Goal: Contribute content: Contribute content

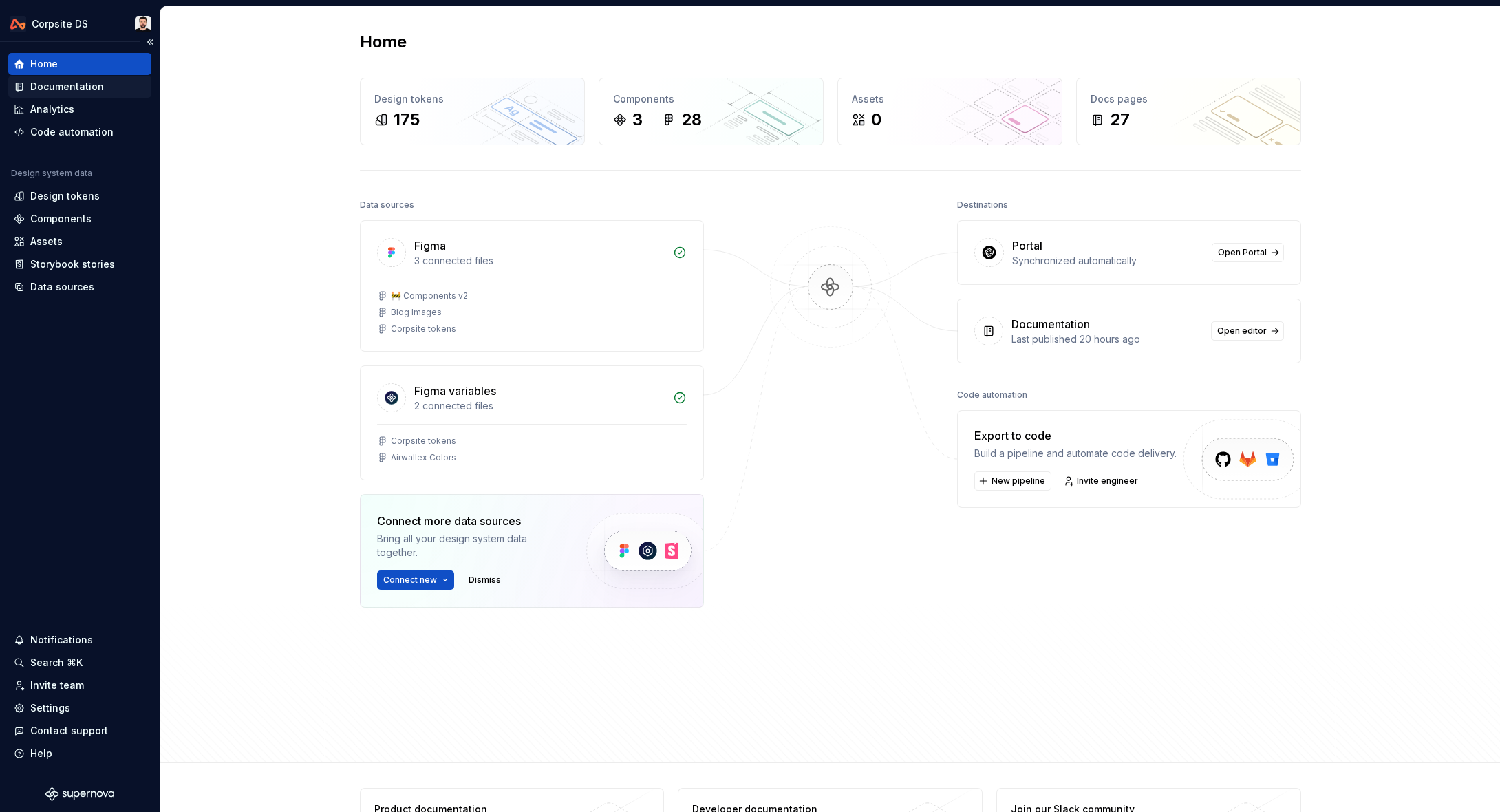
click at [69, 95] on div "Documentation" at bounding box center [79, 87] width 143 height 22
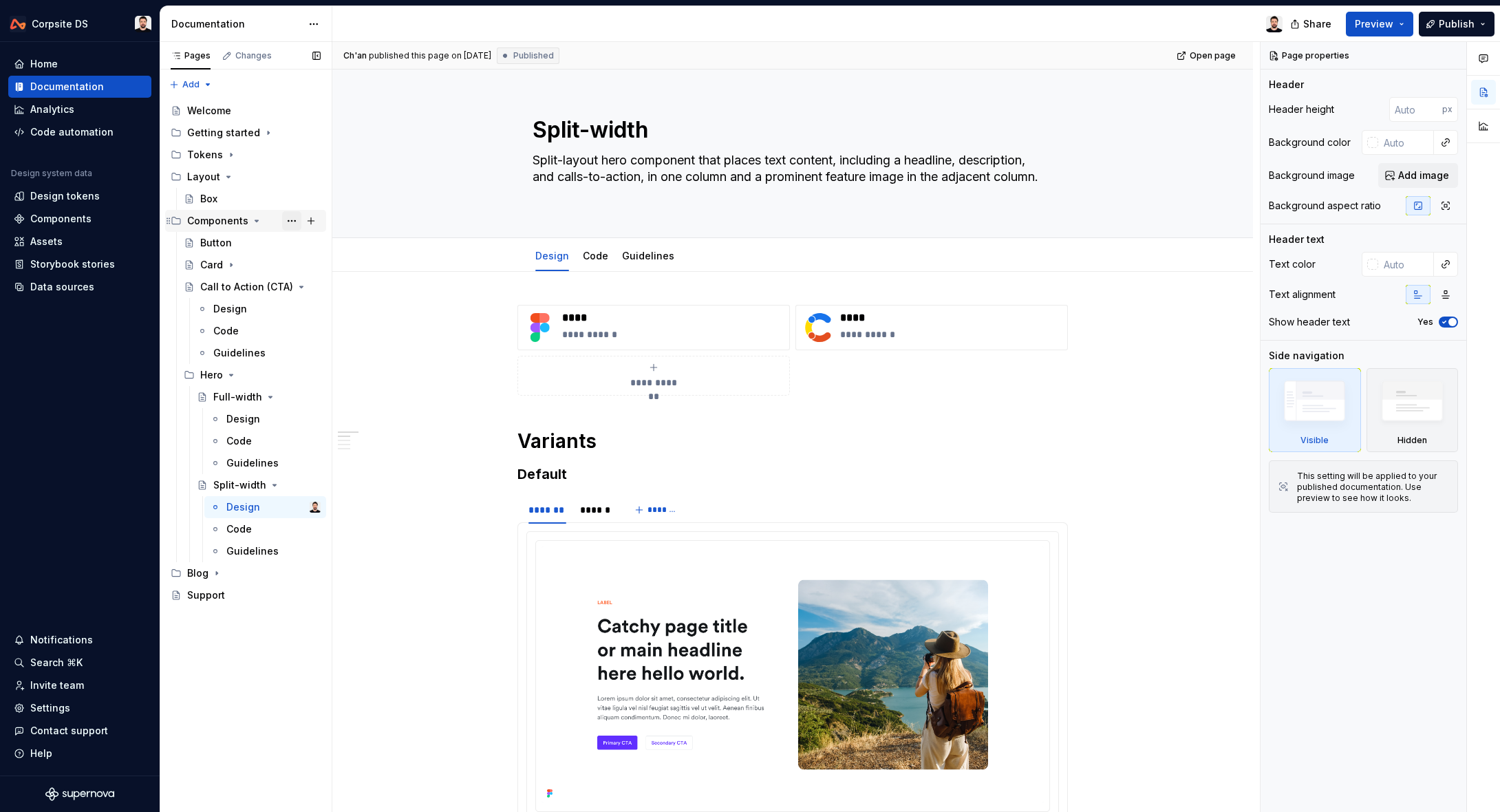
click at [289, 221] on button "Page tree" at bounding box center [292, 221] width 20 height 20
click at [289, 221] on div "Pages Changes Add Accessibility guide for tree Page tree. Navigate the tree wit…" at bounding box center [245, 428] width 172 height 771
click at [207, 263] on div "Card" at bounding box center [211, 265] width 23 height 14
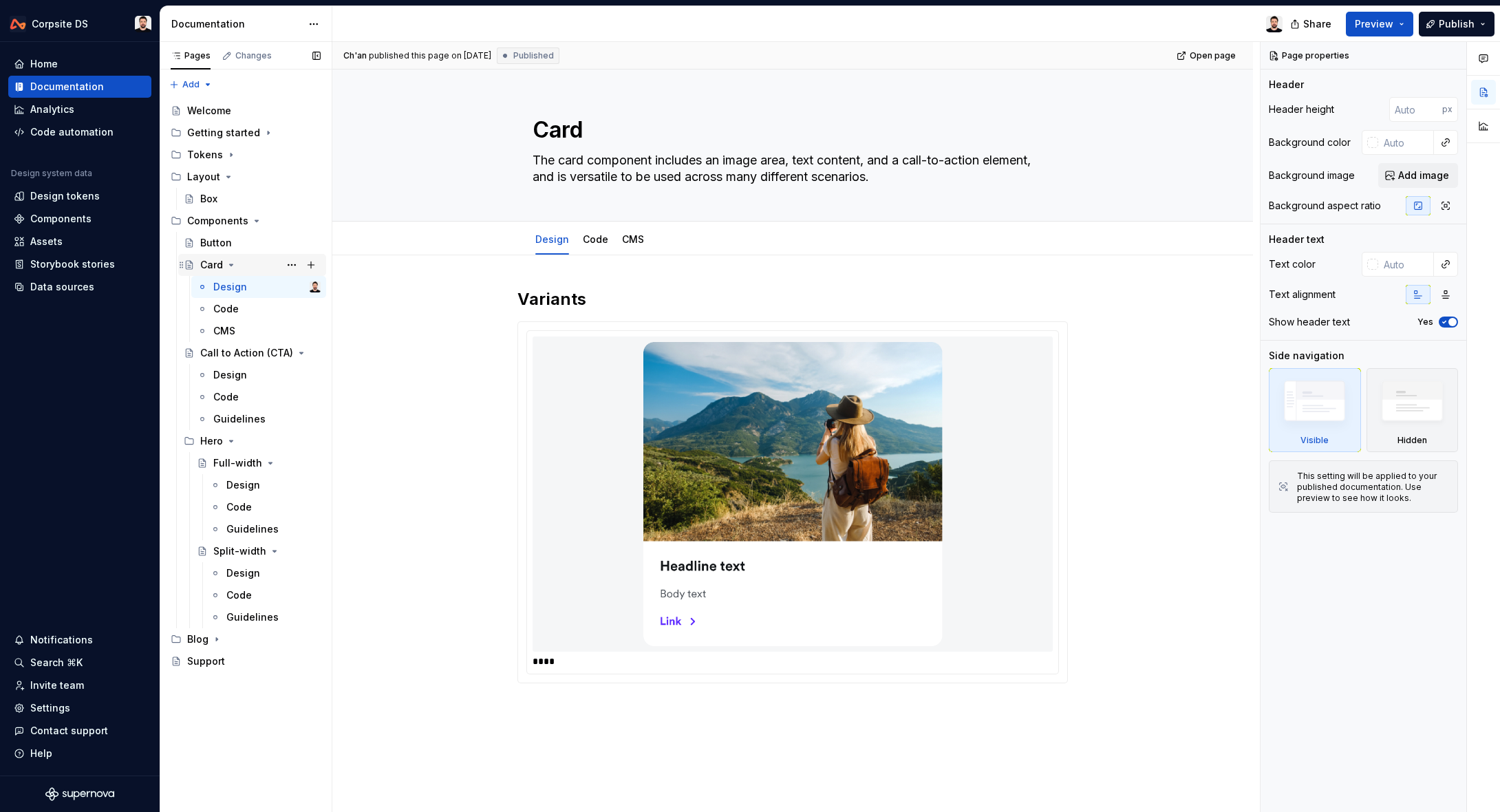
click at [230, 263] on icon "Page tree" at bounding box center [231, 264] width 11 height 11
click at [289, 264] on button "Page tree" at bounding box center [292, 265] width 20 height 20
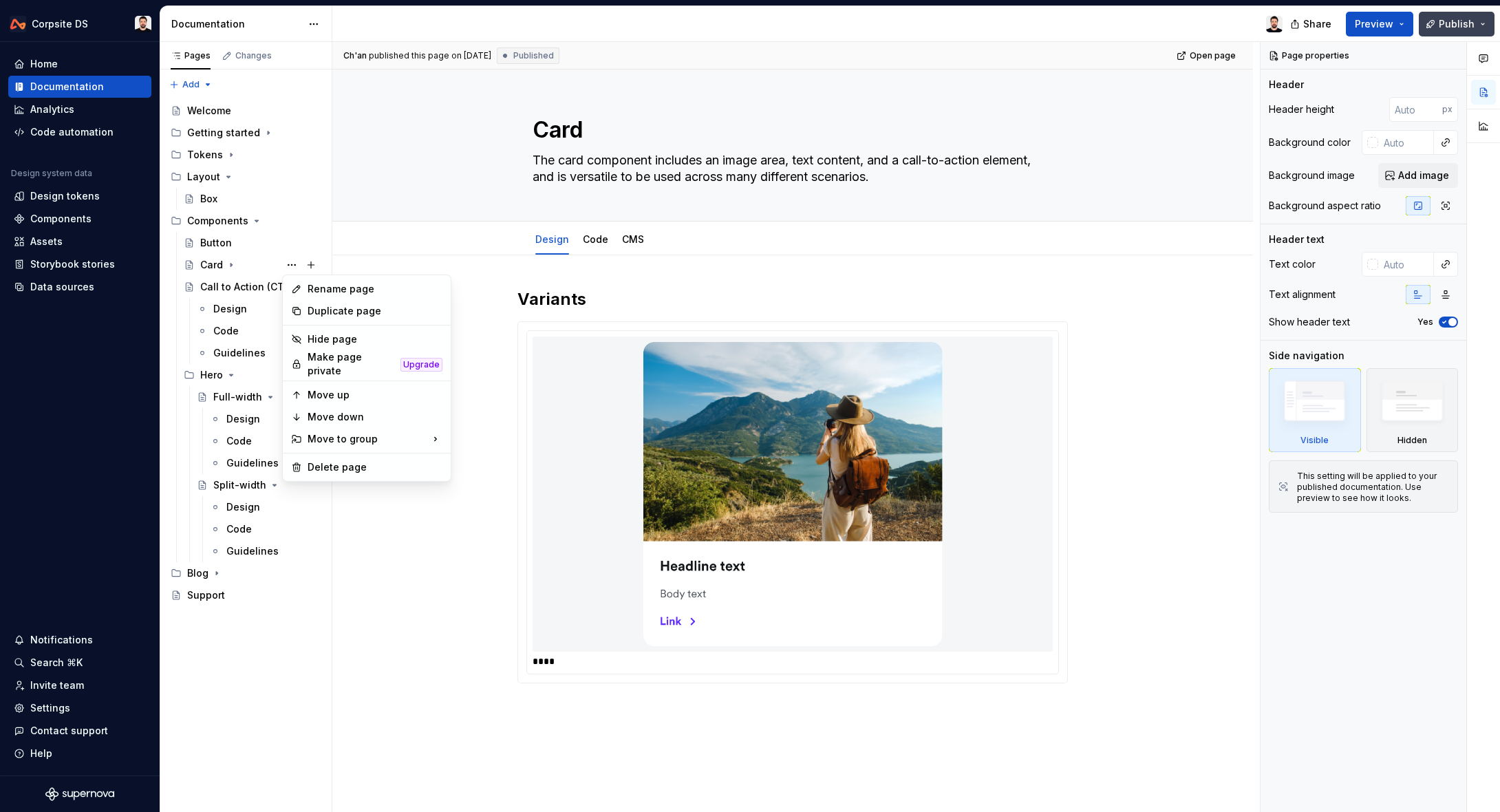
click at [1476, 24] on html "Corpsite DS Home Documentation Analytics Code automation Design system data Des…" at bounding box center [750, 406] width 1500 height 812
click at [1480, 24] on button "Publish" at bounding box center [1457, 24] width 76 height 25
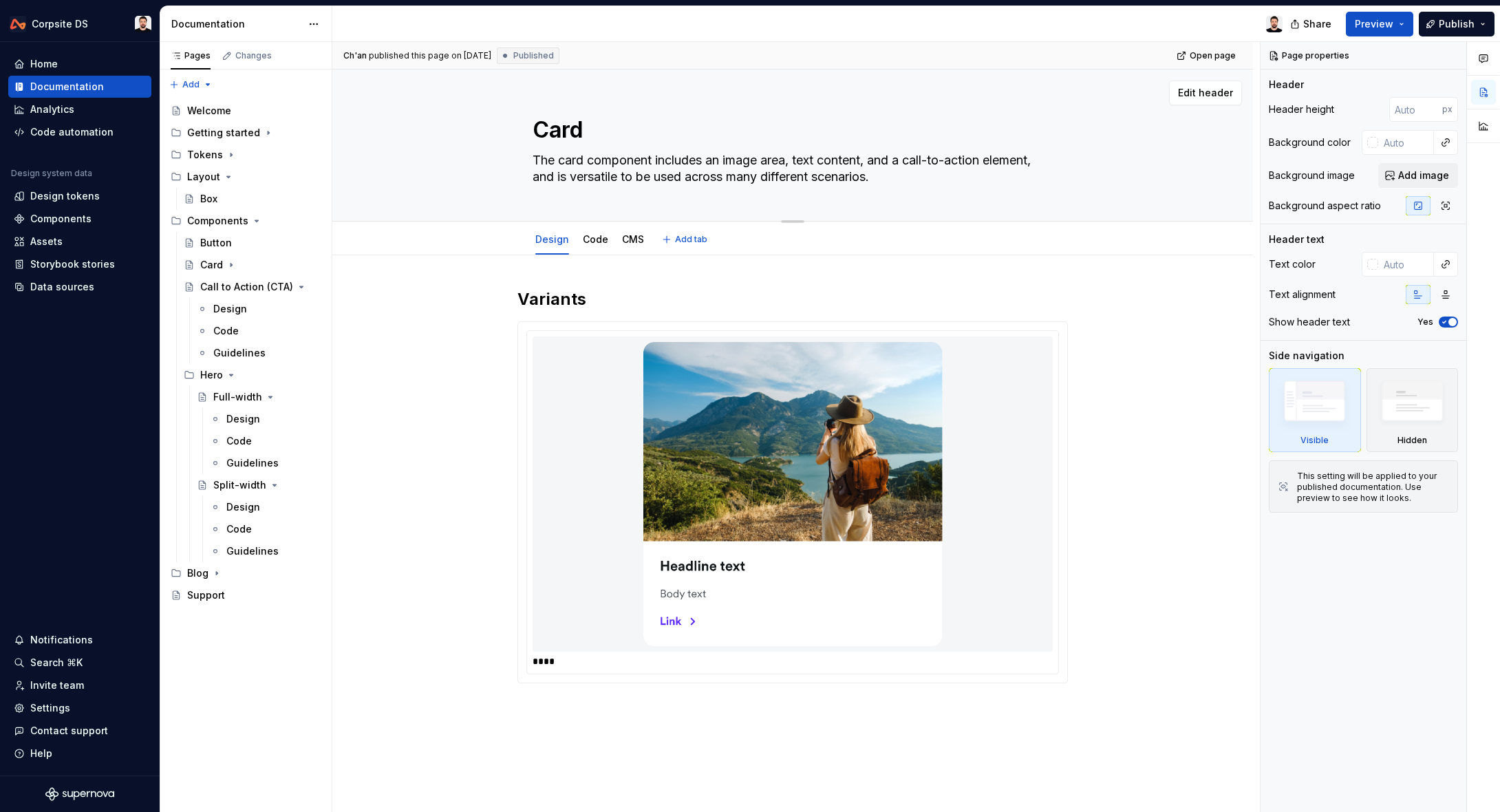
click at [1080, 88] on div "Edit header" at bounding box center [786, 93] width 910 height 25
click at [289, 263] on button "Page tree" at bounding box center [292, 265] width 20 height 20
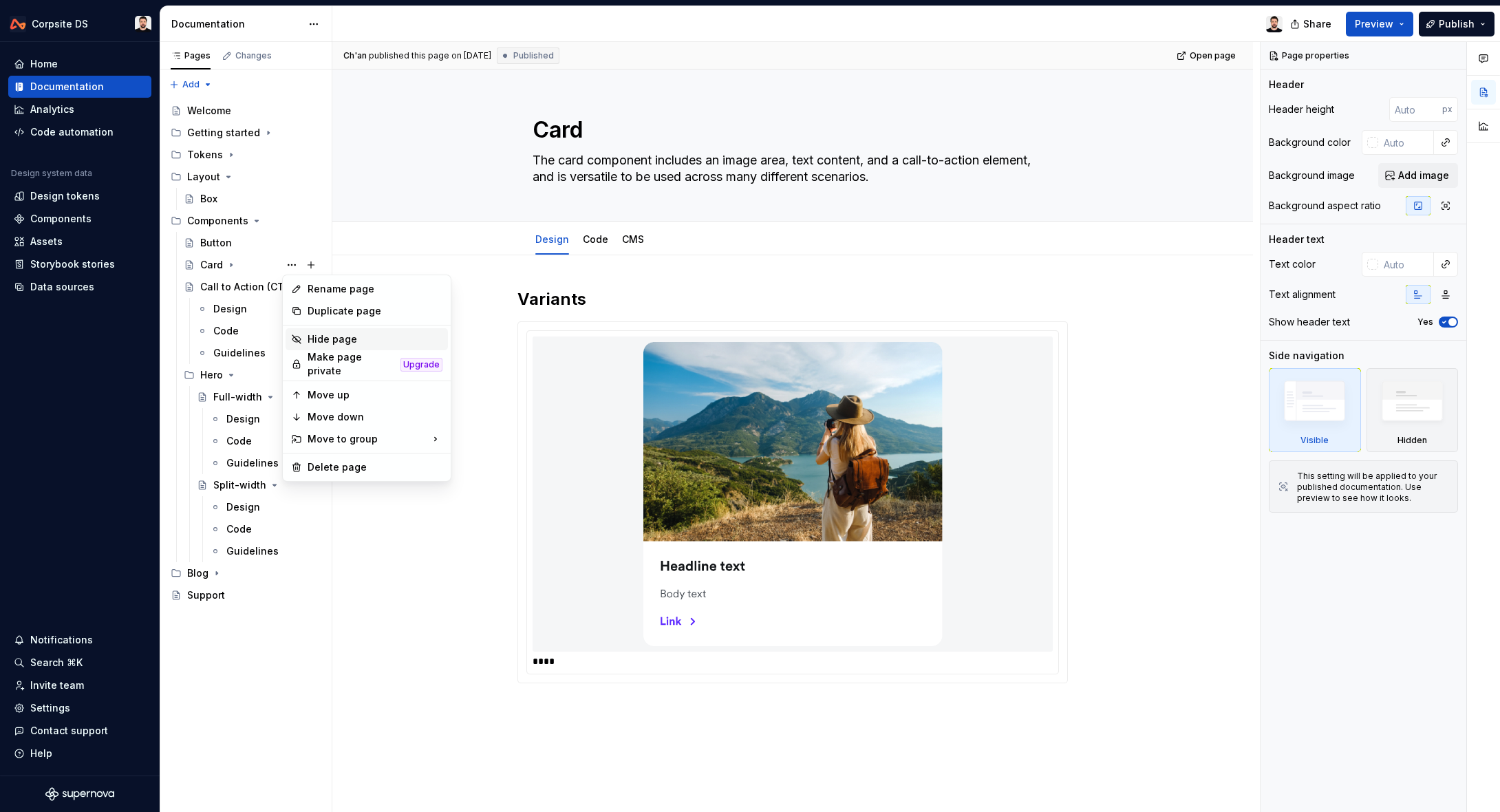
click at [374, 342] on div "Hide page" at bounding box center [375, 339] width 135 height 14
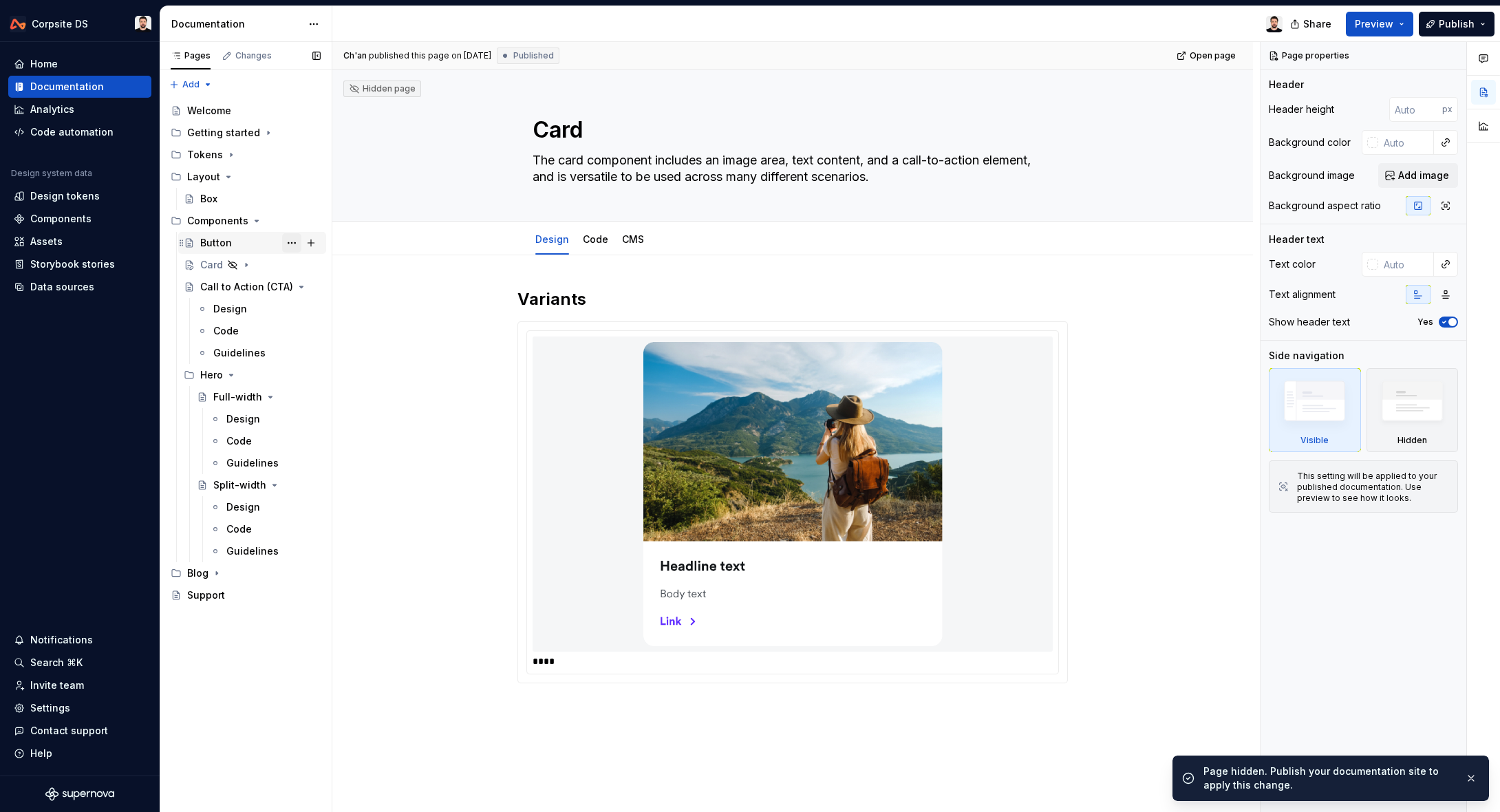
click at [288, 240] on button "Page tree" at bounding box center [292, 243] width 20 height 20
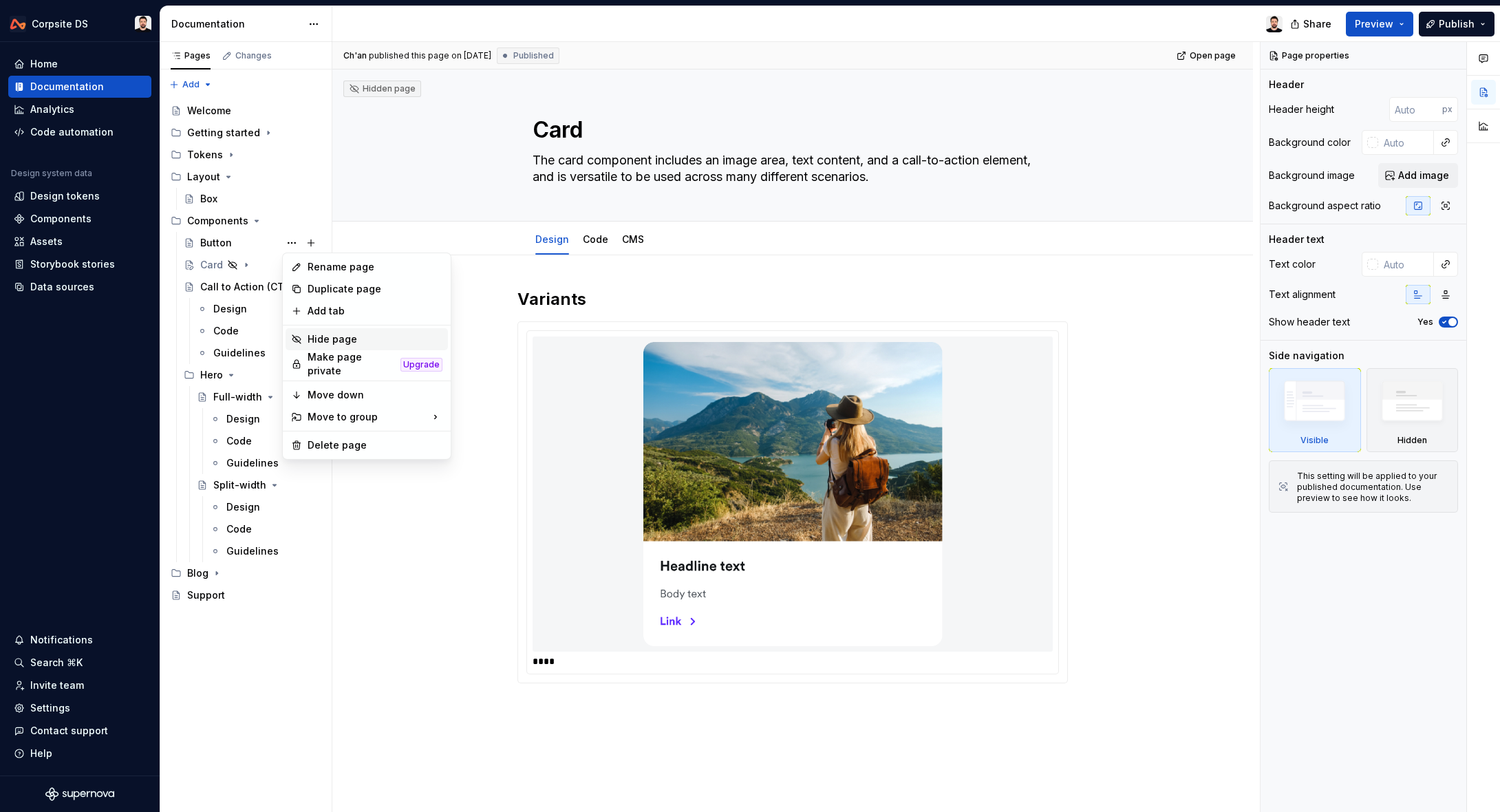
drag, startPoint x: 369, startPoint y: 339, endPoint x: 391, endPoint y: 323, distance: 27.2
click at [369, 339] on div "Hide page" at bounding box center [375, 339] width 135 height 14
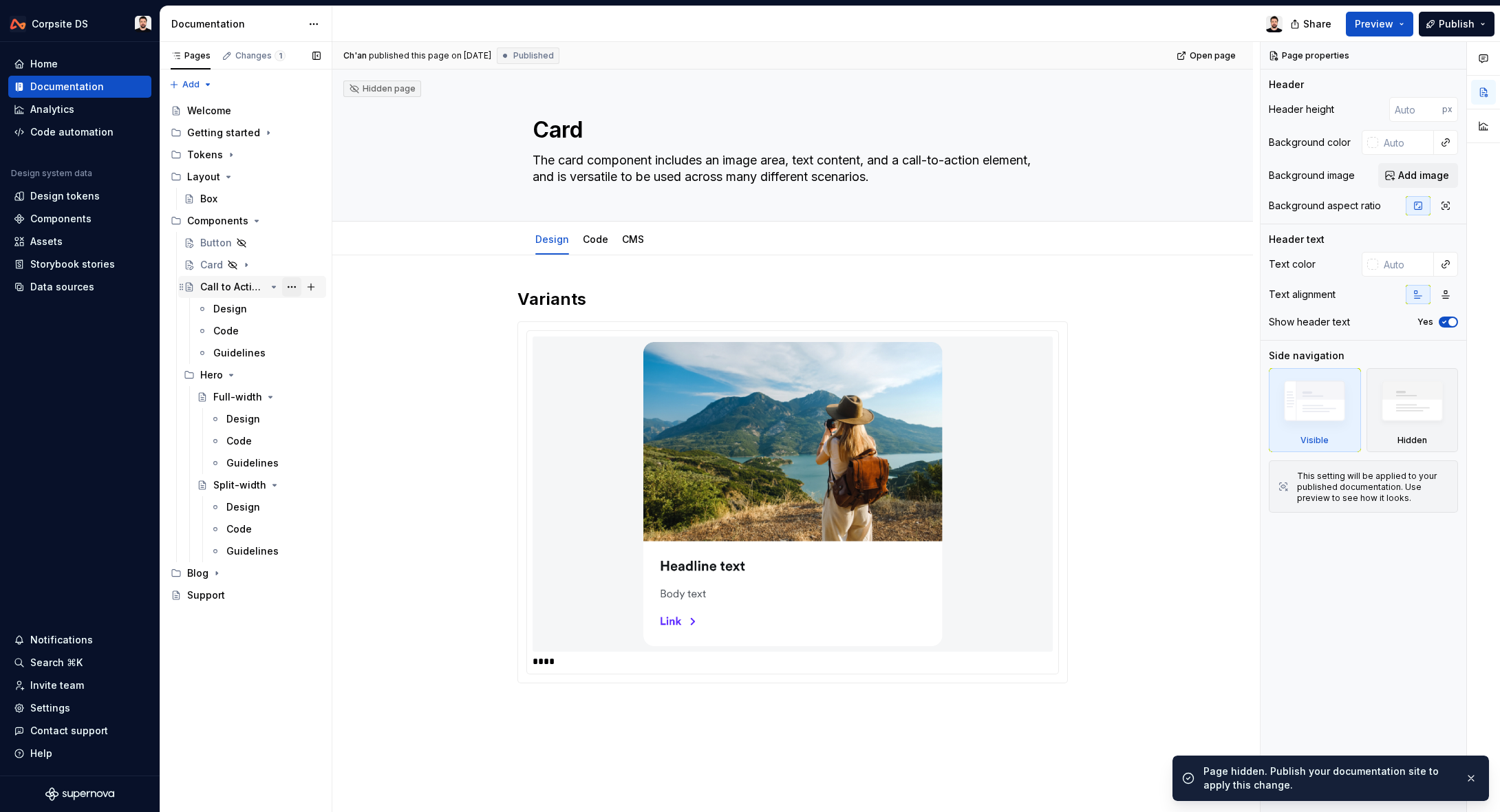
click at [294, 285] on button "Page tree" at bounding box center [292, 287] width 20 height 20
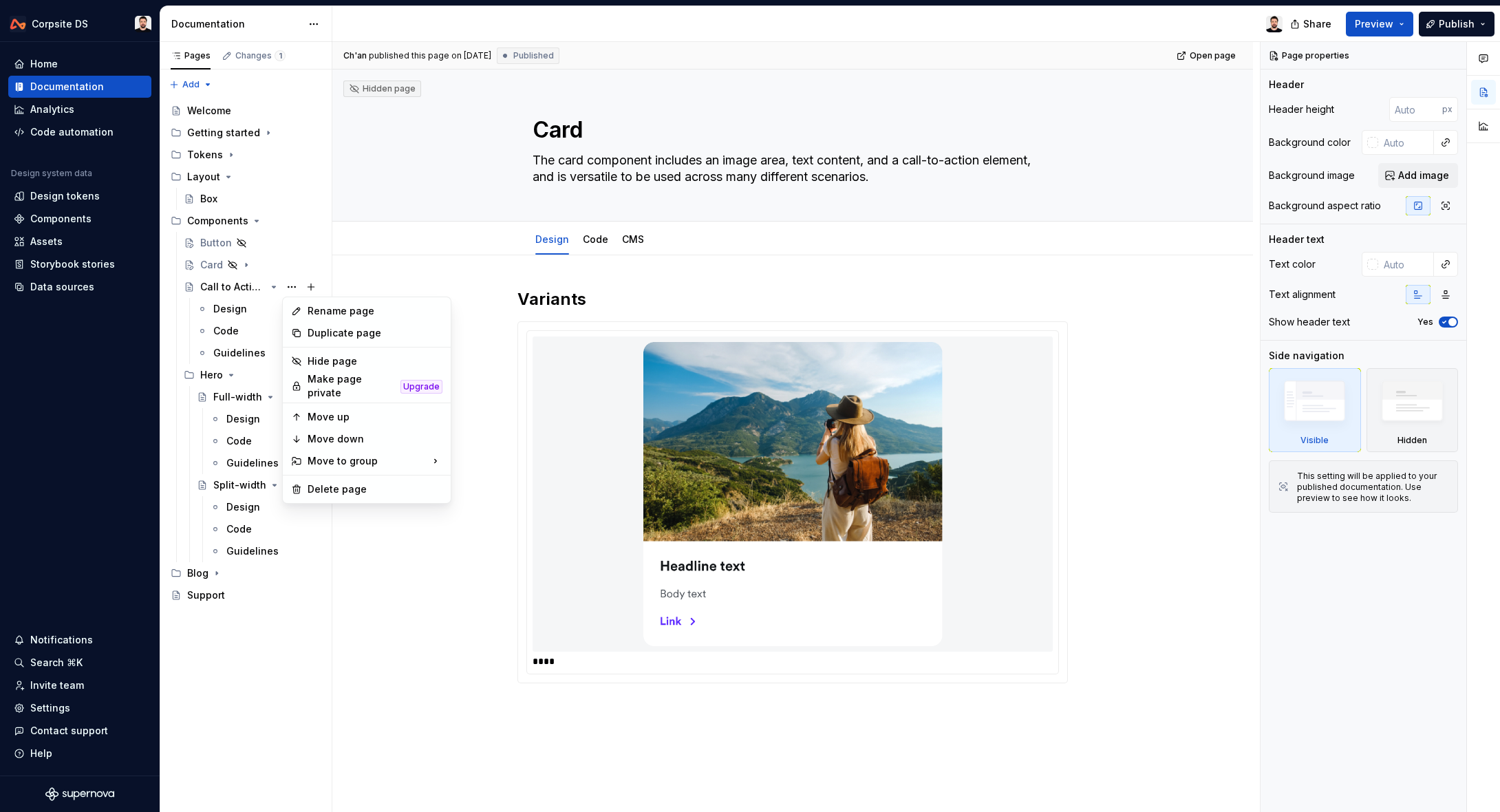
click at [417, 277] on html "Corpsite DS Home Documentation Analytics Code automation Design system data Des…" at bounding box center [750, 406] width 1500 height 812
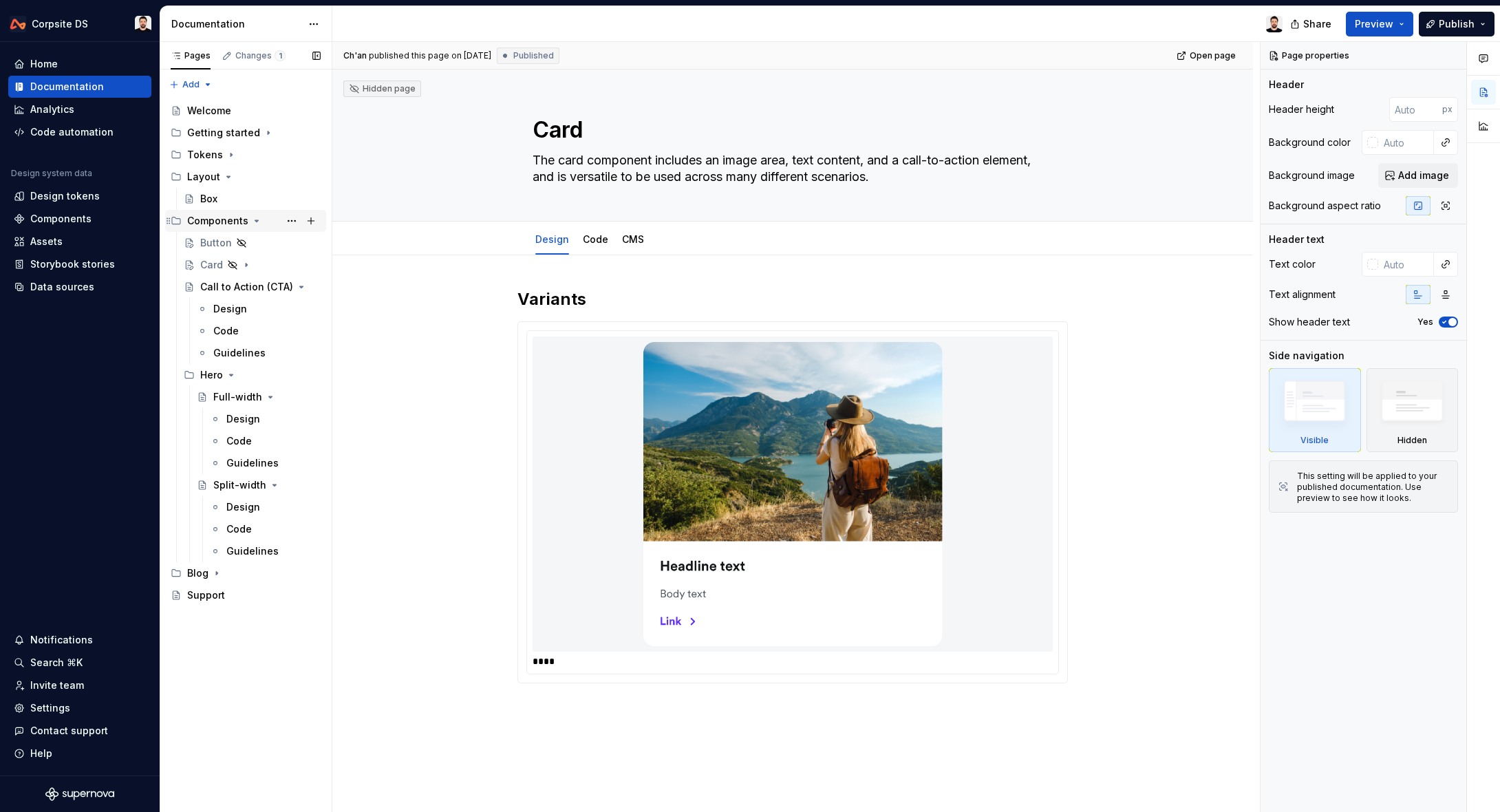
click at [255, 220] on icon "Page tree" at bounding box center [256, 220] width 3 height 1
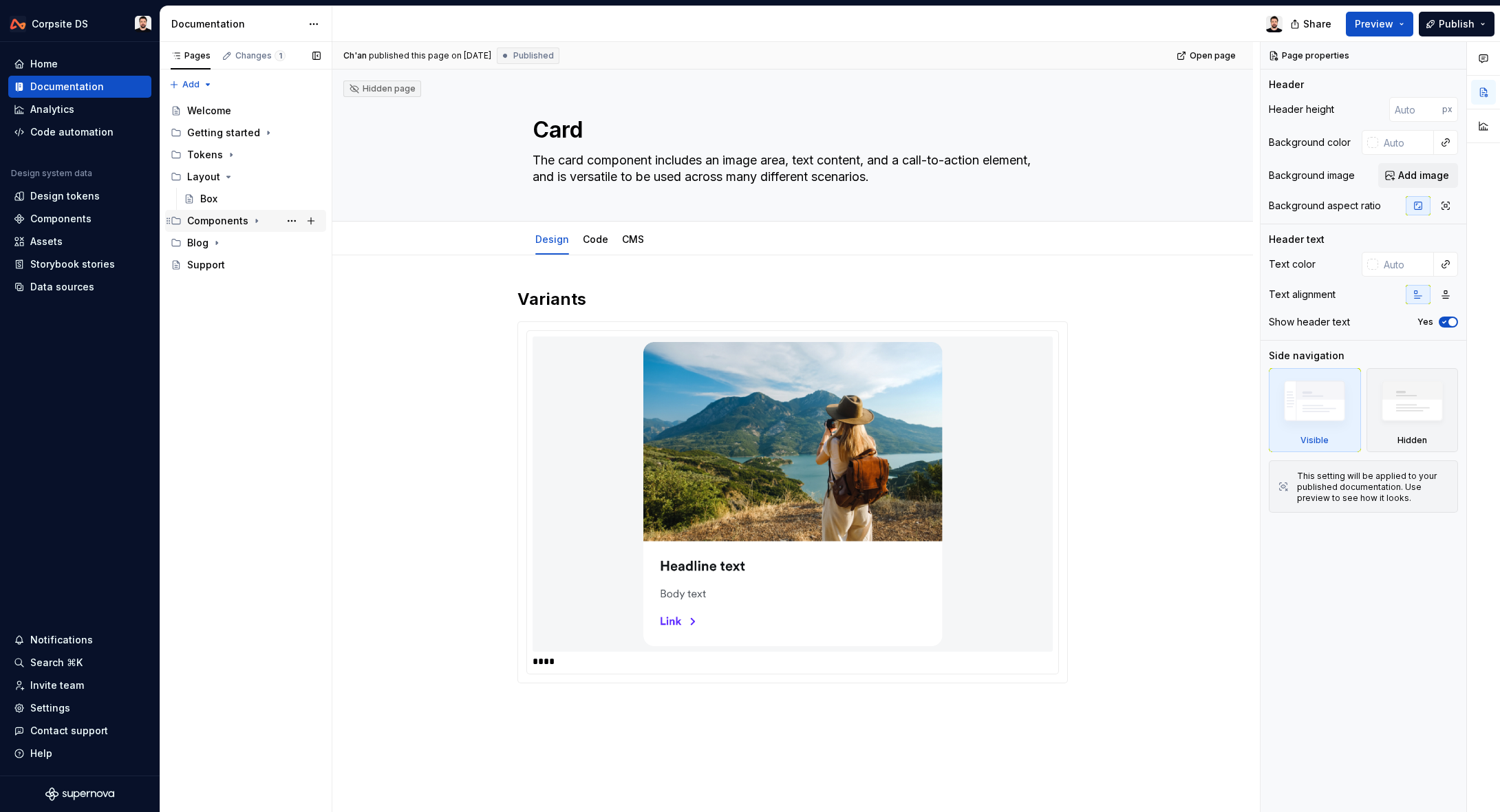
click at [255, 220] on icon "Page tree" at bounding box center [256, 221] width 11 height 11
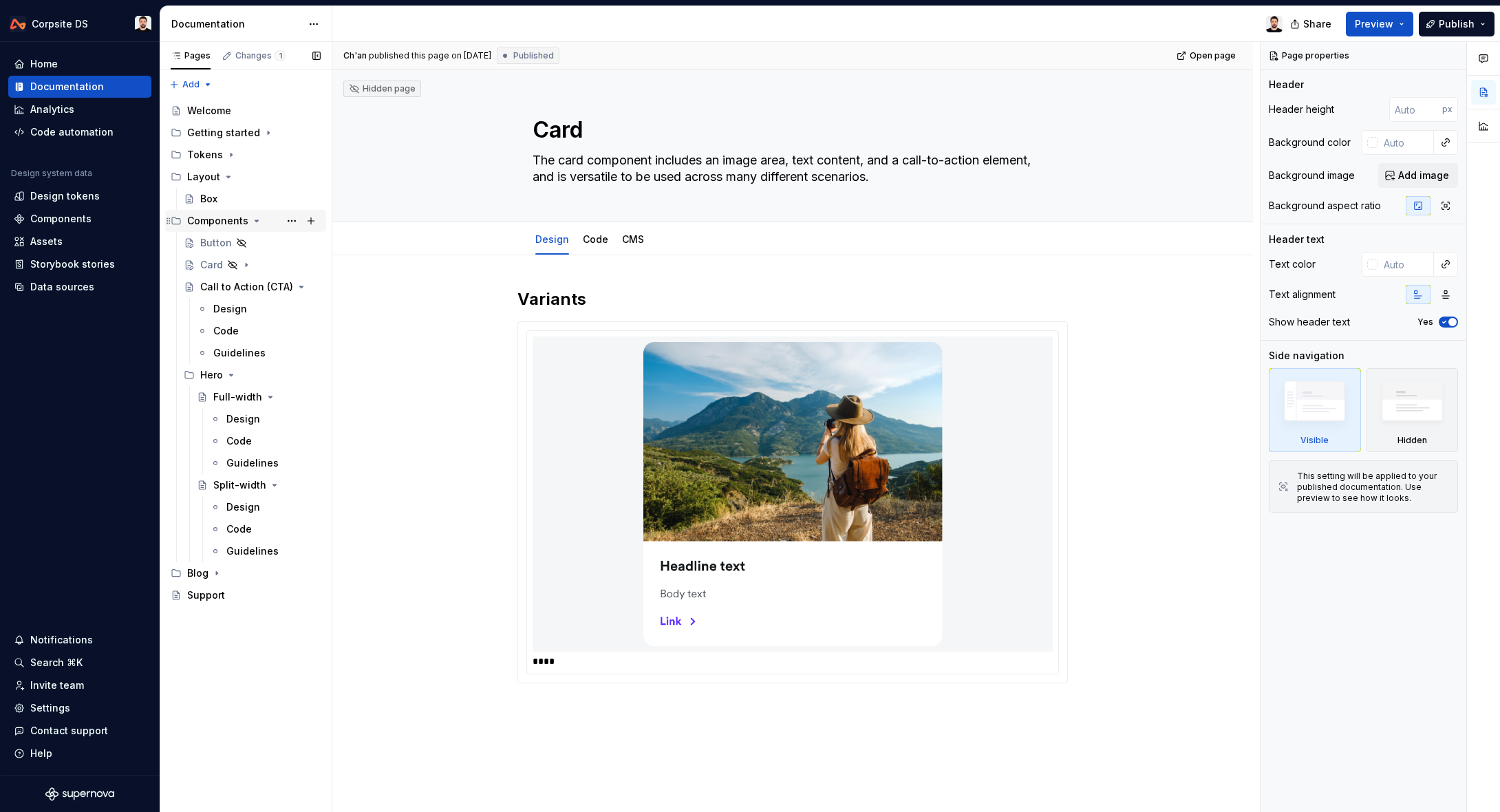
click at [225, 222] on div "Components" at bounding box center [218, 221] width 61 height 14
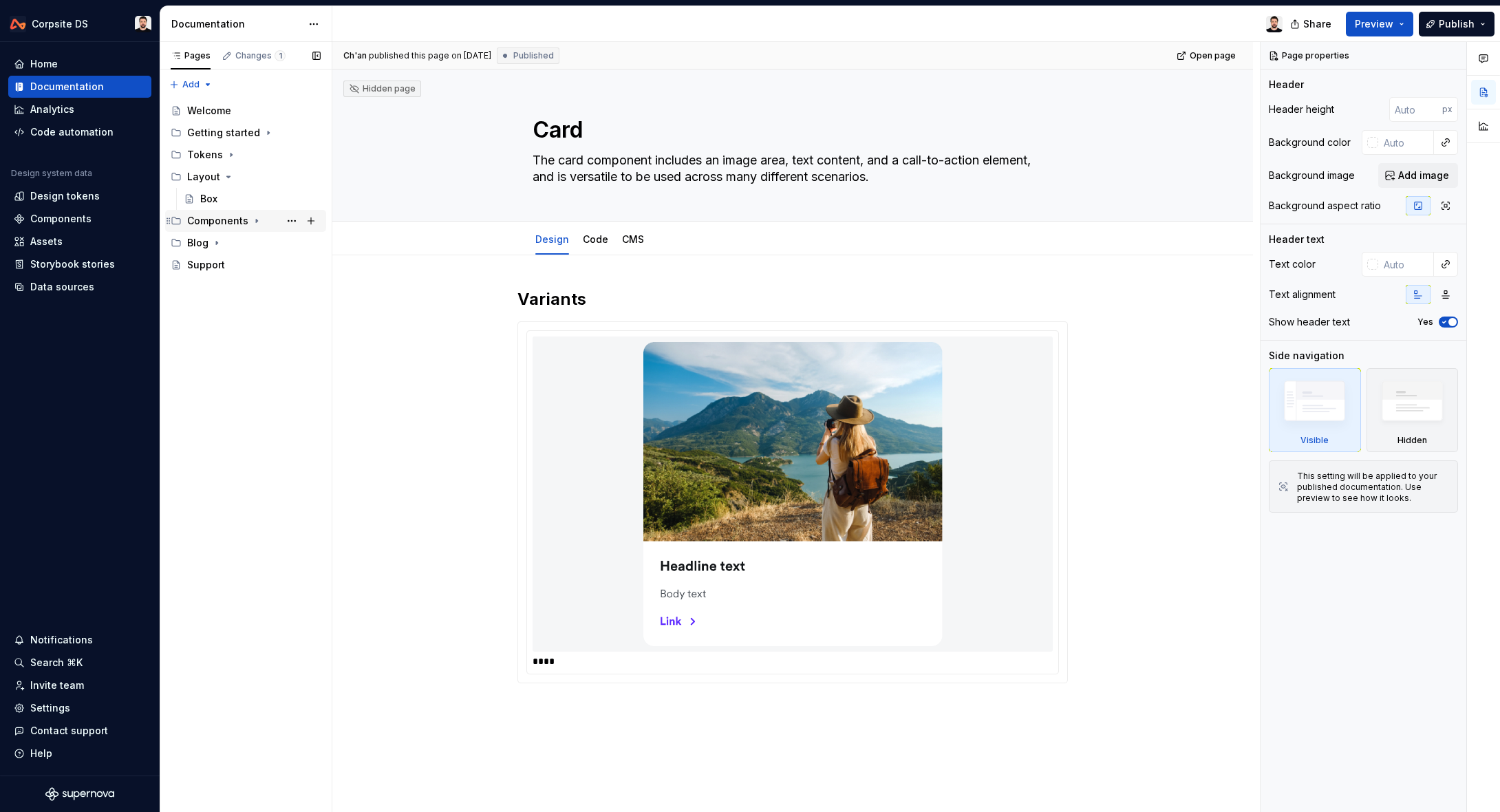
click at [237, 223] on div "Components" at bounding box center [218, 221] width 61 height 14
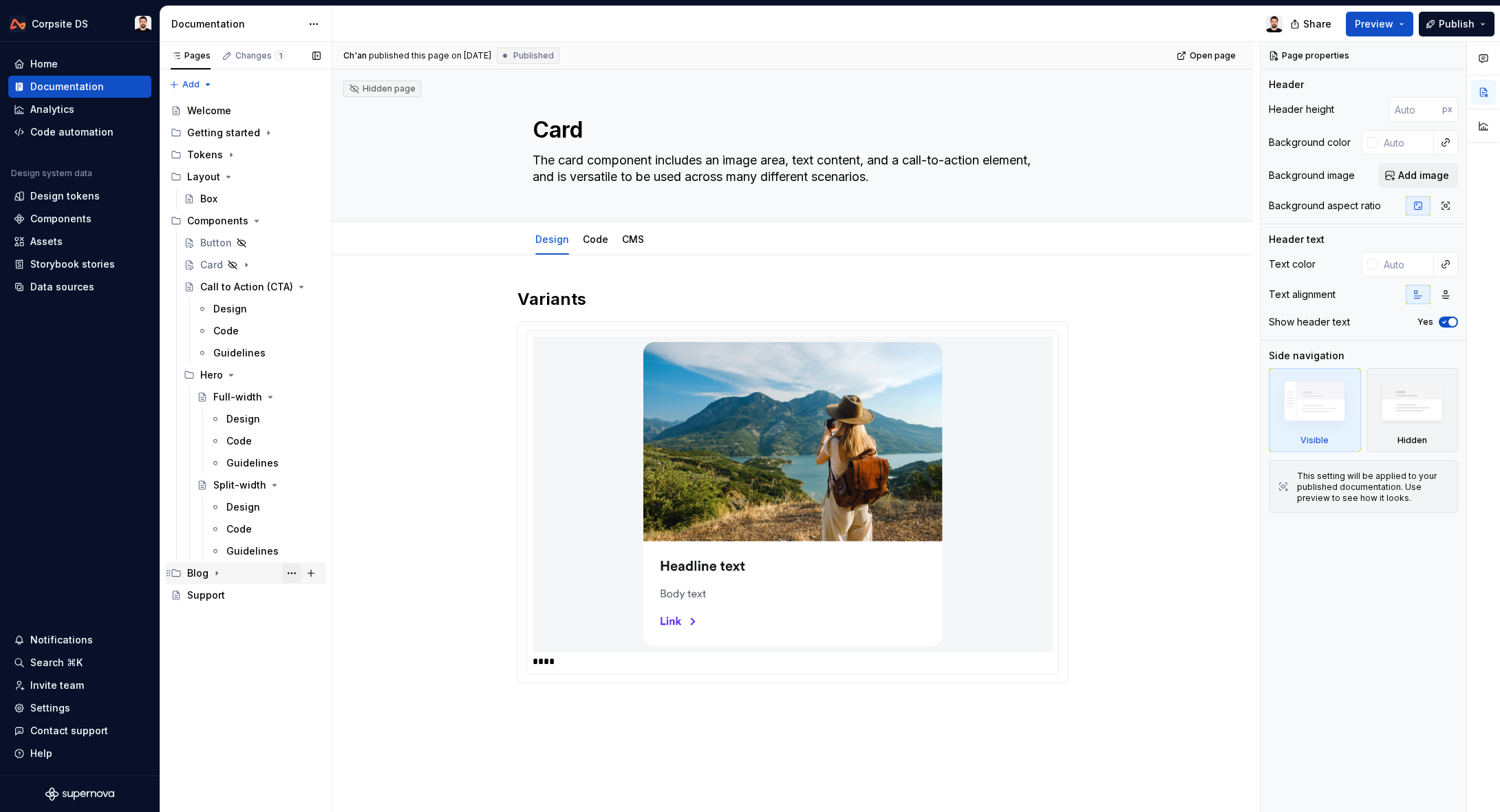
click at [294, 570] on button "Page tree" at bounding box center [292, 574] width 20 height 20
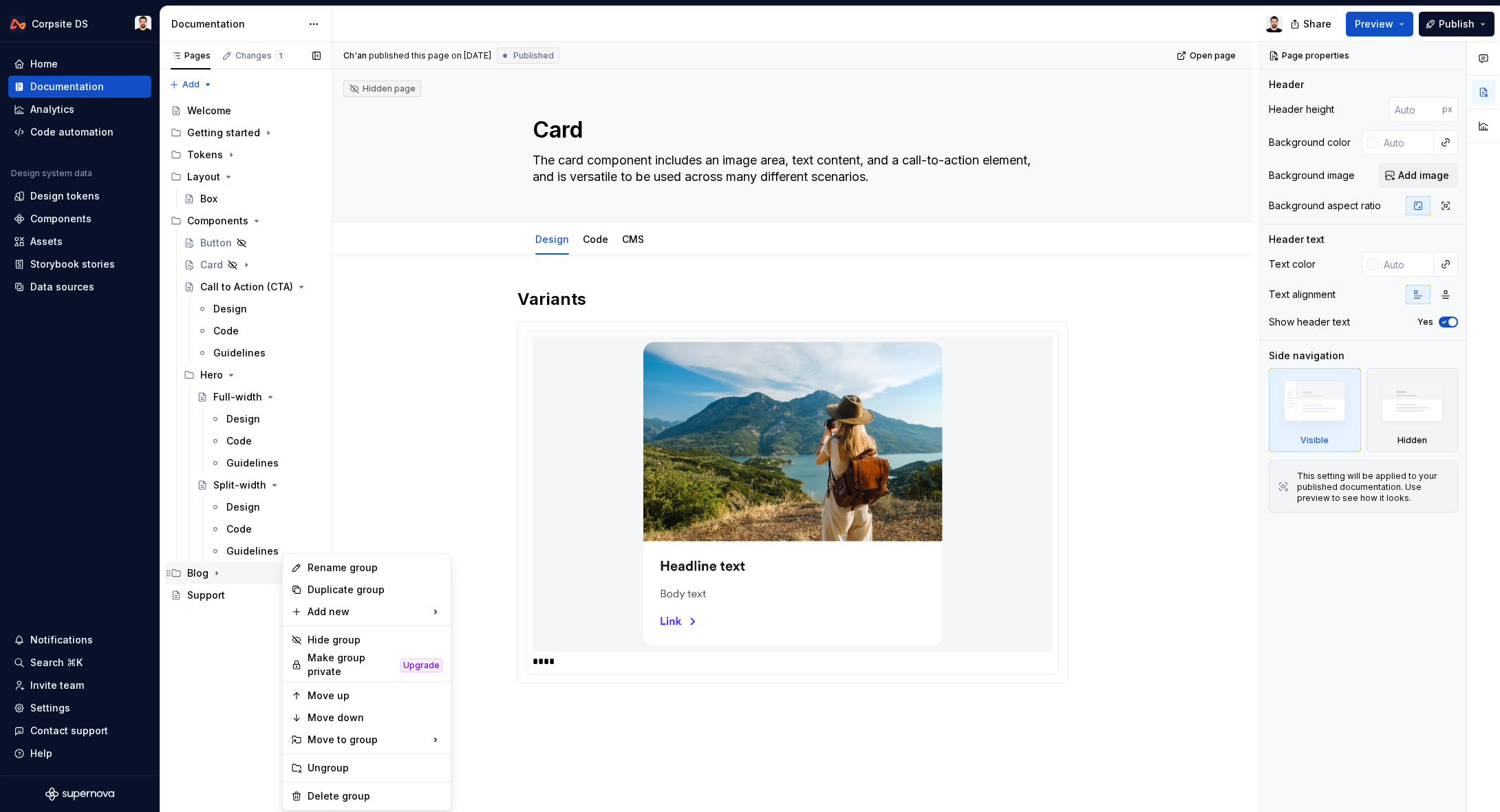
click at [221, 579] on div "Pages Changes 1 Add Accessibility guide for tree Page tree. Navigate the tree w…" at bounding box center [245, 428] width 172 height 771
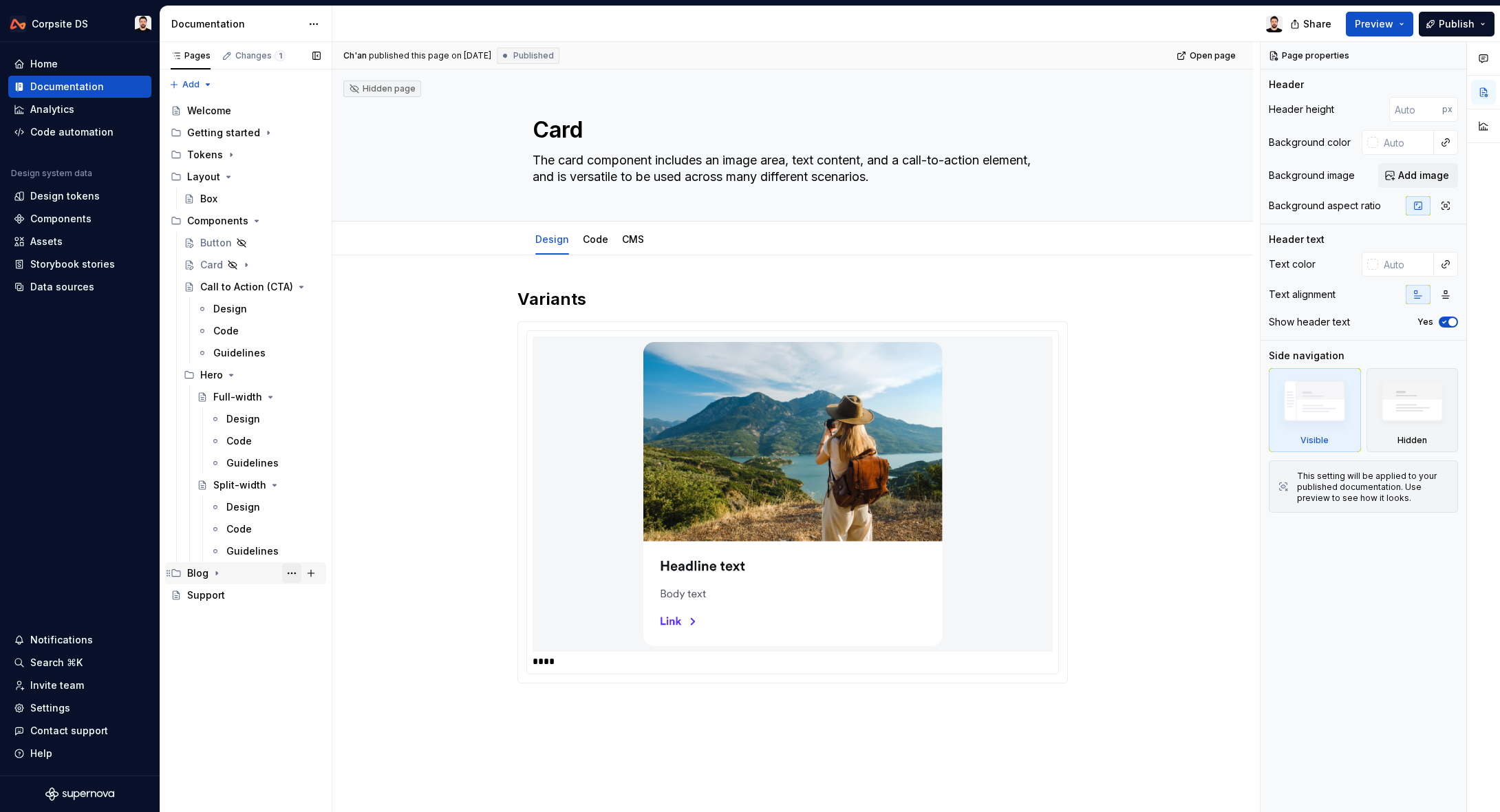
click at [287, 574] on button "Page tree" at bounding box center [292, 574] width 20 height 20
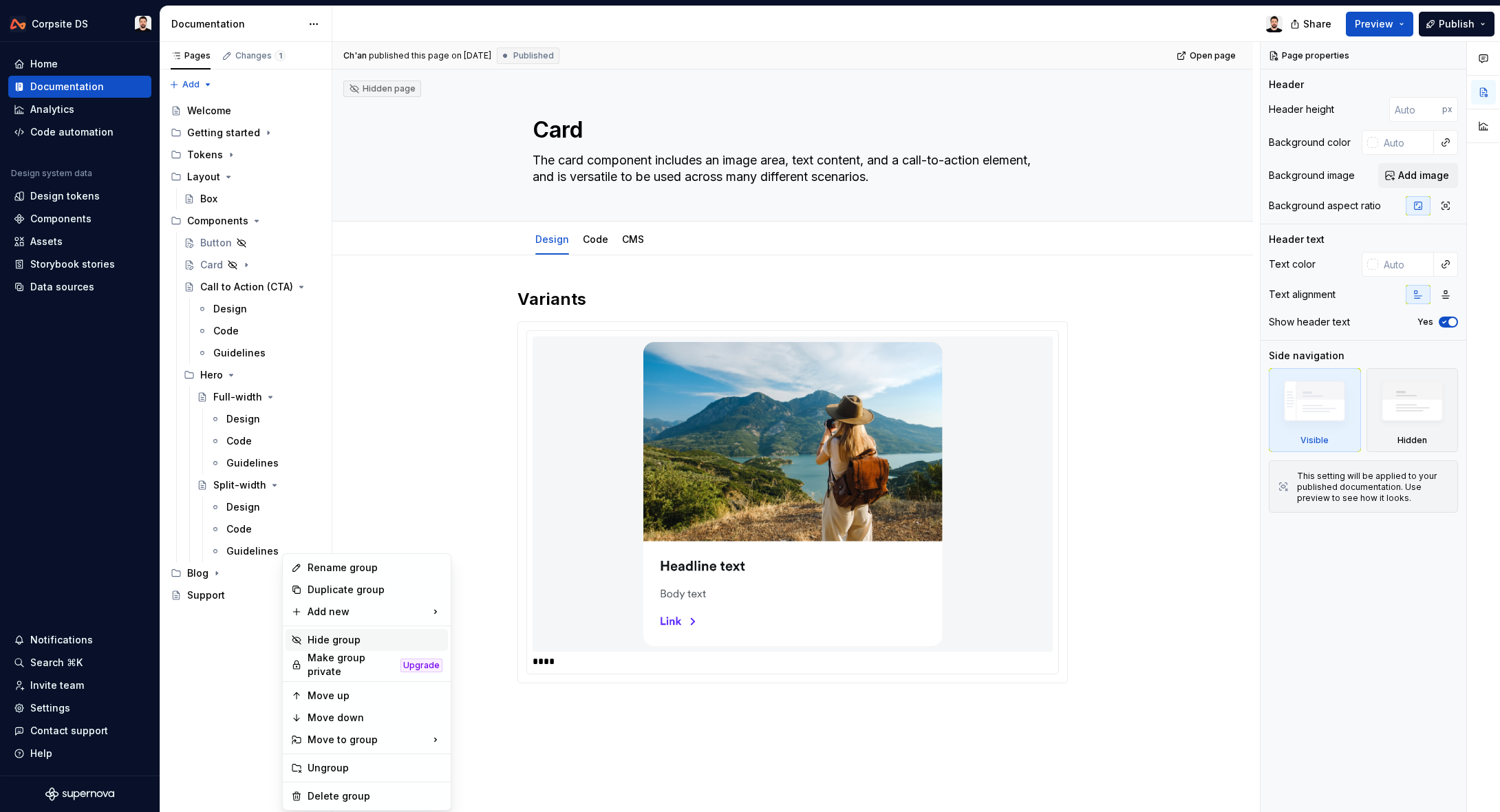
click at [369, 635] on div "Hide group" at bounding box center [375, 641] width 135 height 14
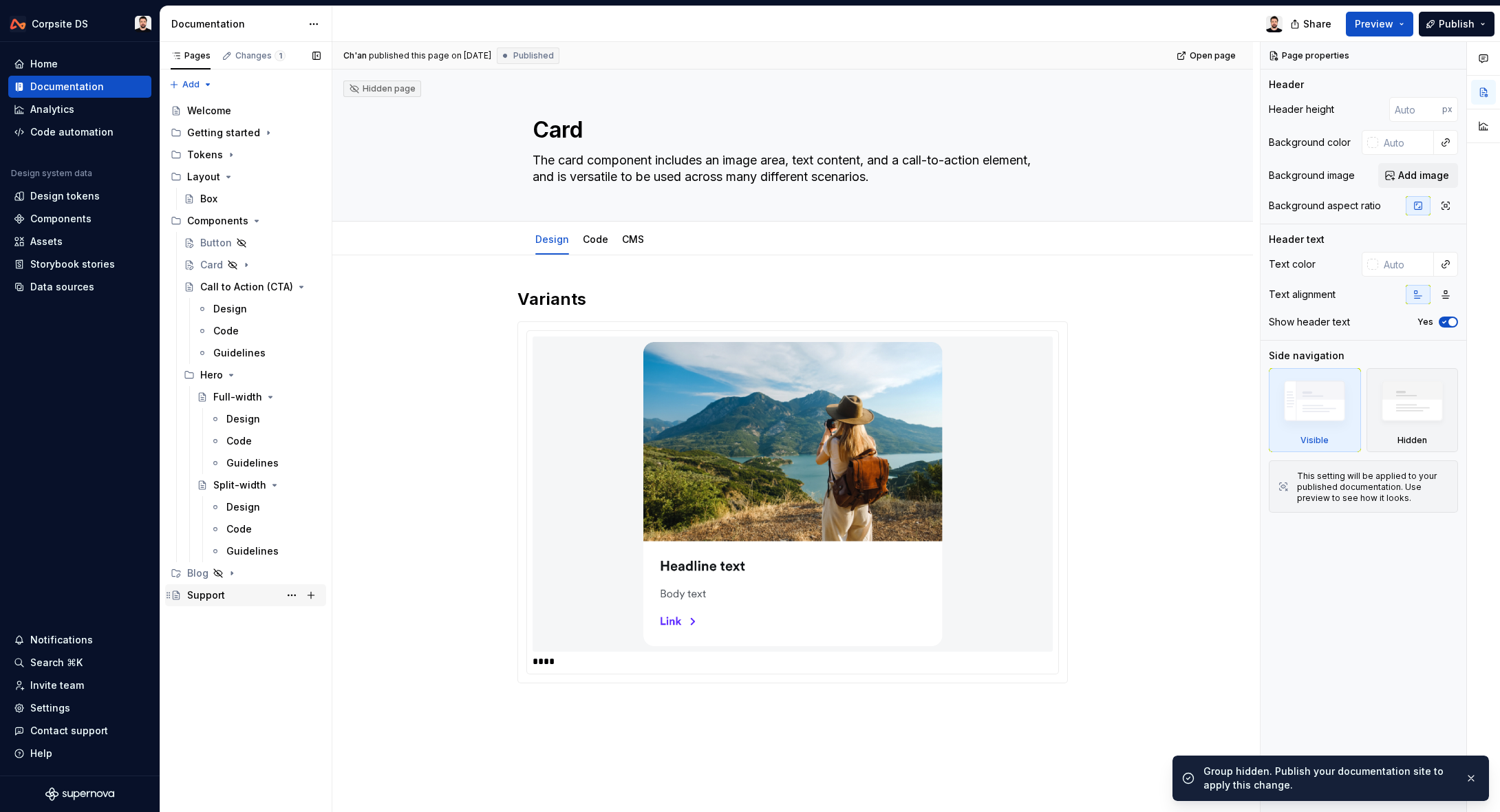
click at [223, 596] on div "Support" at bounding box center [206, 595] width 37 height 14
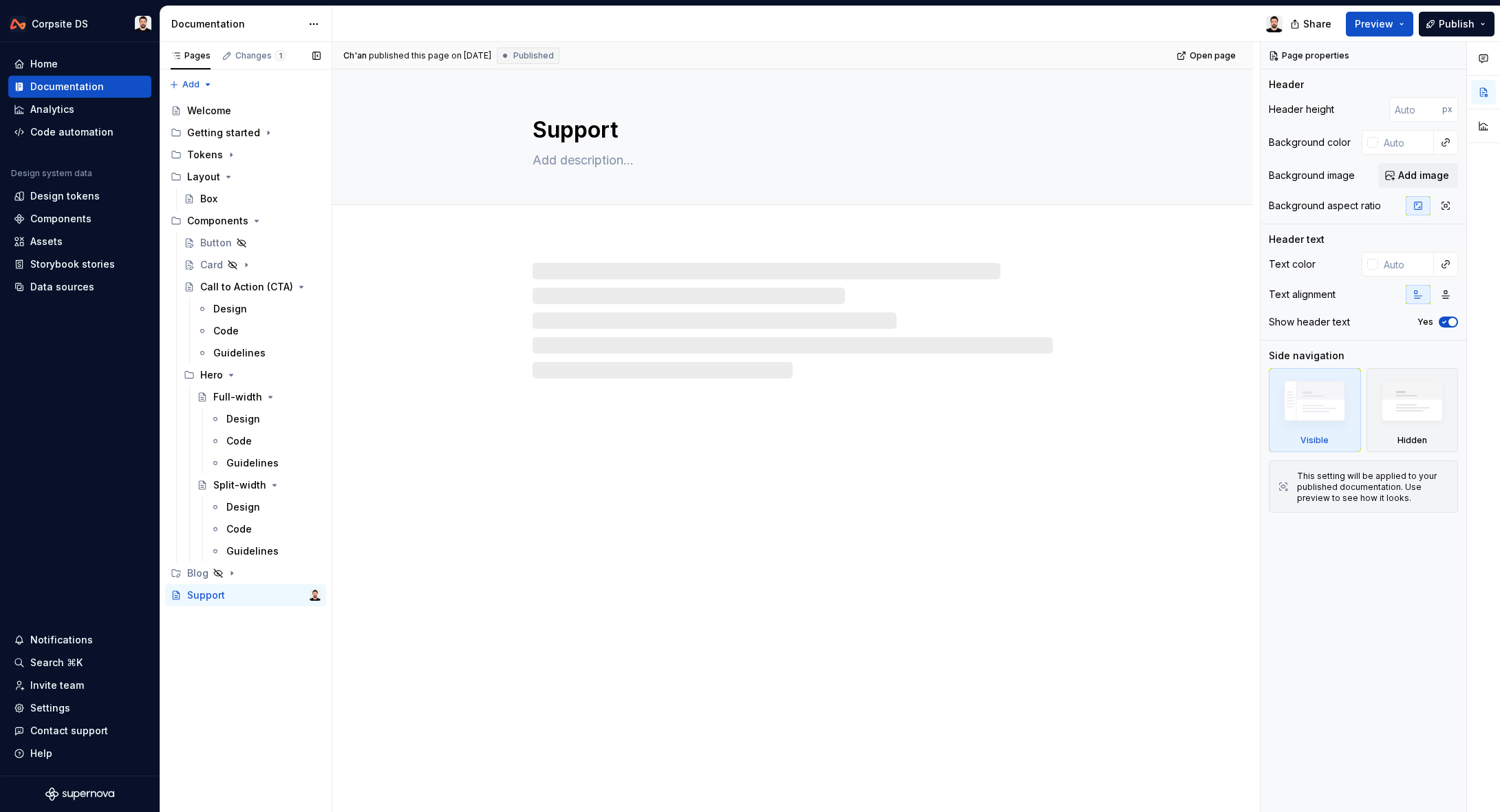
click at [0, 0] on button "Page tree" at bounding box center [0, 0] width 0 height 0
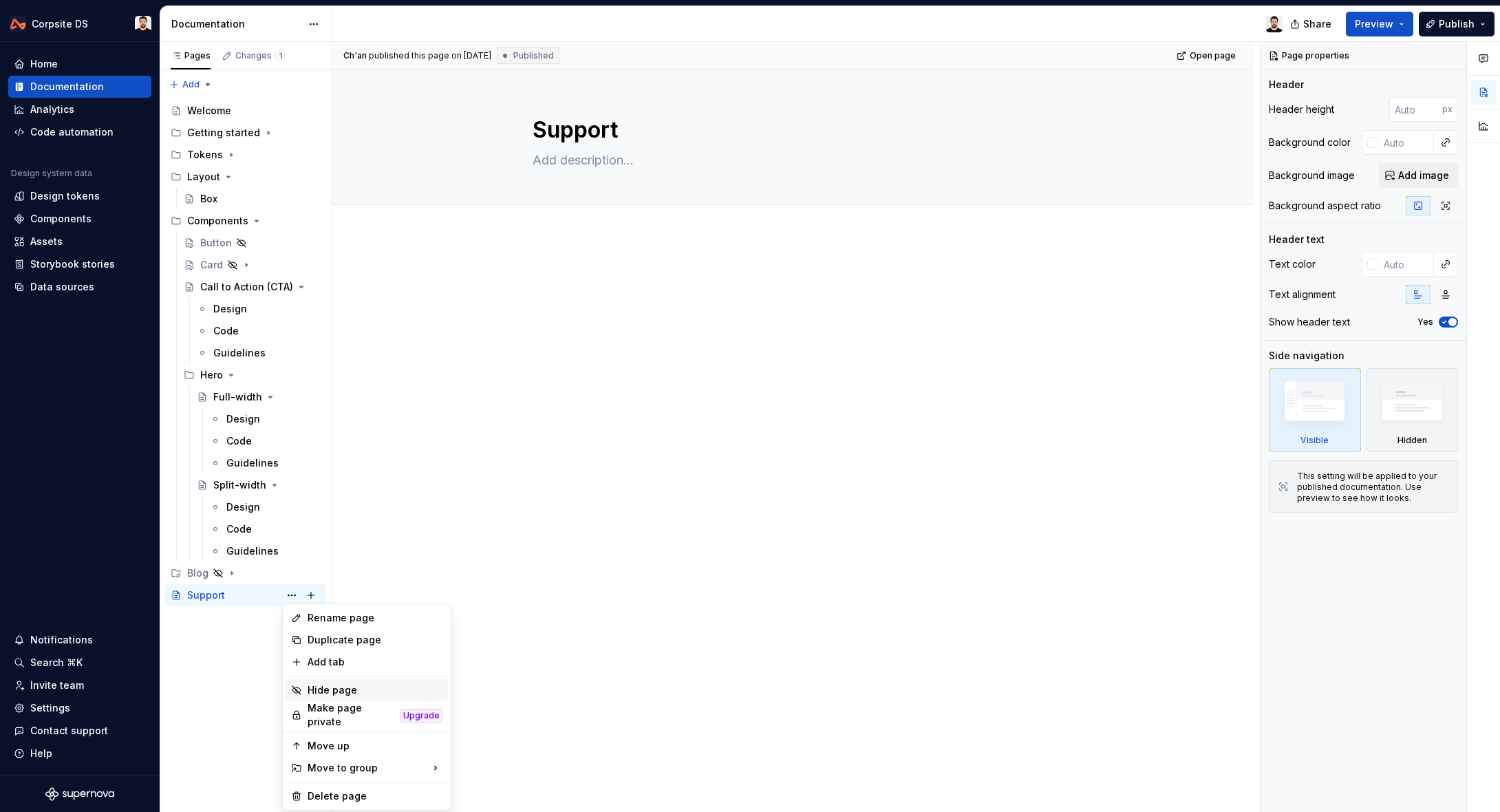
drag, startPoint x: 353, startPoint y: 689, endPoint x: 423, endPoint y: 620, distance: 98.3
click at [353, 689] on div "Hide page" at bounding box center [375, 690] width 135 height 14
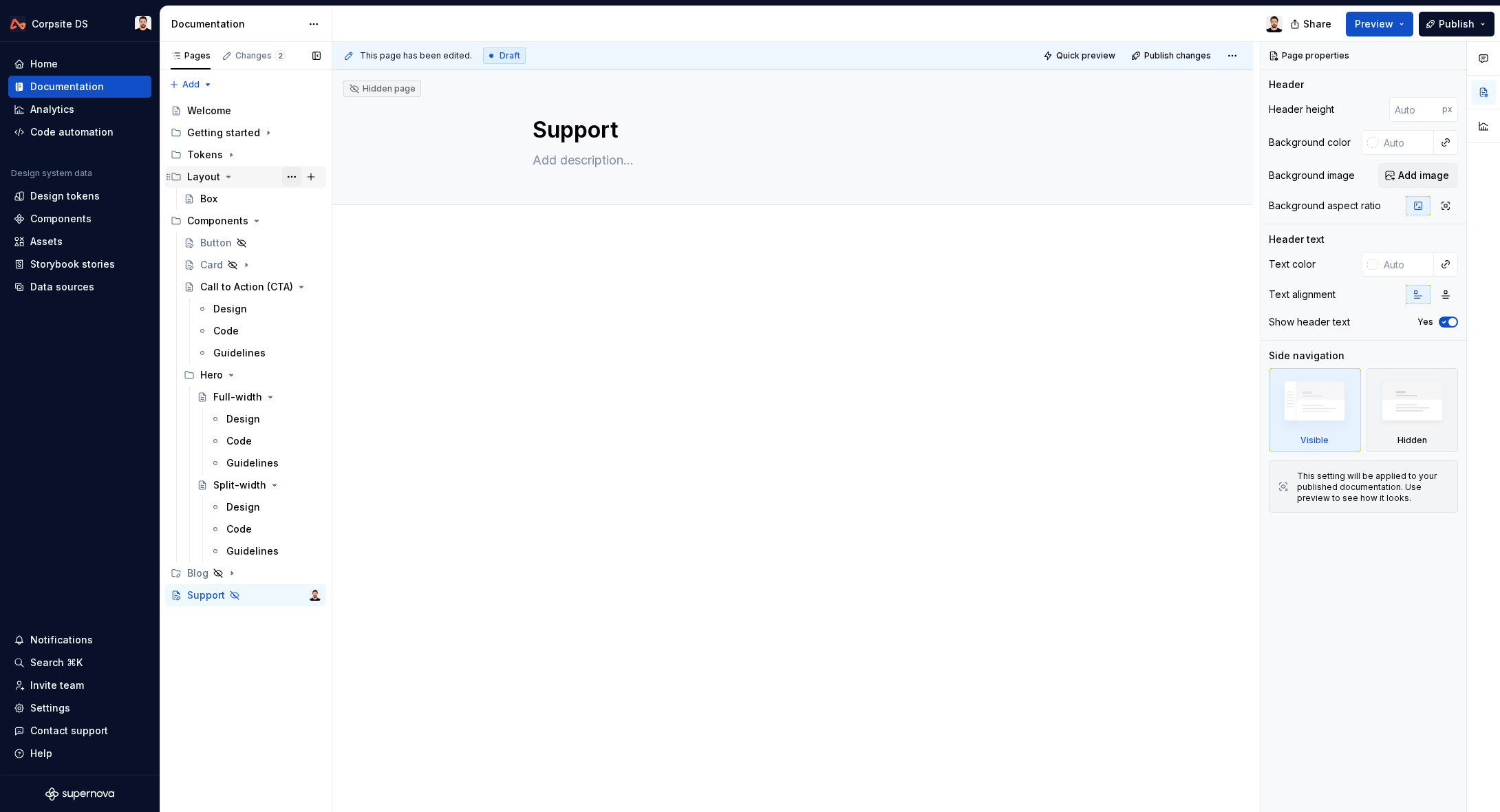
click at [289, 174] on button "Page tree" at bounding box center [292, 177] width 20 height 20
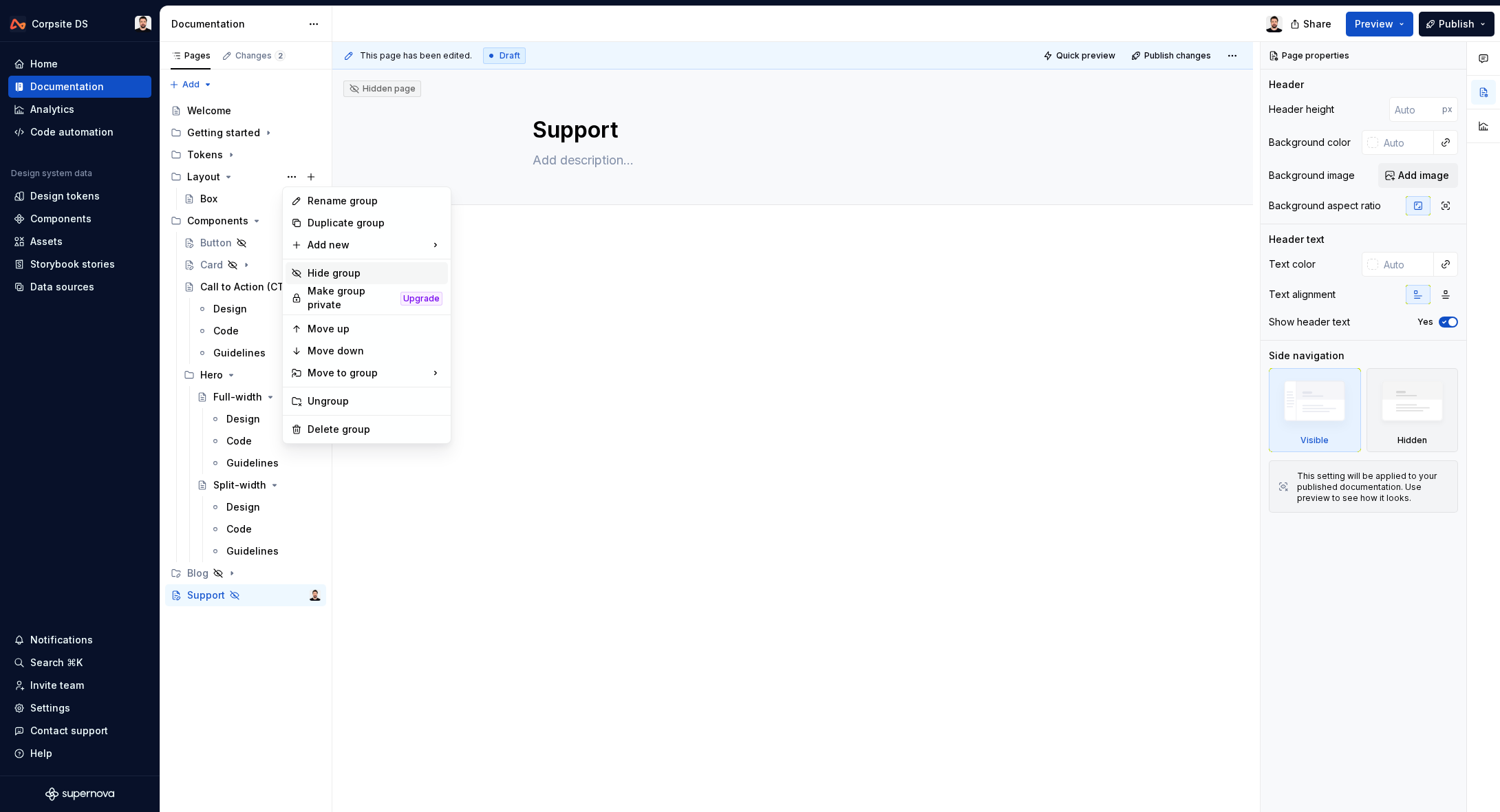
click at [344, 268] on div "Hide group" at bounding box center [375, 273] width 135 height 14
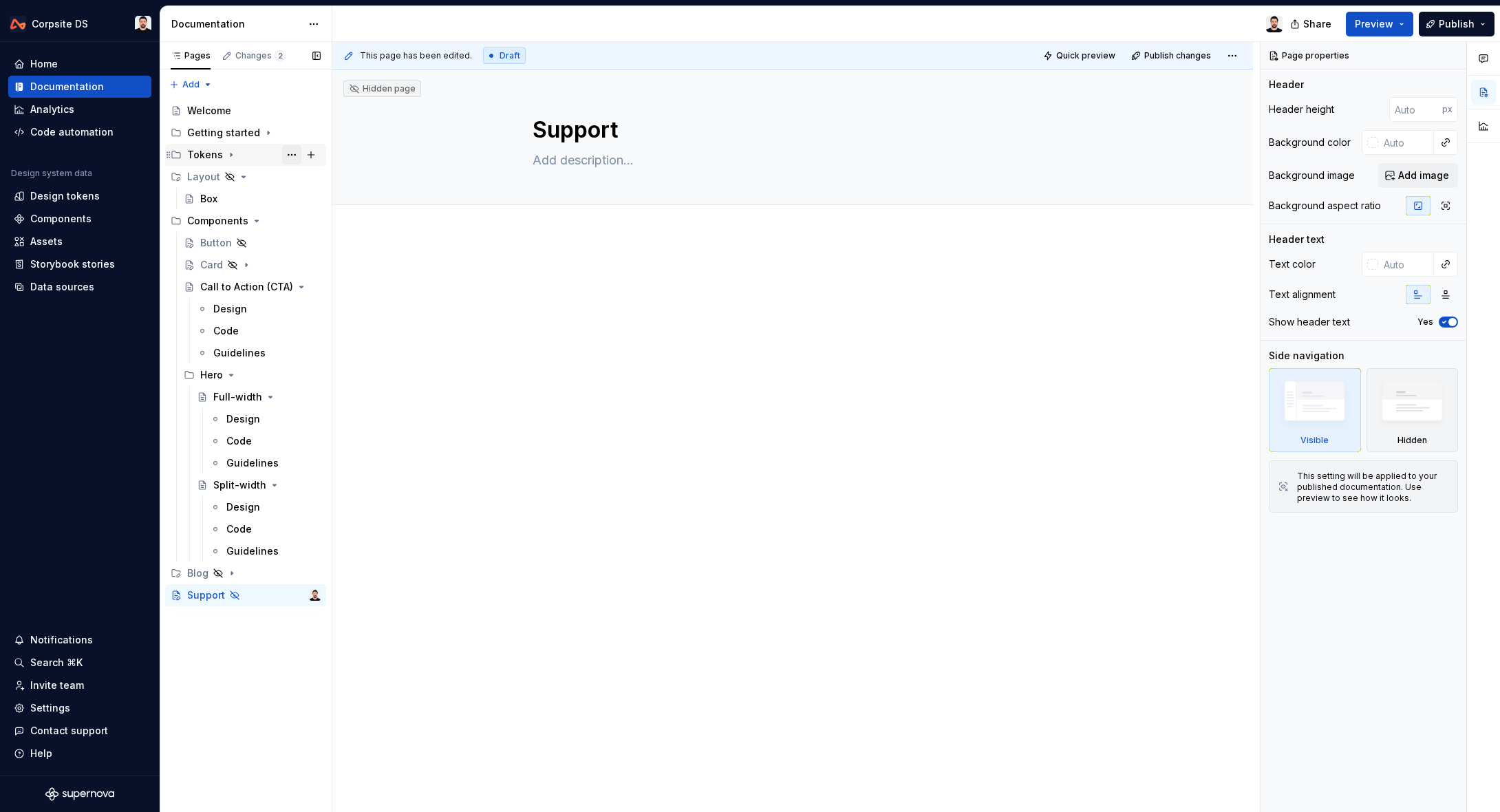
click at [289, 156] on button "Page tree" at bounding box center [292, 155] width 20 height 20
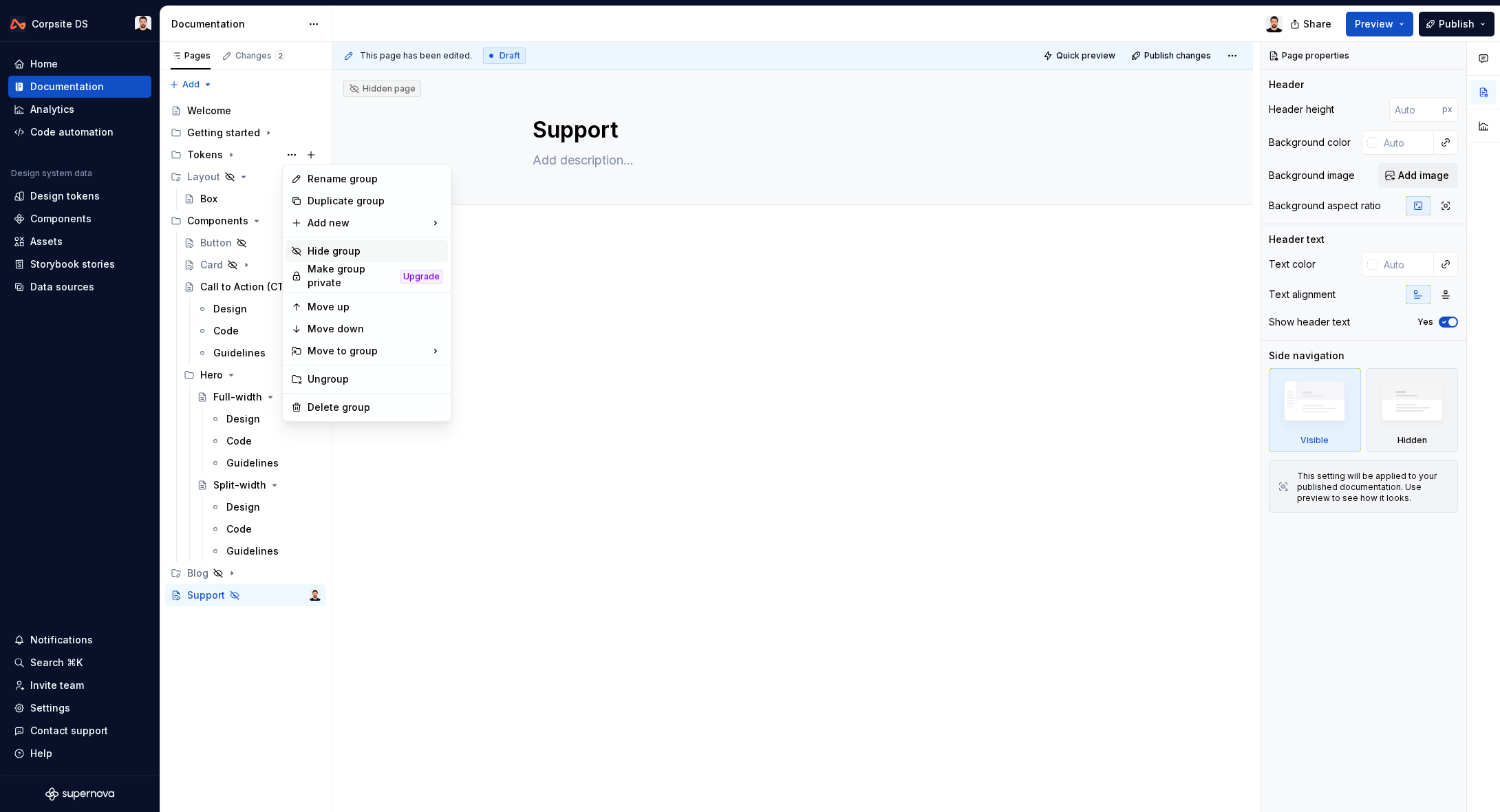
click at [377, 255] on div "Hide group" at bounding box center [375, 251] width 135 height 14
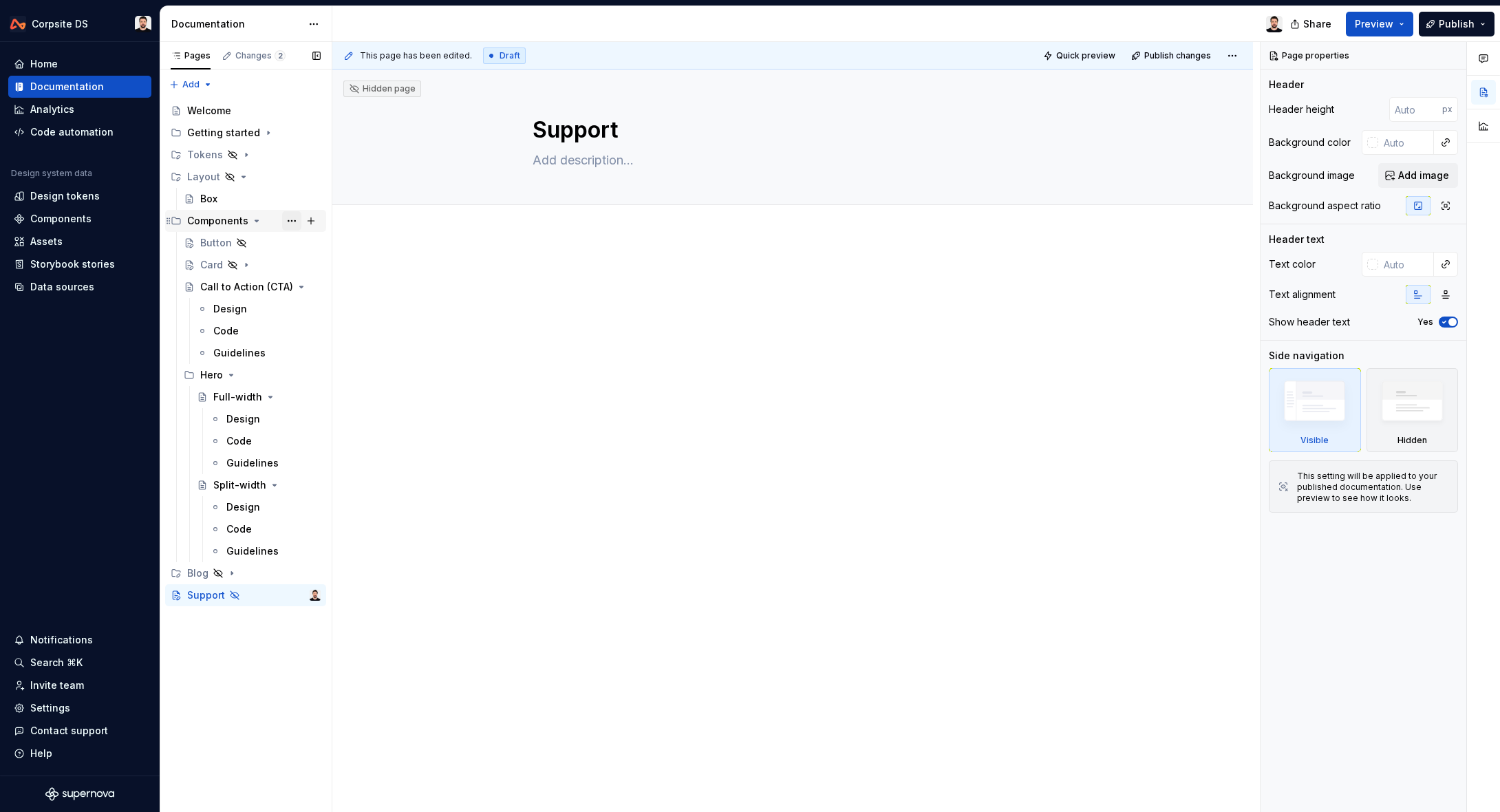
click at [289, 222] on button "Page tree" at bounding box center [292, 221] width 20 height 20
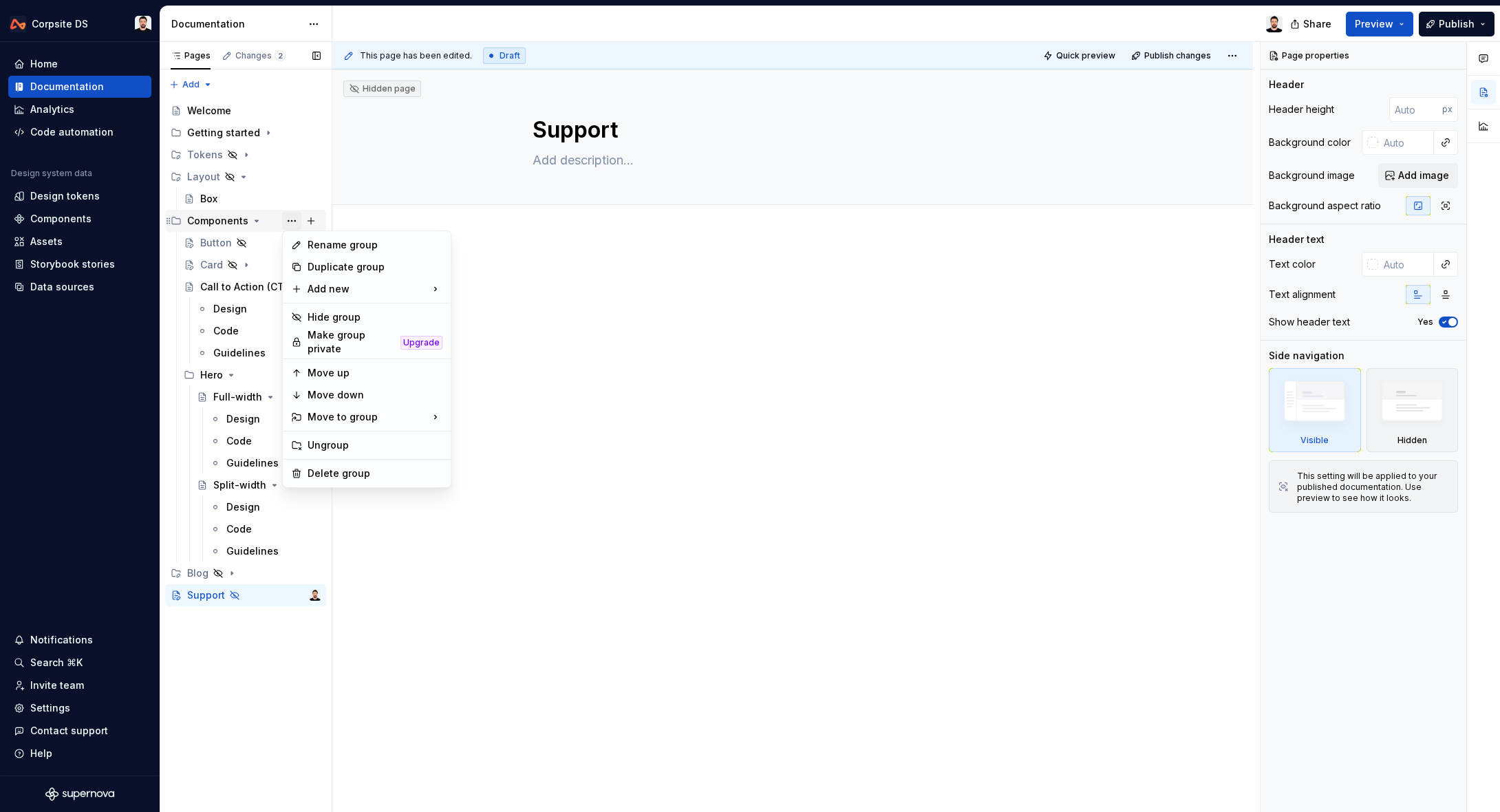
type textarea "*"
click at [368, 247] on div "Rename group" at bounding box center [375, 245] width 135 height 14
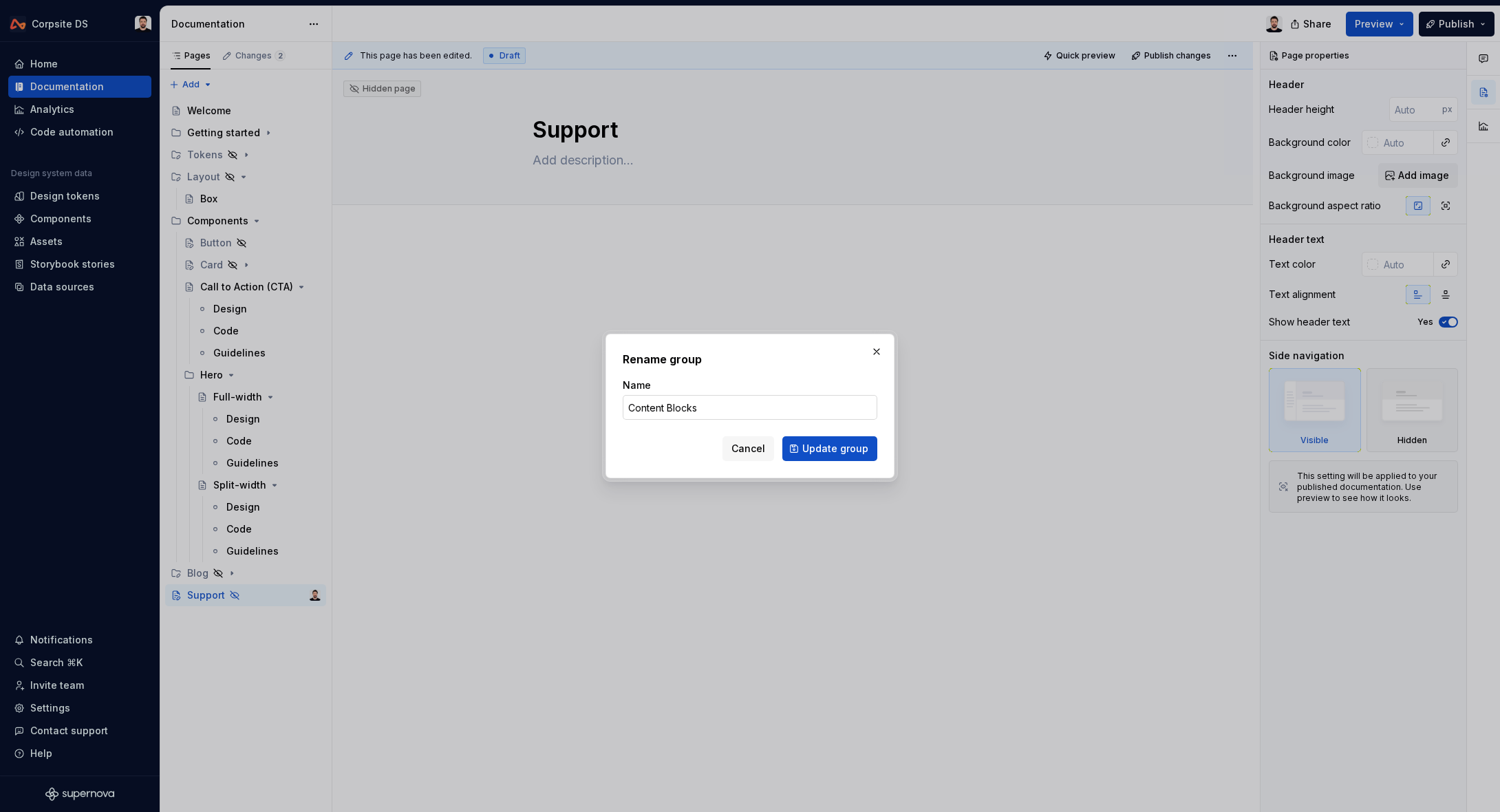
drag, startPoint x: 651, startPoint y: 413, endPoint x: 678, endPoint y: 412, distance: 27.0
click at [651, 413] on input "Content Blocks" at bounding box center [750, 407] width 254 height 25
click at [716, 410] on input "Content Blocks" at bounding box center [750, 407] width 254 height 25
type input "Content Blocks"
click at [820, 451] on span "Update group" at bounding box center [835, 448] width 66 height 14
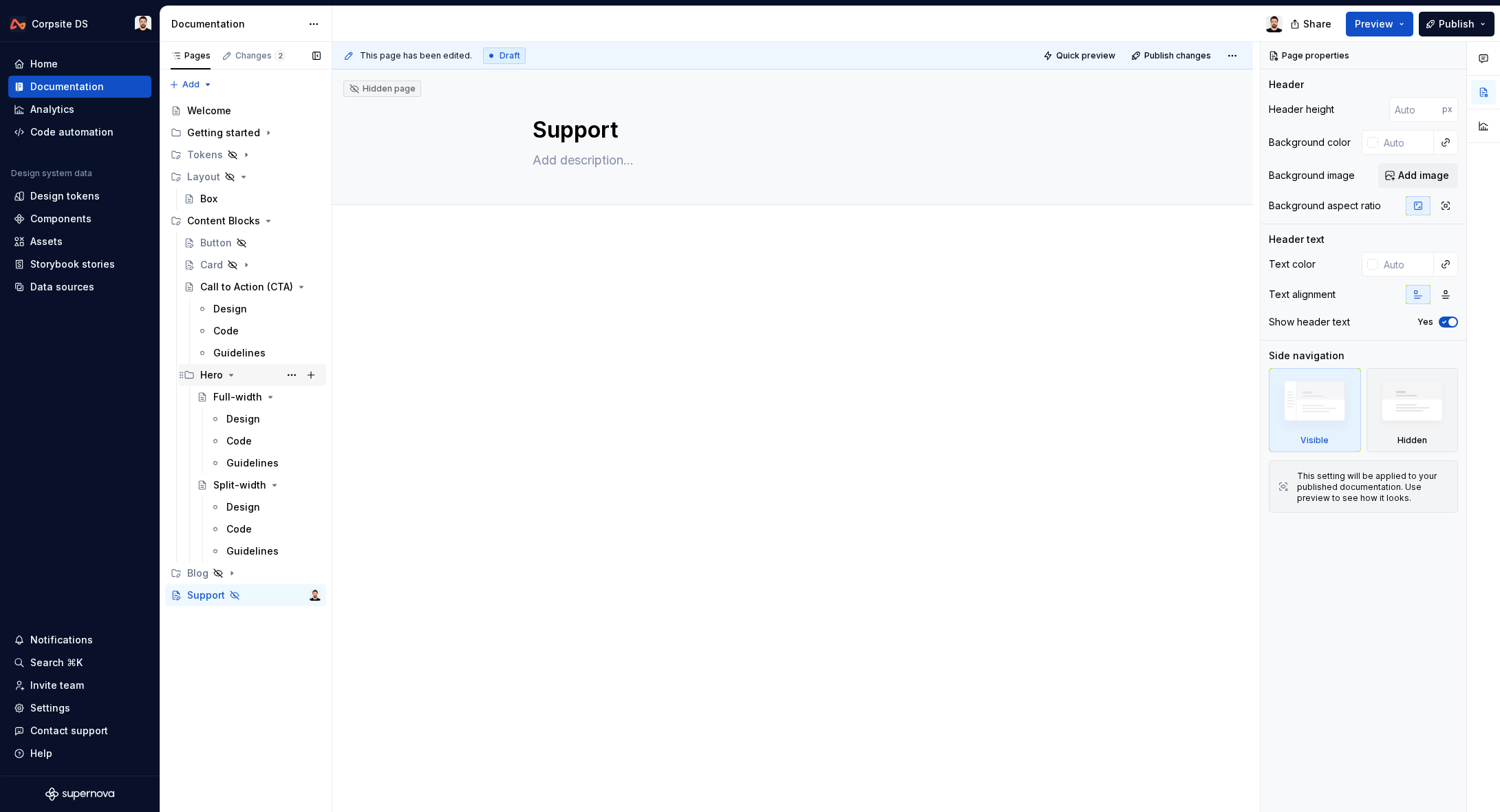
click at [232, 374] on icon "Page tree" at bounding box center [231, 374] width 3 height 1
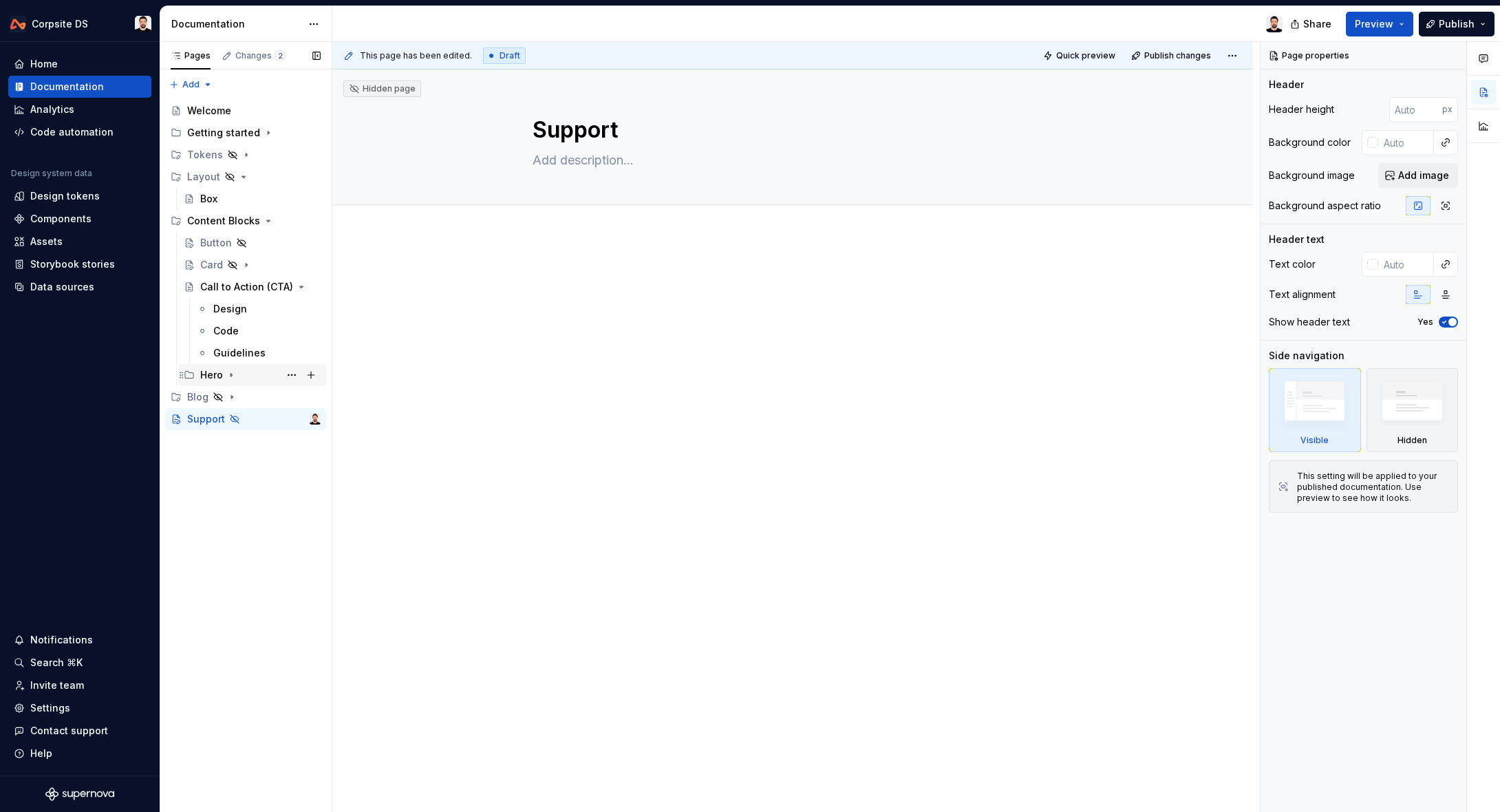
click at [232, 373] on icon "Page tree" at bounding box center [231, 374] width 1 height 3
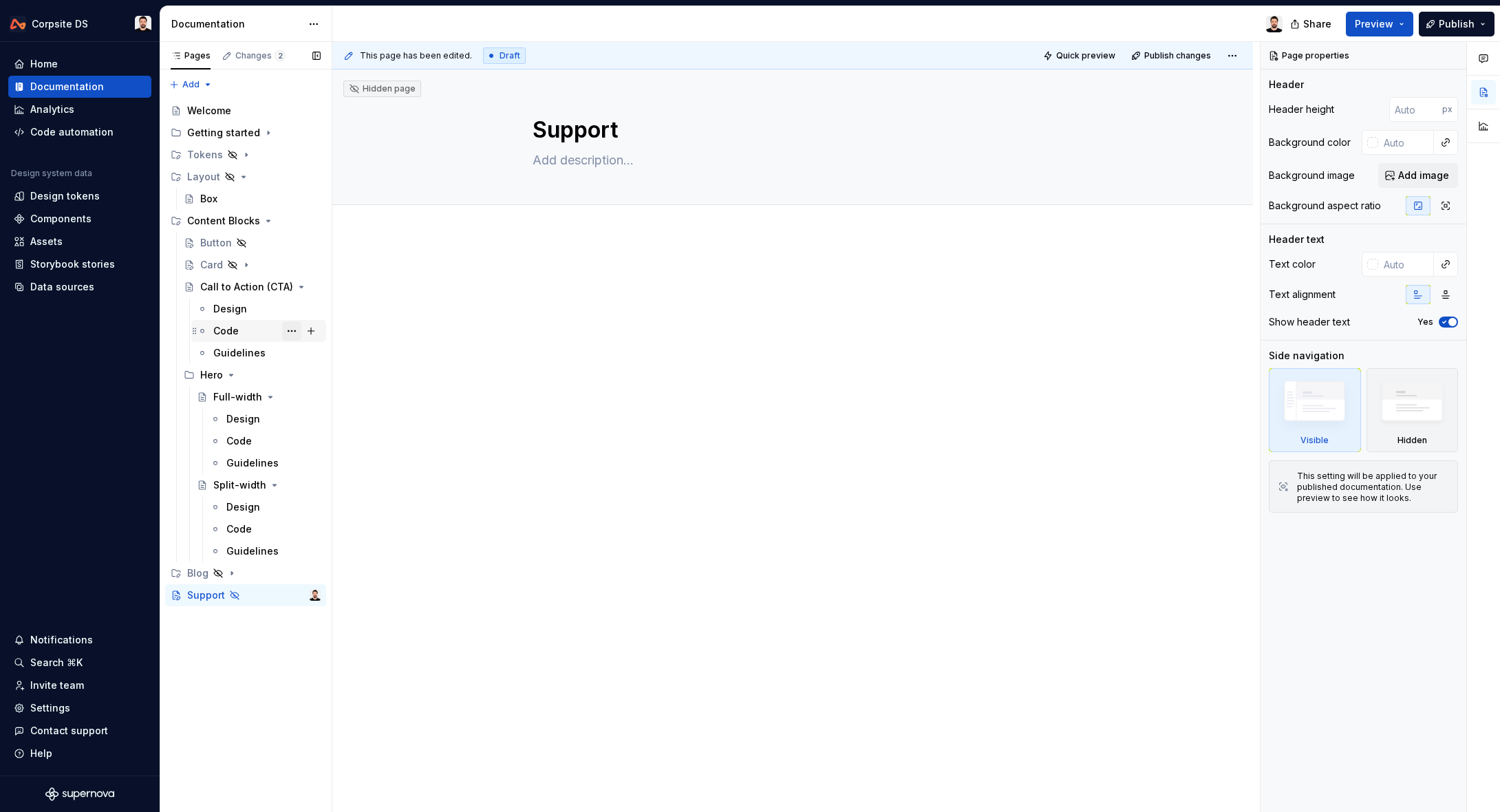
click at [291, 331] on button "Page tree" at bounding box center [292, 331] width 20 height 20
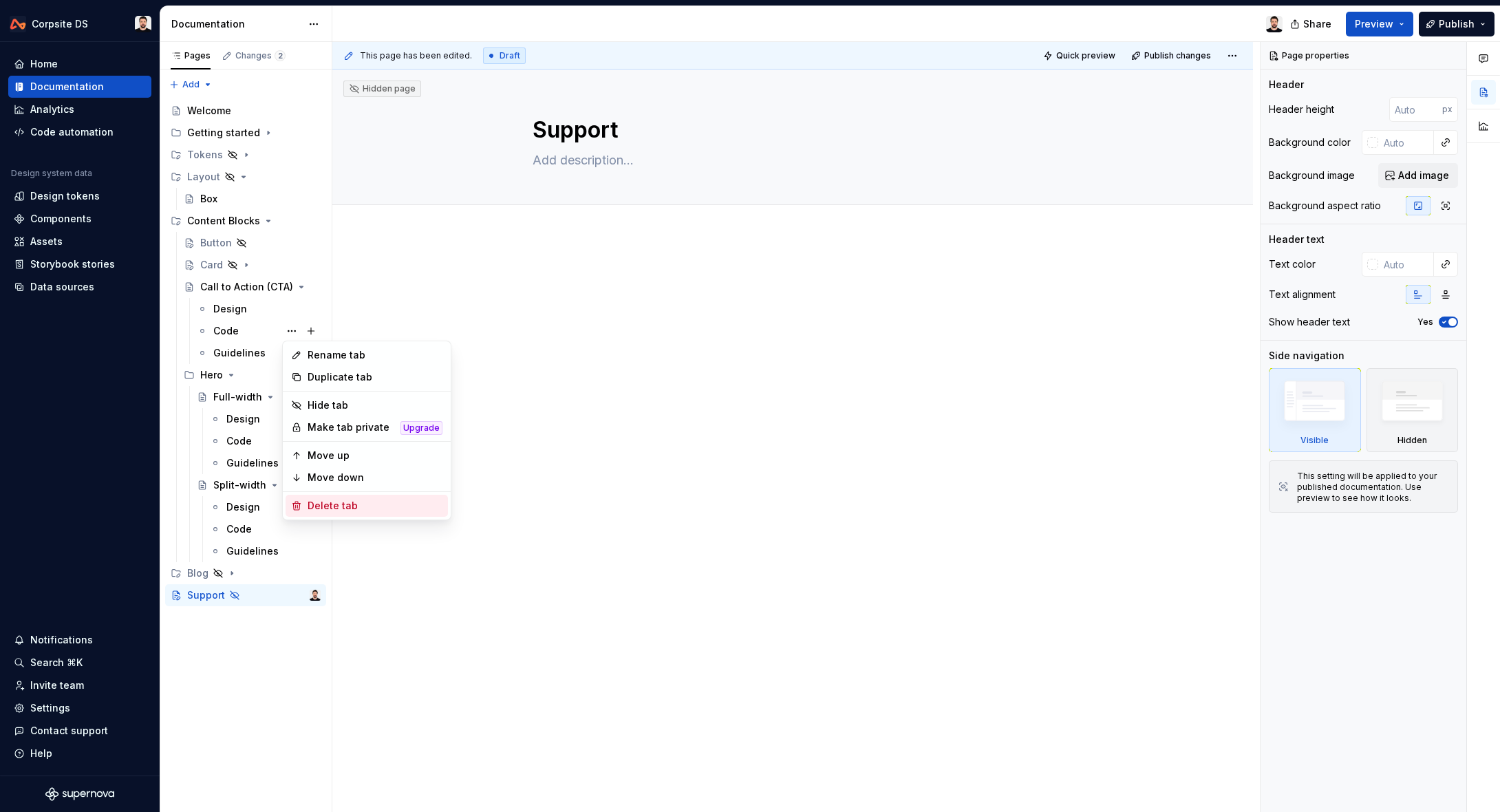
click at [340, 500] on div "Delete tab" at bounding box center [375, 506] width 135 height 14
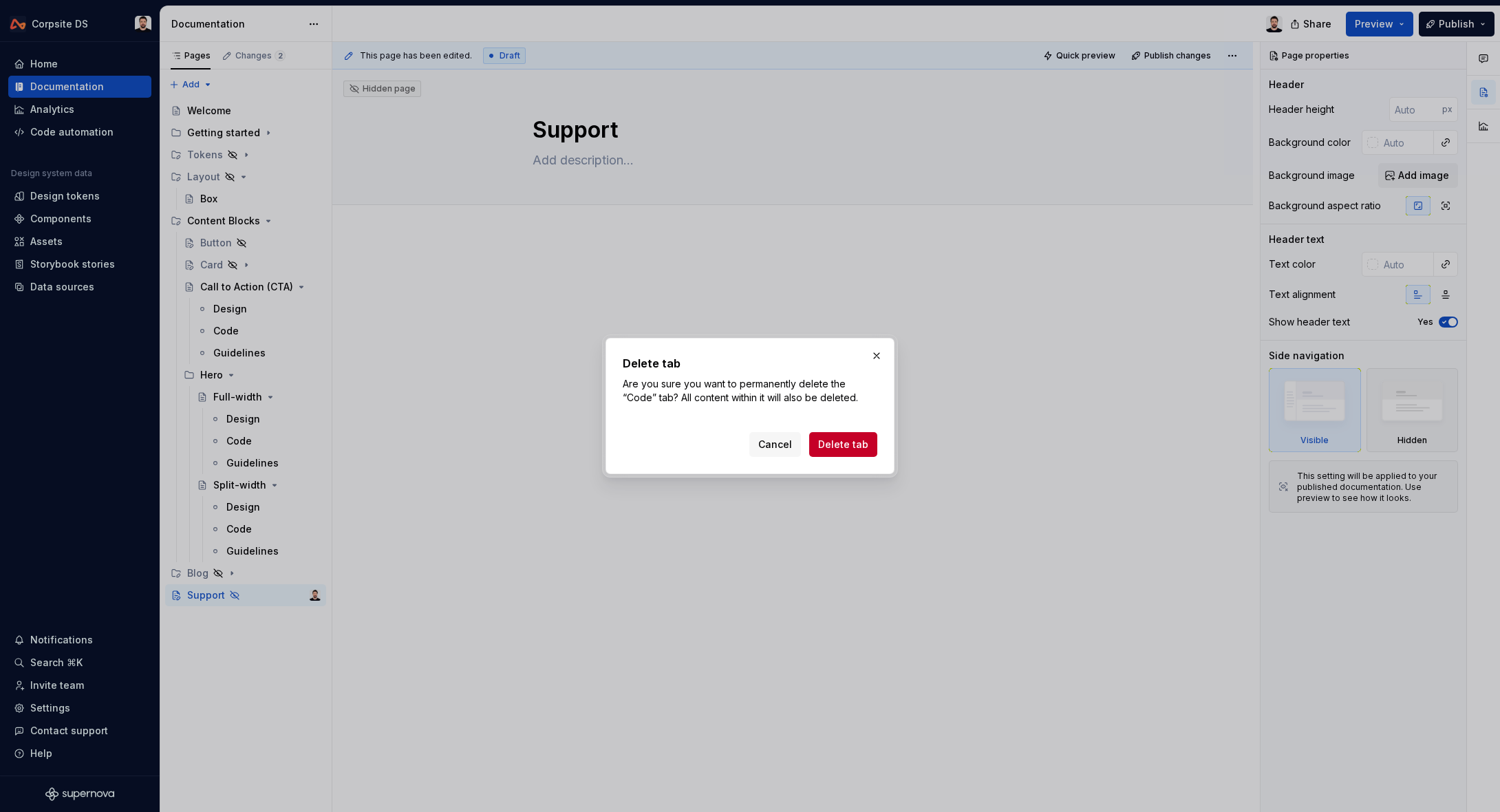
click at [830, 454] on button "Delete tab" at bounding box center [843, 444] width 68 height 25
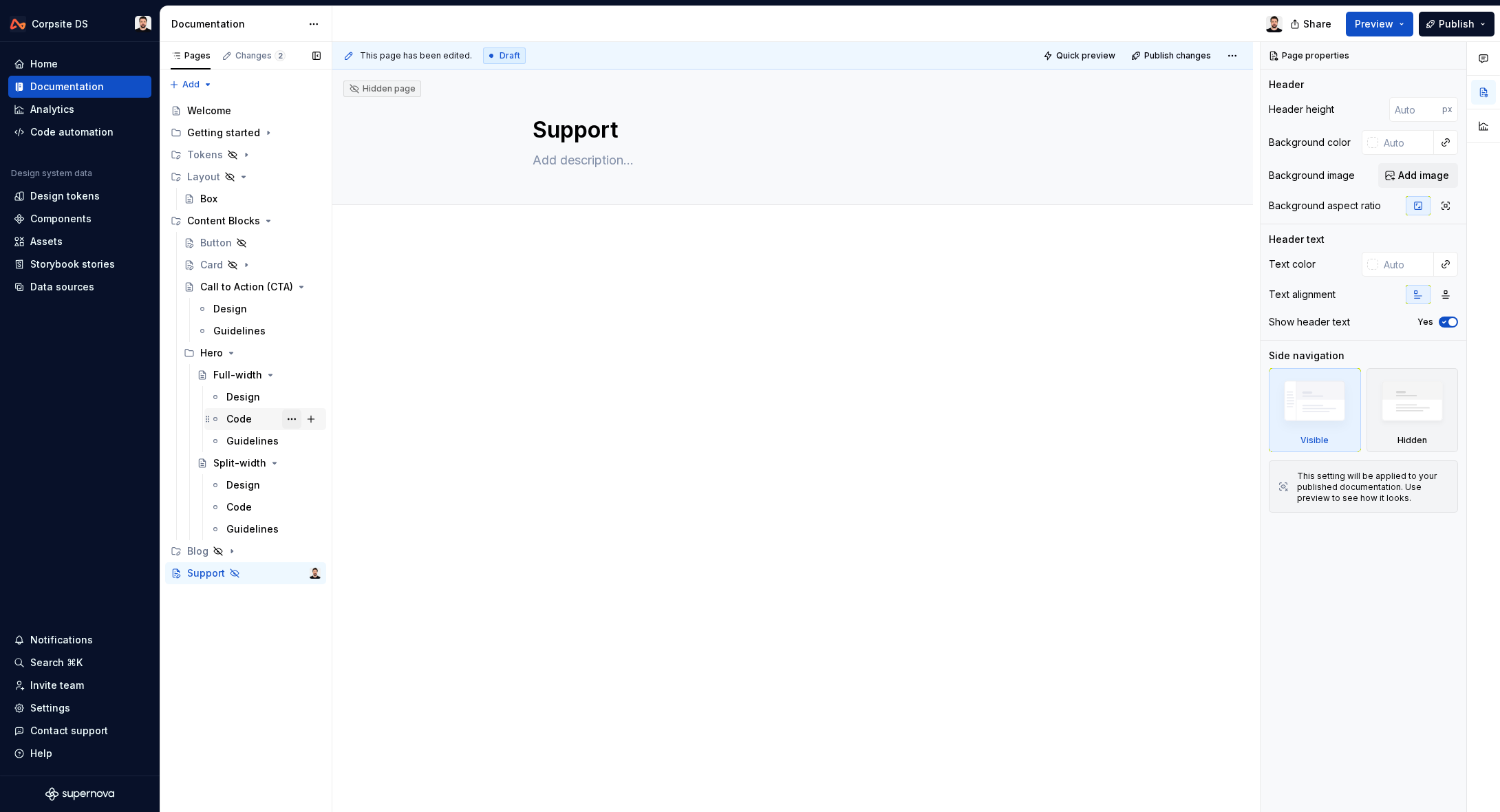
click at [289, 420] on button "Page tree" at bounding box center [292, 420] width 20 height 20
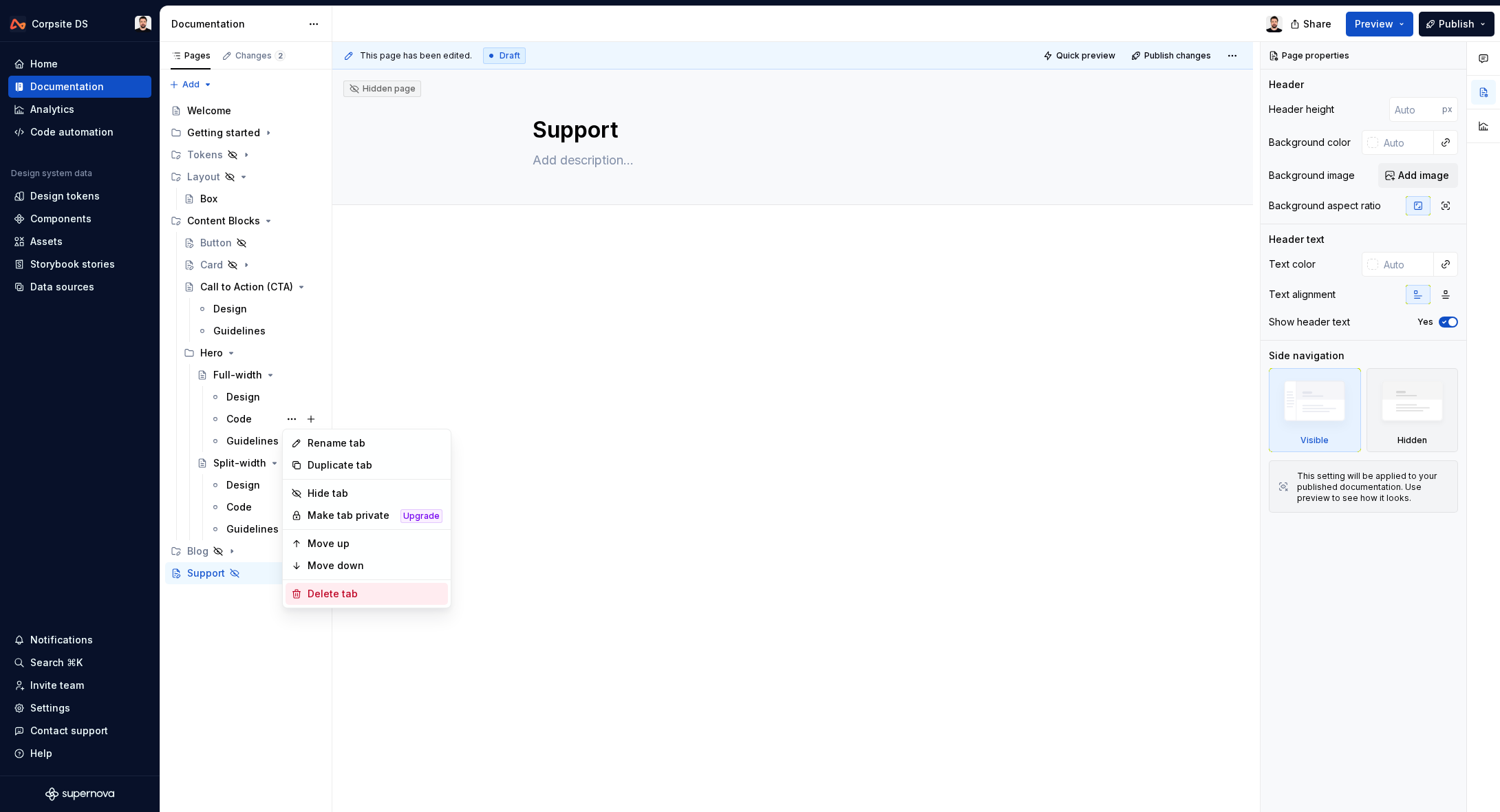
click at [343, 596] on div "Delete tab" at bounding box center [375, 594] width 135 height 14
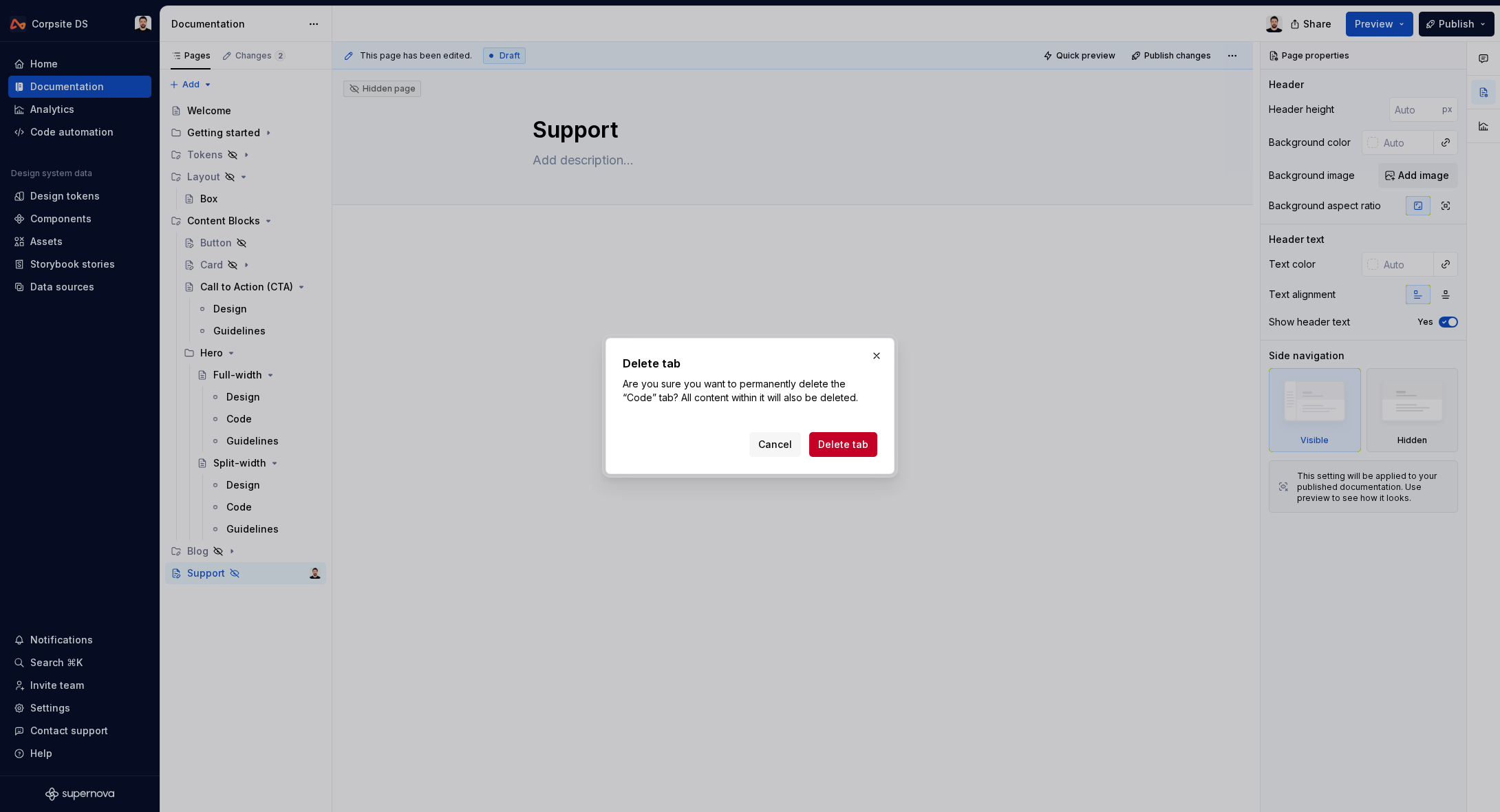
drag, startPoint x: 827, startPoint y: 443, endPoint x: 601, endPoint y: 352, distance: 243.6
click at [826, 443] on span "Delete tab" at bounding box center [843, 444] width 50 height 14
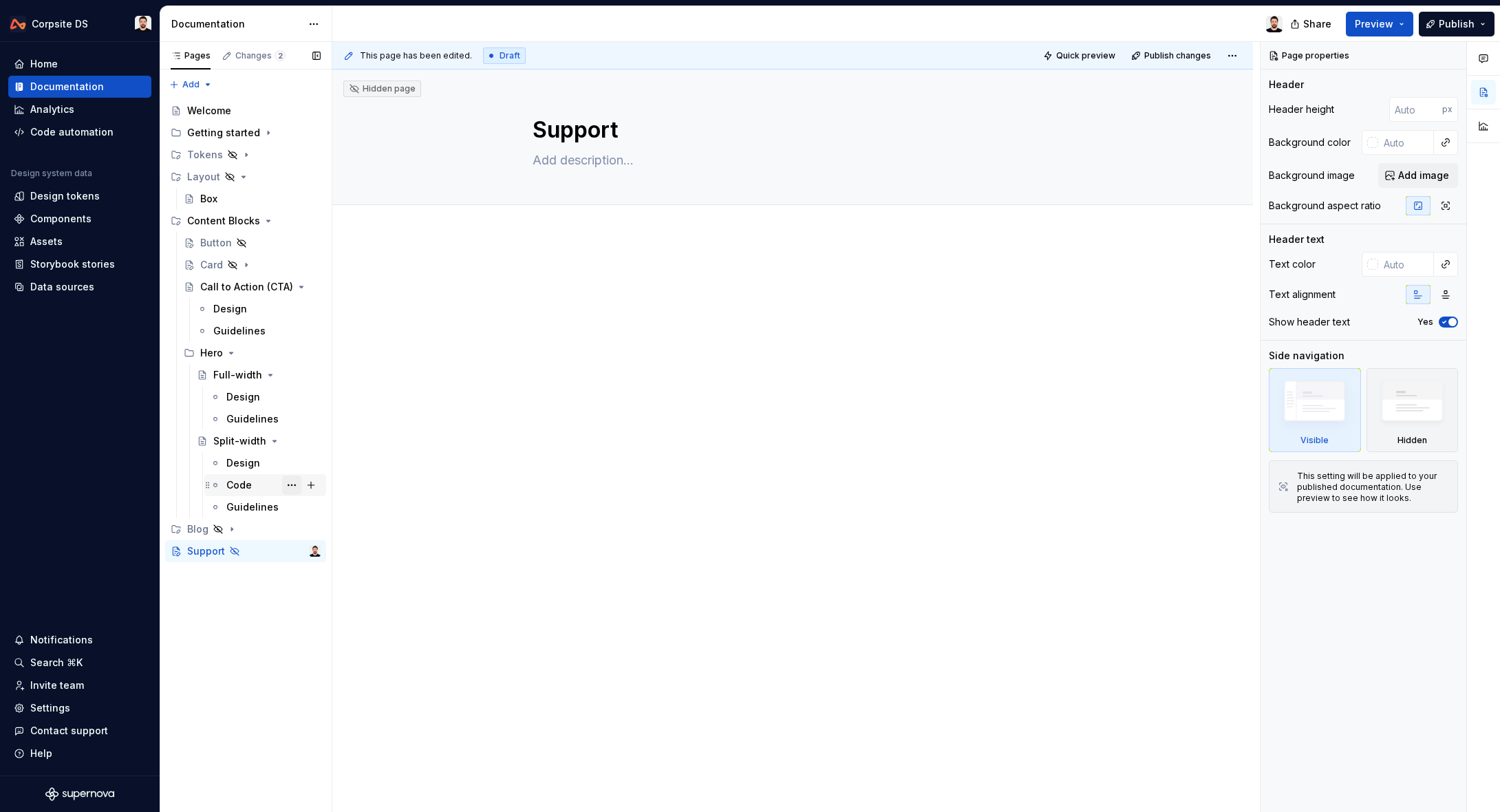
click at [296, 485] on button "Page tree" at bounding box center [292, 486] width 20 height 20
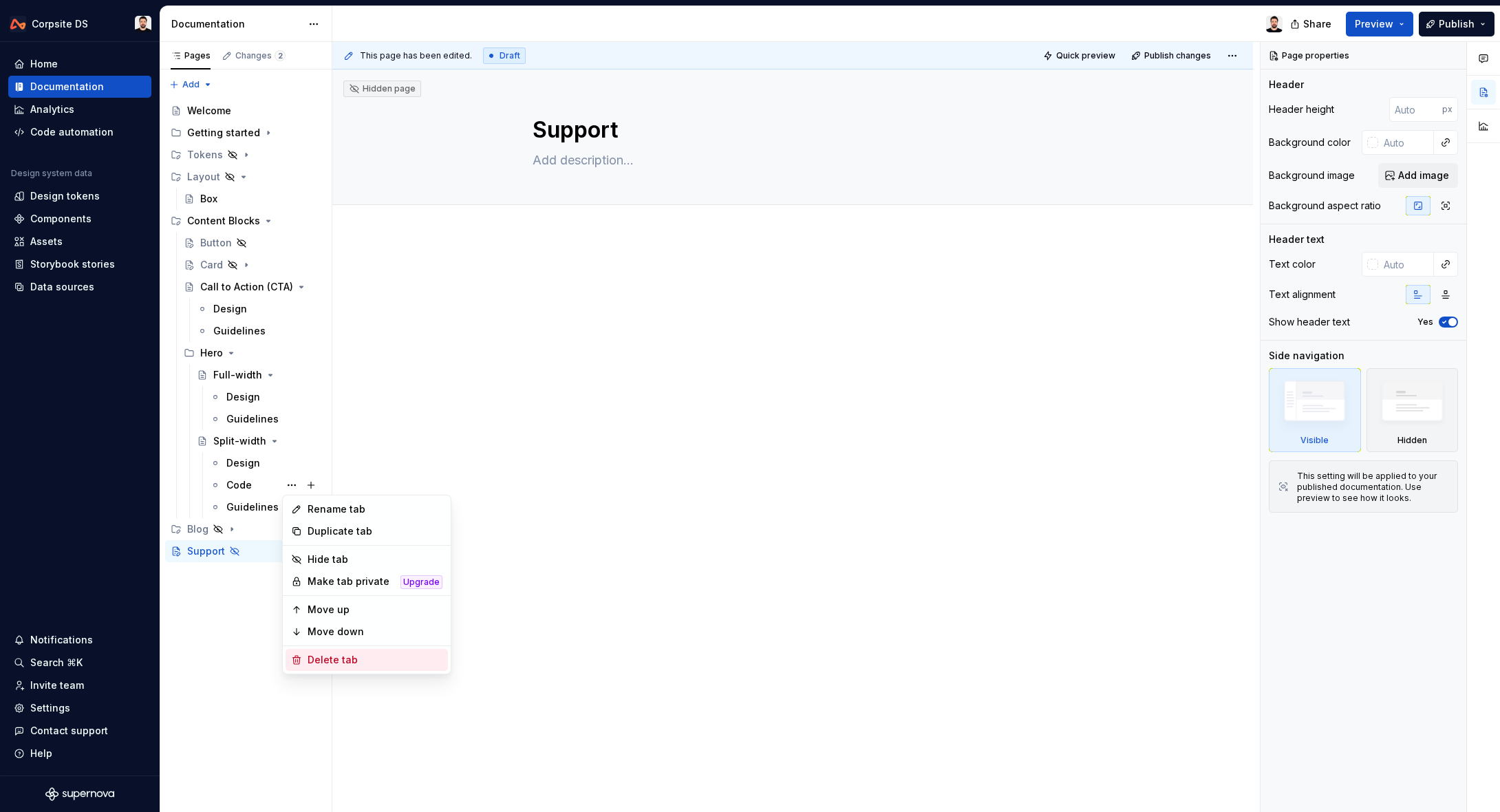
click at [337, 655] on div "Delete tab" at bounding box center [375, 660] width 135 height 14
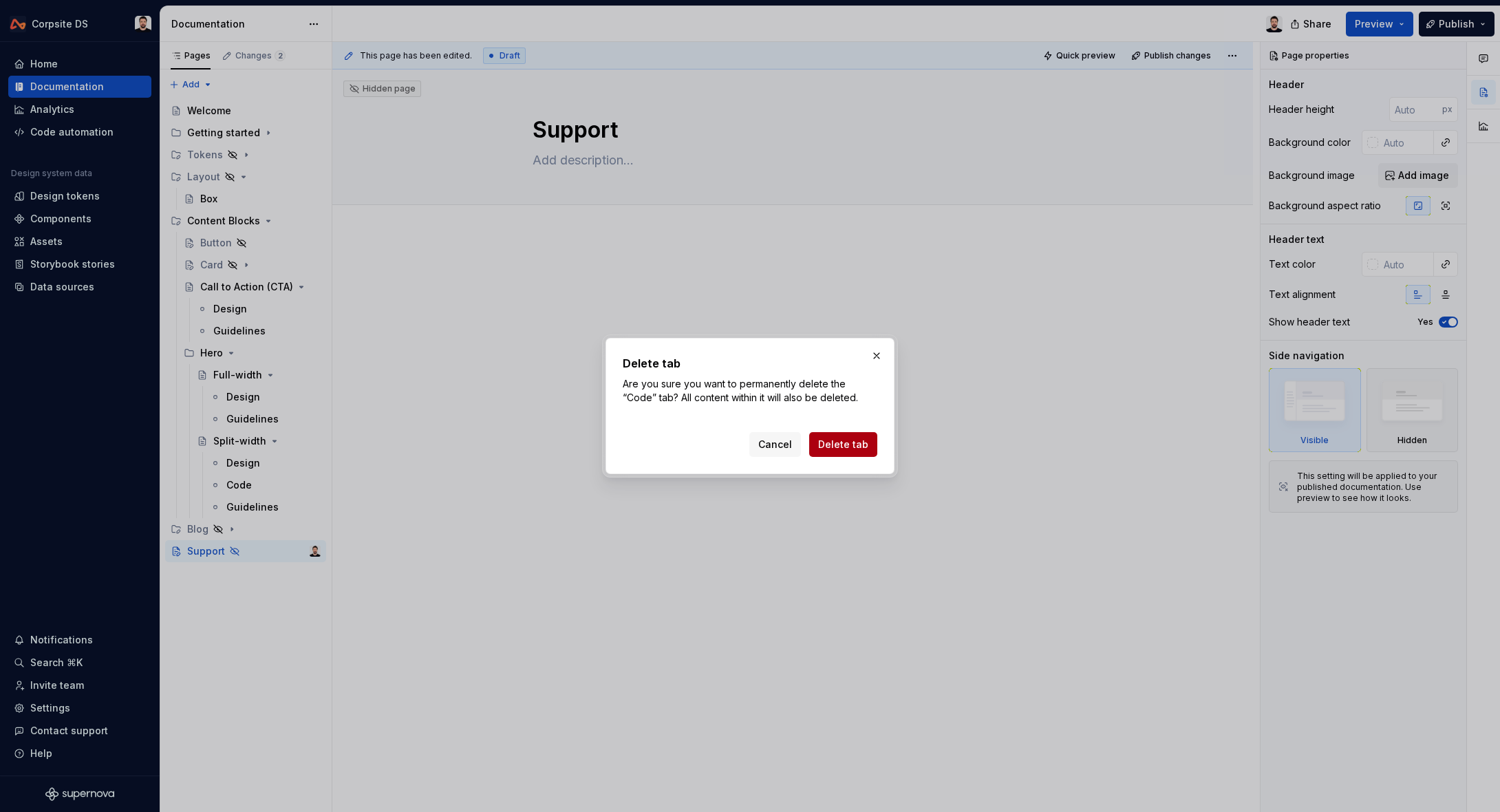
drag, startPoint x: 831, startPoint y: 446, endPoint x: 823, endPoint y: 446, distance: 8.0
click at [831, 446] on span "Delete tab" at bounding box center [843, 444] width 50 height 14
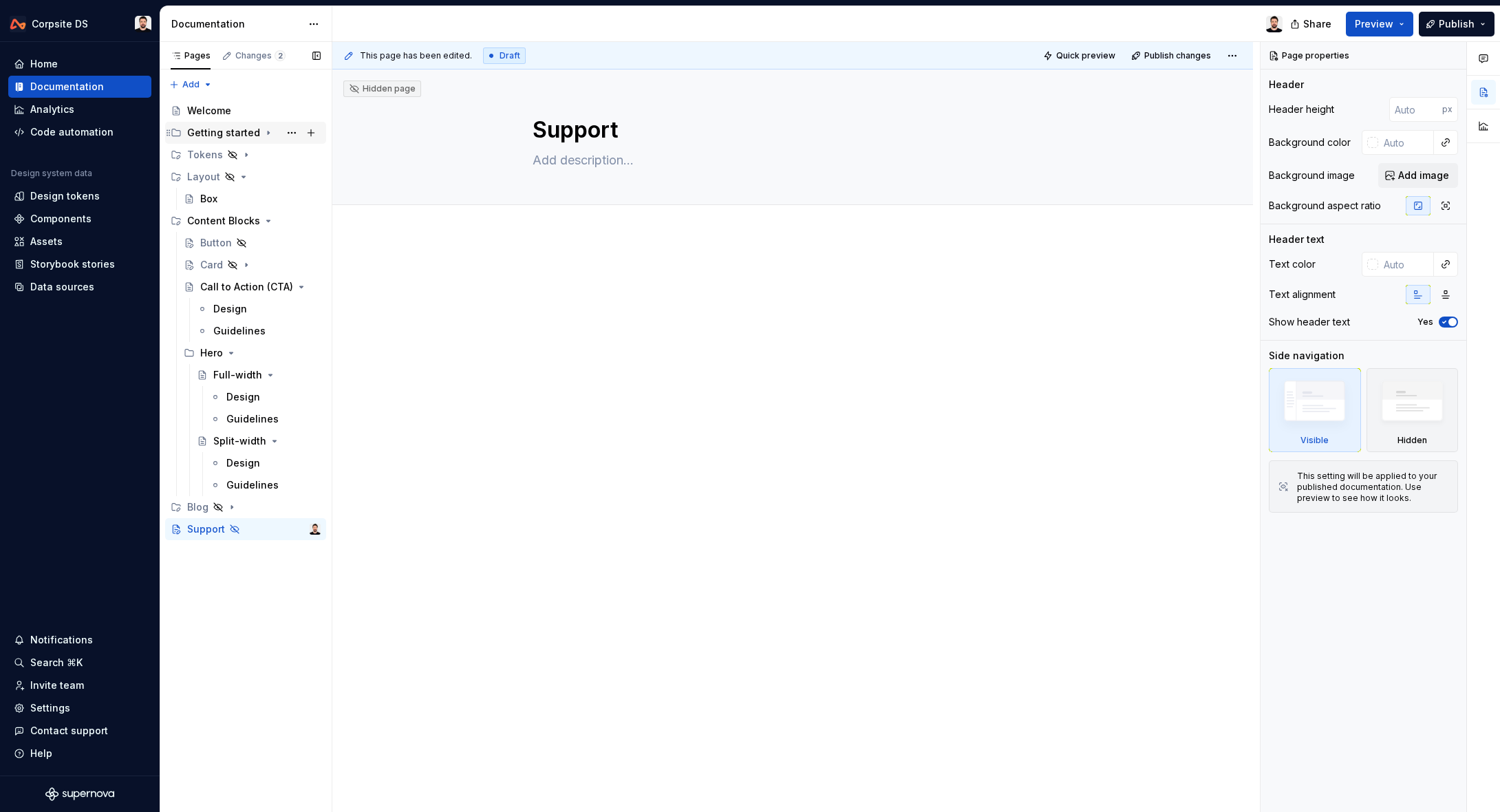
click at [268, 132] on icon "Page tree" at bounding box center [268, 132] width 1 height 3
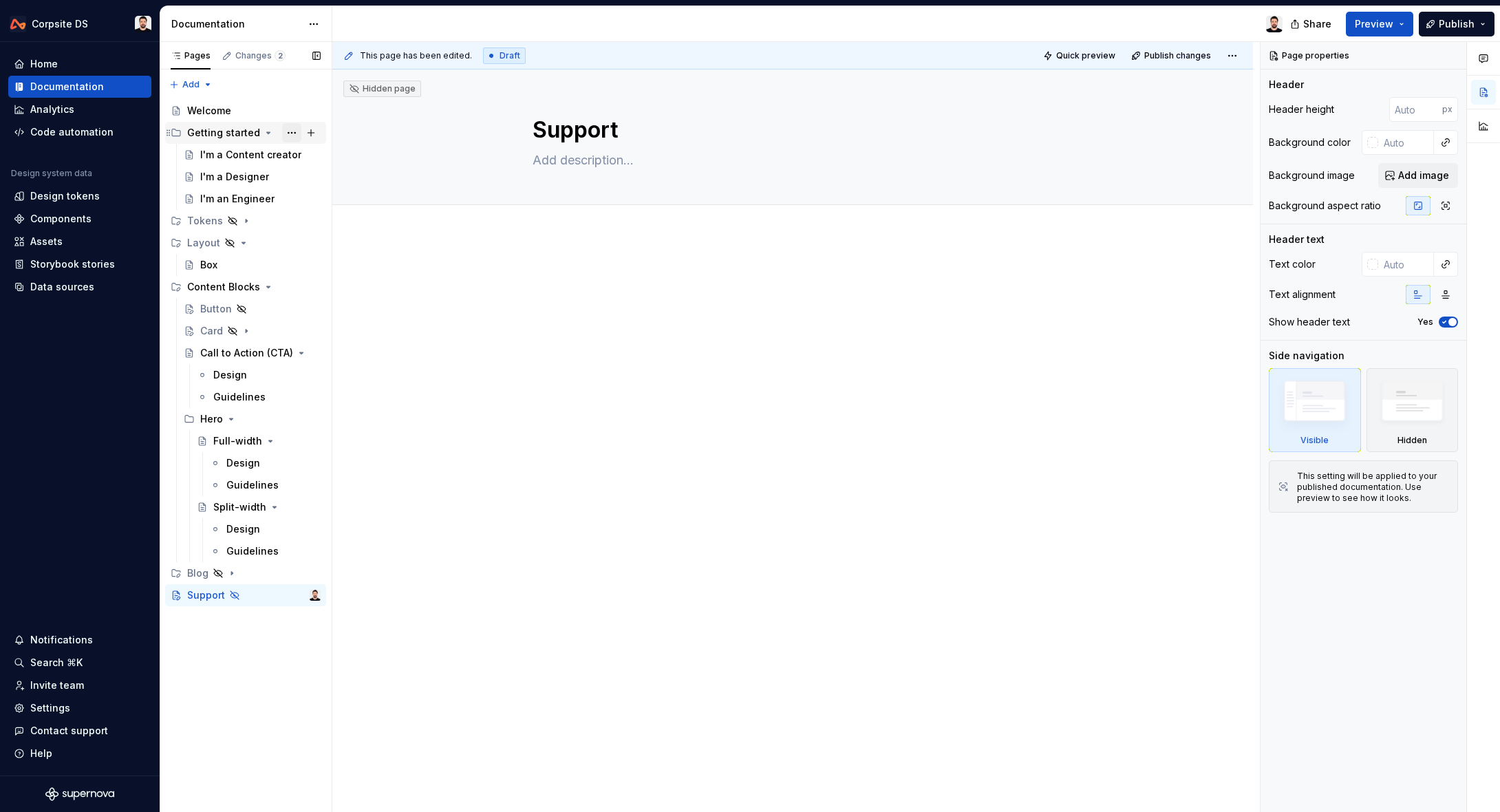
click at [288, 131] on button "Page tree" at bounding box center [292, 133] width 20 height 20
click at [443, 124] on html "Corpsite DS Home Documentation Analytics Code automation Design system data Des…" at bounding box center [750, 406] width 1500 height 812
click at [263, 129] on icon "Page tree" at bounding box center [268, 132] width 11 height 11
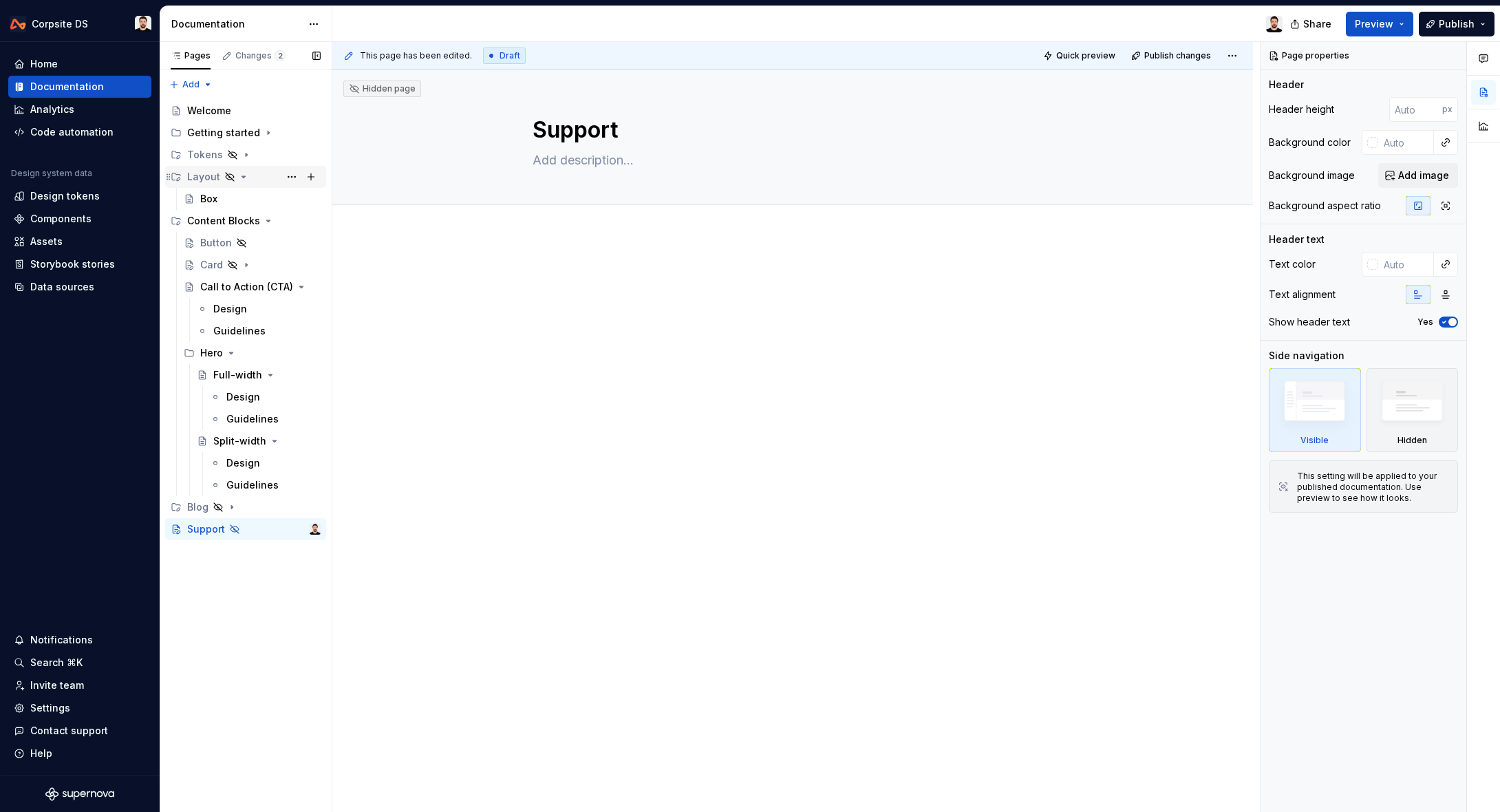
click at [240, 177] on icon "Page tree" at bounding box center [243, 176] width 11 height 11
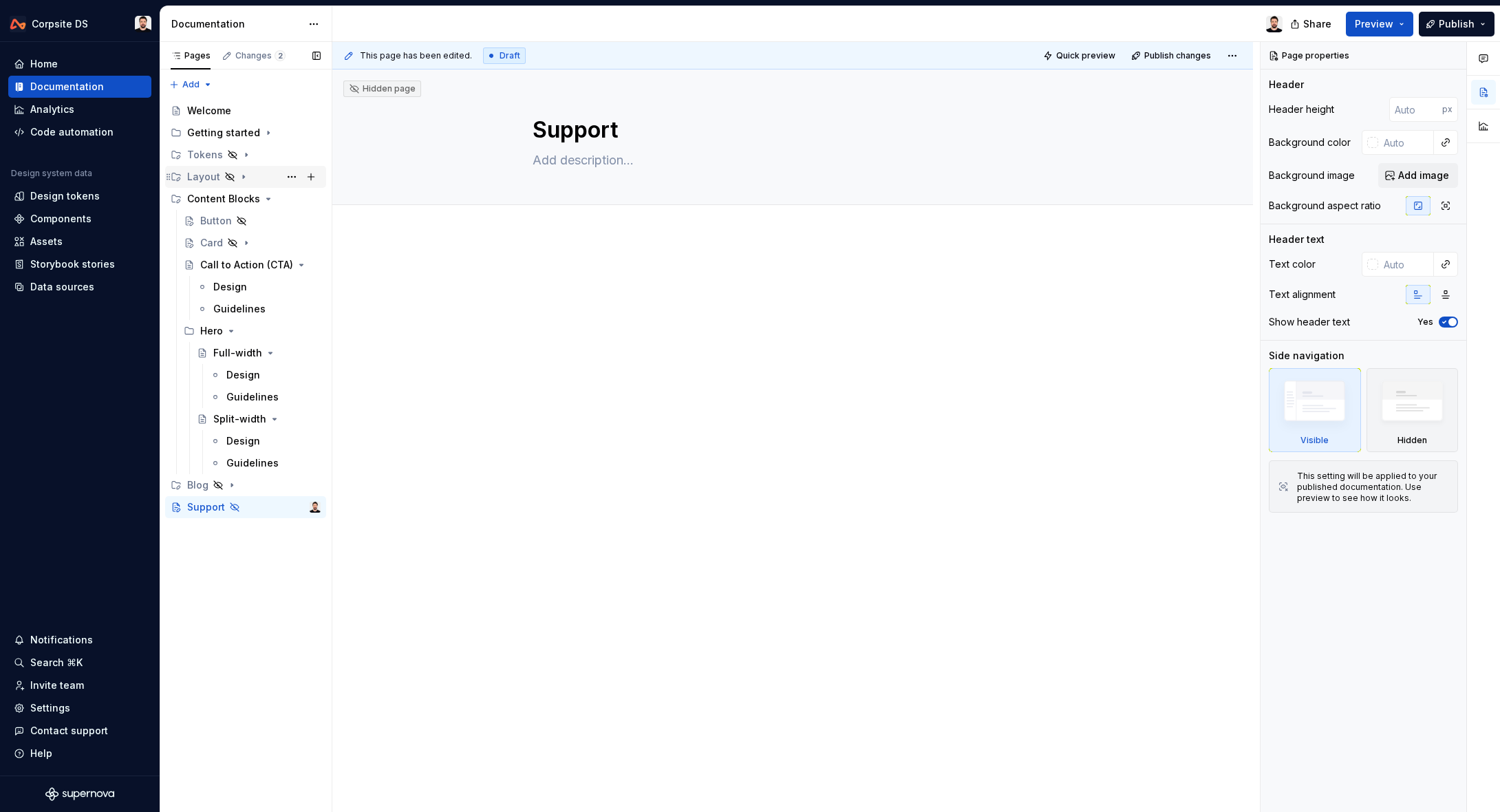
click at [243, 177] on icon "Page tree" at bounding box center [243, 176] width 1 height 3
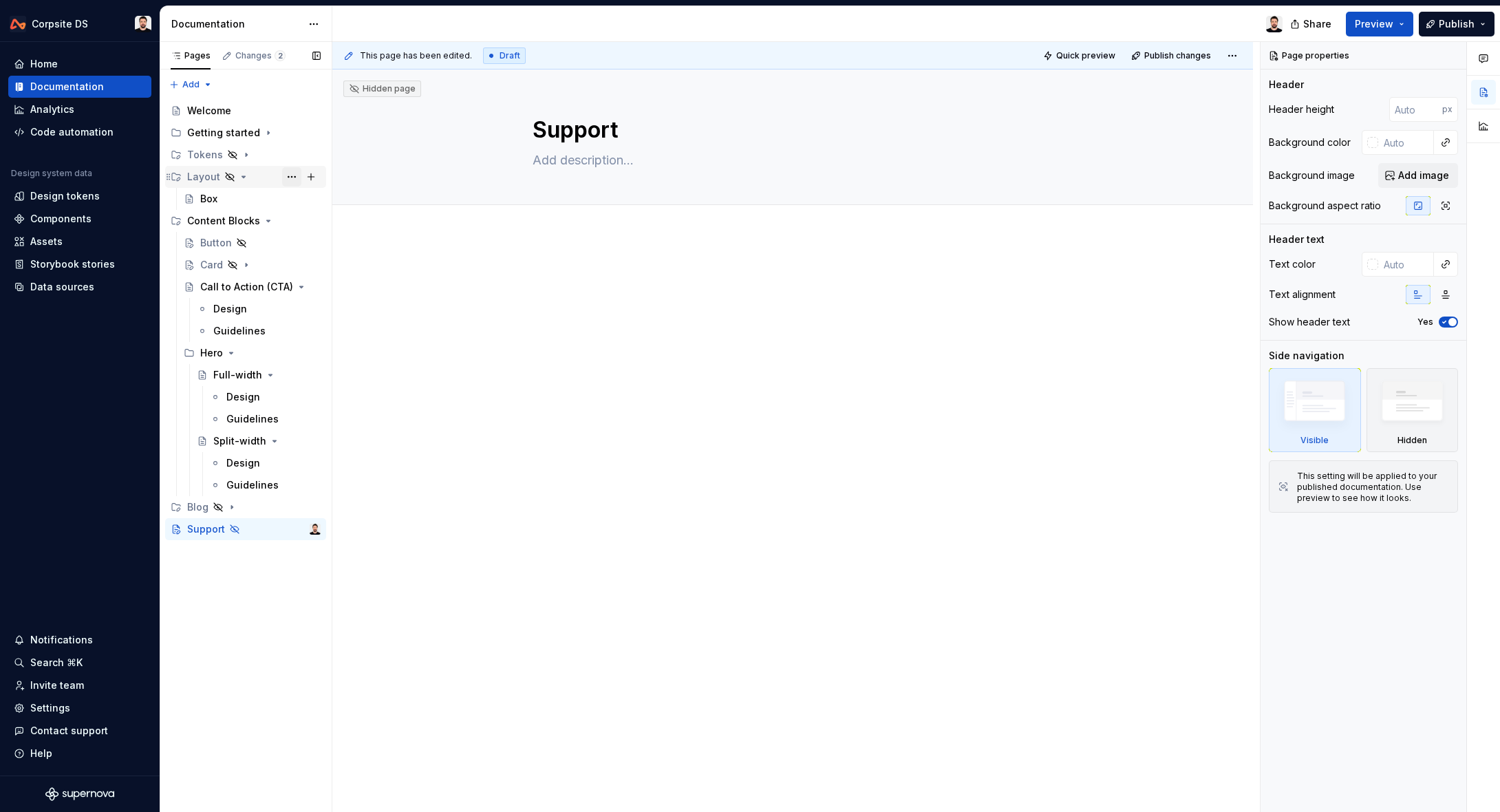
click at [289, 176] on button "Page tree" at bounding box center [292, 177] width 20 height 20
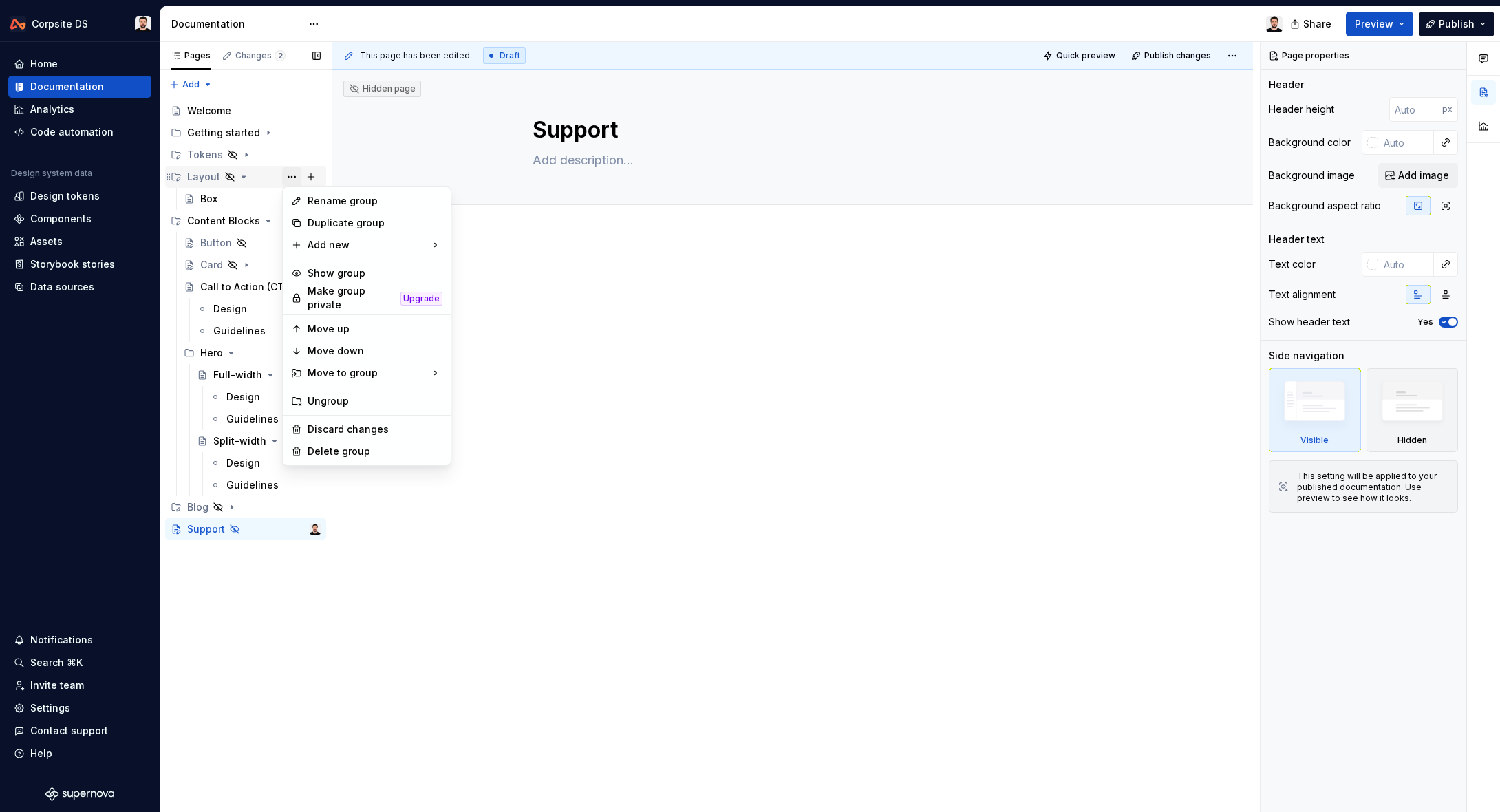
type textarea "*"
click at [333, 202] on div "Rename group" at bounding box center [375, 201] width 135 height 14
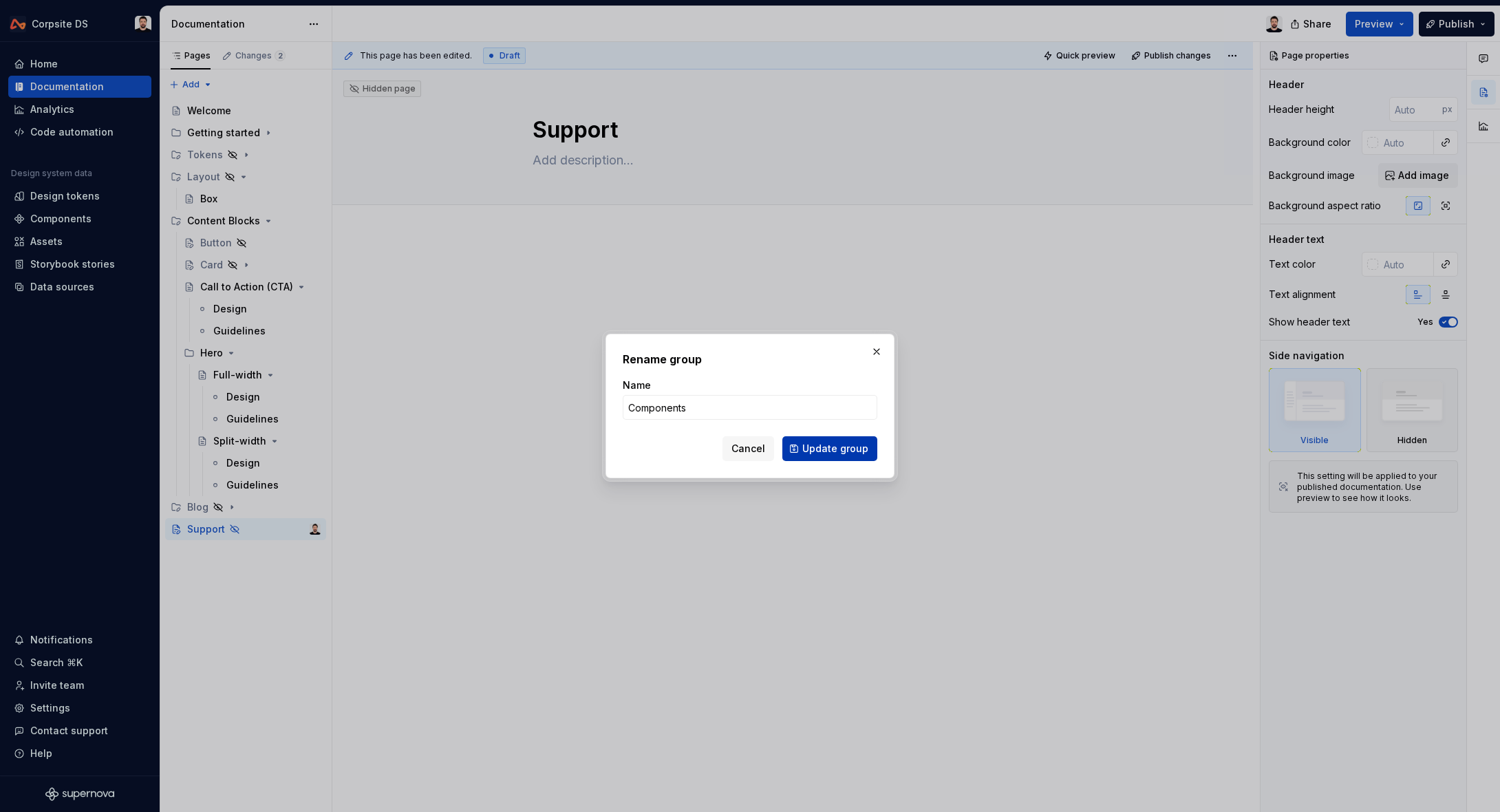
type input "Components"
click at [799, 448] on button "Update group" at bounding box center [830, 448] width 95 height 25
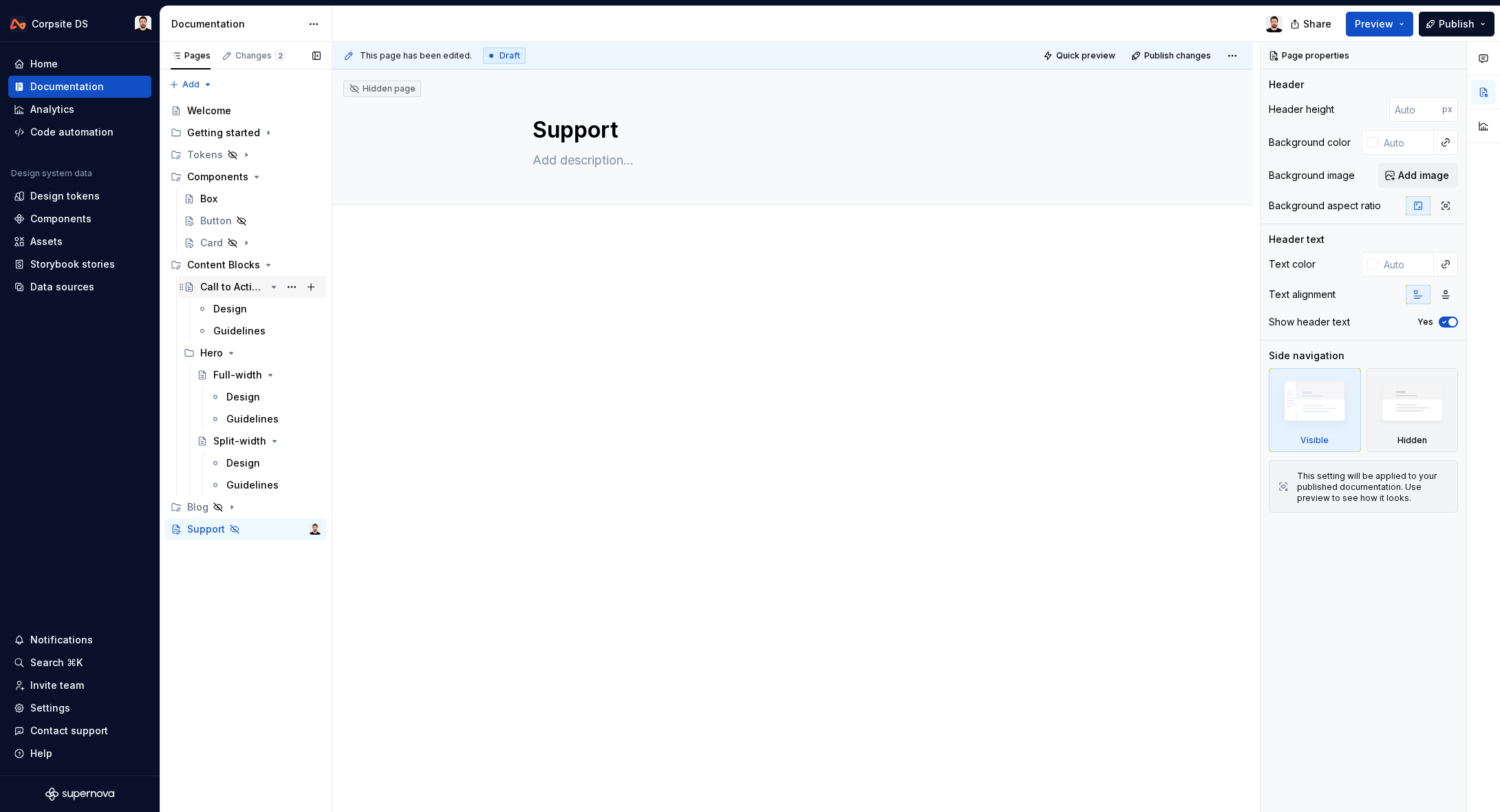
click at [216, 287] on div "Call to Action (CTA)" at bounding box center [233, 287] width 65 height 14
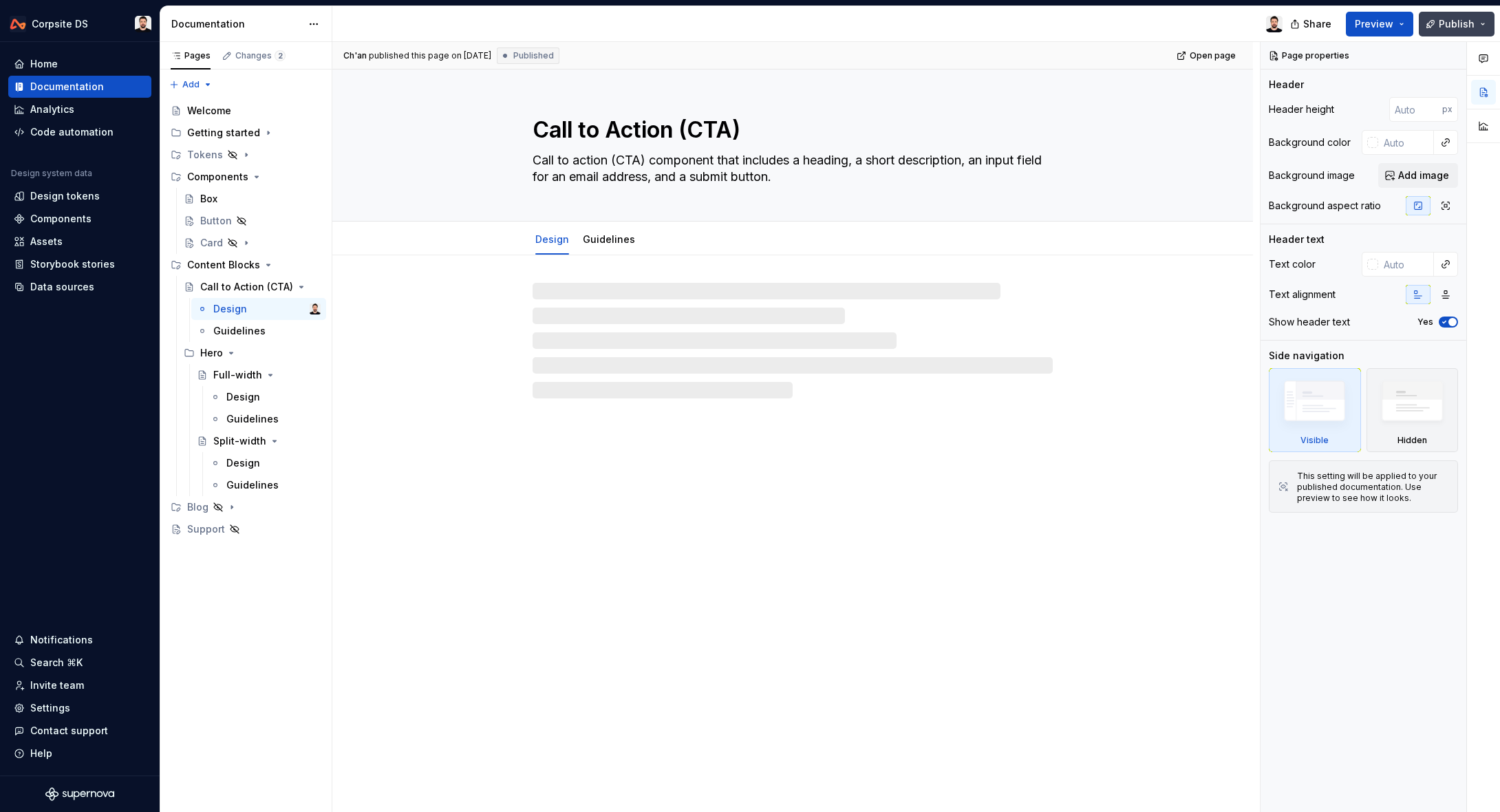
click at [1447, 27] on span "Publish" at bounding box center [1457, 24] width 35 height 14
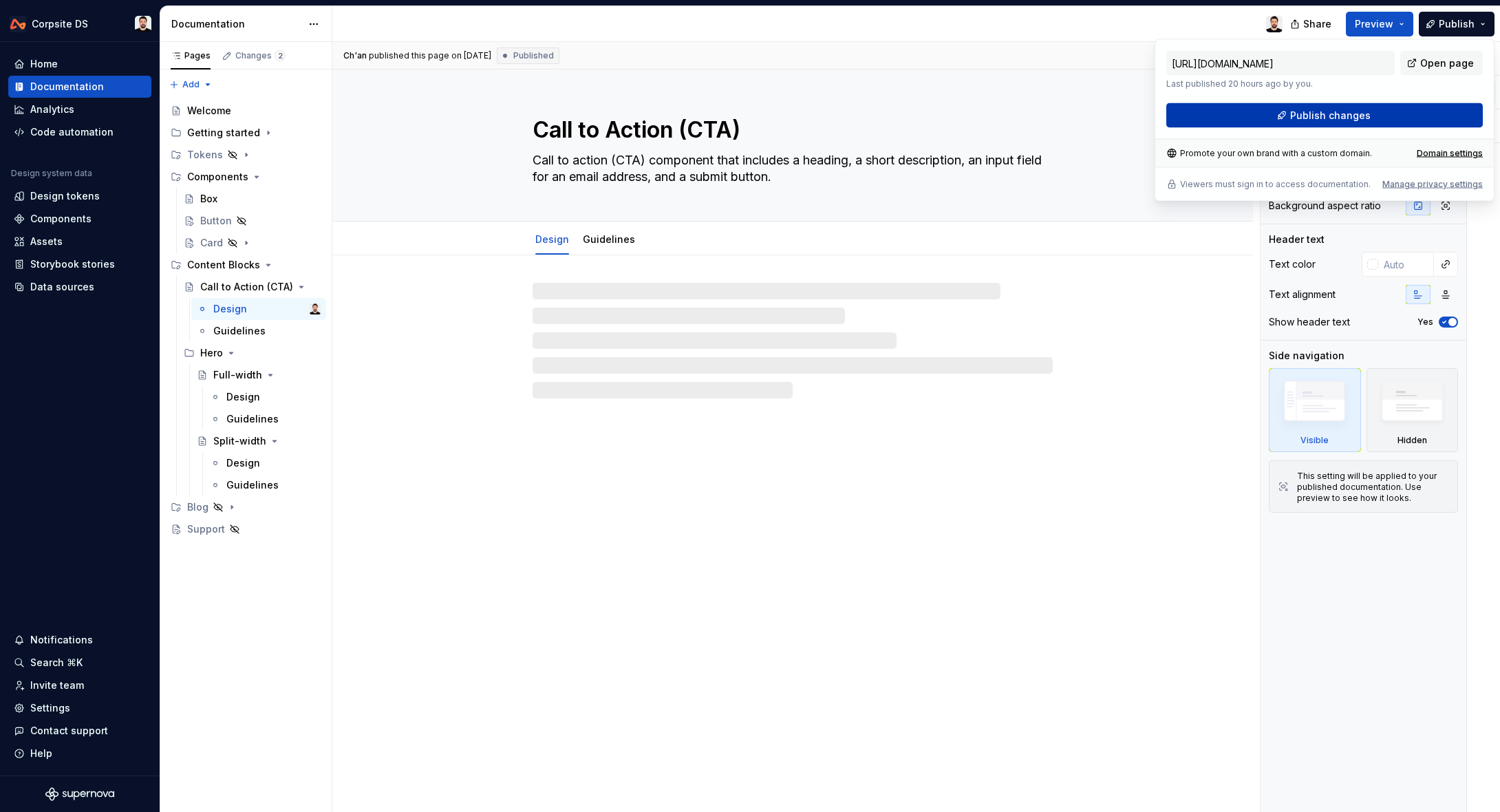
click at [1313, 119] on span "Publish changes" at bounding box center [1330, 115] width 81 height 14
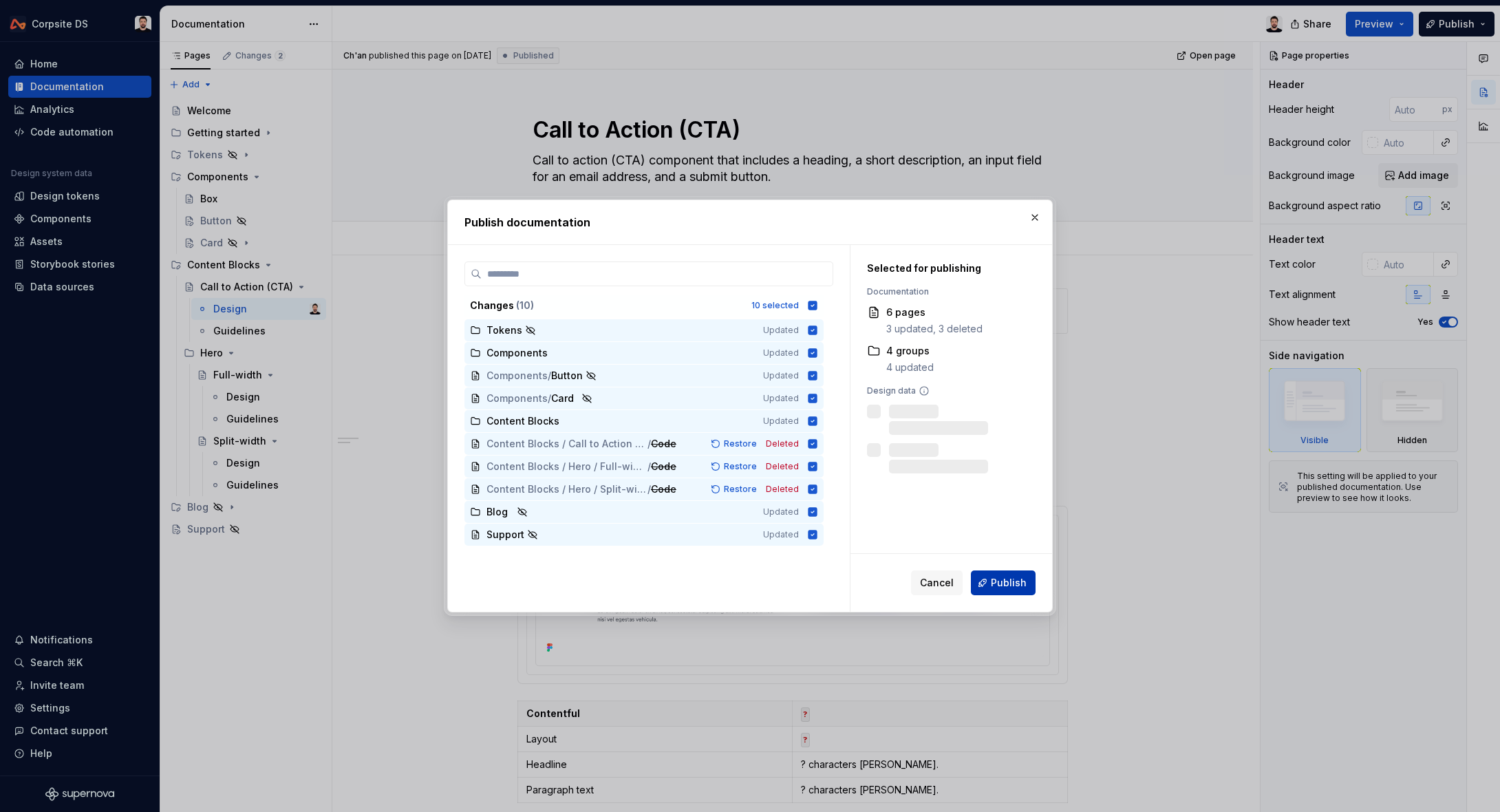
click at [999, 587] on span "Publish" at bounding box center [1009, 583] width 35 height 14
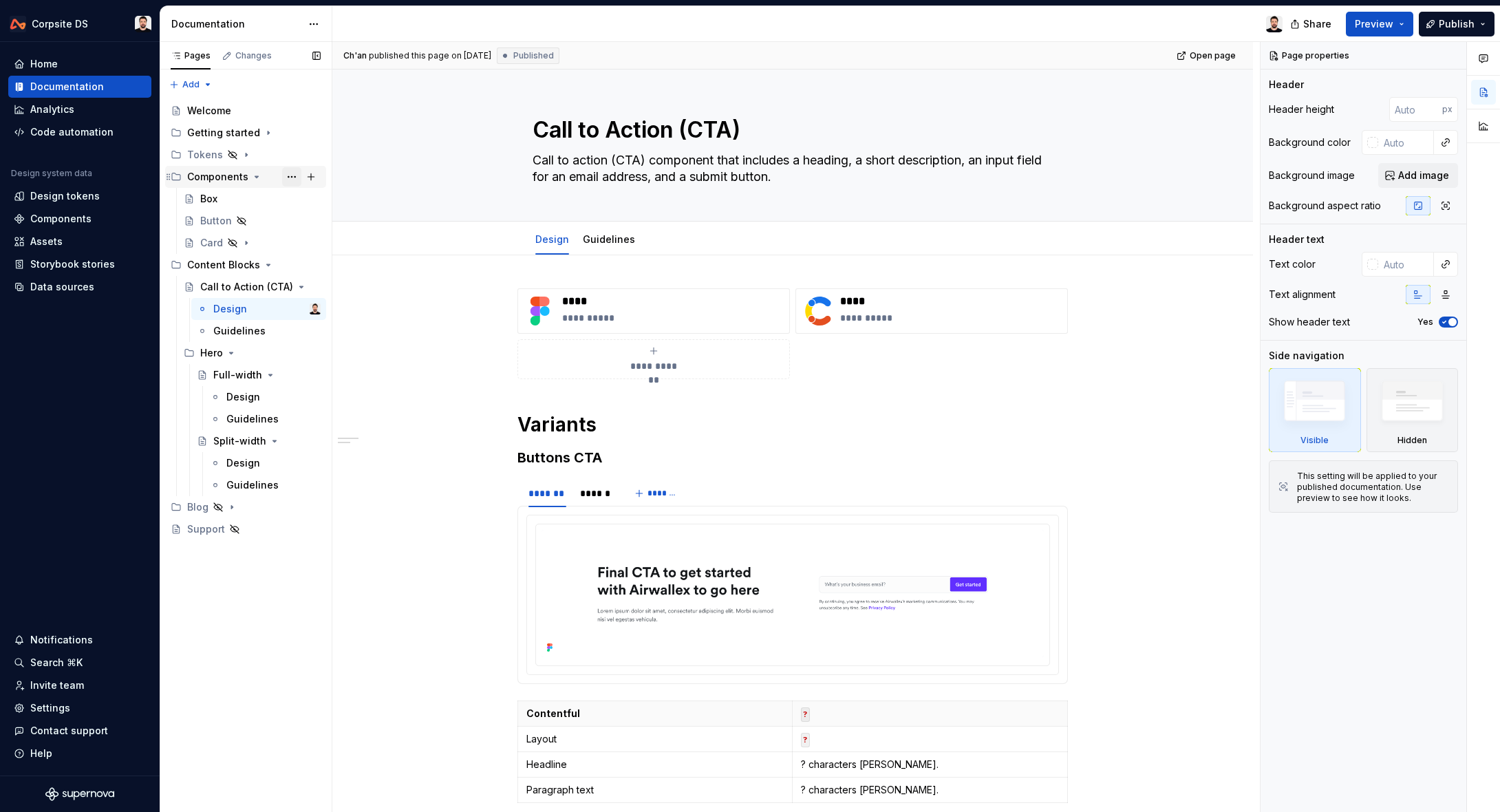
click at [294, 176] on button "Page tree" at bounding box center [292, 177] width 20 height 20
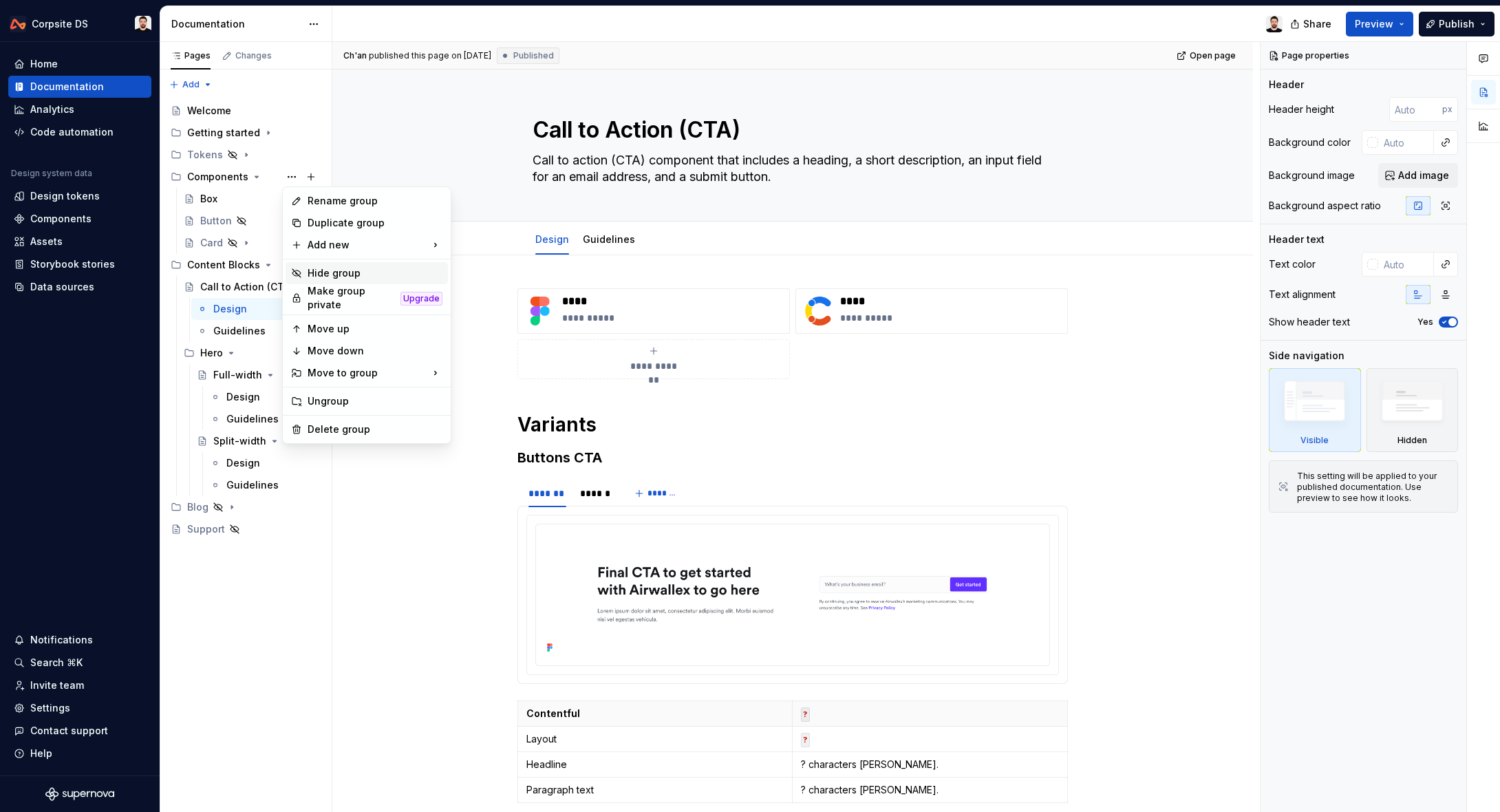
click at [355, 268] on div "Hide group" at bounding box center [375, 273] width 135 height 14
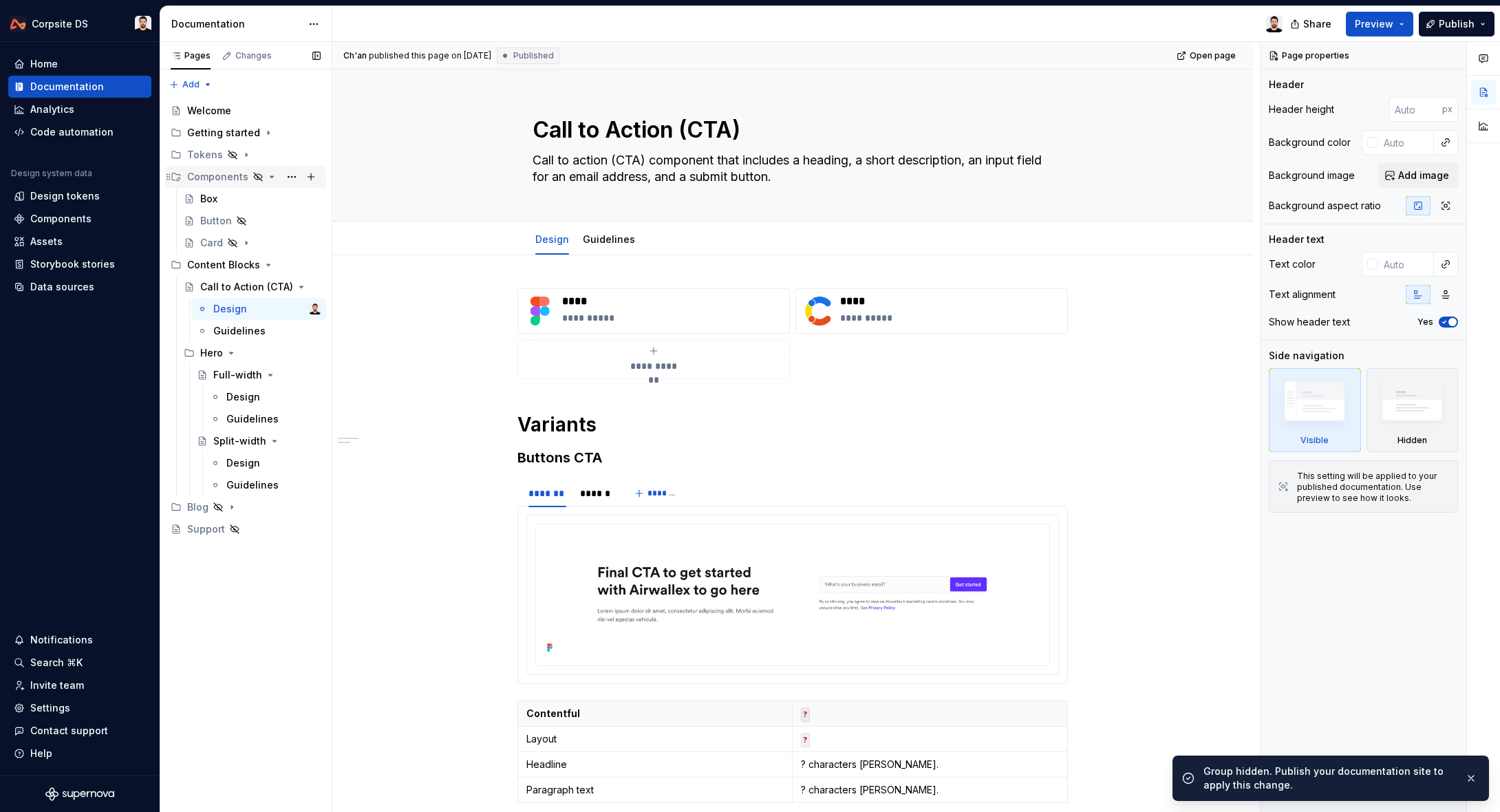
click at [268, 178] on icon "Page tree" at bounding box center [271, 176] width 11 height 11
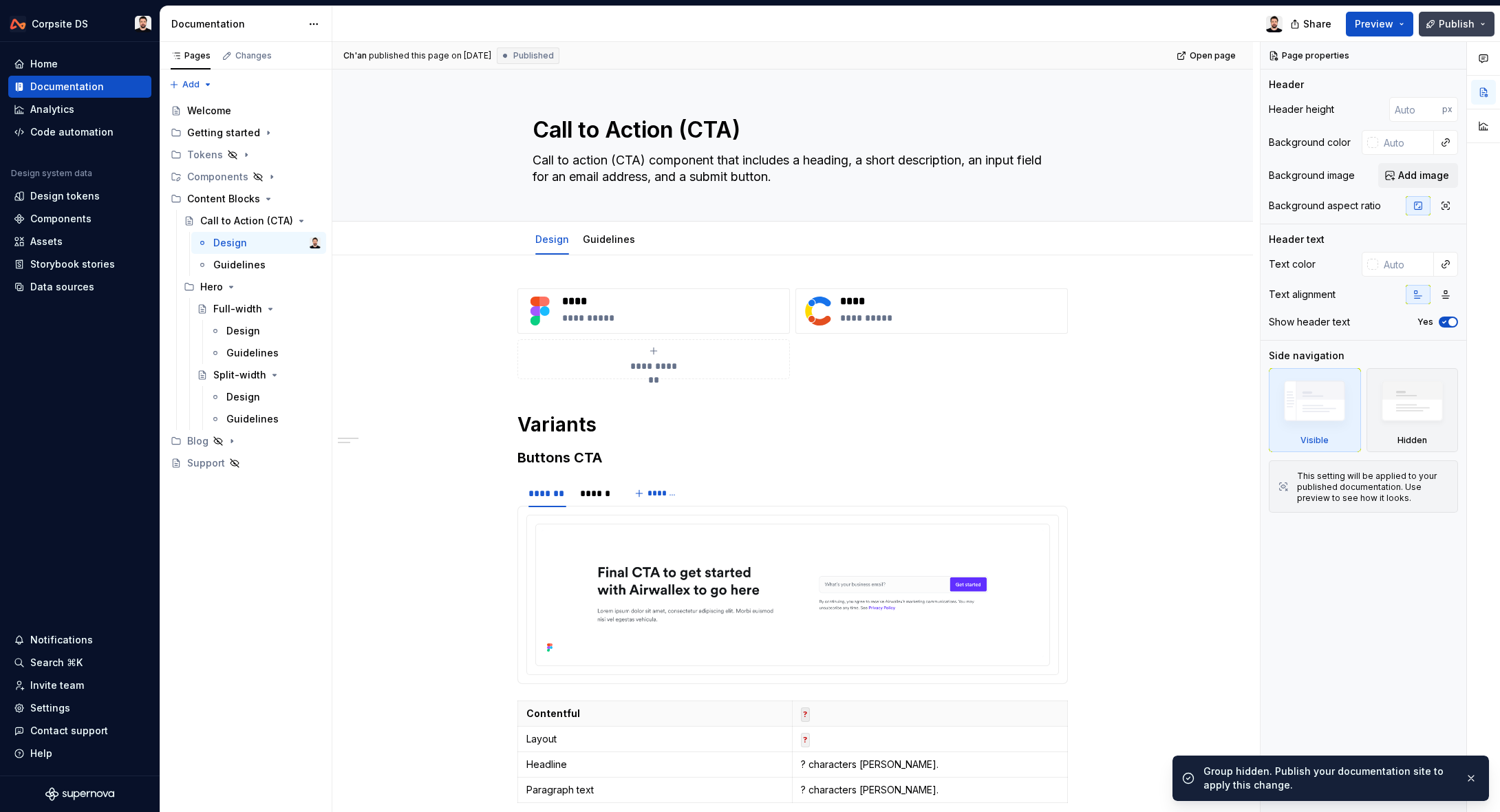
click at [1466, 20] on span "Publish" at bounding box center [1457, 24] width 35 height 14
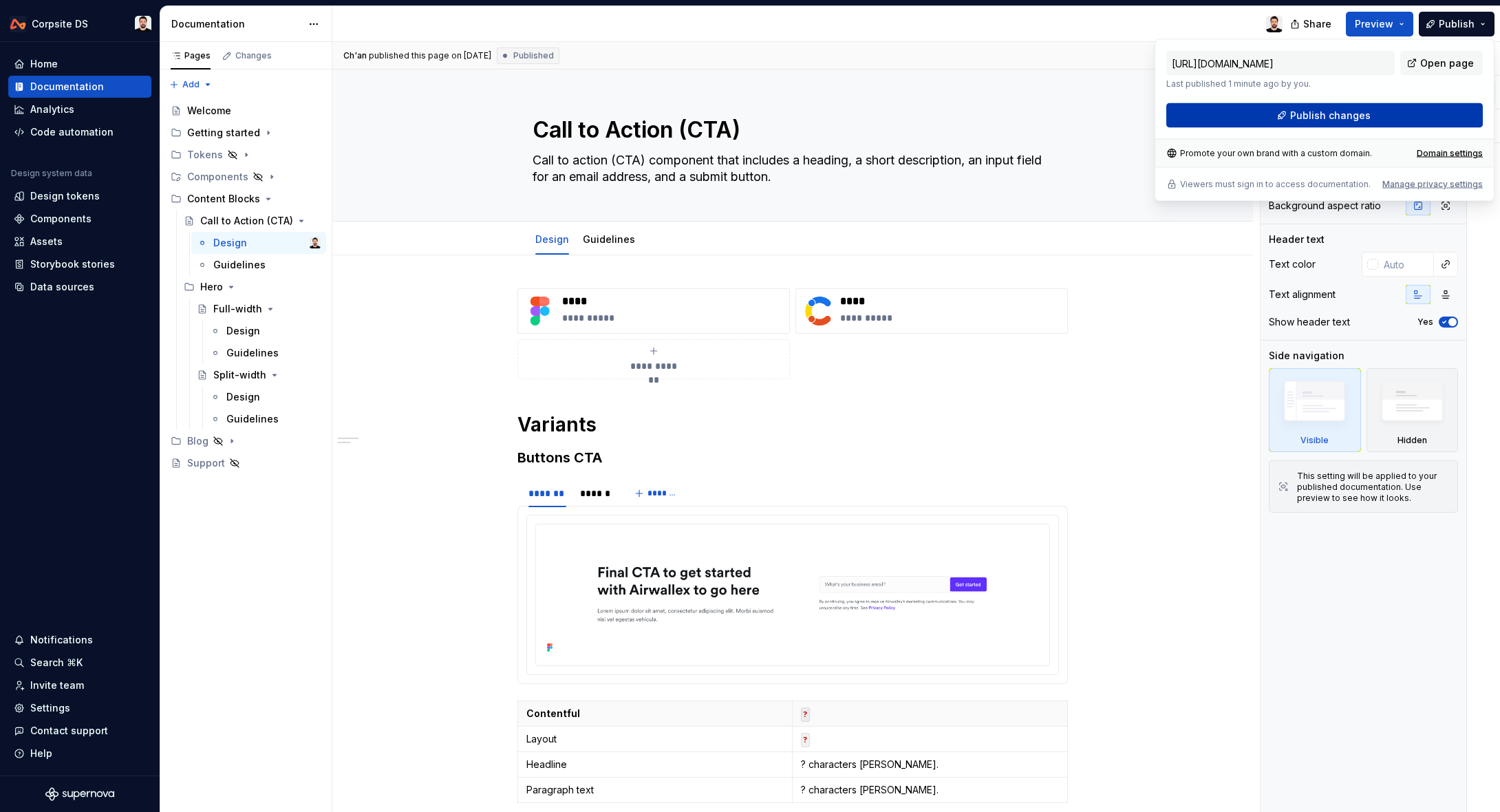
click at [1354, 106] on button "Publish changes" at bounding box center [1325, 115] width 316 height 25
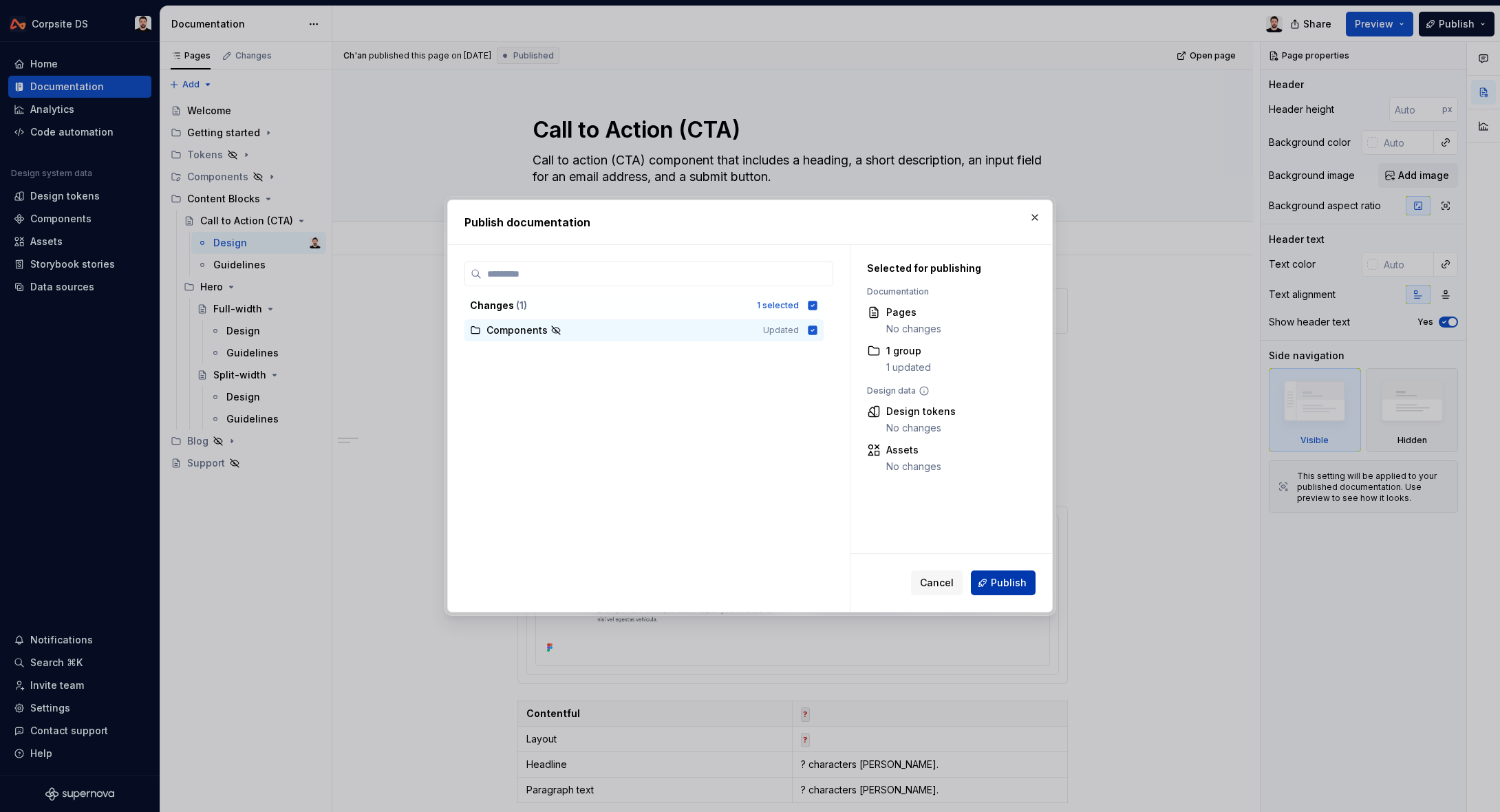
click at [1028, 582] on button "Publish" at bounding box center [1003, 582] width 65 height 25
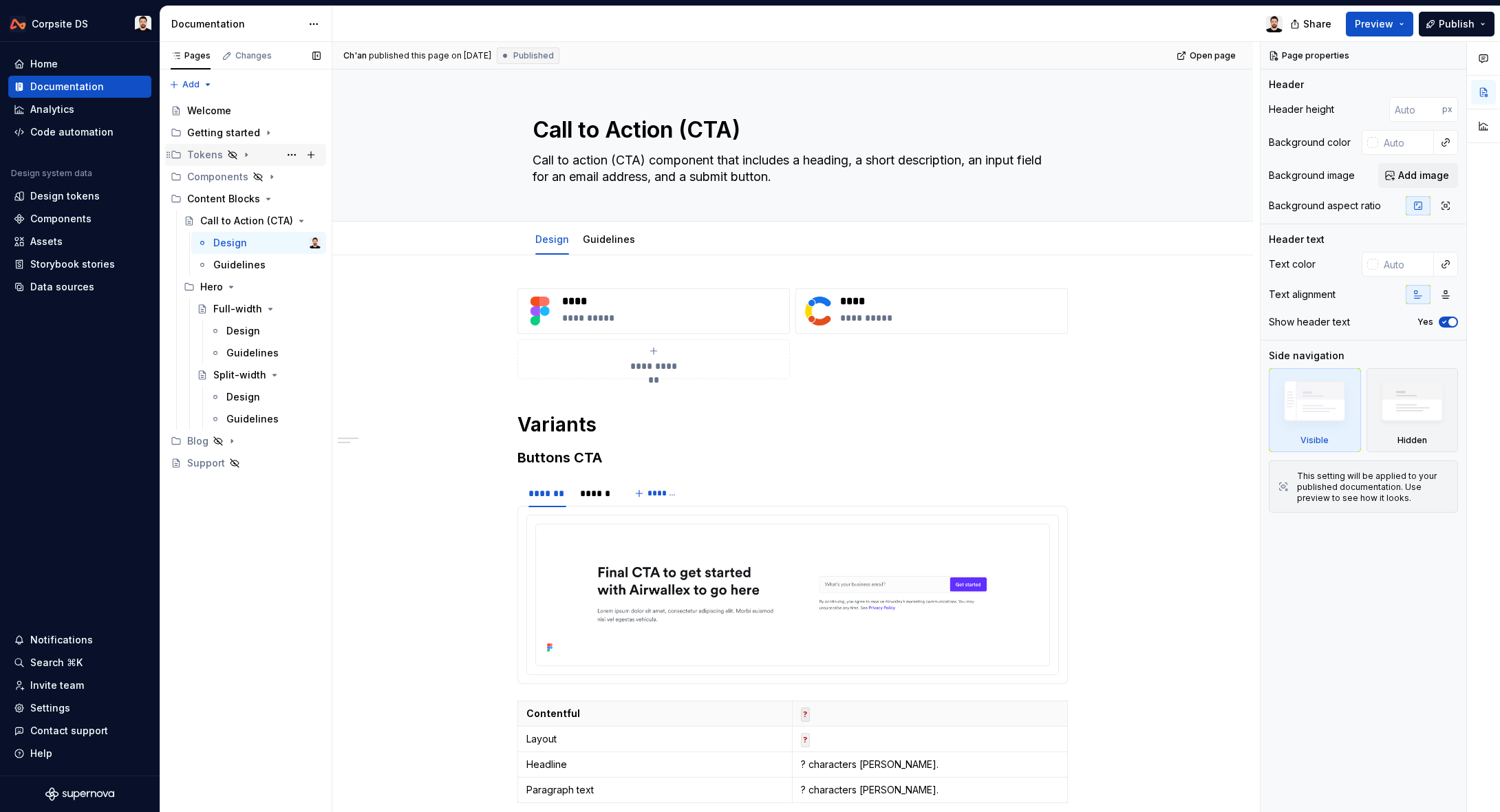
click at [228, 156] on icon "Page tree" at bounding box center [232, 155] width 11 height 11
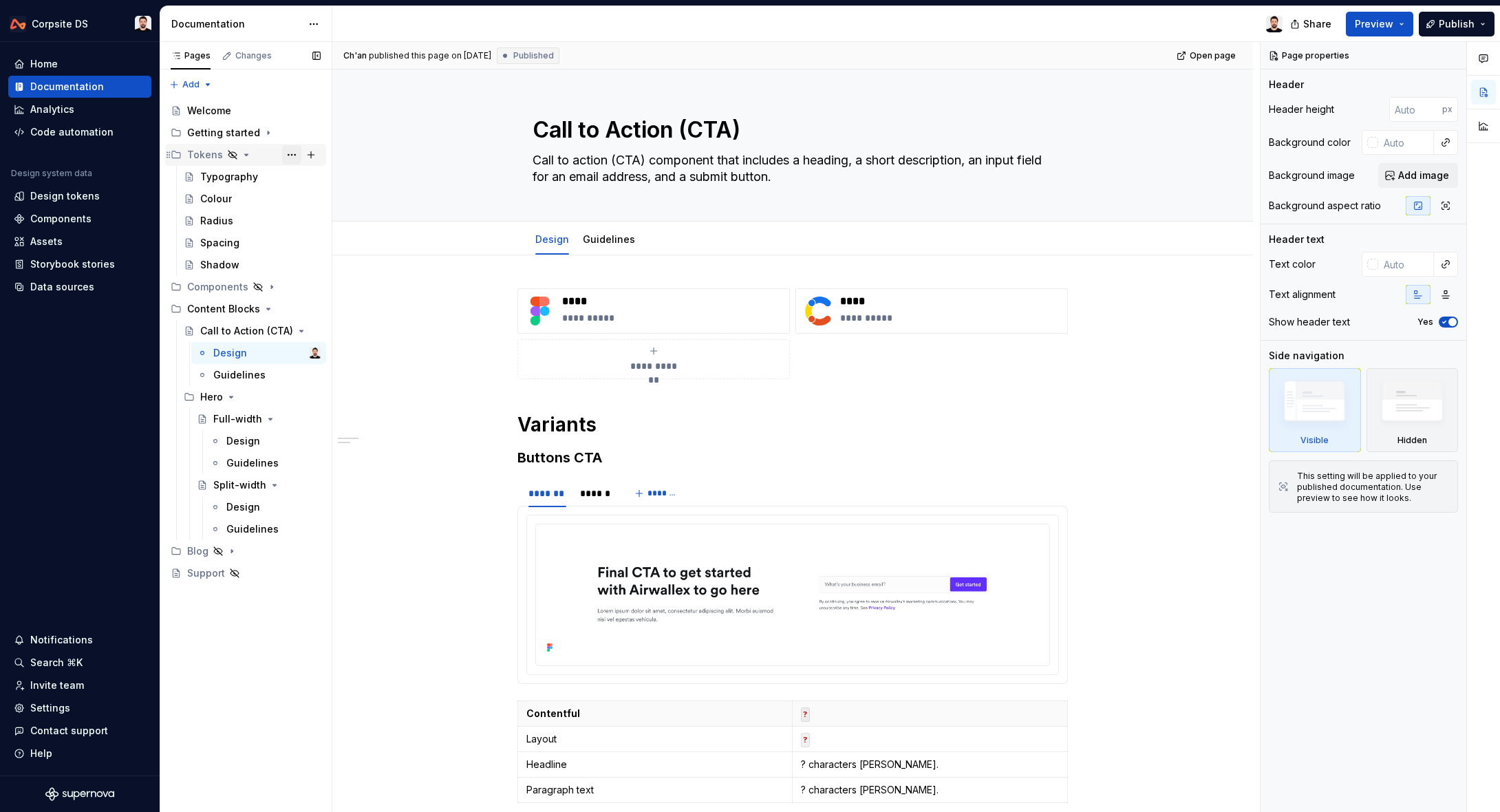
click at [292, 155] on button "Page tree" at bounding box center [292, 155] width 20 height 20
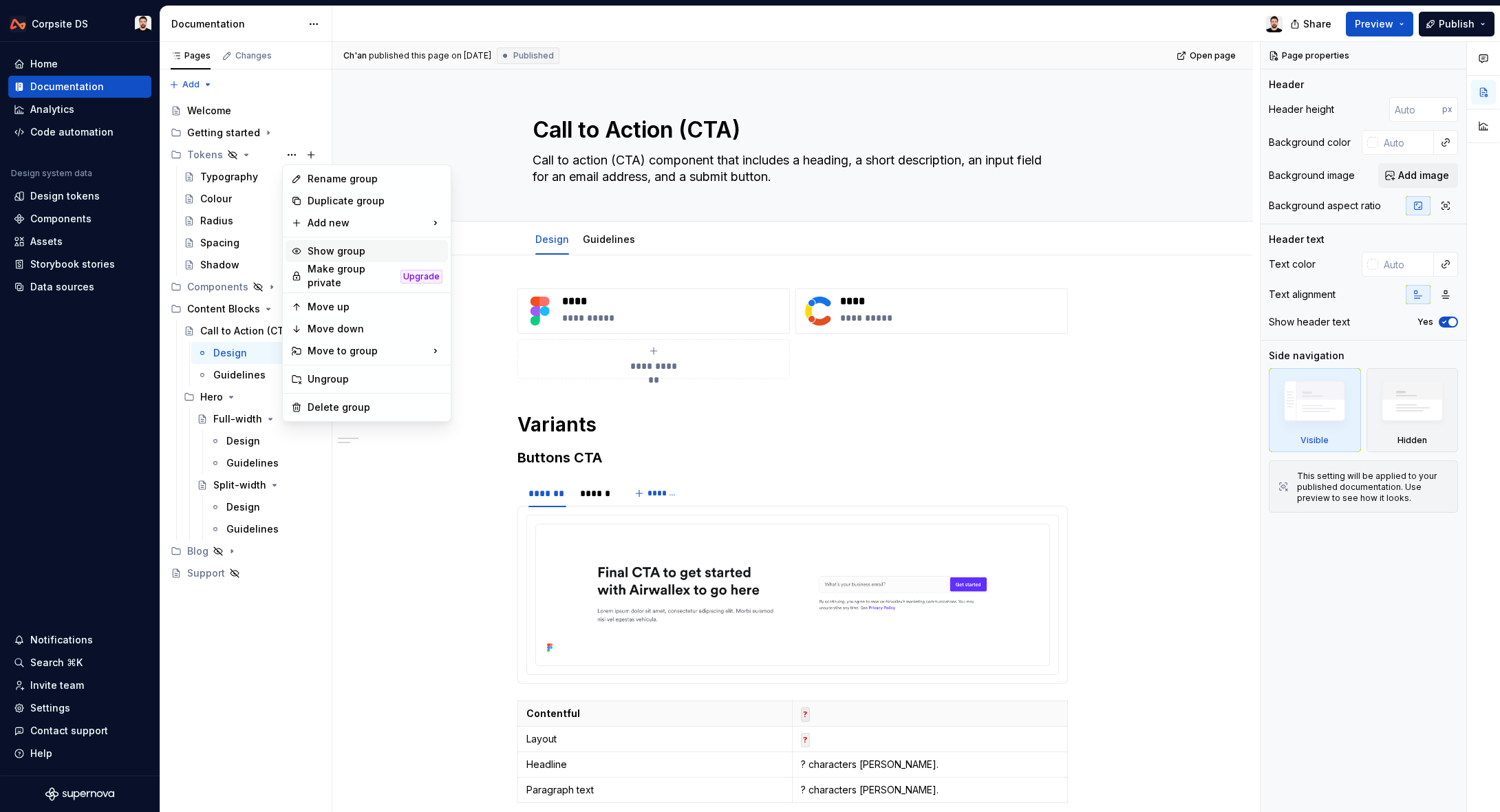
click at [374, 254] on div "Show group" at bounding box center [375, 251] width 135 height 14
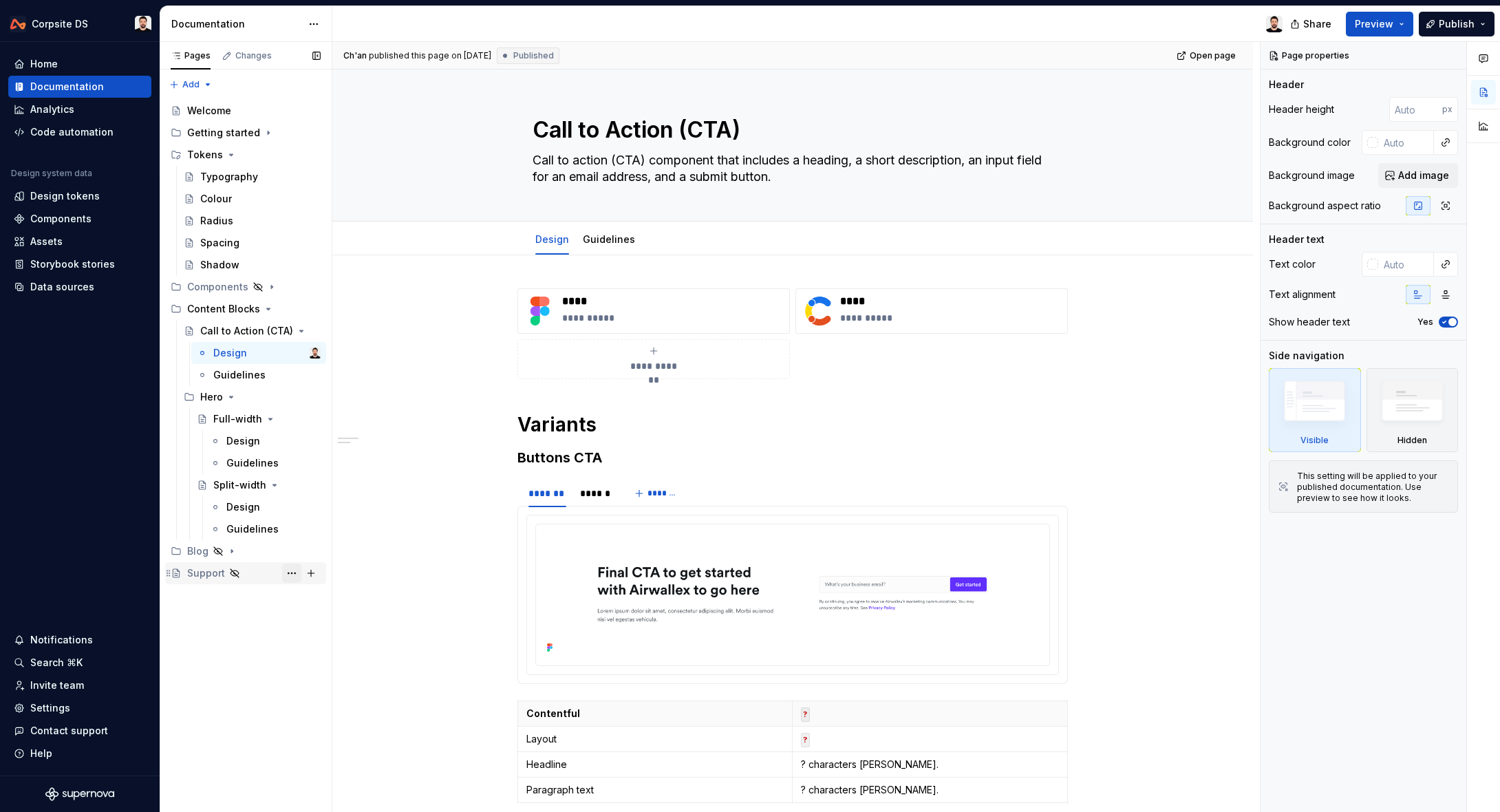
click at [289, 574] on button "Page tree" at bounding box center [292, 574] width 20 height 20
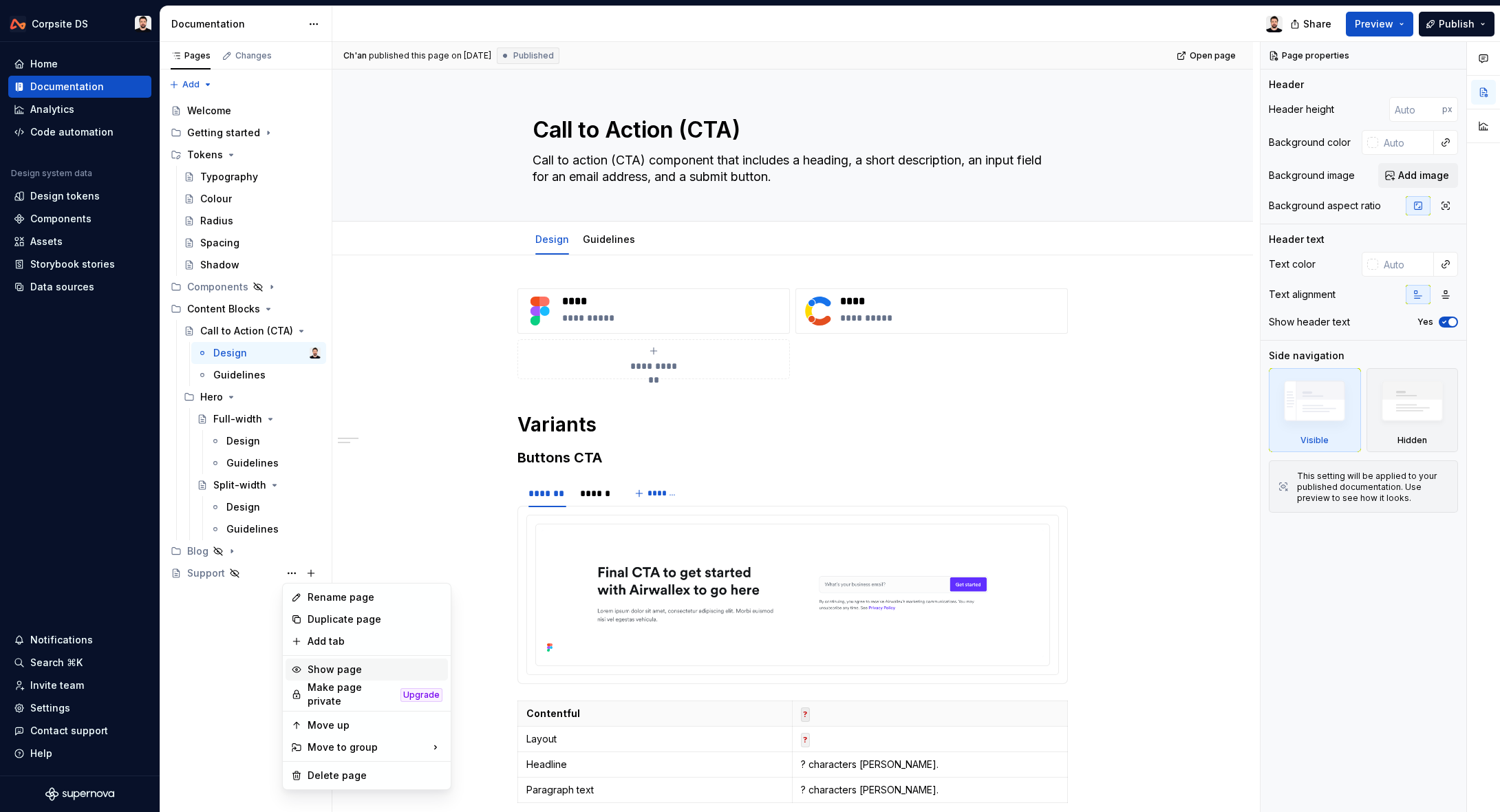
click at [348, 667] on div "Show page" at bounding box center [375, 670] width 135 height 14
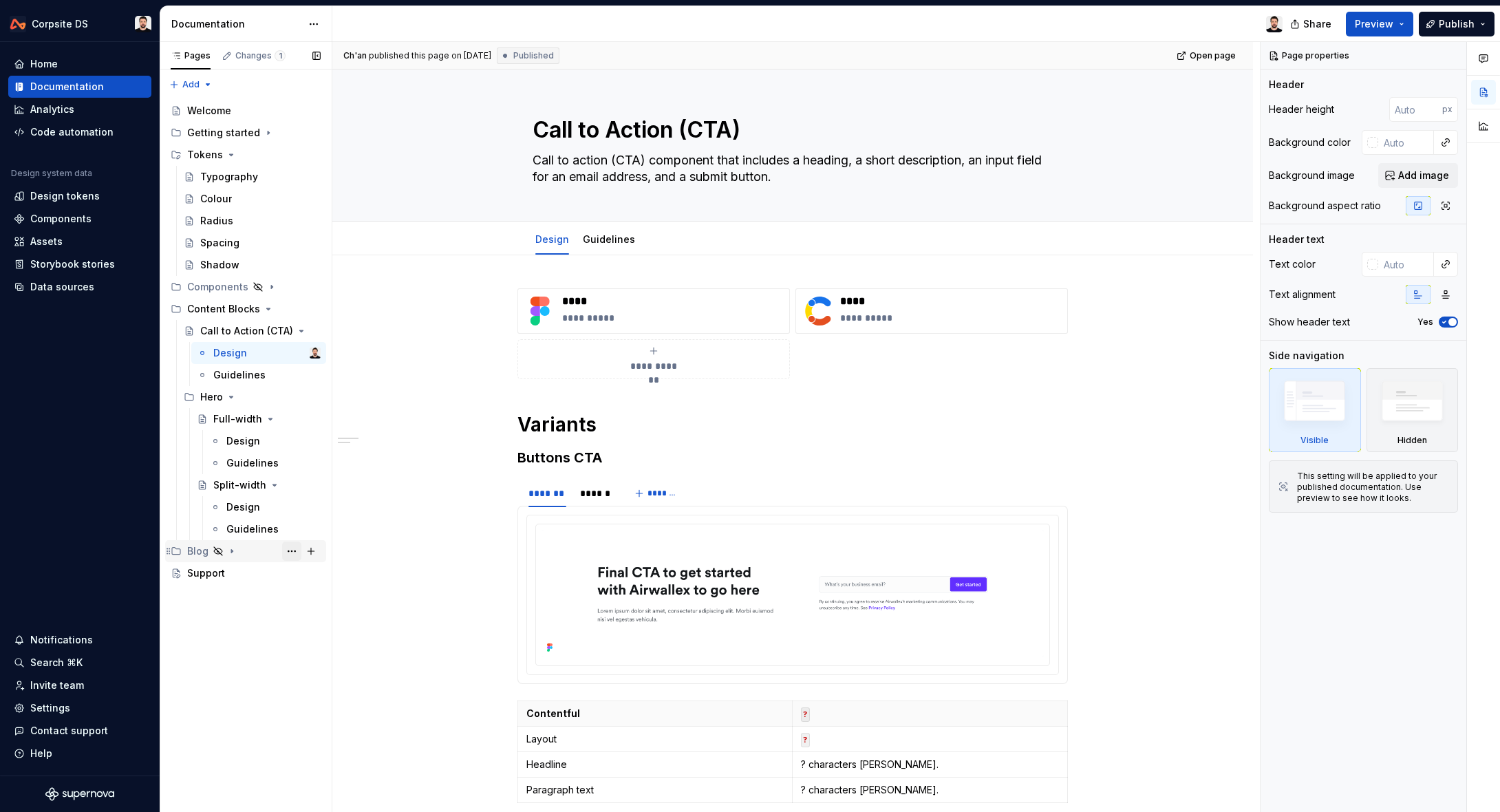
click at [290, 551] on button "Page tree" at bounding box center [292, 552] width 20 height 20
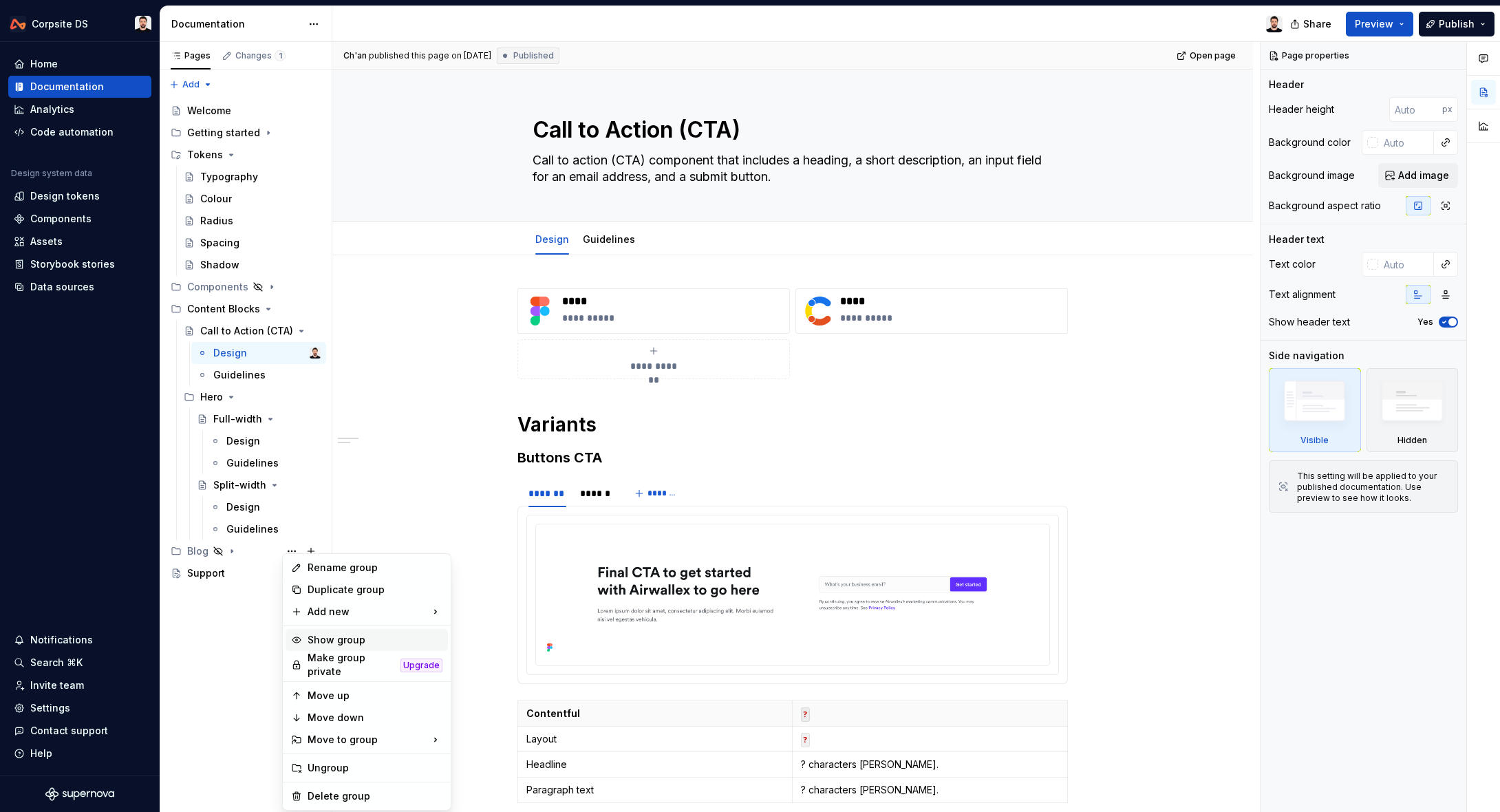
click at [342, 634] on div "Show group" at bounding box center [375, 641] width 135 height 14
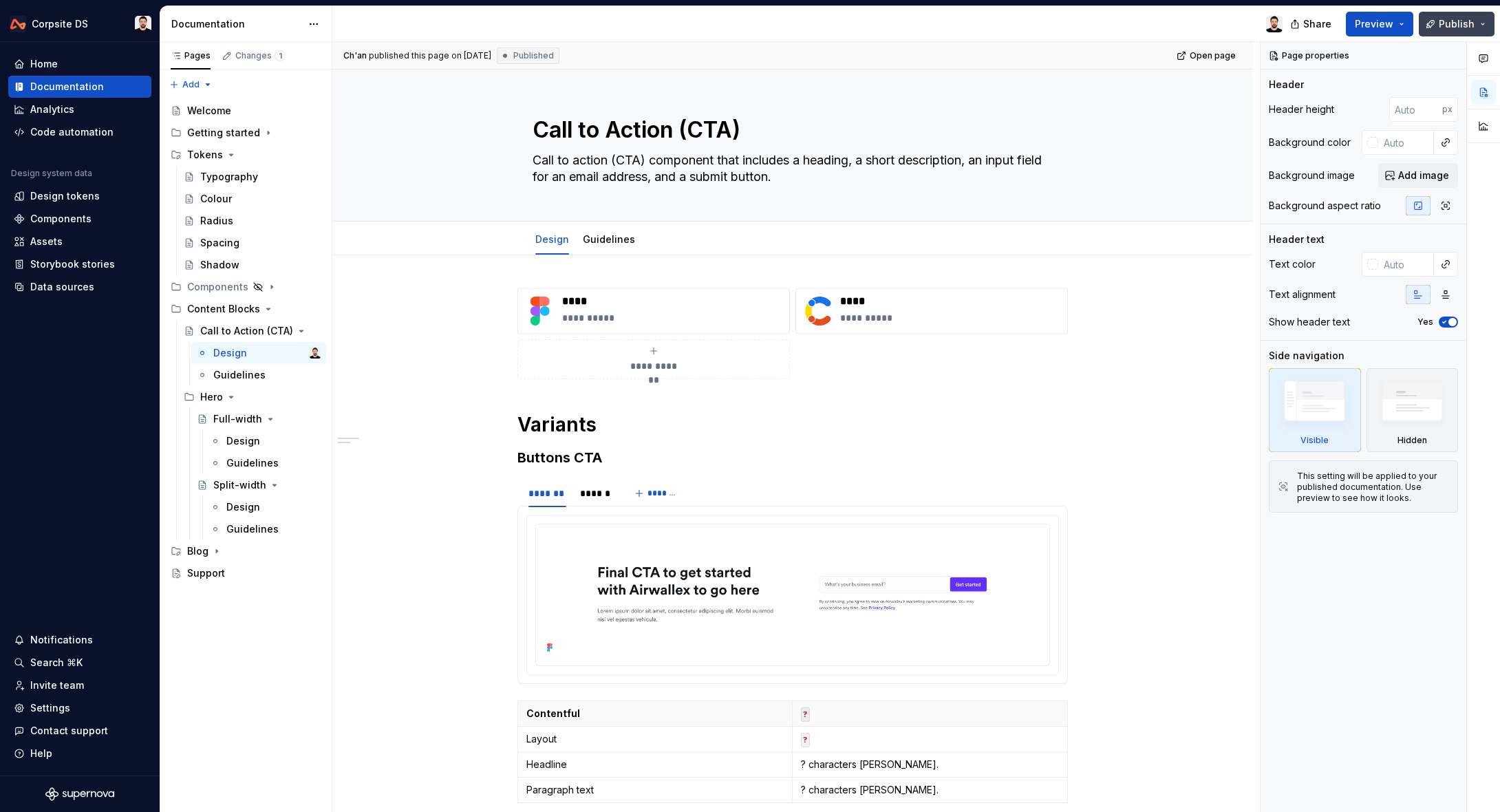
click at [1432, 30] on button "Publish" at bounding box center [1457, 24] width 76 height 25
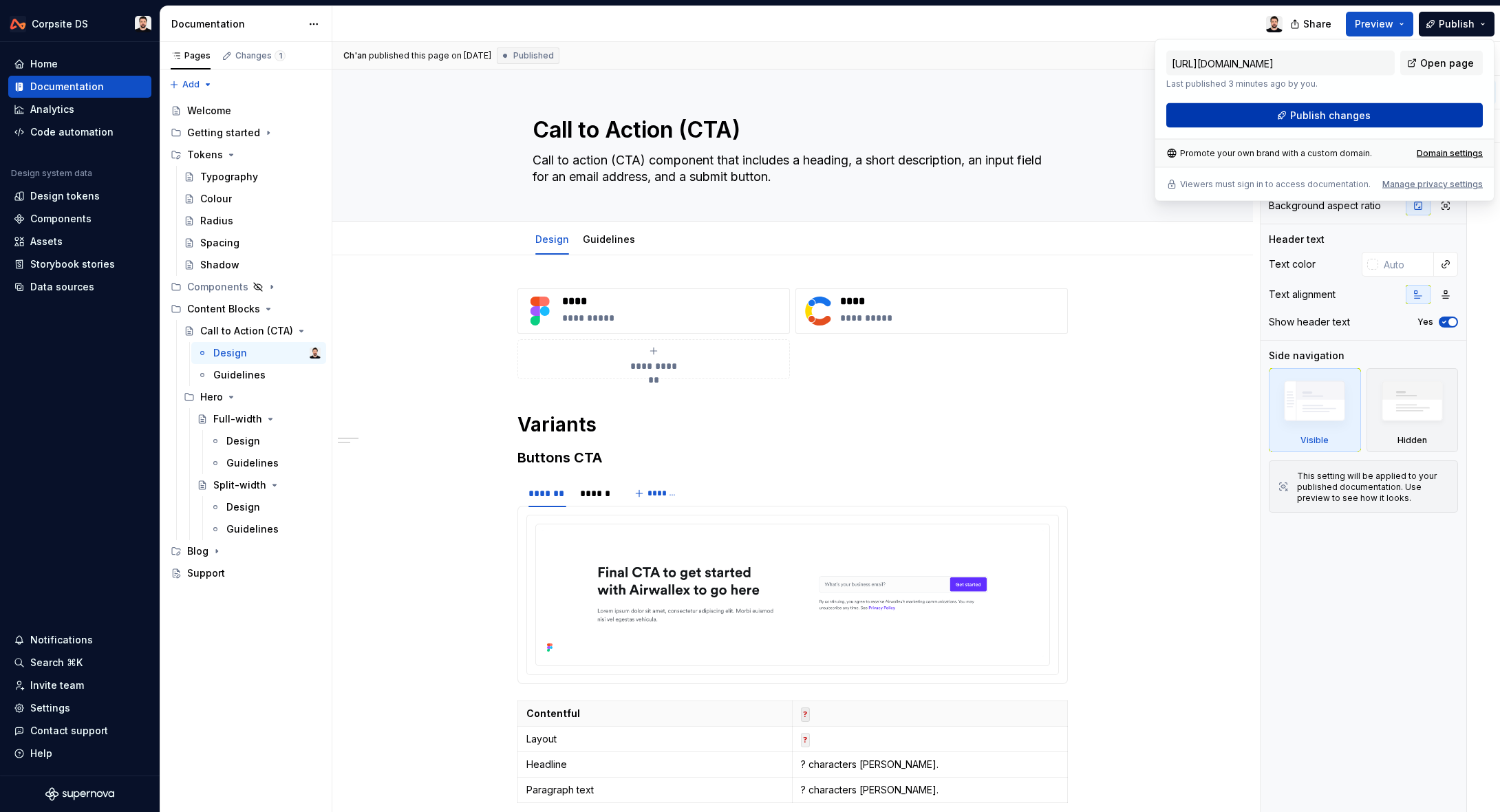
click at [1356, 110] on span "Publish changes" at bounding box center [1330, 115] width 81 height 14
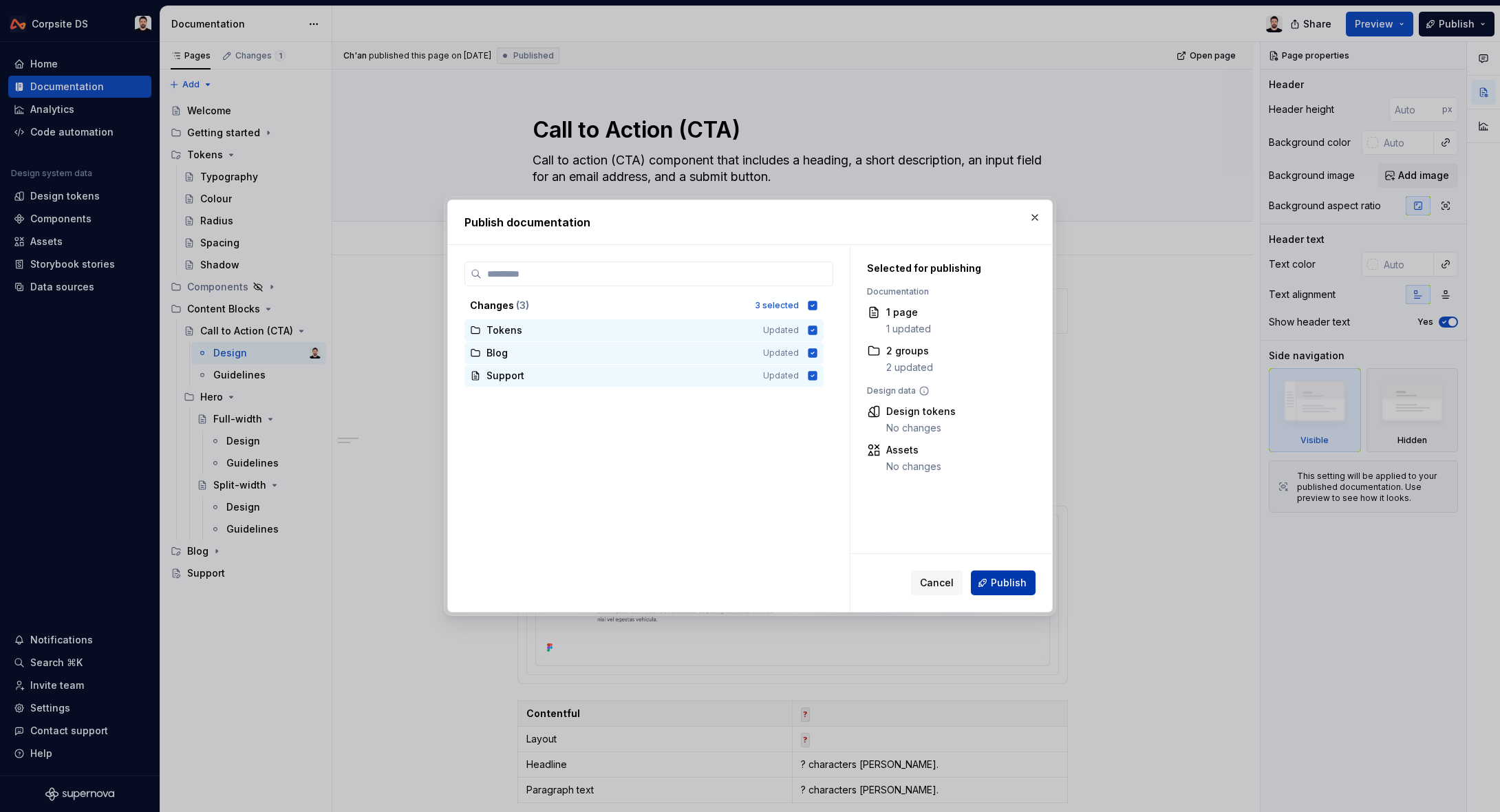
click at [996, 574] on button "Publish" at bounding box center [1003, 582] width 65 height 25
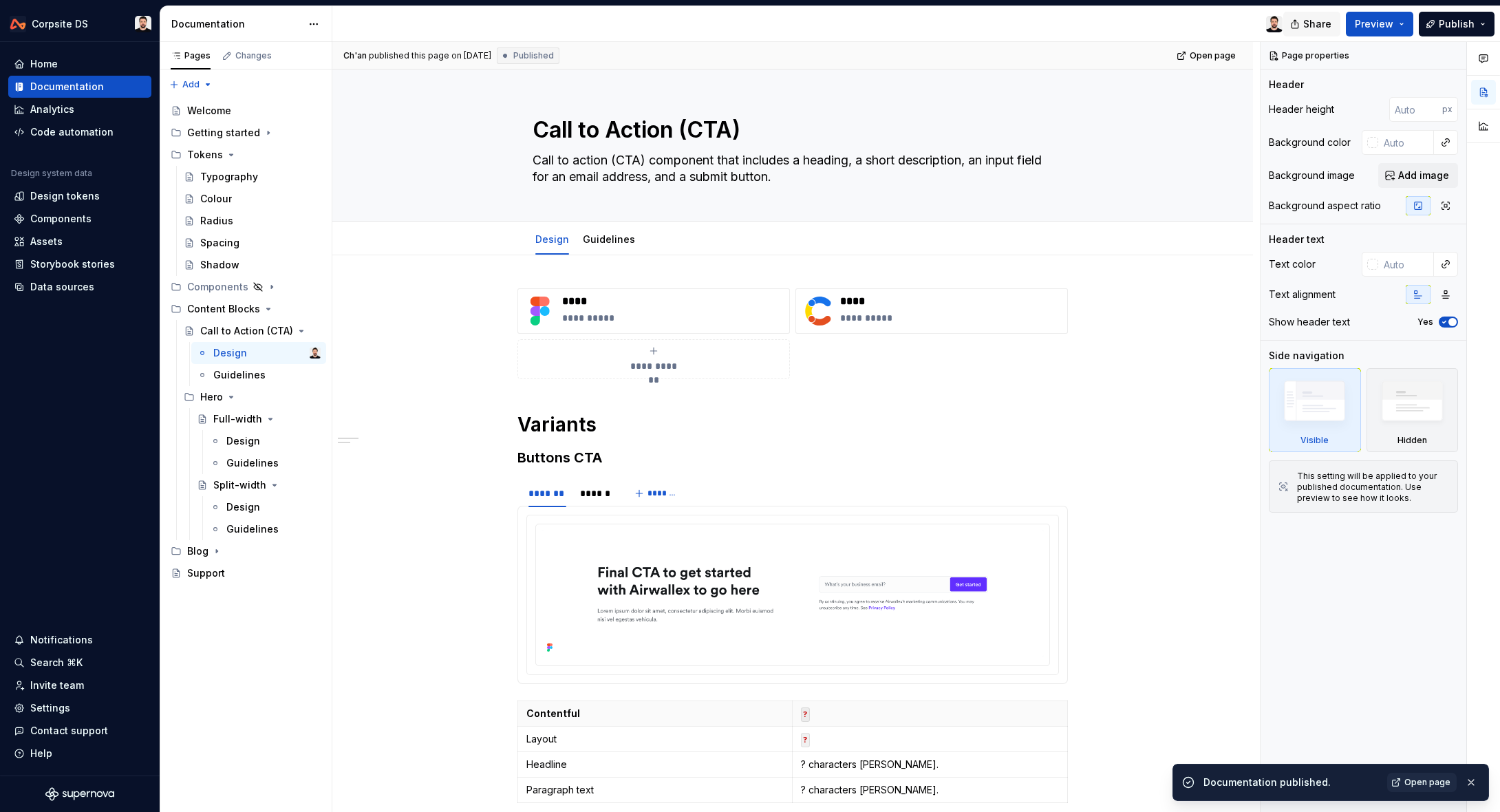
scroll to position [255, 0]
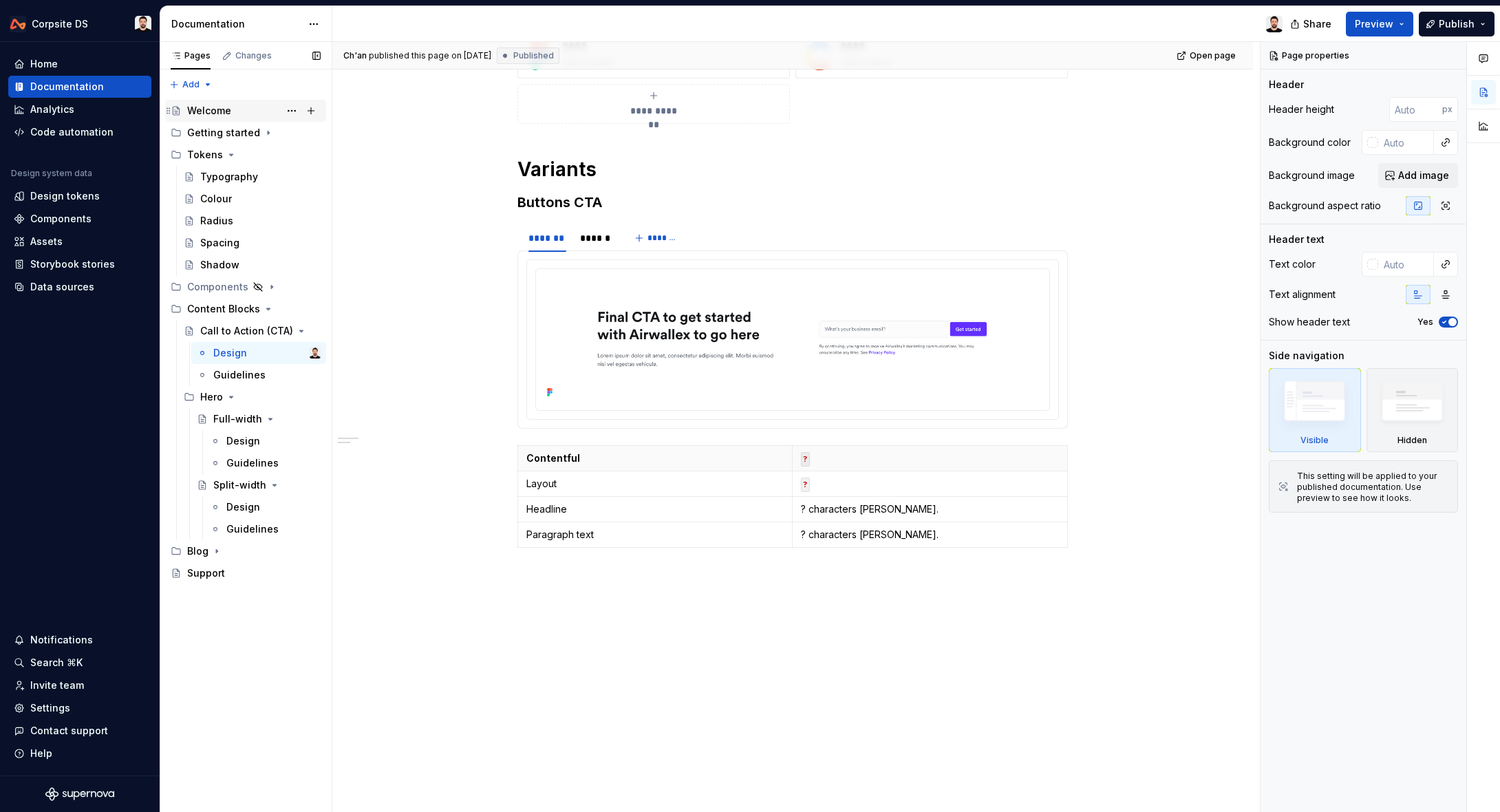
click at [227, 106] on div "Welcome" at bounding box center [209, 110] width 44 height 14
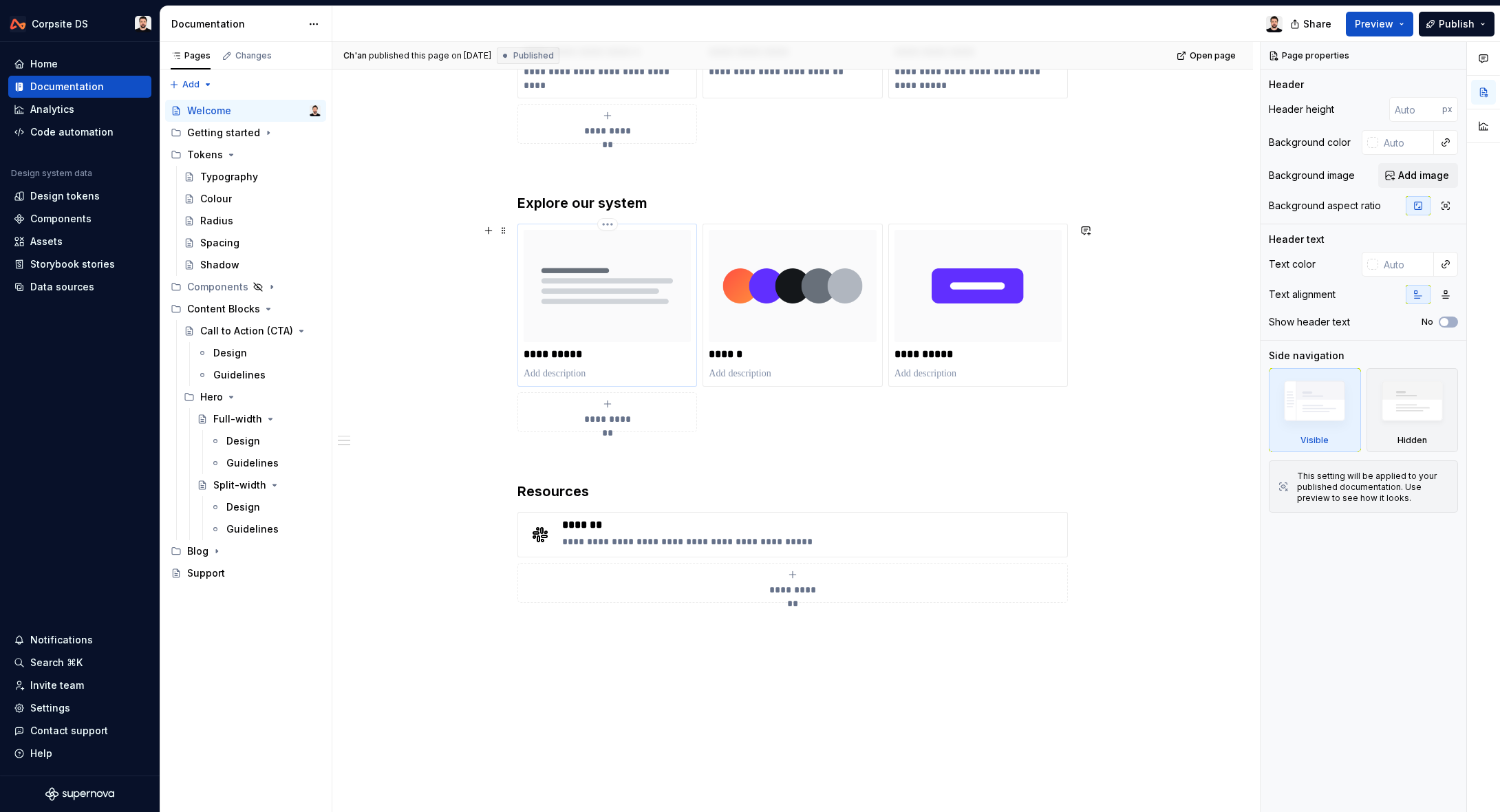
scroll to position [480, 0]
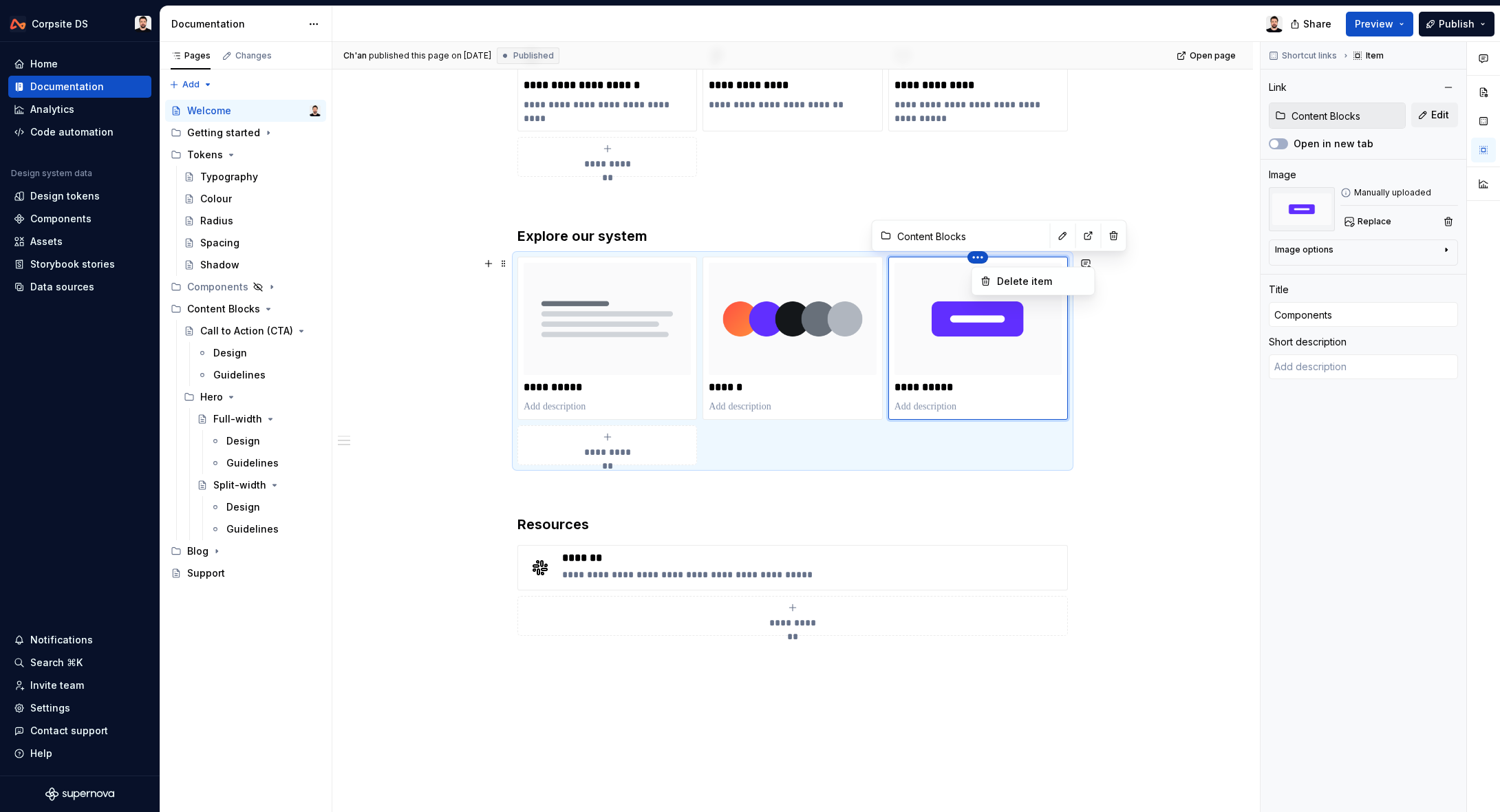
click at [689, 267] on html "Corpsite DS Home Documentation Analytics Code automation Design system data Des…" at bounding box center [750, 406] width 1500 height 812
click at [945, 287] on img at bounding box center [979, 318] width 168 height 111
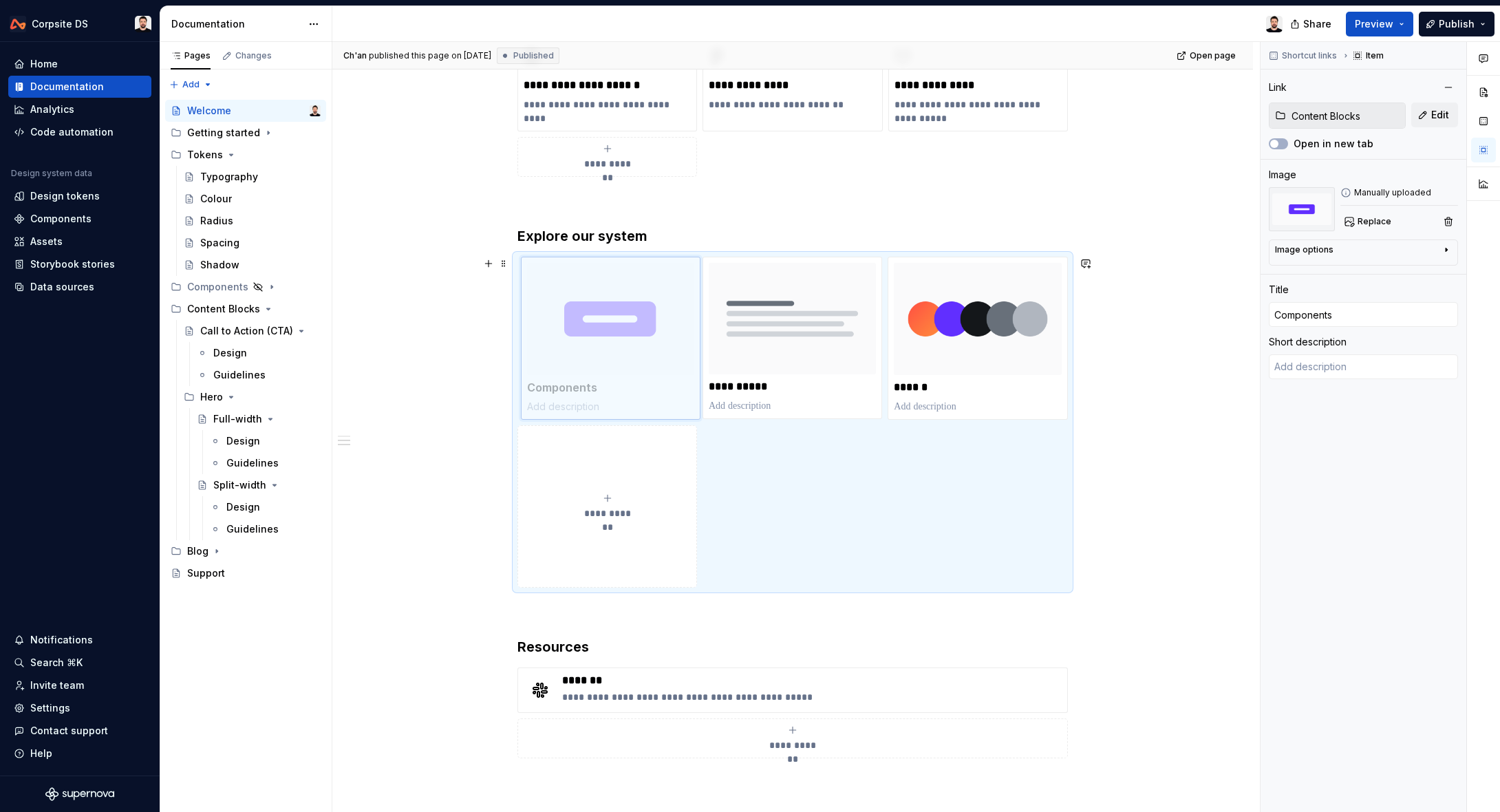
drag, startPoint x: 1027, startPoint y: 285, endPoint x: 664, endPoint y: 292, distance: 363.1
click at [664, 292] on body "Corpsite DS Home Documentation Analytics Code automation Design system data Des…" at bounding box center [750, 406] width 1500 height 812
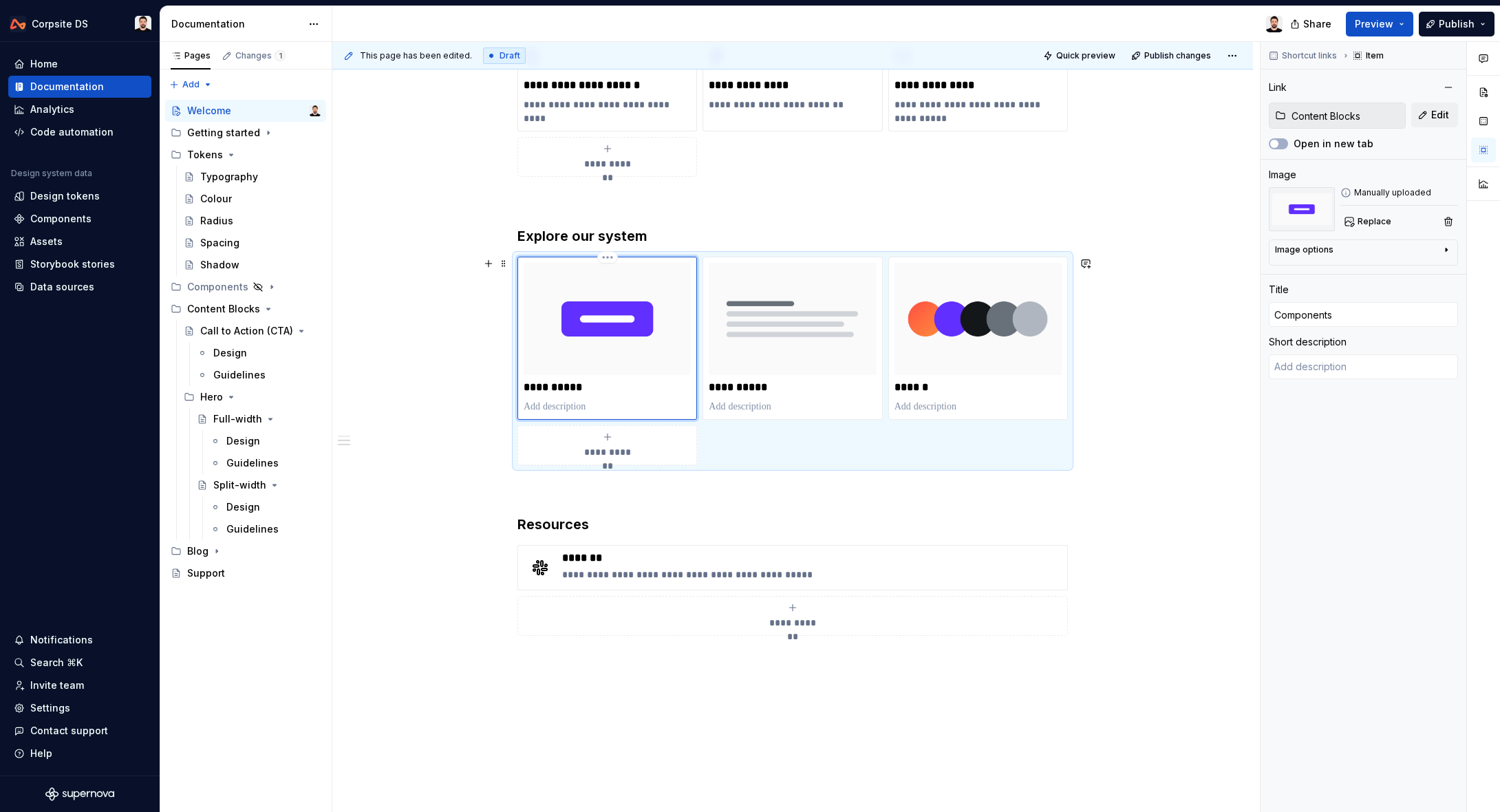
click at [558, 382] on p "**********" at bounding box center [607, 387] width 168 height 14
drag, startPoint x: 545, startPoint y: 384, endPoint x: 648, endPoint y: 382, distance: 103.0
click at [648, 382] on p "**********" at bounding box center [607, 387] width 168 height 14
type textarea "*"
type input "Co"
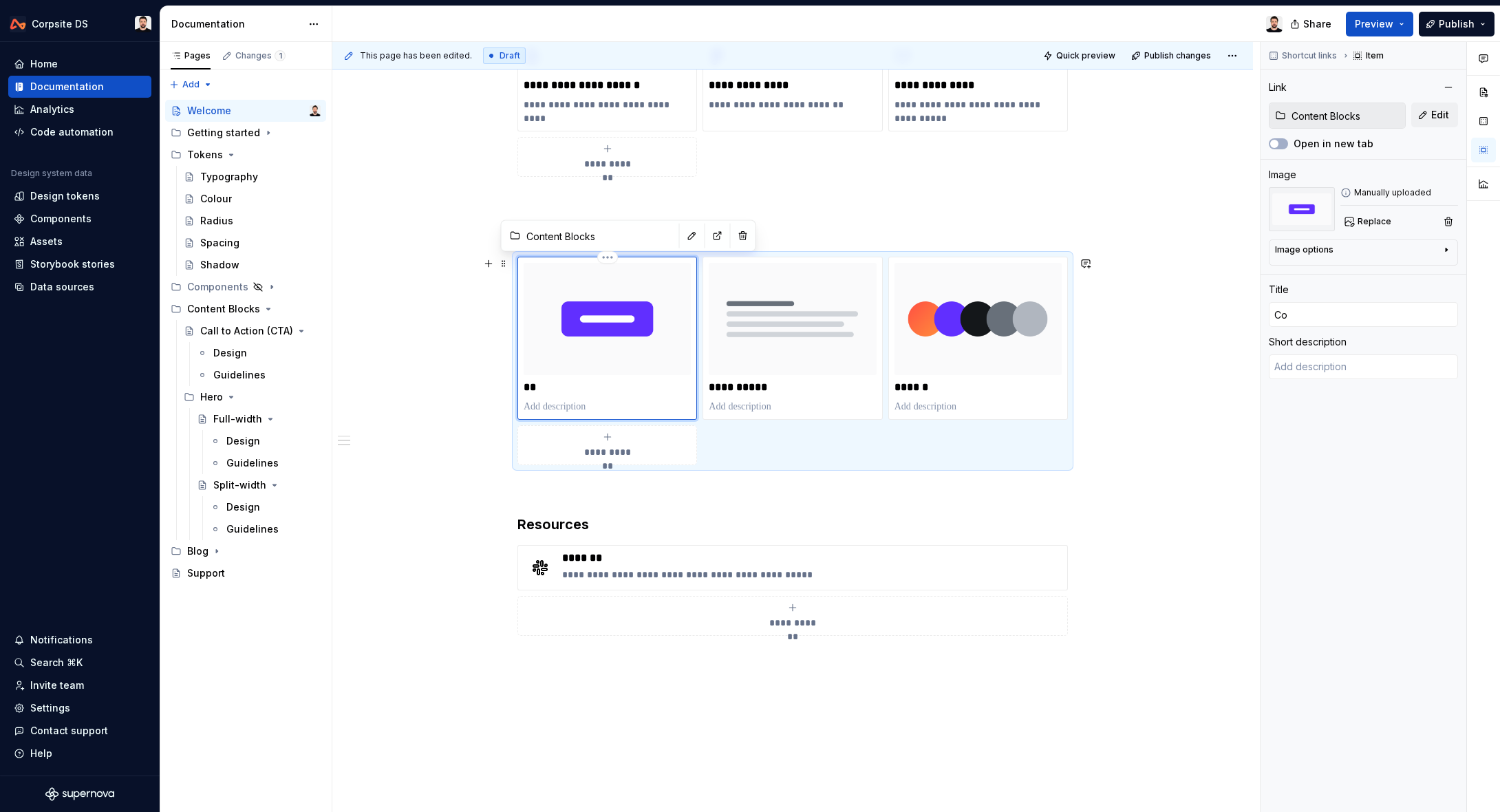
type textarea "*"
type input "Con"
type textarea "*"
type input "Cont"
type textarea "*"
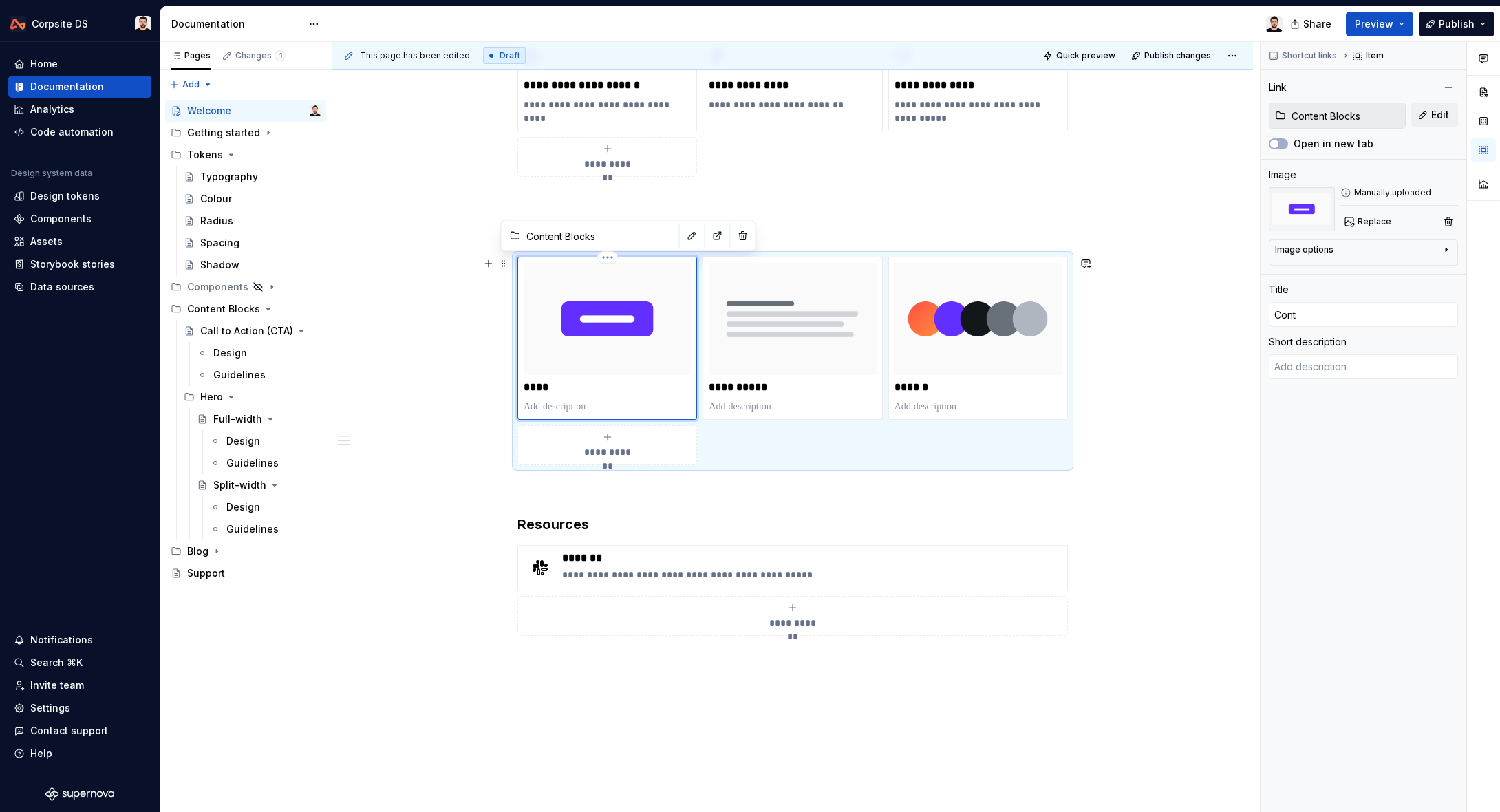
type input "Conte"
type textarea "*"
type input "Conten"
type textarea "*"
type input "Content"
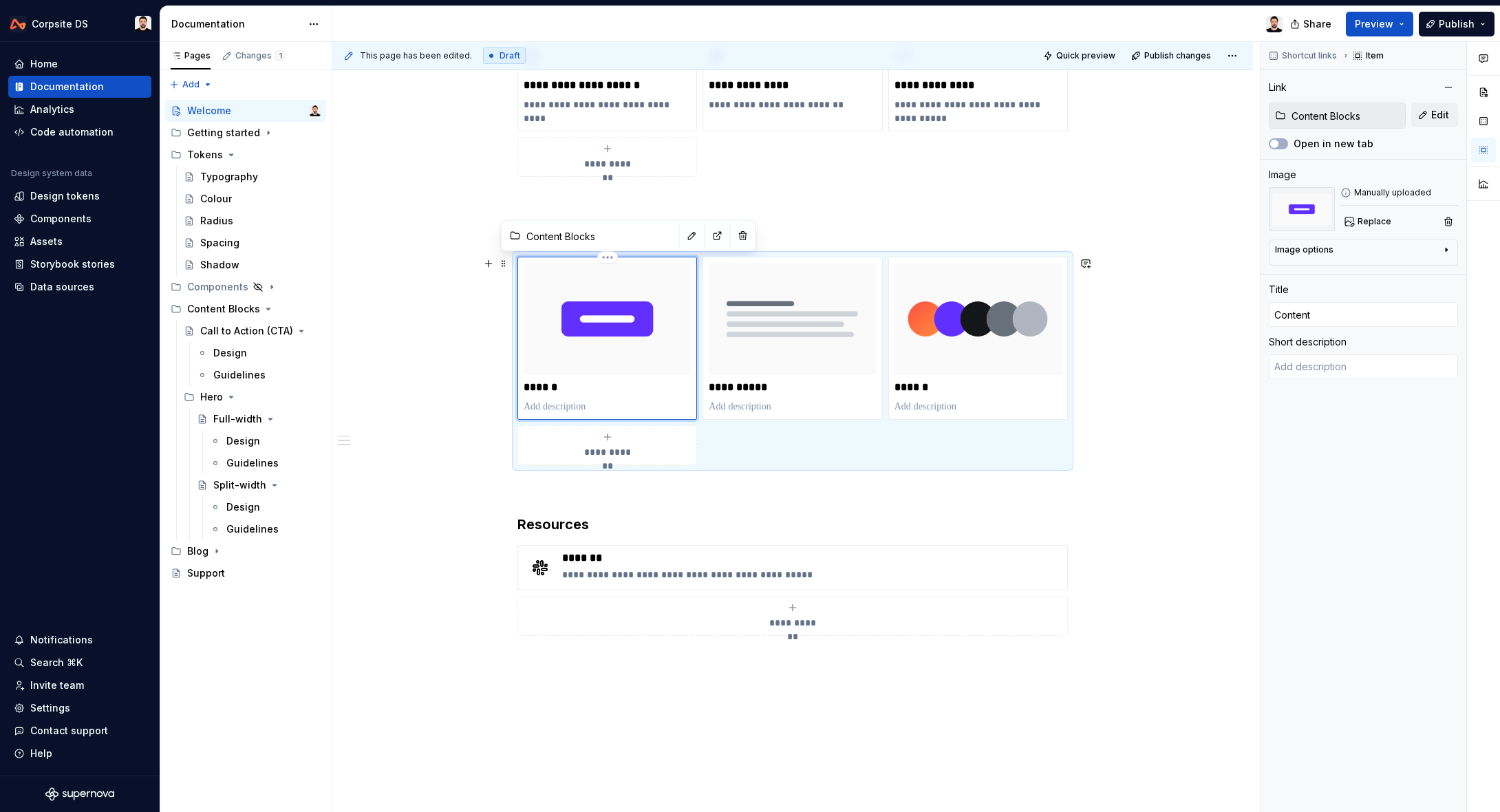
type textarea "*"
type input "Content"
type textarea "*"
type input "Content B"
type textarea "*"
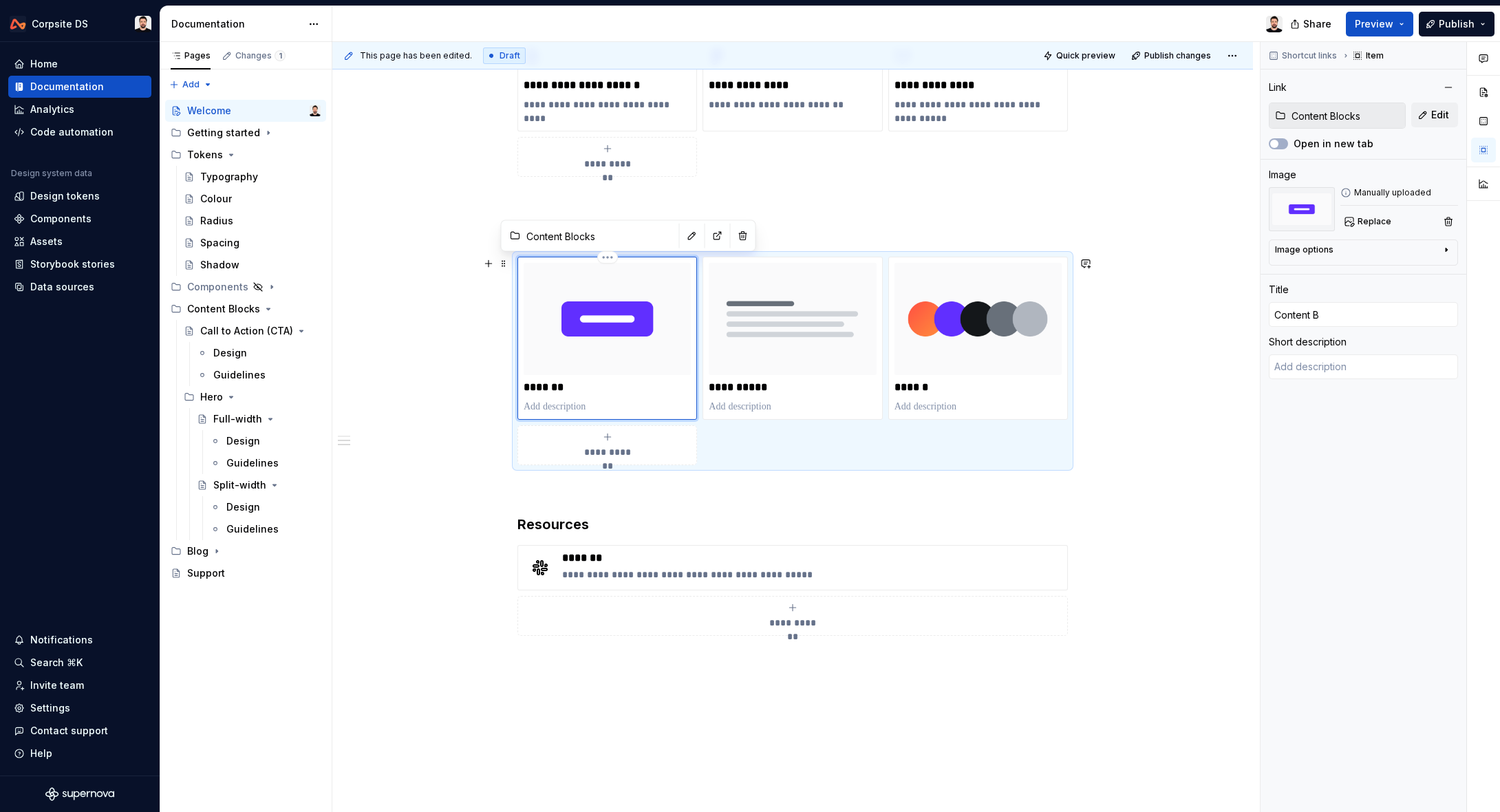
type input "Content Bl"
type textarea "*"
type input "Content Blo"
type textarea "*"
type input "Content Bloc"
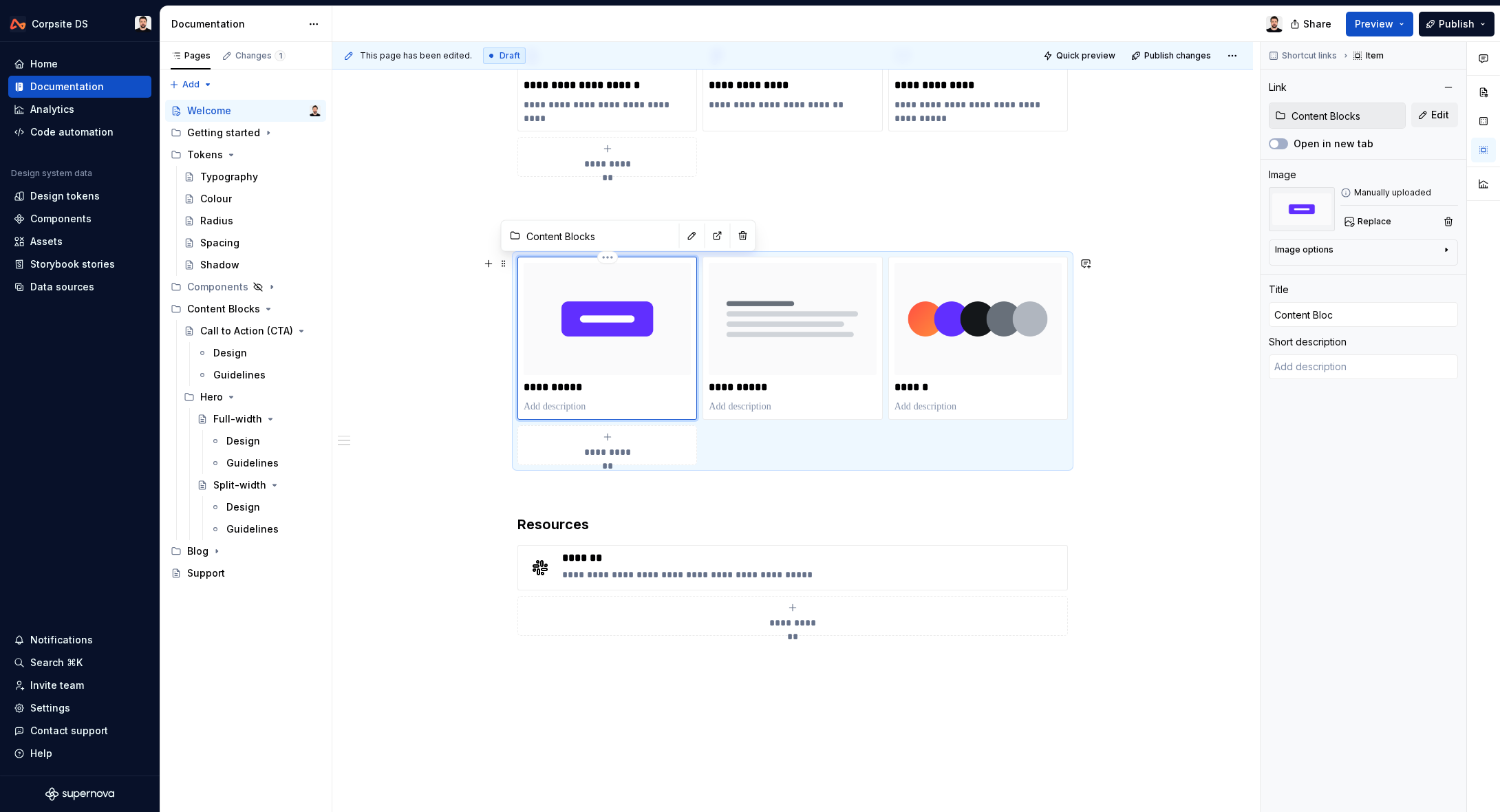
type textarea "*"
type input "Content Block"
type textarea "*"
type input "Content Blocks"
click at [1377, 220] on span "Replace" at bounding box center [1375, 221] width 34 height 11
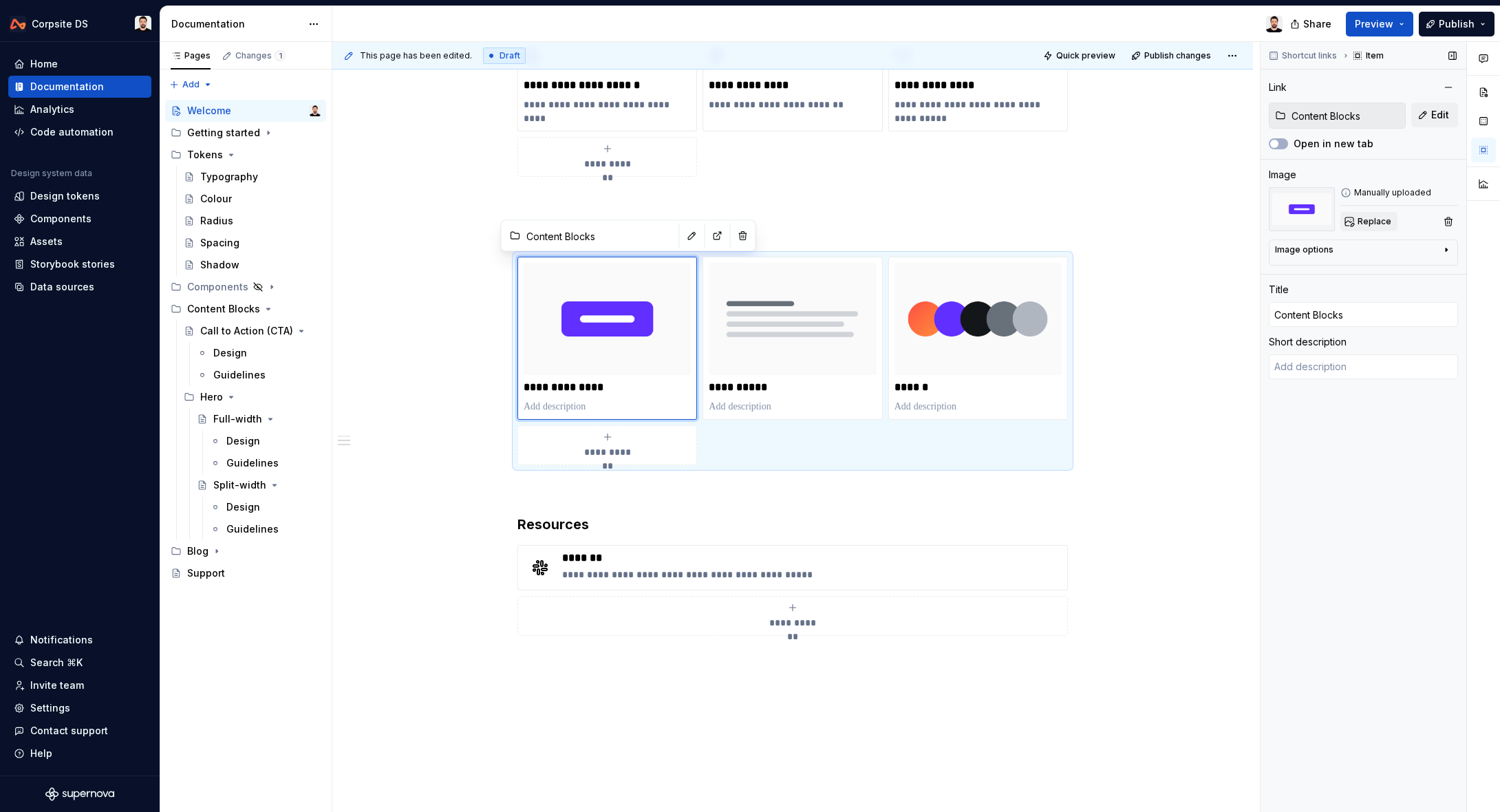
type textarea "*"
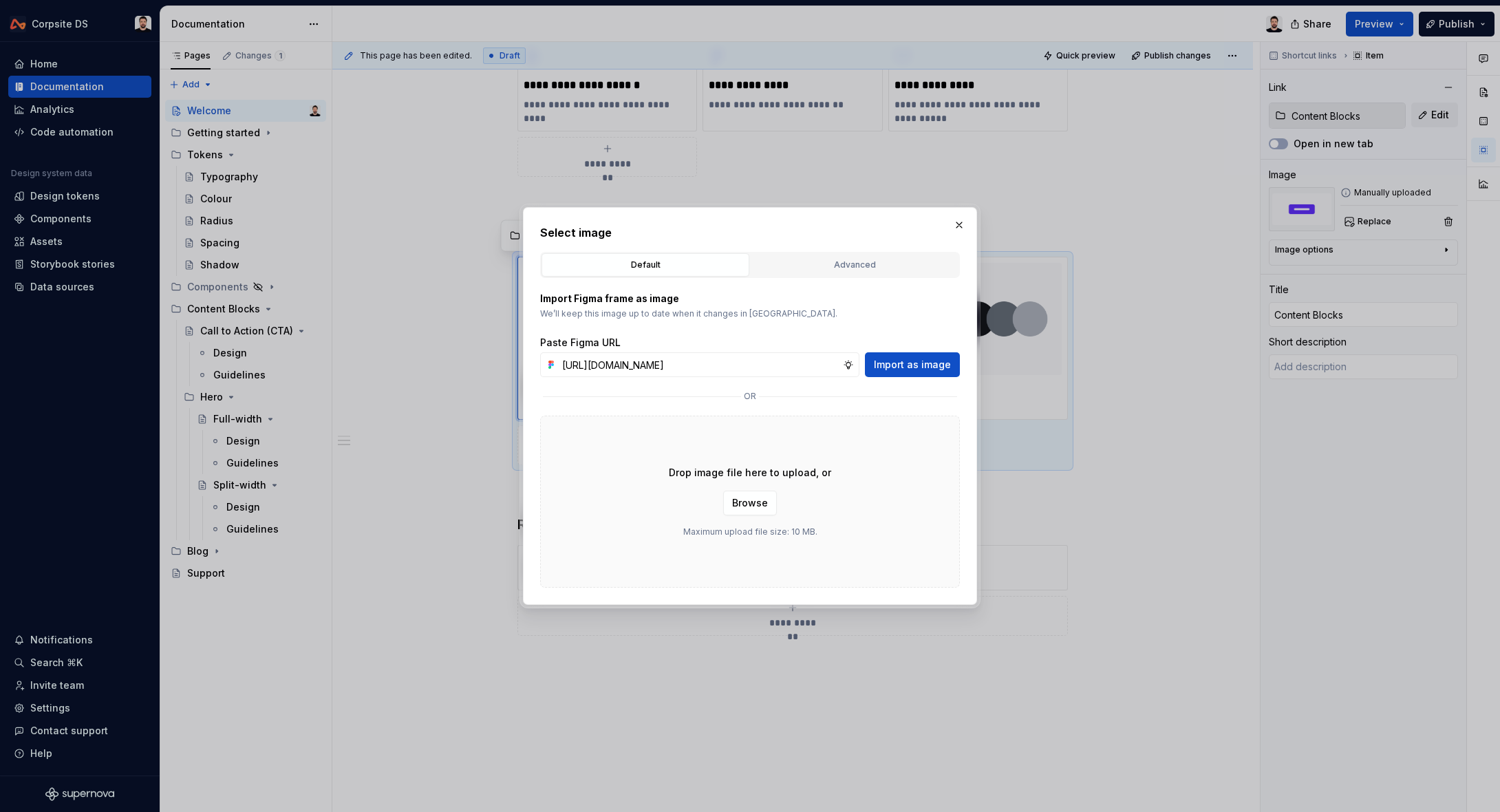
scroll to position [0, 220]
type input "https://www.figma.com/design/5jTJJDfxuiSqGfoIAB1Y1j/Ch-an?node-id=234-1500&t=GZ…"
click at [890, 369] on span "Import as image" at bounding box center [913, 365] width 77 height 14
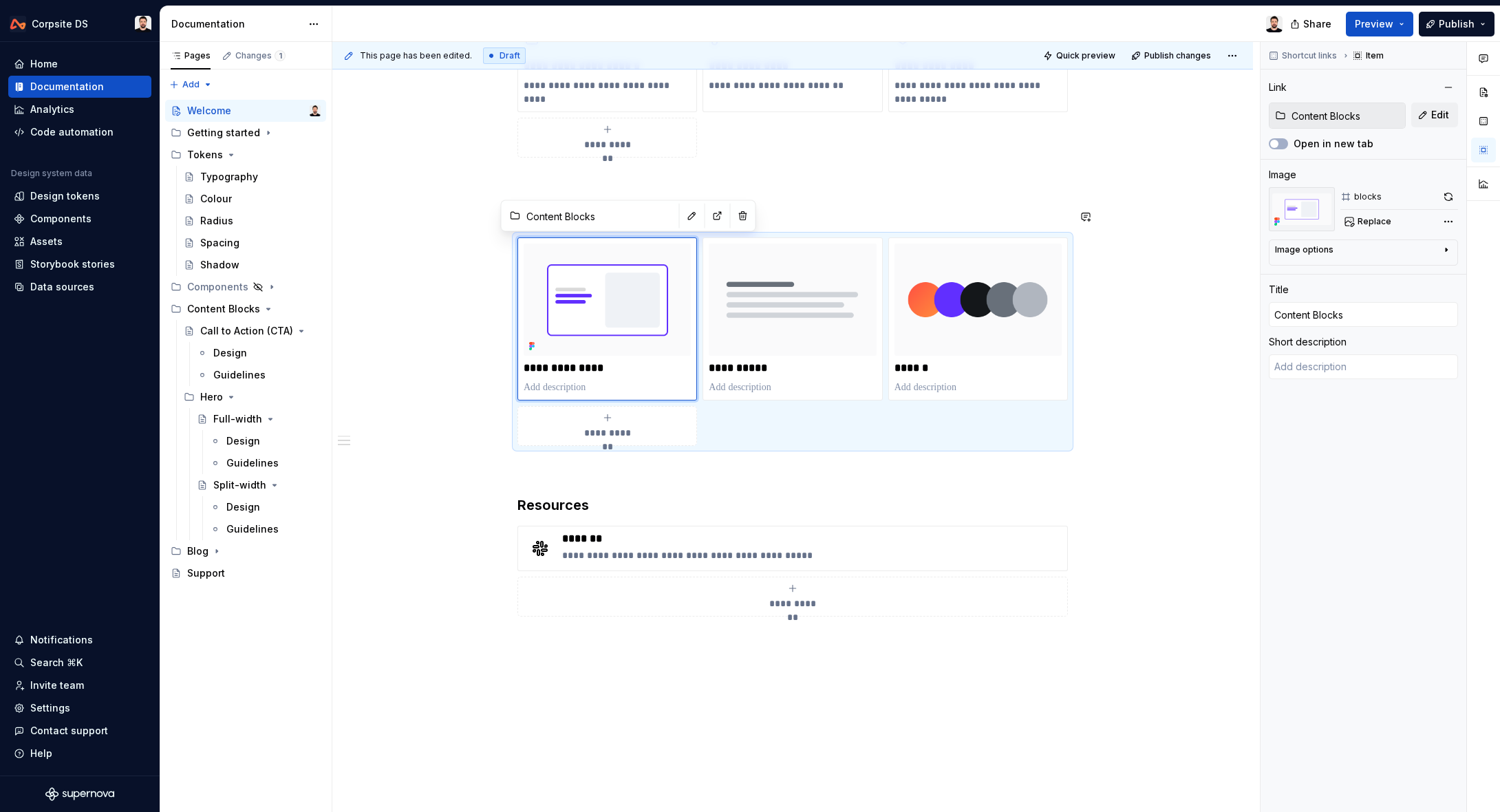
scroll to position [500, 0]
click at [1174, 309] on div "**********" at bounding box center [795, 428] width 927 height 771
click at [619, 304] on img at bounding box center [607, 299] width 168 height 111
click at [1448, 193] on button "button" at bounding box center [1449, 197] width 20 height 20
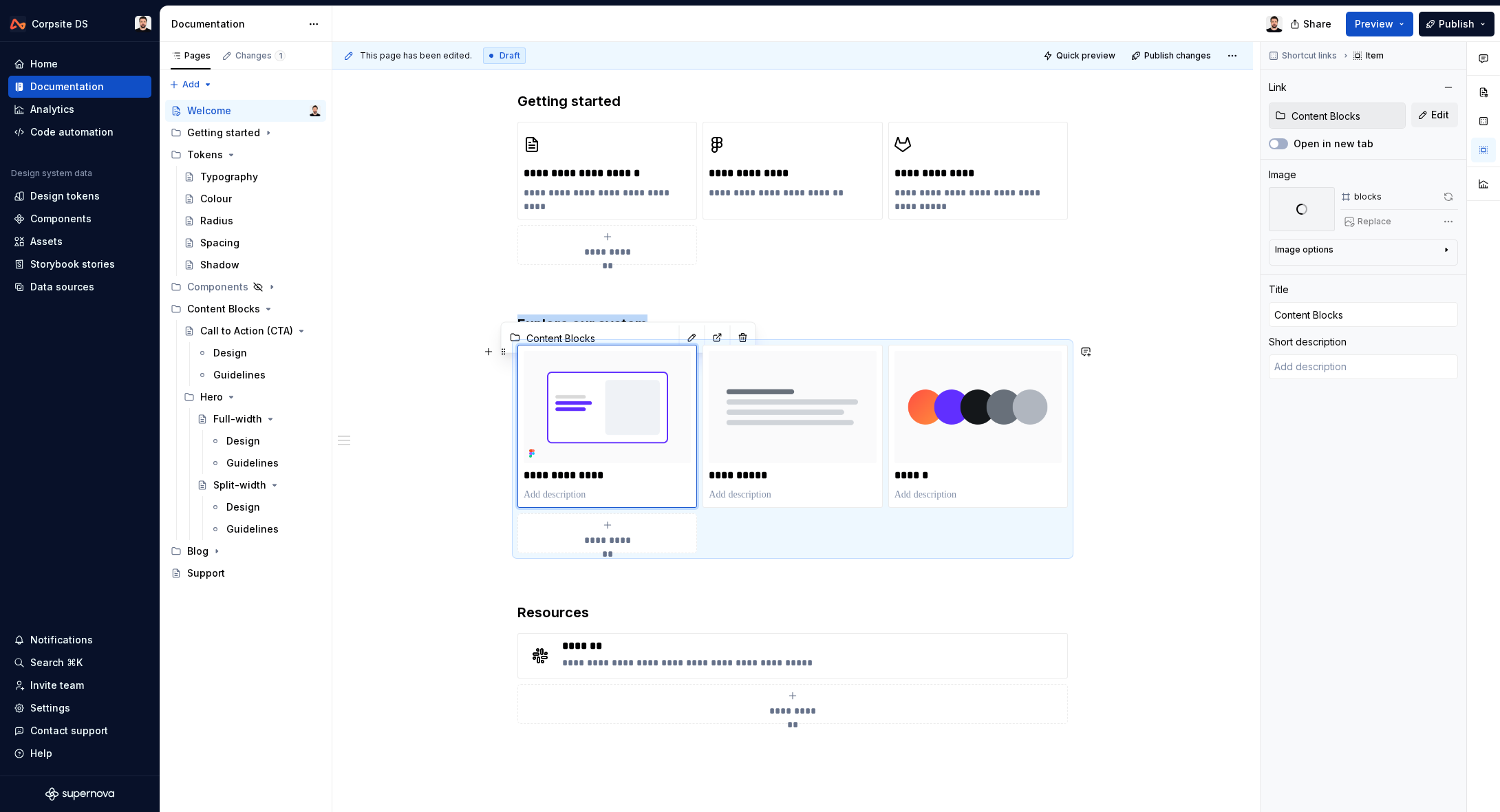
scroll to position [377, 0]
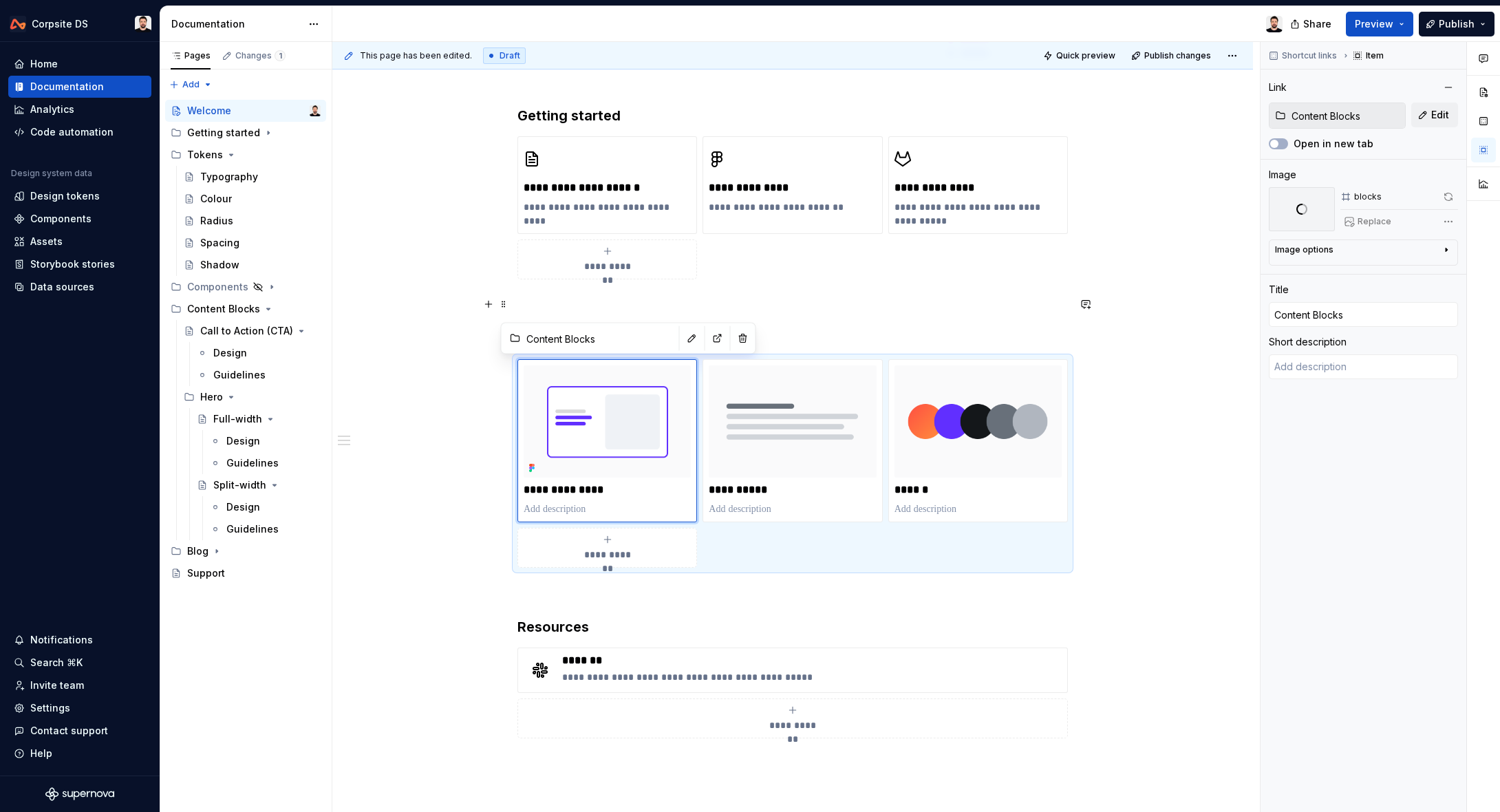
click at [1187, 299] on div "**********" at bounding box center [792, 428] width 920 height 1140
click at [800, 332] on h3 "Explore our system" at bounding box center [792, 339] width 551 height 20
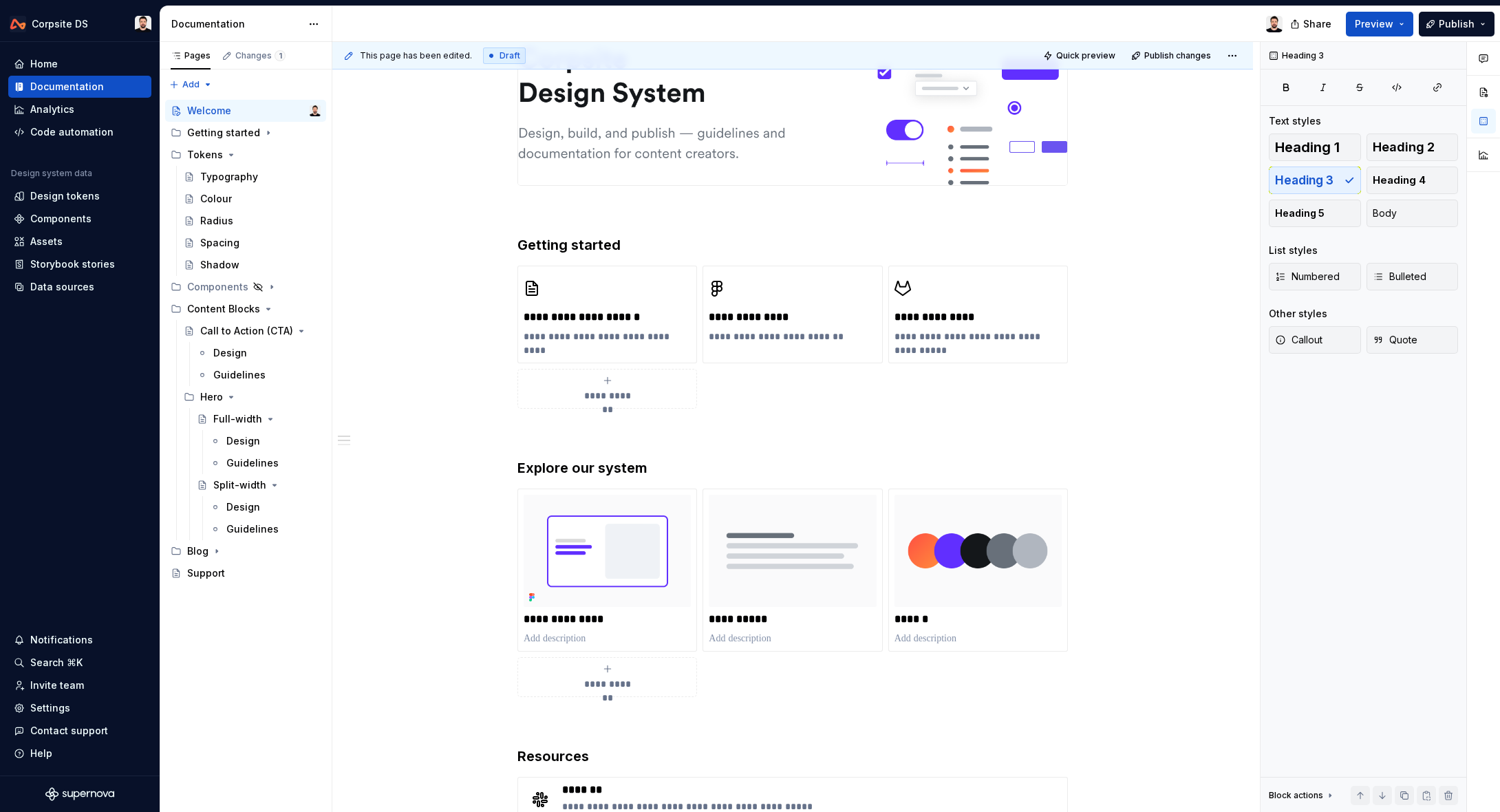
scroll to position [0, 0]
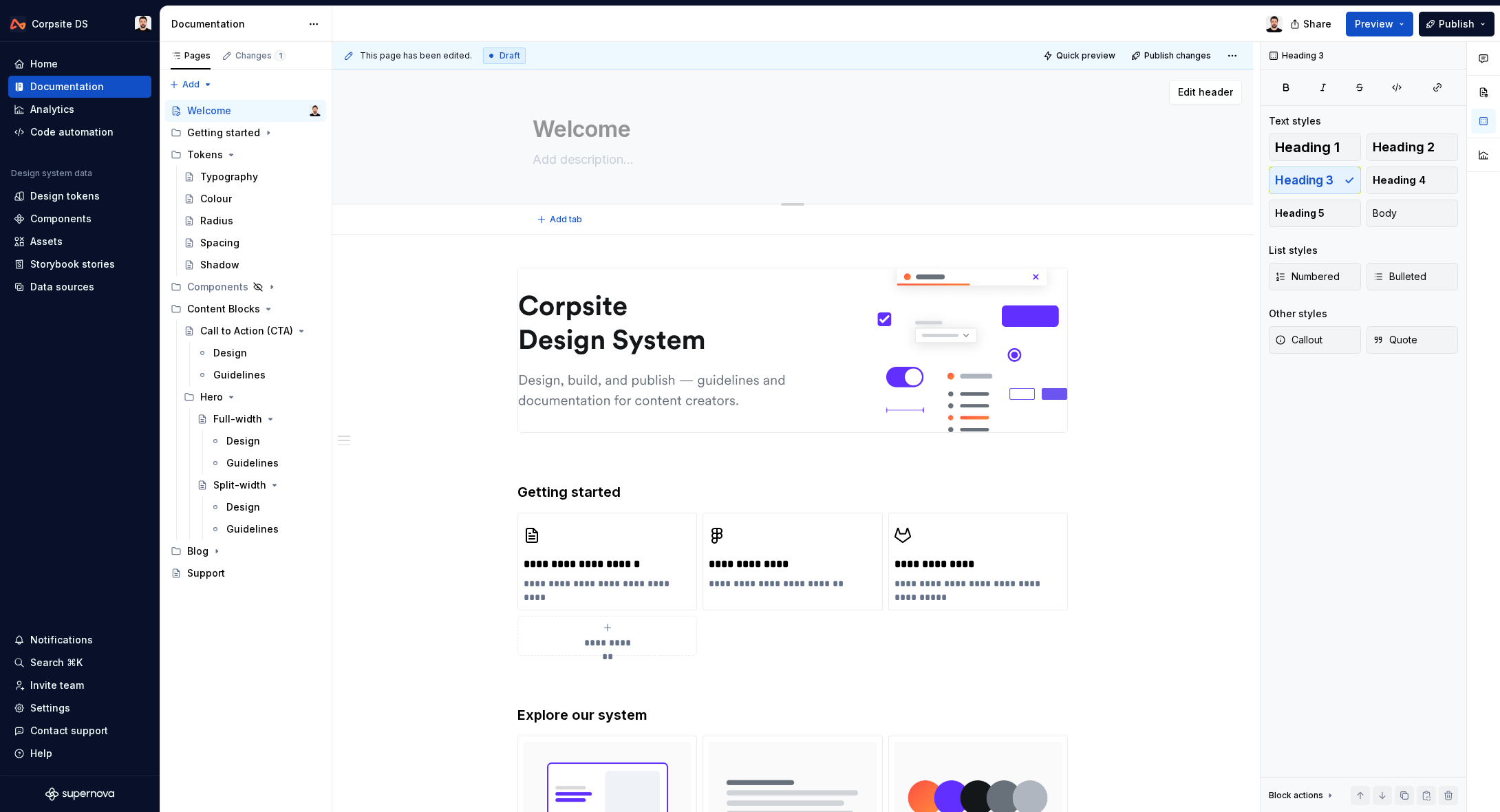
type textarea "*"
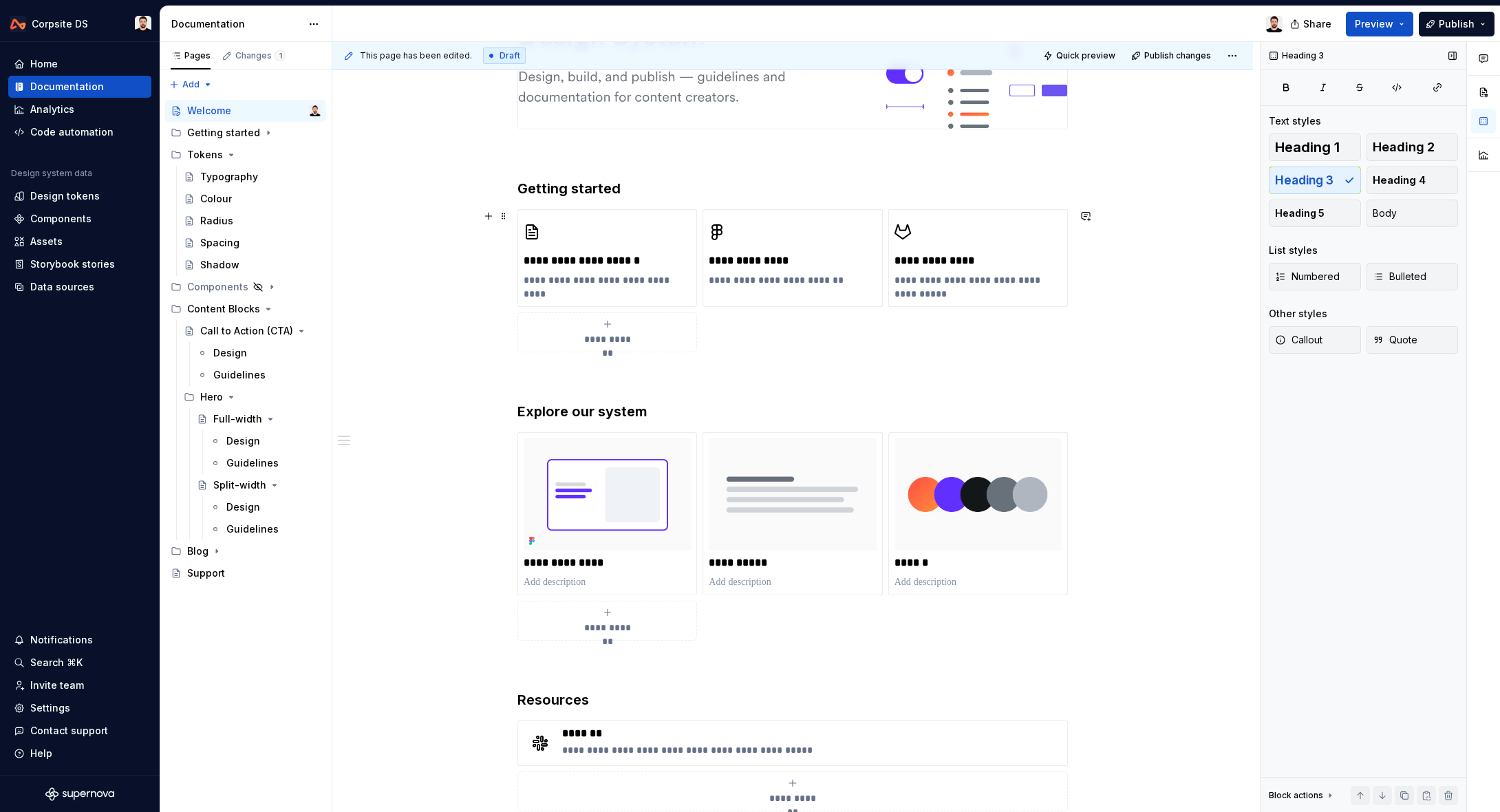
scroll to position [306, 0]
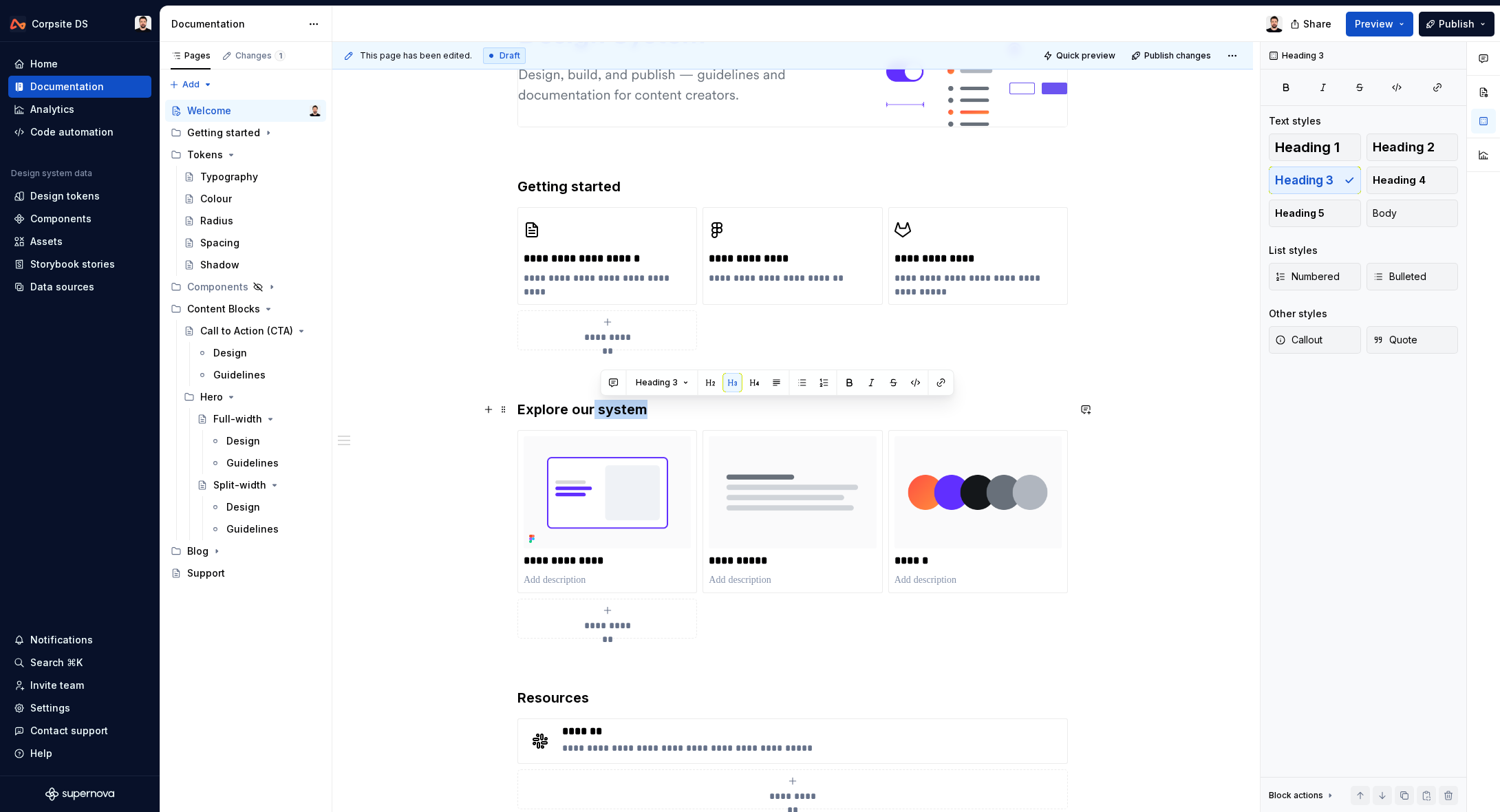
drag, startPoint x: 663, startPoint y: 410, endPoint x: 599, endPoint y: 407, distance: 64.1
click at [599, 407] on h3 "Explore our system" at bounding box center [792, 410] width 551 height 20
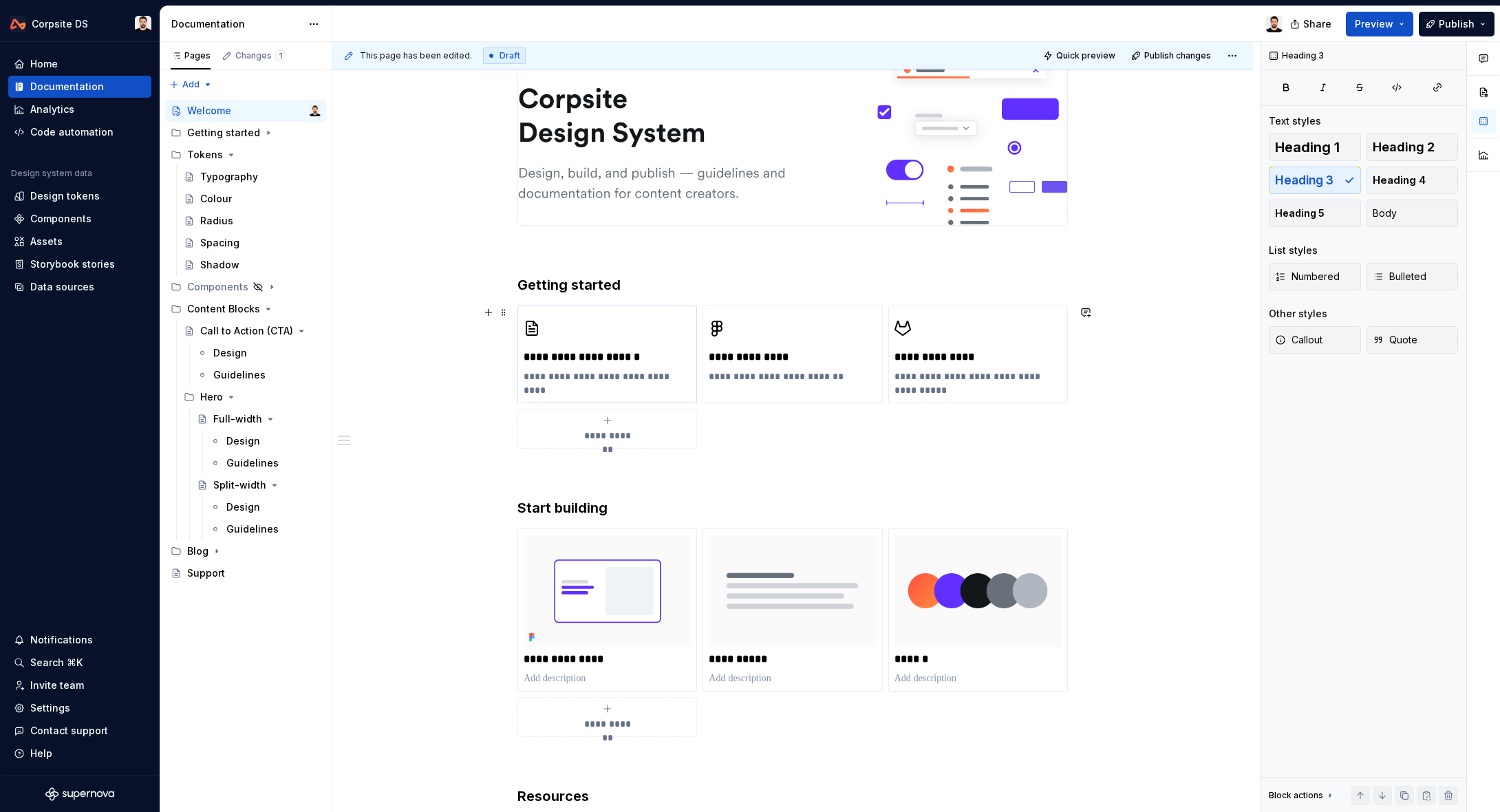
scroll to position [207, 0]
drag, startPoint x: 581, startPoint y: 284, endPoint x: 558, endPoint y: 284, distance: 23.0
click at [558, 284] on h3 "Getting started" at bounding box center [792, 286] width 551 height 20
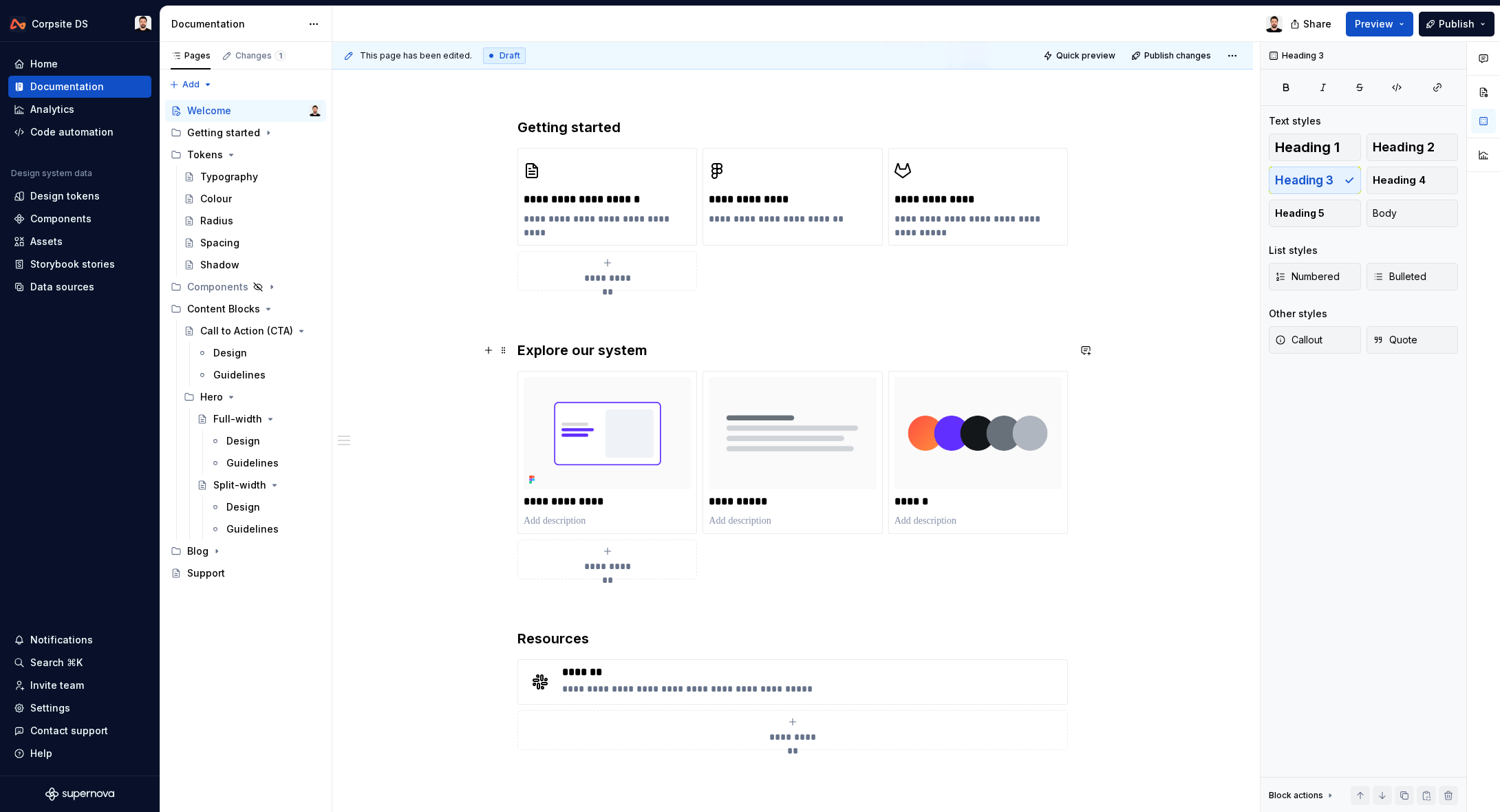
scroll to position [382, 0]
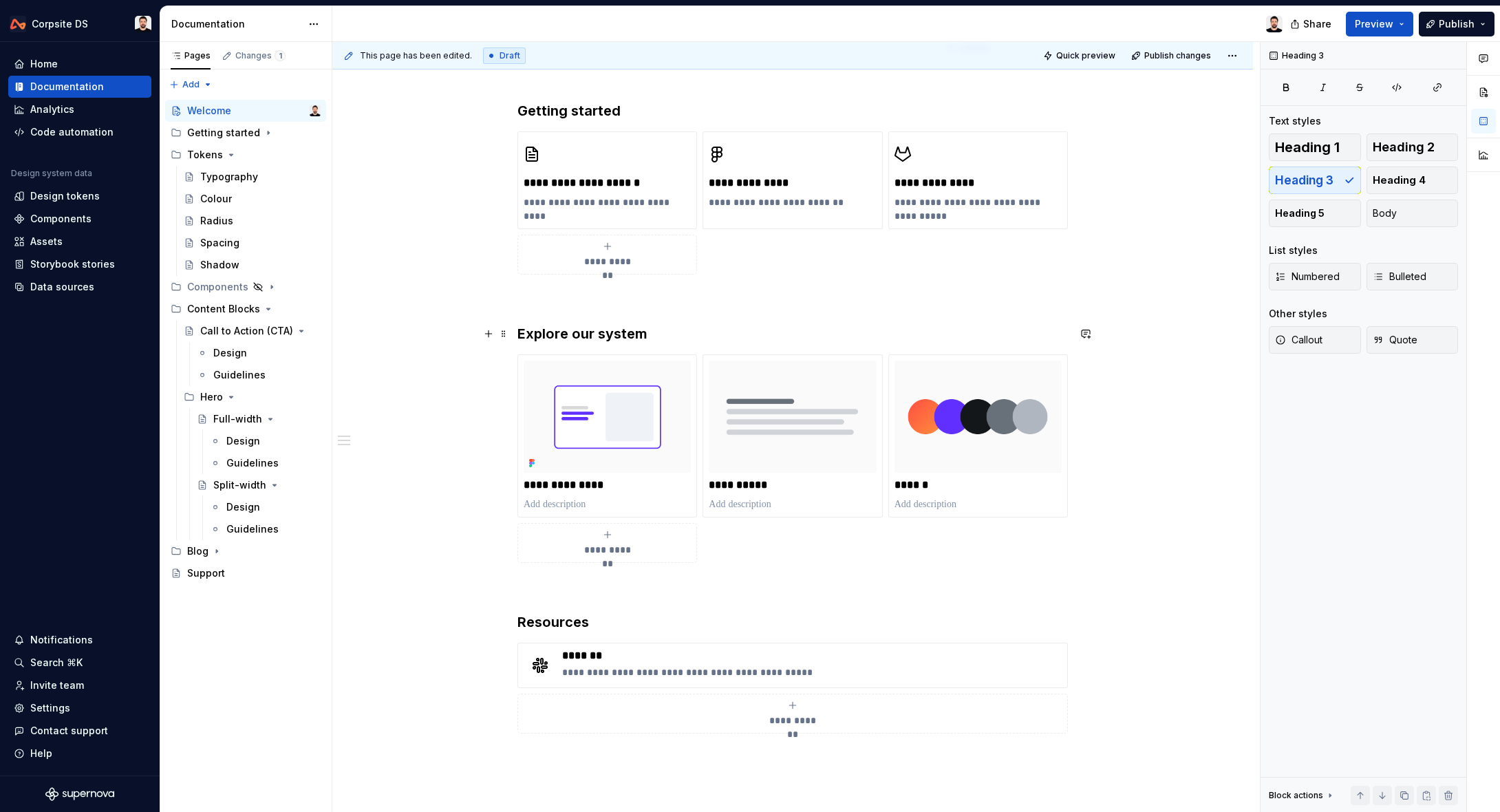
click at [587, 332] on h3 "Explore our system" at bounding box center [792, 334] width 551 height 20
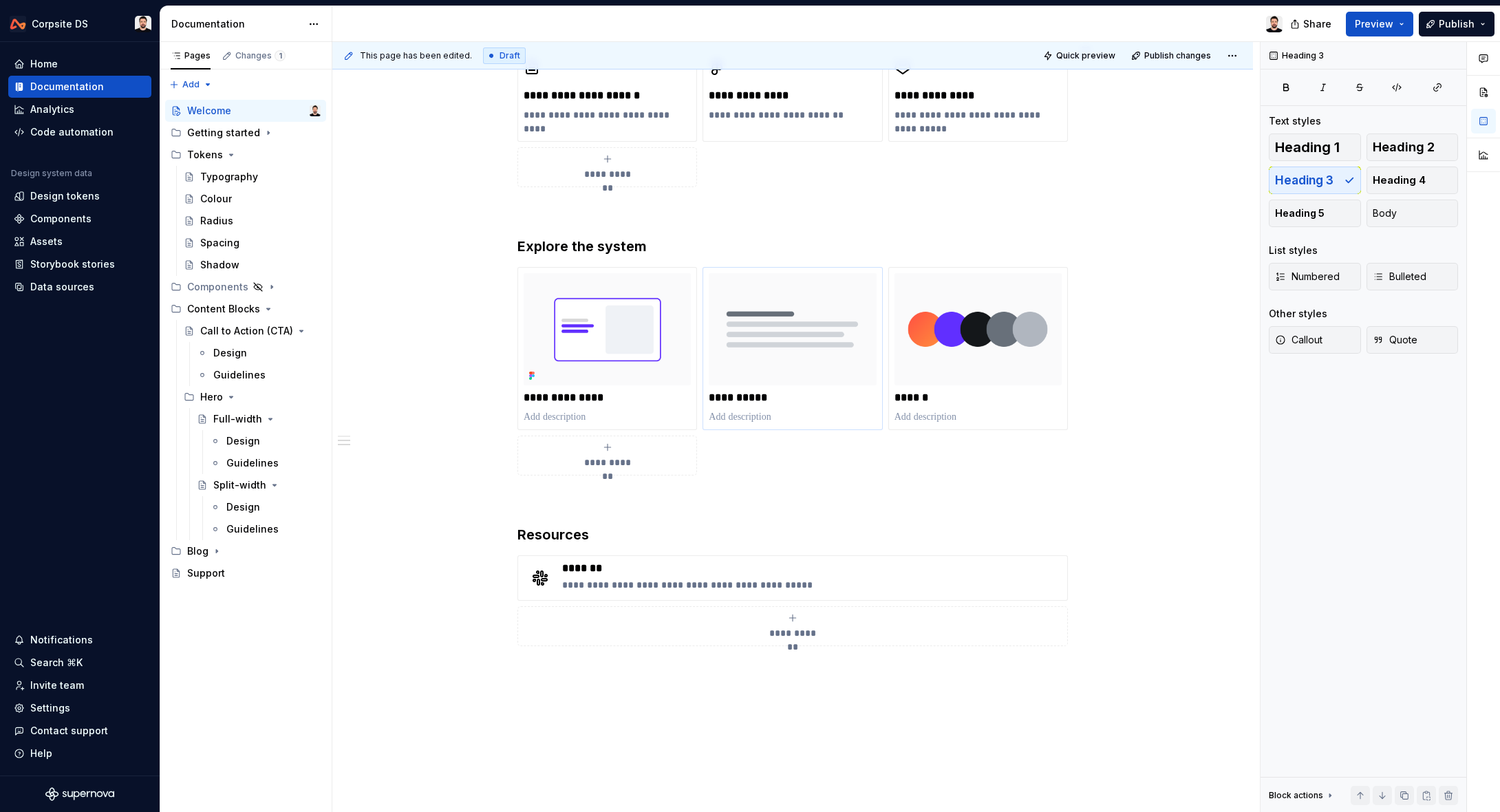
scroll to position [471, 0]
click at [1465, 32] on button "Publish" at bounding box center [1457, 24] width 76 height 25
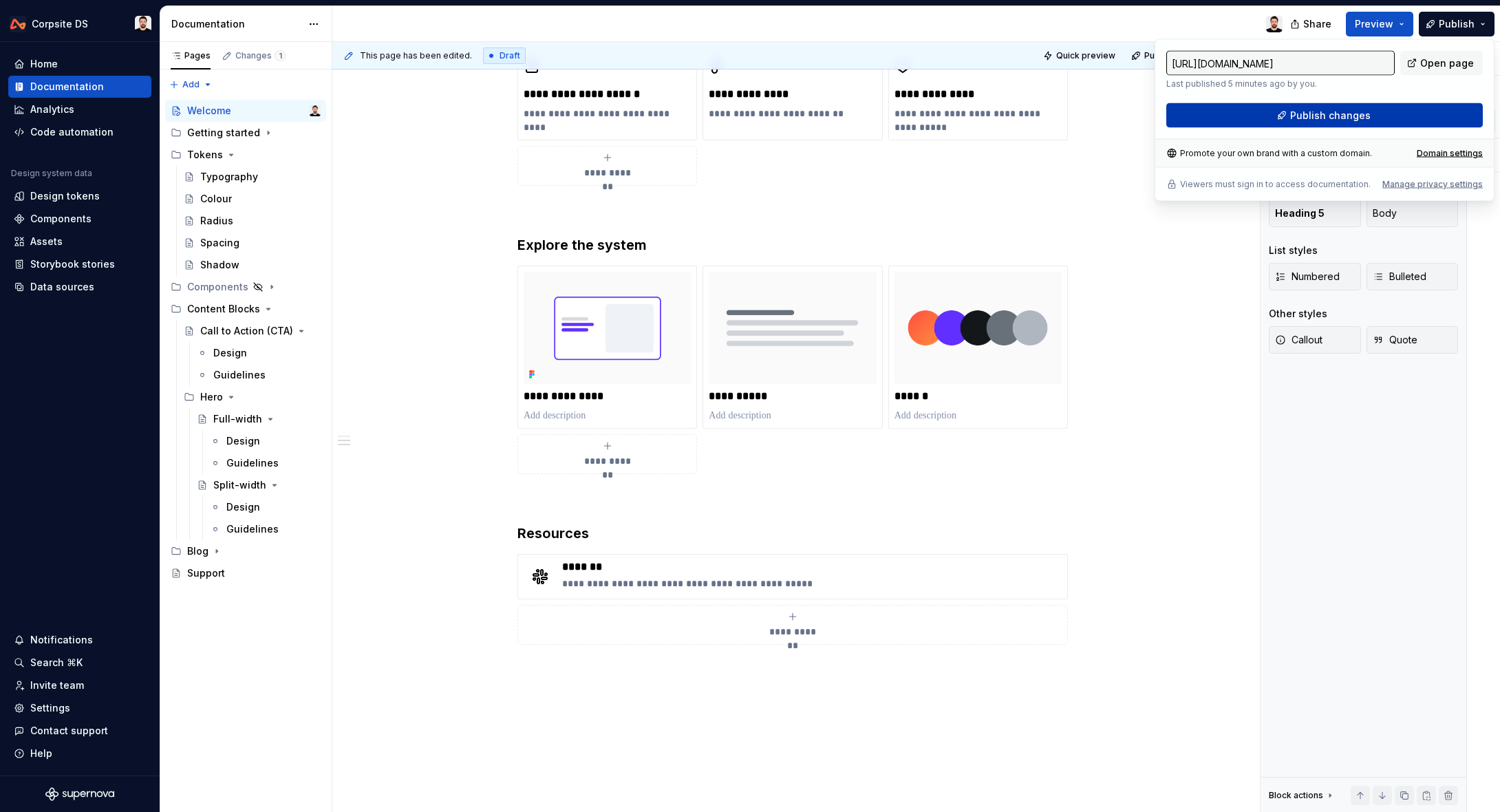
click at [1400, 110] on button "Publish changes" at bounding box center [1325, 115] width 316 height 25
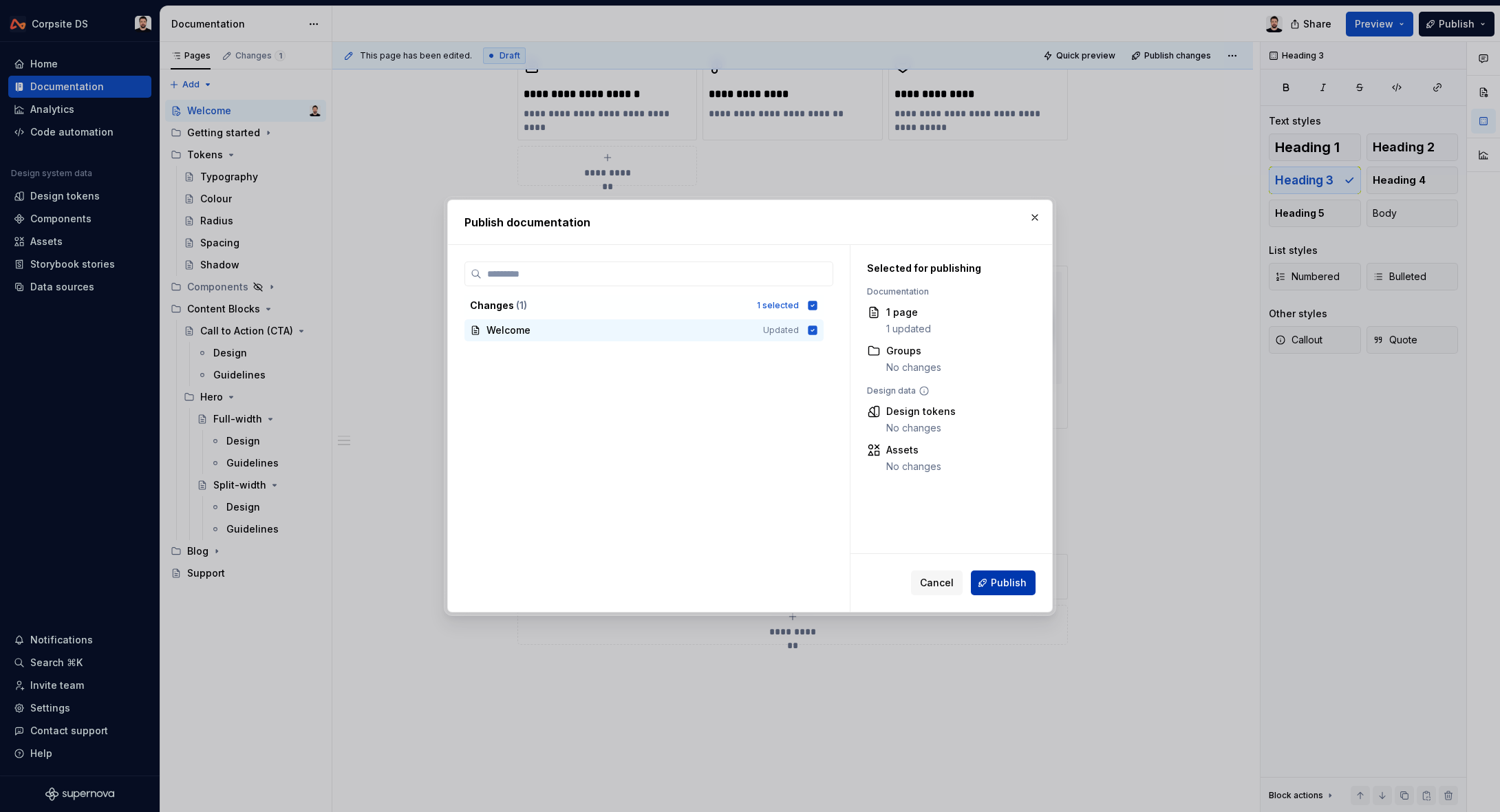
click at [1006, 575] on button "Publish" at bounding box center [1003, 582] width 65 height 25
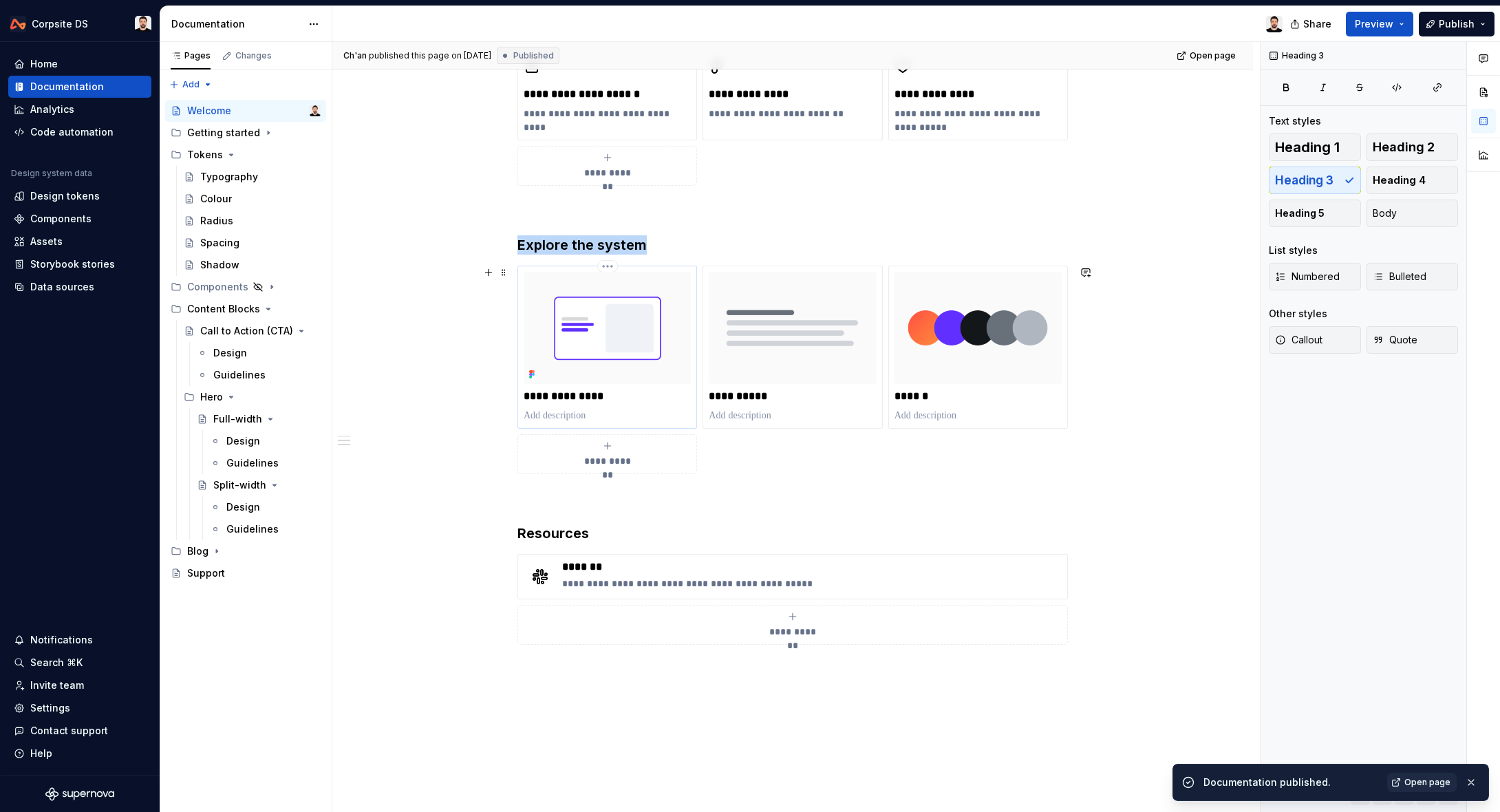
click at [632, 341] on img at bounding box center [607, 327] width 168 height 111
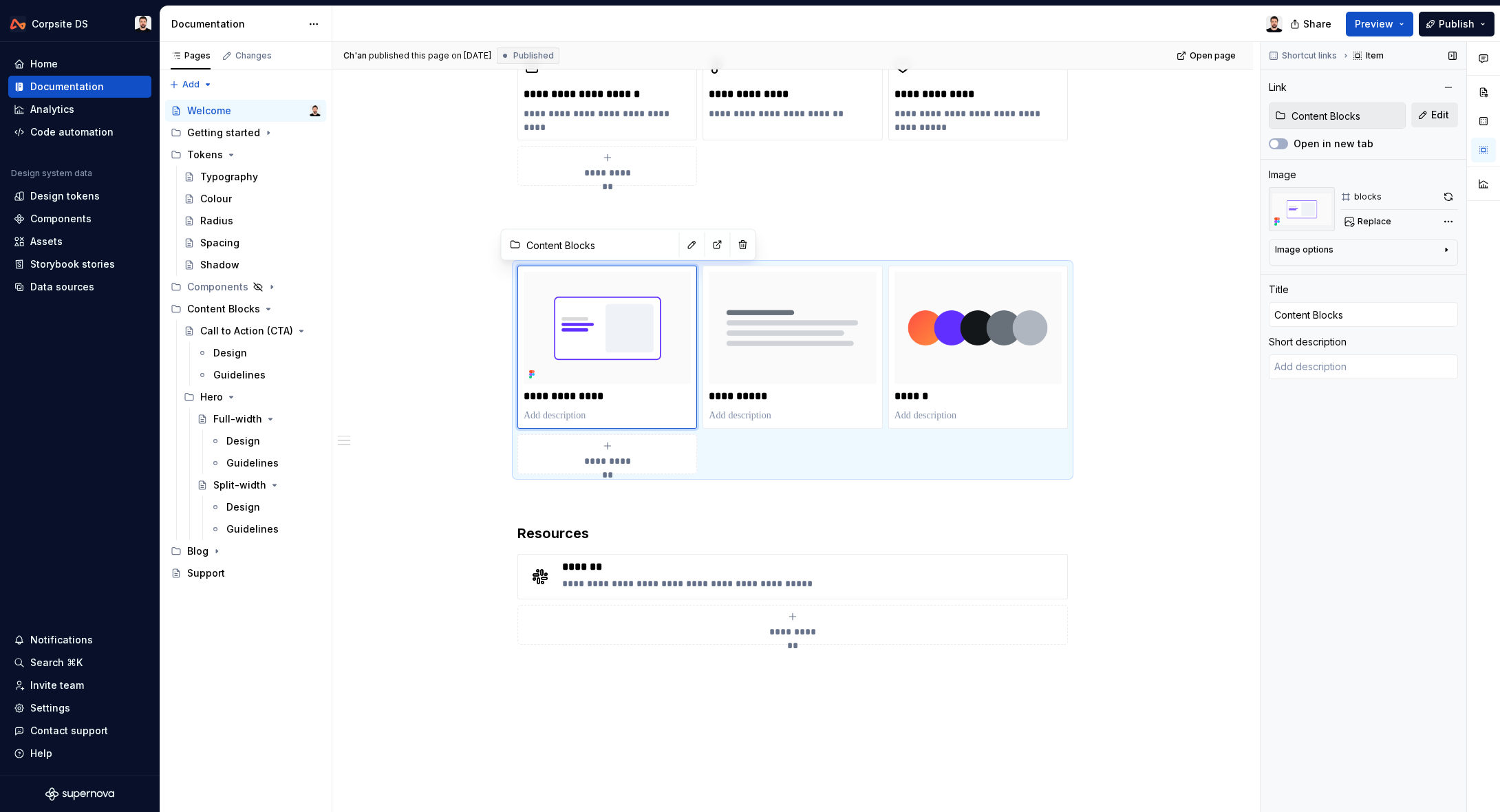
click at [1432, 119] on span "Edit" at bounding box center [1441, 115] width 18 height 14
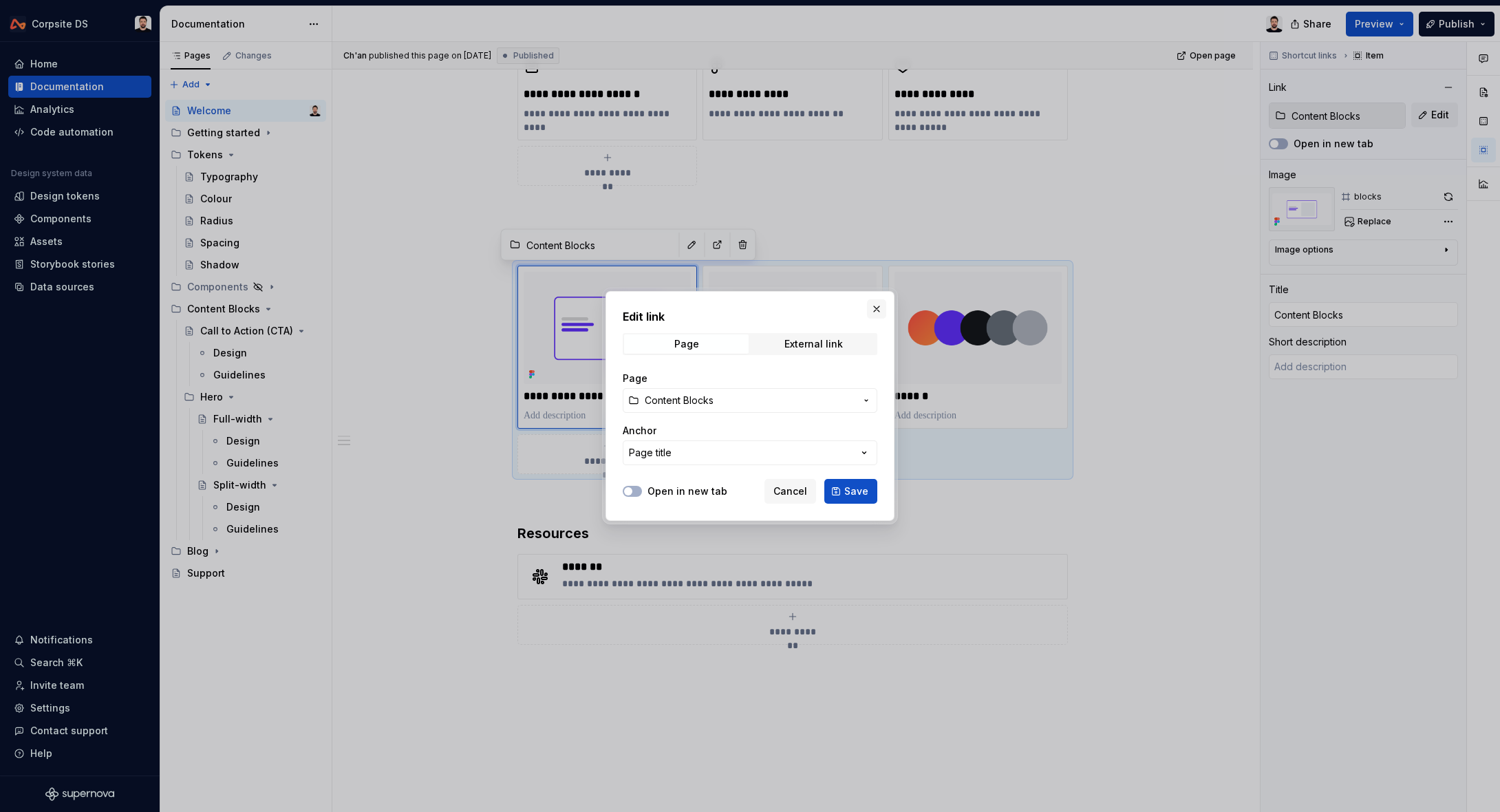
click at [875, 310] on button "button" at bounding box center [877, 309] width 20 height 20
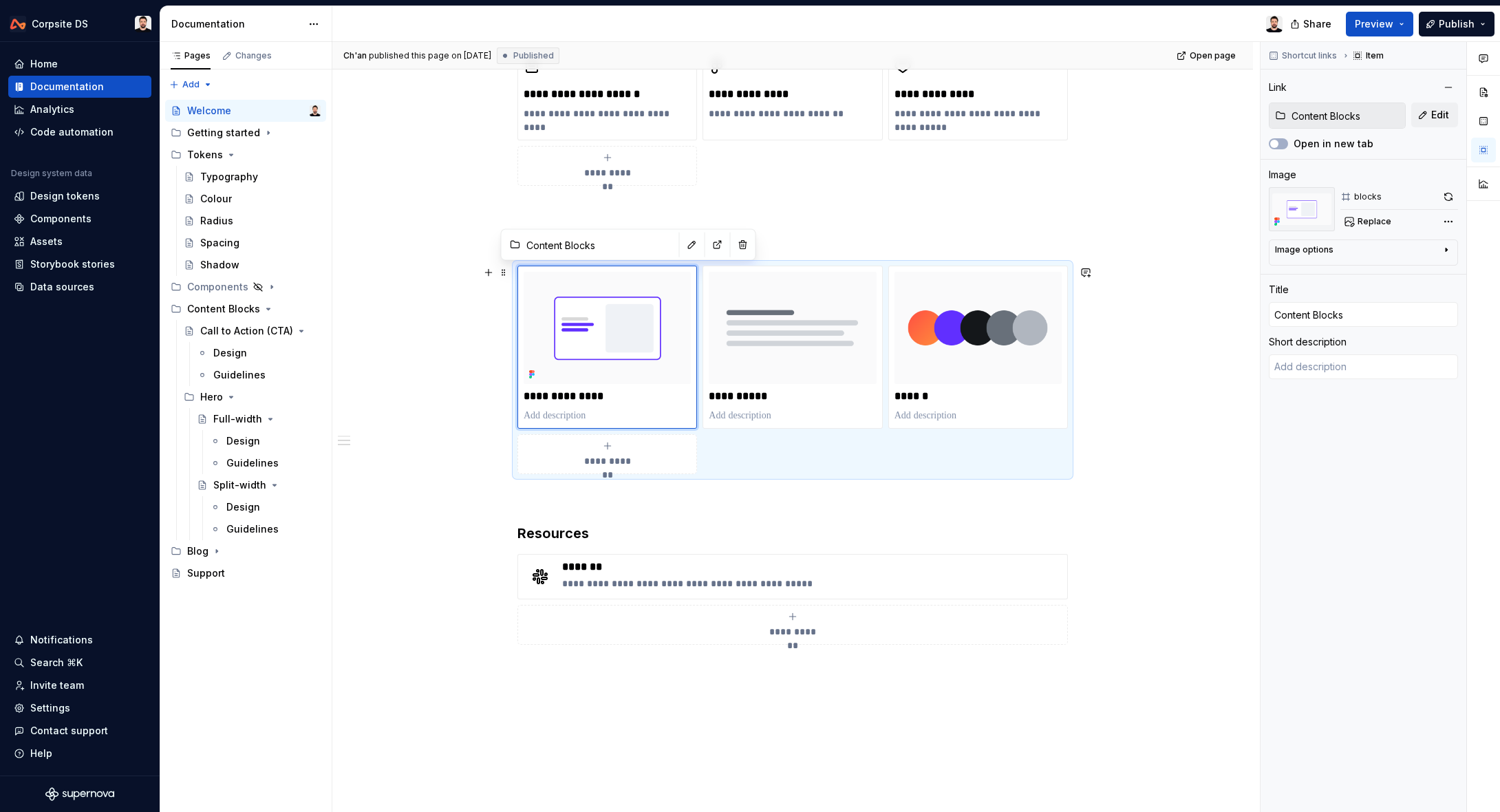
scroll to position [0, 0]
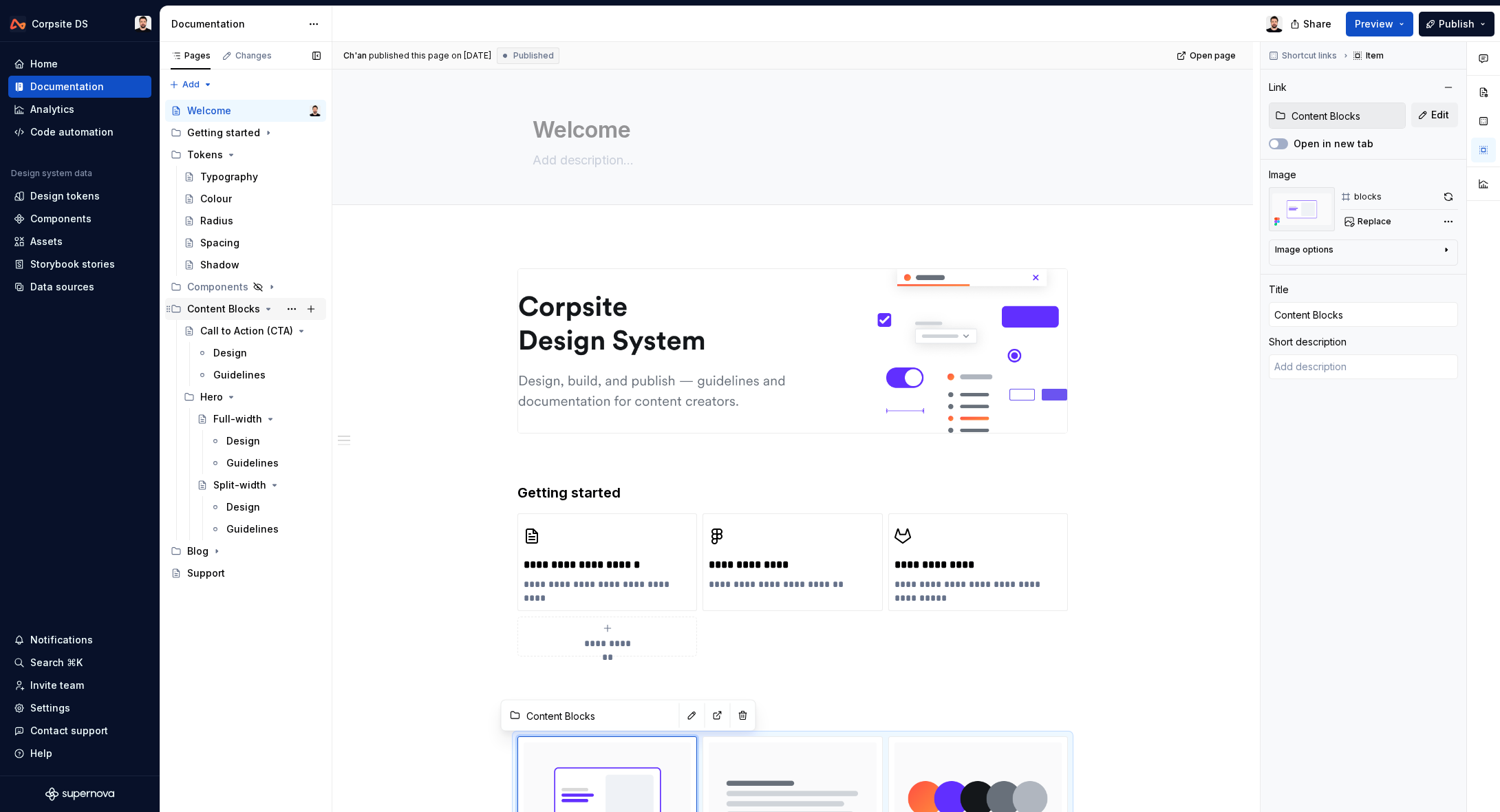
click at [264, 310] on icon "Page tree" at bounding box center [268, 308] width 11 height 11
click at [289, 330] on button "Page tree" at bounding box center [292, 331] width 20 height 20
type textarea "*"
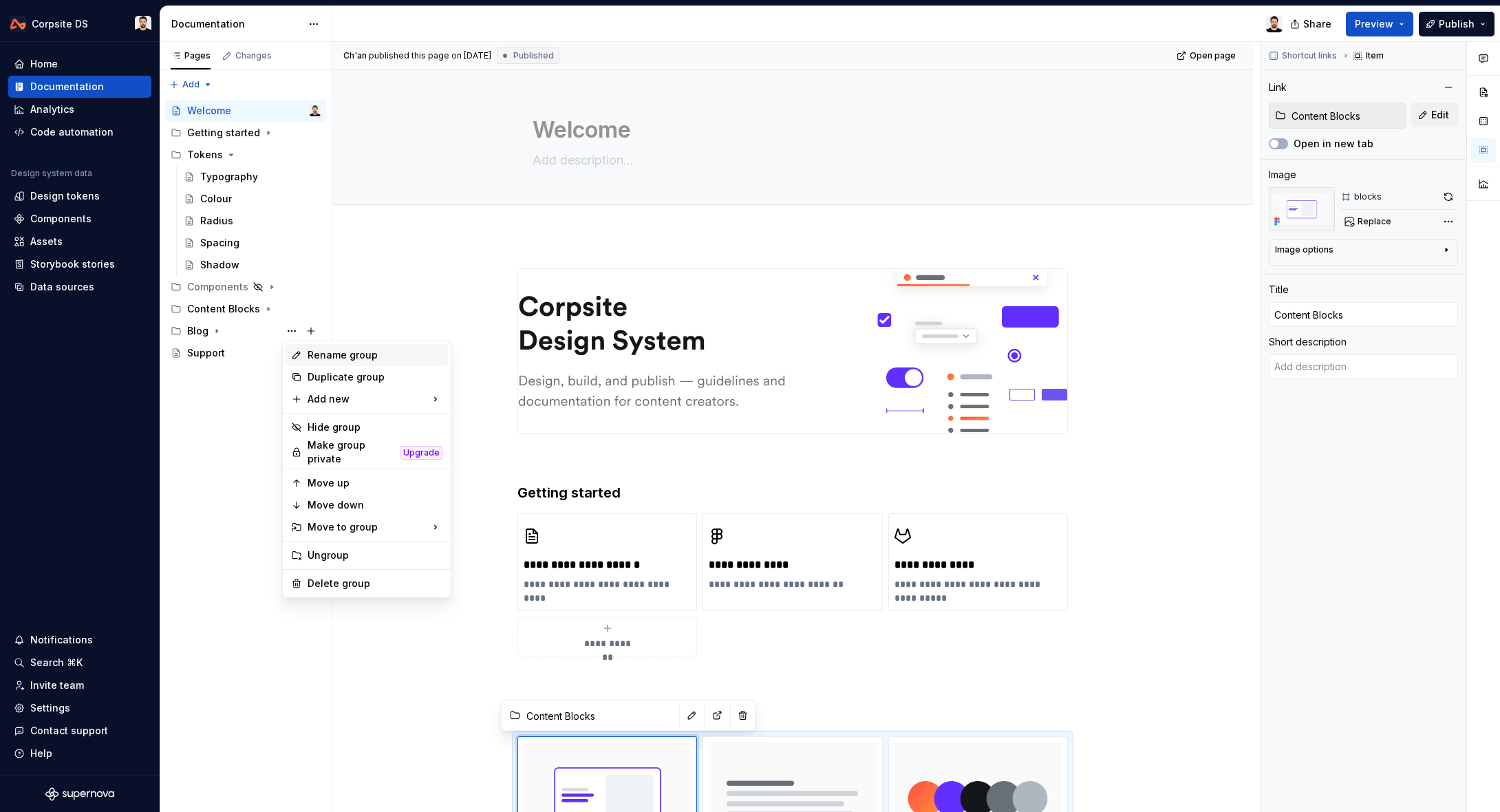
click at [382, 361] on div "Rename group" at bounding box center [375, 355] width 135 height 14
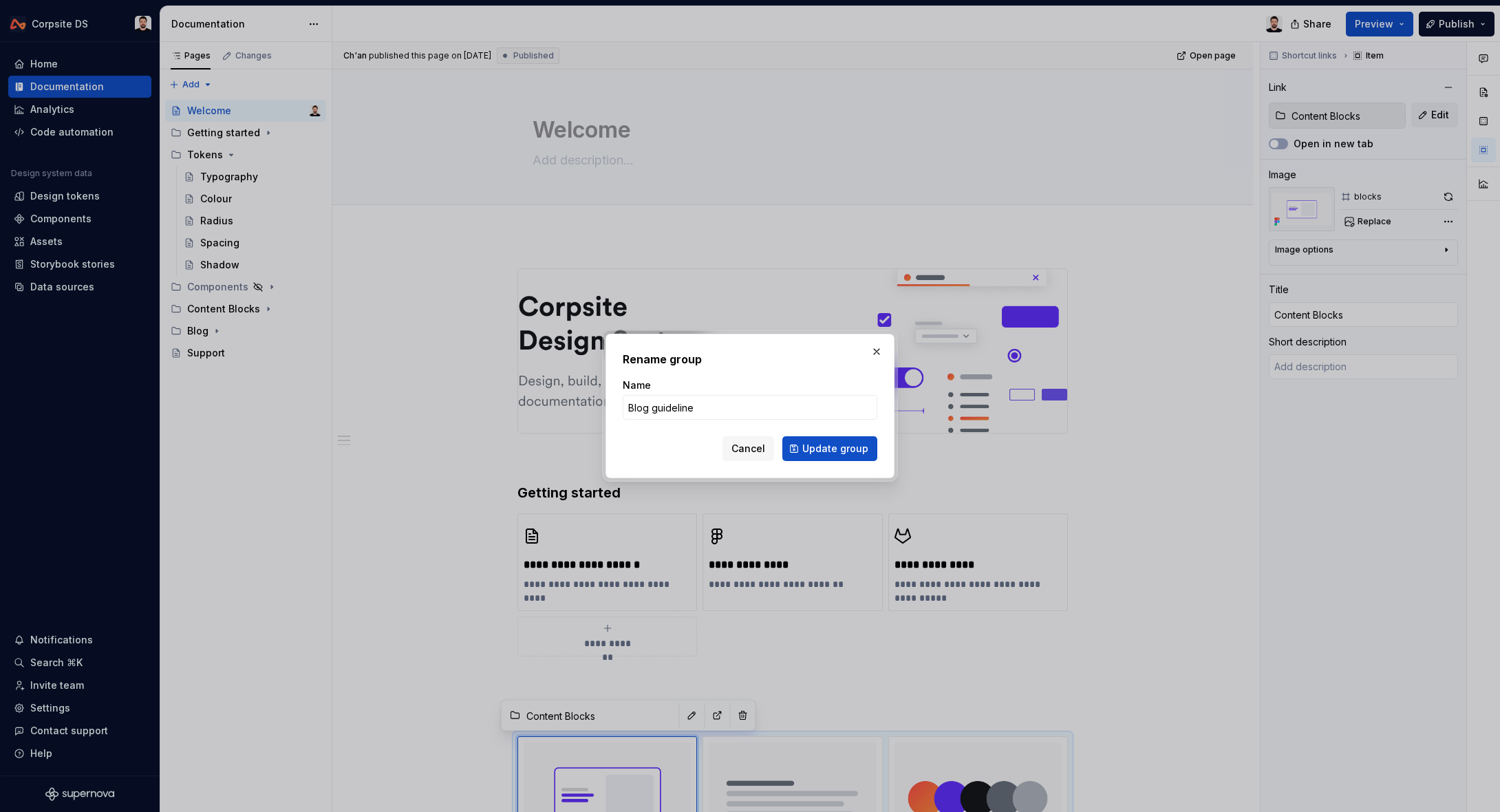
type input "Blog guidelines"
type textarea "*"
type input "Blog guidelines"
click at [809, 448] on span "Update group" at bounding box center [835, 448] width 66 height 14
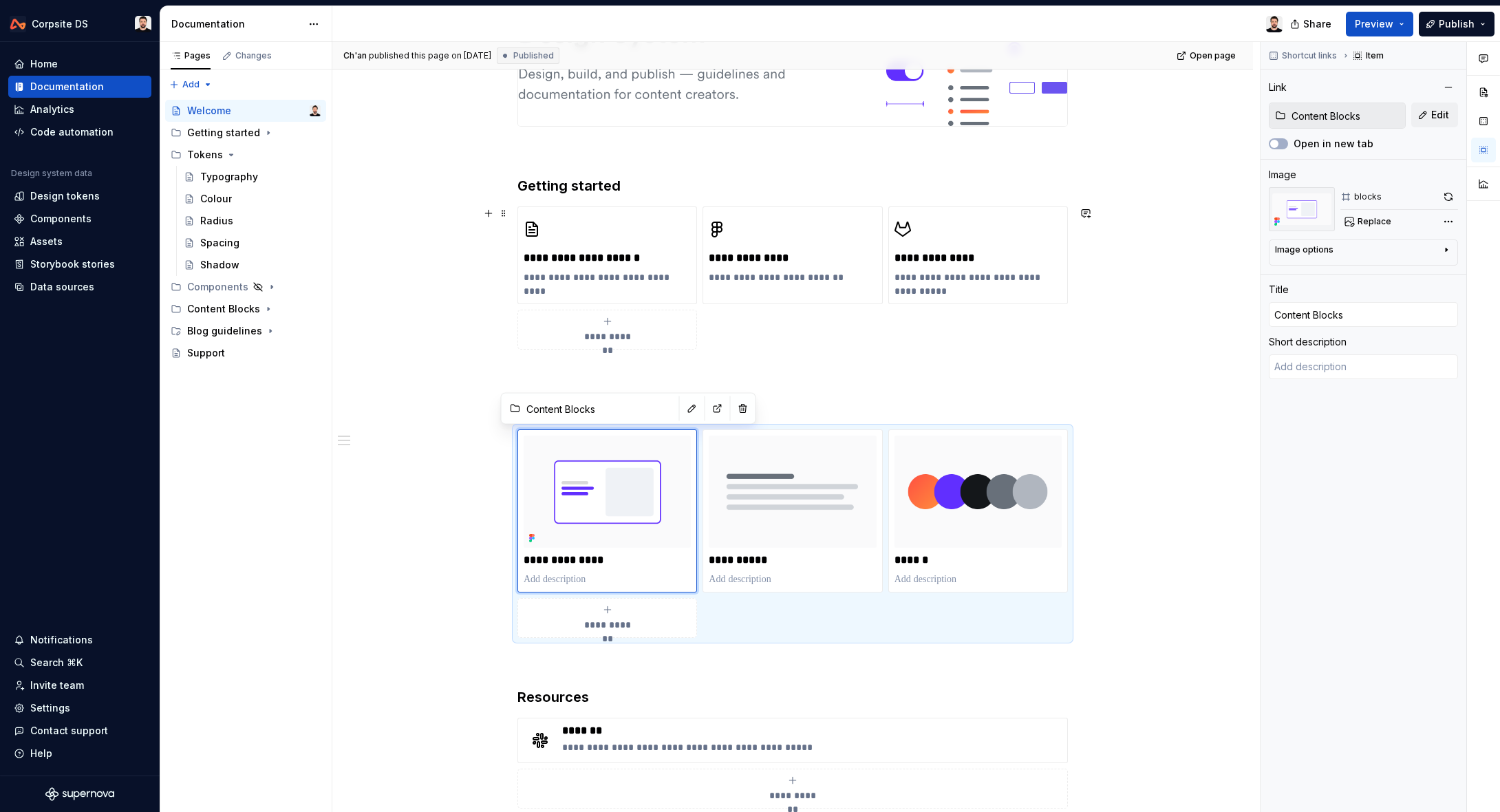
scroll to position [298, 0]
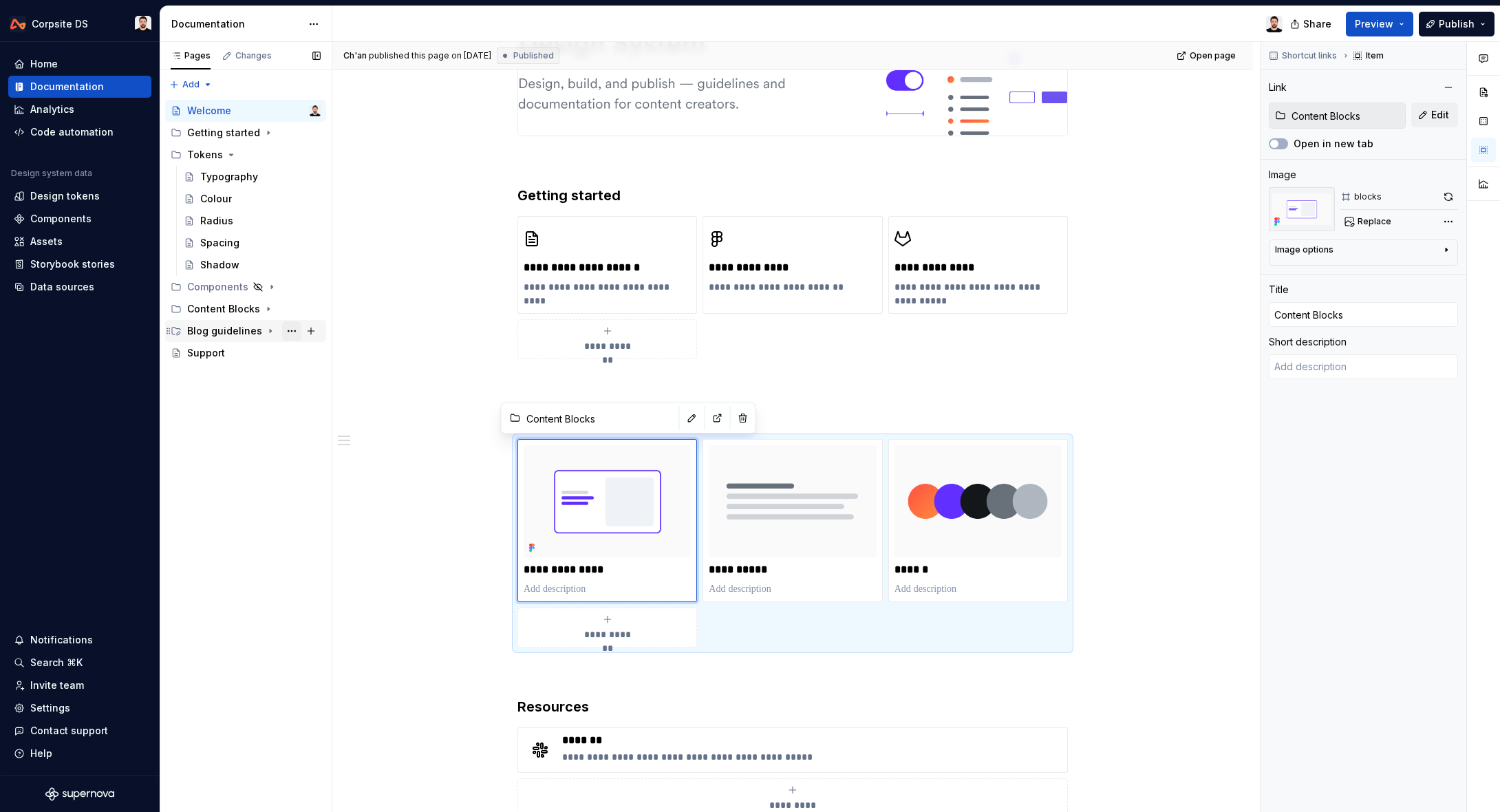
click at [289, 332] on button "Page tree" at bounding box center [292, 331] width 20 height 20
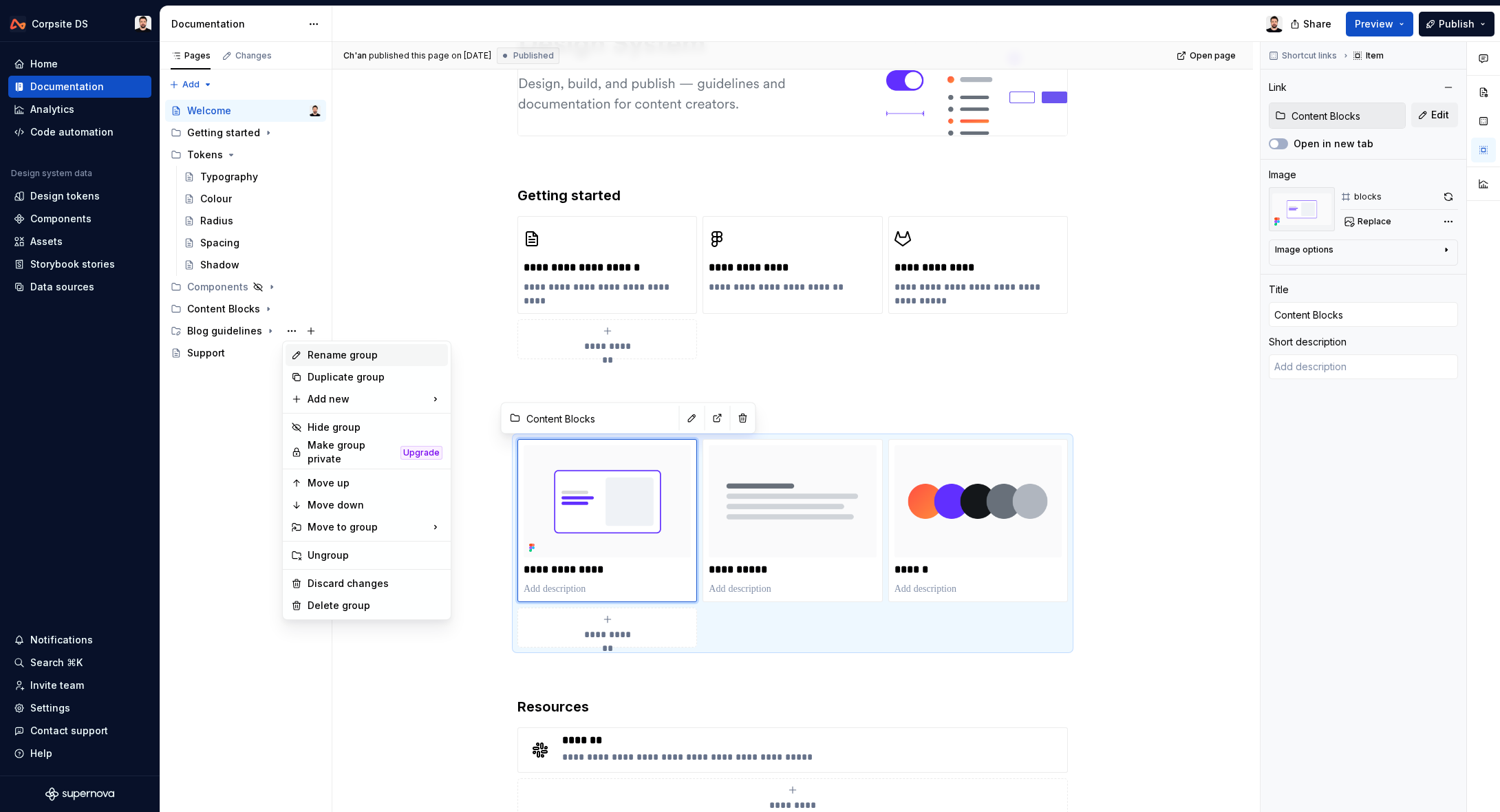
click at [366, 360] on div "Rename group" at bounding box center [375, 355] width 135 height 14
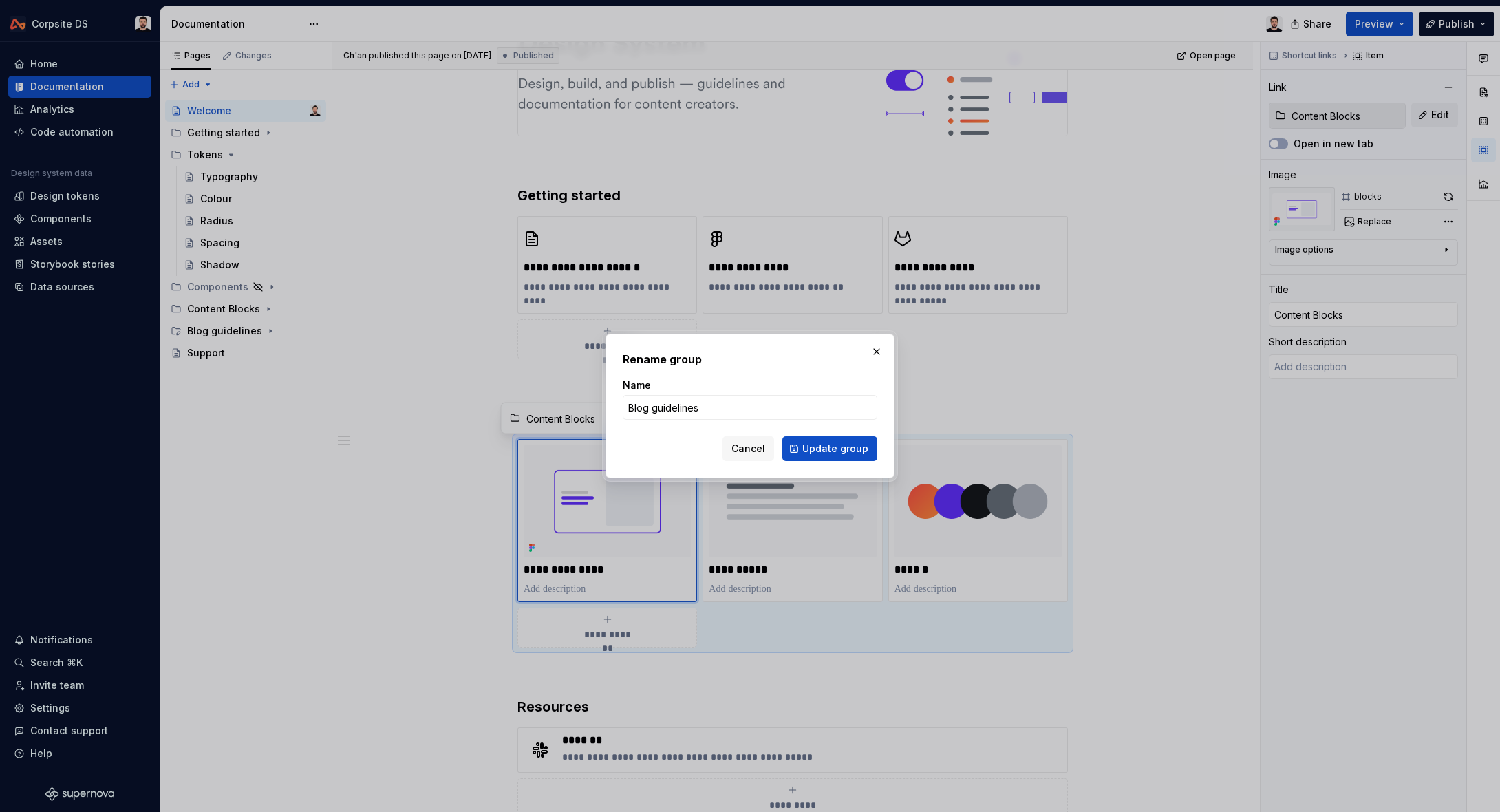
type textarea "*"
type input "Blog Guidelines"
click at [822, 440] on button "Update group" at bounding box center [830, 448] width 95 height 25
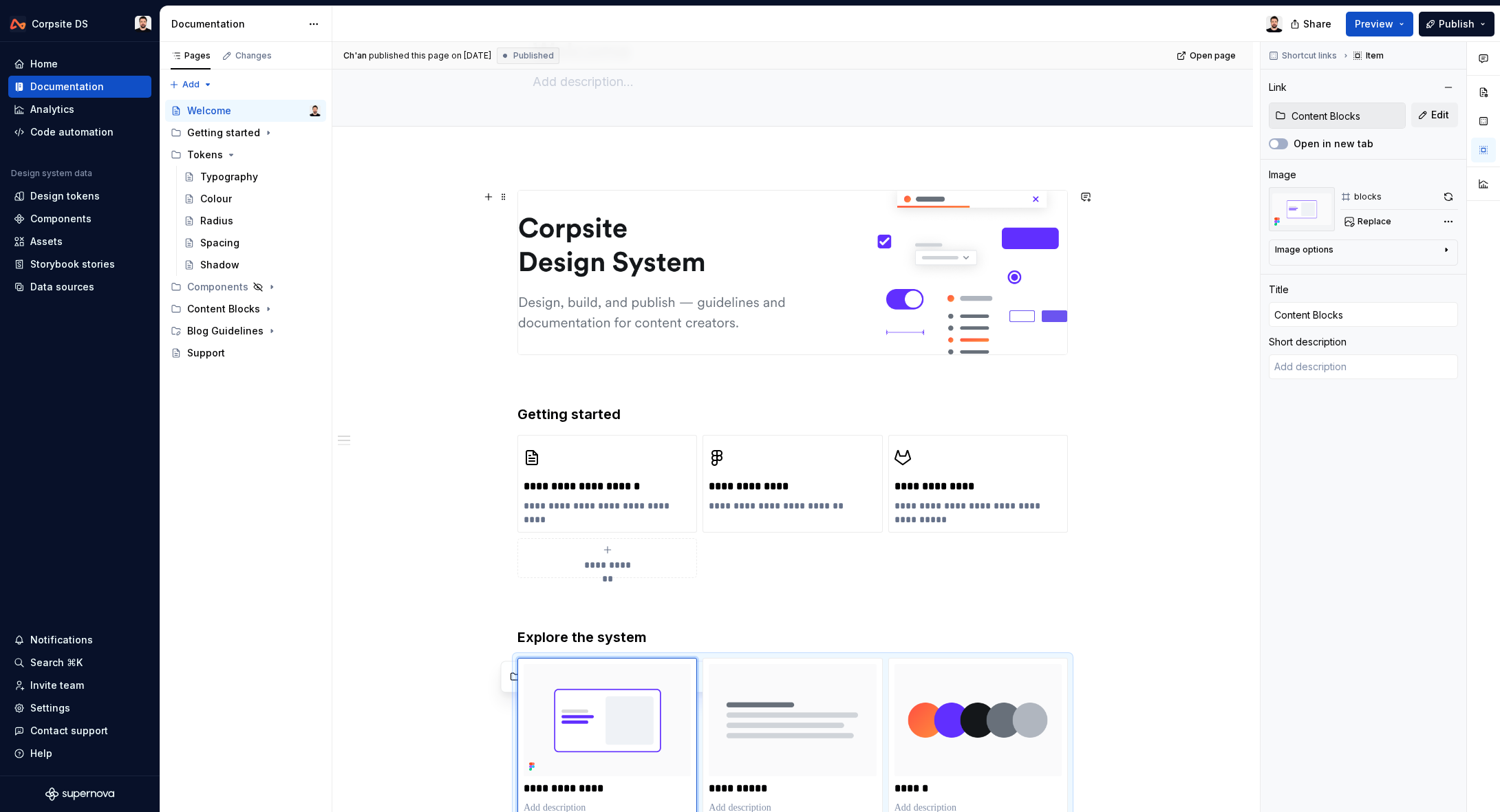
scroll to position [0, 0]
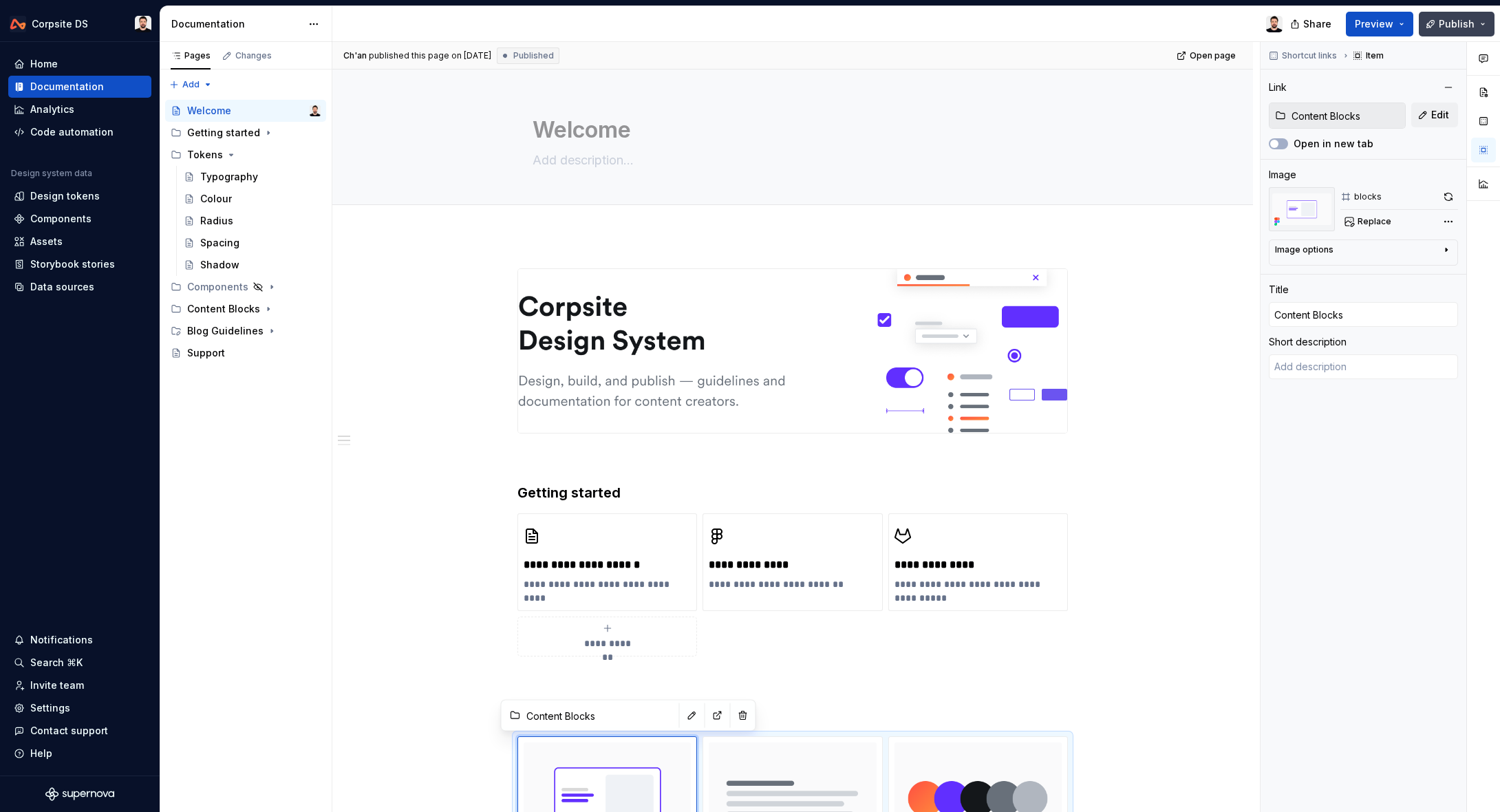
click at [1441, 26] on span "Publish" at bounding box center [1457, 24] width 35 height 14
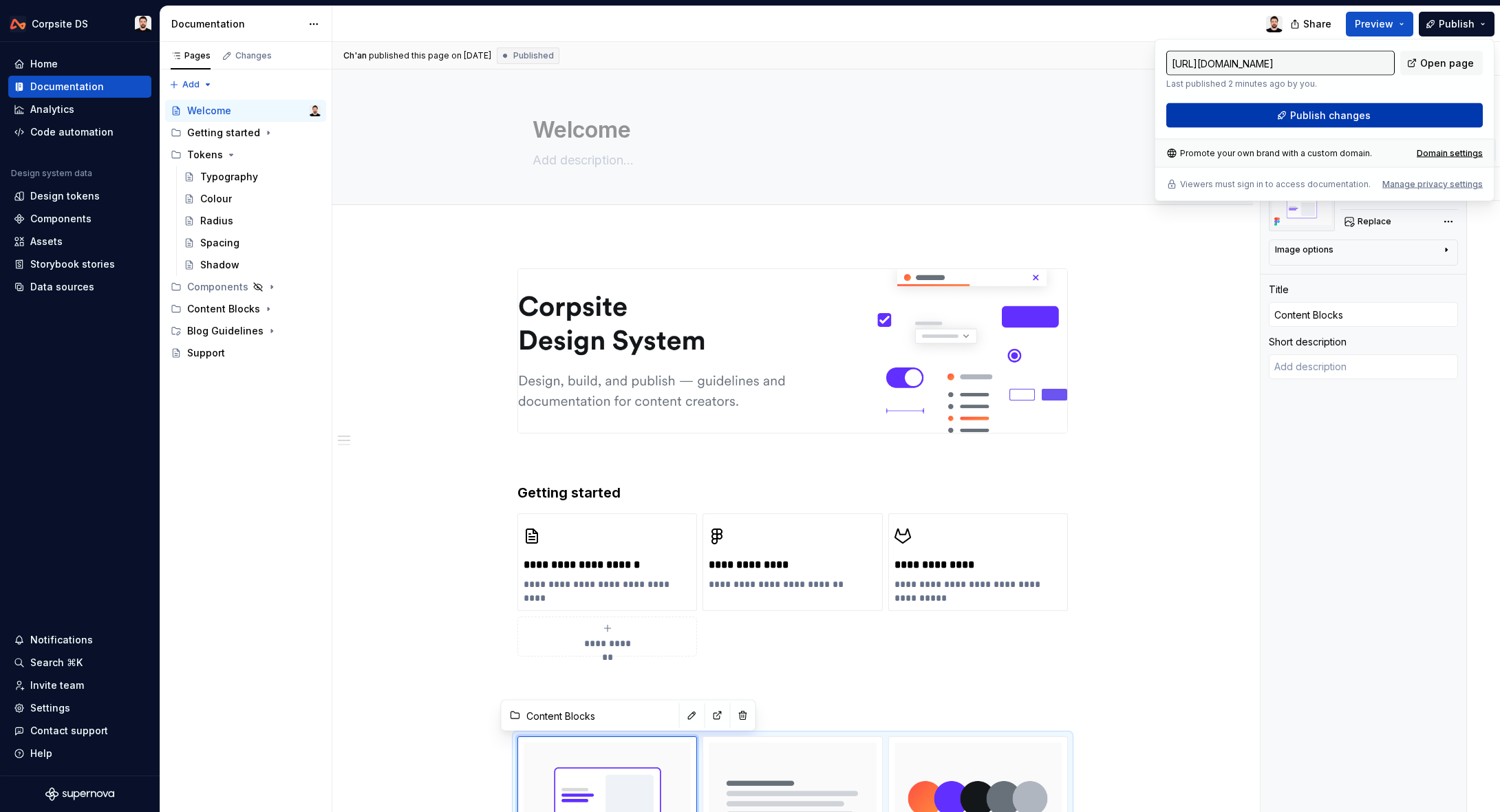
click at [1359, 106] on button "Publish changes" at bounding box center [1325, 115] width 316 height 25
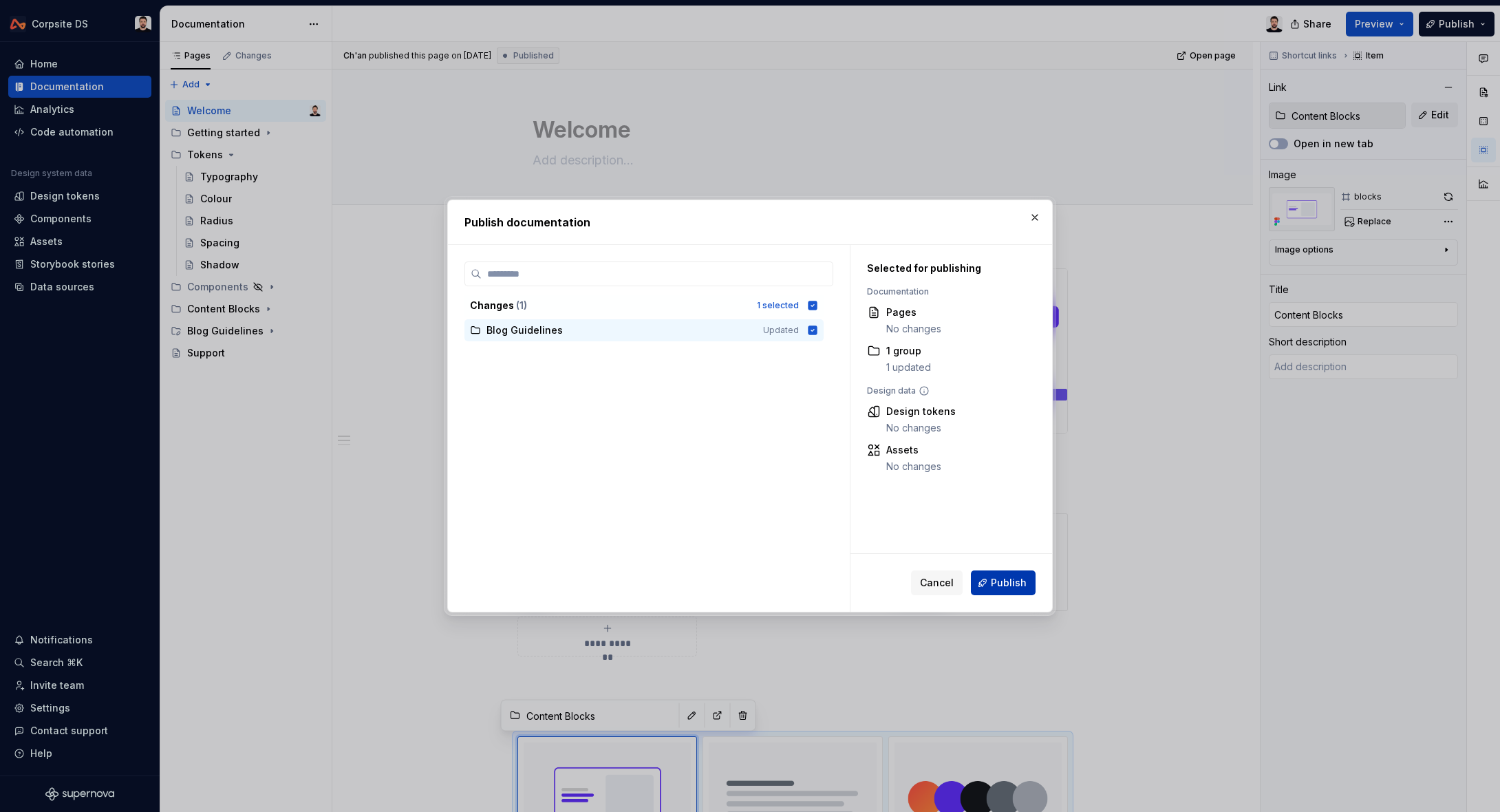
click at [1014, 578] on span "Publish" at bounding box center [1009, 583] width 35 height 14
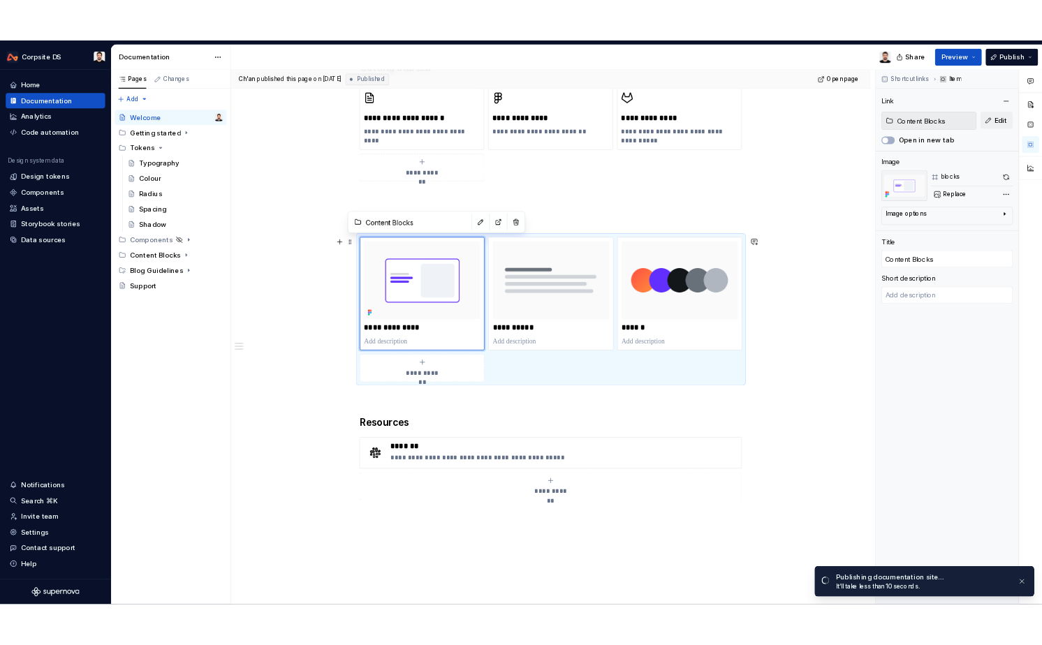
scroll to position [457, 0]
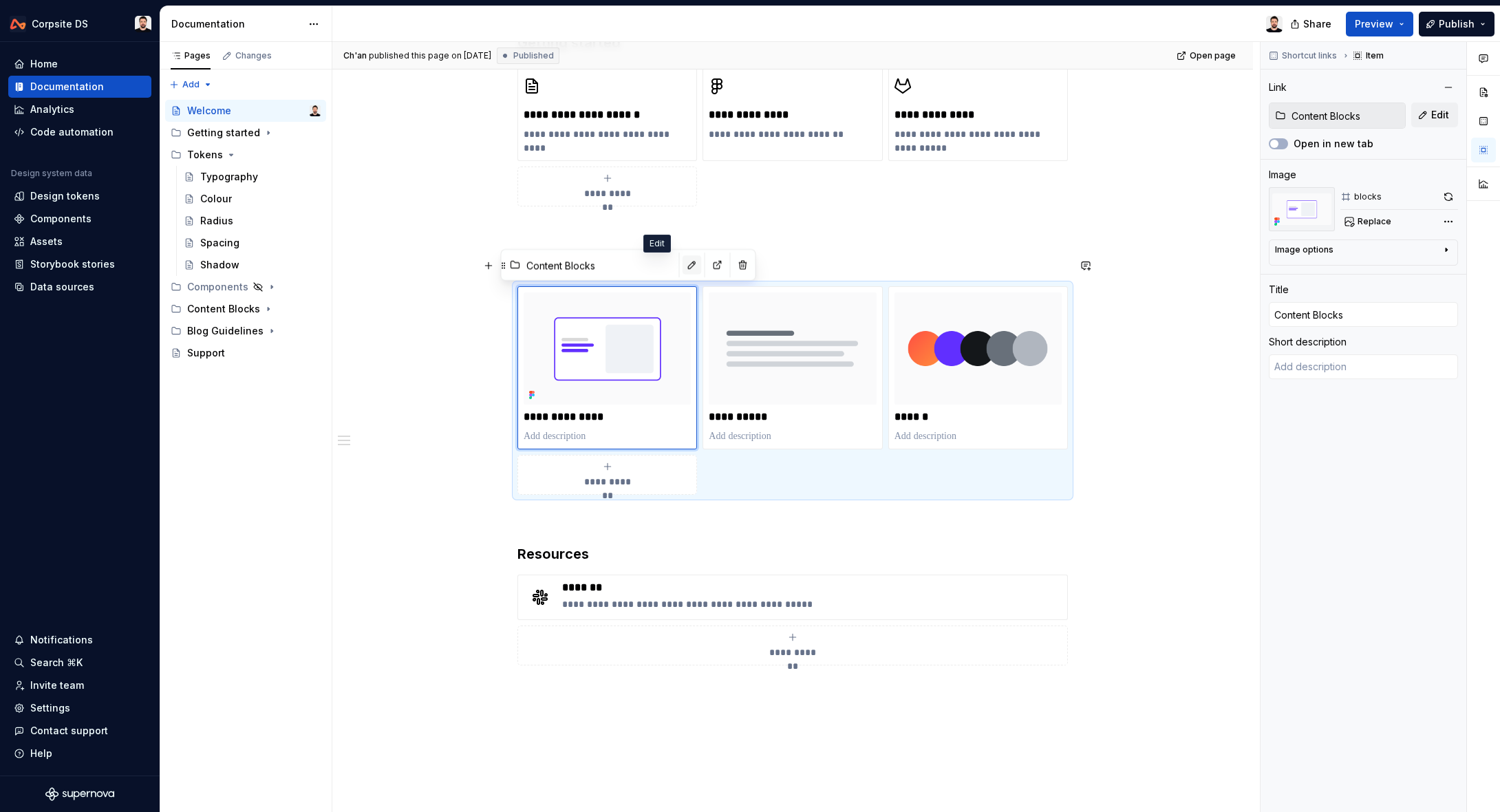
click at [683, 267] on button "button" at bounding box center [693, 265] width 20 height 20
type textarea "*"
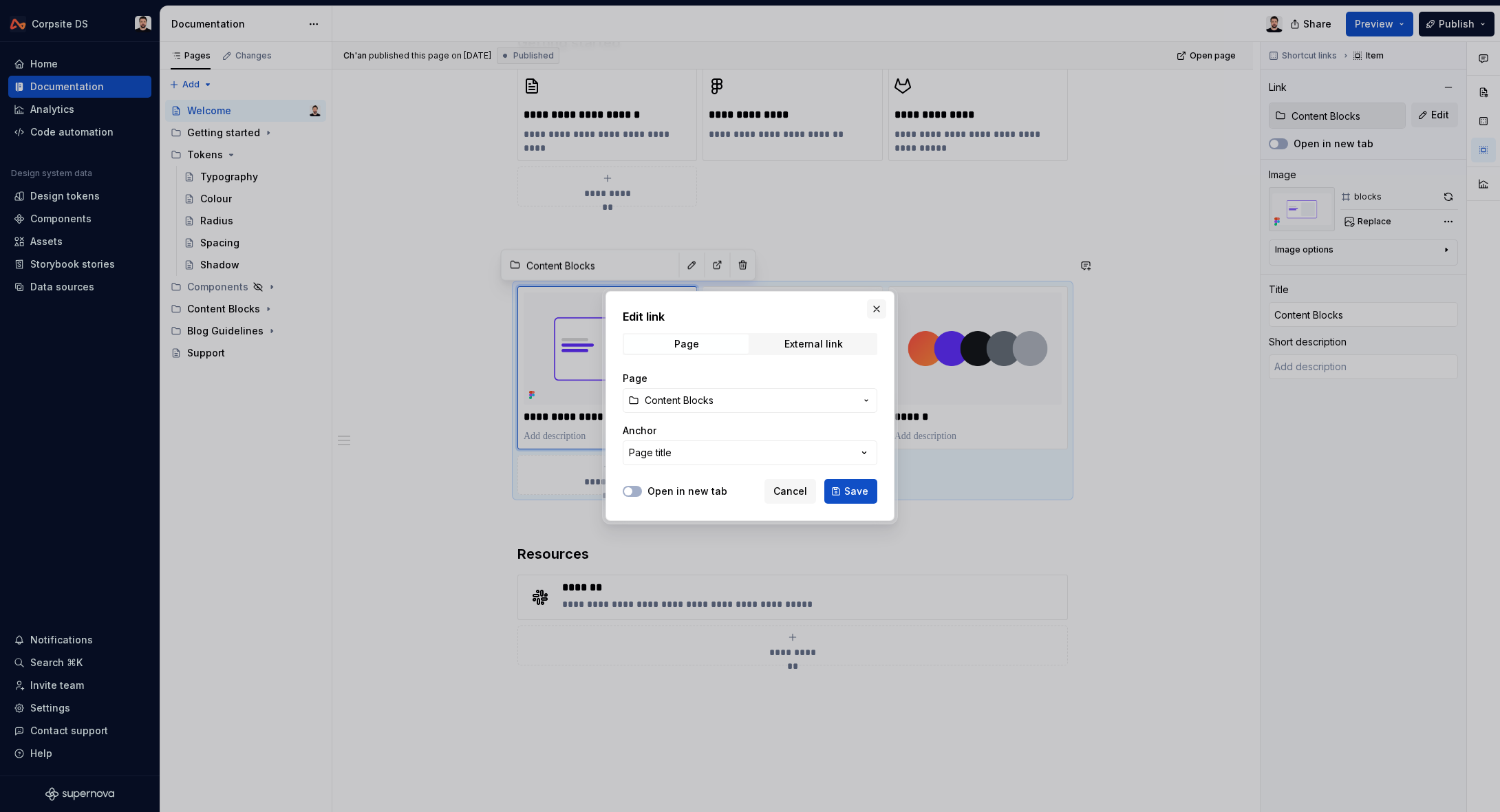
click at [875, 311] on button "button" at bounding box center [877, 309] width 20 height 20
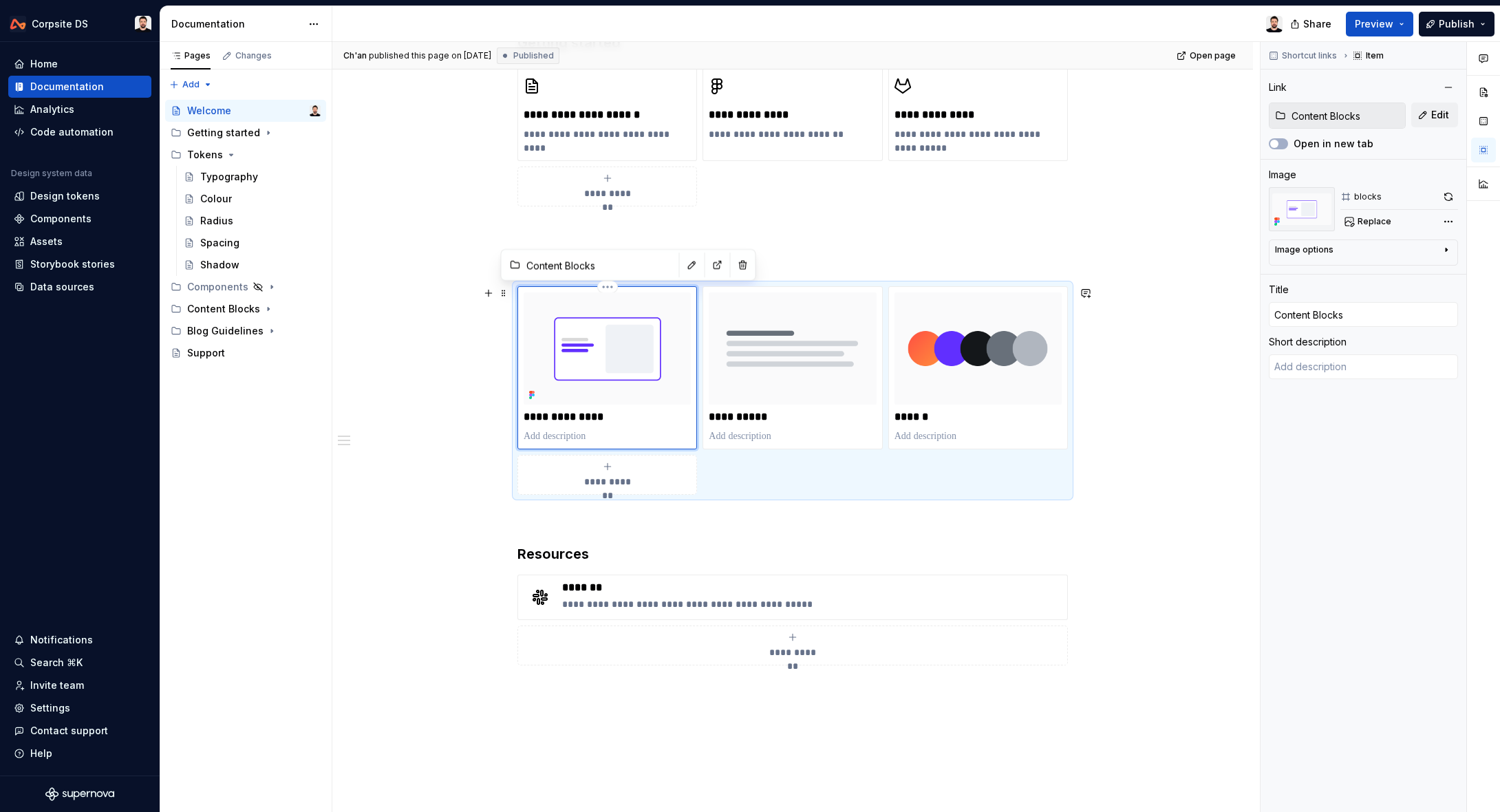
click at [644, 414] on p "**********" at bounding box center [607, 417] width 168 height 14
click at [580, 414] on p "**********" at bounding box center [607, 417] width 168 height 14
type textarea "*"
type input "Content locks"
type textarea "*"
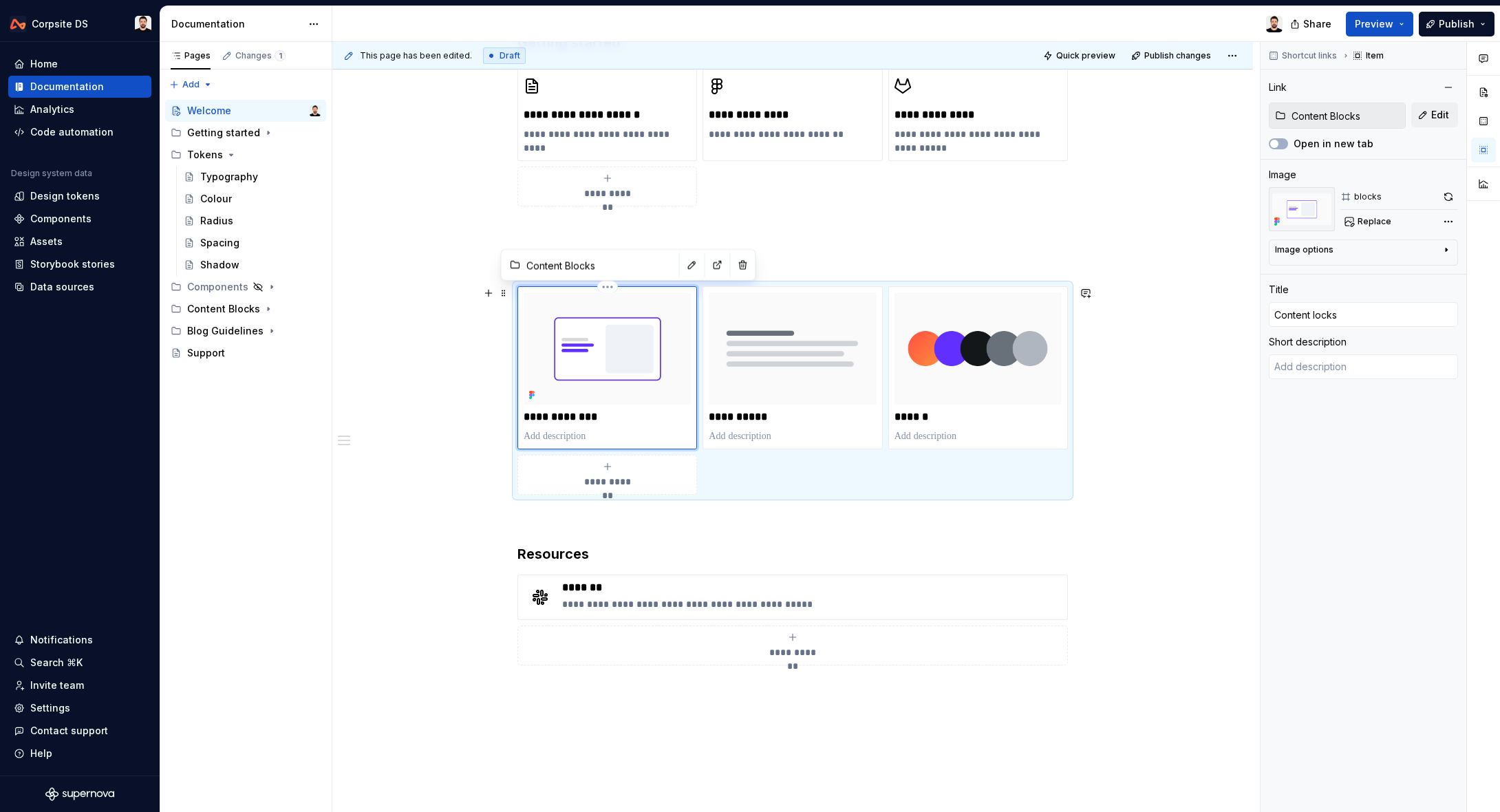
type input "Content blocks"
click at [289, 307] on button "Page tree" at bounding box center [292, 309] width 20 height 20
click at [292, 308] on button "Page tree" at bounding box center [292, 309] width 20 height 20
type textarea "*"
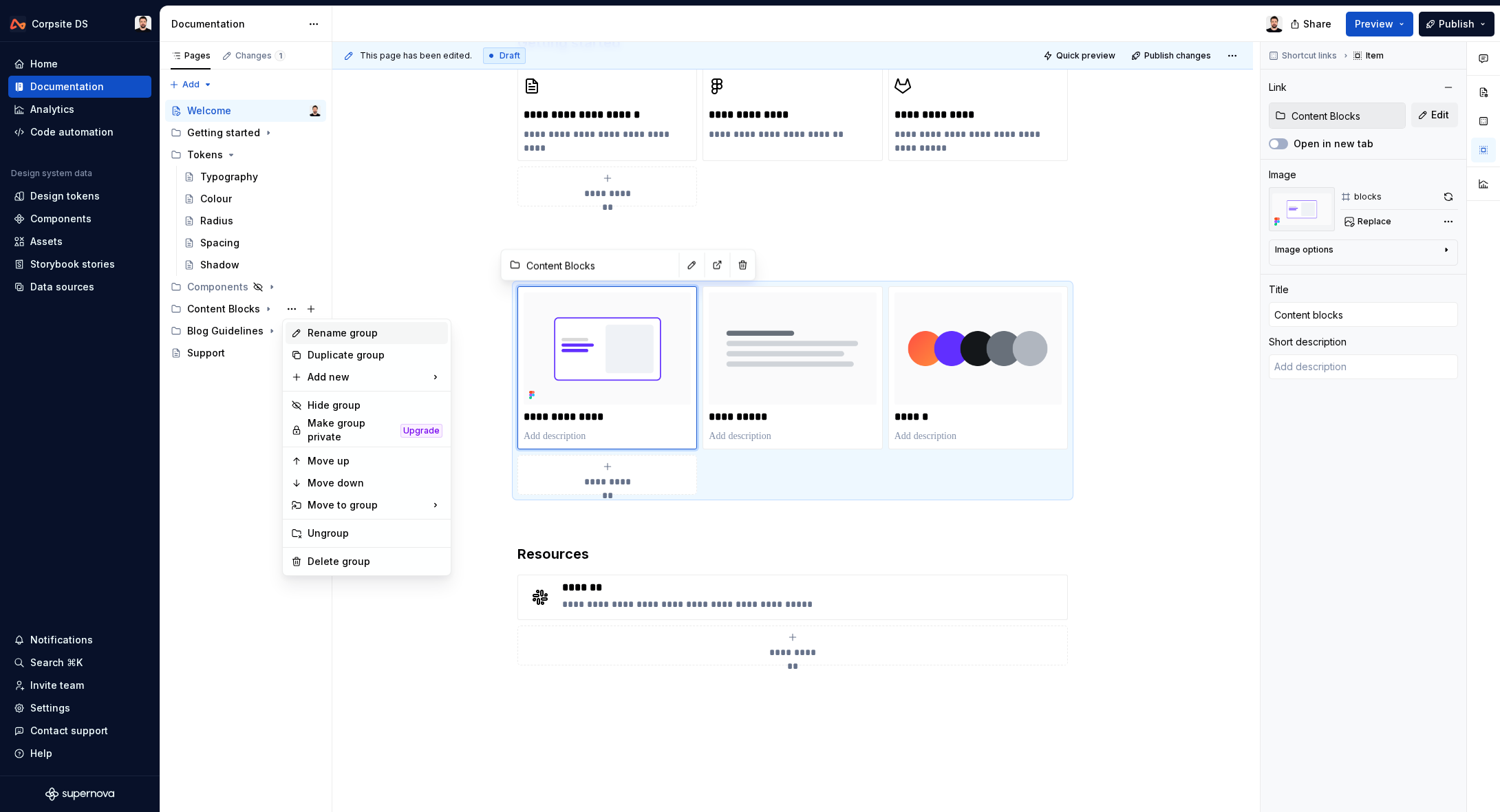
click at [395, 327] on div "Rename group" at bounding box center [375, 333] width 135 height 14
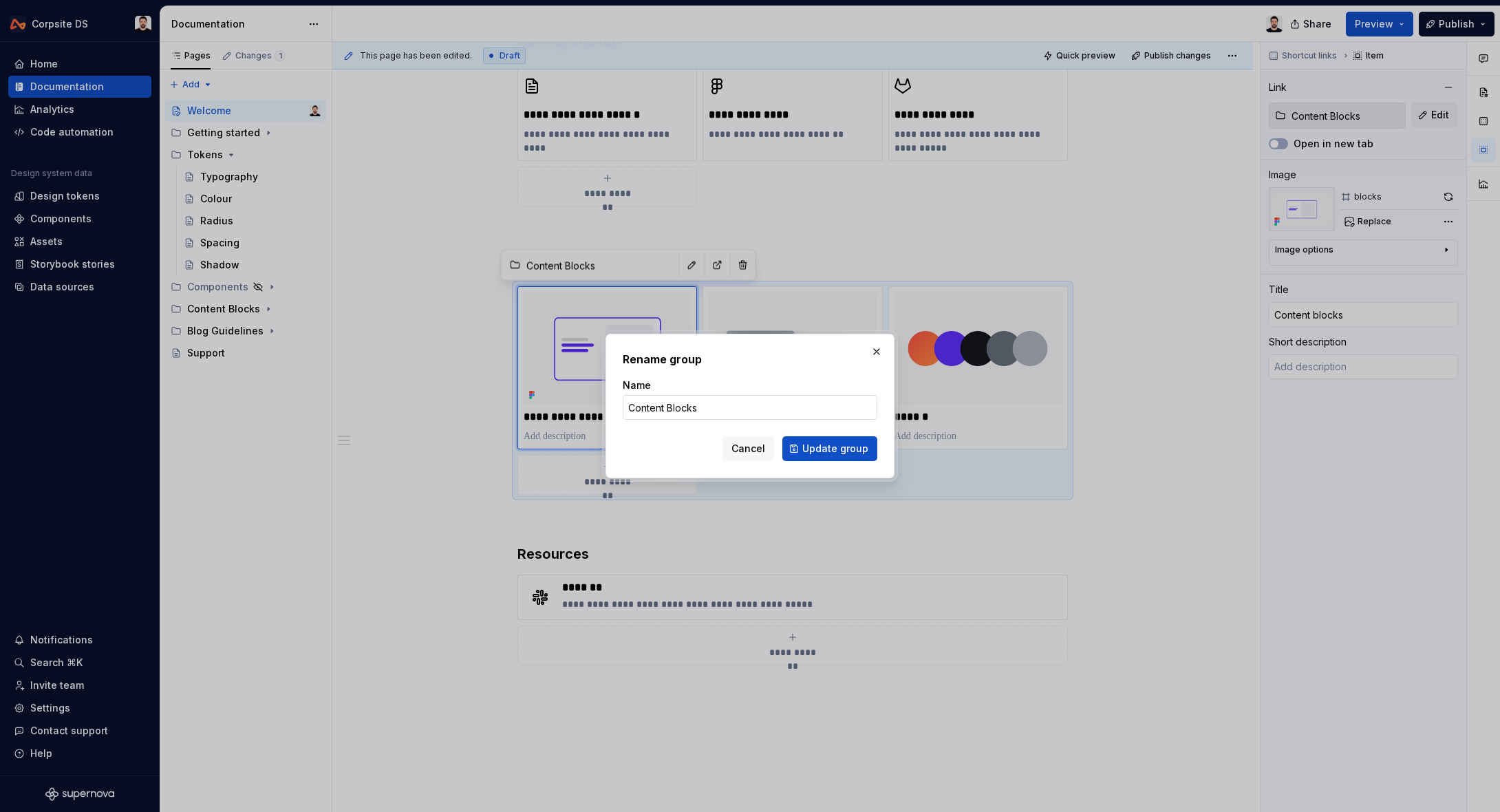
click at [667, 406] on input "Content Blocks" at bounding box center [750, 407] width 254 height 25
type input "Content blocks"
click at [810, 446] on span "Update group" at bounding box center [835, 448] width 66 height 14
type textarea "*"
type input "Content blocks"
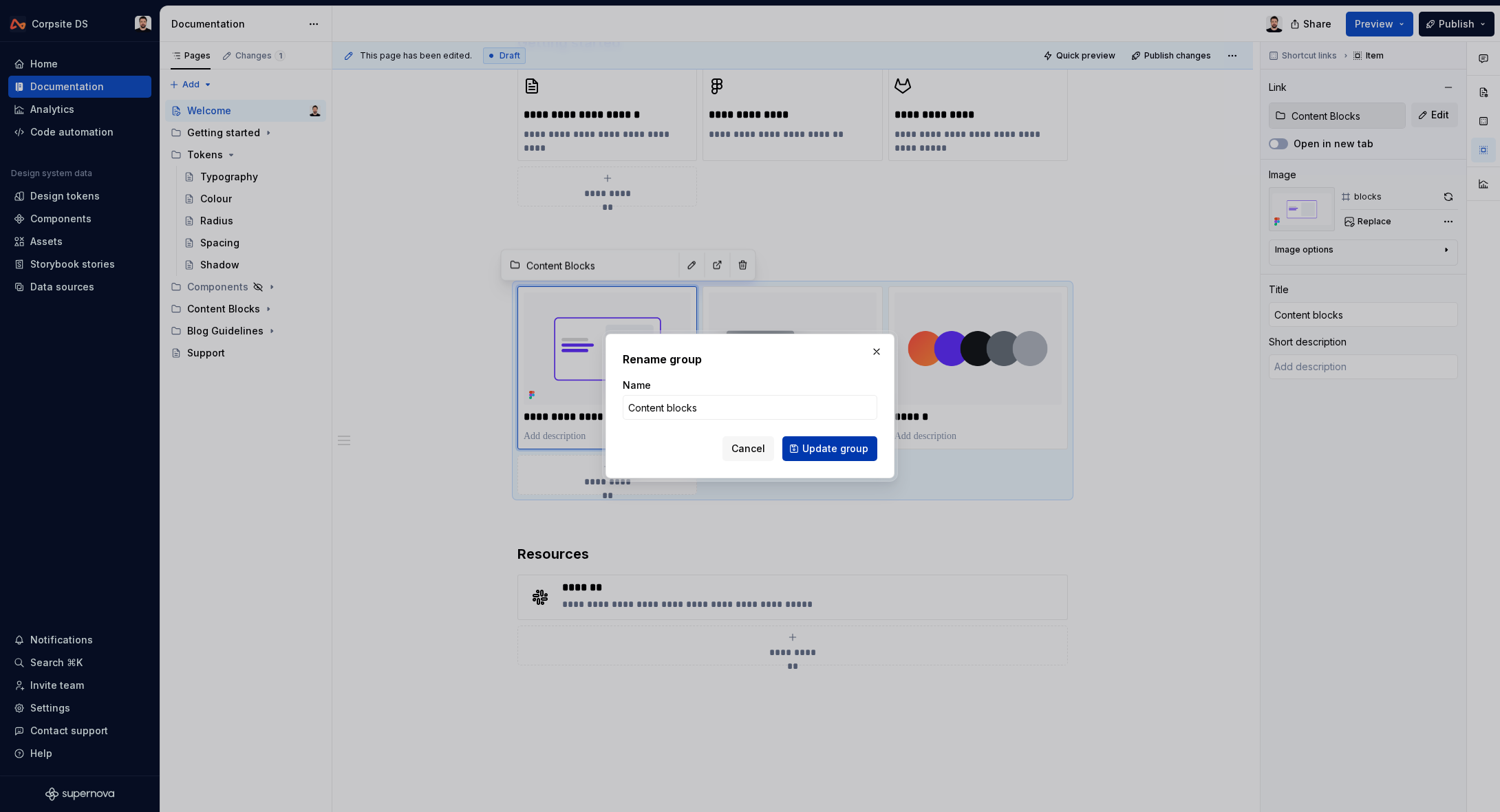
type input "Content blocks"
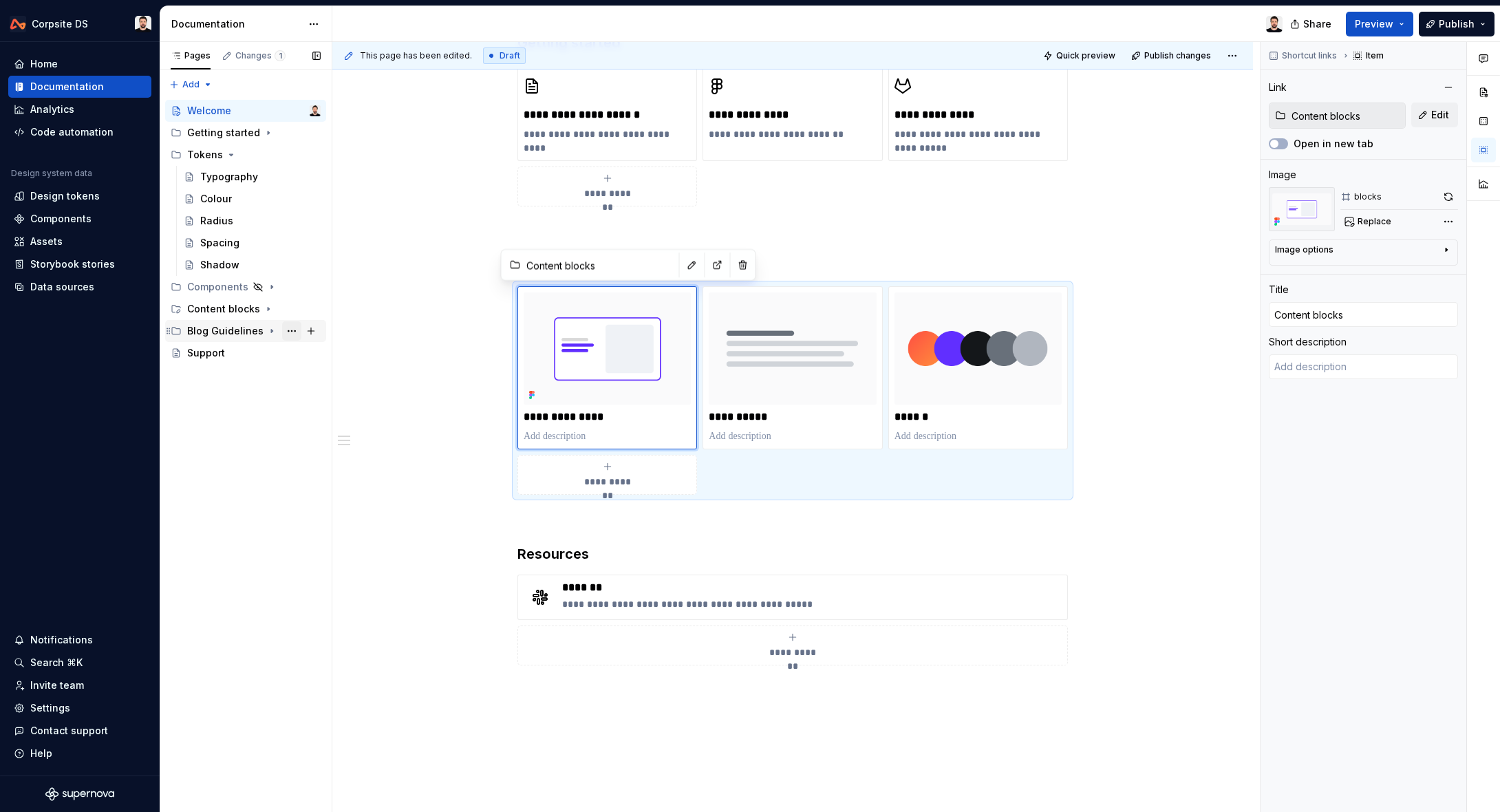
click at [291, 331] on button "Page tree" at bounding box center [292, 331] width 20 height 20
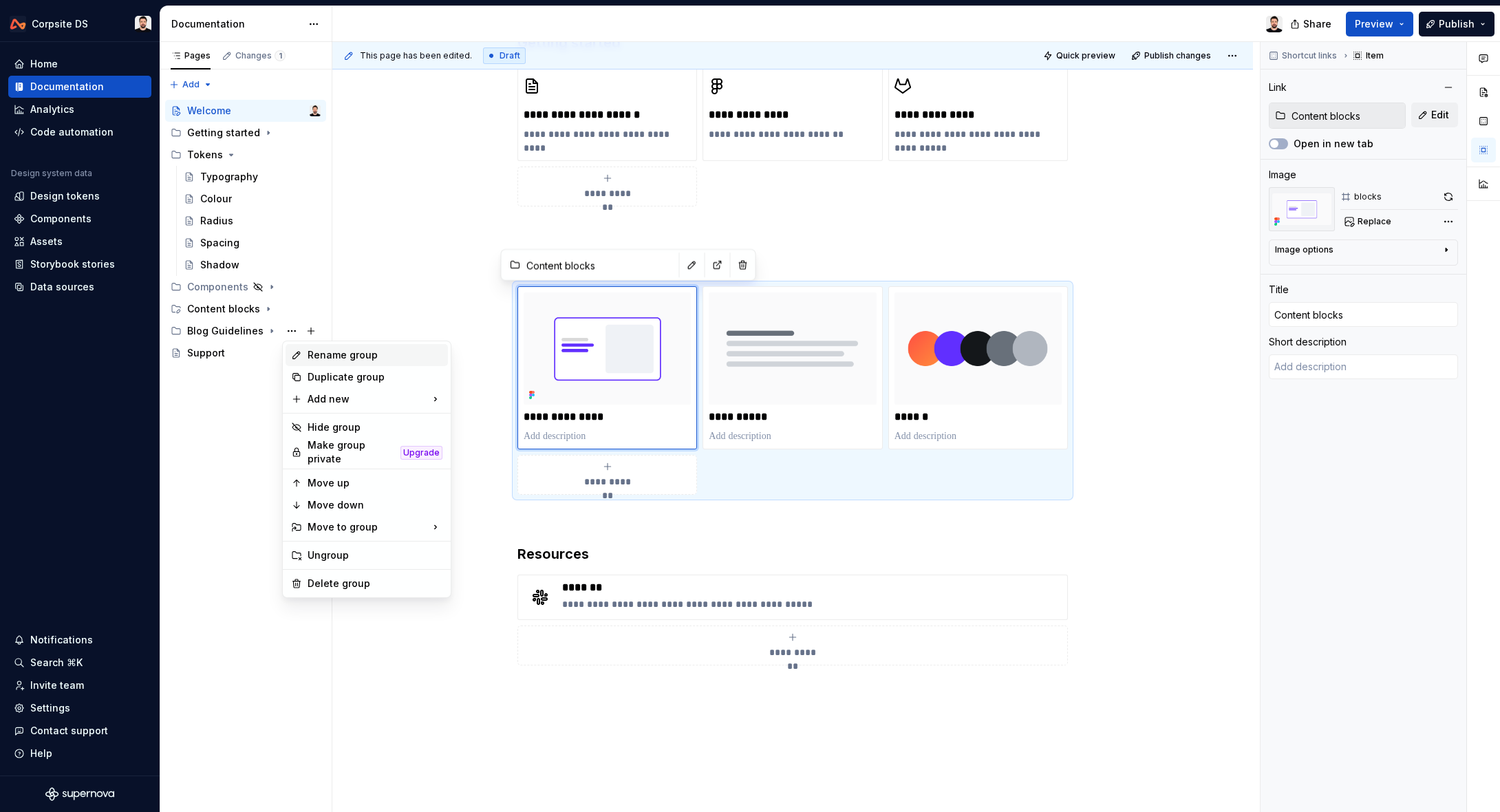
type textarea "*"
click at [384, 354] on div "Rename group" at bounding box center [375, 355] width 135 height 14
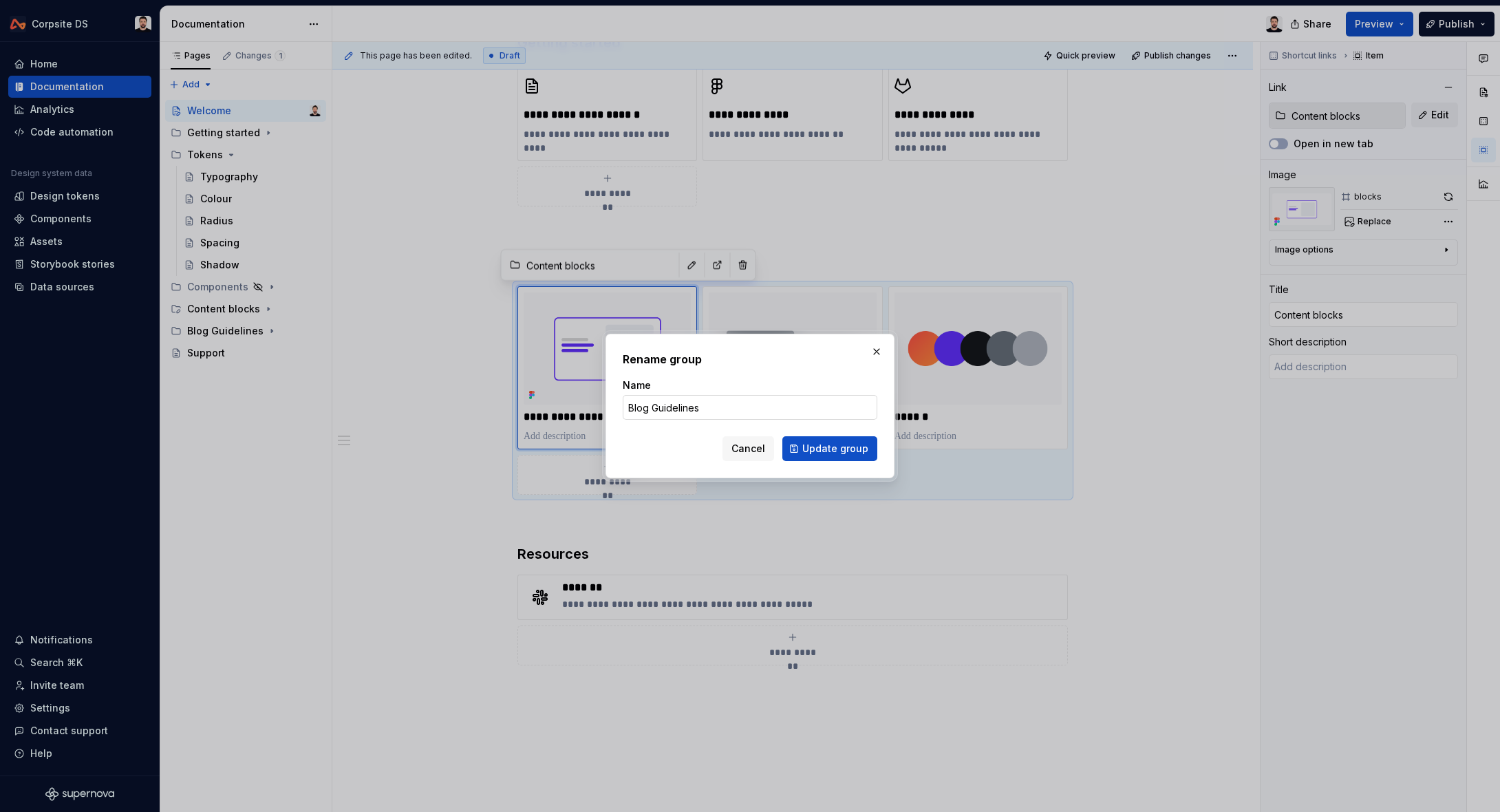
click at [705, 412] on input "Blog Guidelines" at bounding box center [750, 407] width 254 height 25
type input "Blog guidelines"
click at [854, 448] on span "Update group" at bounding box center [835, 448] width 66 height 14
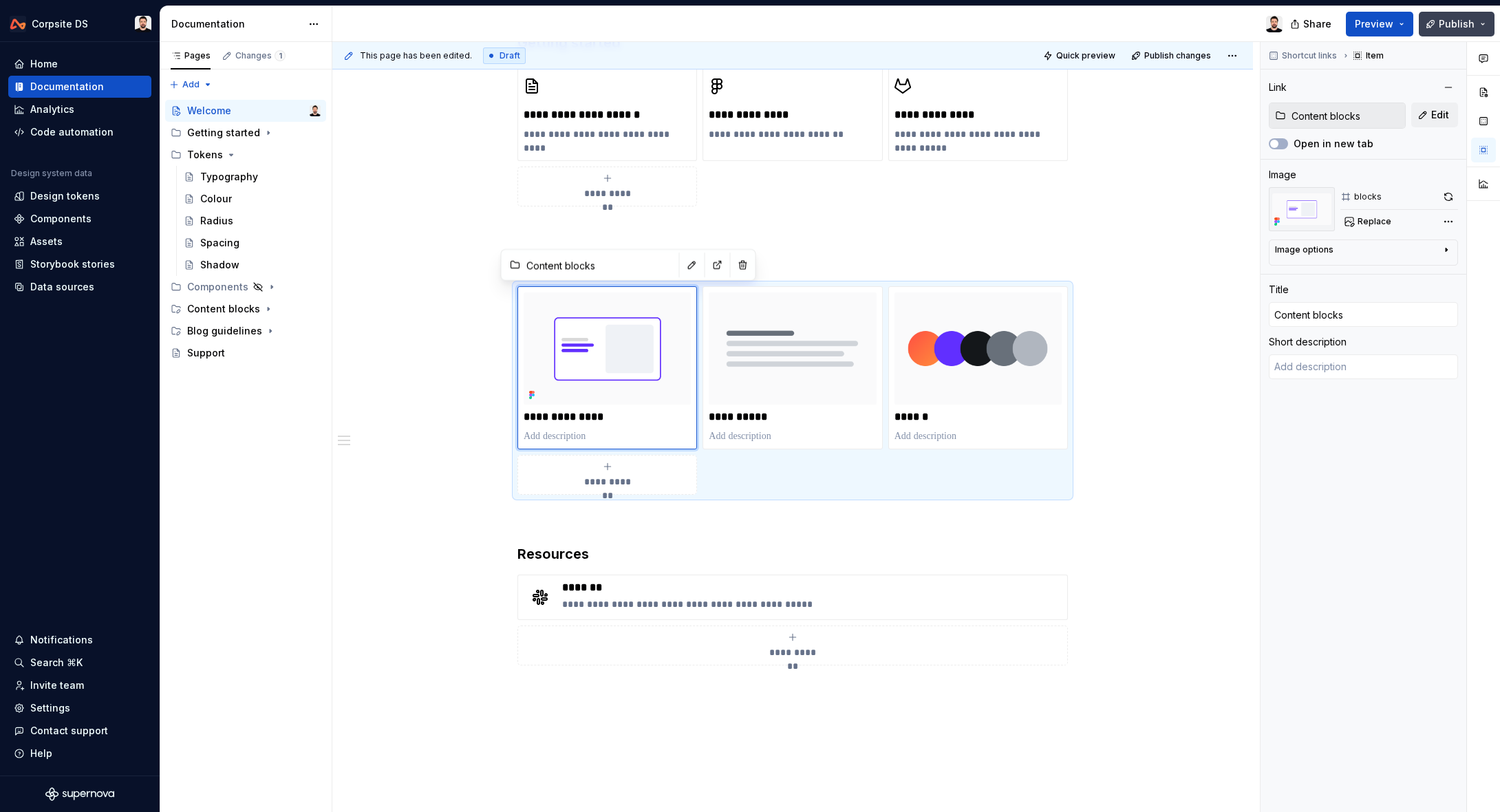
click at [1430, 26] on button "Publish" at bounding box center [1457, 24] width 76 height 25
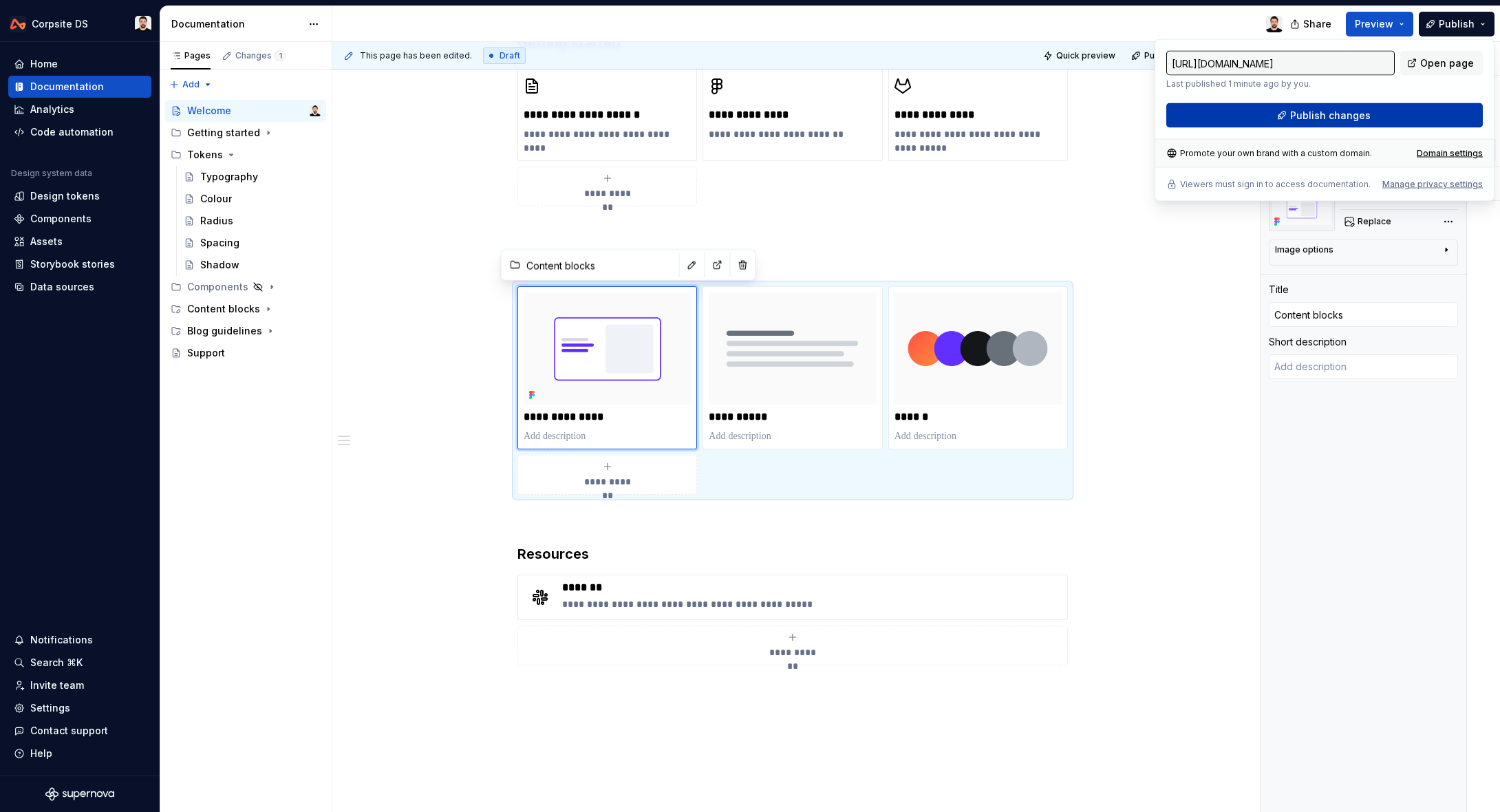
click at [1361, 109] on span "Publish changes" at bounding box center [1330, 115] width 81 height 14
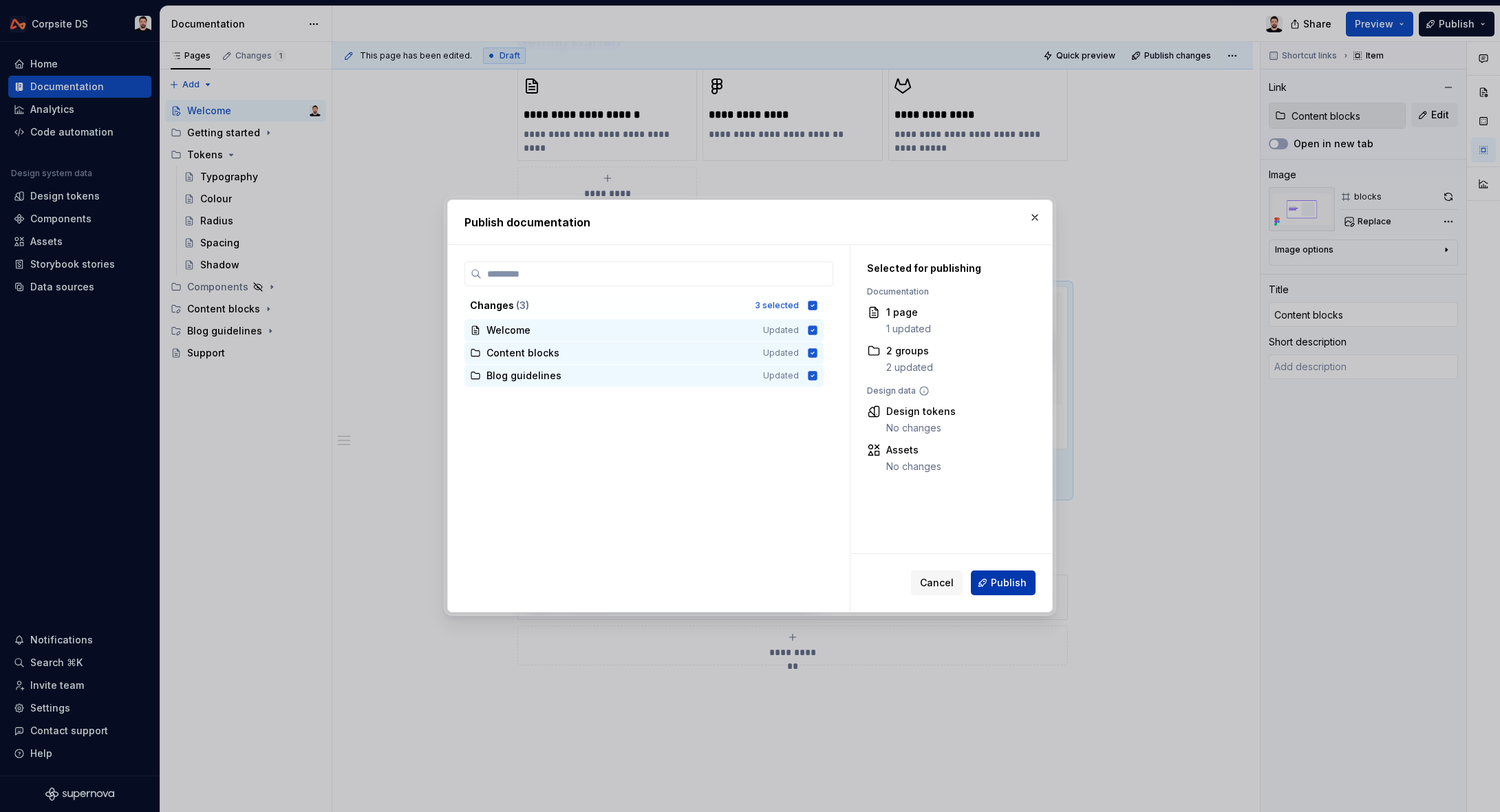
drag, startPoint x: 1021, startPoint y: 583, endPoint x: 1028, endPoint y: 578, distance: 8.6
click at [1021, 583] on span "Publish" at bounding box center [1009, 583] width 35 height 14
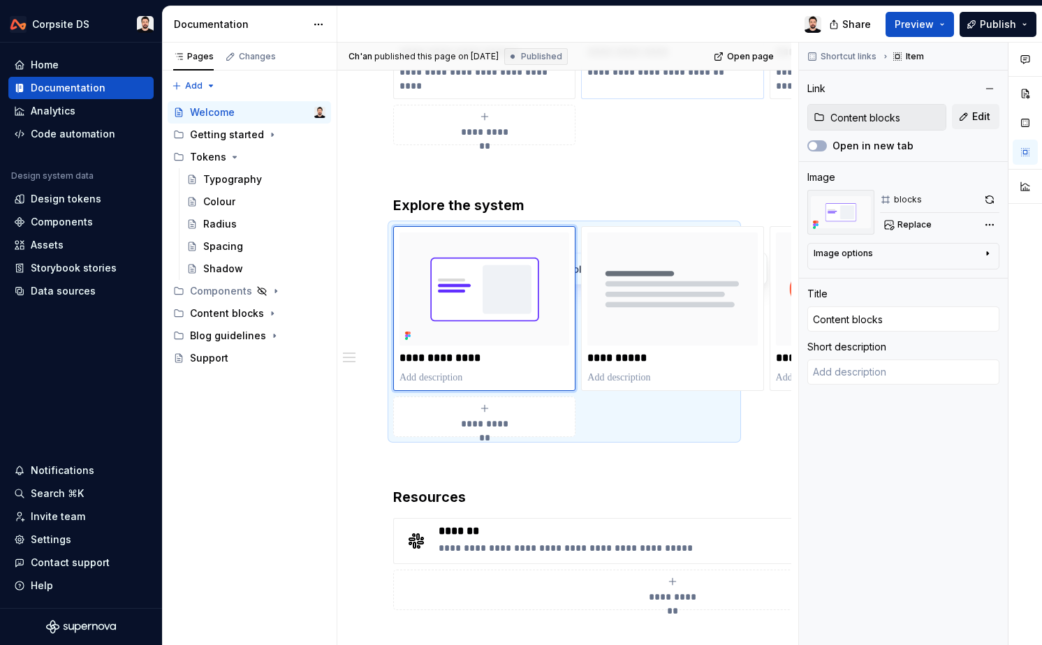
scroll to position [459, 0]
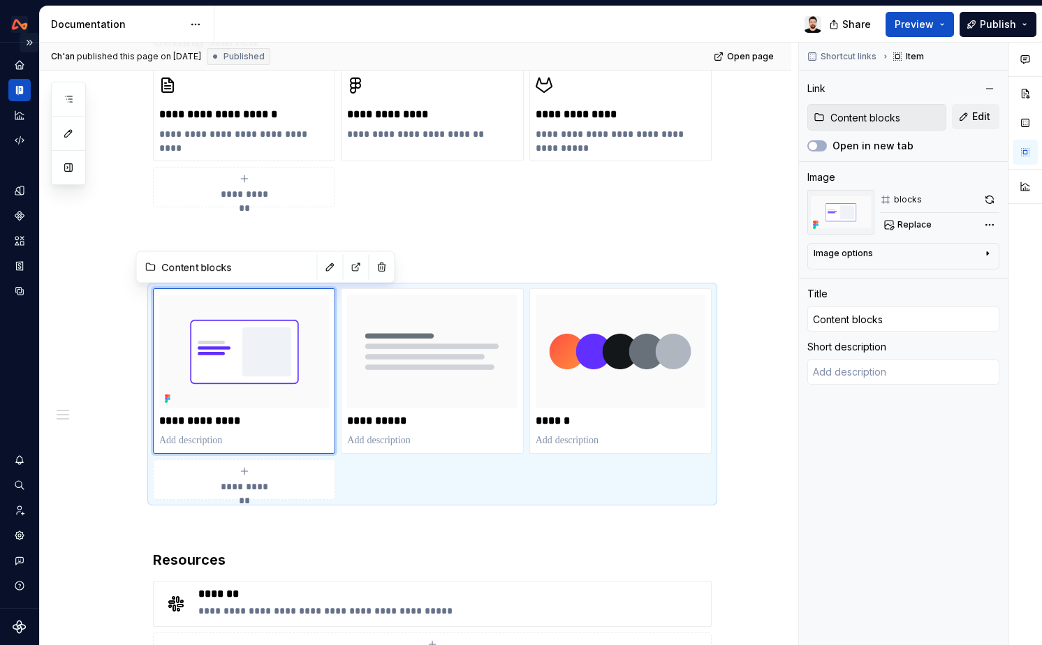
click at [27, 38] on button "Expand sidebar" at bounding box center [30, 43] width 20 height 20
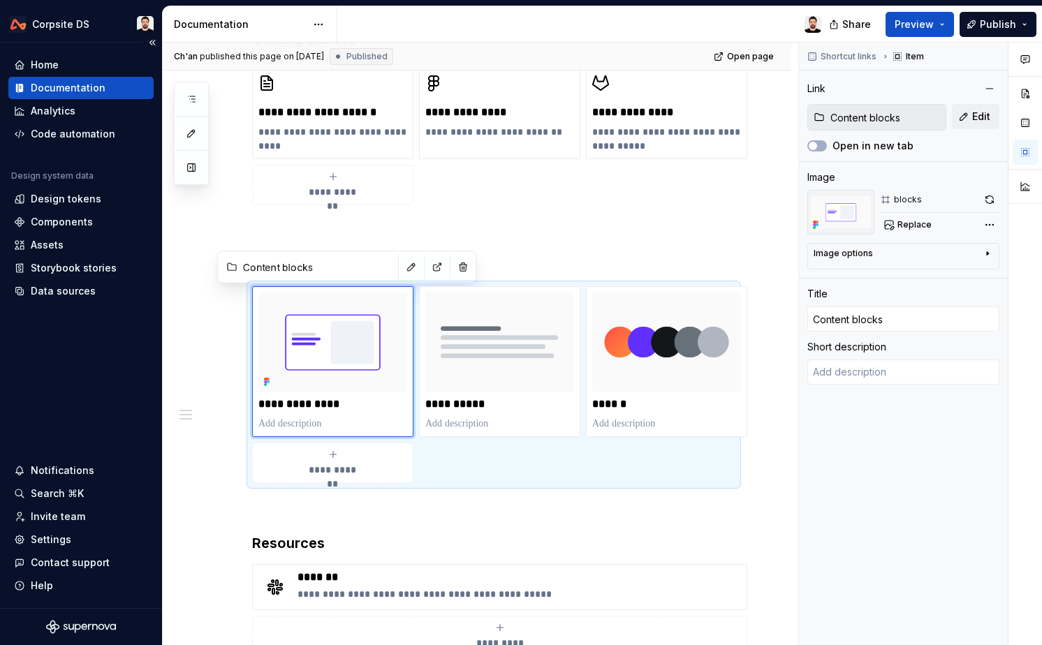
scroll to position [438, 0]
click at [107, 84] on div "Documentation" at bounding box center [81, 88] width 134 height 14
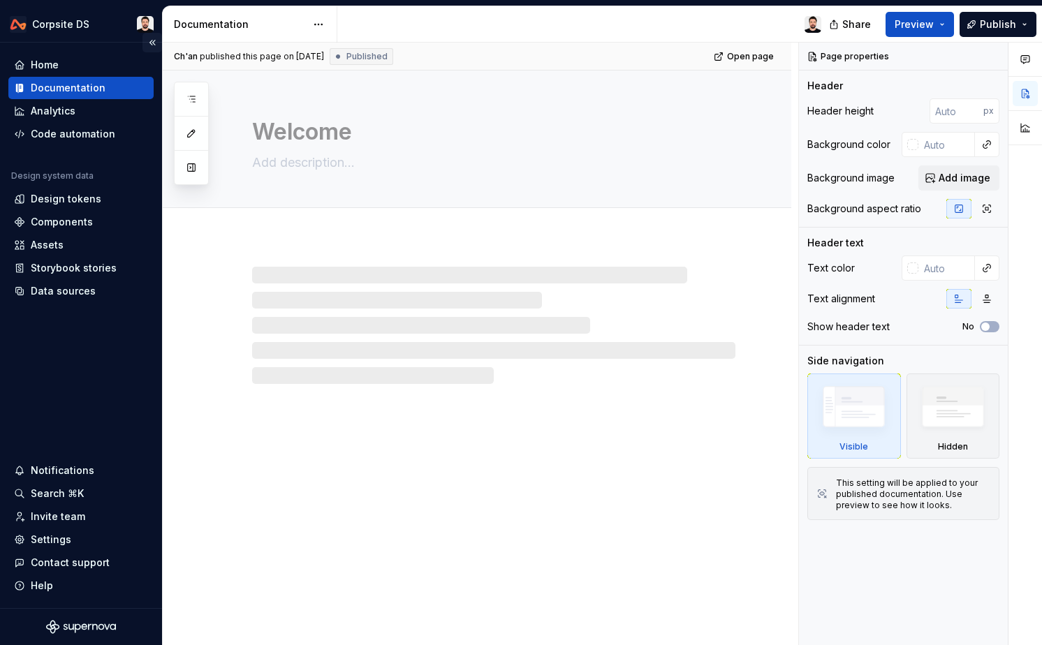
click at [149, 44] on button "Collapse sidebar" at bounding box center [152, 43] width 20 height 20
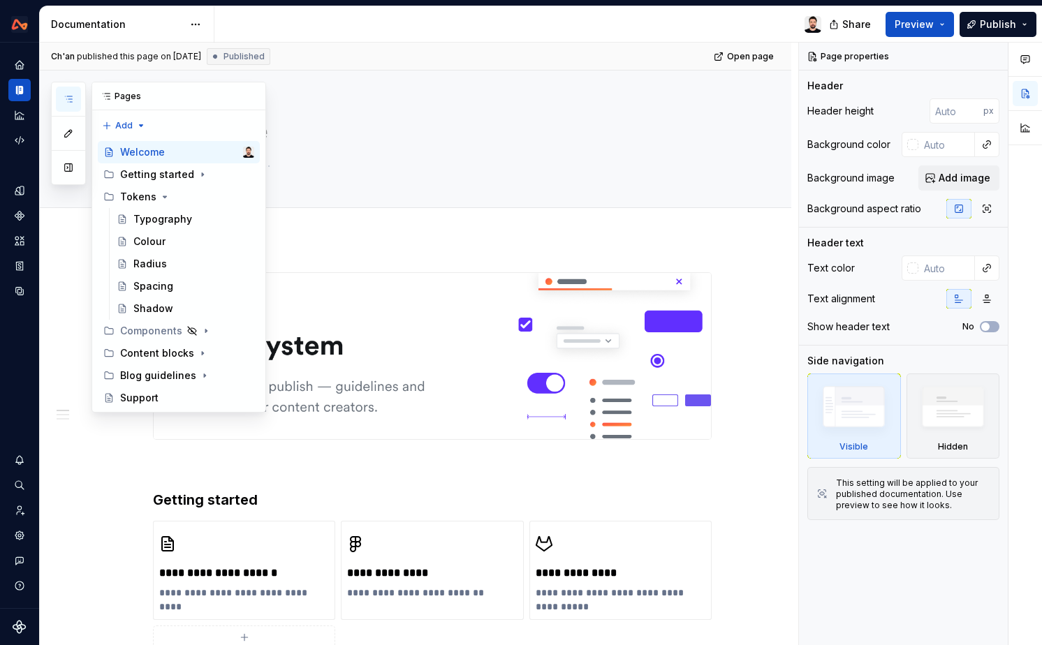
click at [66, 96] on icon "button" at bounding box center [68, 99] width 7 height 6
click at [561, 45] on div "Ch'an published this page on September 5, 2025 Published Open page" at bounding box center [415, 57] width 751 height 28
drag, startPoint x: 318, startPoint y: 17, endPoint x: 309, endPoint y: 19, distance: 9.9
click at [317, 17] on div at bounding box center [523, 24] width 618 height 36
drag, startPoint x: 300, startPoint y: 17, endPoint x: 222, endPoint y: 54, distance: 86.5
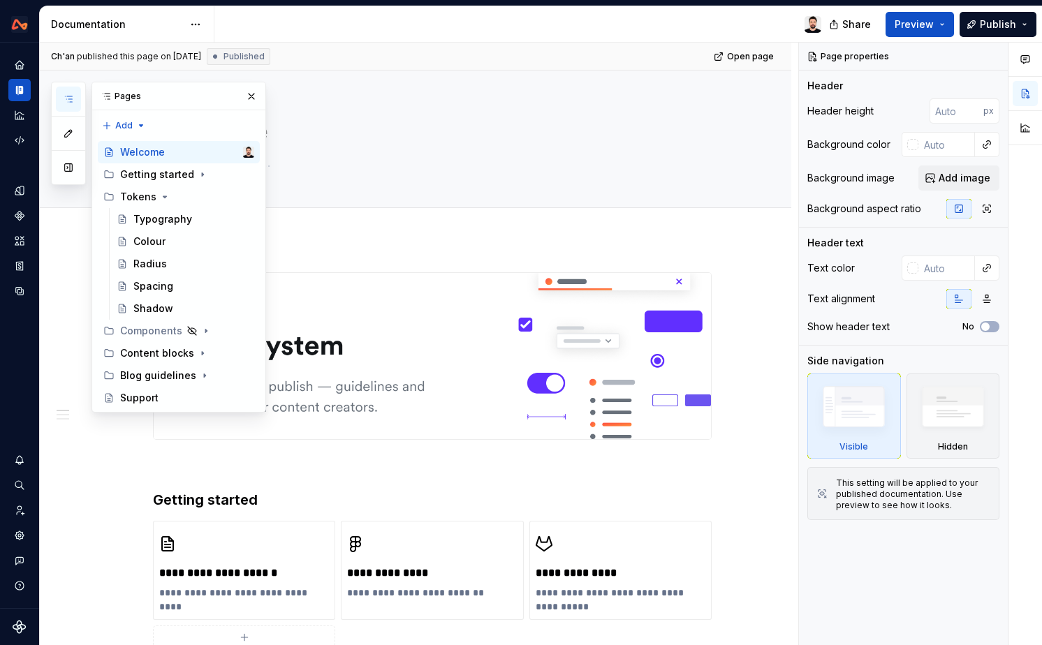
click at [300, 17] on div at bounding box center [523, 24] width 618 height 36
click at [70, 172] on button "button" at bounding box center [68, 167] width 25 height 25
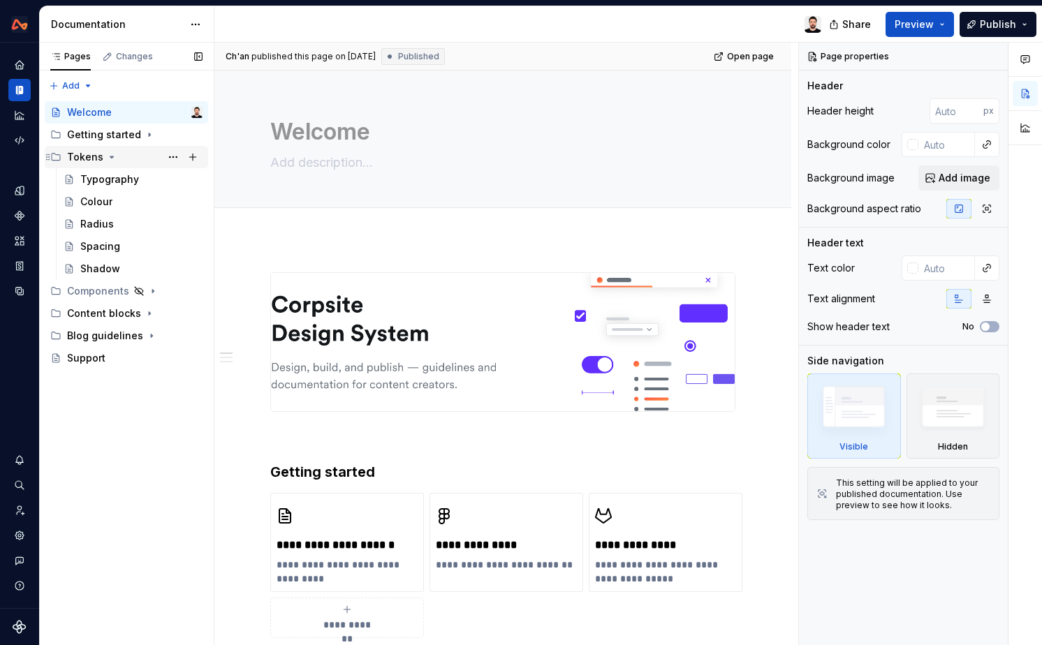
click at [106, 156] on icon "Page tree" at bounding box center [111, 157] width 11 height 11
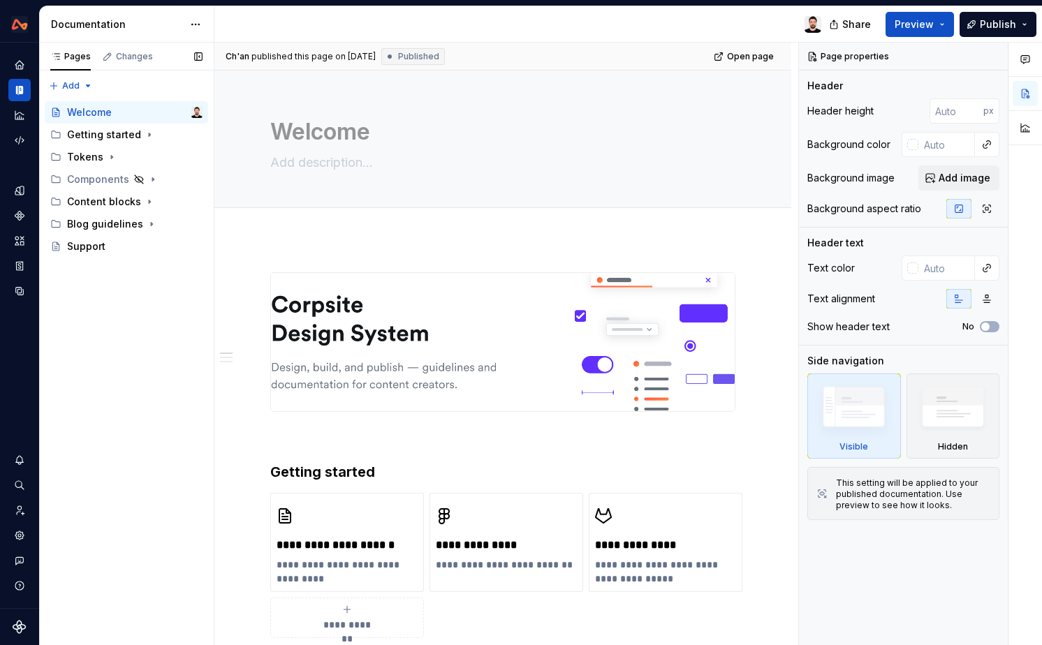
drag, startPoint x: 178, startPoint y: 200, endPoint x: 150, endPoint y: 203, distance: 28.1
click at [0, 0] on button "Page tree" at bounding box center [0, 0] width 0 height 0
drag, startPoint x: 252, startPoint y: 189, endPoint x: 145, endPoint y: 202, distance: 108.4
click at [251, 189] on html "**********" at bounding box center [521, 322] width 1042 height 645
click at [149, 201] on icon "Page tree" at bounding box center [149, 201] width 1 height 3
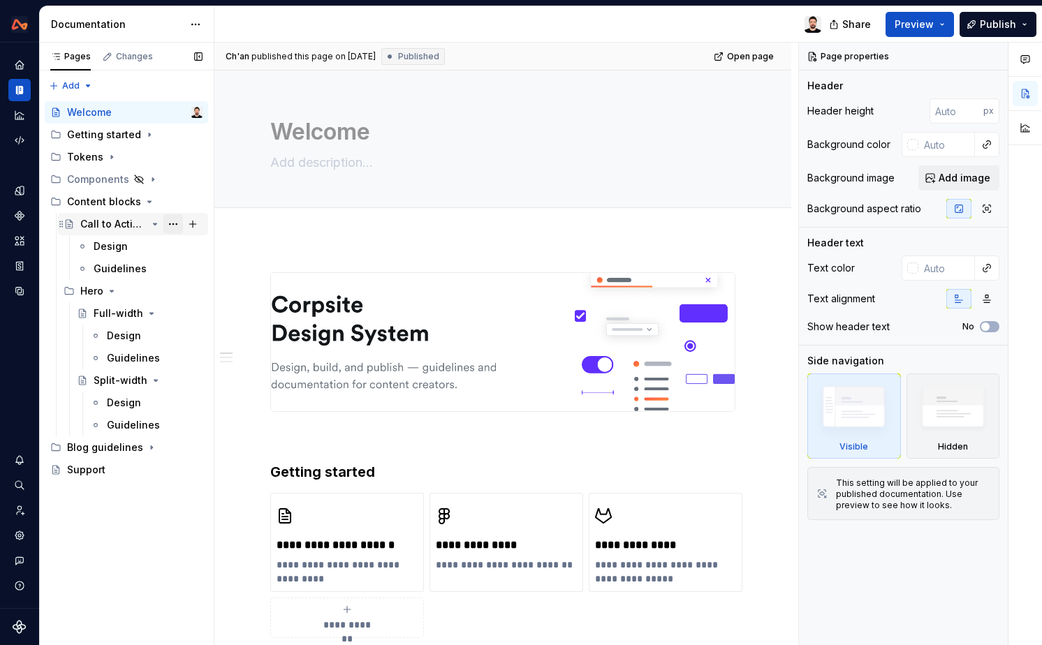
click at [178, 224] on button "Page tree" at bounding box center [173, 224] width 20 height 20
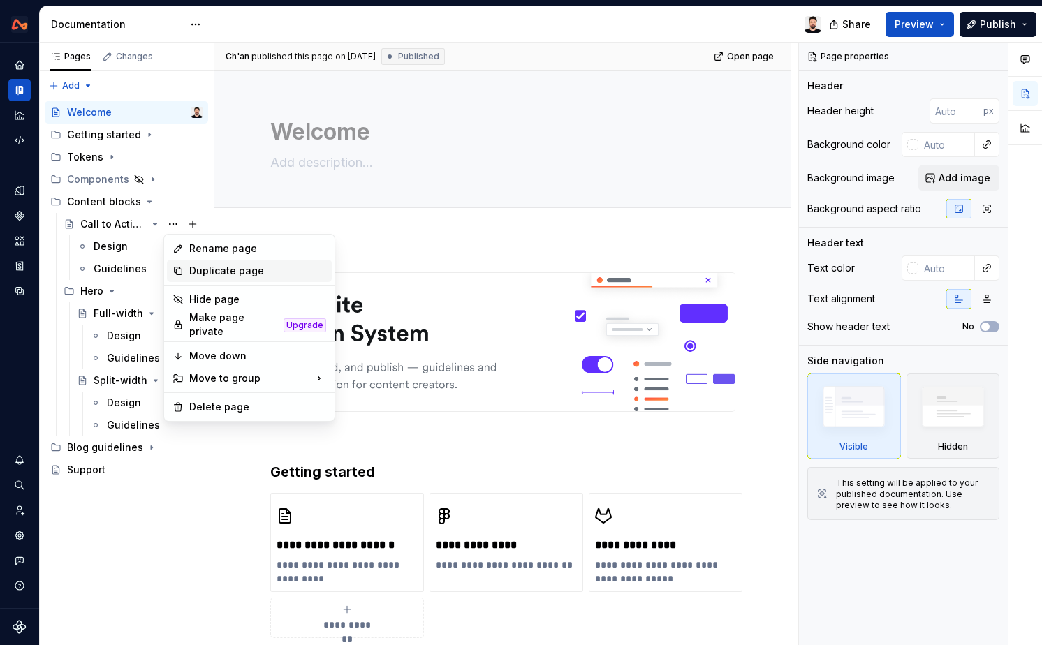
click at [252, 272] on div "Duplicate page" at bounding box center [257, 271] width 137 height 14
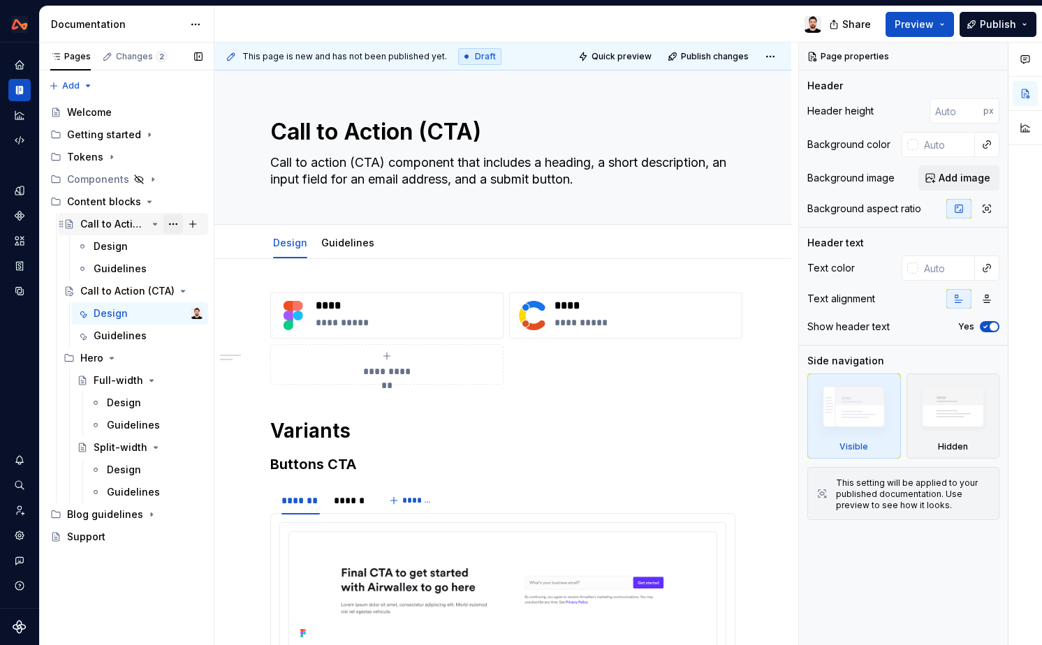
click at [170, 223] on button "Page tree" at bounding box center [173, 224] width 20 height 20
type textarea "*"
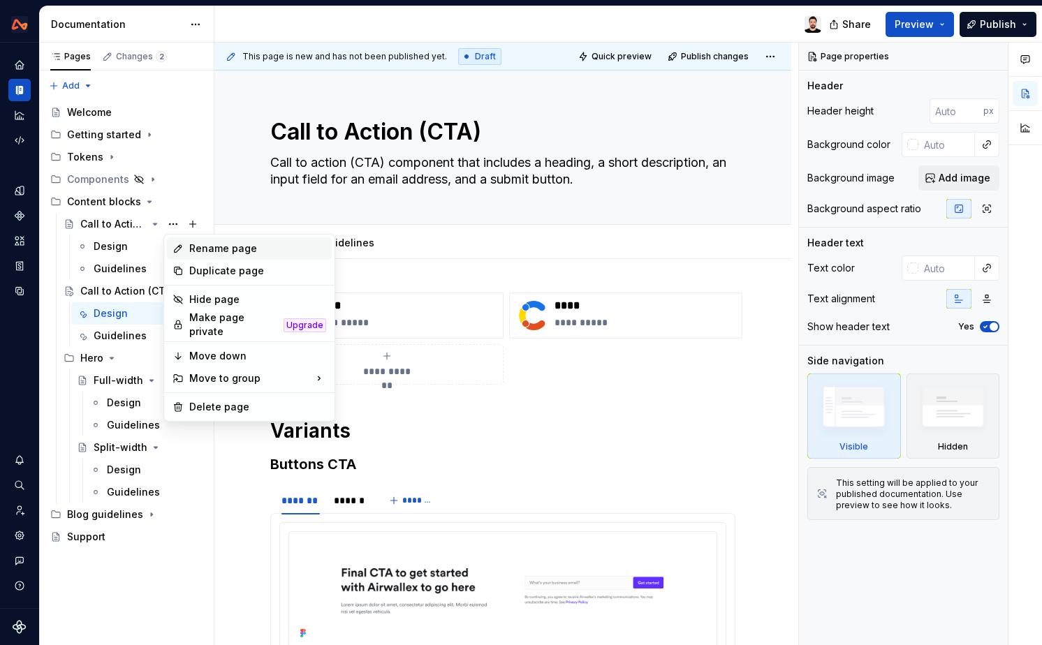
click at [212, 244] on div "Rename page" at bounding box center [257, 249] width 137 height 14
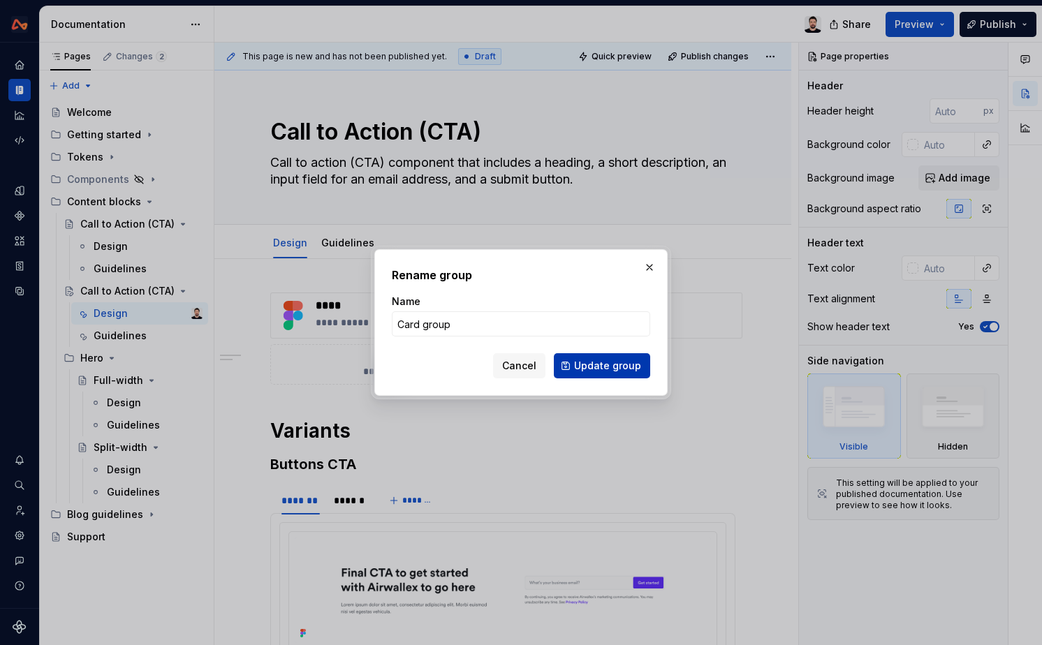
type input "Card group"
click at [578, 365] on span "Update group" at bounding box center [607, 366] width 67 height 14
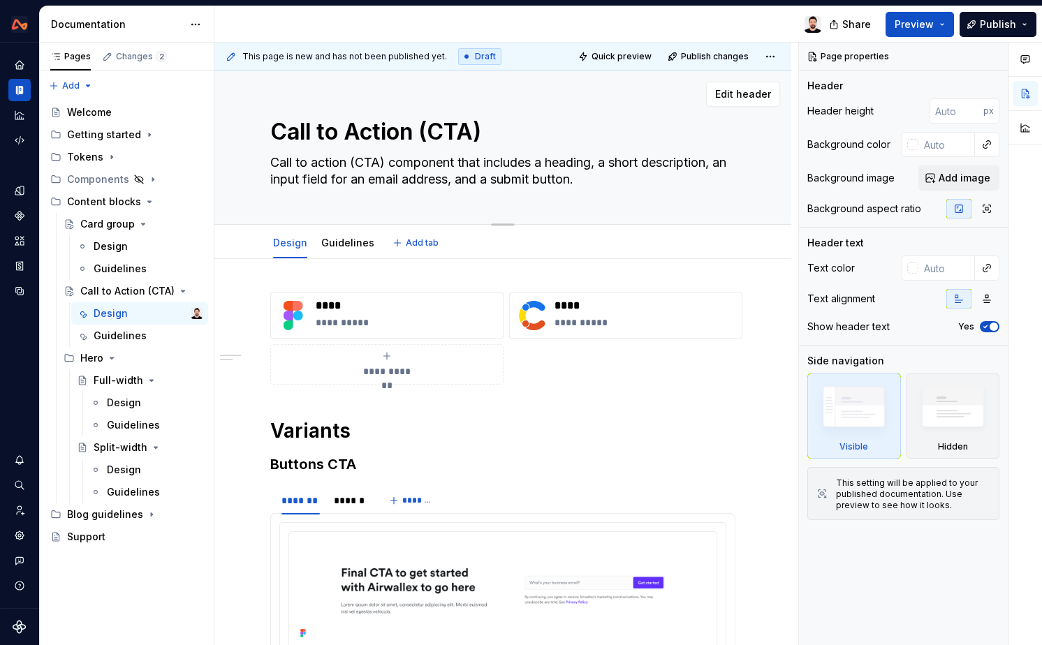
drag, startPoint x: 499, startPoint y: 133, endPoint x: 287, endPoint y: 128, distance: 212.4
click at [287, 128] on textarea "Call to Action (CTA)" at bounding box center [499, 132] width 465 height 34
click at [411, 124] on textarea "Call to Action (CTA)" at bounding box center [499, 132] width 465 height 34
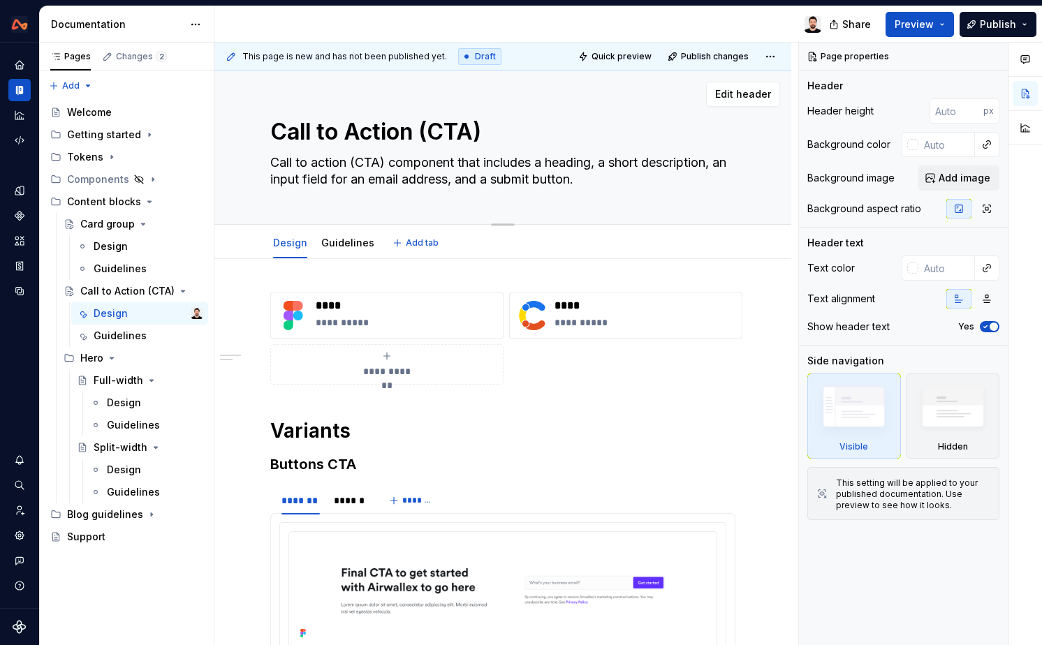
type textarea "*"
type textarea "C"
type textarea "*"
type textarea "Ca"
type textarea "*"
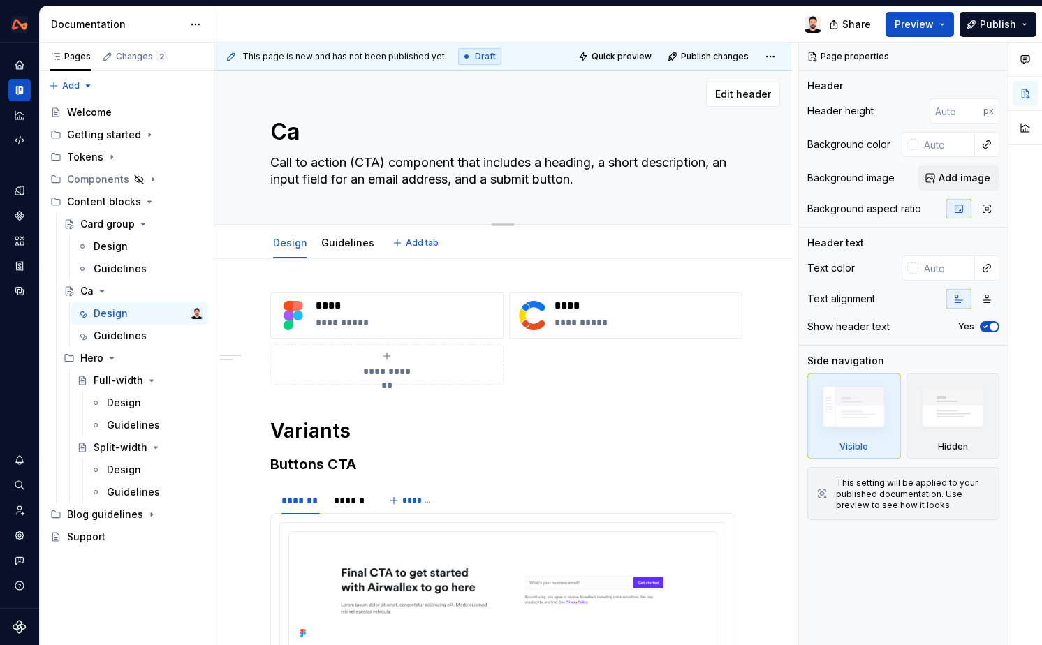
type textarea "Car"
type textarea "*"
type textarea "Card"
type textarea "*"
type textarea "Card"
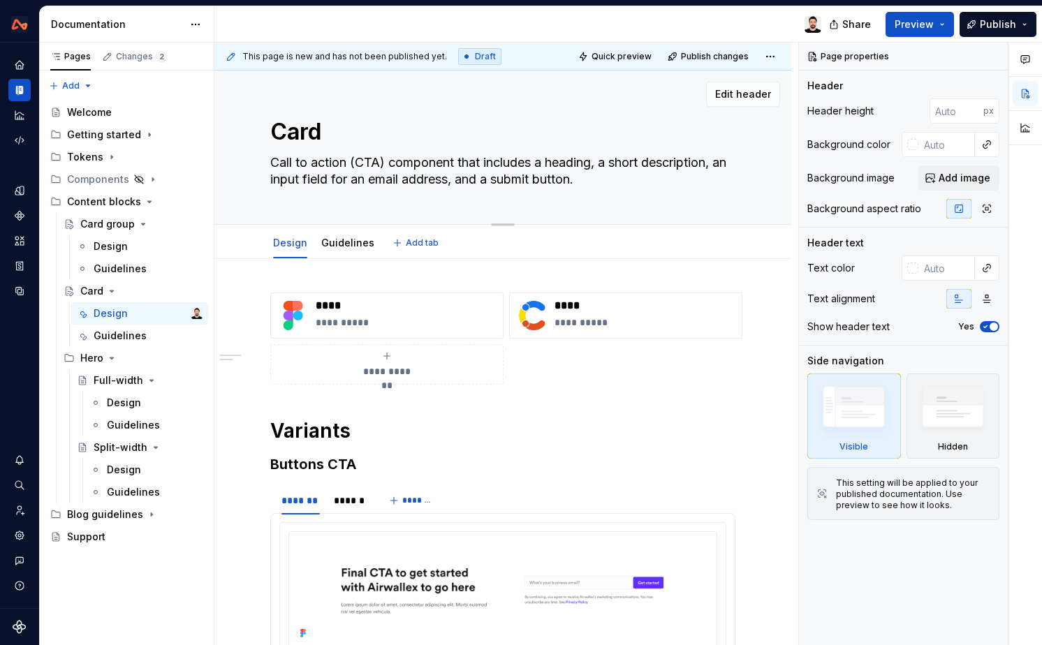
type textarea "*"
type textarea "Card g"
type textarea "*"
type textarea "Card gr"
type textarea "*"
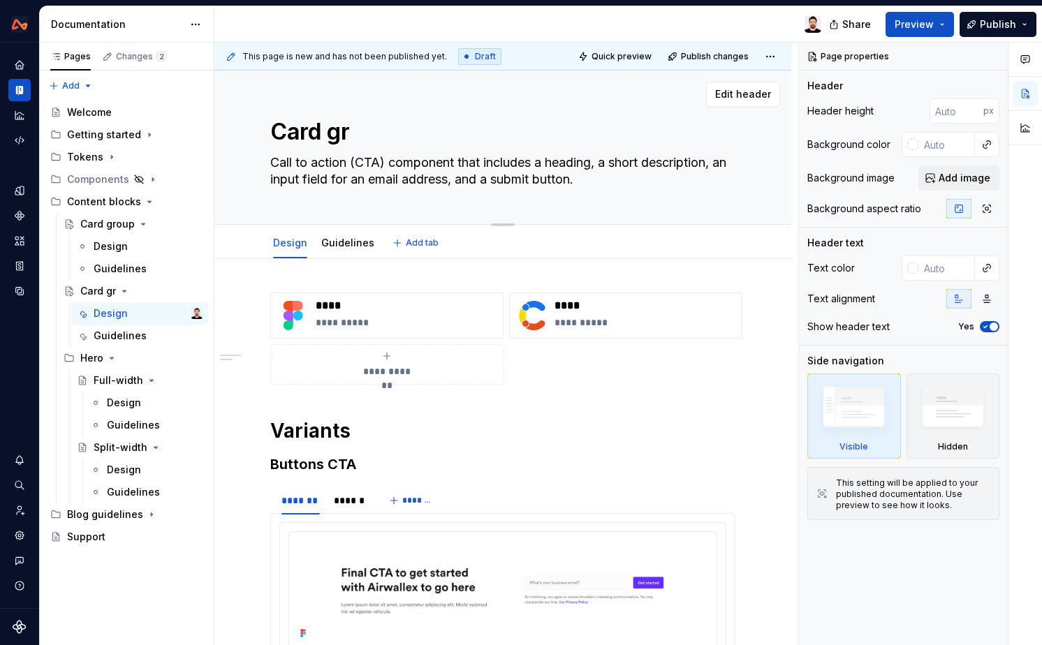
type textarea "Card gro"
type textarea "*"
type textarea "Card grou"
type textarea "*"
type textarea "Card group"
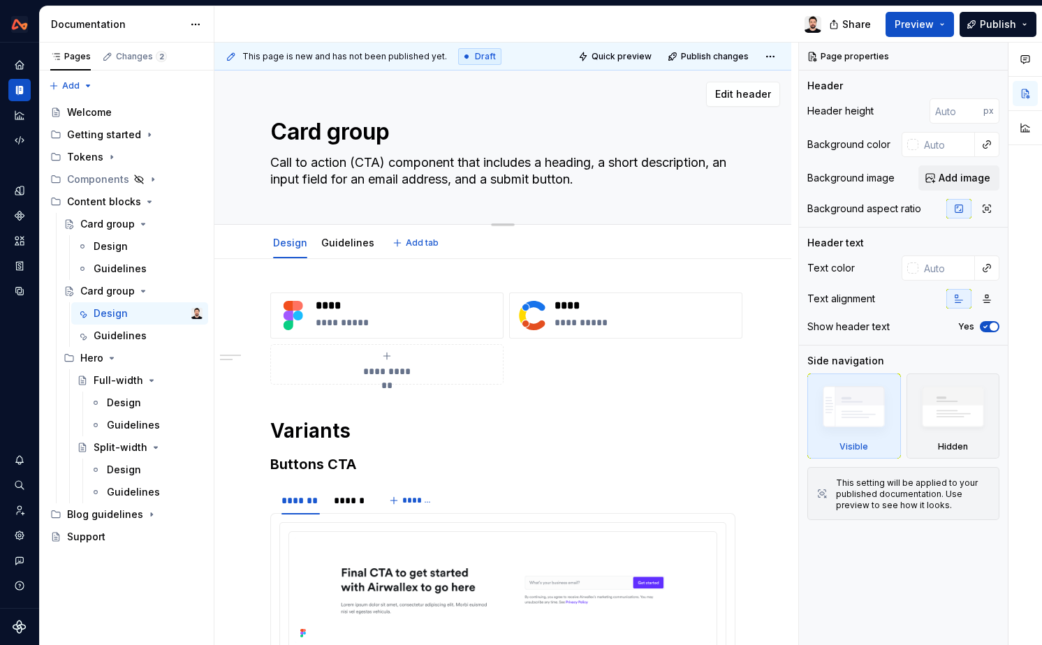
type textarea "*"
type textarea "Card group"
click at [438, 156] on textarea "Call to action (CTA) component that includes a heading, a short description, an…" at bounding box center [499, 171] width 465 height 39
type textarea "*"
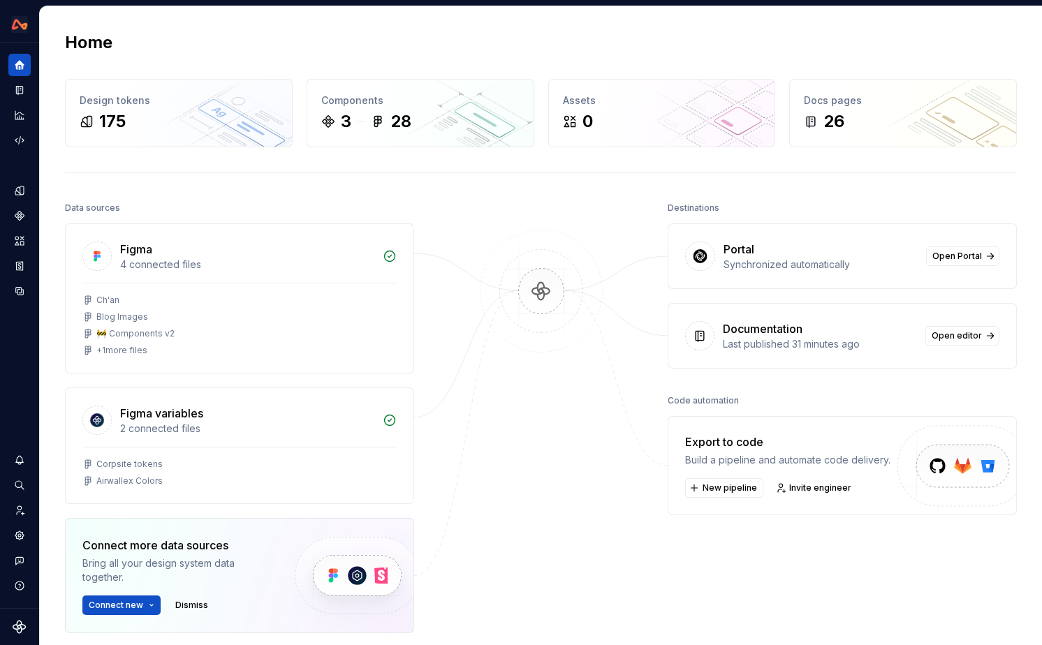
click at [1026, 15] on div "Home Design tokens 175 Components 3 28 Assets 0 Docs pages 26 Data sources Figm…" at bounding box center [541, 395] width 1002 height 778
click at [19, 91] on icon "Documentation" at bounding box center [21, 91] width 6 height 8
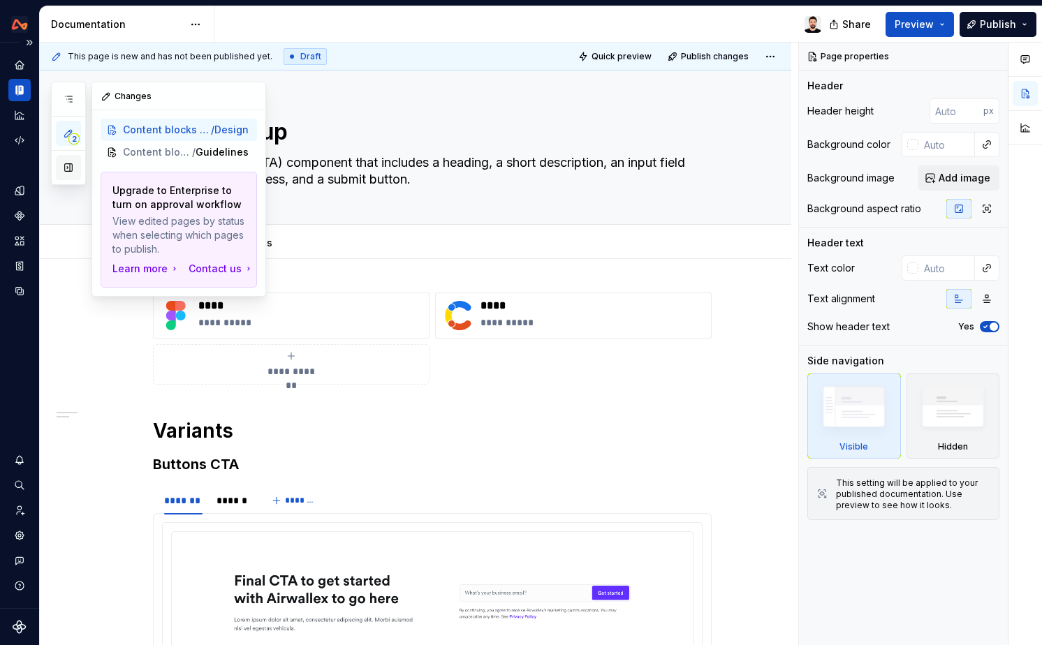
click at [73, 166] on button "button" at bounding box center [68, 167] width 25 height 25
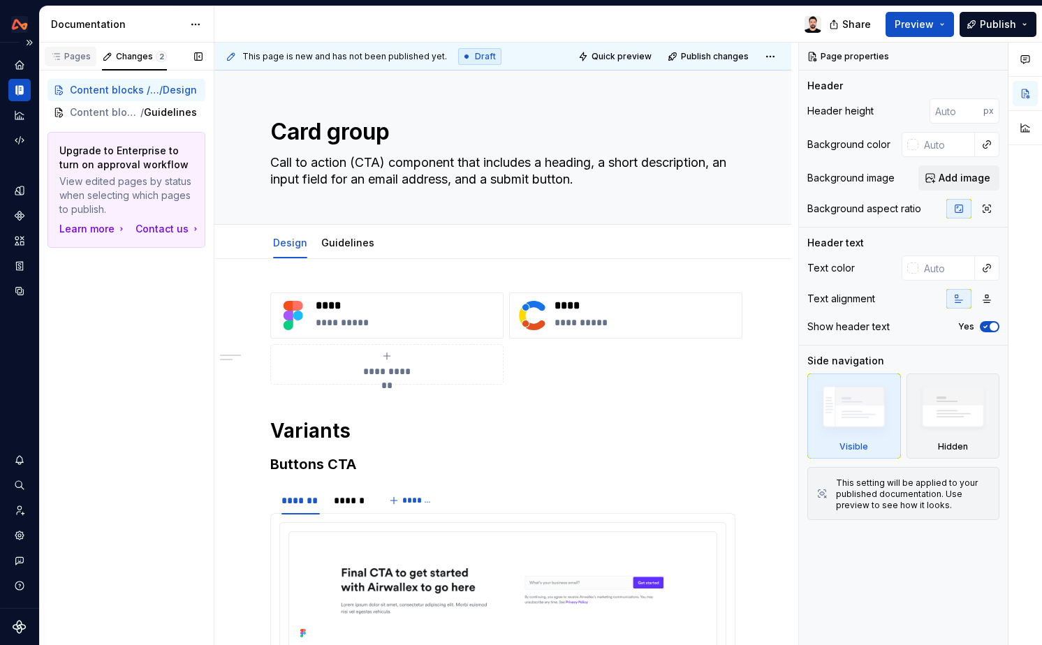
click at [71, 60] on div "Pages" at bounding box center [70, 56] width 41 height 11
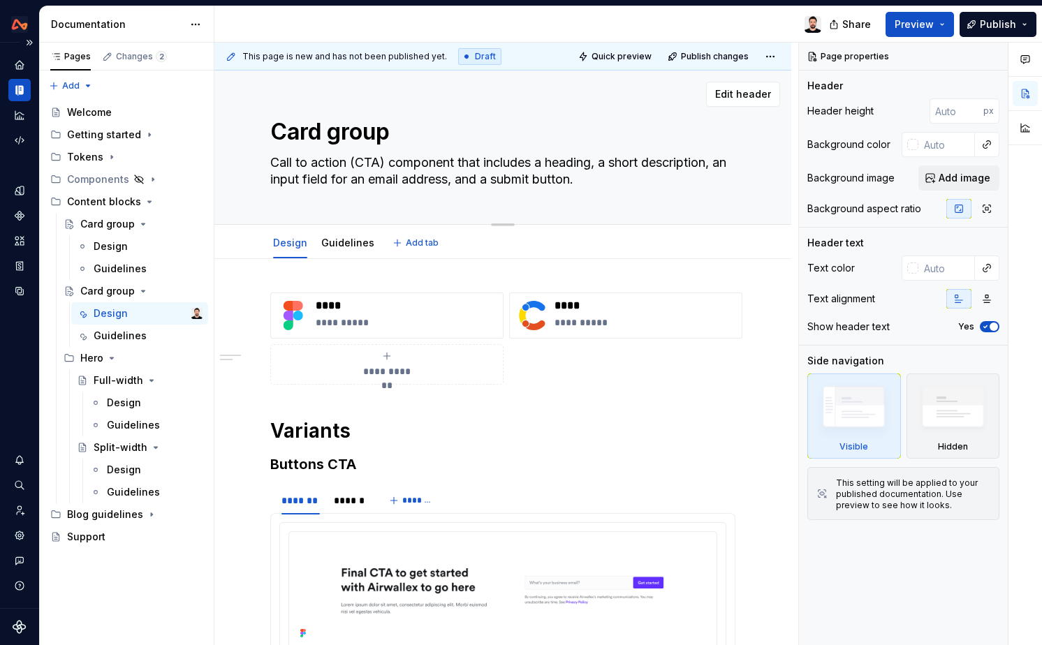
click at [381, 170] on textarea "Call to action (CTA) component that includes a heading, a short description, an…" at bounding box center [499, 171] width 465 height 39
click at [418, 133] on textarea "Card group" at bounding box center [499, 132] width 465 height 34
click at [352, 171] on textarea "Call to action (CTA) component that includes a heading, a short description, an…" at bounding box center [499, 171] width 465 height 39
click at [482, 177] on textarea "Call to action (CTA) component that includes a heading, a short description, an…" at bounding box center [499, 171] width 465 height 39
drag, startPoint x: 614, startPoint y: 179, endPoint x: 263, endPoint y: 168, distance: 351.5
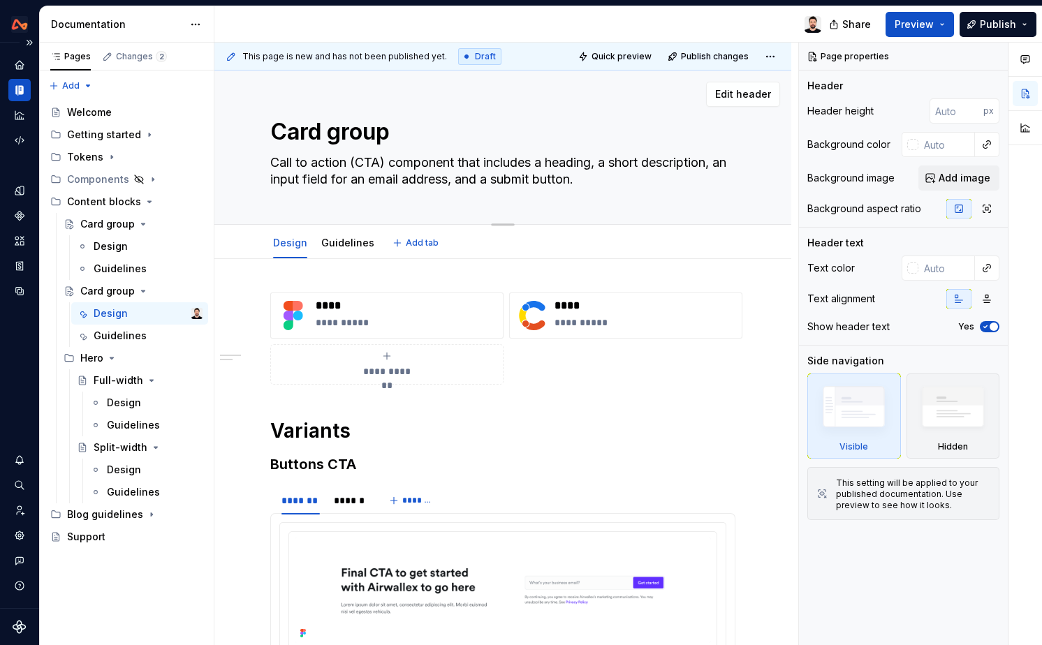
click at [263, 168] on div "Card group Call to action (CTA) component that includes a heading, a short desc…" at bounding box center [502, 148] width 577 height 154
paste textarea "displays a horizontal row of three identical content cards, each featuring an i…"
type textarea "*"
type textarea "displays a horizontal row of three identical content cards, each featuring an i…"
click at [282, 165] on textarea "displays a horizontal row of three identical content cards, each featuring an i…" at bounding box center [499, 171] width 465 height 39
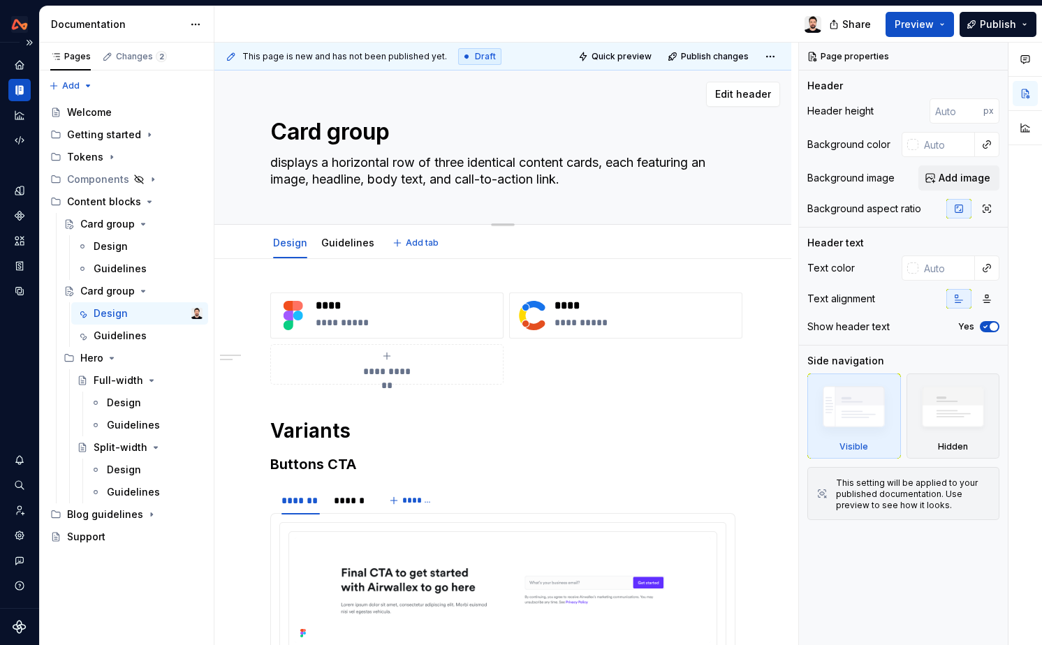
type textarea "*"
type textarea "isplays a horizontal row of three identical content cards, each featuring an im…"
type textarea "*"
type textarea "Displays a horizontal row of three identical content cards, each featuring an i…"
click at [368, 163] on textarea "Displays a horizontal row of three identical content cards, each featuring an i…" at bounding box center [499, 171] width 465 height 39
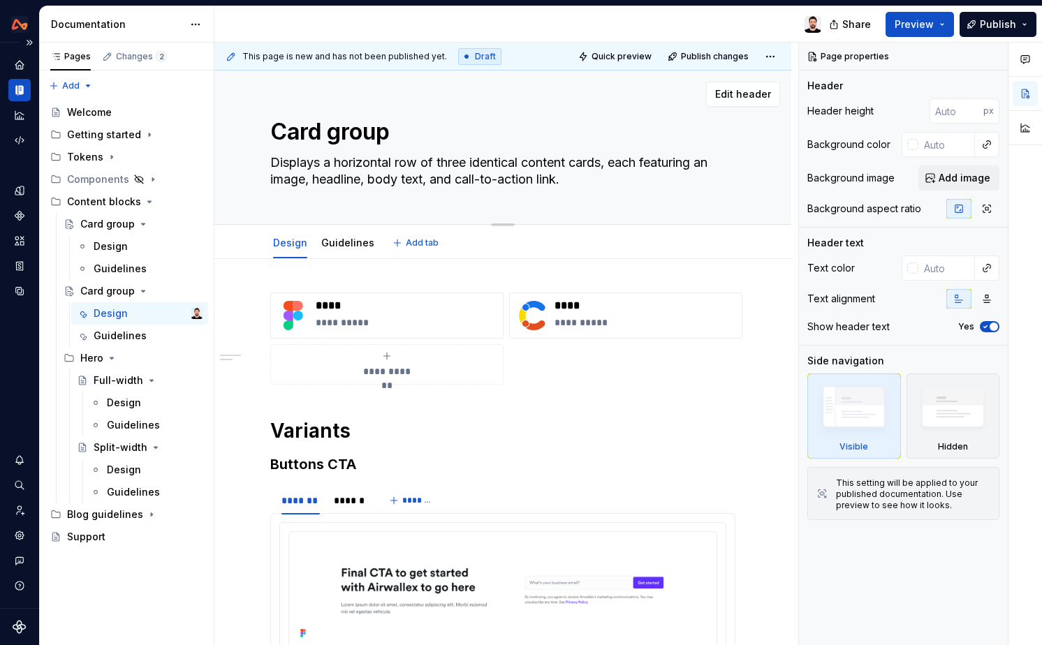
click at [368, 163] on textarea "Displays a horizontal row of three identical content cards, each featuring an i…" at bounding box center [499, 171] width 465 height 39
type textarea "*"
type textarea "Displays a row of three identical content cards, each featuring an image, headl…"
type textarea "*"
type textarea "Displays a row of content cards, each featuring an image, headline, body text, …"
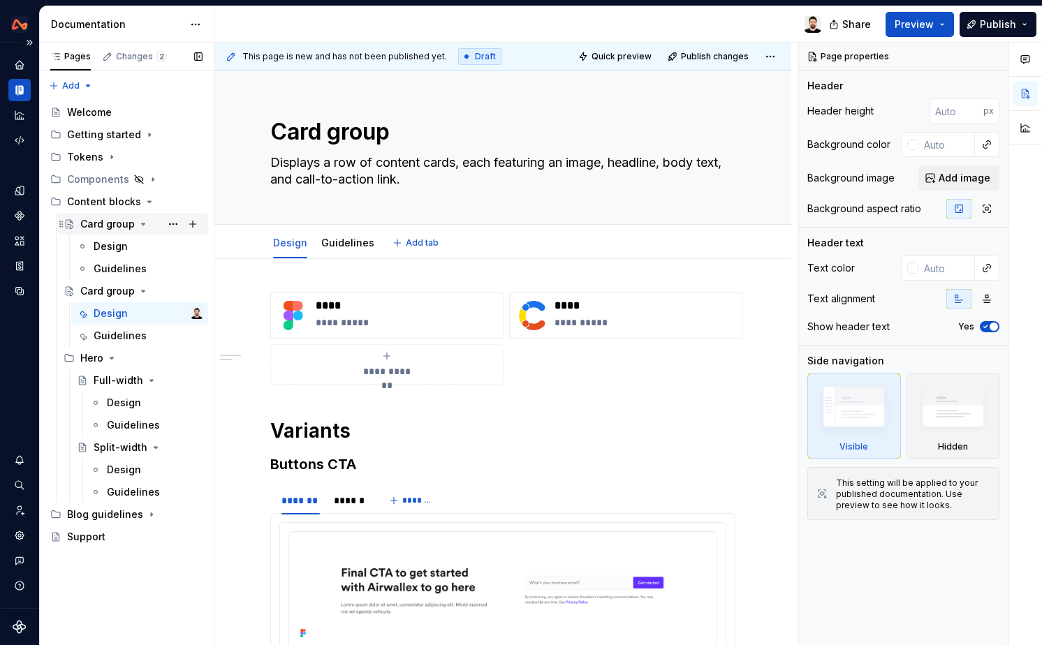
type textarea "*"
type textarea "Displays a row of content cards, each featuring an image, headline, body text, …"
click at [115, 292] on div "Card group" at bounding box center [107, 291] width 54 height 14
click at [369, 184] on textarea "Displays a row of content cards, each featuring an image, headline, body text, …" at bounding box center [499, 171] width 465 height 39
click at [114, 226] on div "Card group" at bounding box center [107, 224] width 54 height 14
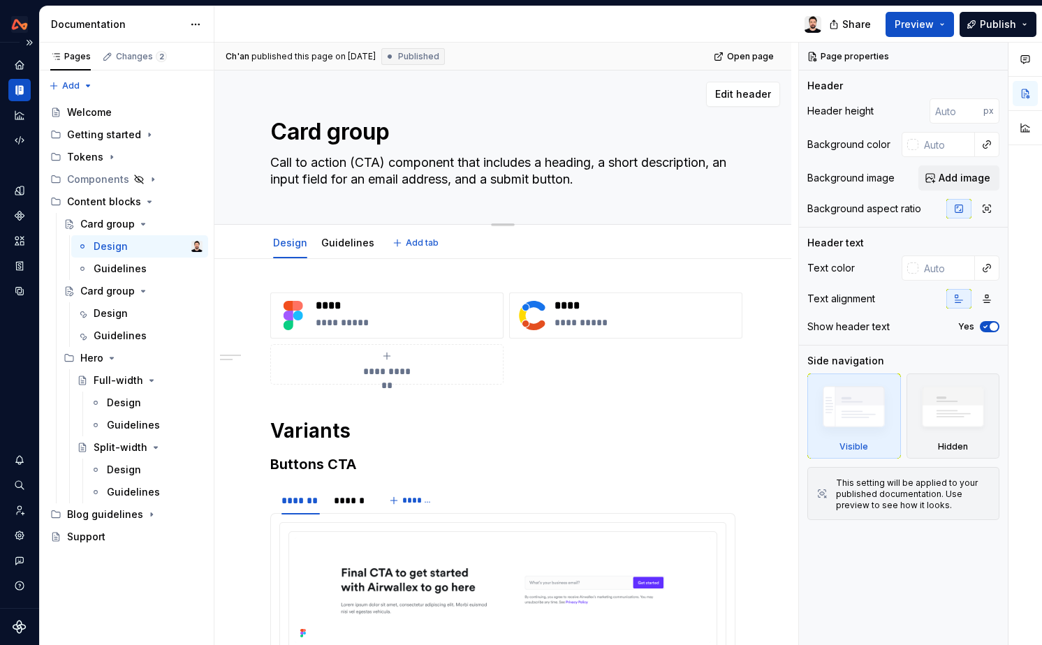
click at [356, 169] on textarea "Call to action (CTA) component that includes a heading, a short description, an…" at bounding box center [499, 171] width 465 height 39
paste textarea "Displays a row of content cards, each featuring an image, headline, body text, …"
type textarea "*"
type textarea "Displays a row of content cards, each featuring an image, headline, body text, …"
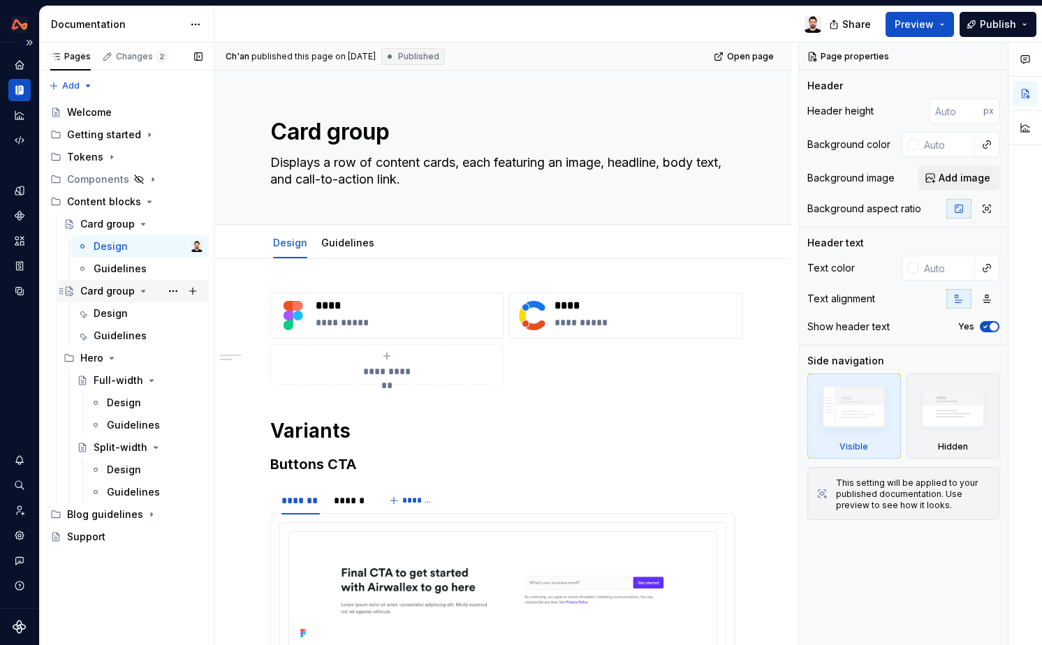
type textarea "*"
type textarea "Displays a row of content cards, each featuring an image, headline, body text, …"
click at [108, 296] on div "Card group" at bounding box center [107, 291] width 54 height 14
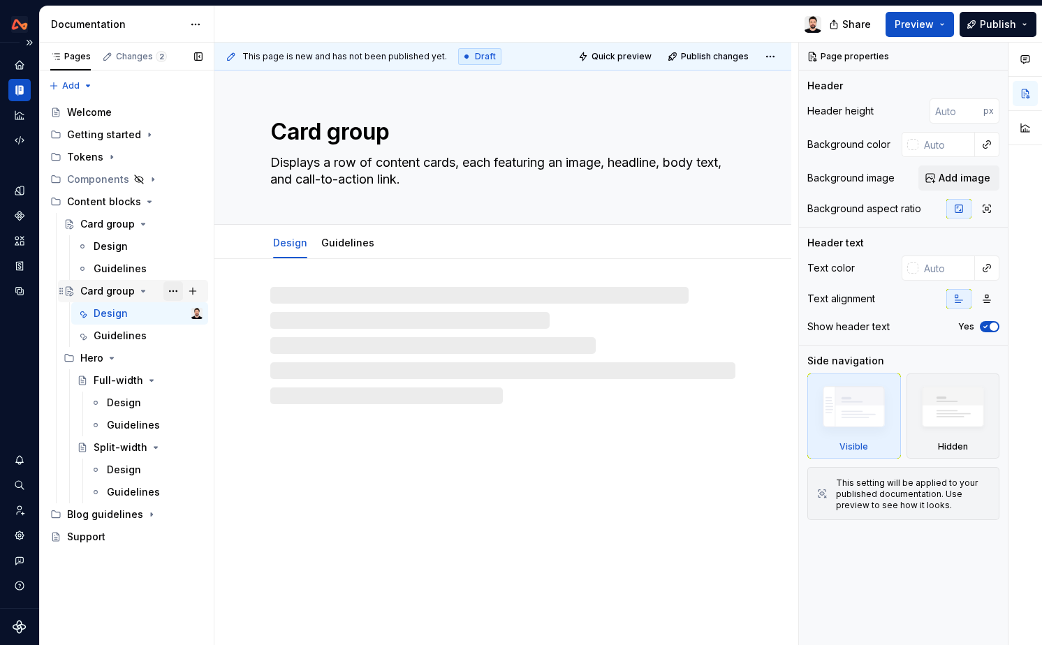
click at [170, 292] on button "Page tree" at bounding box center [173, 291] width 20 height 20
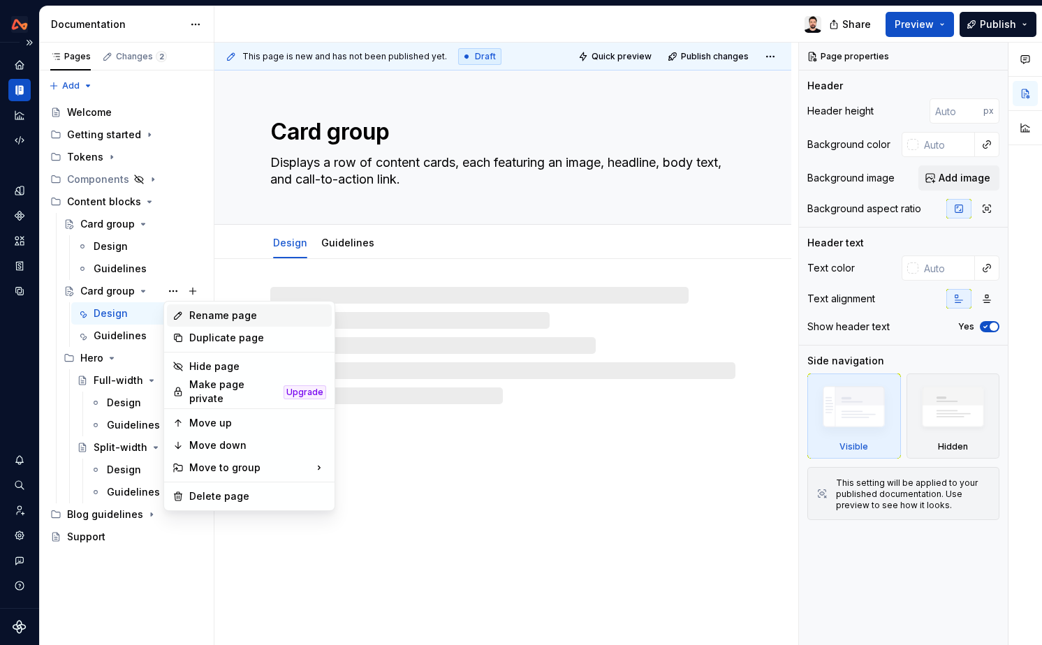
click at [214, 311] on div "Rename page" at bounding box center [257, 316] width 137 height 14
type textarea "*"
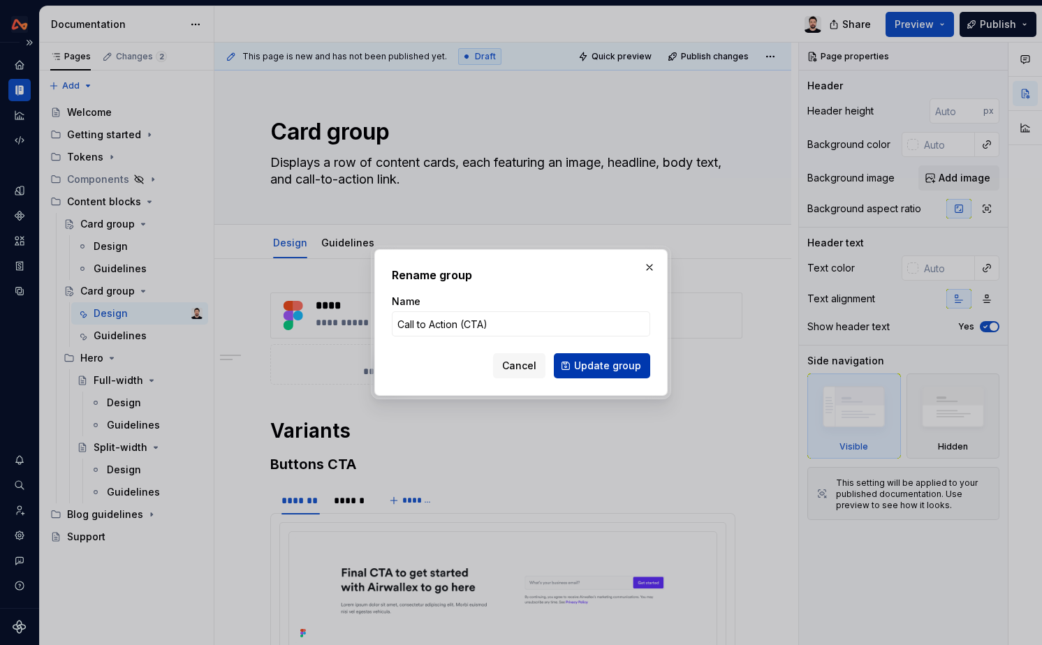
type input "Call to Action (CTA)"
click at [592, 364] on span "Update group" at bounding box center [607, 366] width 67 height 14
type textarea "*"
type textarea "Call to Action (CTA)"
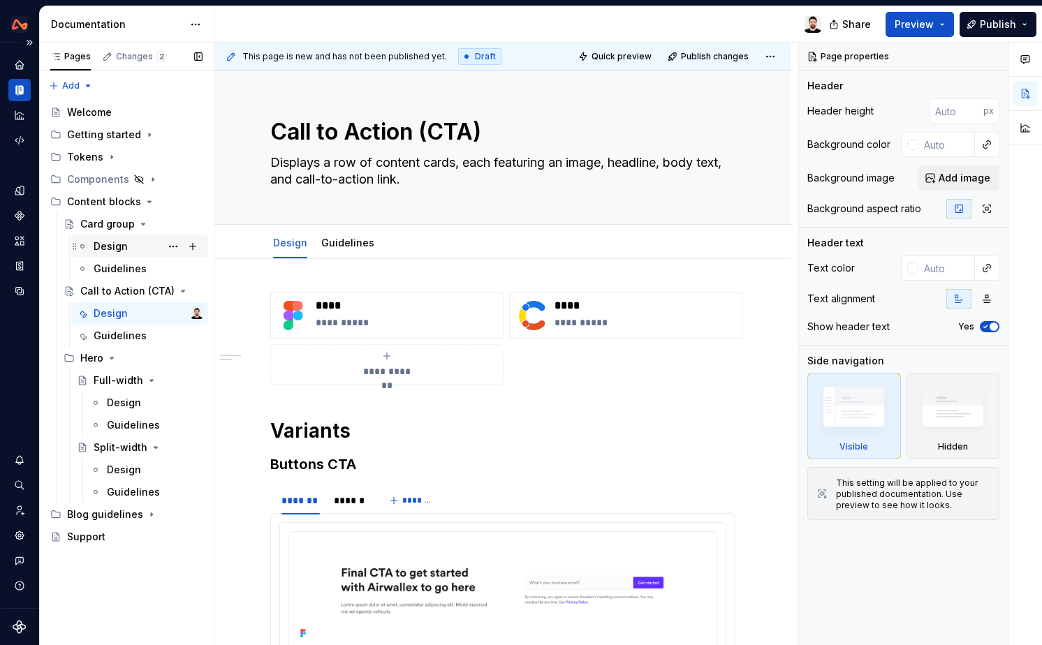
click at [115, 249] on div "Design" at bounding box center [111, 247] width 34 height 14
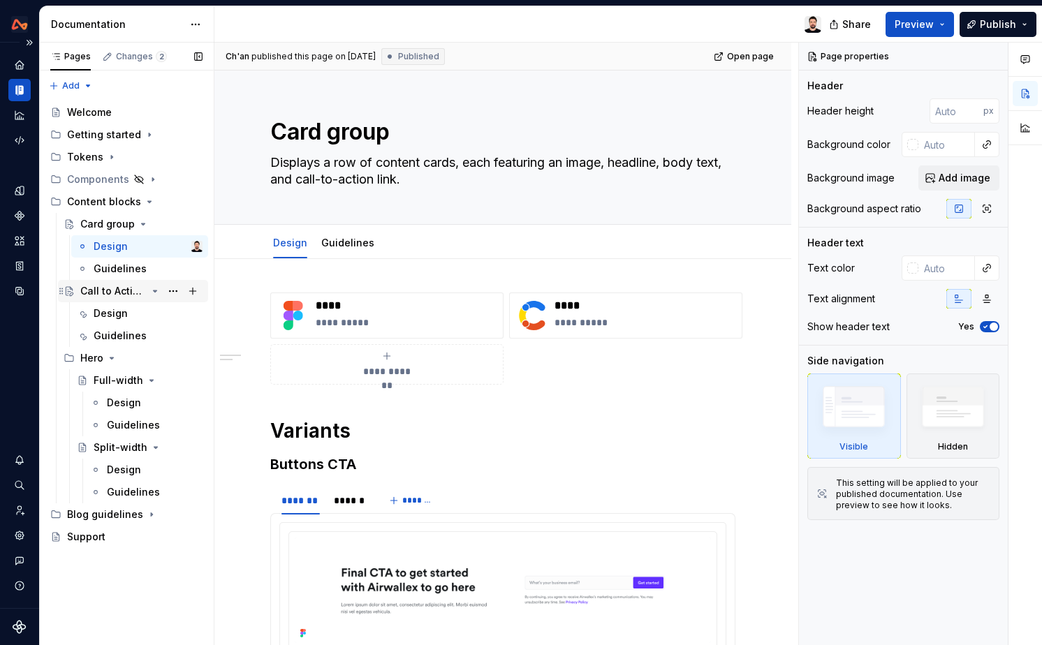
click at [154, 291] on icon "Page tree" at bounding box center [155, 291] width 3 height 1
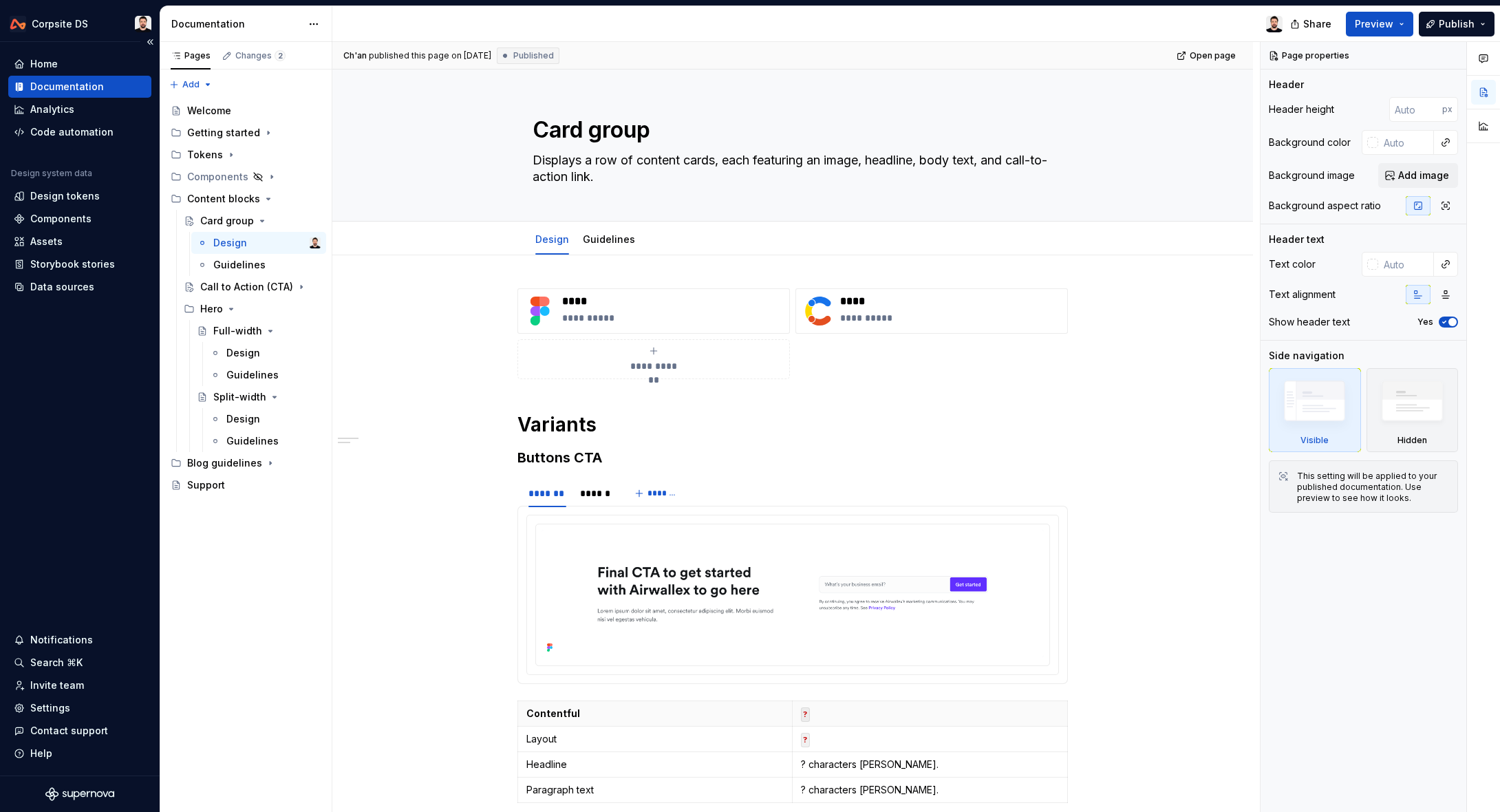
click at [1016, 35] on div at bounding box center [813, 24] width 962 height 35
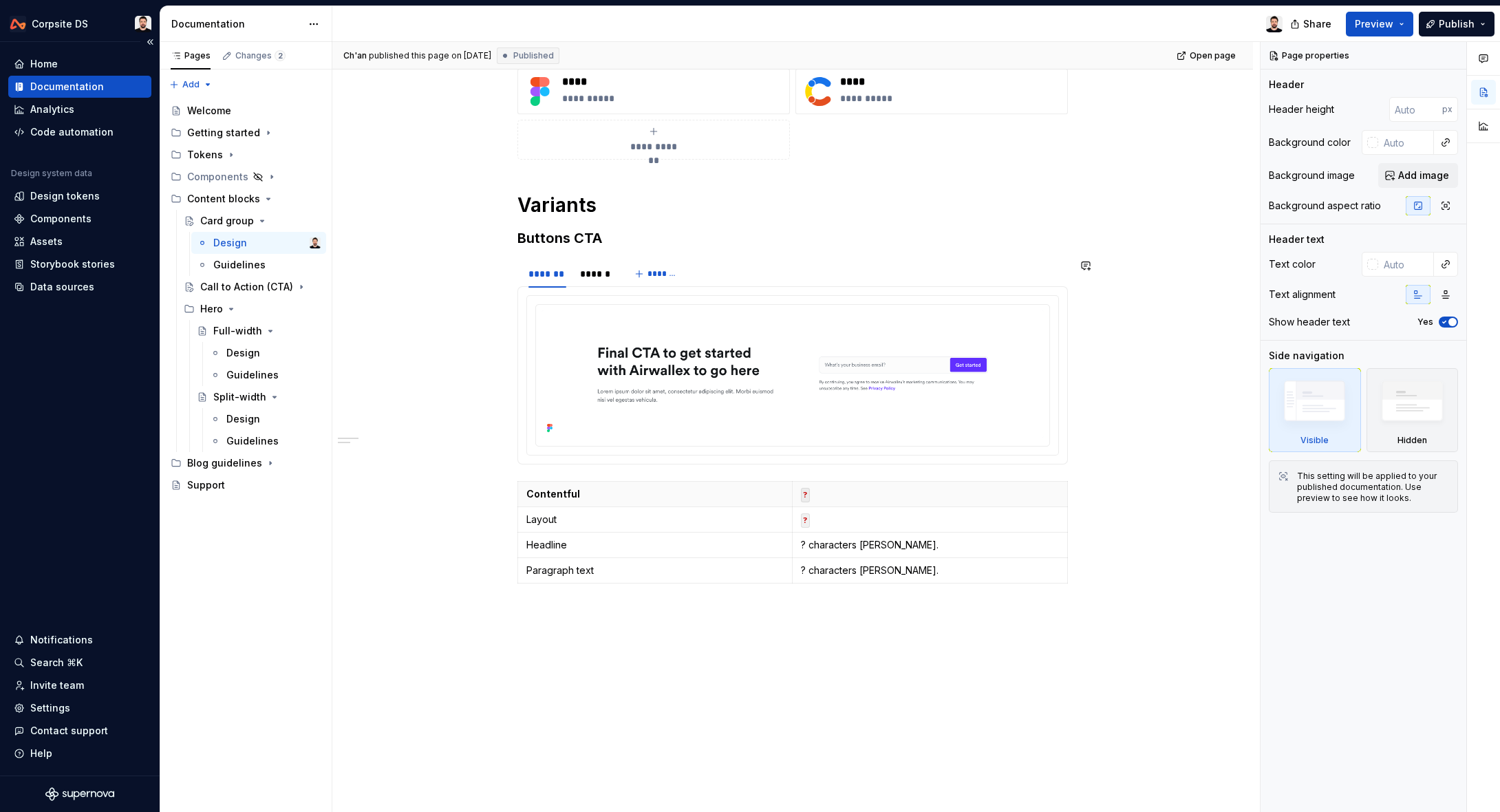
scroll to position [223, 0]
click at [704, 388] on img at bounding box center [793, 371] width 503 height 127
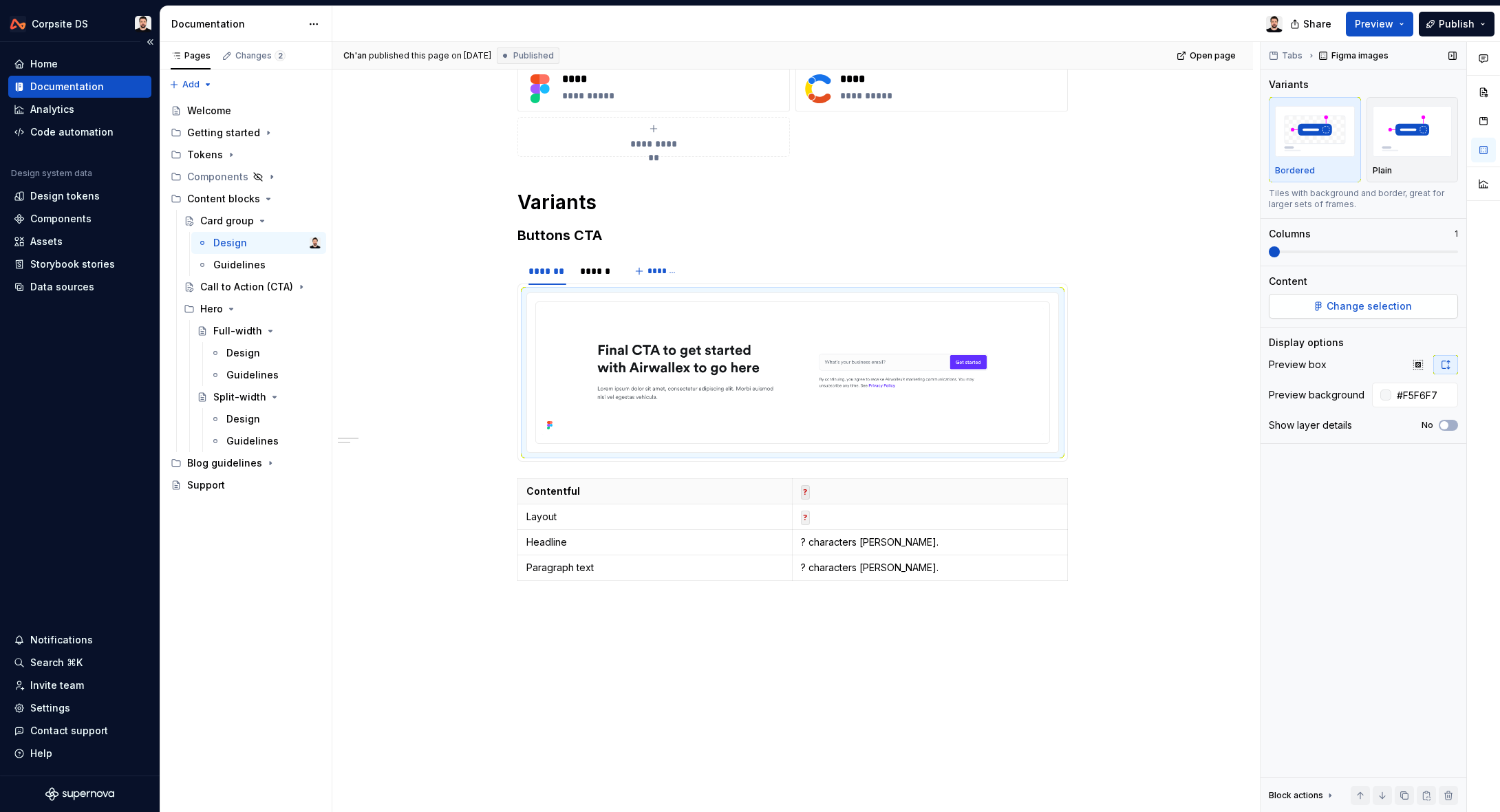
click at [1026, 300] on span "Change selection" at bounding box center [1369, 306] width 86 height 14
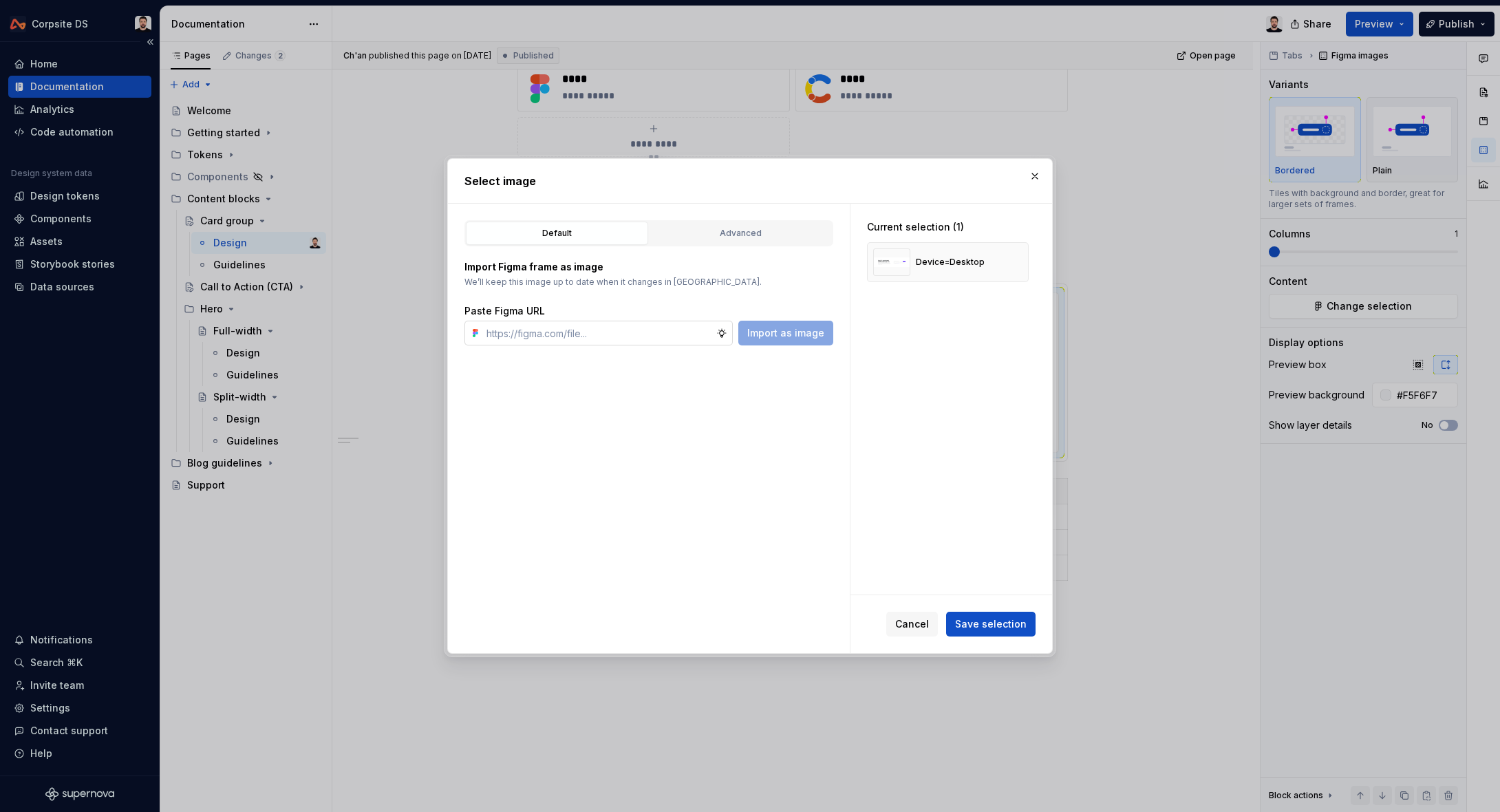
click at [650, 332] on input "text" at bounding box center [598, 332] width 236 height 25
click at [646, 333] on input "text" at bounding box center [598, 332] width 236 height 25
type textarea "*"
click at [617, 328] on input "text" at bounding box center [598, 332] width 236 height 25
paste input "[URL][DOMAIN_NAME]"
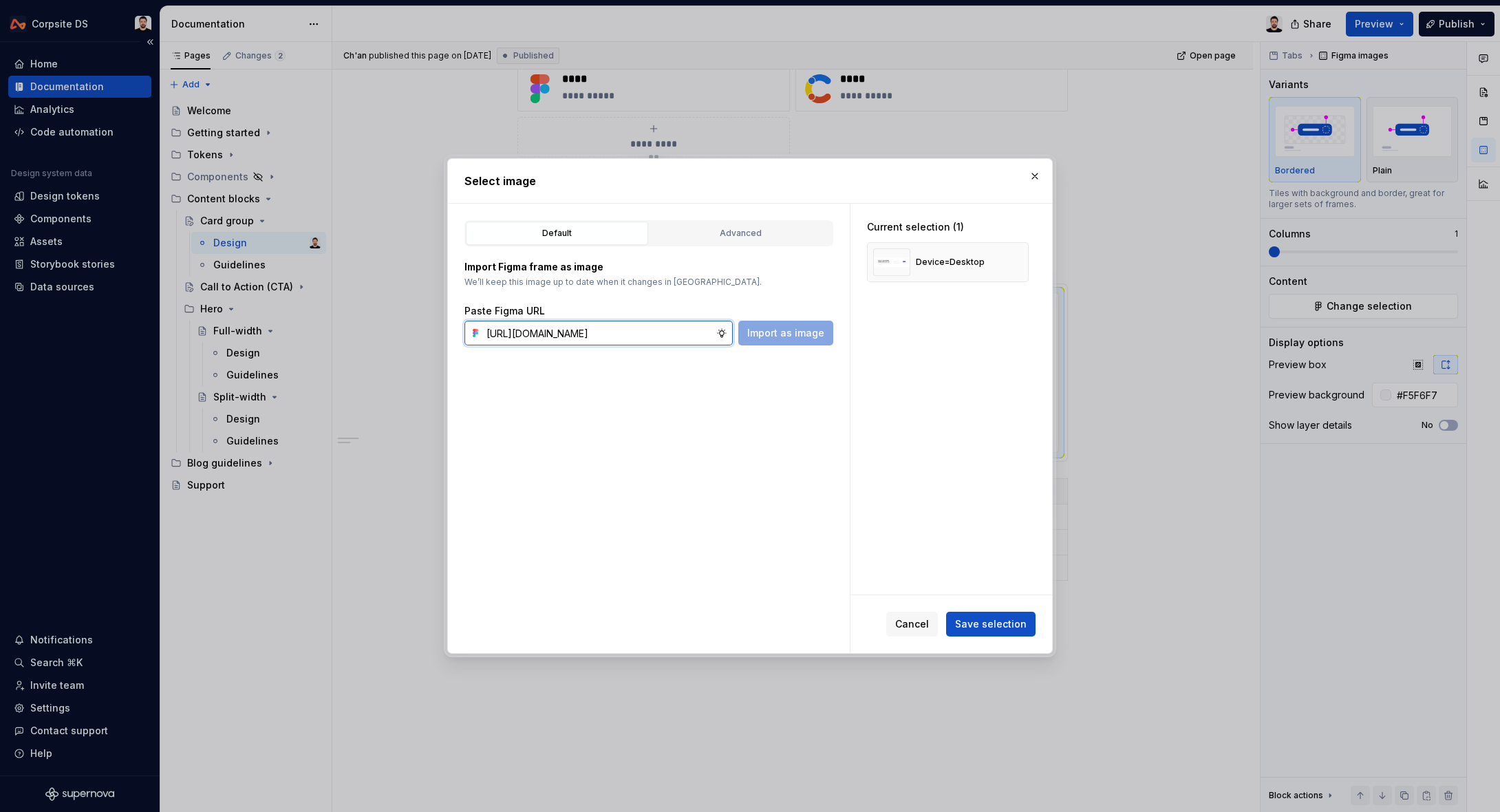
scroll to position [0, 433]
type input "[URL][DOMAIN_NAME]"
click at [780, 334] on span "Import as image" at bounding box center [785, 333] width 77 height 14
click at [1017, 261] on button "button" at bounding box center [1013, 262] width 20 height 20
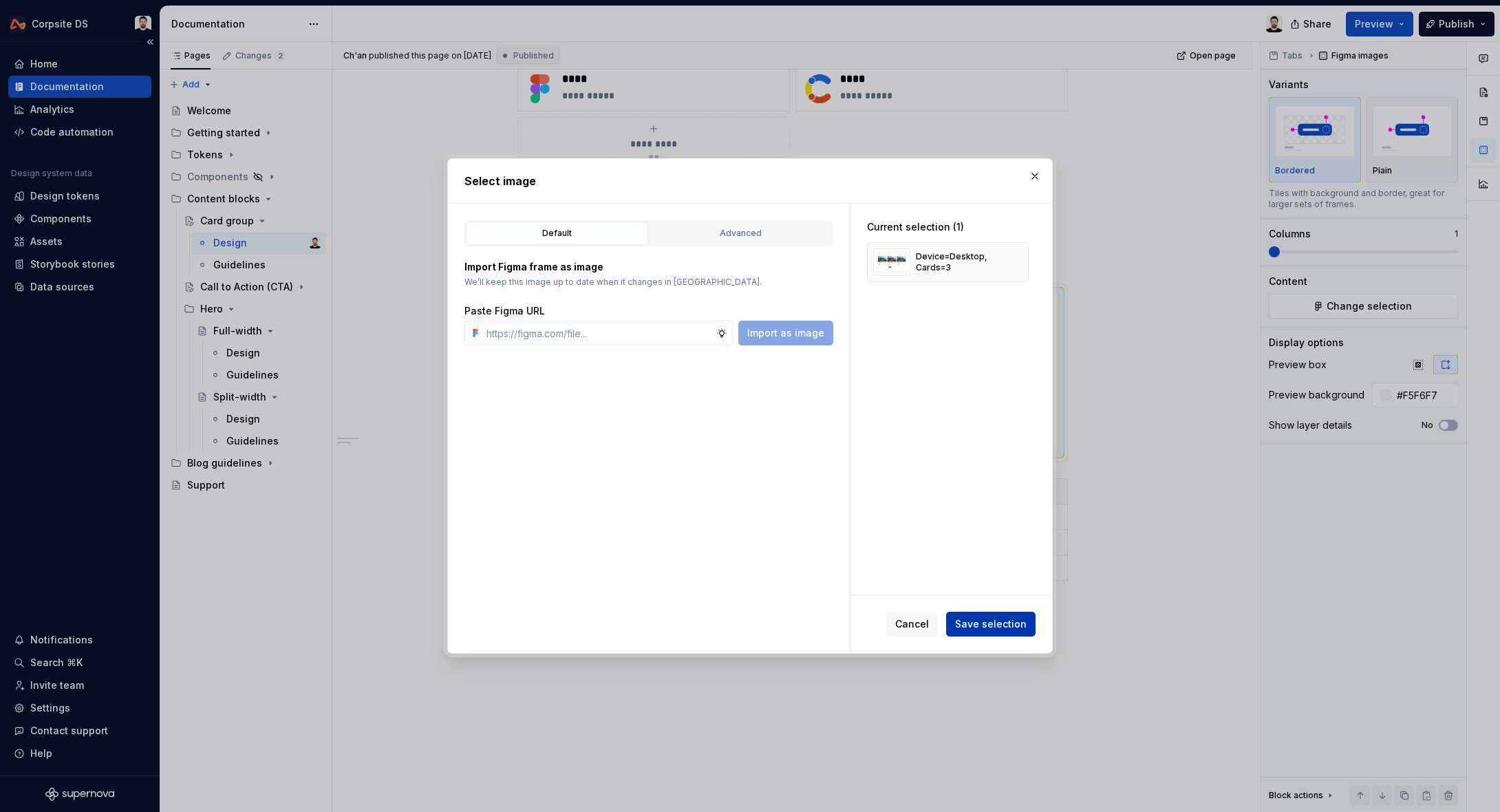
click at [994, 618] on span "Save selection" at bounding box center [990, 624] width 72 height 14
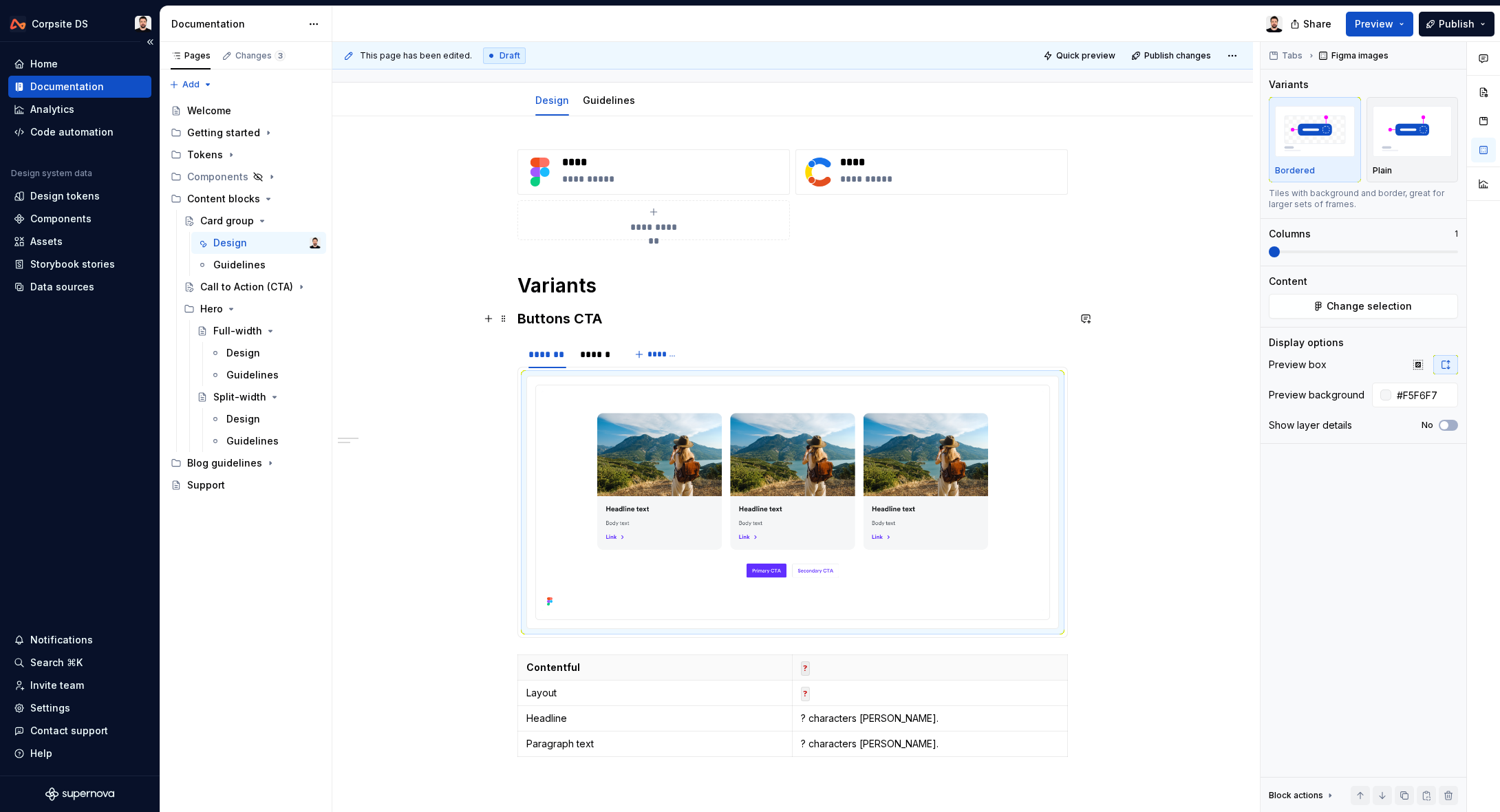
scroll to position [96, 0]
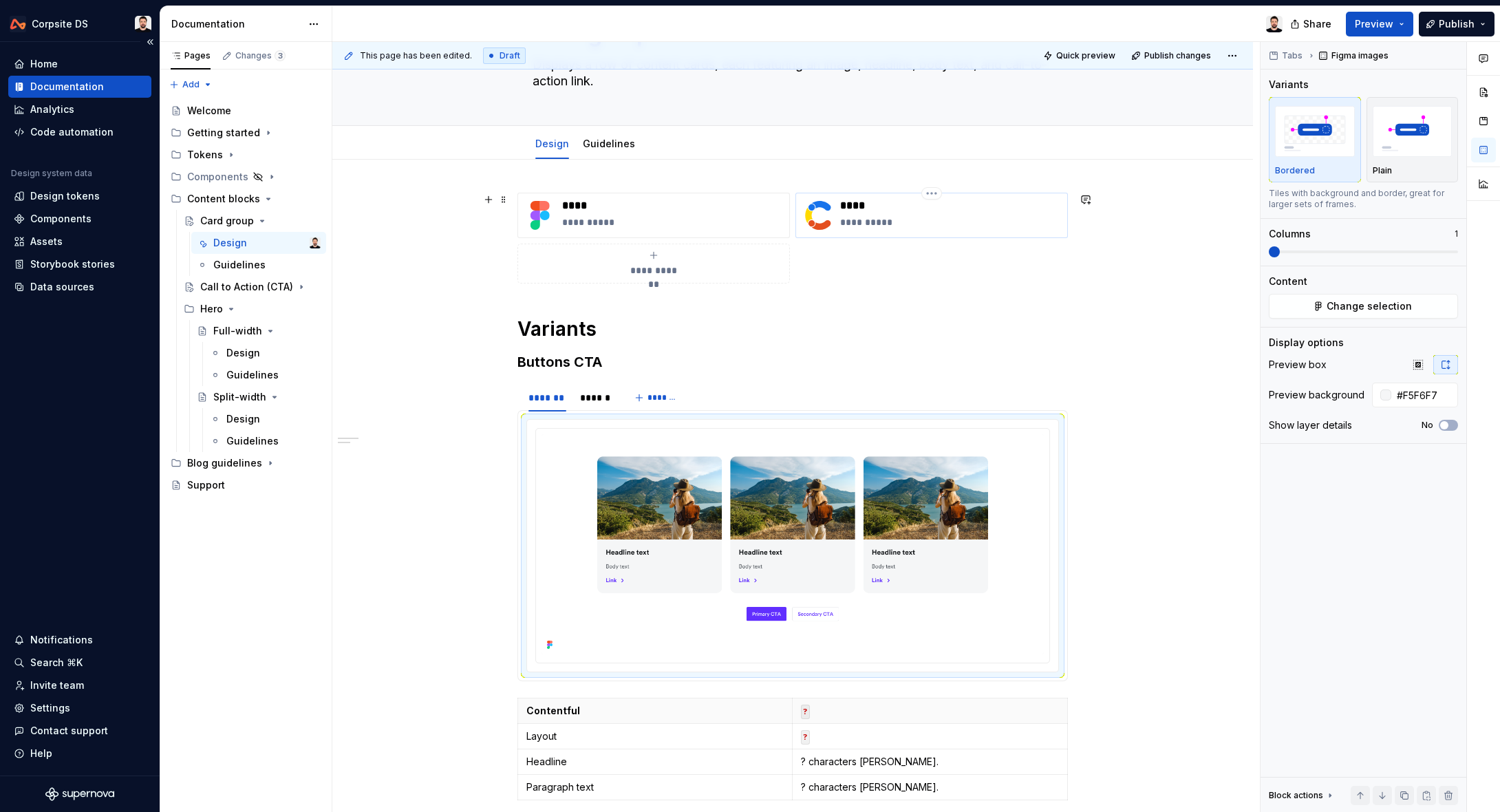
click at [886, 216] on p "**********" at bounding box center [951, 223] width 222 height 14
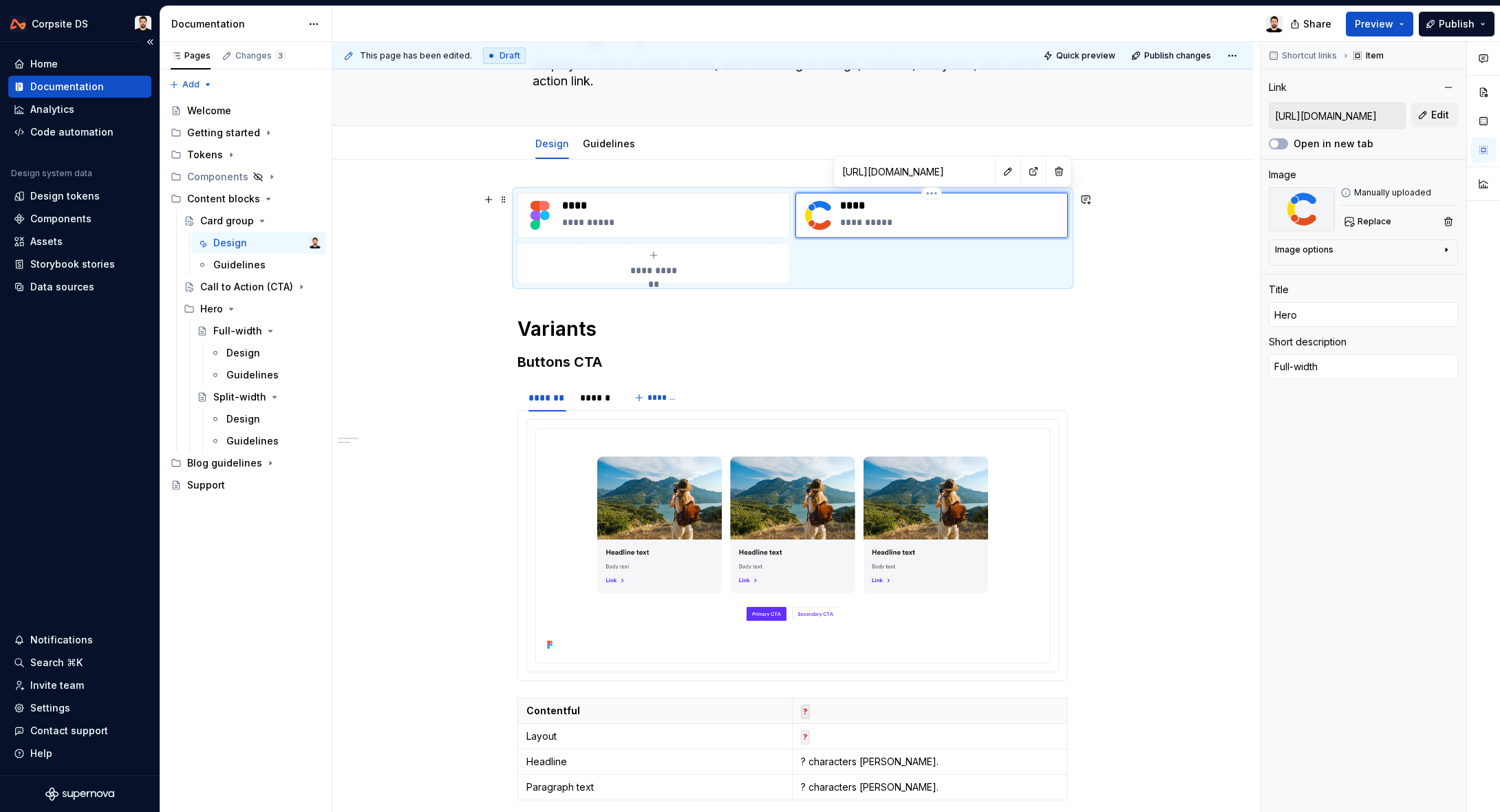
click at [878, 206] on p "****" at bounding box center [951, 206] width 222 height 14
drag, startPoint x: 889, startPoint y: 205, endPoint x: 855, endPoint y: 205, distance: 34.0
click at [855, 205] on p "****" at bounding box center [951, 206] width 222 height 14
type textarea "*"
type input "He"
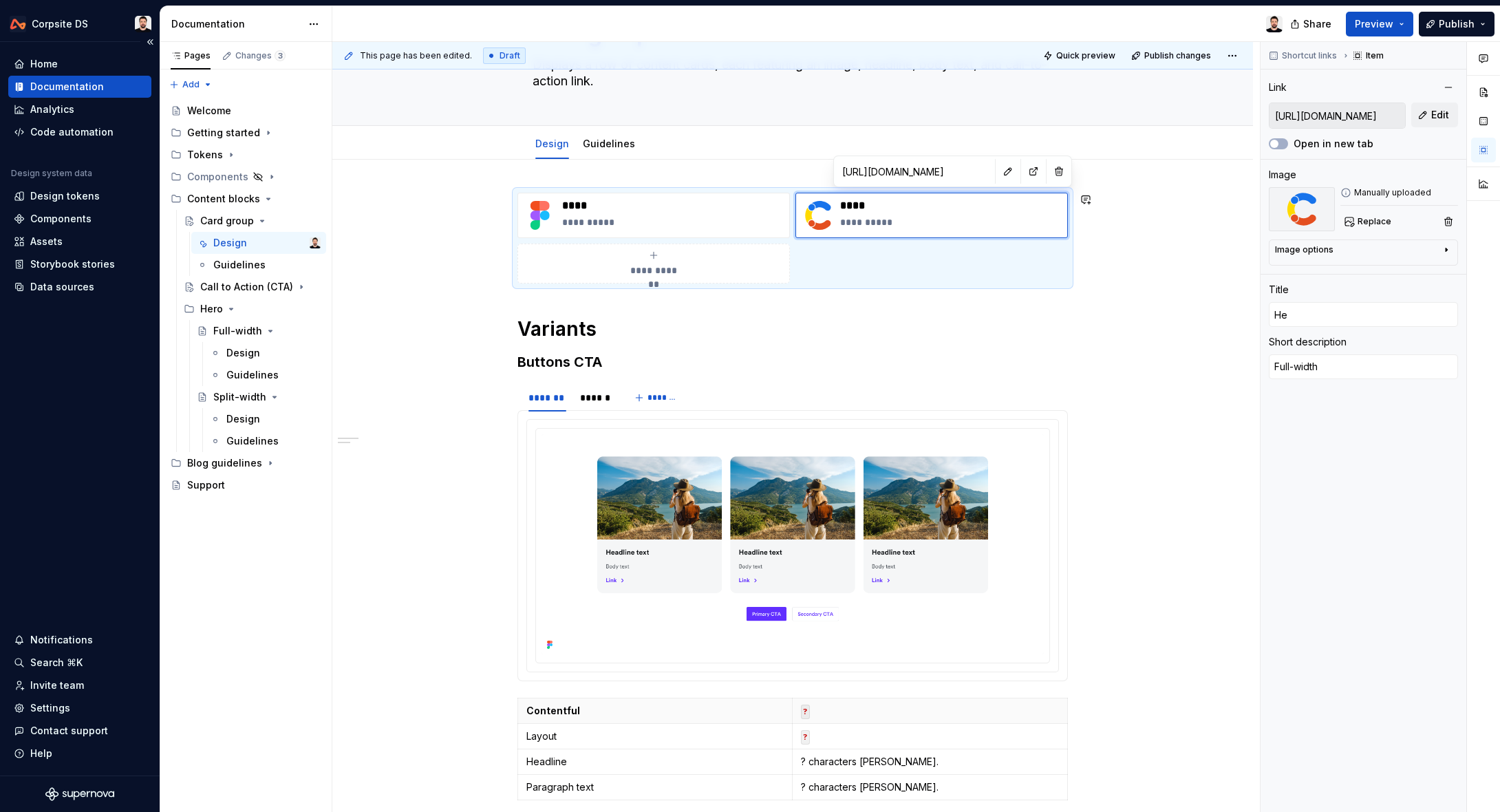
type textarea "*"
type input "H"
type textarea "*"
type input "?"
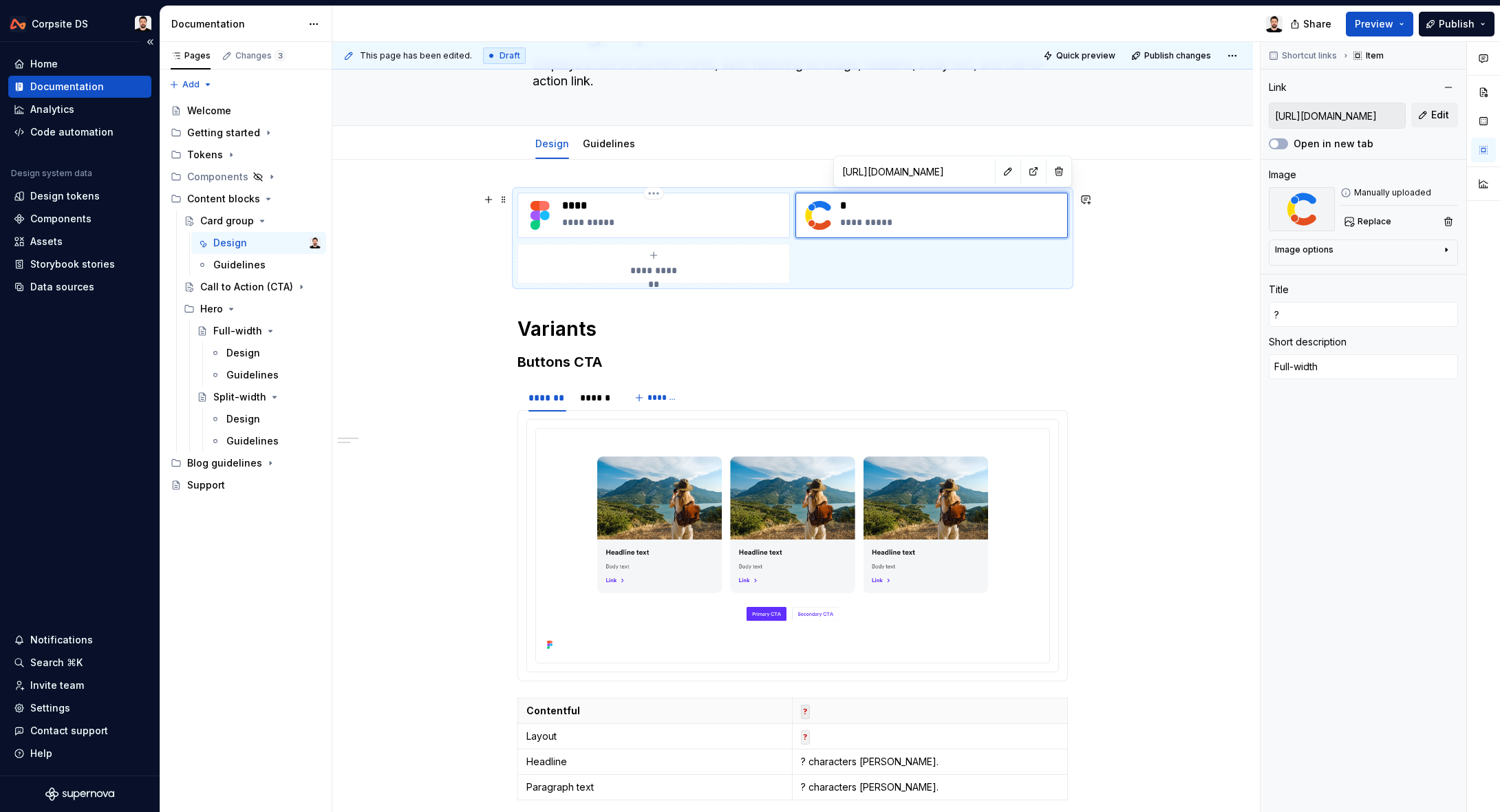
click at [603, 204] on p "****" at bounding box center [673, 206] width 222 height 14
type textarea "*"
type input "[URL][DOMAIN_NAME]"
type input "Hero"
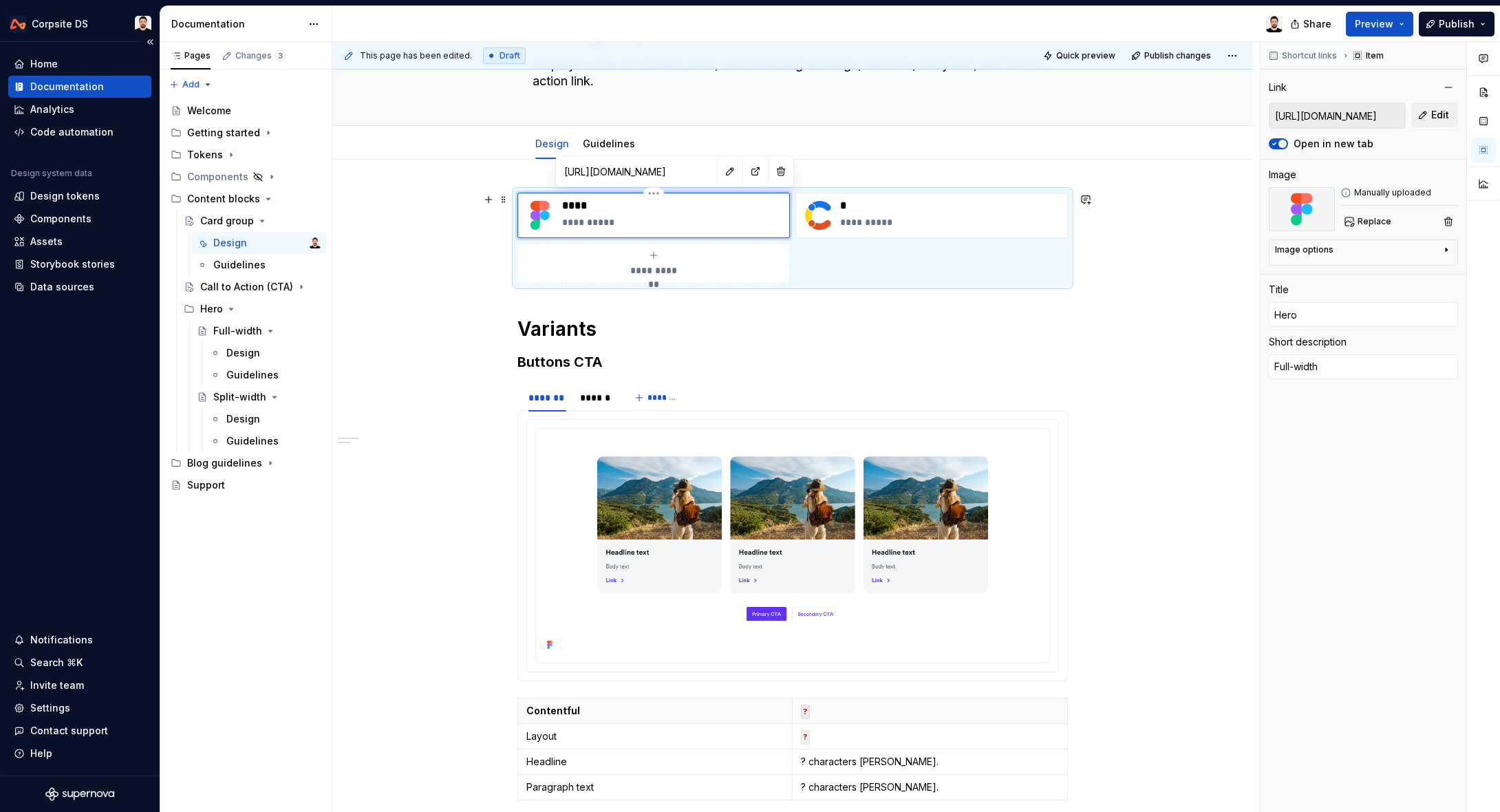
type textarea "*"
type input "HeroC"
type textarea "*"
type input "HerC"
type textarea "*"
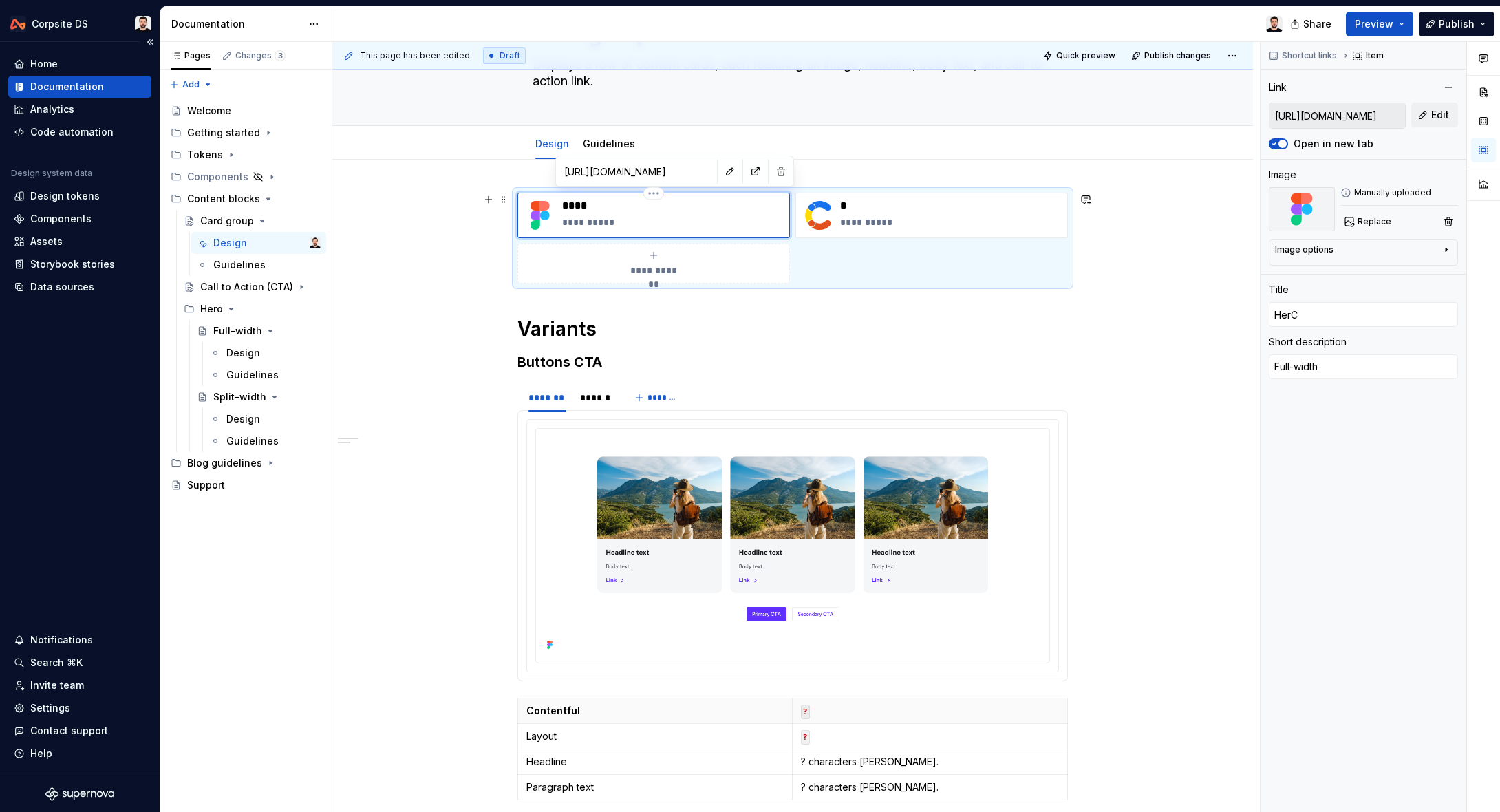
type input "HeC"
type textarea "*"
type input "HC"
type textarea "*"
type input "C"
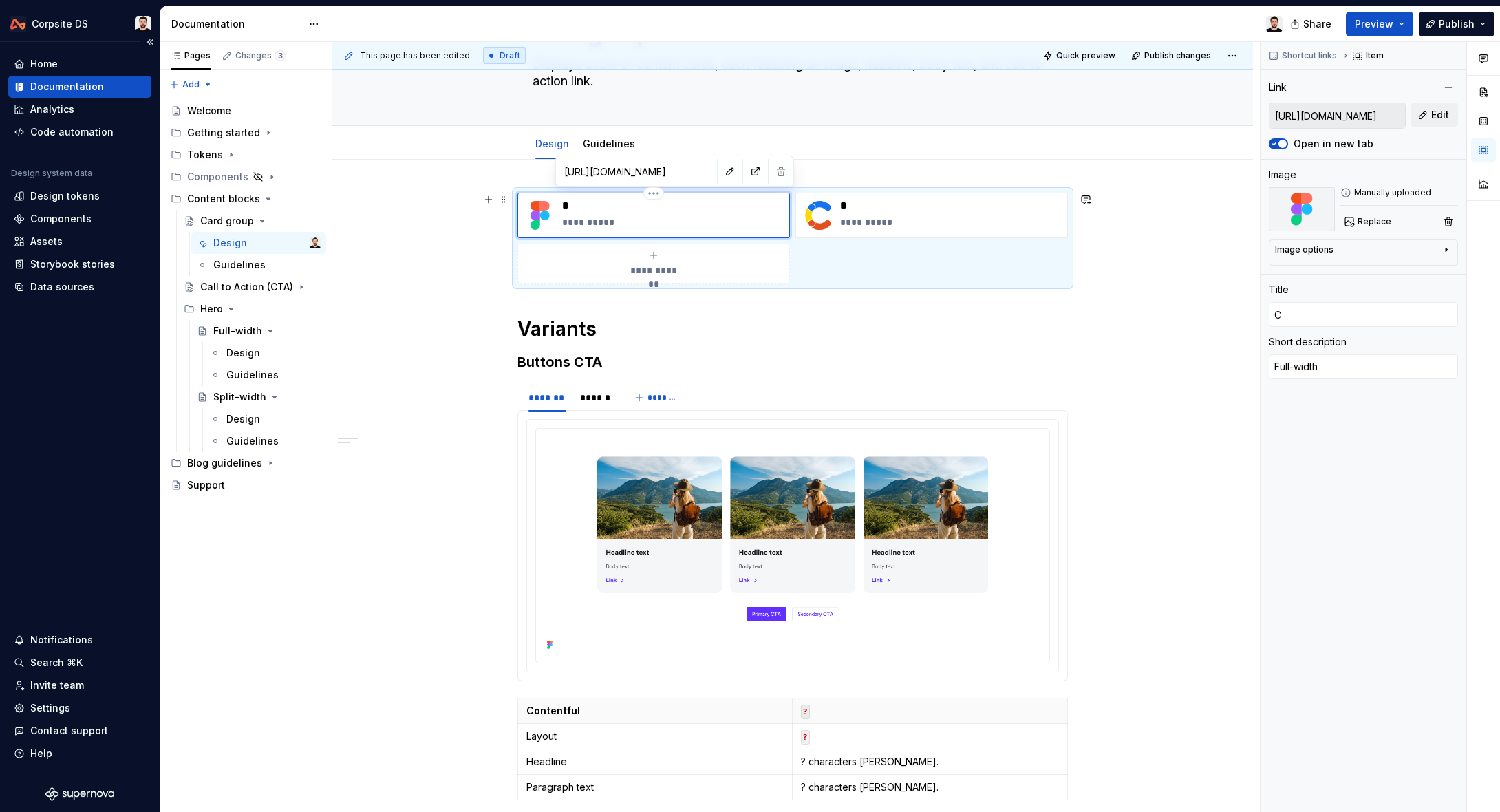
type textarea "*"
type input "Ca"
type textarea "*"
type input "Car"
type textarea "*"
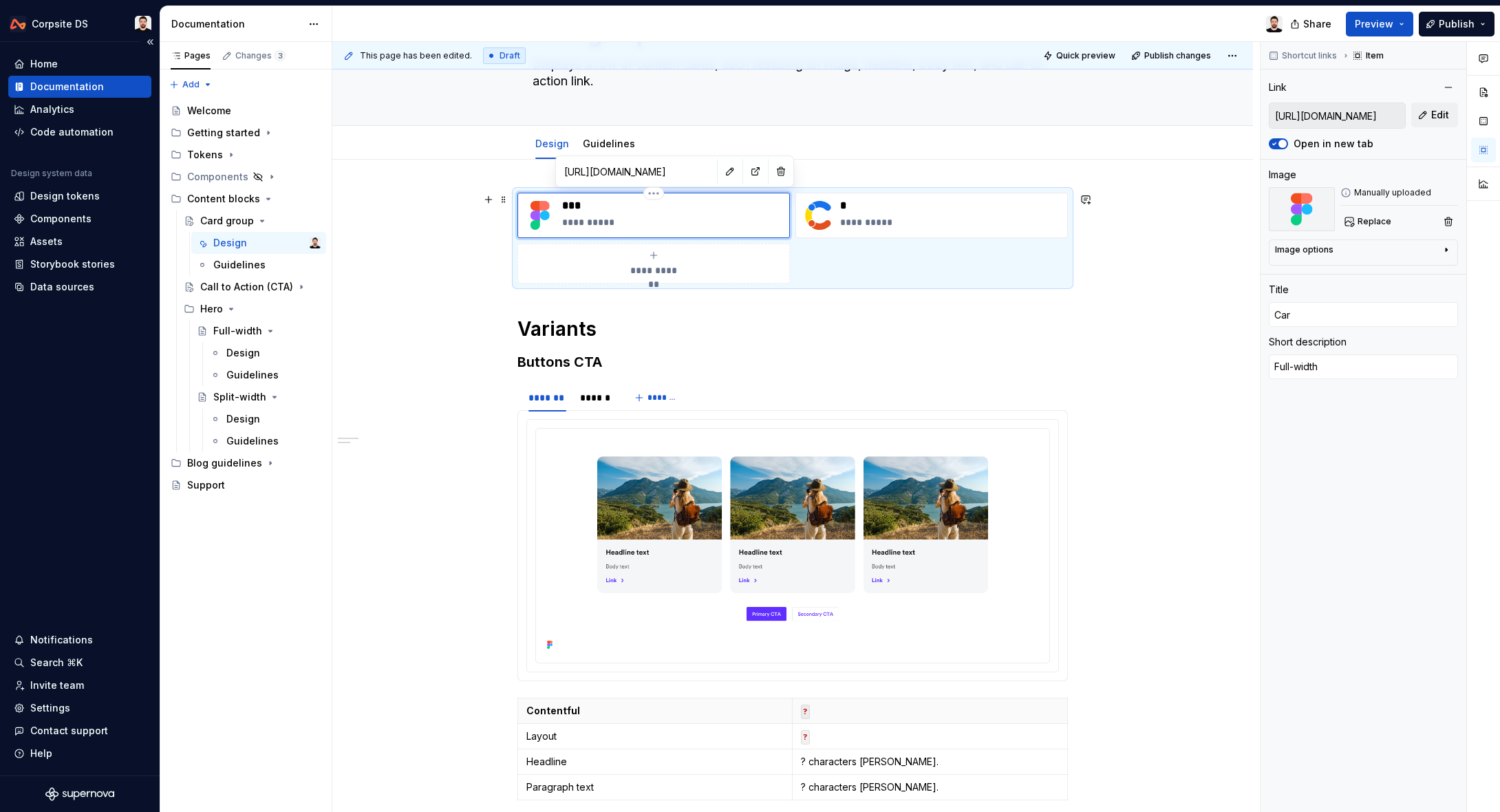
type input "Card"
type textarea "*"
type input "Card"
type textarea "*"
type input "Card g"
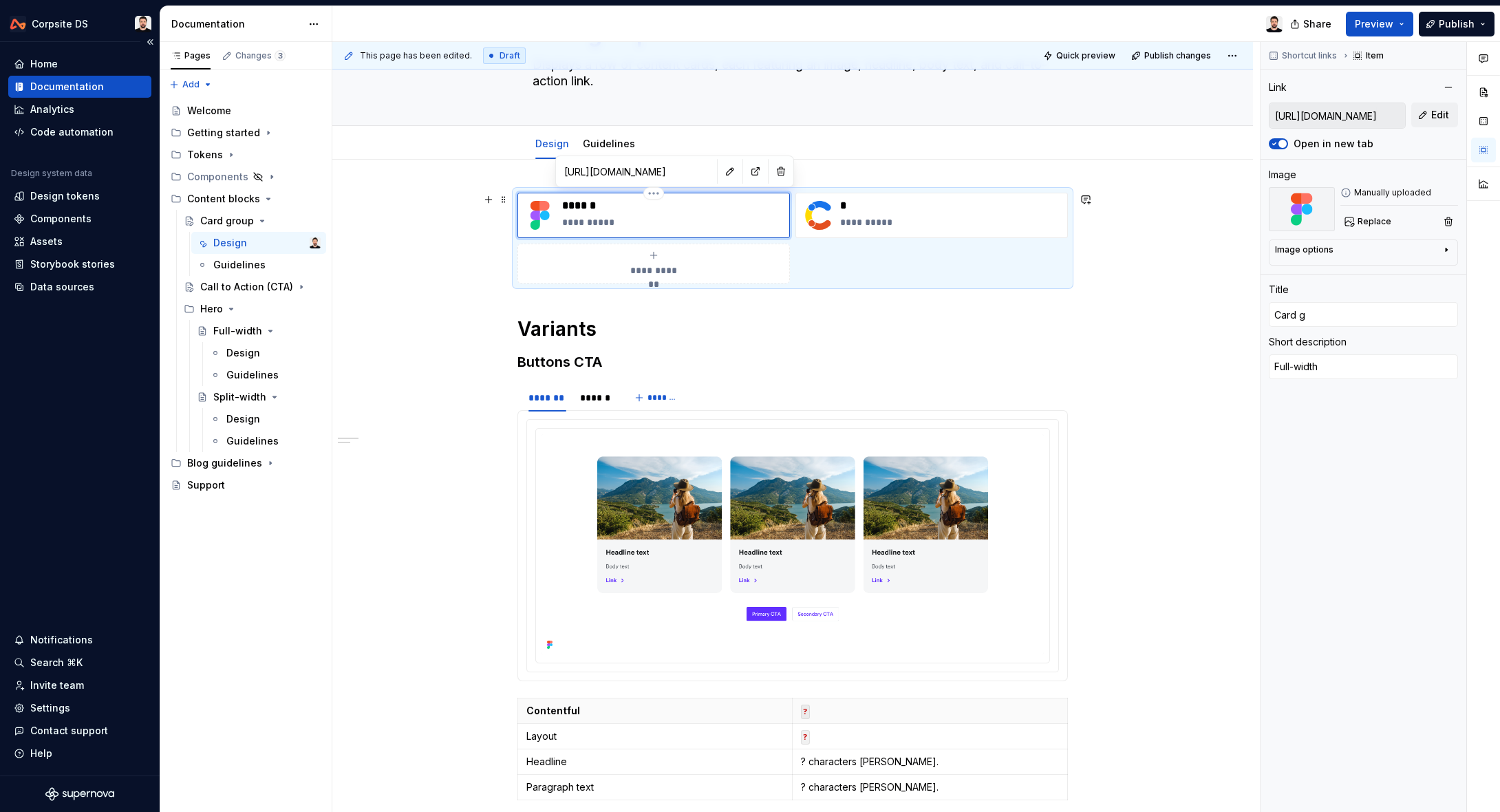
type textarea "*"
type input "Card go"
type textarea "*"
type input "Card gor"
type textarea "*"
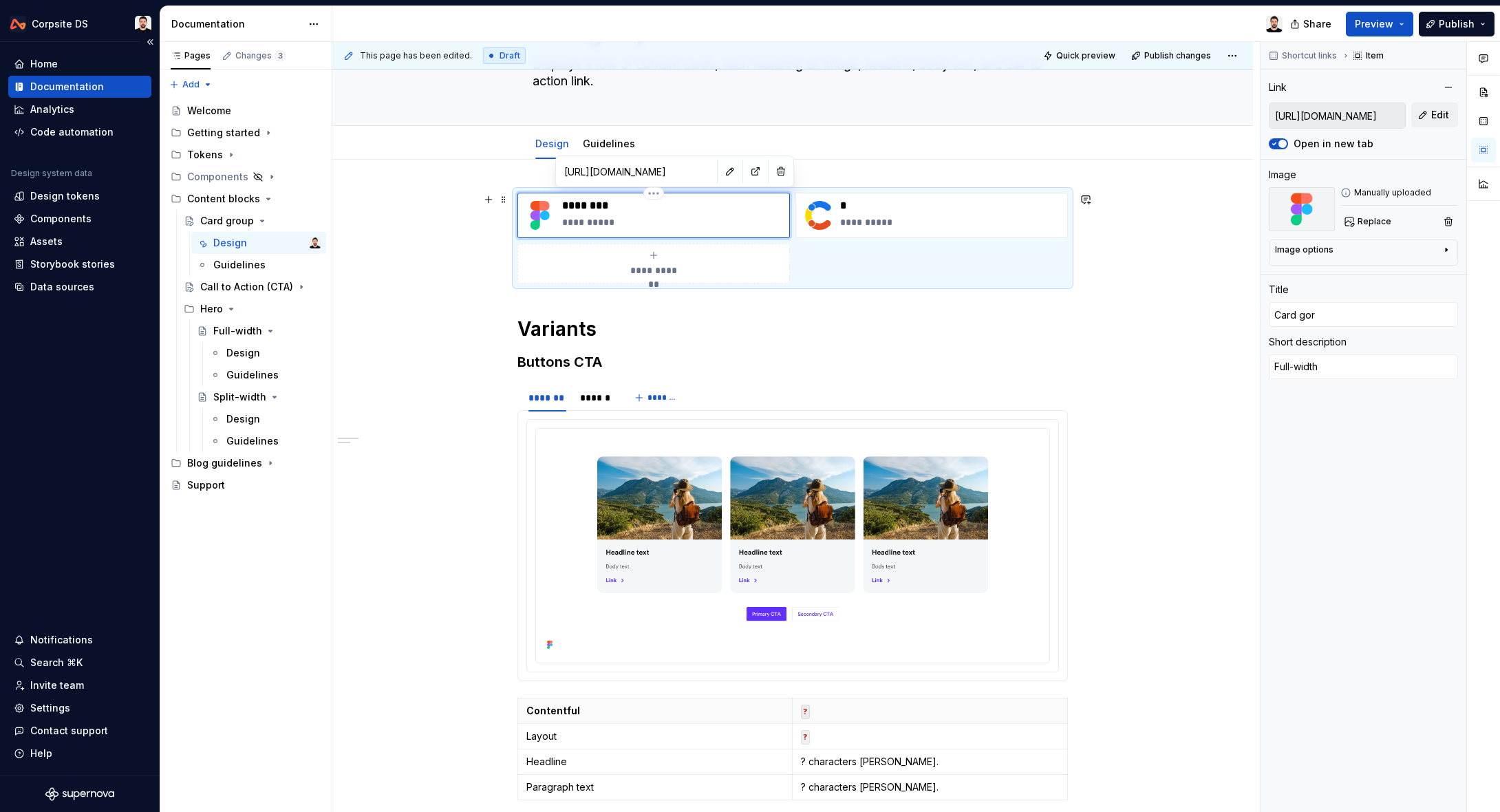
type input "Card go"
type textarea "*"
type input "Card g"
type textarea "*"
type input "Card gr"
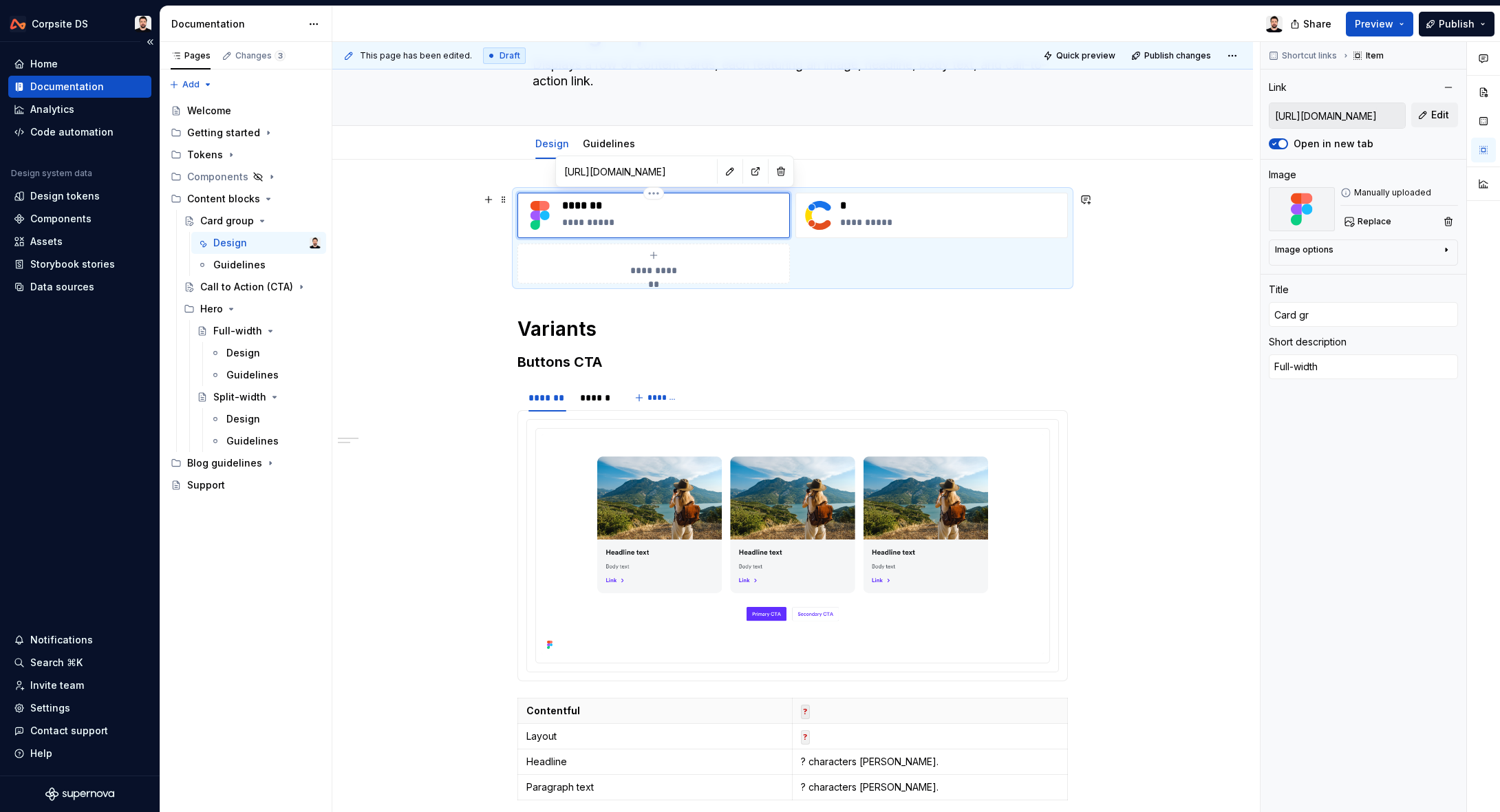
type textarea "*"
type input "Card gro"
type textarea "*"
type input "Card grou"
type textarea "*"
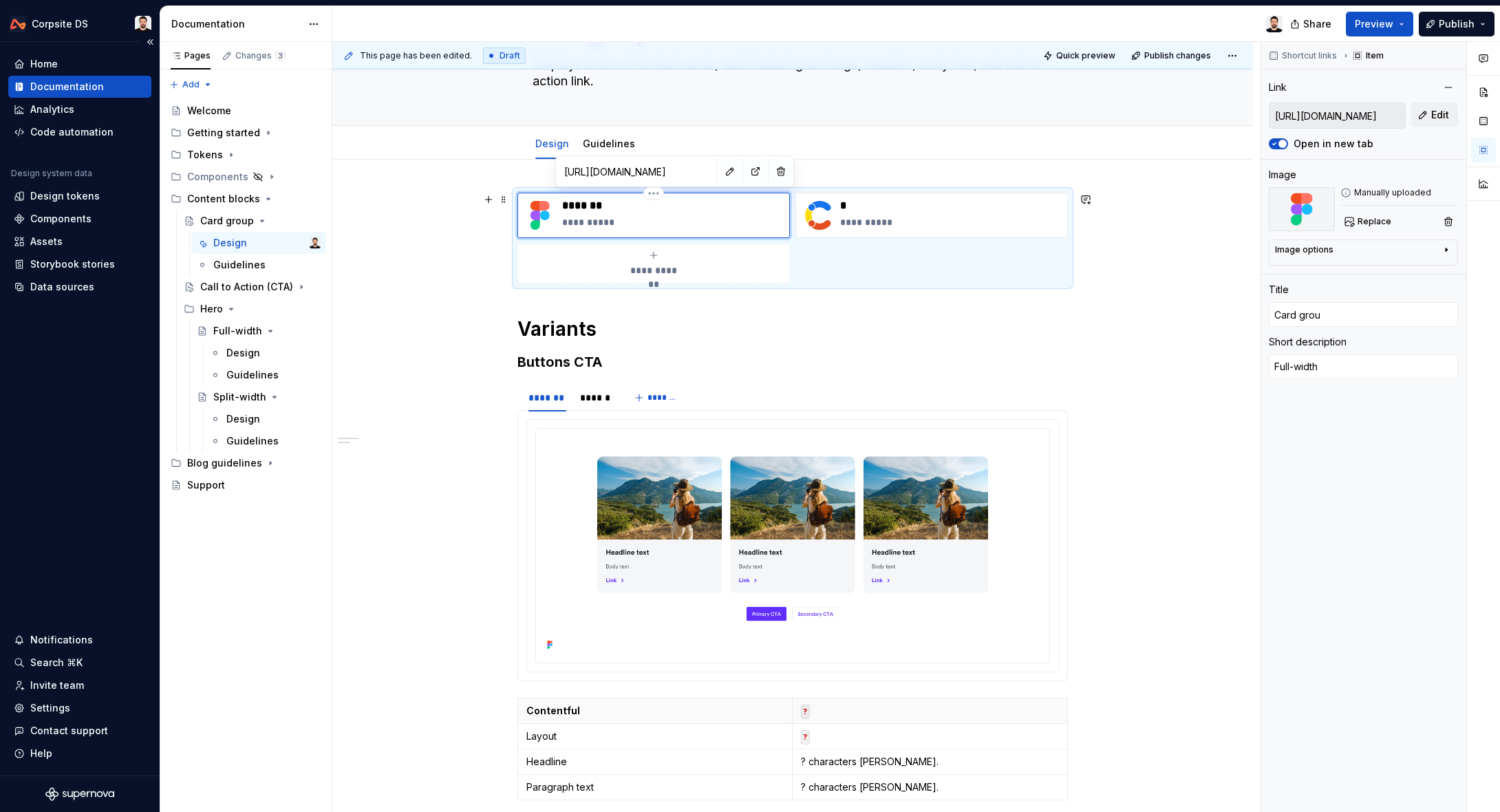
type input "Card group"
type textarea "*"
type textarea "Full-widt"
type textarea "*"
type textarea "Full-wid"
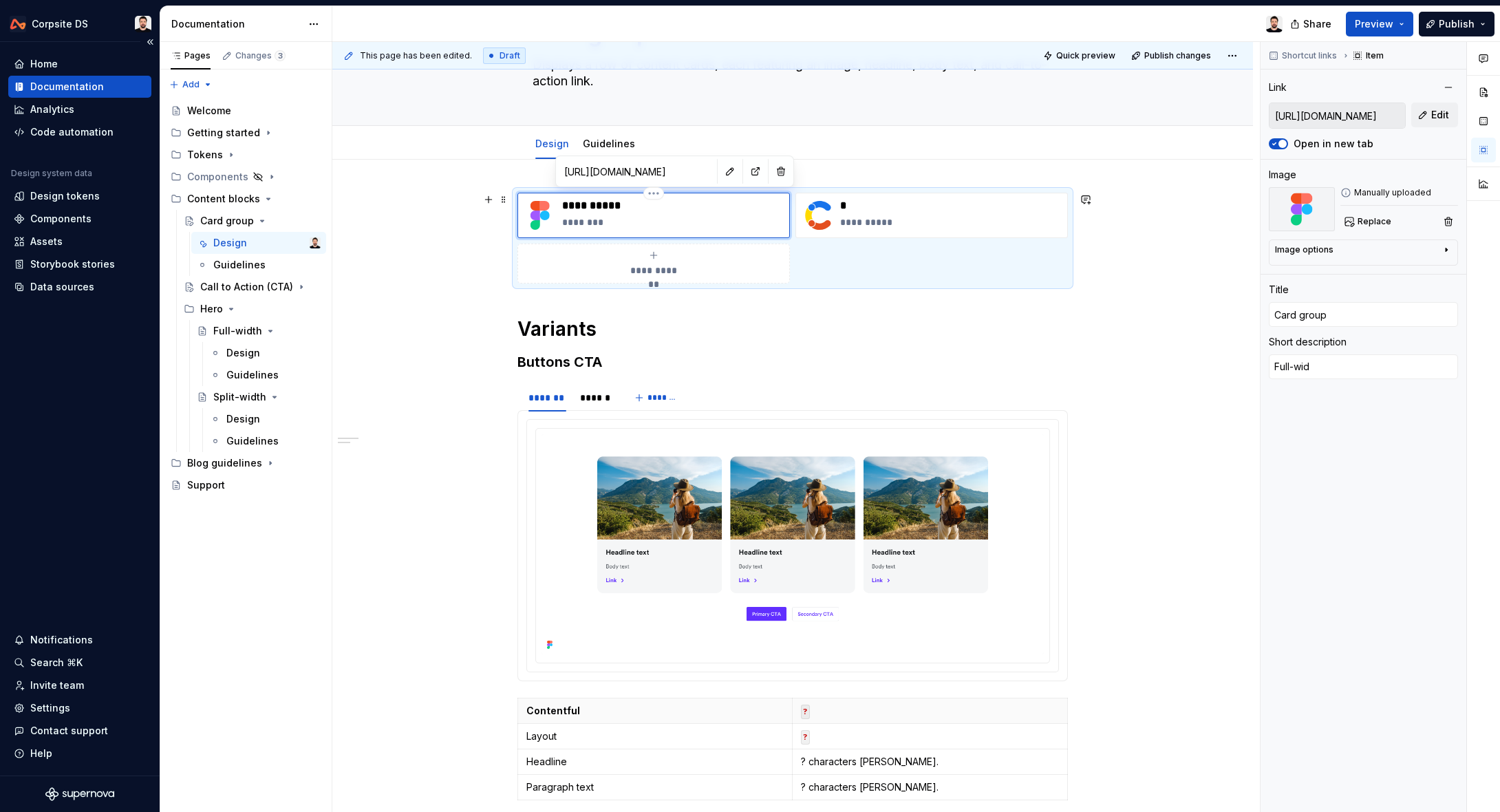
type textarea "*"
type textarea "Full-widD"
type textarea "*"
type textarea "Full-wiD"
type textarea "*"
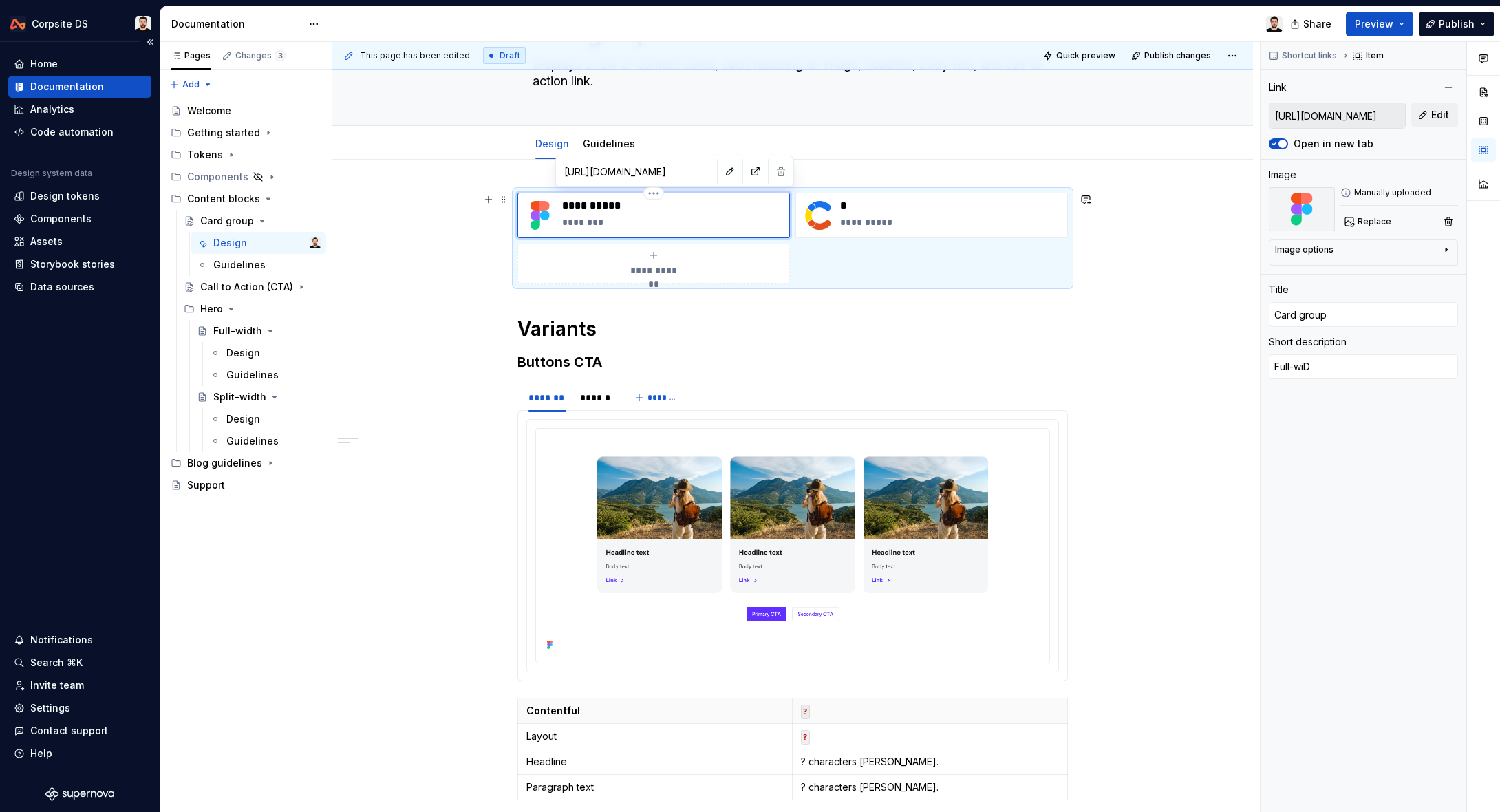
type textarea "Full-wD"
type textarea "*"
type textarea "Full-D"
type textarea "*"
type textarea "FullD"
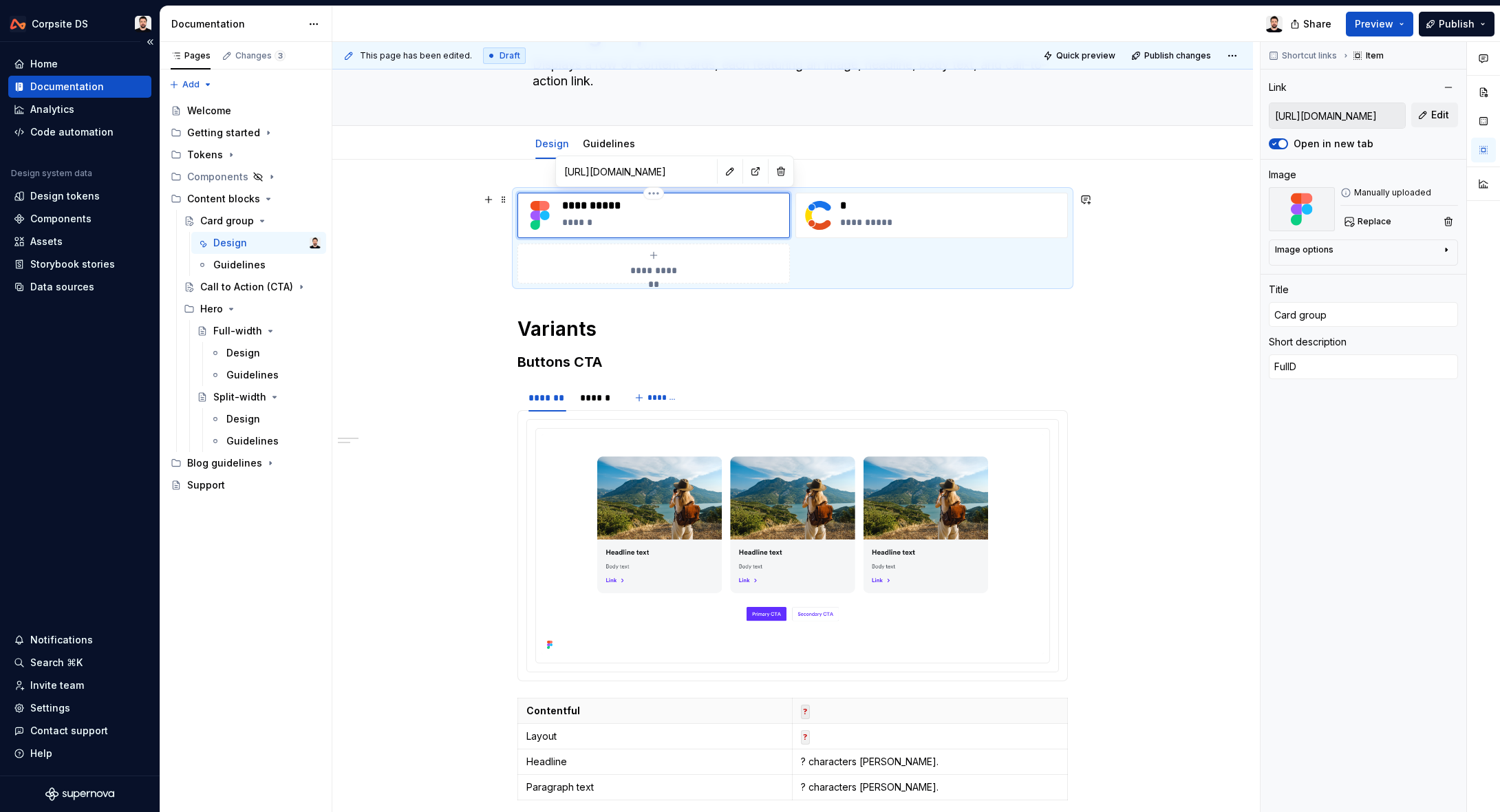
type textarea "*"
type textarea "FulD"
type textarea "*"
type textarea "FuD"
type textarea "*"
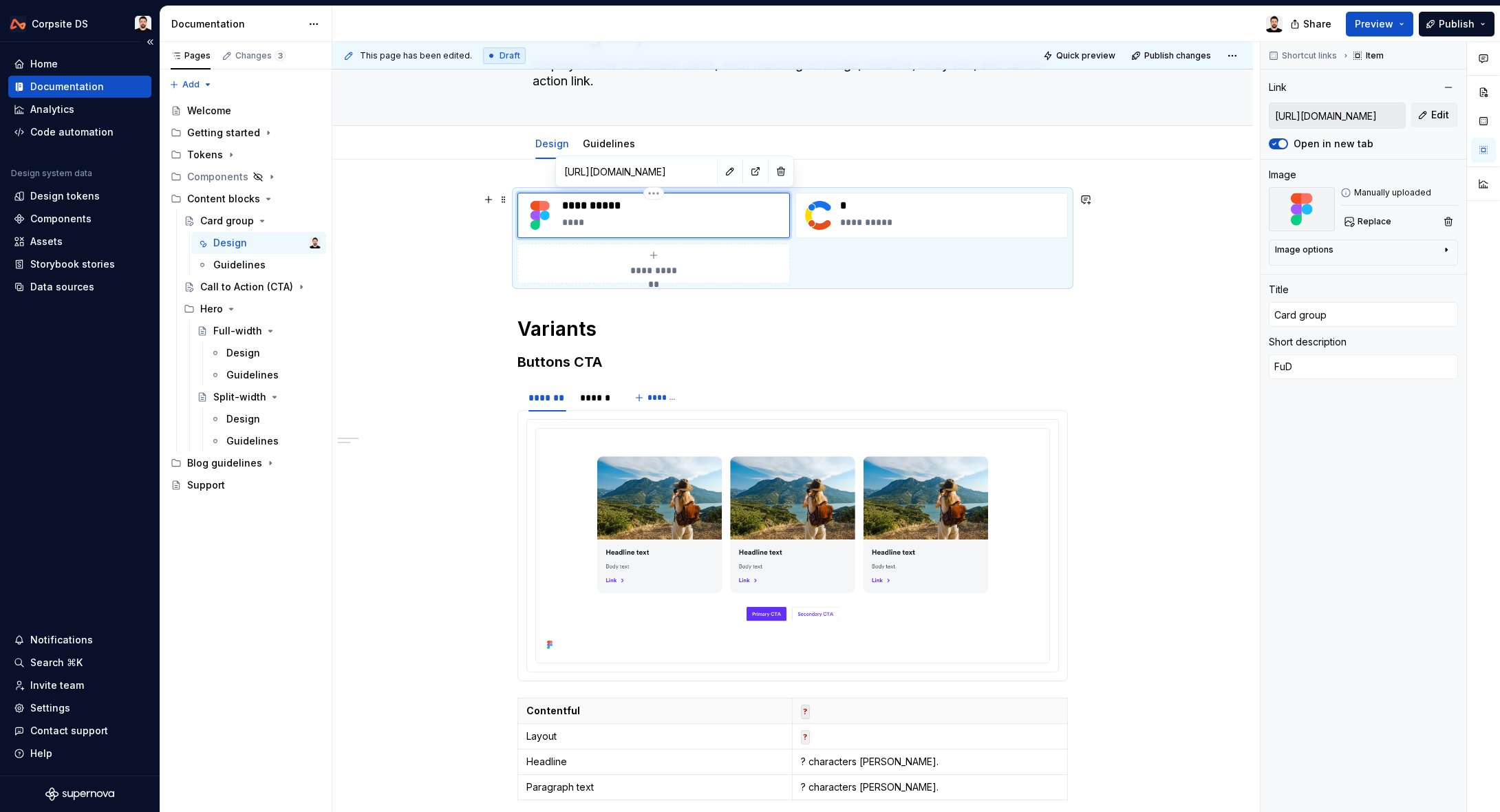
type textarea "FD"
type textarea "*"
type textarea "D"
type textarea "*"
type textarea "De"
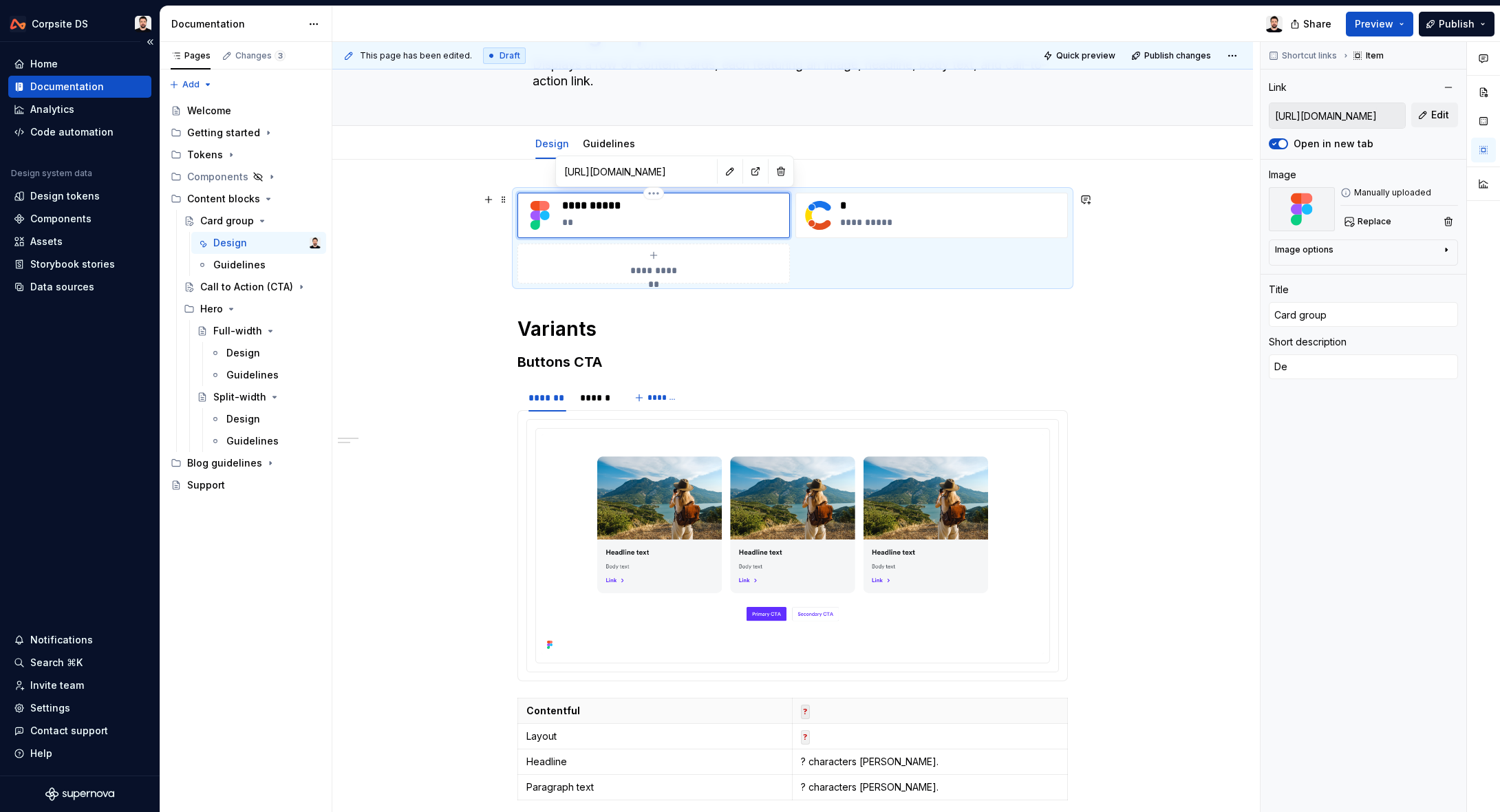
type textarea "*"
type textarea "Def"
type textarea "*"
type textarea "Defa"
type textarea "*"
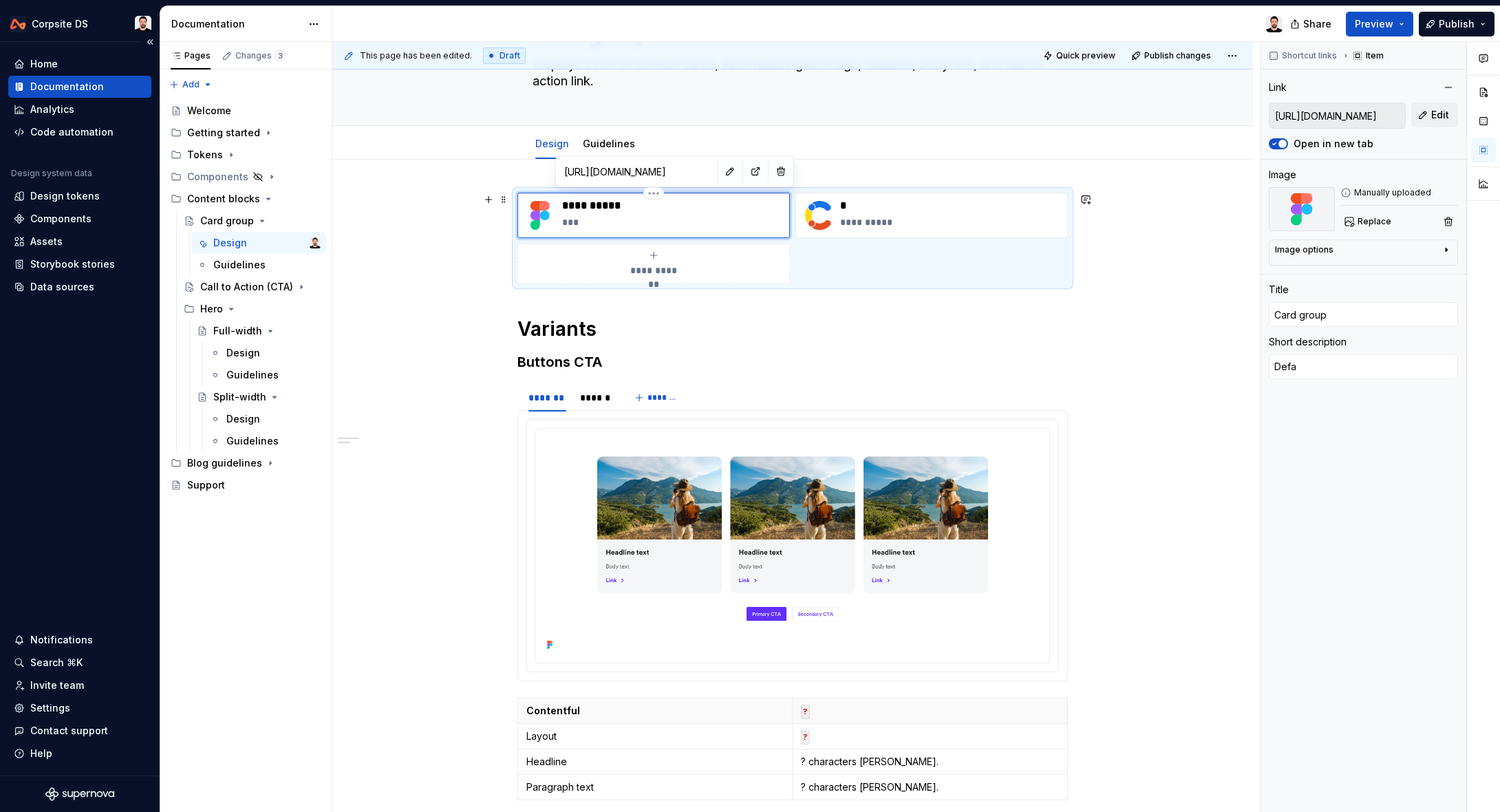
type textarea "Defau"
type textarea "*"
type textarea "Defaul"
type textarea "*"
type textarea "Default"
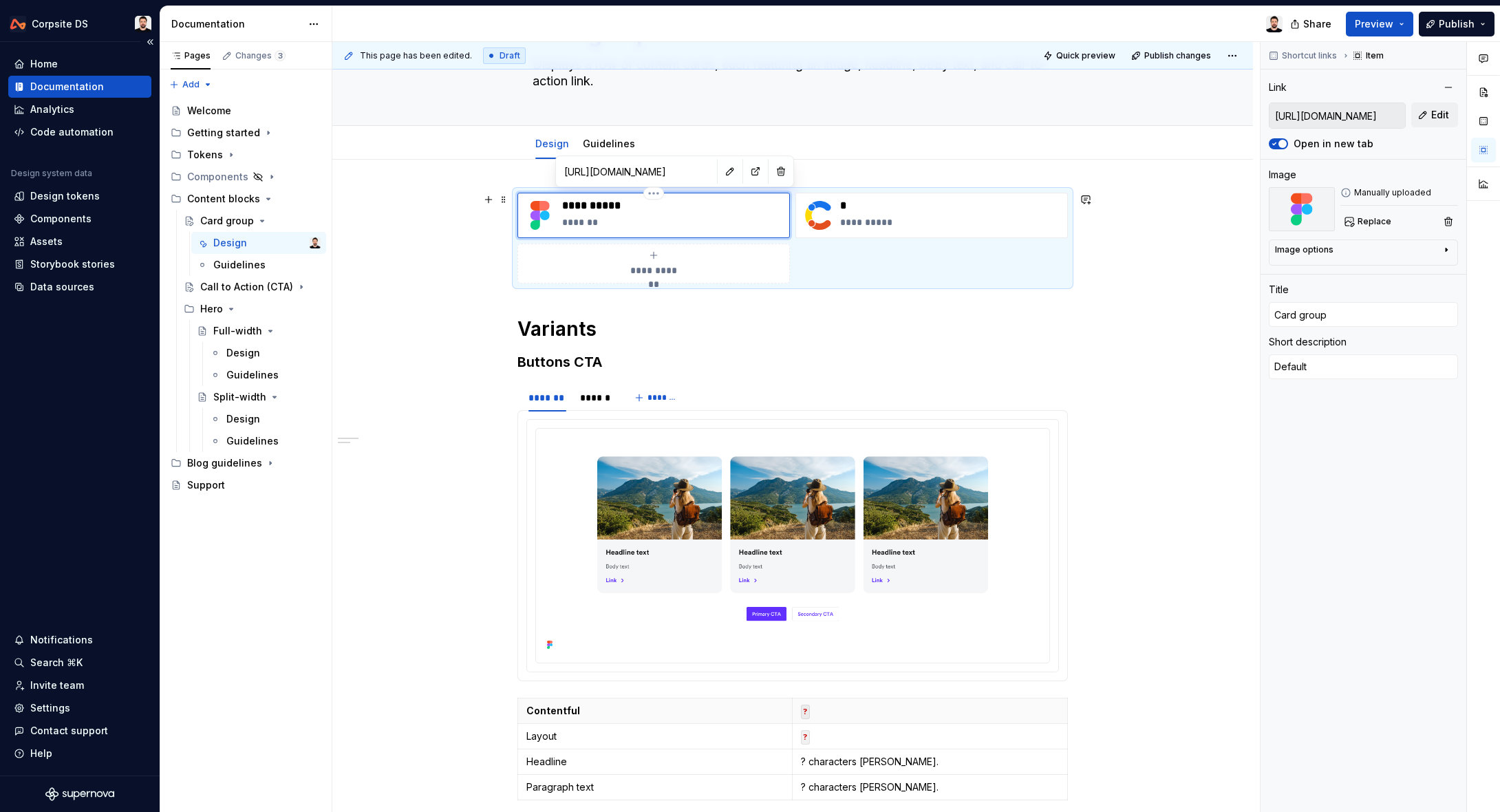
type textarea "*"
type textarea "Defaul"
type textarea "*"
type textarea "Defau"
type textarea "*"
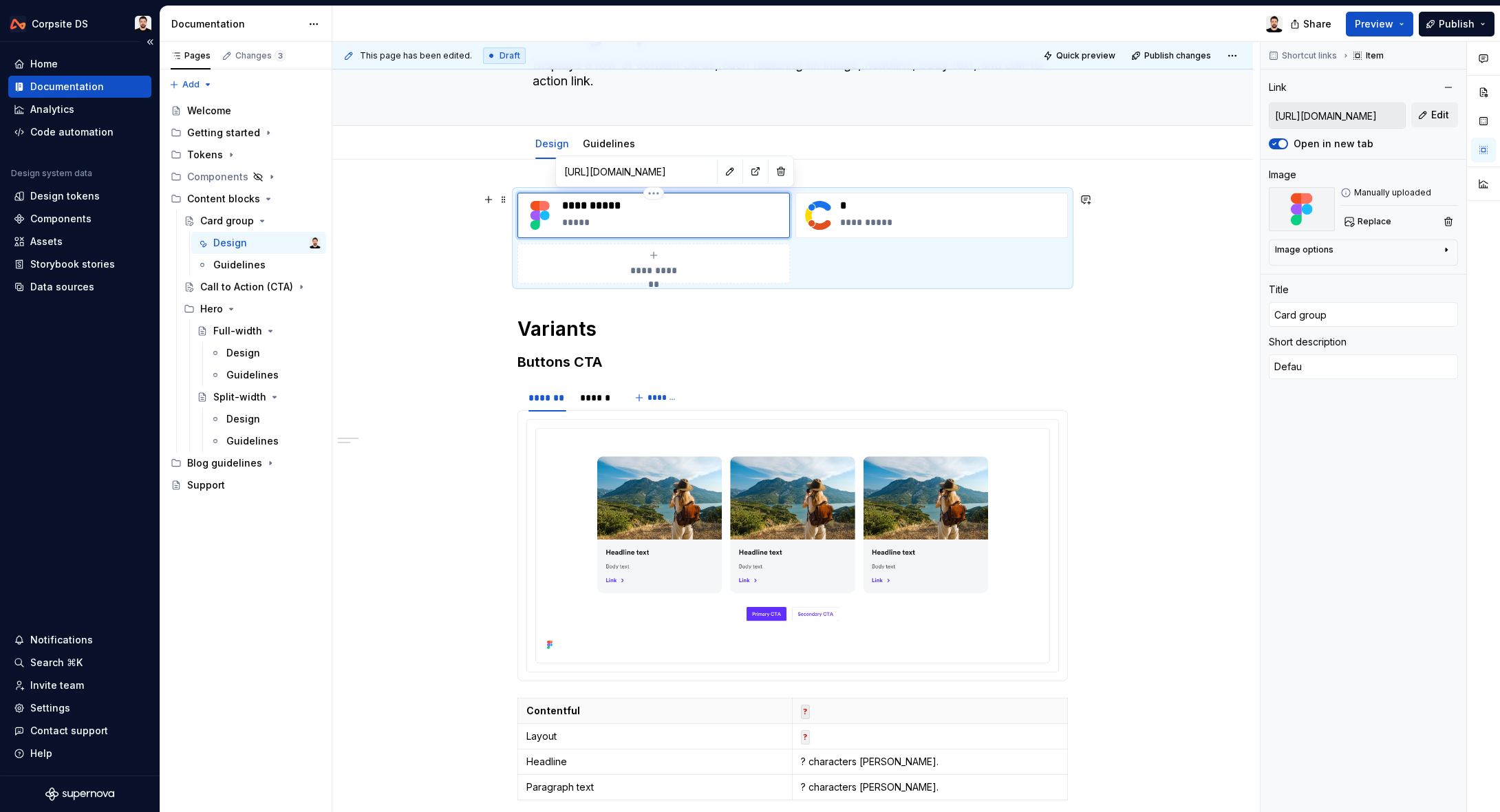
type textarea "Defa"
type textarea "*"
type textarea "Def"
type textarea "*"
type textarea "De"
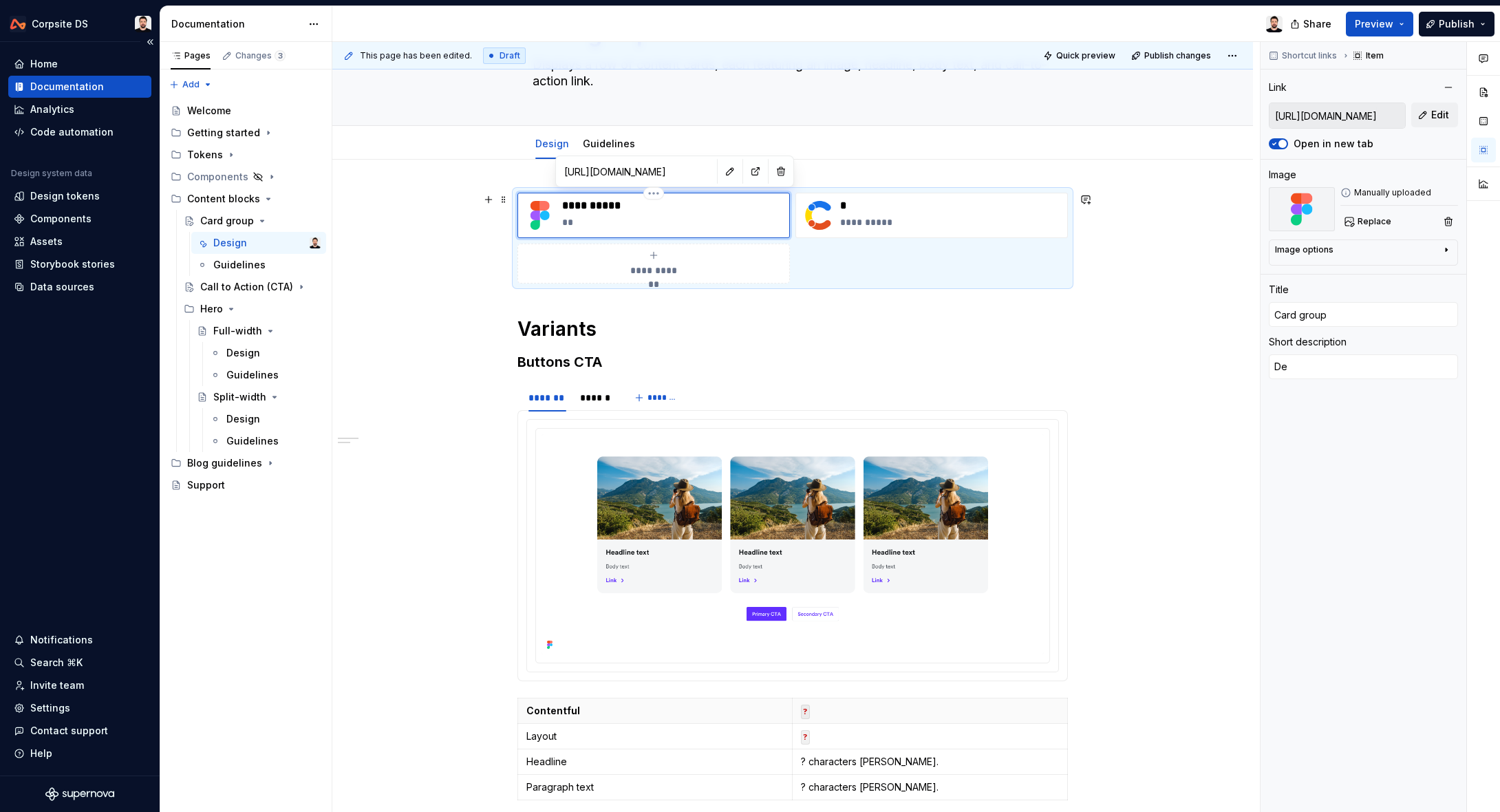
type textarea "*"
type textarea "D"
type textarea "*"
click at [896, 222] on p "**********" at bounding box center [951, 223] width 222 height 14
type textarea "*"
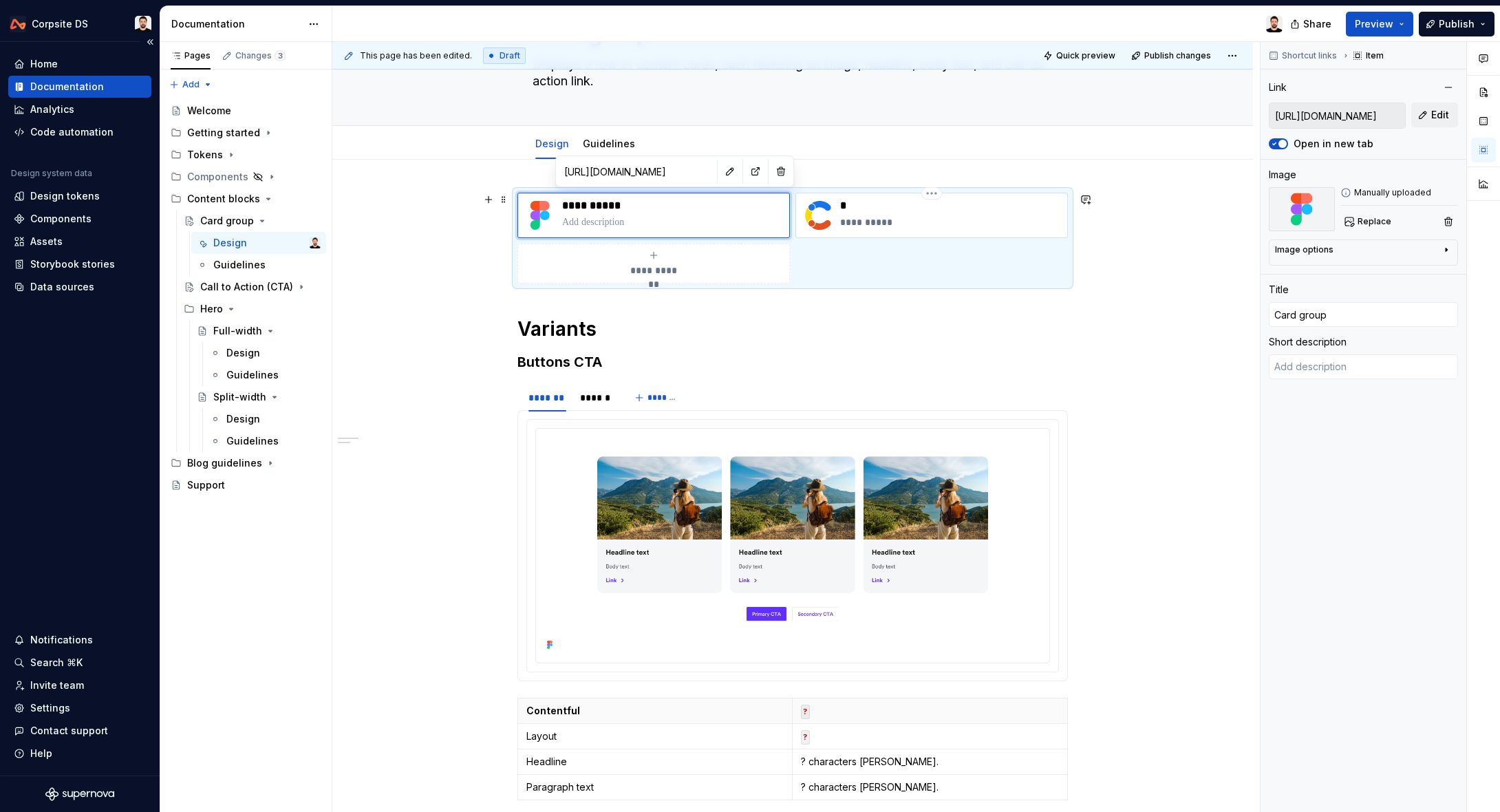
type input "[URL][DOMAIN_NAME]"
type input "?"
type textarea "Full-width"
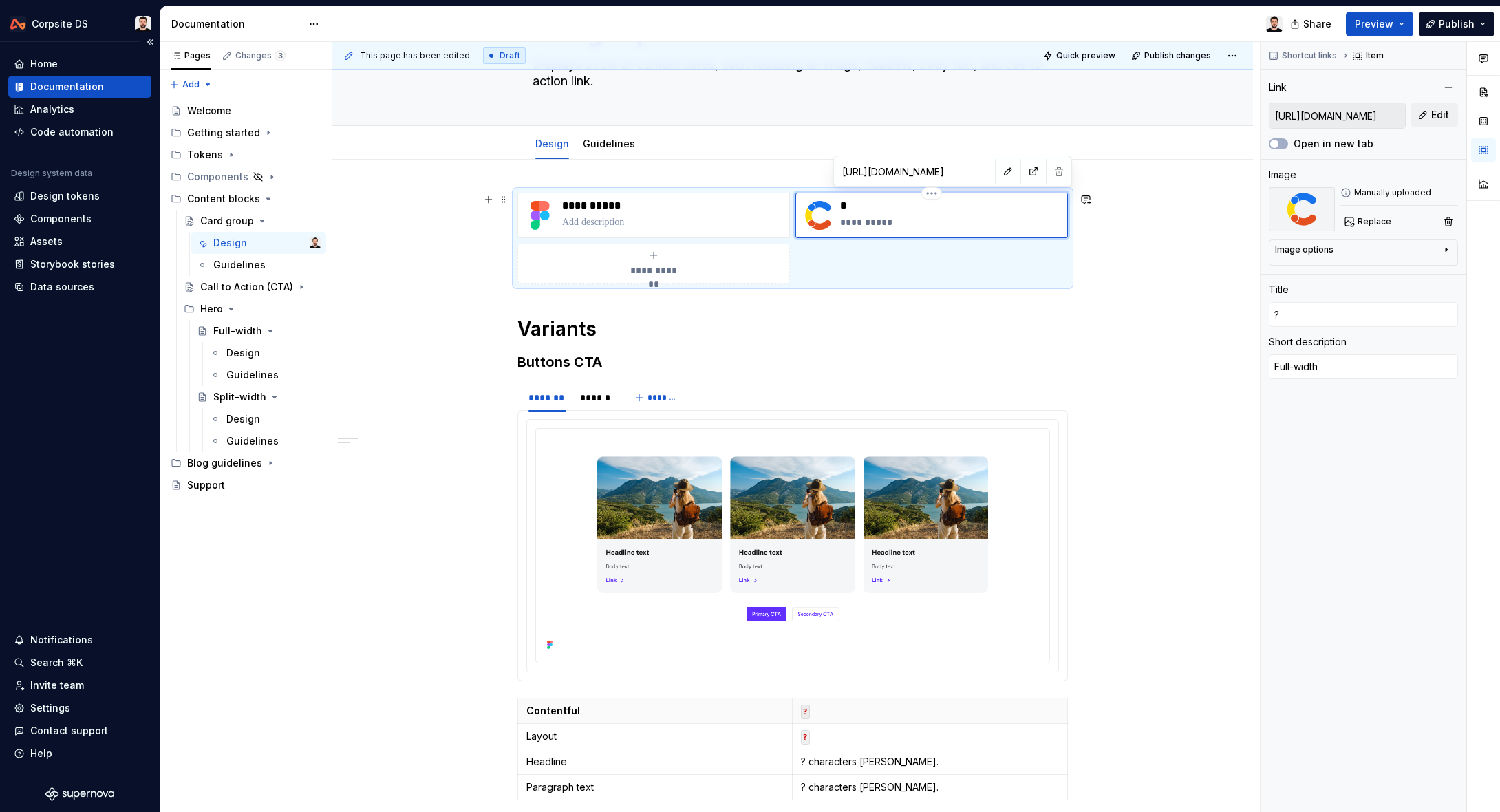
type textarea "*"
type textarea "Full-widt"
type textarea "*"
type textarea "Full-wid"
type textarea "*"
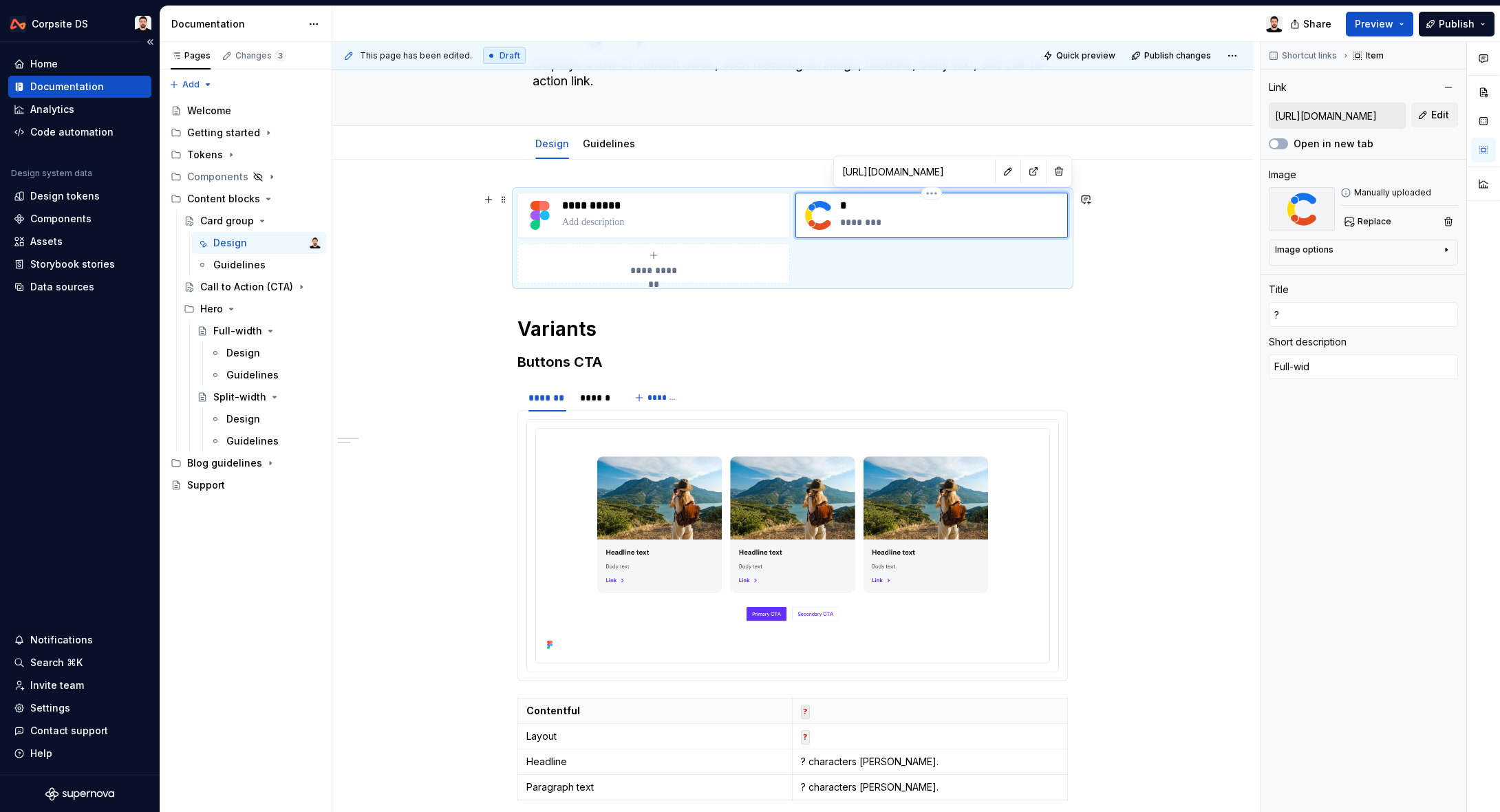
type textarea "Full-wi"
type textarea "*"
type textarea "Full-w"
type textarea "*"
type textarea "Full-"
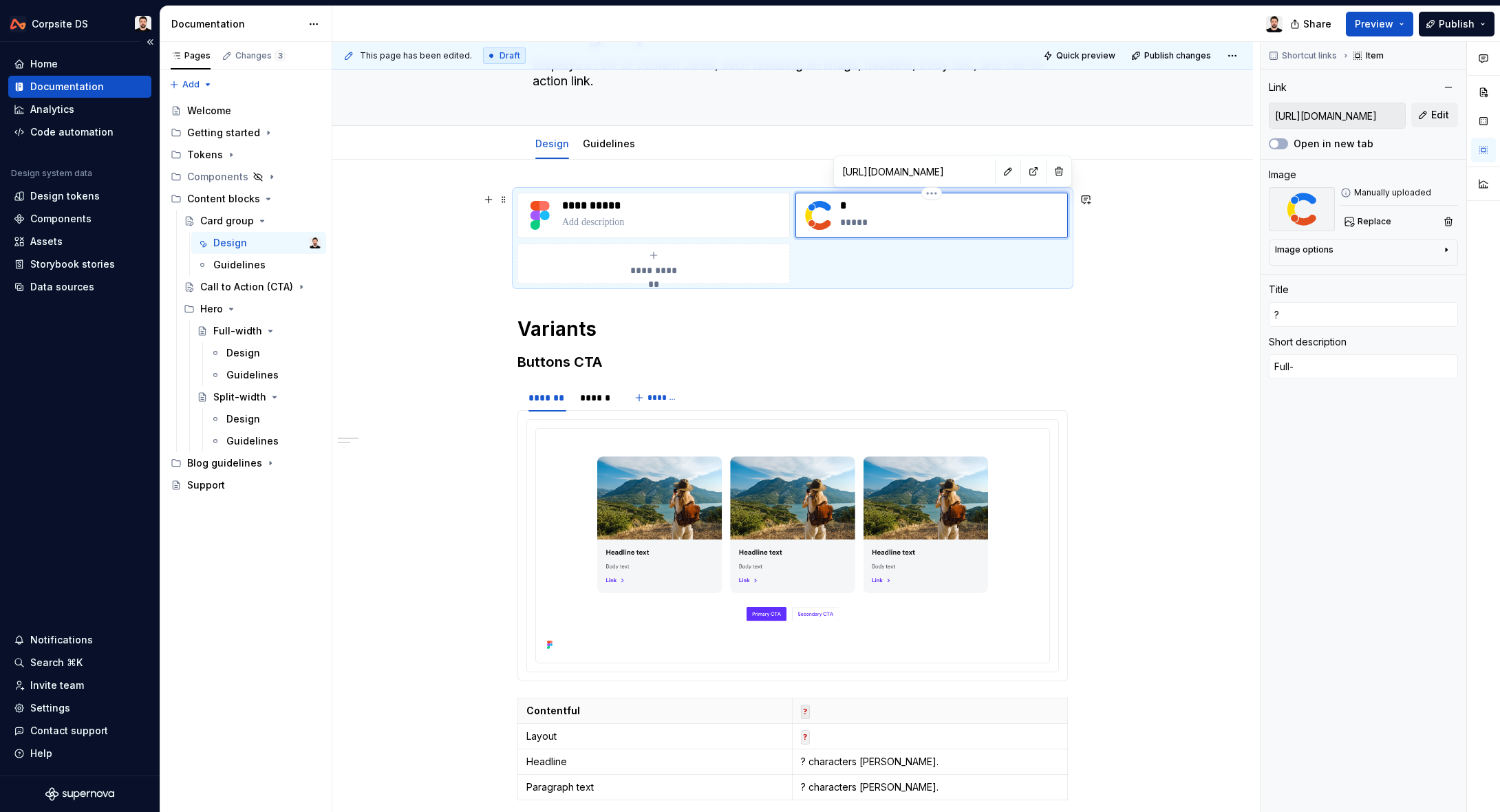
type textarea "*"
type textarea "Full"
type textarea "*"
type textarea "Ful"
type textarea "*"
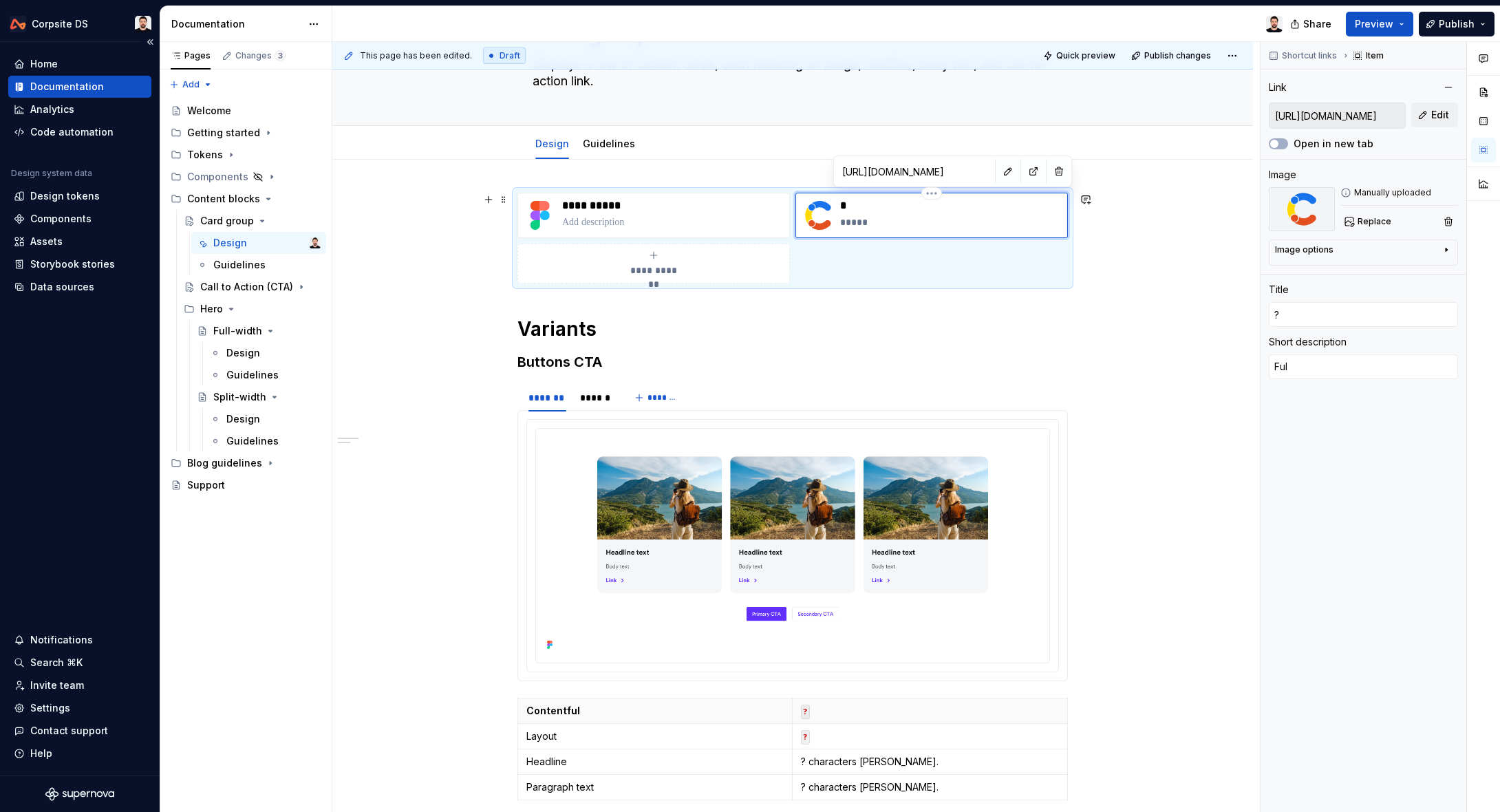
type textarea "Fu"
type textarea "*"
type textarea "F"
type textarea "*"
click at [706, 209] on p "**********" at bounding box center [673, 206] width 222 height 14
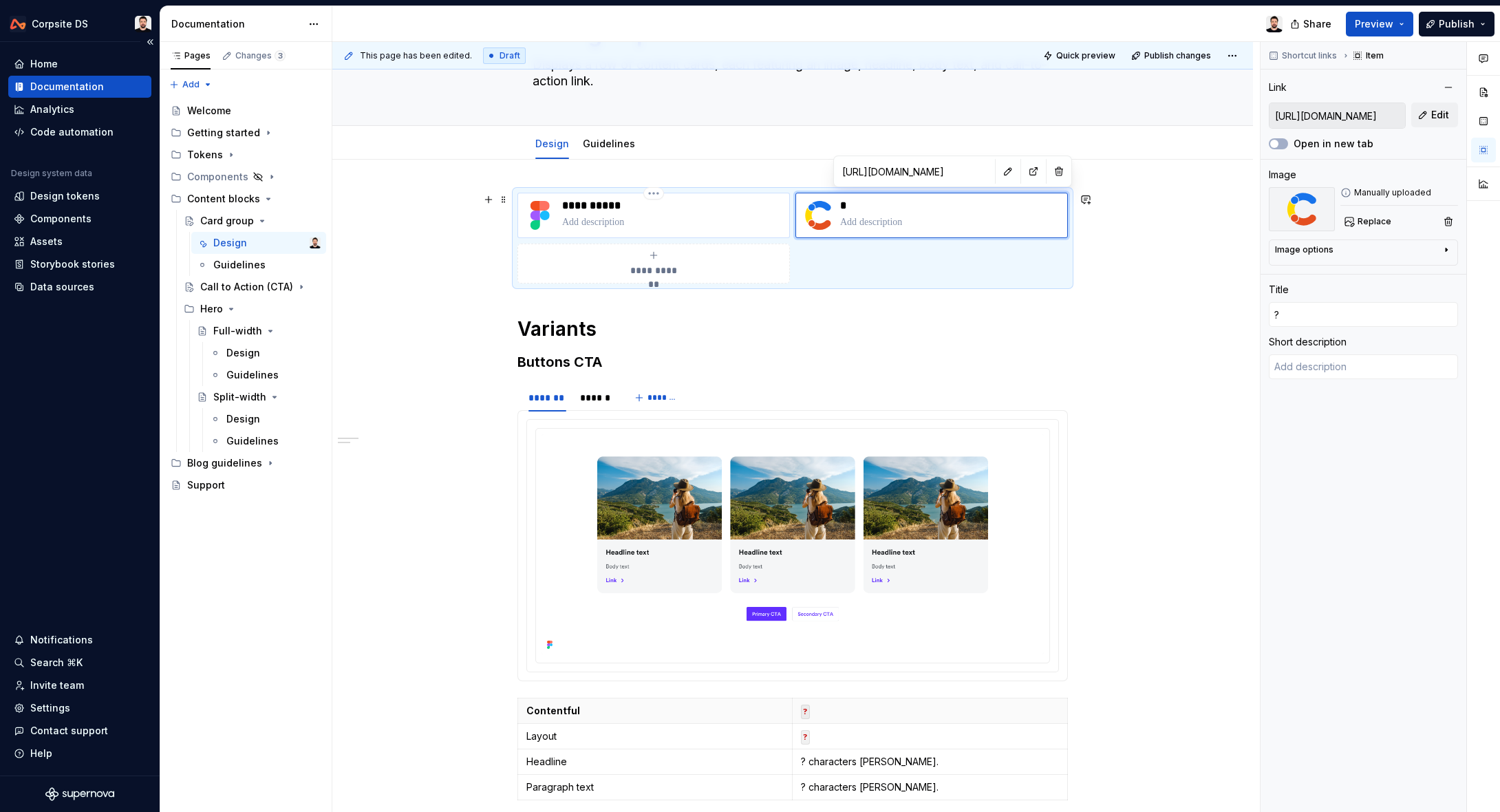
type textarea "*"
type input "[URL][DOMAIN_NAME]"
type input "Card group"
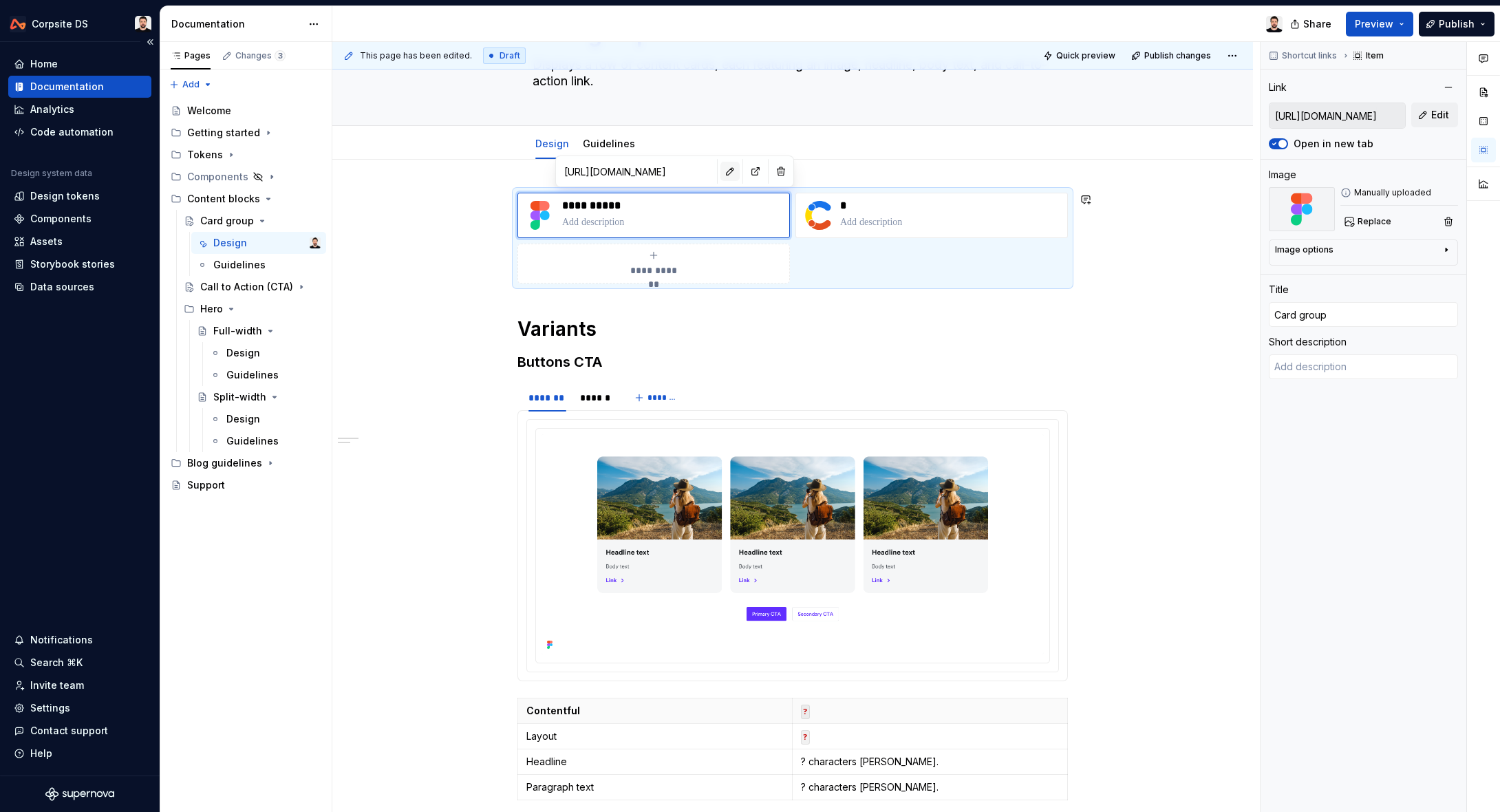
click at [720, 173] on button "button" at bounding box center [730, 171] width 20 height 20
type textarea "*"
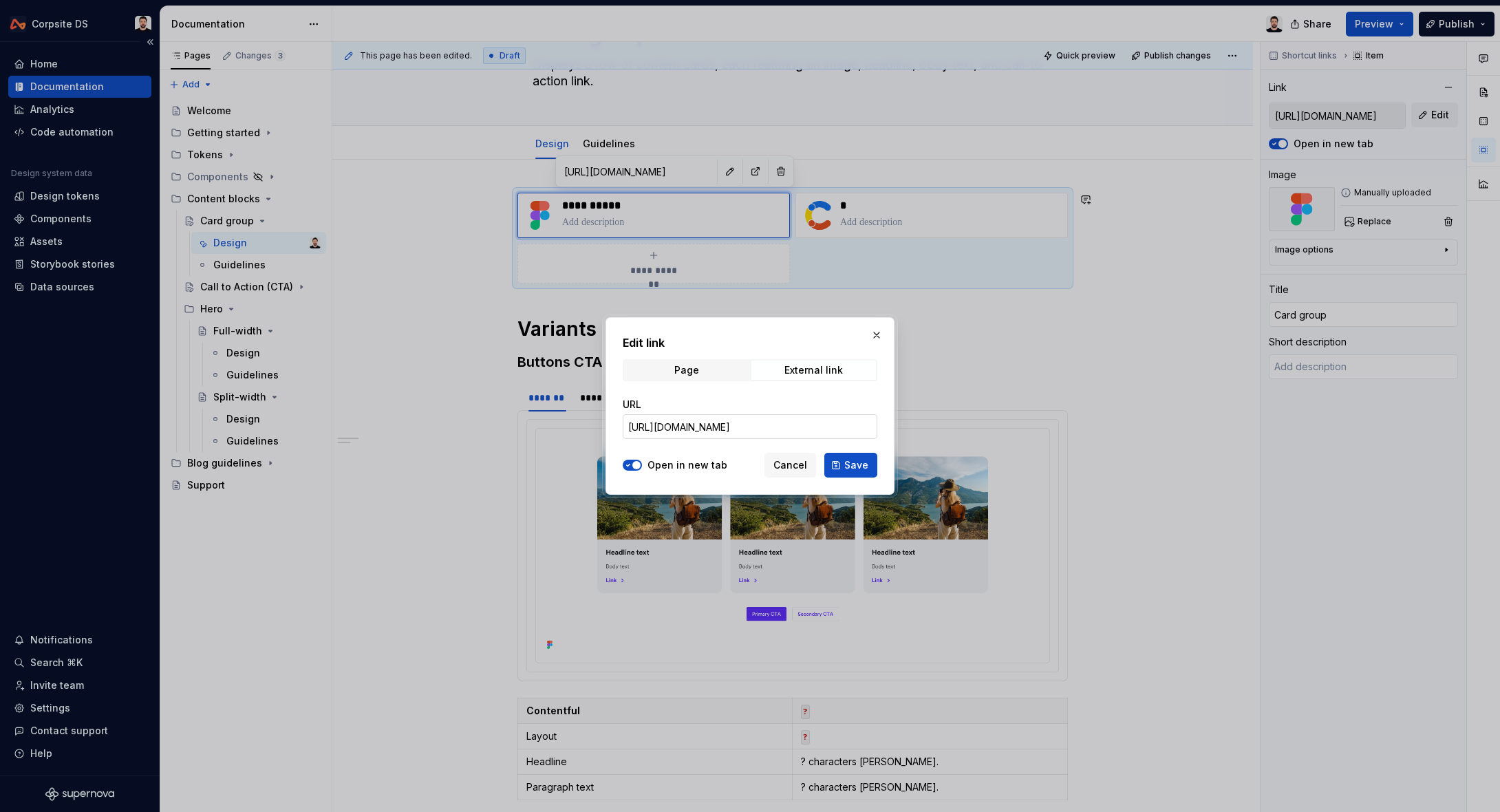
click at [750, 423] on input "[URL][DOMAIN_NAME]" at bounding box center [750, 426] width 254 height 25
paste input "[URL][DOMAIN_NAME]"
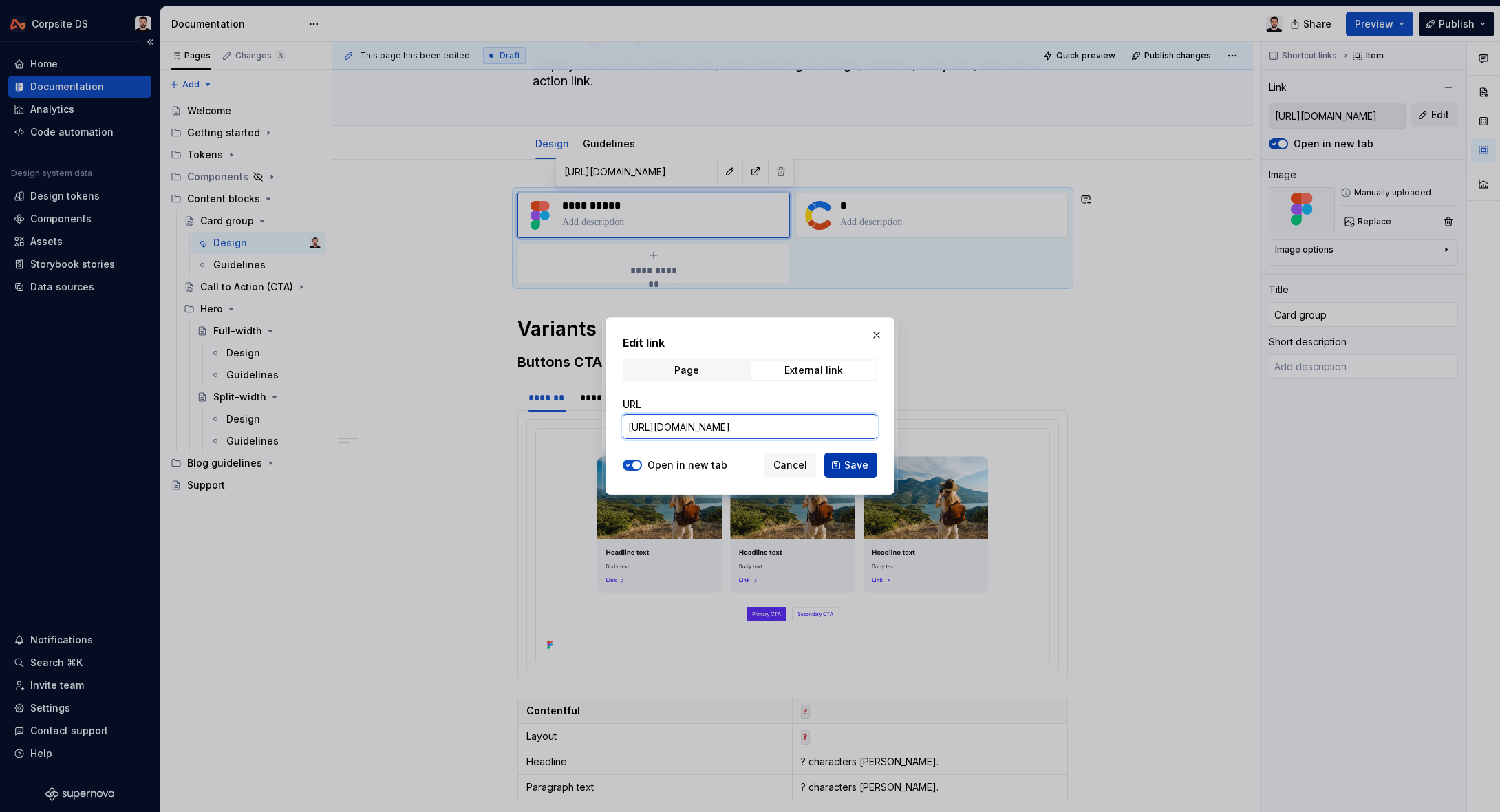
type input "[URL][DOMAIN_NAME]"
click at [840, 462] on button "Save" at bounding box center [852, 465] width 53 height 25
type textarea "*"
type input "[URL][DOMAIN_NAME]"
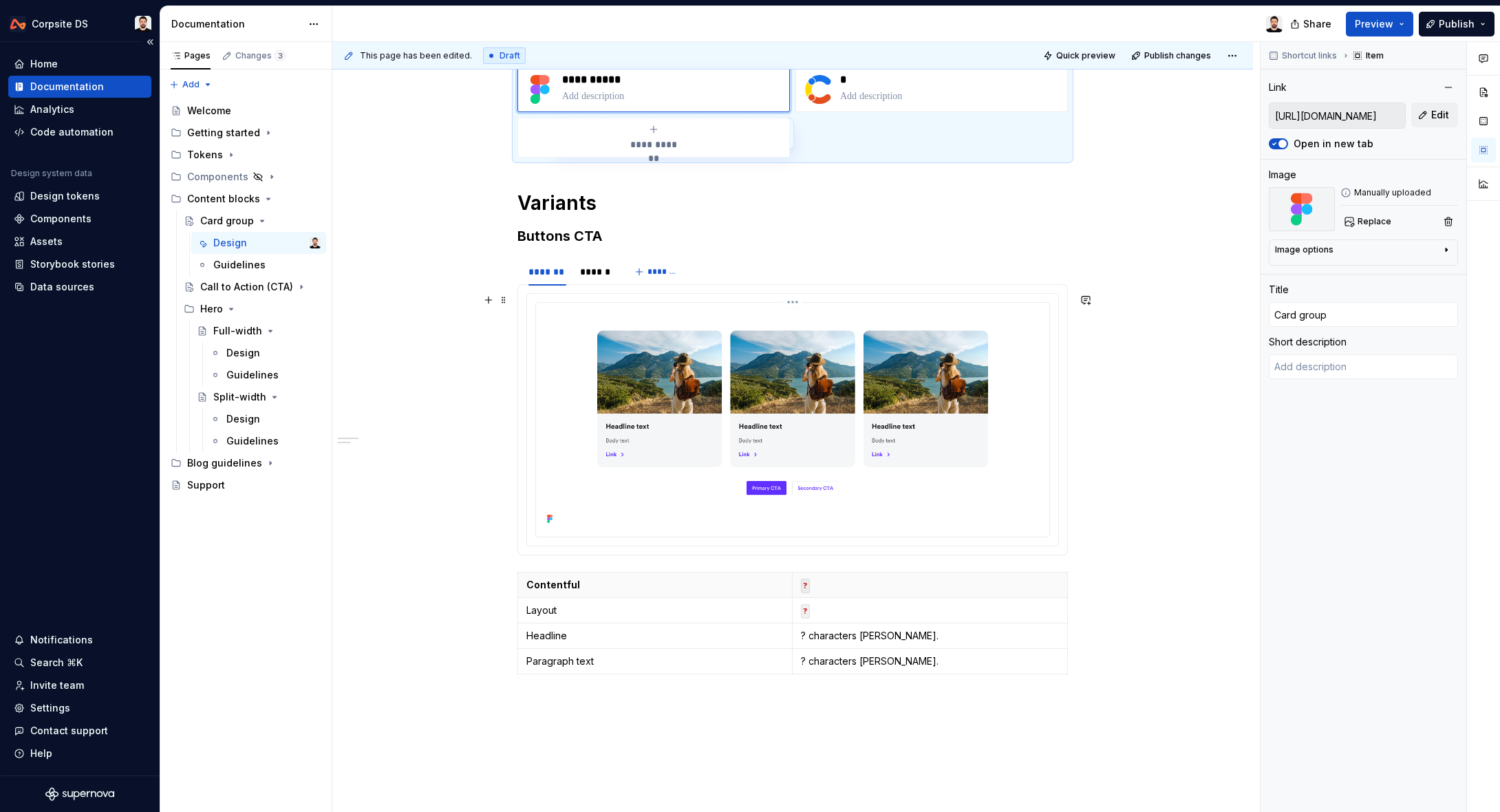
scroll to position [0, 0]
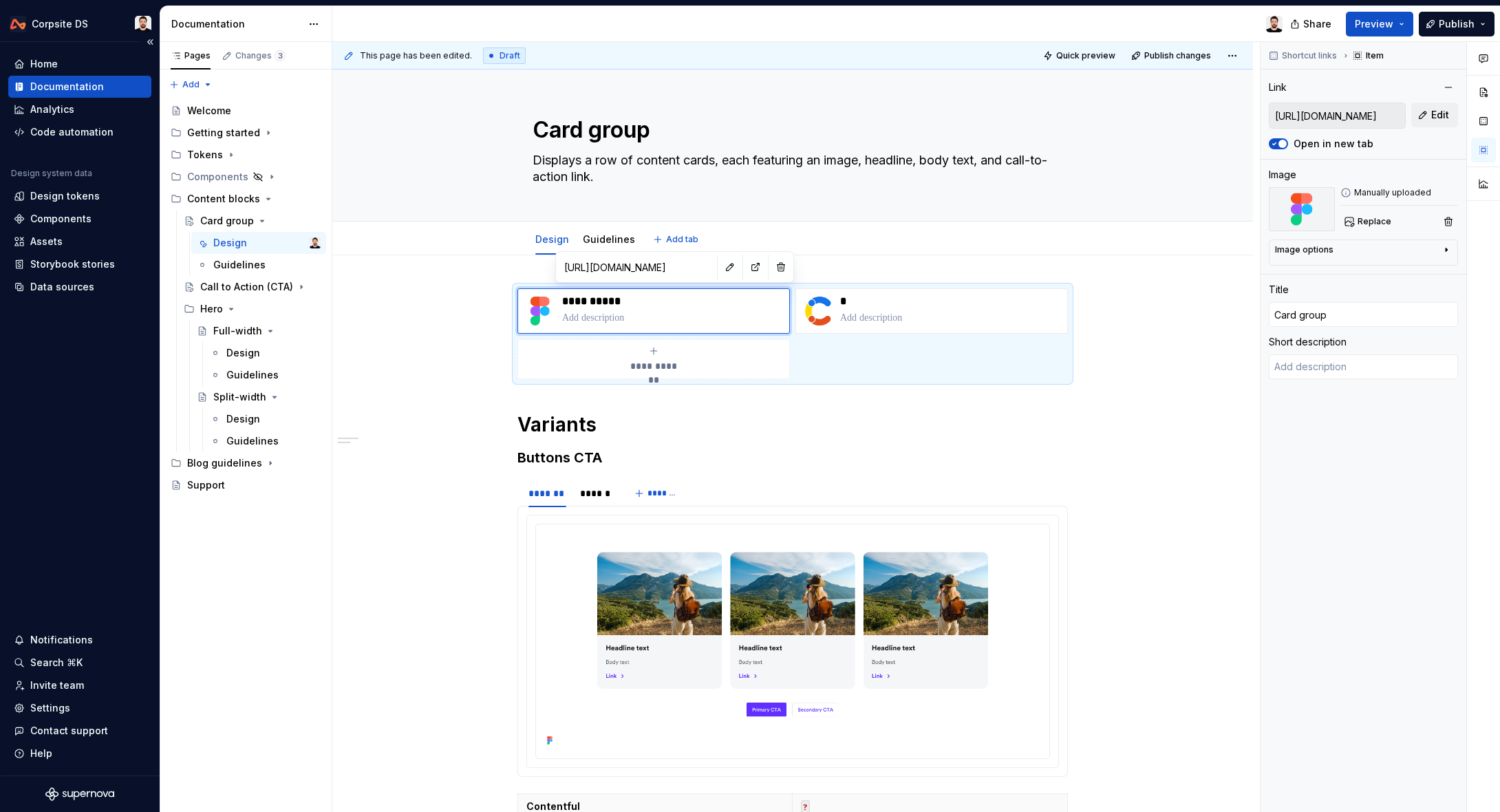
type textarea "*"
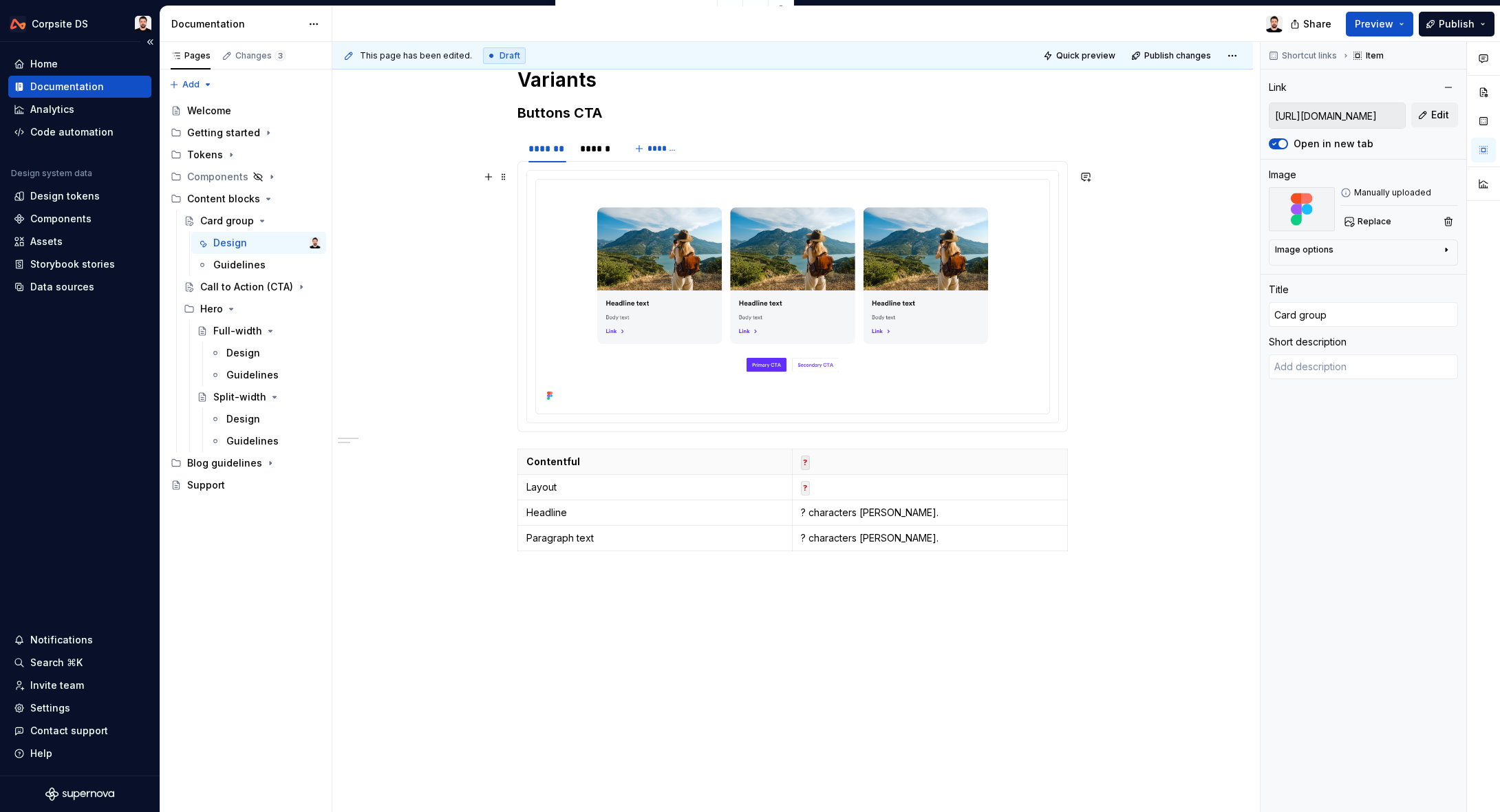
scroll to position [347, 0]
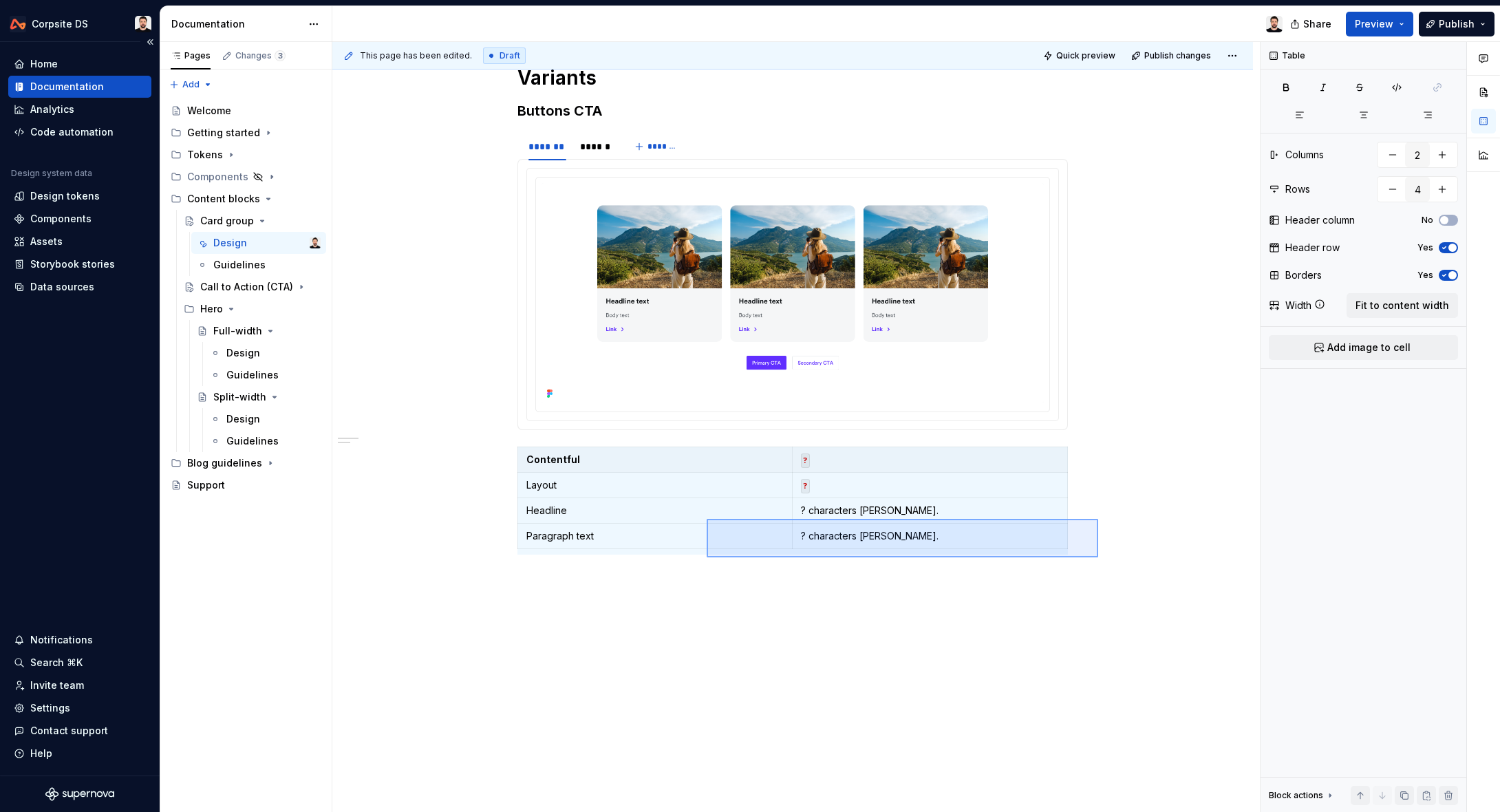
drag, startPoint x: 1030, startPoint y: 557, endPoint x: 673, endPoint y: 527, distance: 358.3
click at [707, 519] on div "**********" at bounding box center [795, 428] width 927 height 771
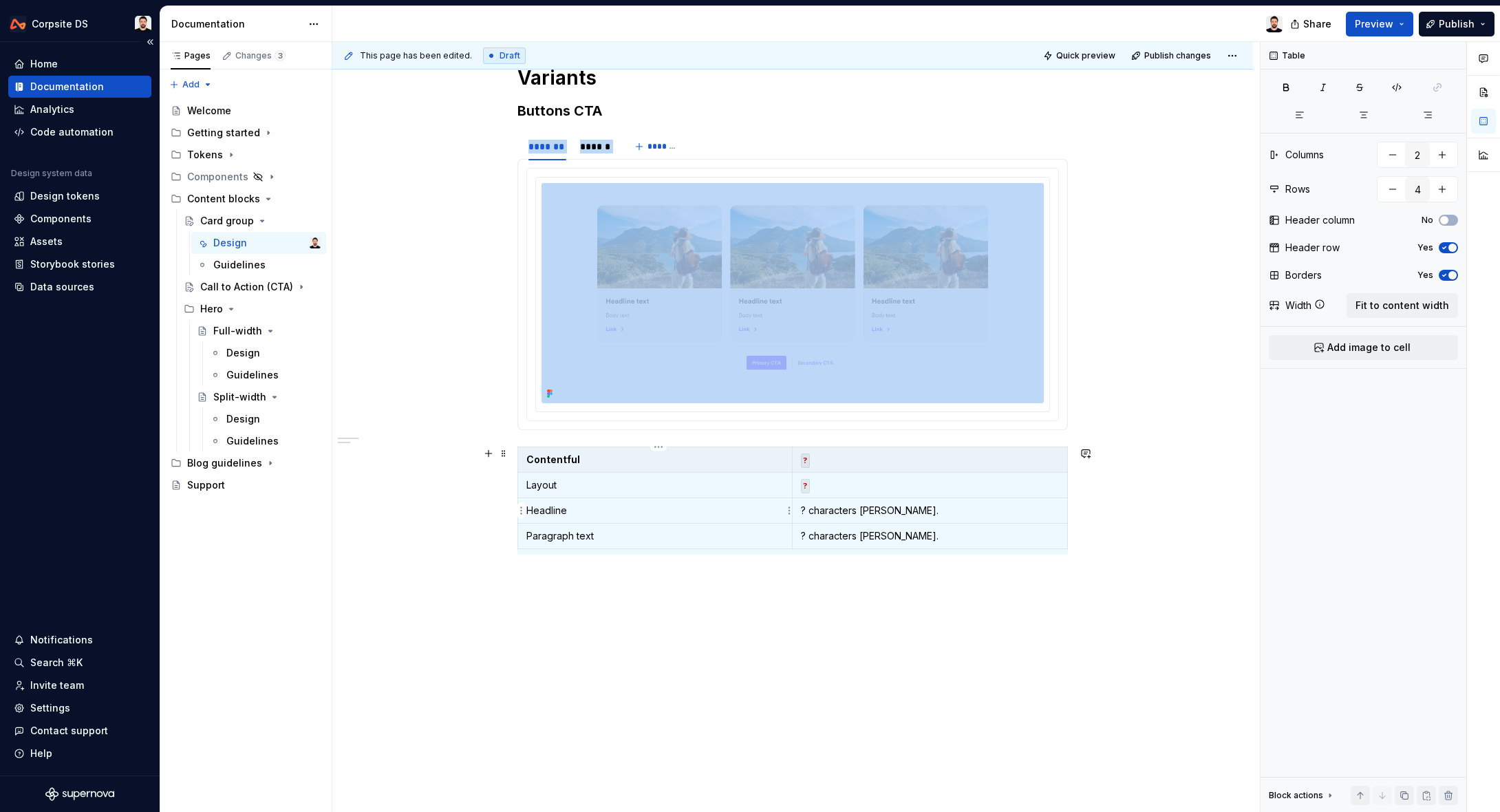
click at [650, 517] on td "Headline" at bounding box center [655, 511] width 275 height 26
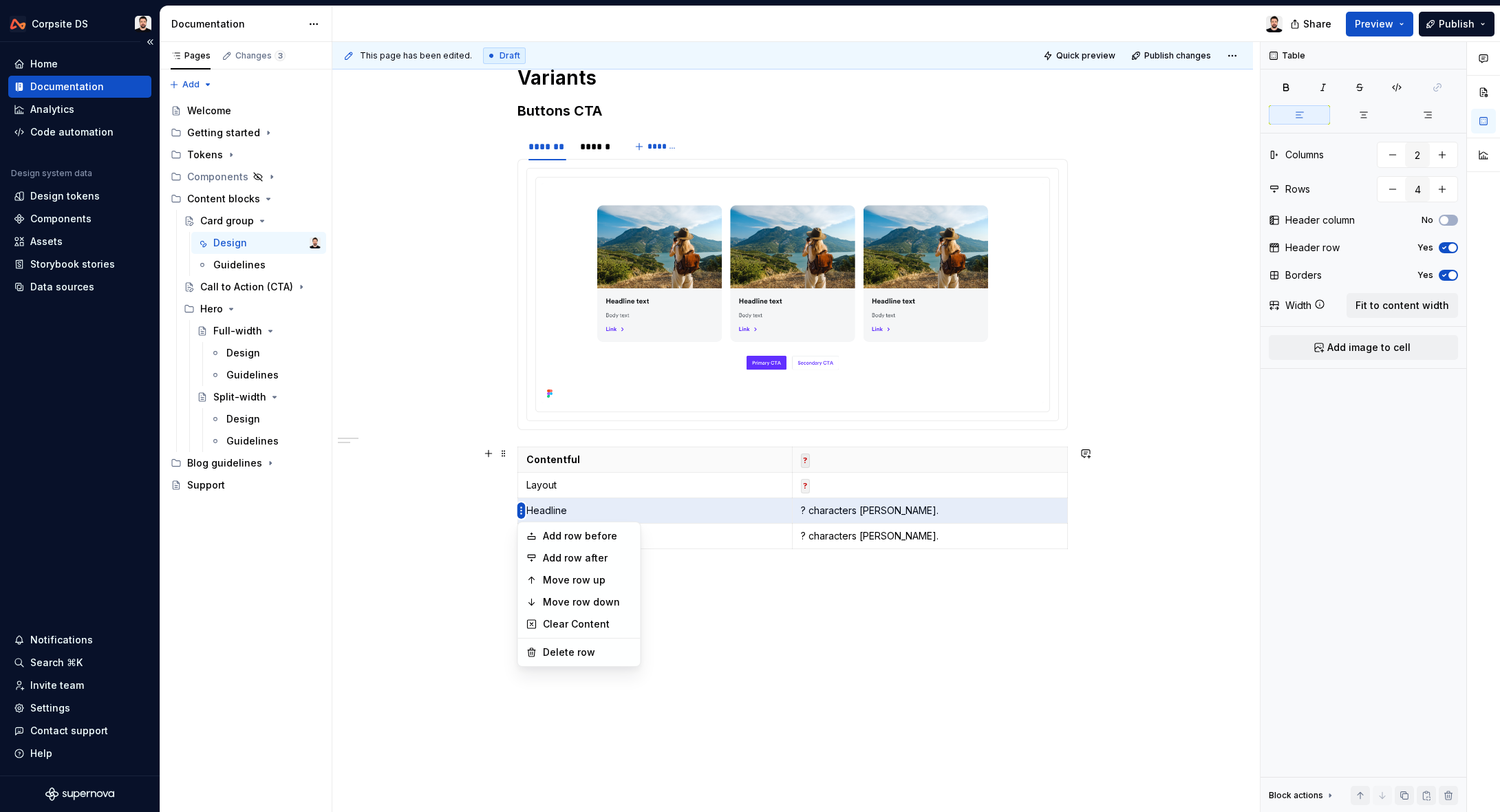
click at [519, 514] on html "Corpsite DS Home Documentation Analytics Code automation Design system data Des…" at bounding box center [750, 406] width 1500 height 812
drag, startPoint x: 571, startPoint y: 649, endPoint x: 551, endPoint y: 585, distance: 67.1
click at [571, 636] on div "Delete row" at bounding box center [587, 652] width 90 height 14
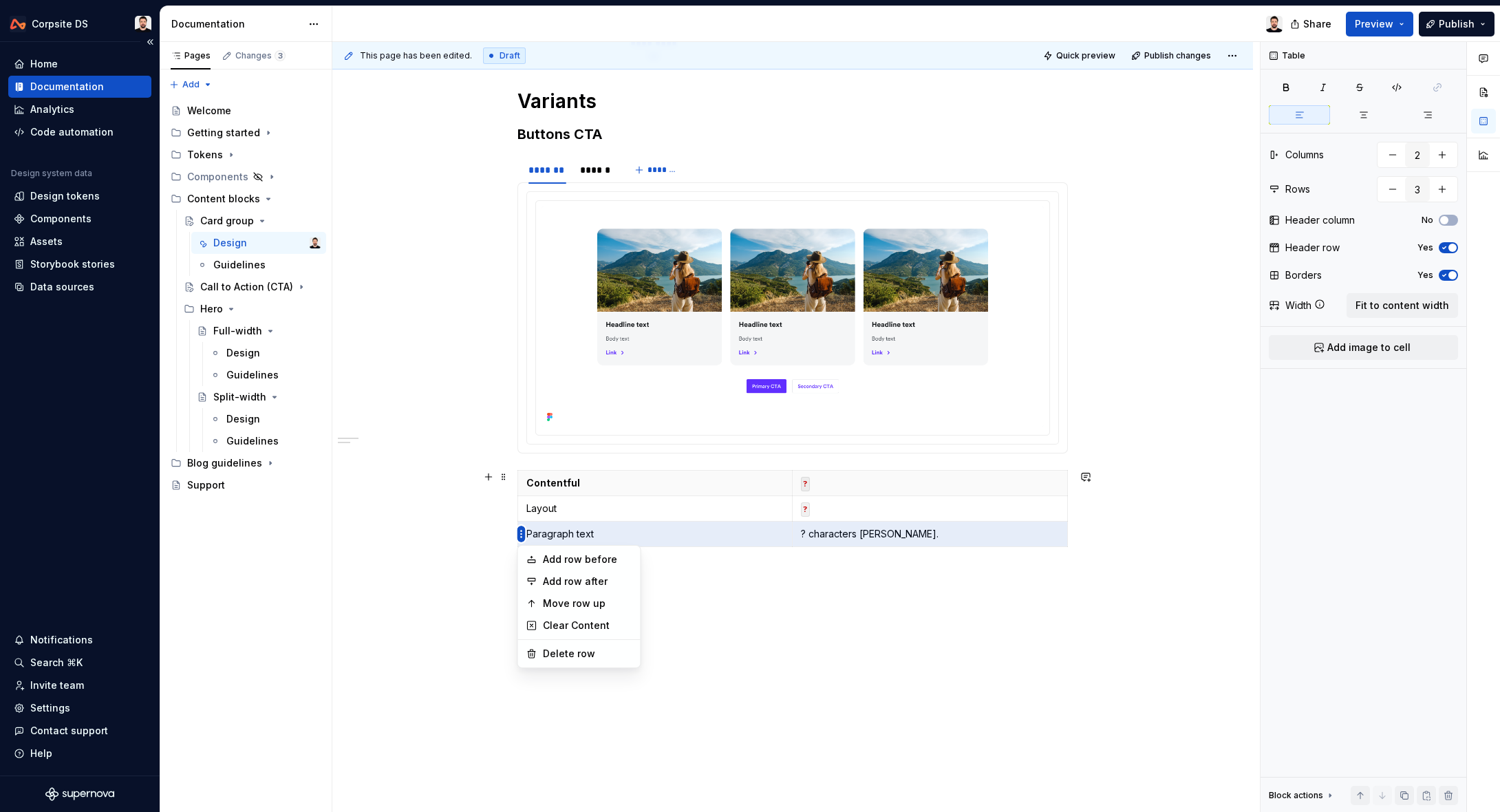
click at [522, 538] on html "Corpsite DS Home Documentation Analytics Code automation Design system data Des…" at bounding box center [750, 406] width 1500 height 812
click at [553, 636] on div "Delete row" at bounding box center [587, 653] width 90 height 14
type input "2"
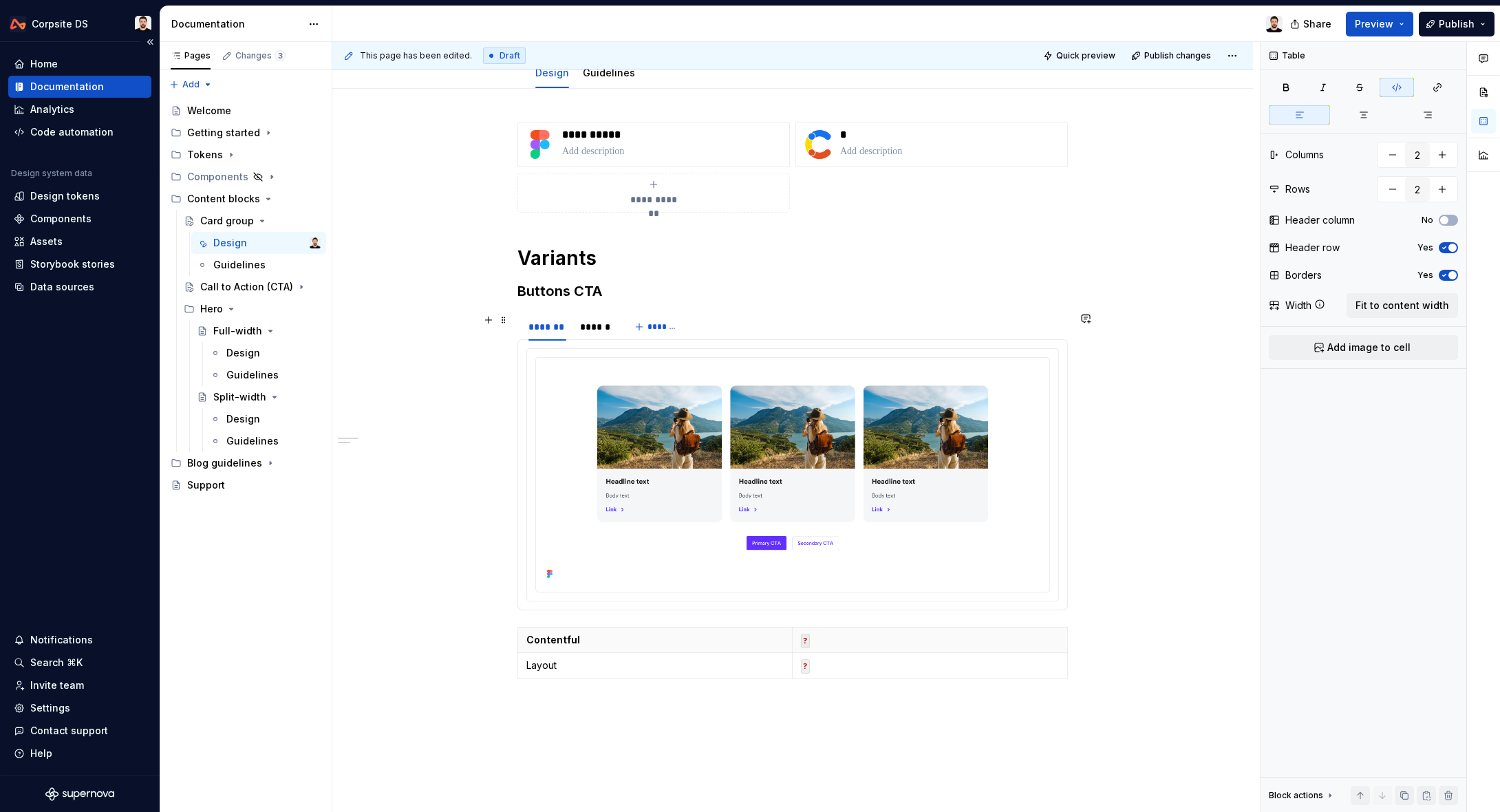
scroll to position [169, 0]
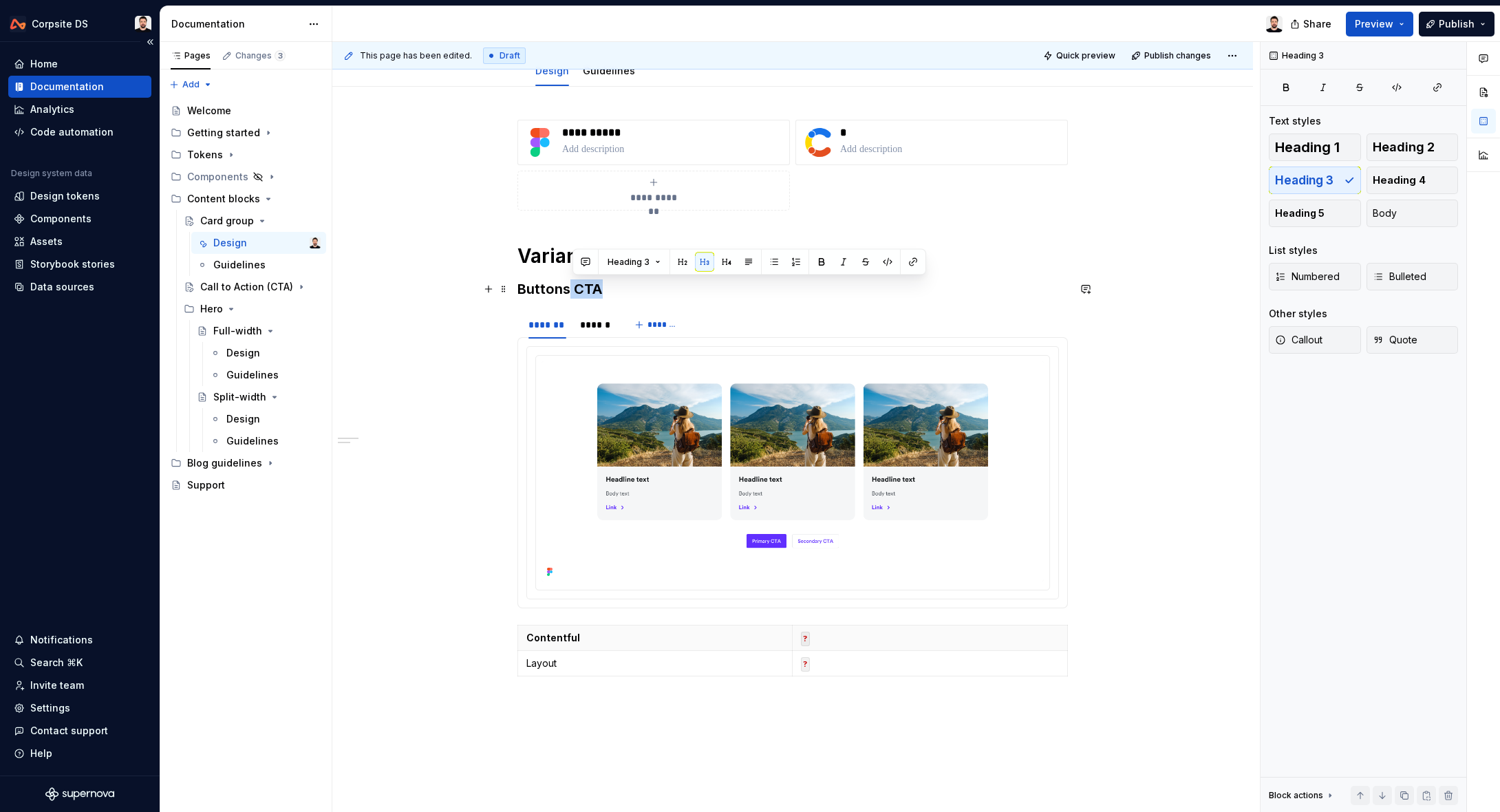
drag, startPoint x: 613, startPoint y: 290, endPoint x: 587, endPoint y: 282, distance: 27.2
click at [583, 283] on h3 "Buttons CTA" at bounding box center [792, 290] width 551 height 20
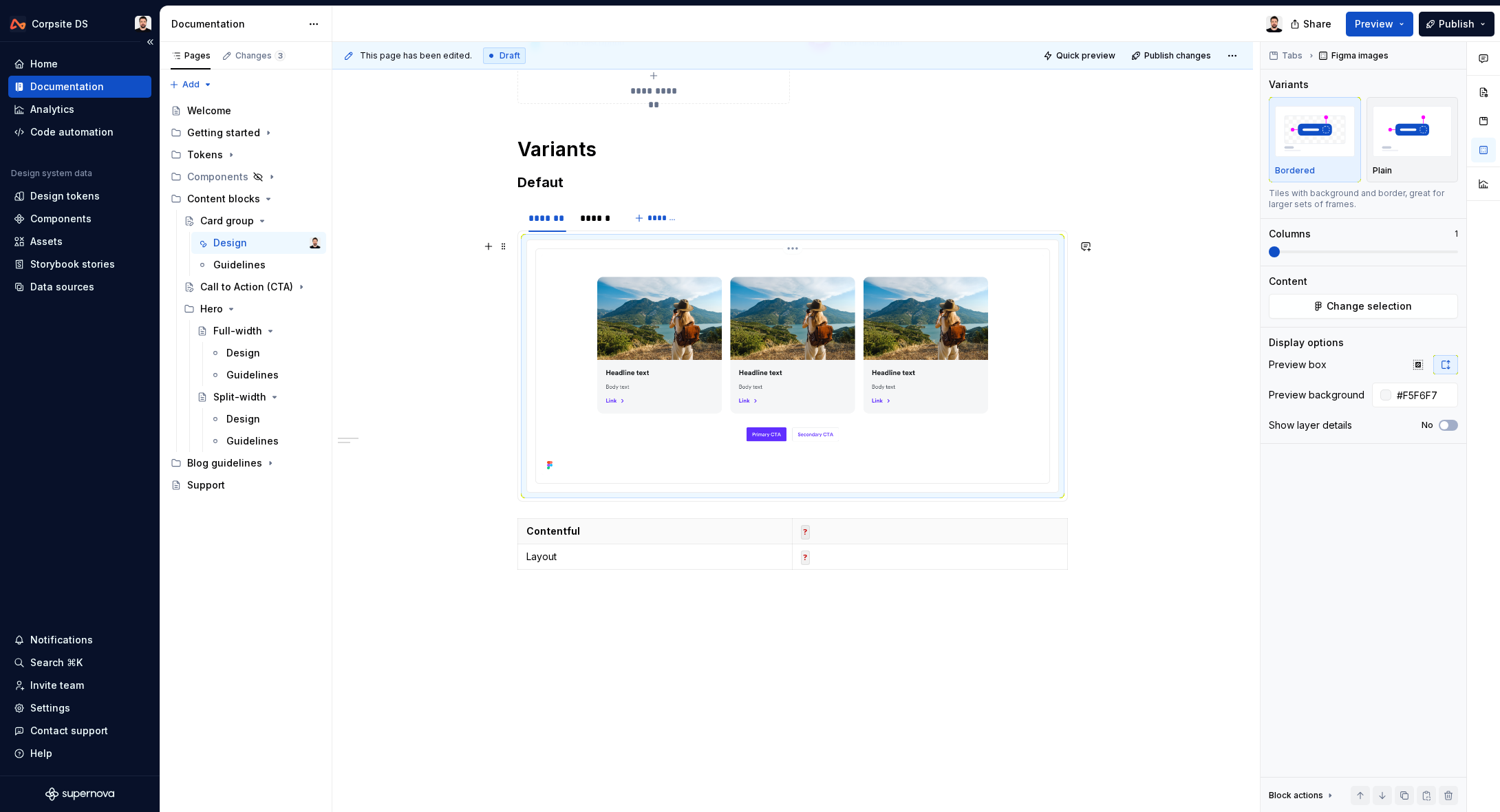
click at [620, 302] on img at bounding box center [793, 364] width 503 height 220
drag, startPoint x: 610, startPoint y: 216, endPoint x: 634, endPoint y: 261, distance: 51.0
click at [610, 216] on div "******" at bounding box center [595, 218] width 31 height 14
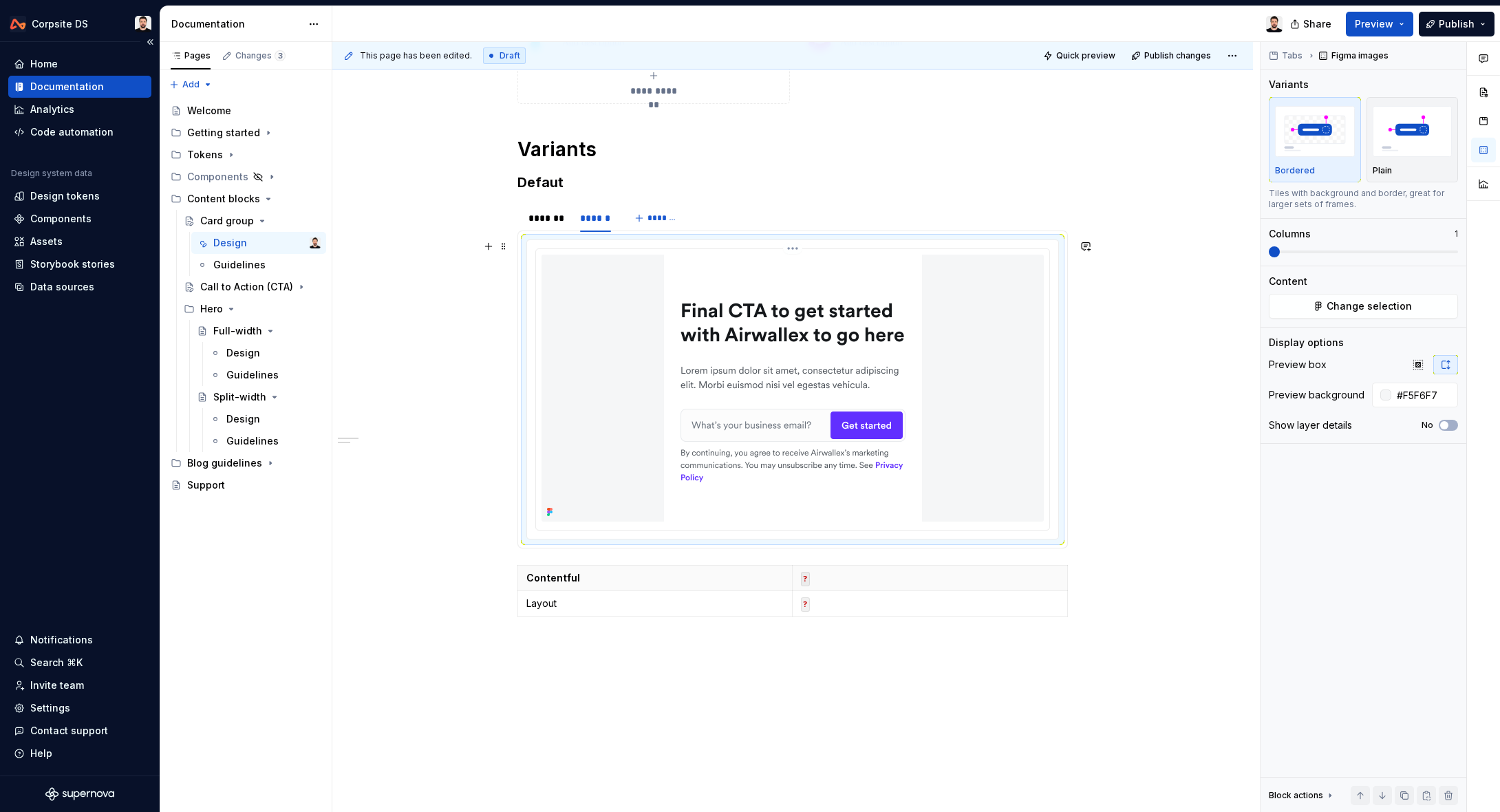
click at [692, 301] on img at bounding box center [793, 387] width 258 height 267
click at [783, 328] on img at bounding box center [793, 387] width 258 height 267
click at [1026, 311] on button "Change selection" at bounding box center [1364, 305] width 189 height 25
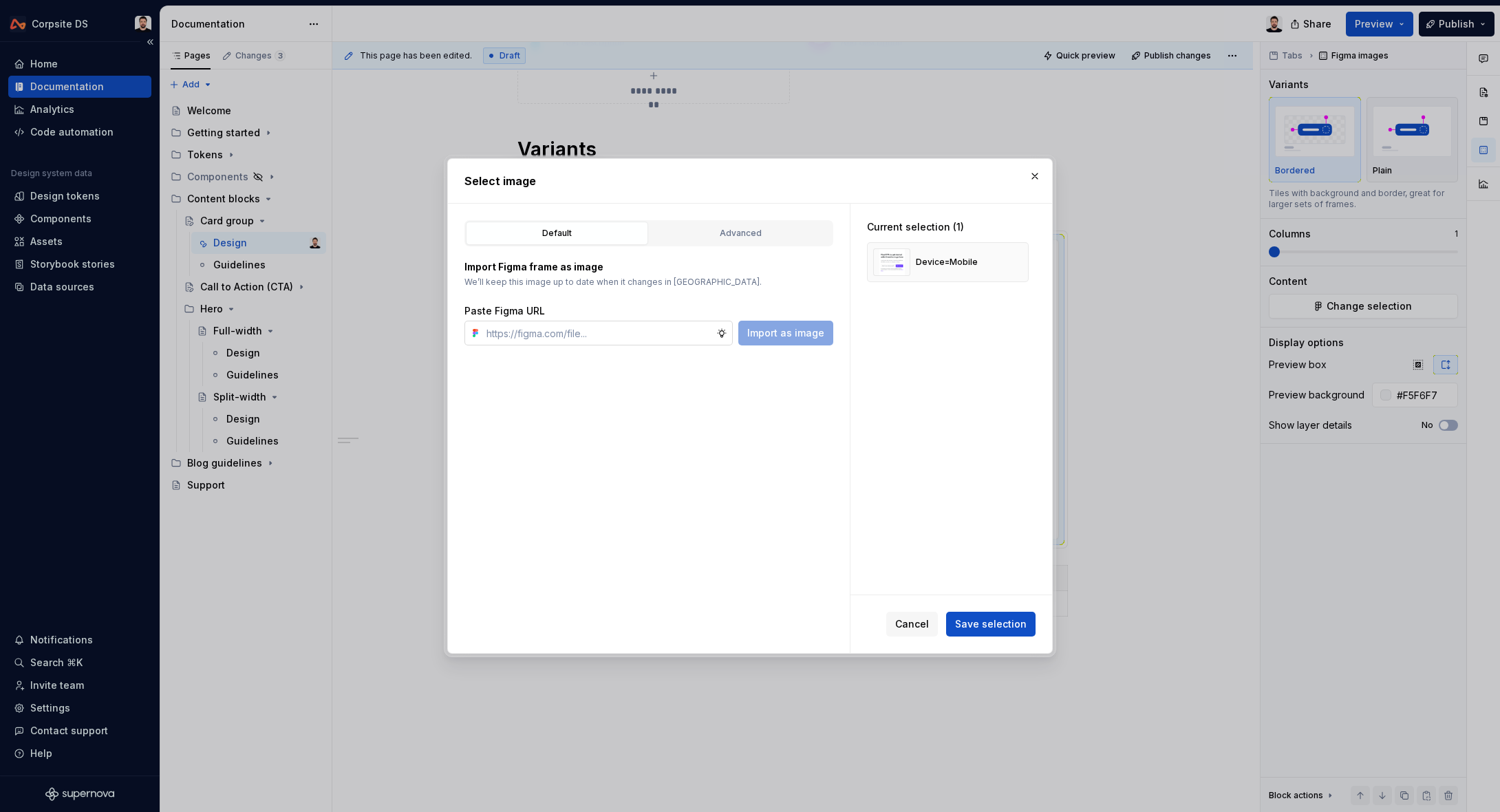
type textarea "*"
type input "[URL][DOMAIN_NAME]"
type textarea "*"
type input "[URL][DOMAIN_NAME]"
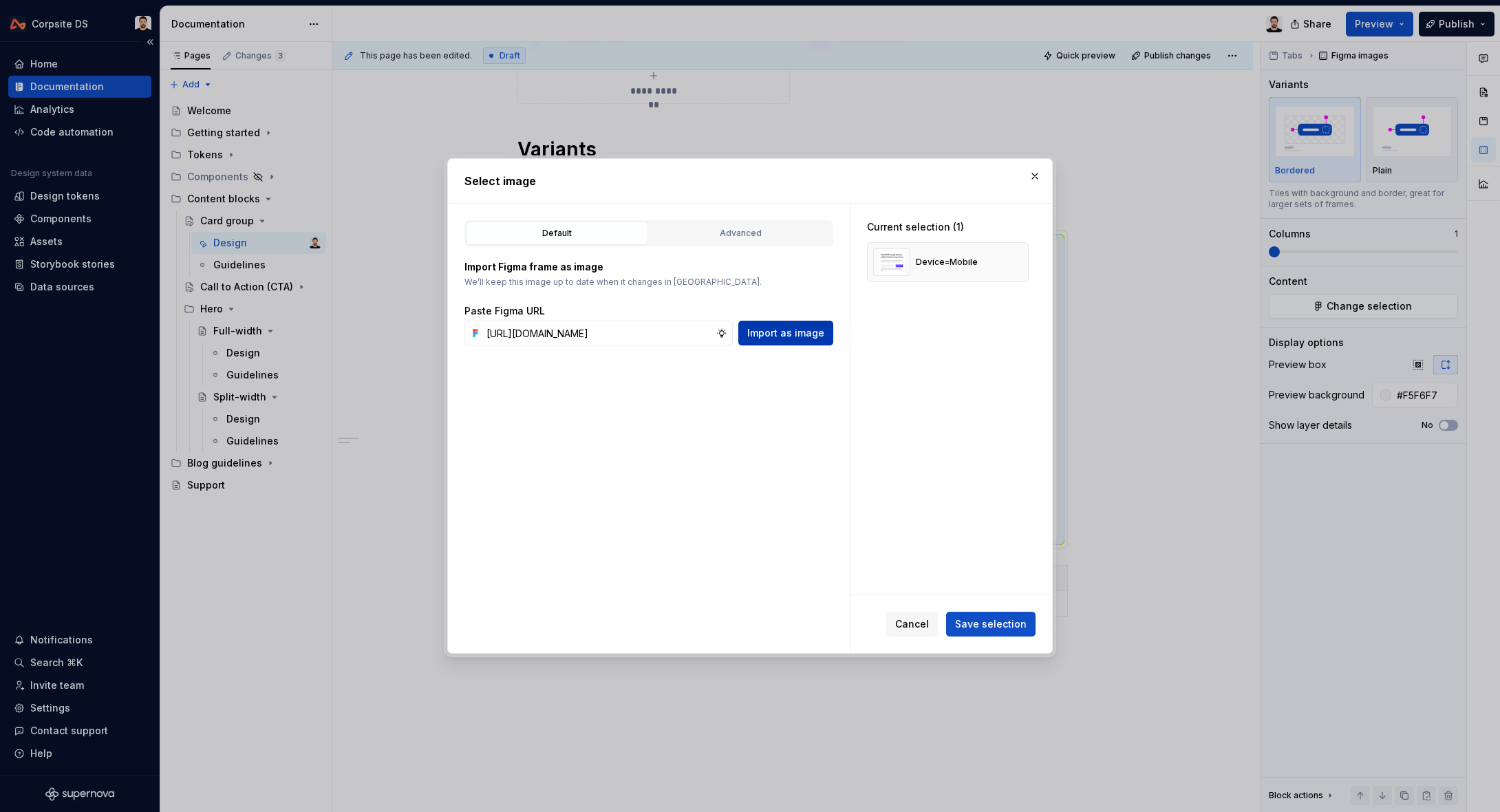
click at [806, 333] on span "Import as image" at bounding box center [785, 333] width 77 height 14
click at [1019, 306] on button "button" at bounding box center [1013, 305] width 20 height 20
click at [1023, 263] on button "button" at bounding box center [1013, 262] width 20 height 20
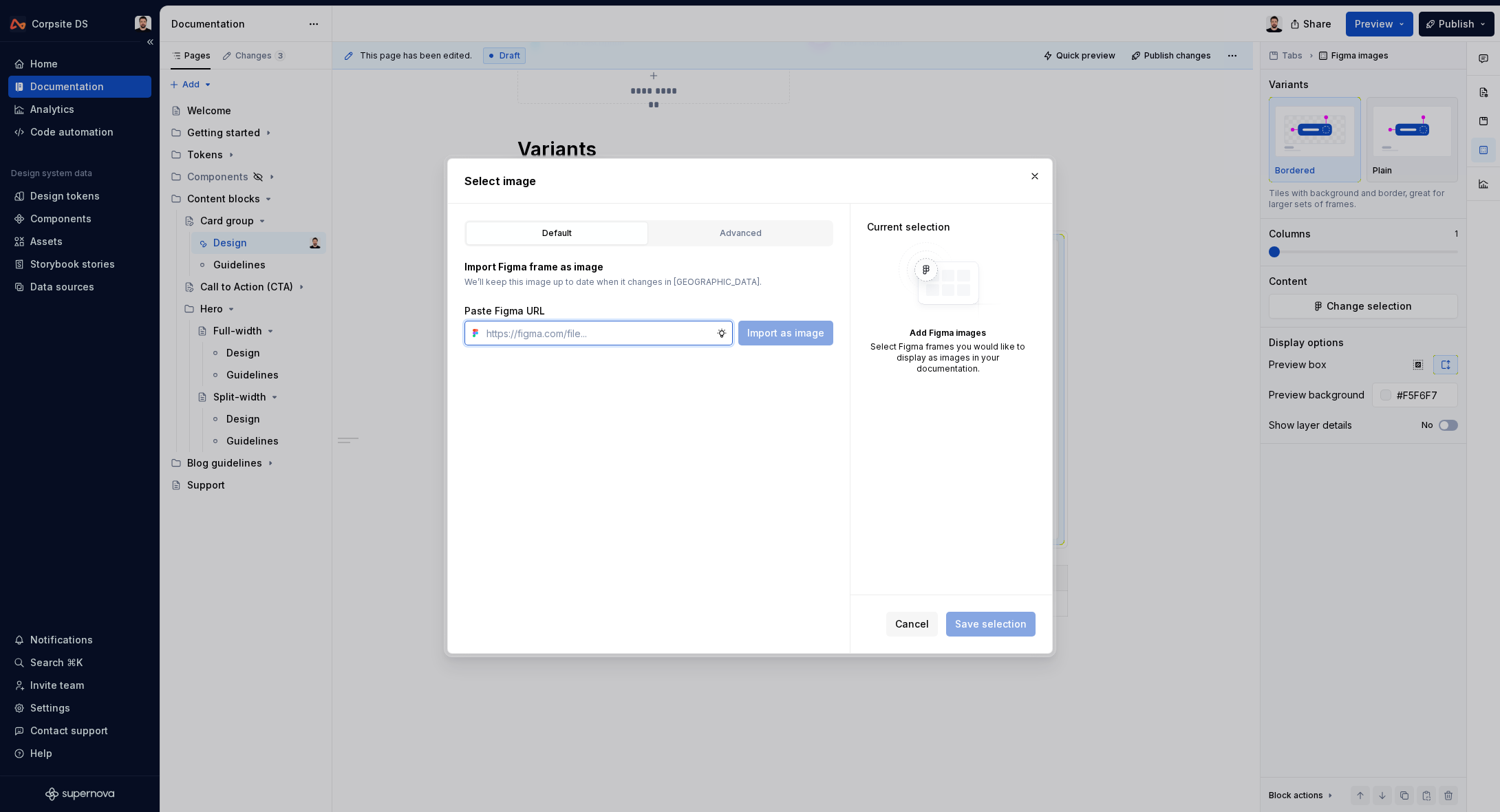
click at [668, 334] on input "text" at bounding box center [598, 332] width 236 height 25
paste input "[URL][DOMAIN_NAME]"
type input "[URL][DOMAIN_NAME]"
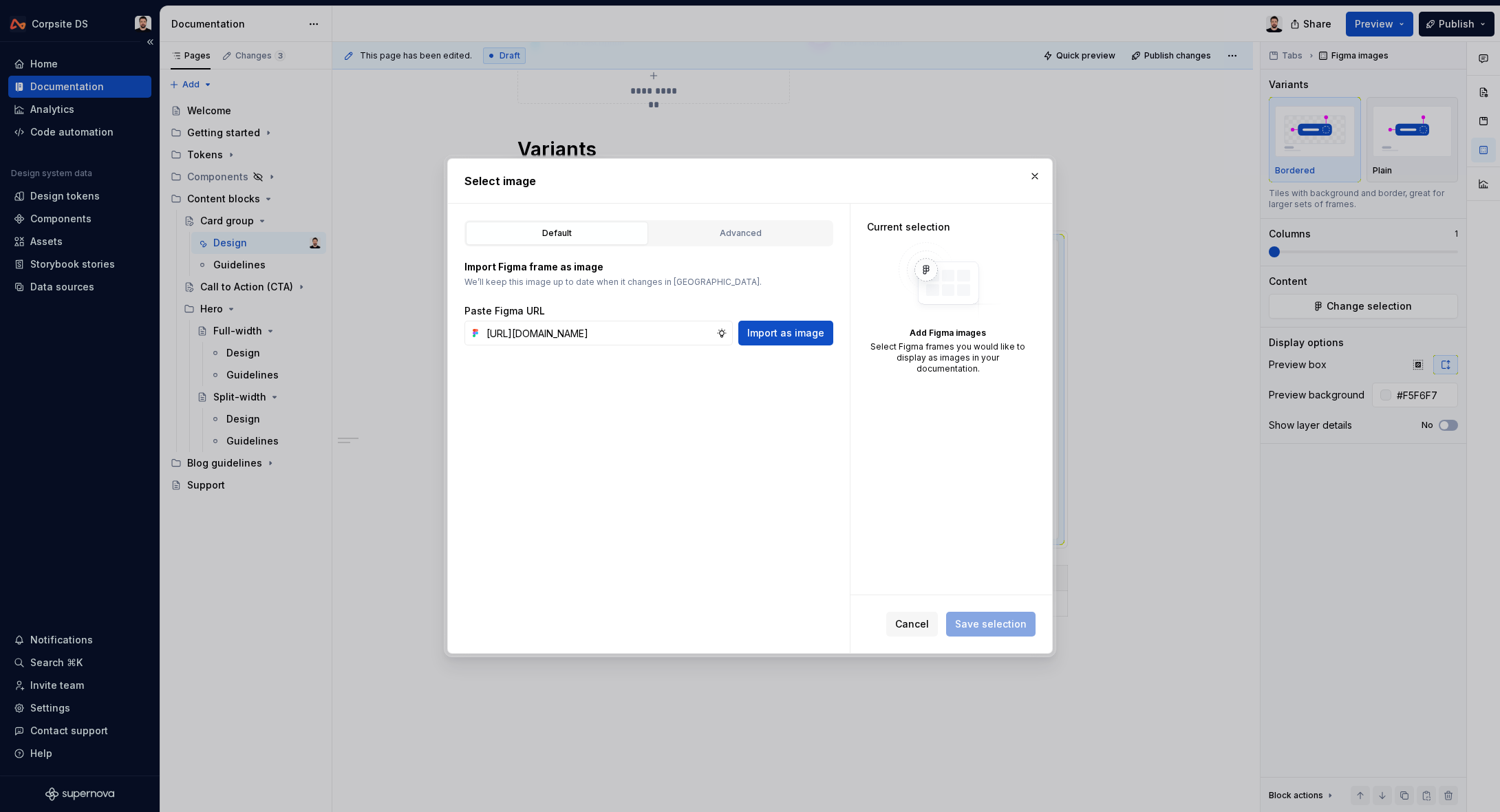
click at [762, 332] on span "Import as image" at bounding box center [785, 333] width 77 height 14
click at [997, 617] on span "Save selection" at bounding box center [990, 624] width 72 height 14
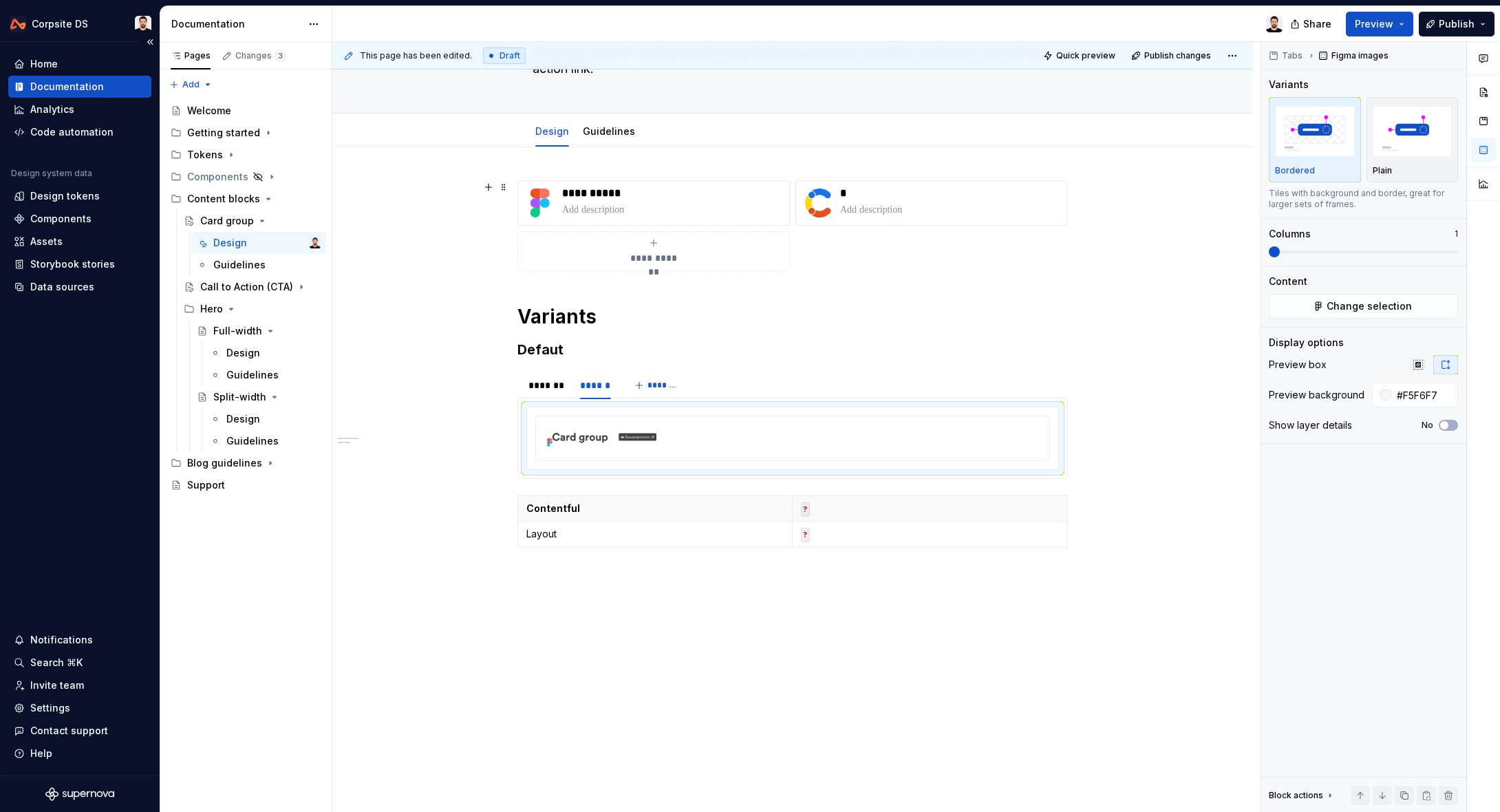
scroll to position [107, 0]
click at [838, 426] on img at bounding box center [793, 438] width 503 height 31
click at [1026, 311] on button "Change selection" at bounding box center [1364, 305] width 189 height 25
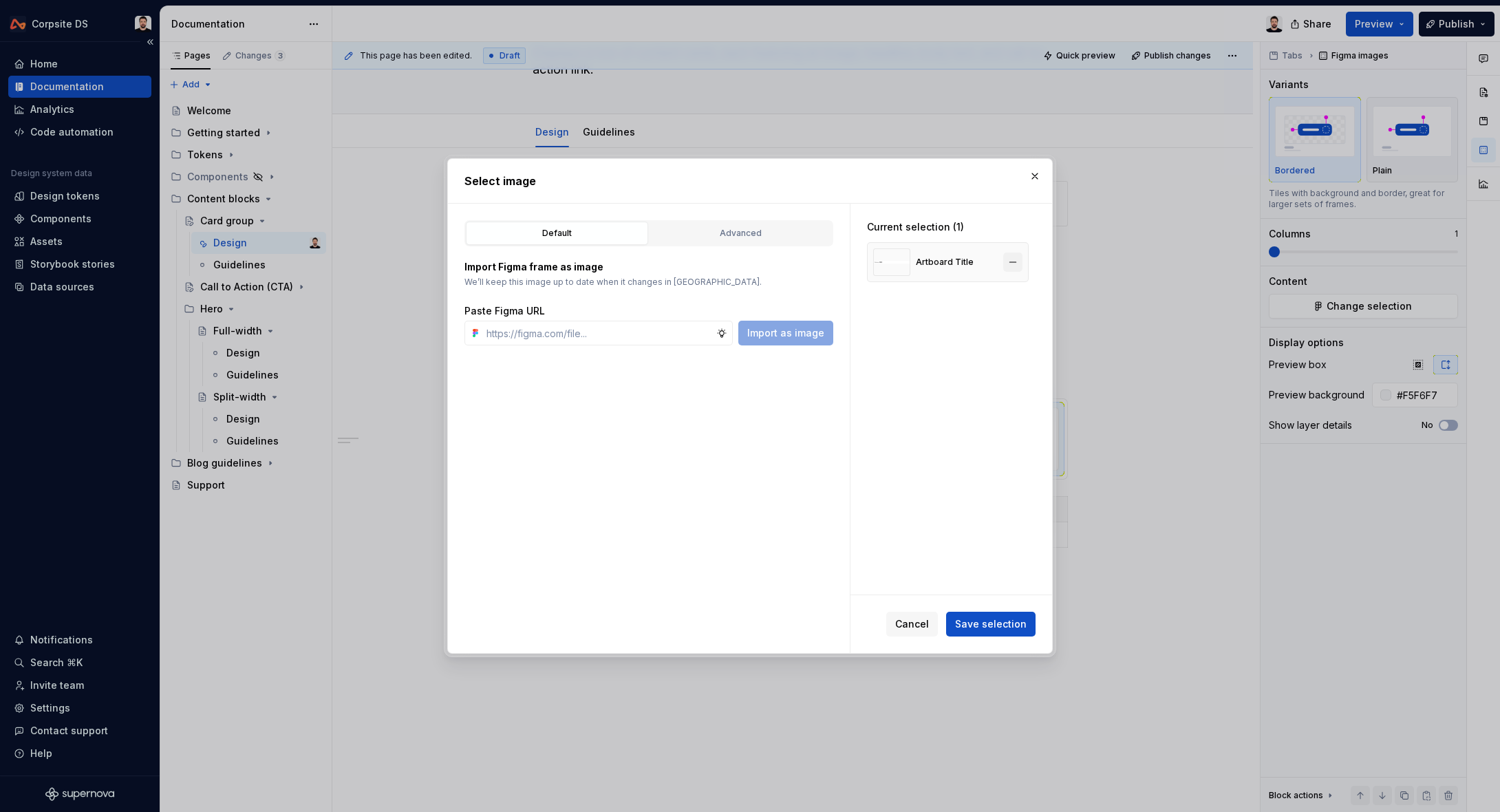
click at [1021, 258] on button "button" at bounding box center [1013, 262] width 20 height 20
type textarea "*"
click at [623, 320] on div "Paste Figma URL Import as image" at bounding box center [648, 325] width 369 height 41
click at [616, 325] on input "text" at bounding box center [598, 332] width 236 height 25
paste input "[URL][DOMAIN_NAME]"
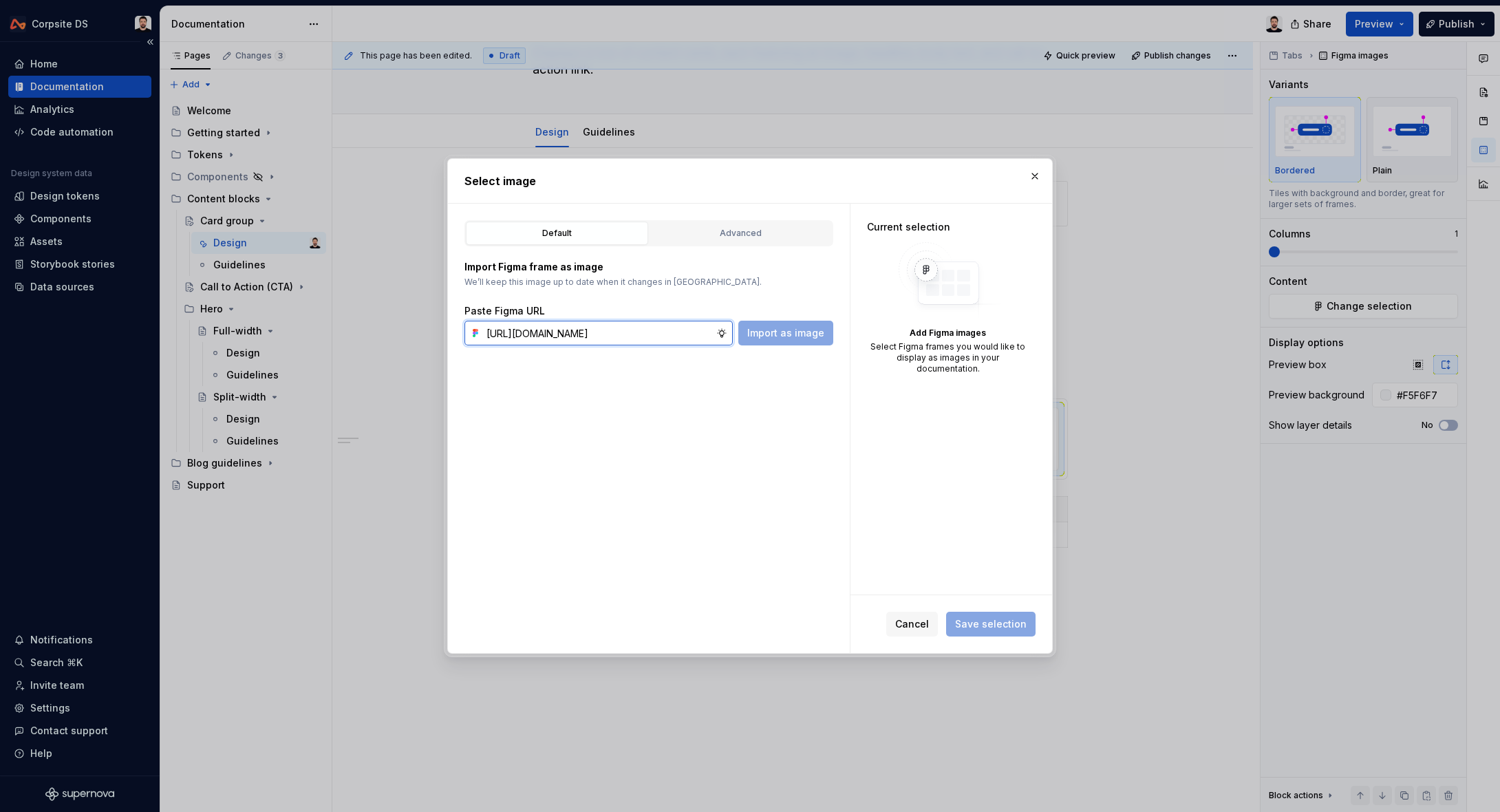
scroll to position [0, 430]
type input "[URL][DOMAIN_NAME]"
click at [803, 346] on div "Default Advanced Import Figma frame as image We’ll keep this image up to date w…" at bounding box center [649, 429] width 402 height 449
click at [803, 340] on button "Import as image" at bounding box center [785, 332] width 95 height 25
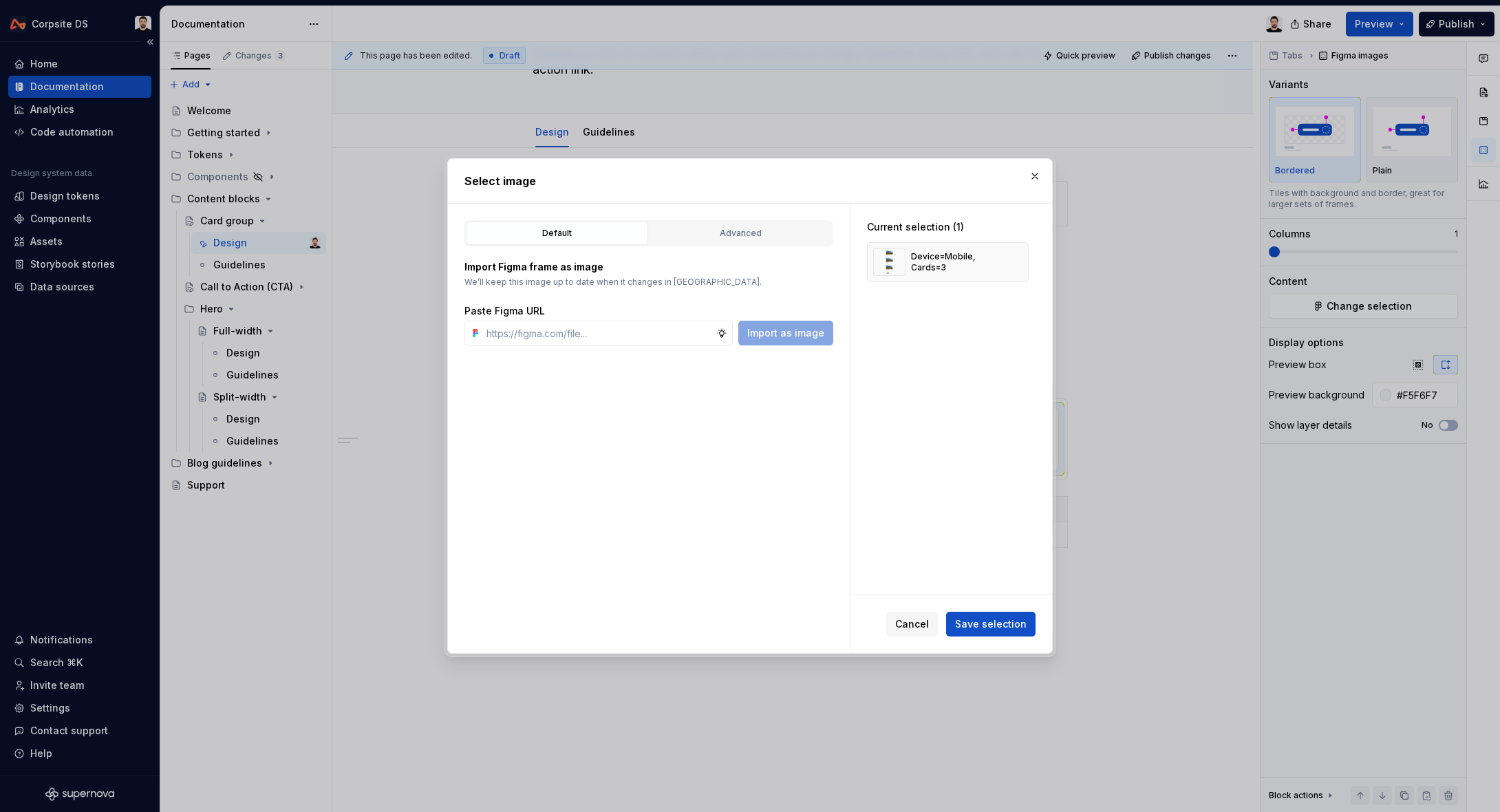
click at [1003, 623] on span "Save selection" at bounding box center [990, 624] width 72 height 14
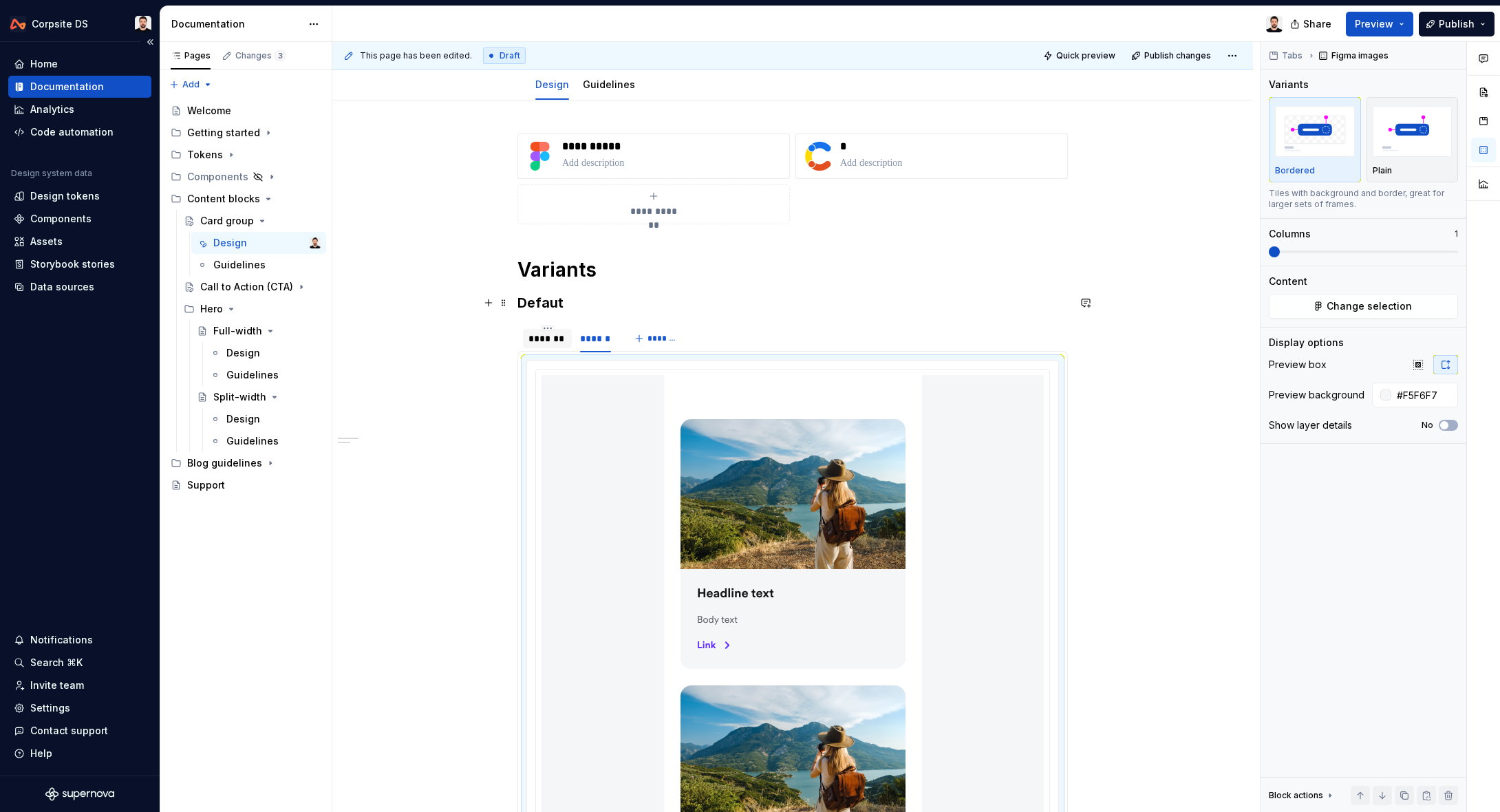
scroll to position [149, 0]
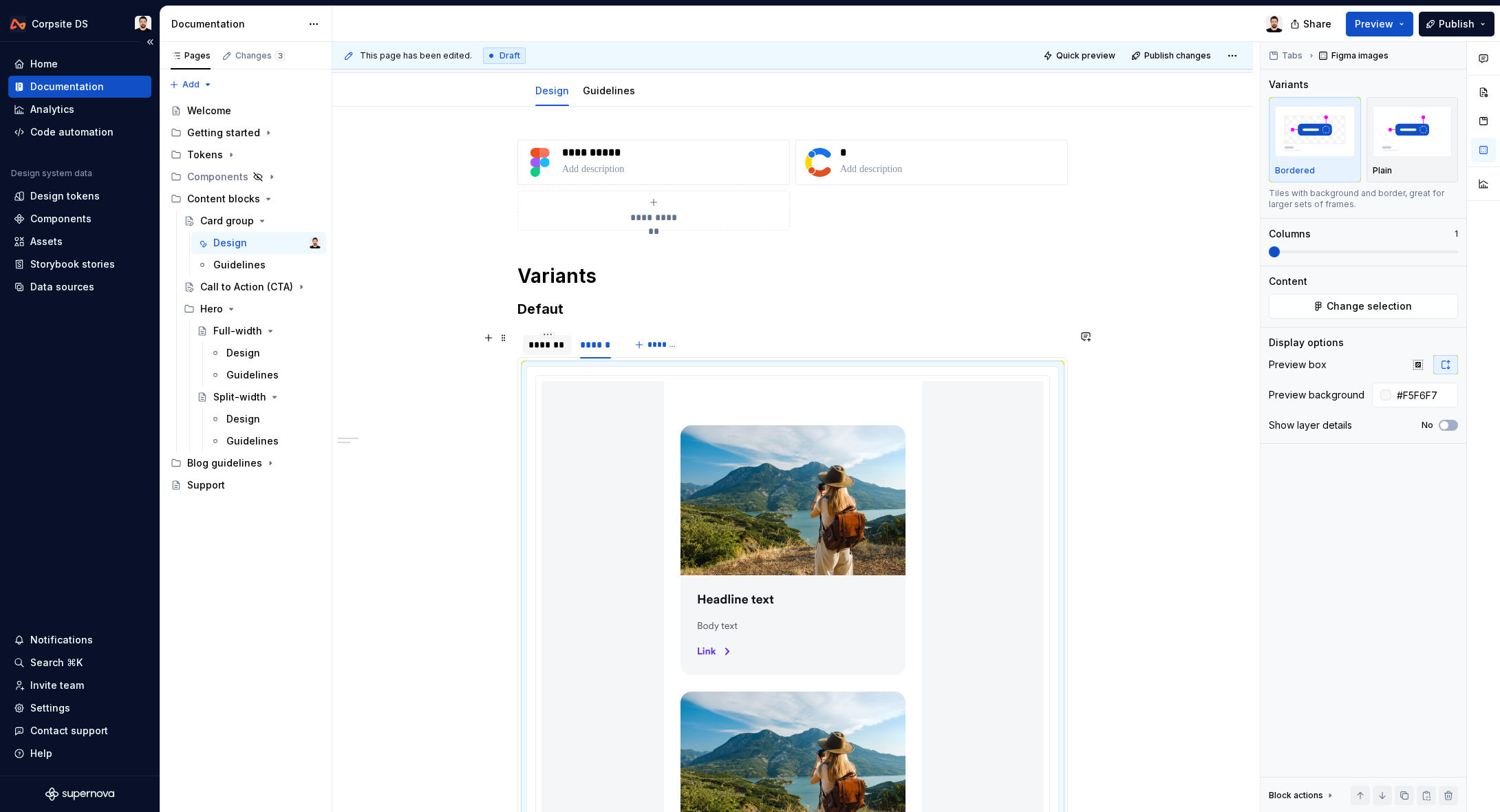
click at [551, 341] on div "*******" at bounding box center [547, 345] width 37 height 14
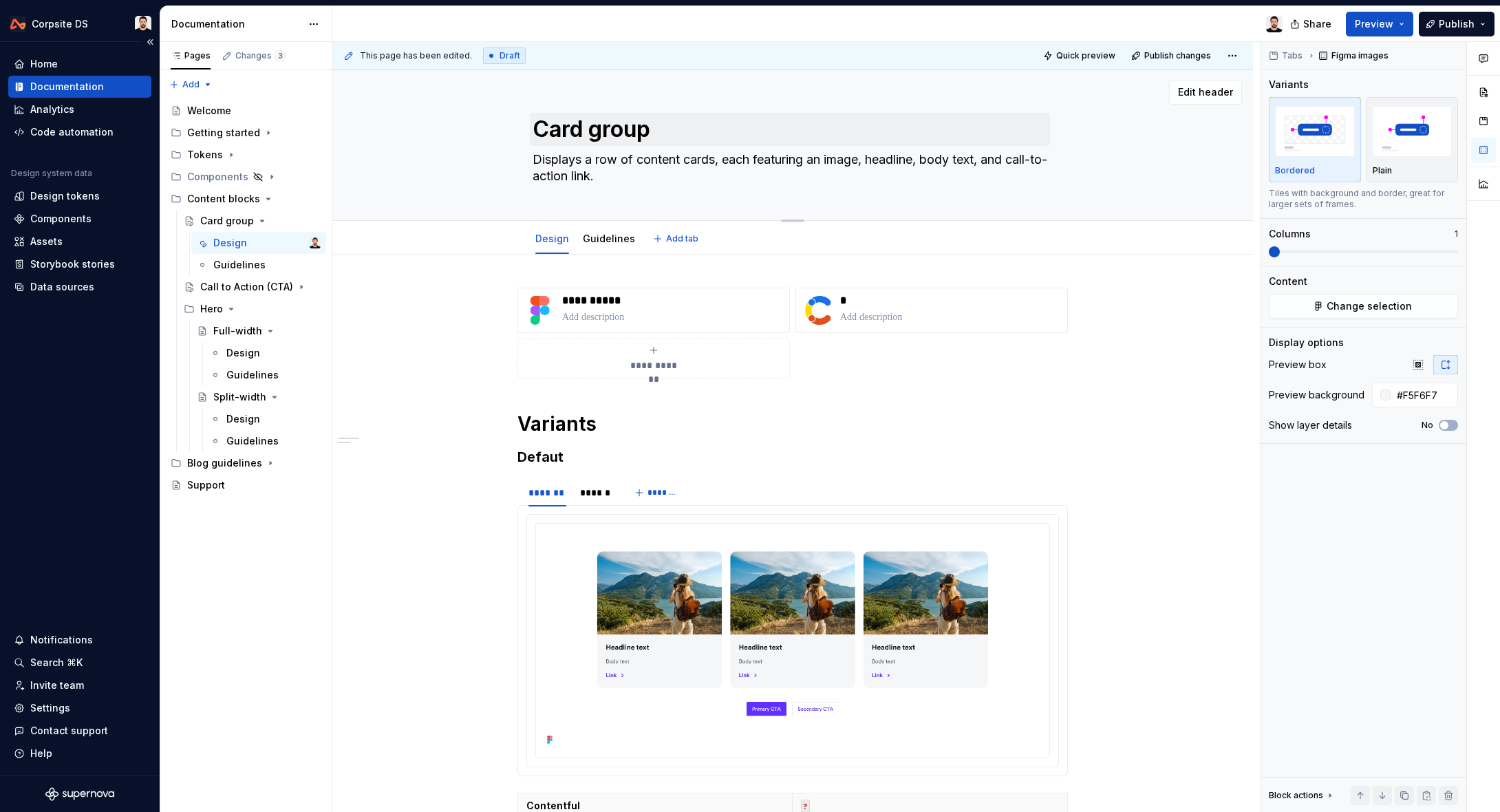
scroll to position [0, 0]
click at [595, 238] on link "Guidelines" at bounding box center [609, 239] width 52 height 12
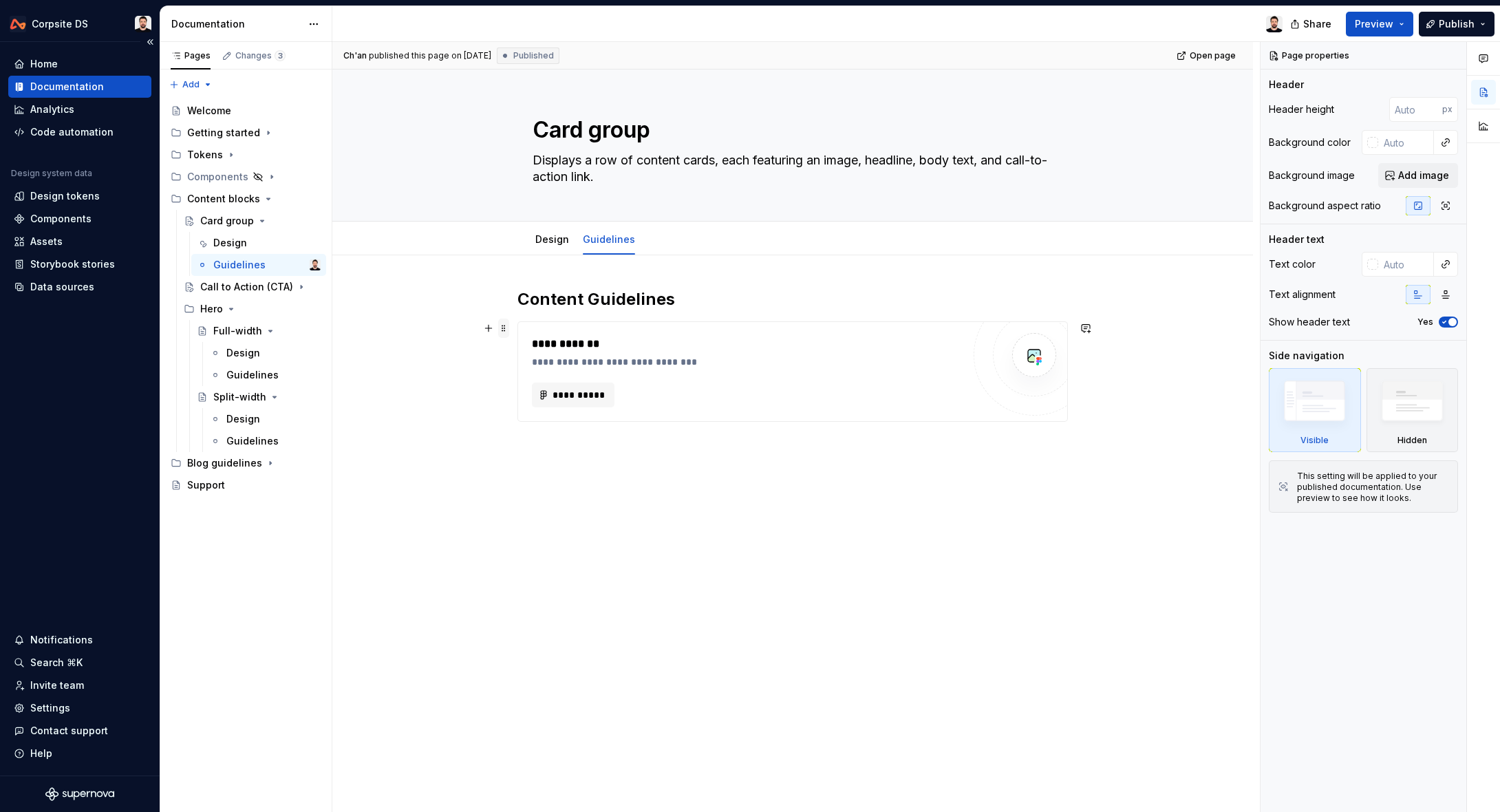
click at [508, 329] on span at bounding box center [504, 328] width 11 height 20
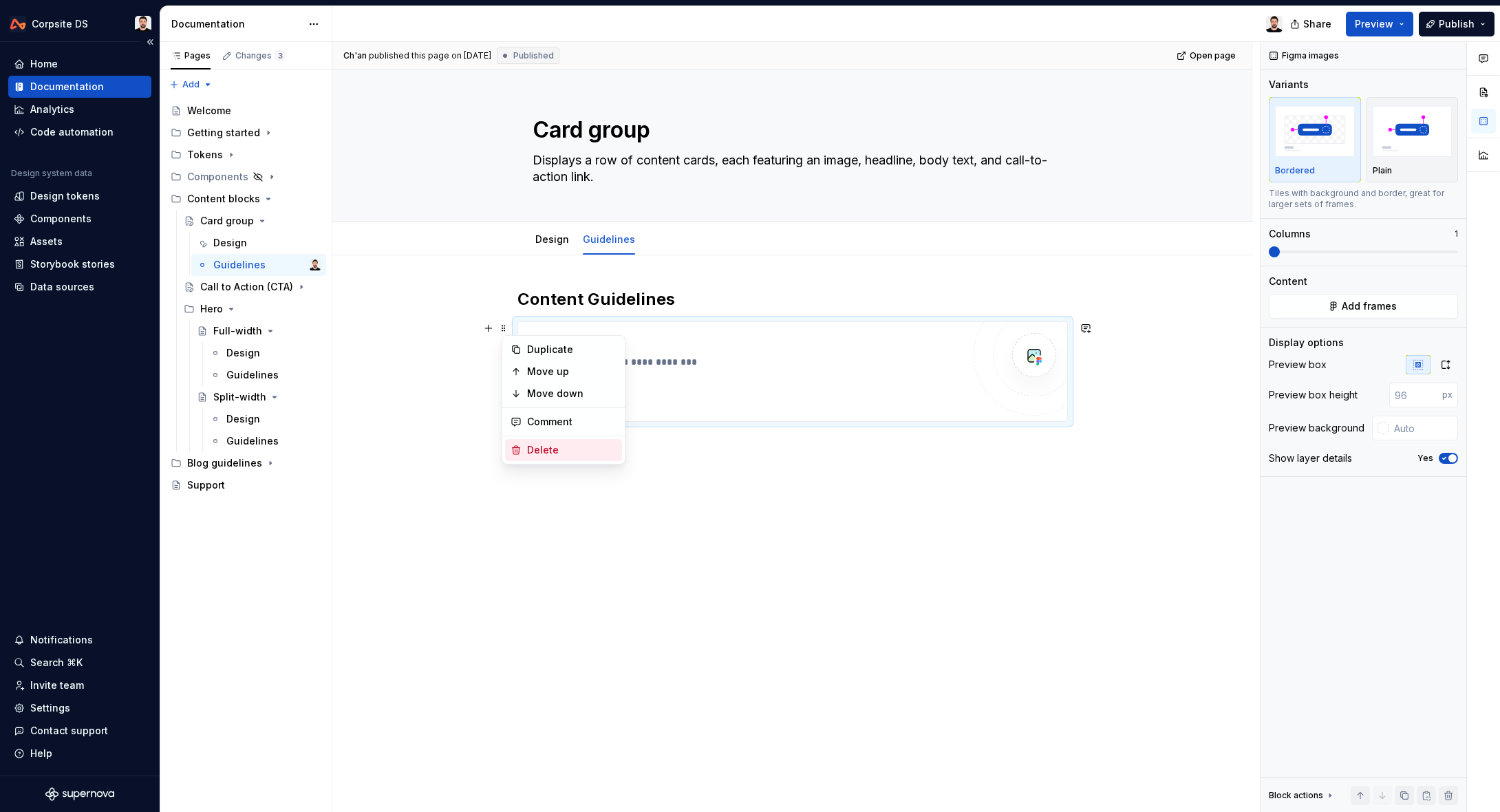
click at [545, 448] on div "Delete" at bounding box center [572, 450] width 90 height 14
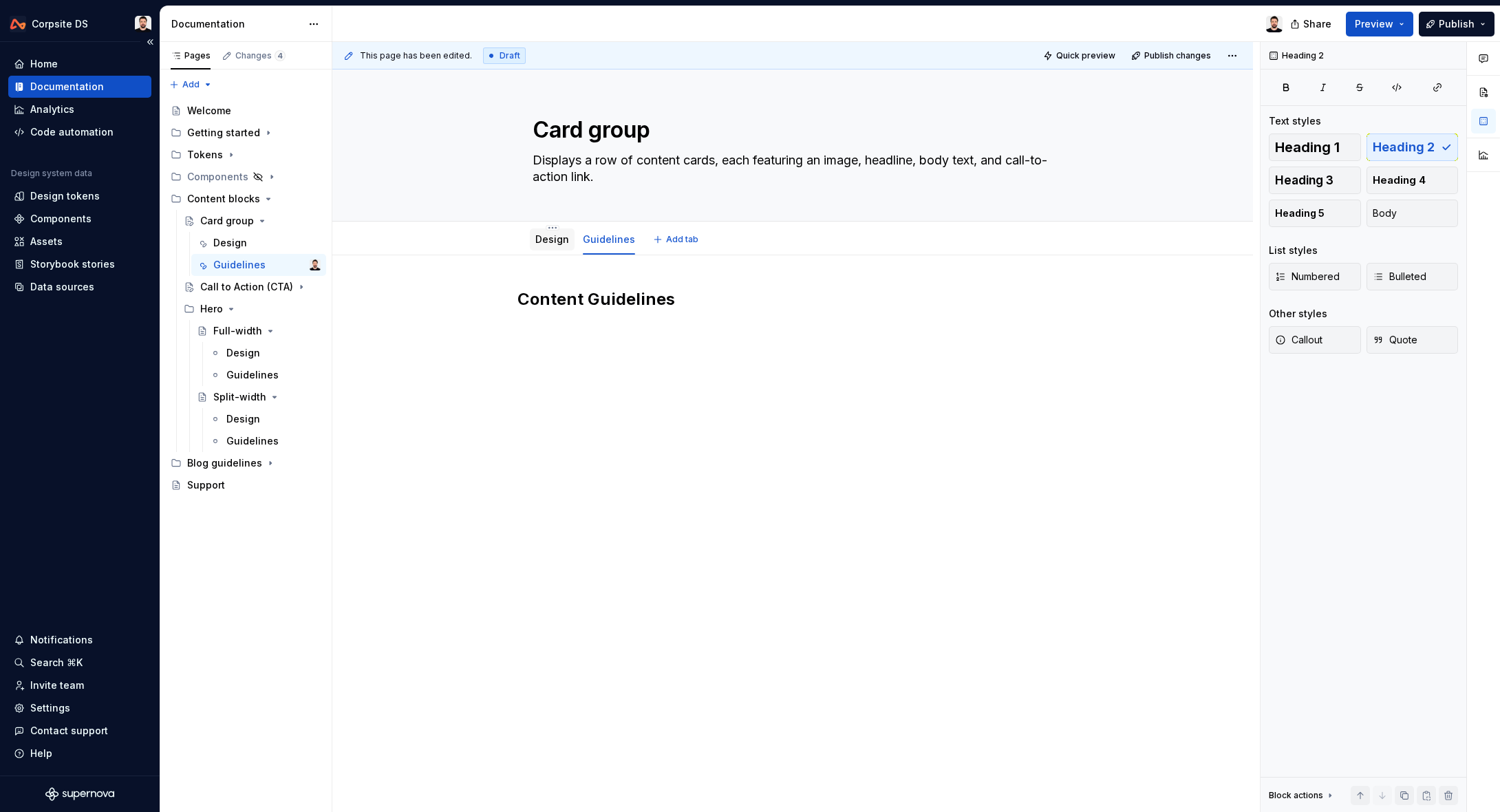
click at [564, 240] on link "Design" at bounding box center [552, 239] width 34 height 12
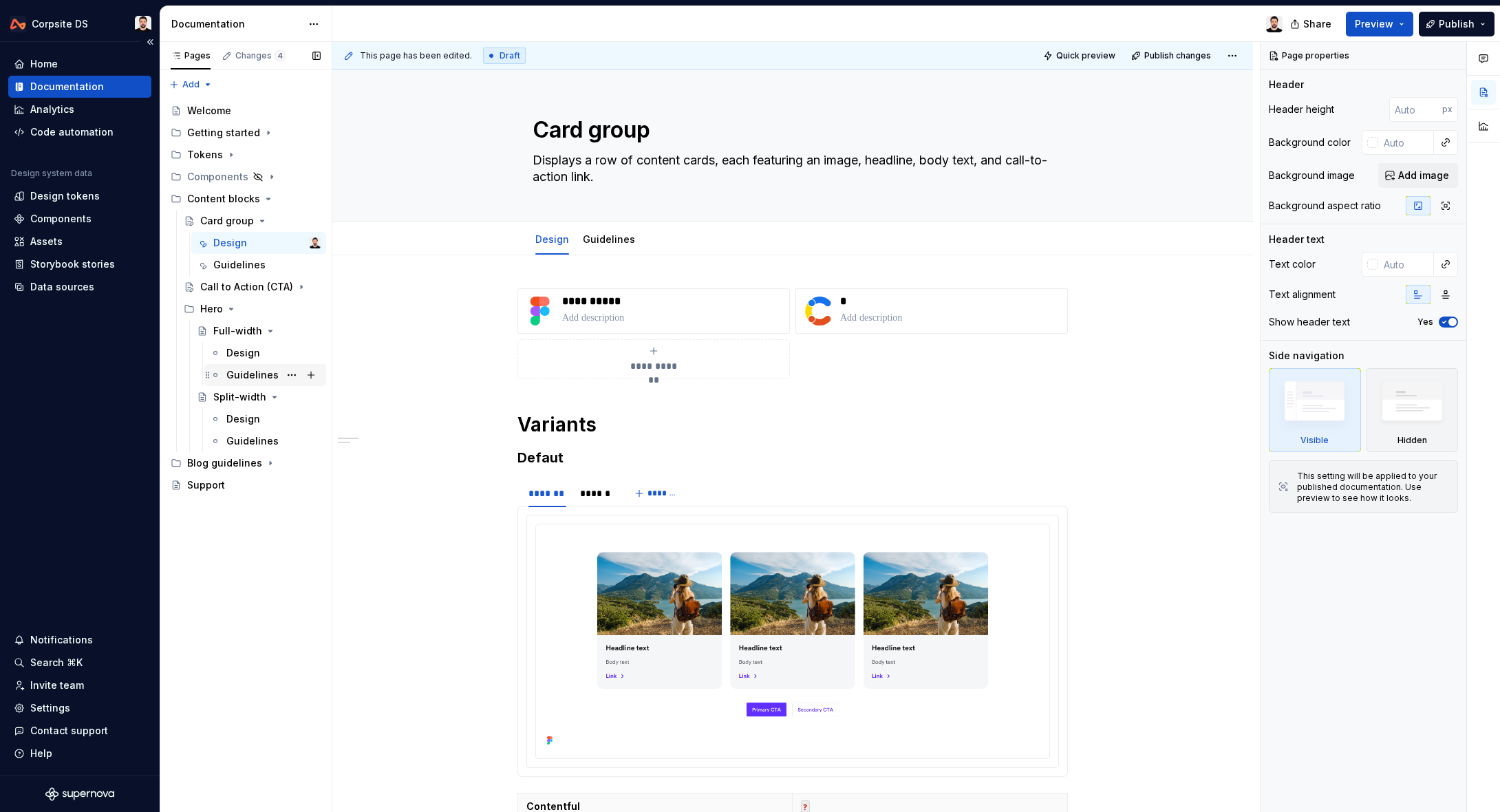
click at [241, 370] on div "Guidelines" at bounding box center [252, 375] width 52 height 14
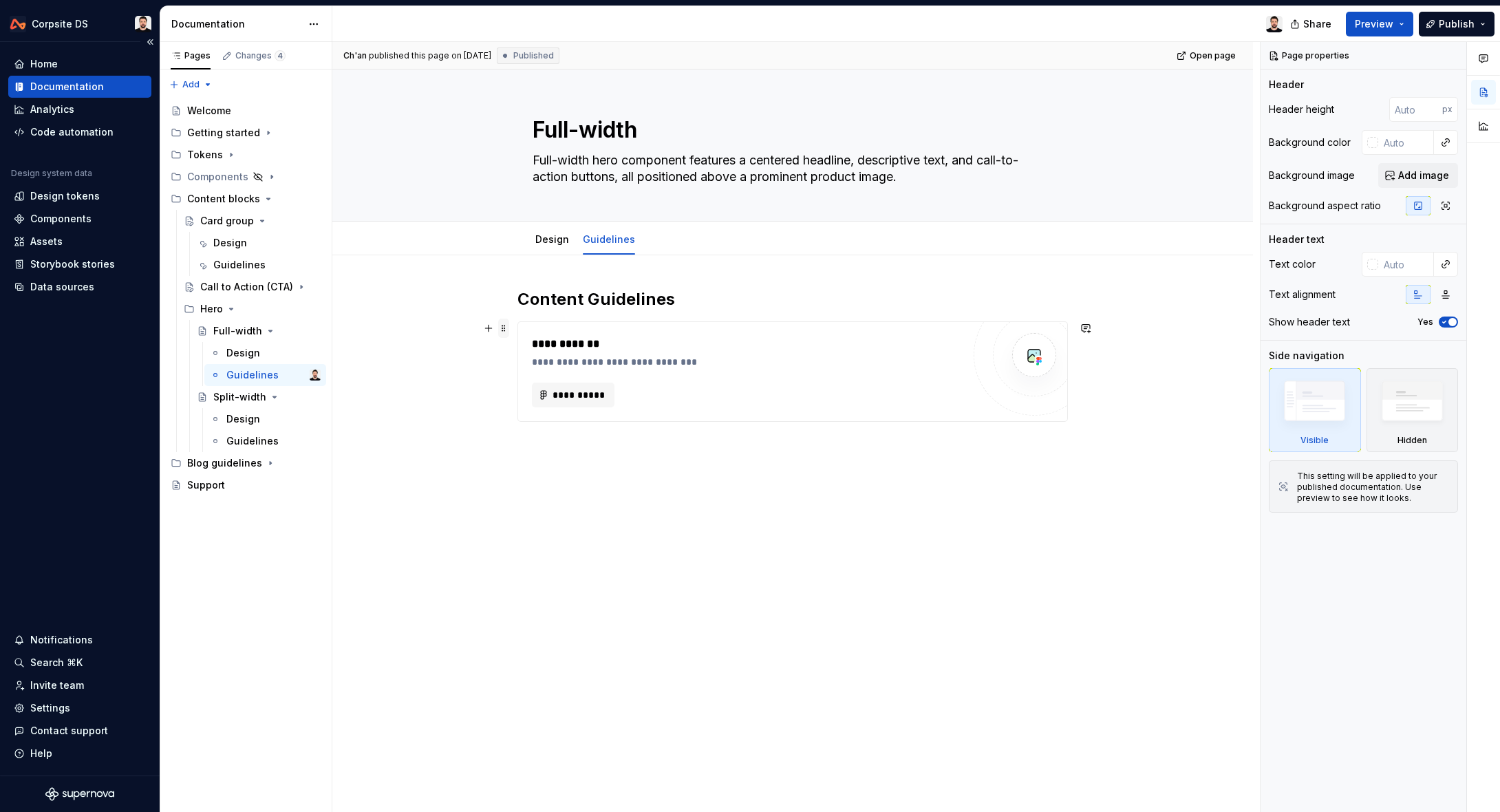
click at [507, 333] on span at bounding box center [504, 328] width 11 height 20
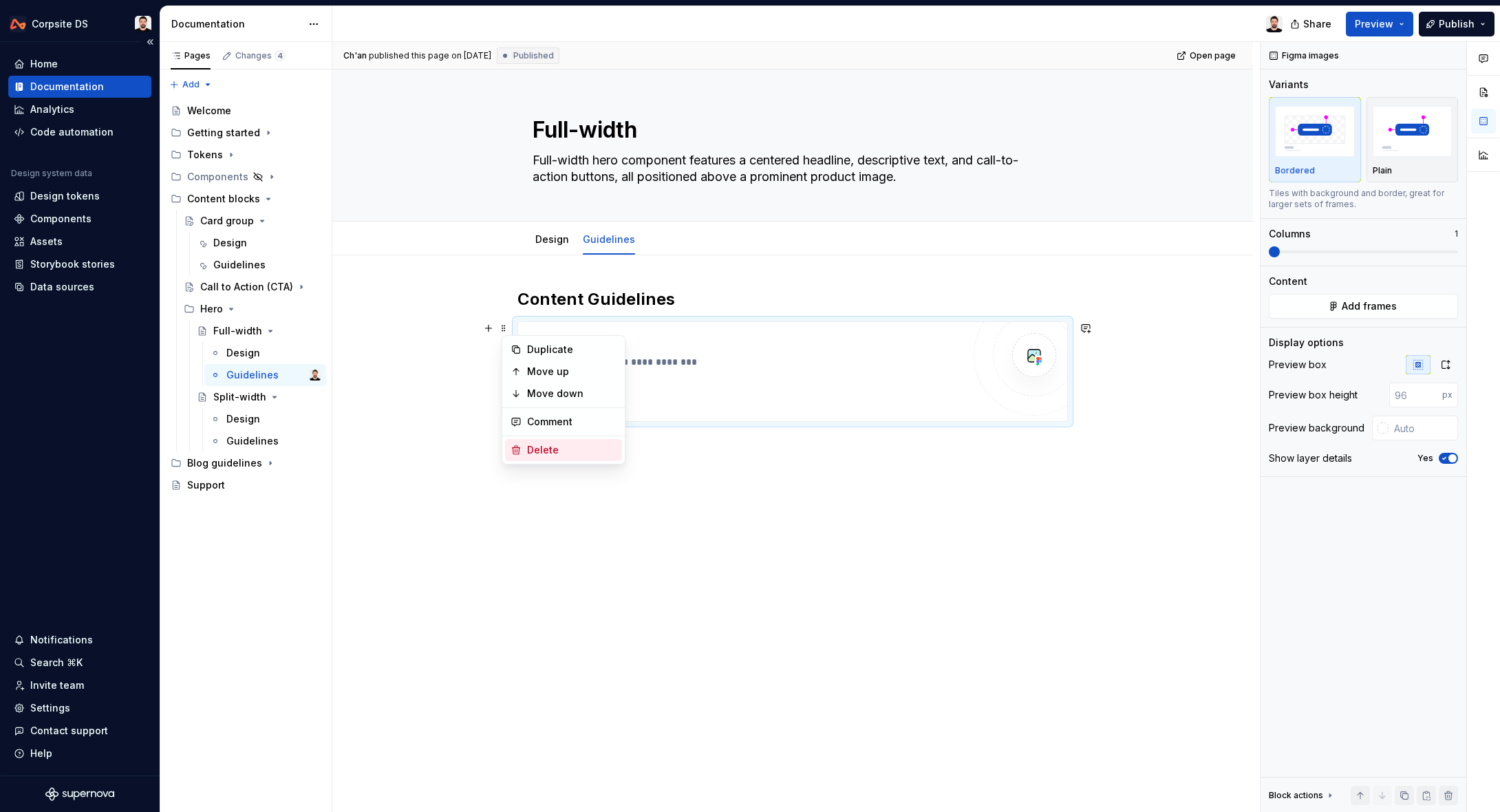
click at [545, 445] on div "Delete" at bounding box center [572, 450] width 90 height 14
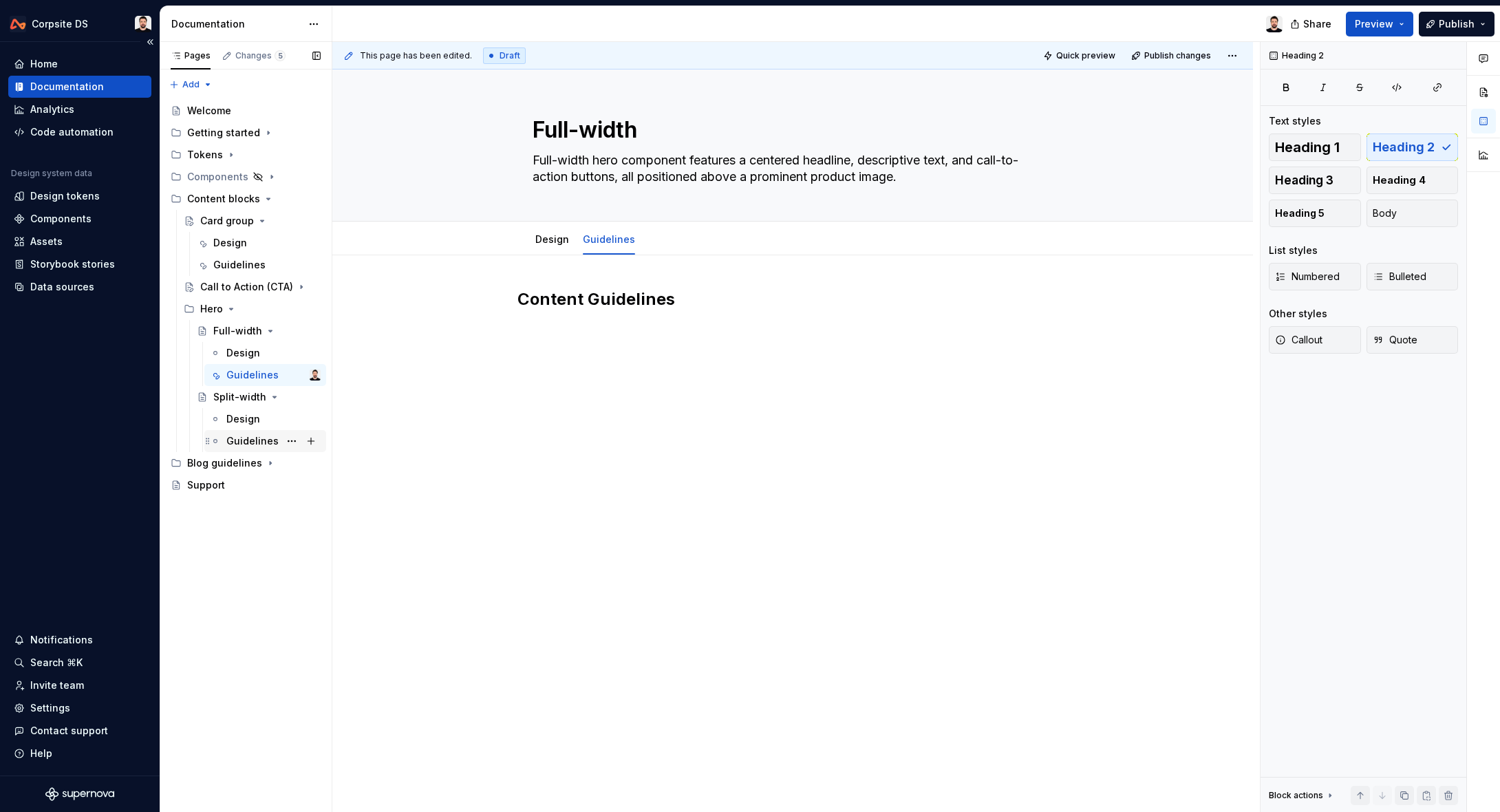
click at [253, 439] on div "Guidelines" at bounding box center [252, 441] width 52 height 14
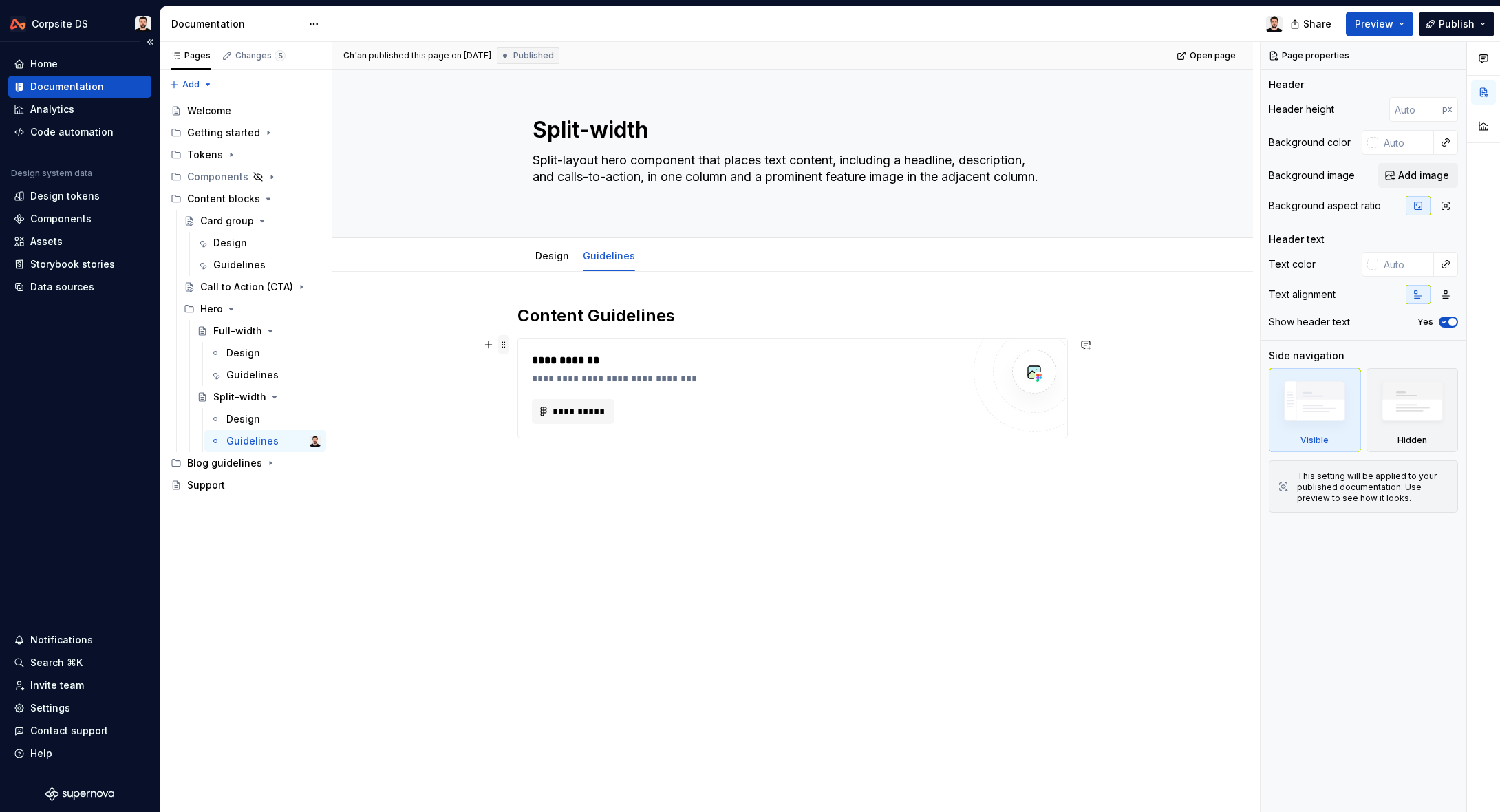
click at [508, 343] on span at bounding box center [504, 345] width 11 height 20
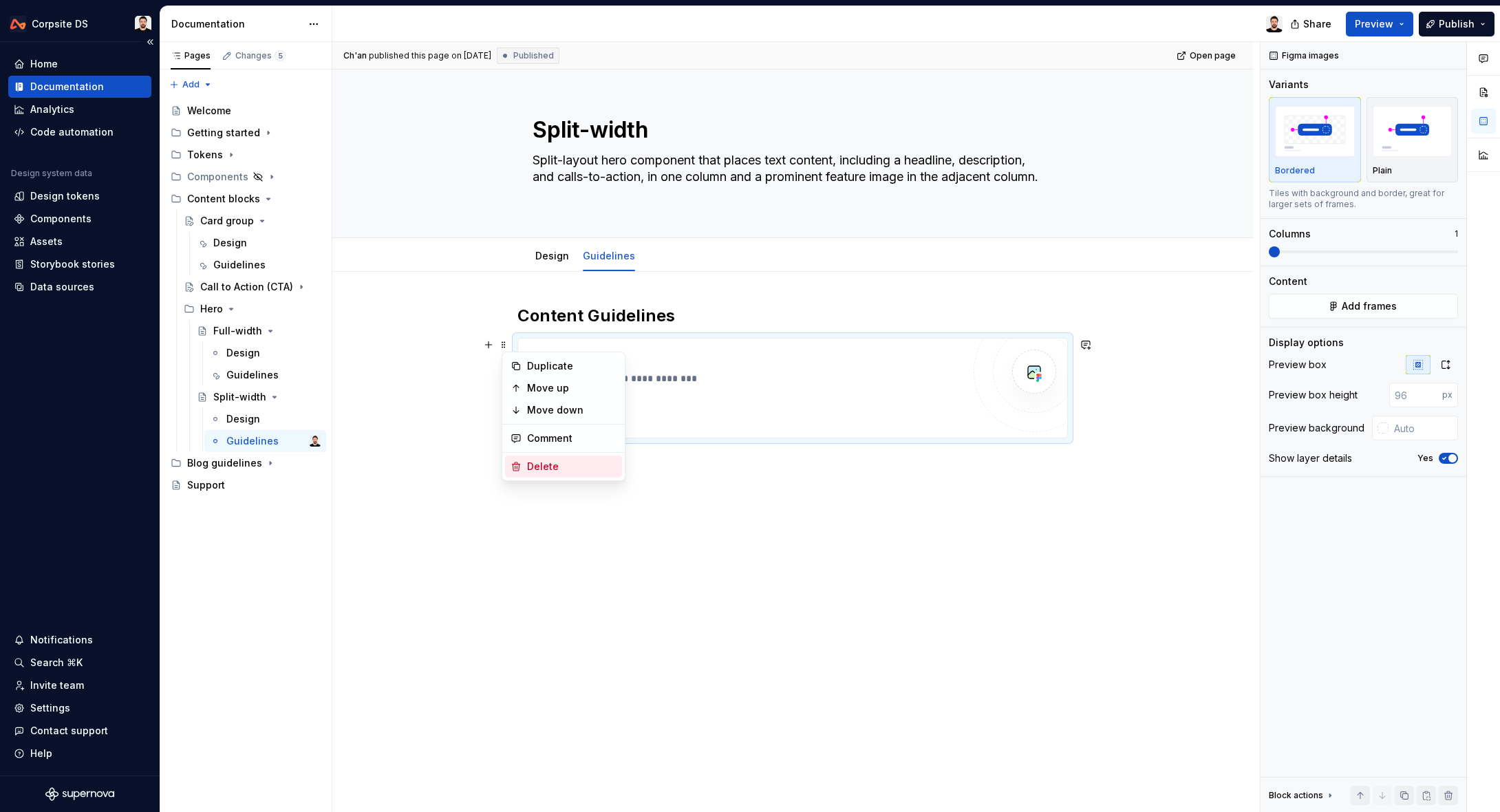
click at [556, 475] on div "Delete" at bounding box center [564, 466] width 117 height 22
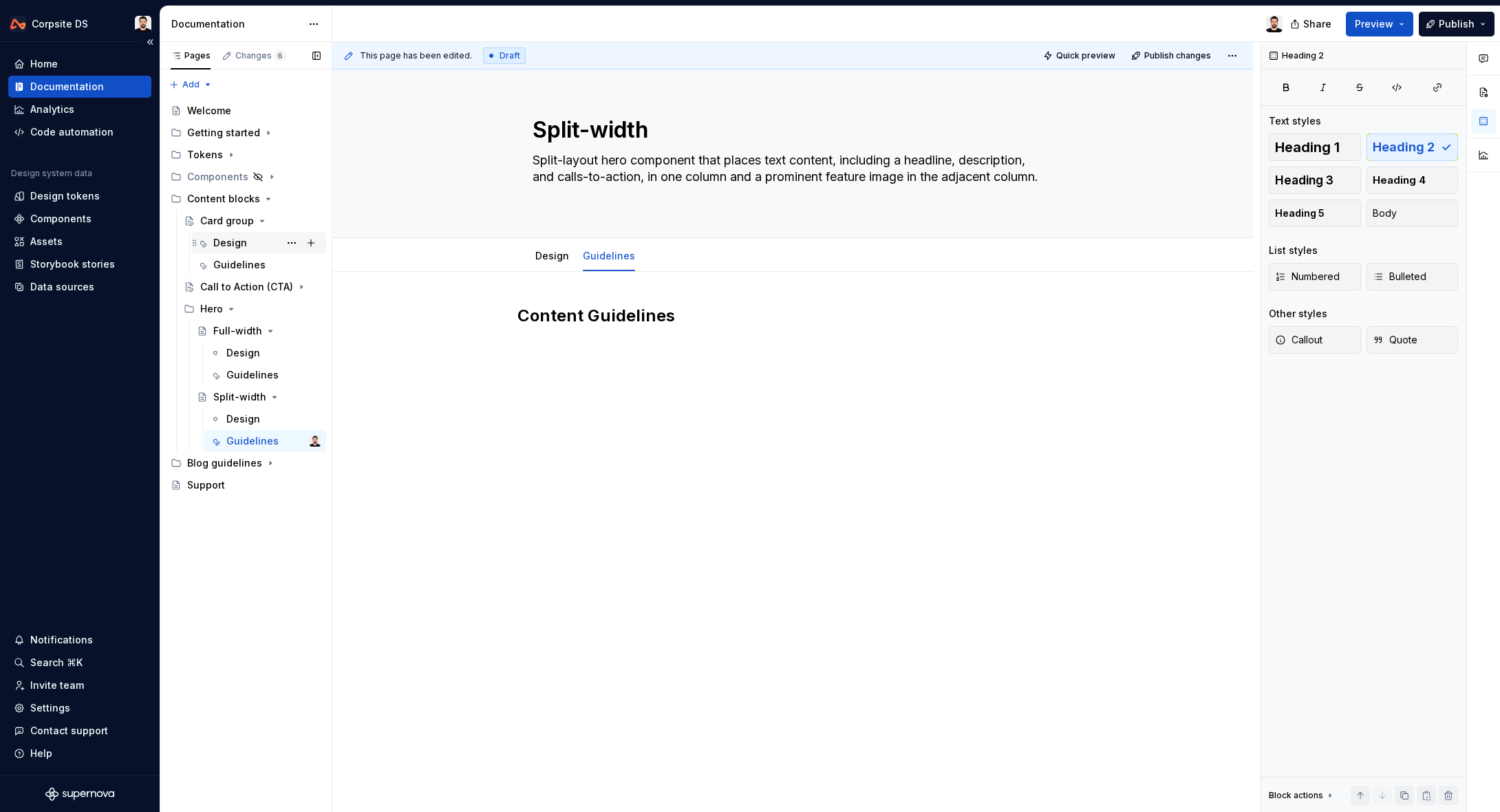
click at [243, 240] on div "Design" at bounding box center [230, 243] width 34 height 14
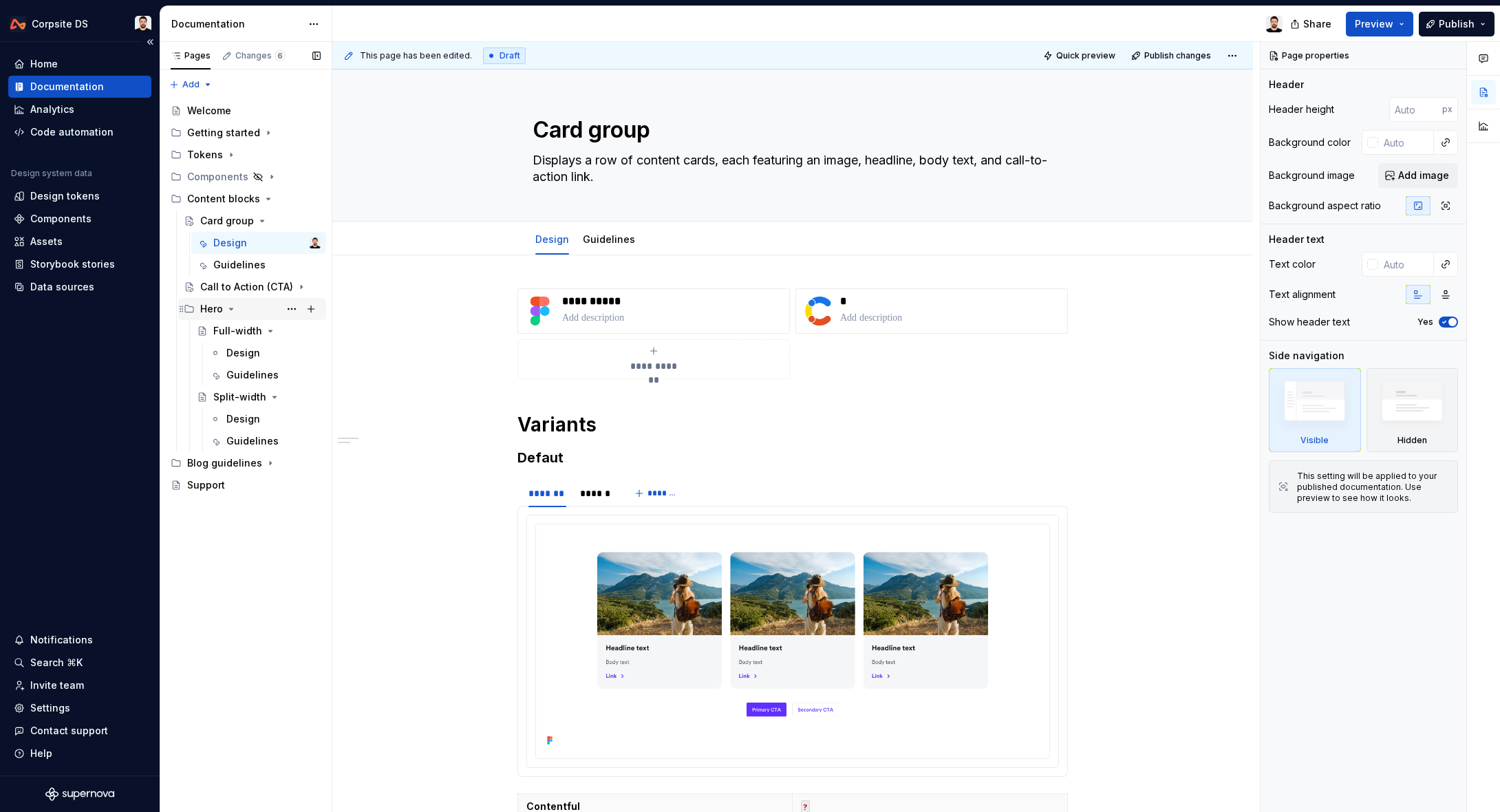
click at [228, 306] on icon "Page tree" at bounding box center [231, 308] width 11 height 11
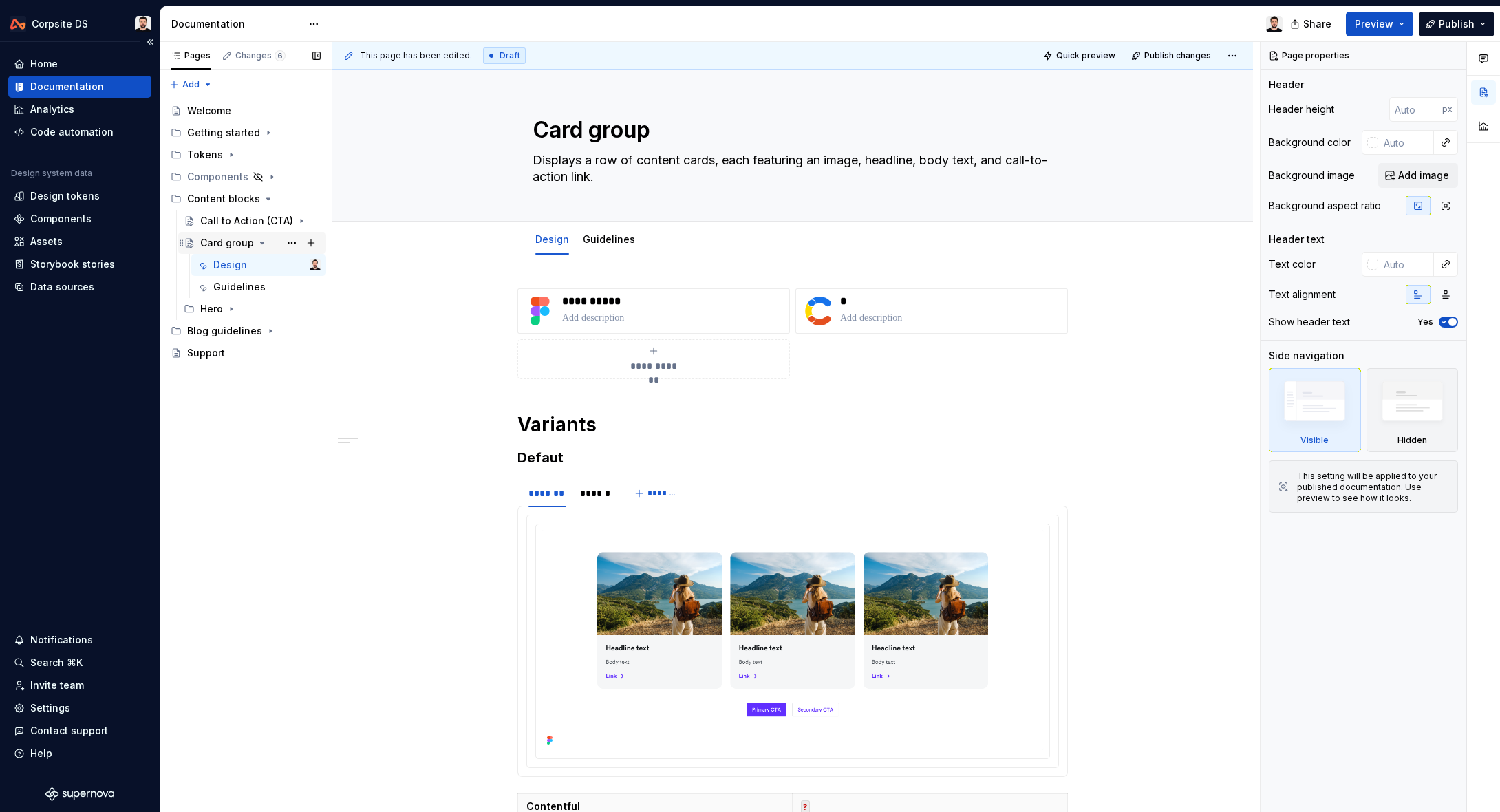
click at [261, 242] on icon "Page tree" at bounding box center [262, 242] width 3 height 1
click at [287, 219] on button "Page tree" at bounding box center [292, 221] width 20 height 20
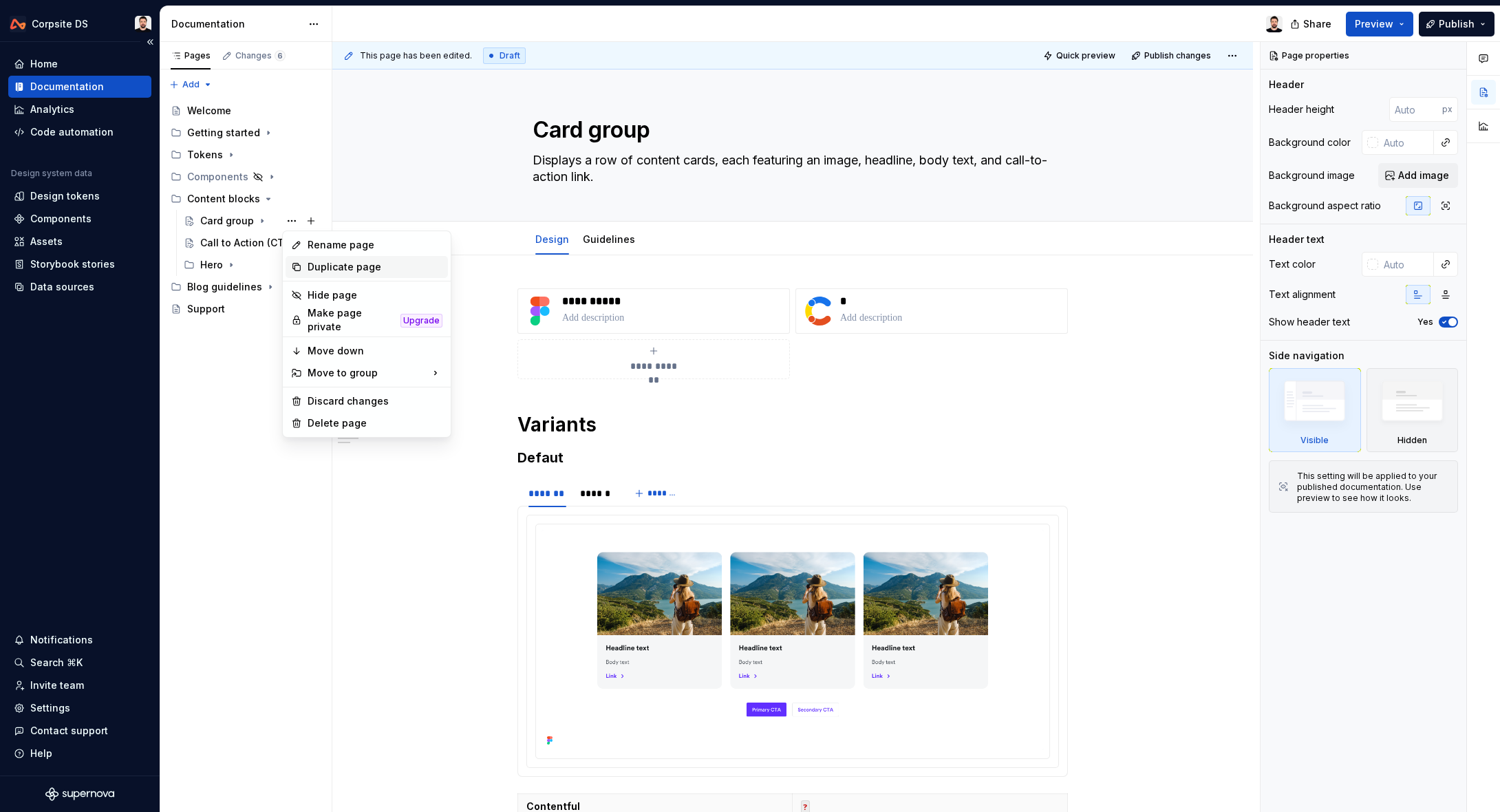
click at [340, 263] on div "Duplicate page" at bounding box center [375, 267] width 135 height 14
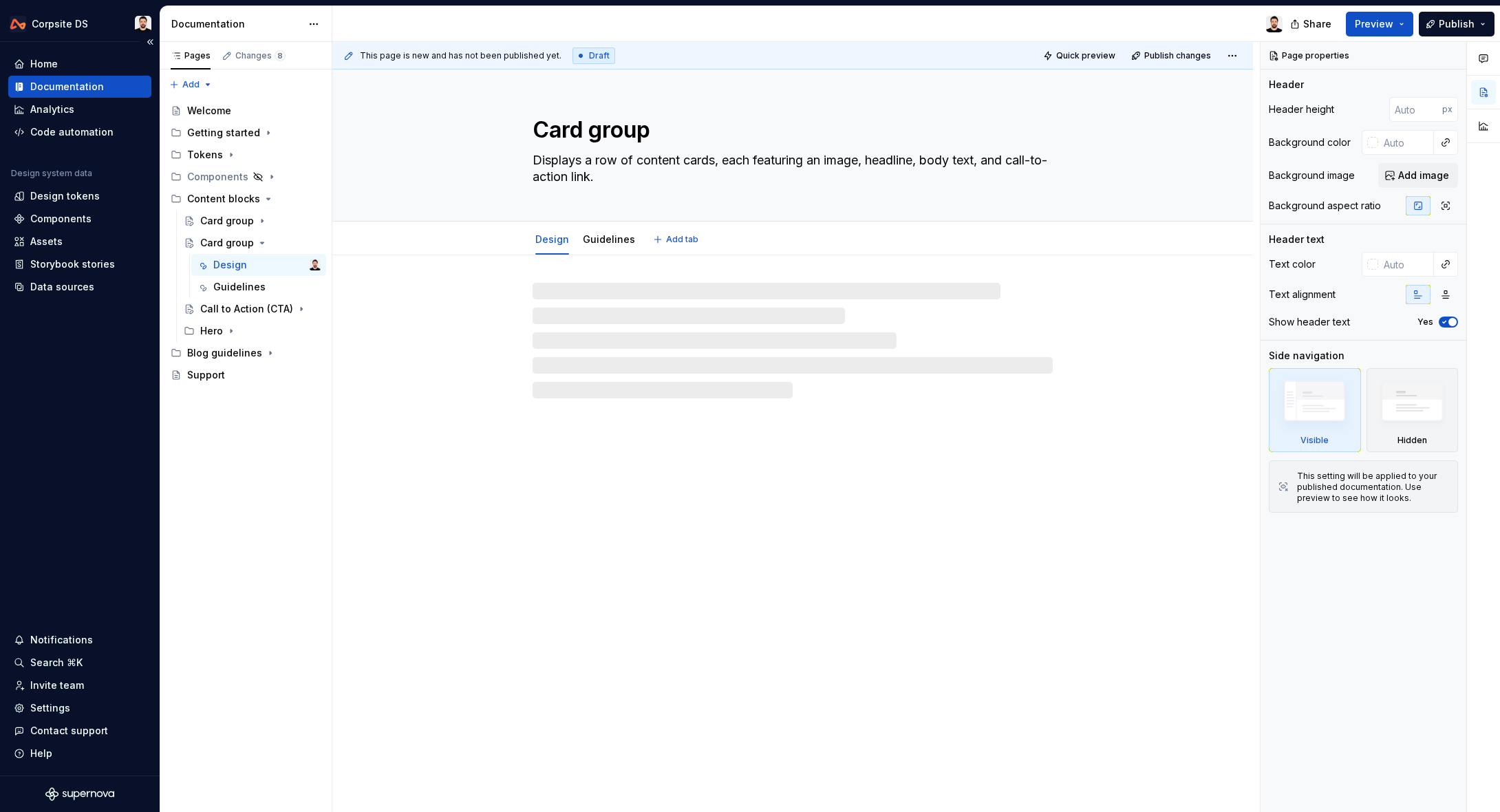
drag, startPoint x: 576, startPoint y: 131, endPoint x: 709, endPoint y: 127, distance: 133.1
click at [709, 127] on textarea "Card group" at bounding box center [790, 130] width 520 height 34
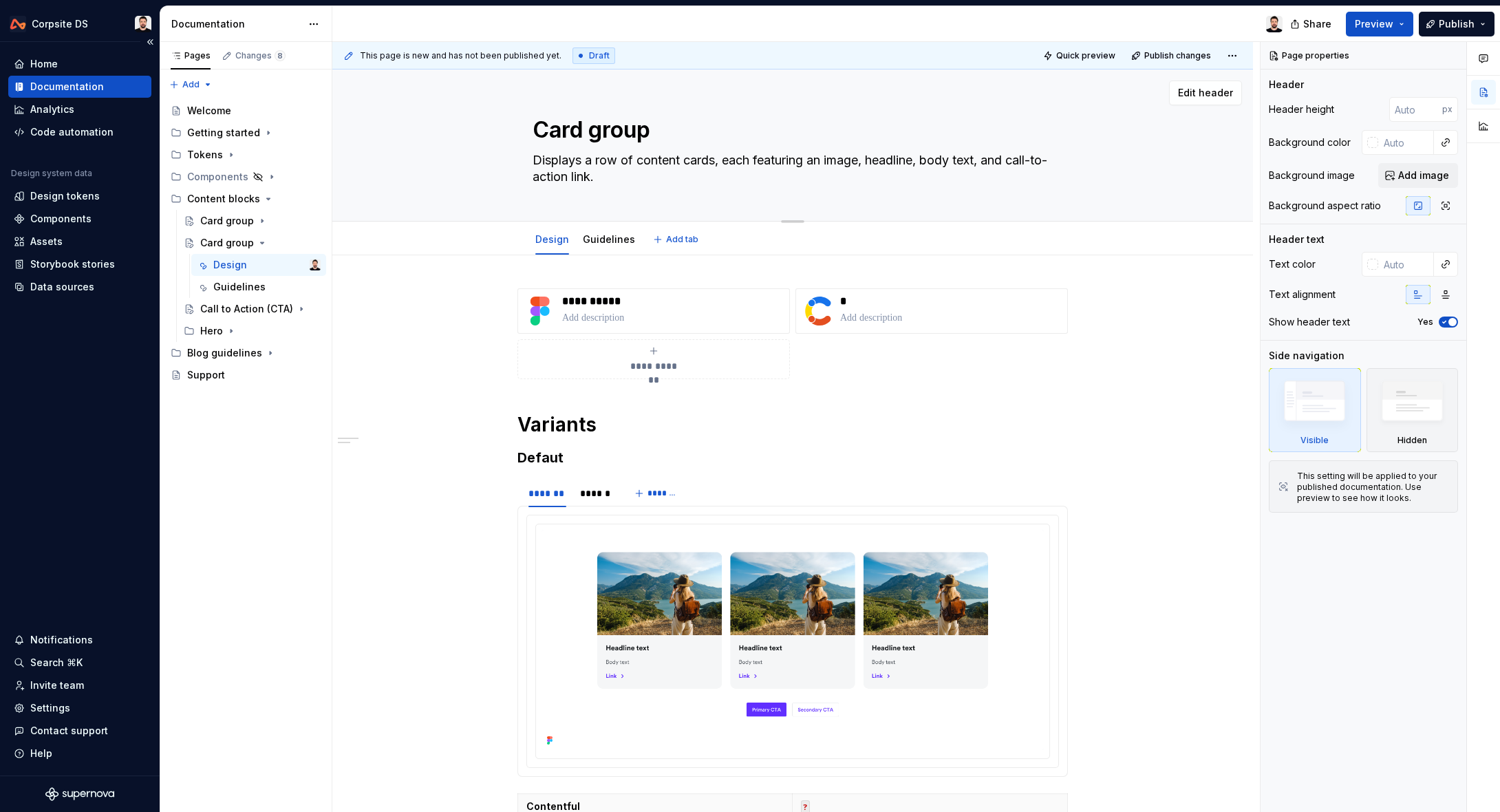
type textarea "*"
type textarea "Caro"
type textarea "*"
type textarea "Carou"
type textarea "*"
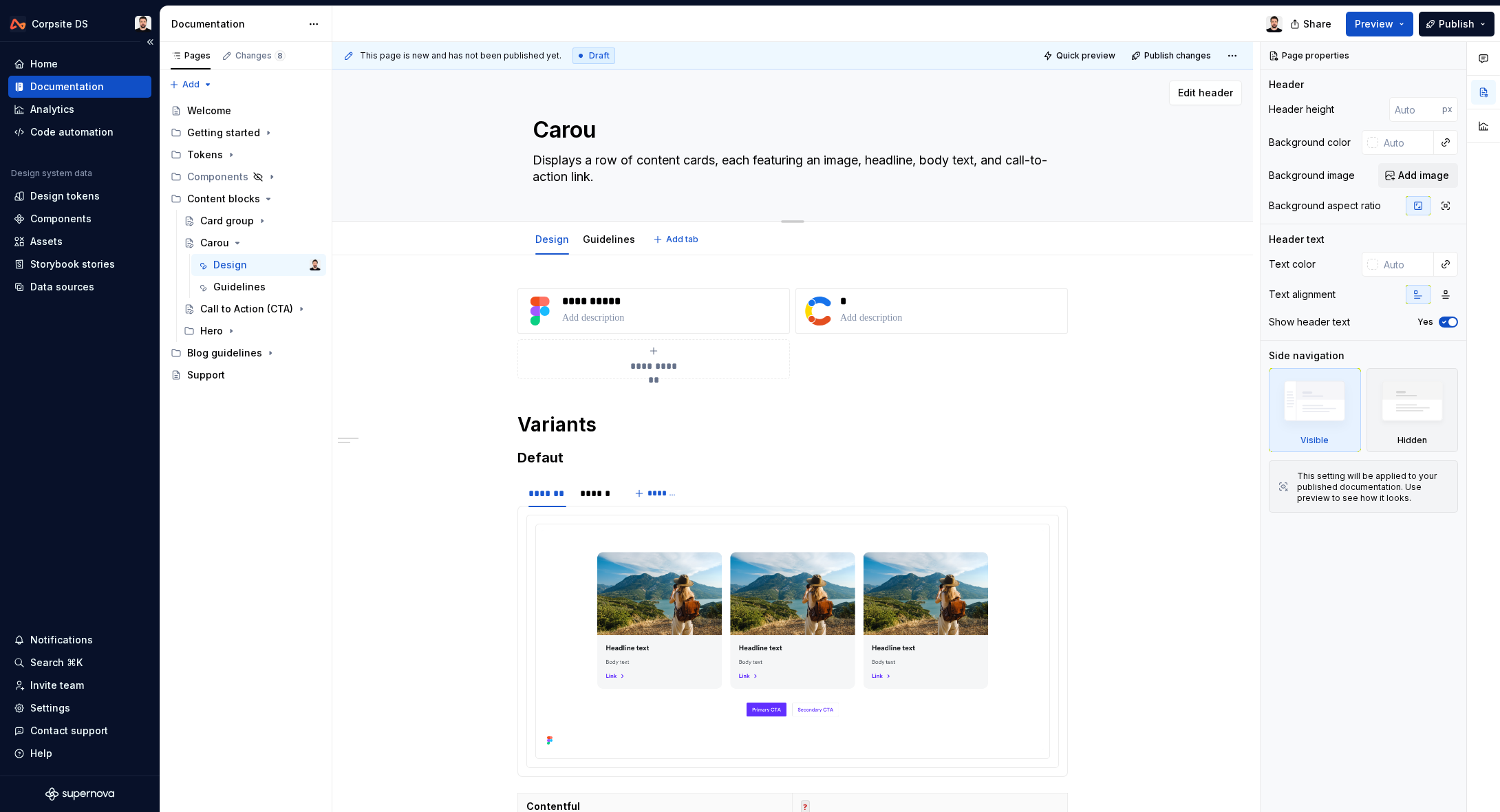
type textarea "Carous"
type textarea "*"
type textarea "Carouse"
type textarea "*"
type textarea "Carousel"
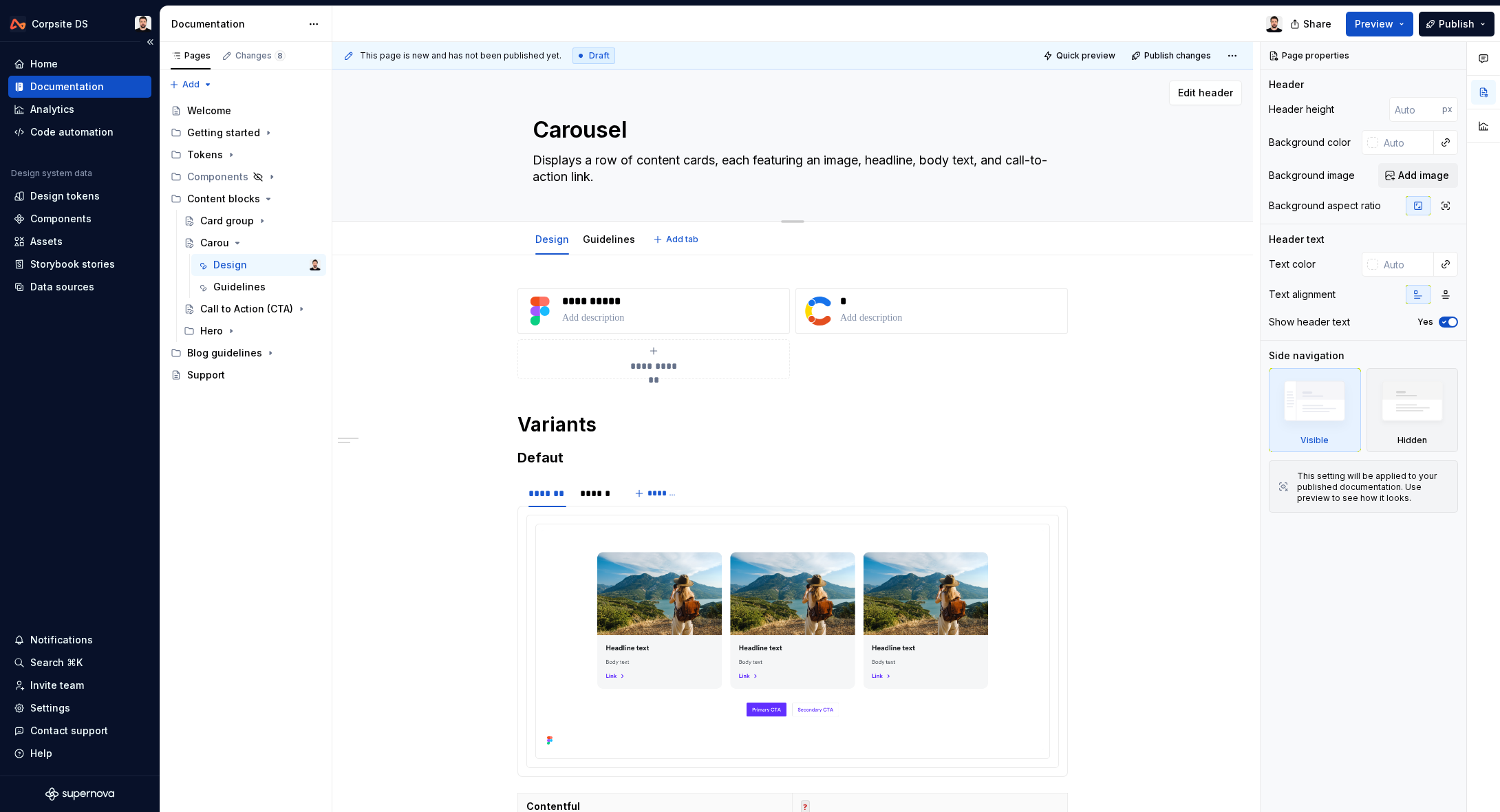
type textarea "*"
type textarea "Carousel"
click at [656, 175] on textarea "Displays a row of content cards, each featuring an image, headline, body text, …" at bounding box center [790, 169] width 520 height 38
click at [657, 172] on textarea "Displays a row of content cards, each featuring an image, headline, body text, …" at bounding box center [790, 169] width 520 height 38
type textarea "*"
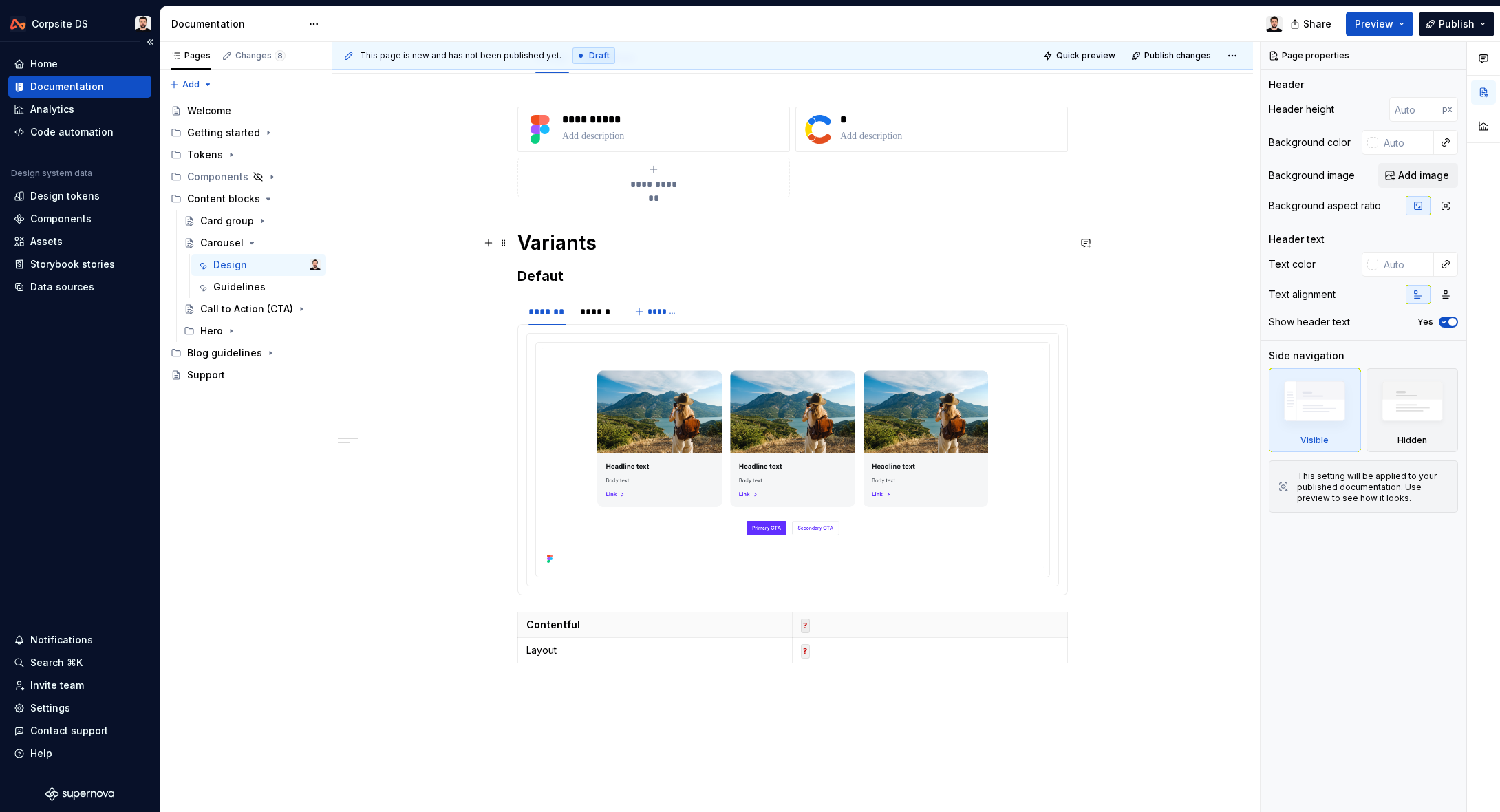
scroll to position [194, 0]
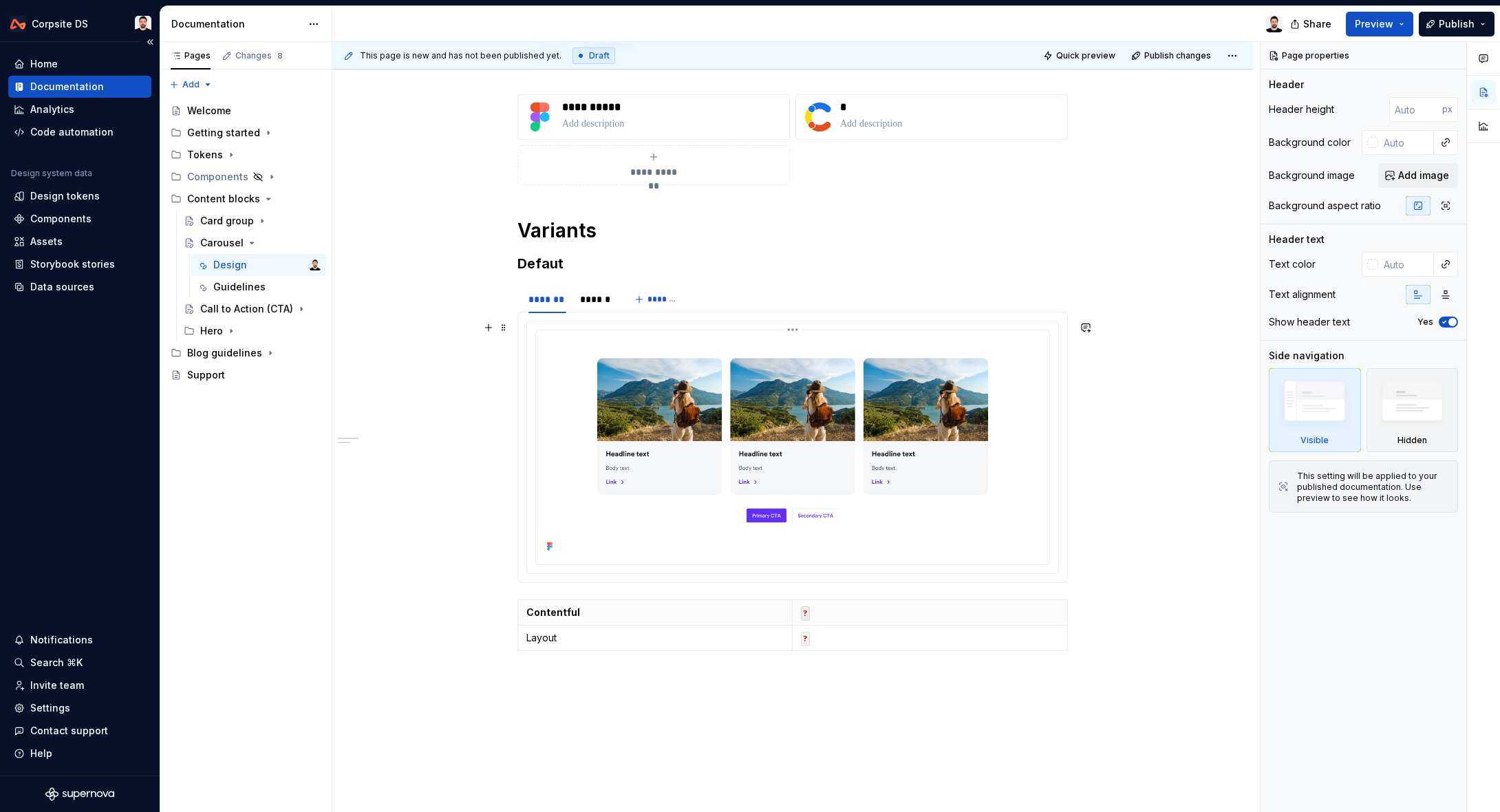
click at [589, 347] on img at bounding box center [793, 445] width 503 height 220
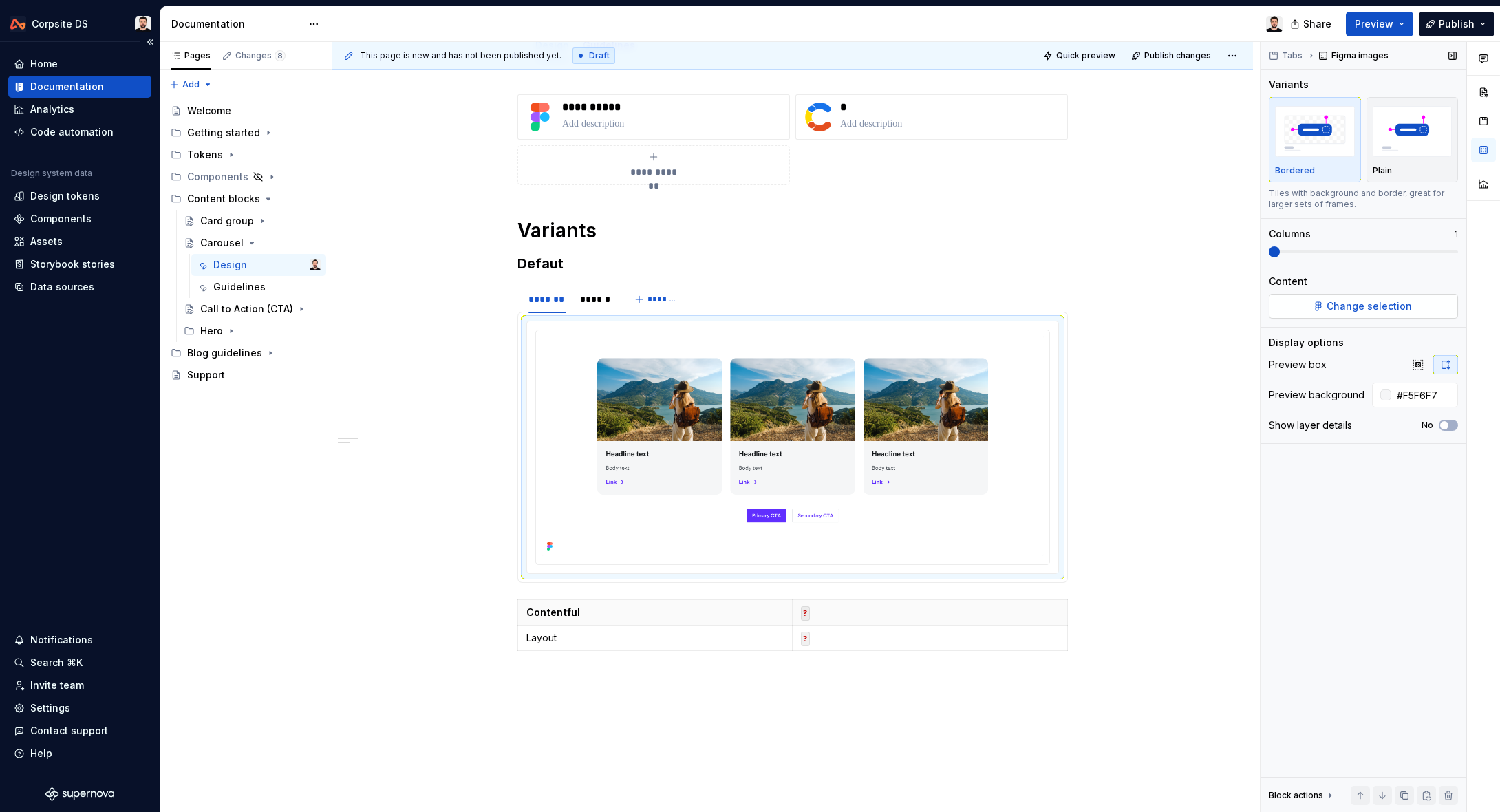
click at [1026, 304] on button "Change selection" at bounding box center [1364, 305] width 189 height 25
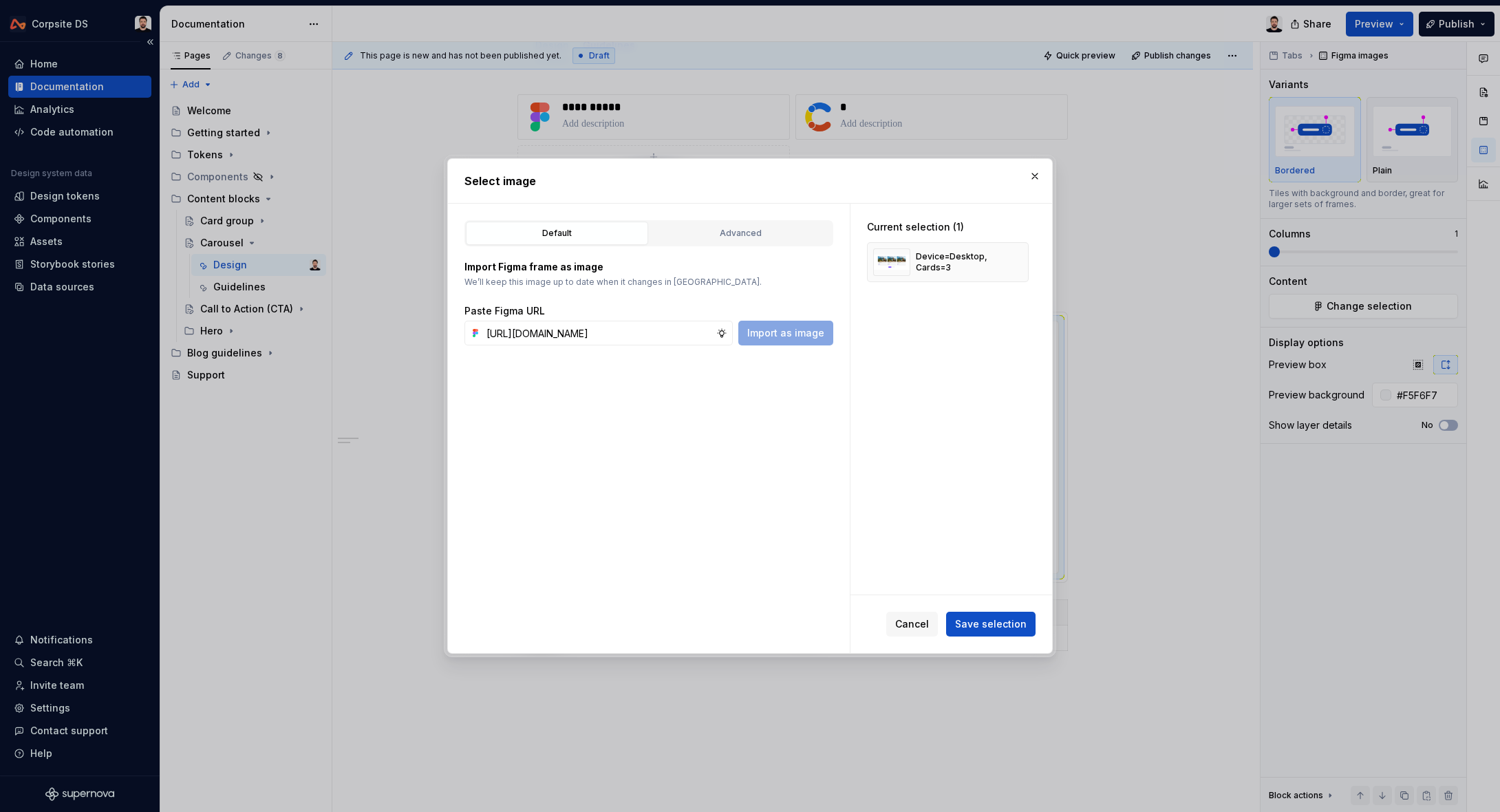
scroll to position [0, 433]
type input "[URL][DOMAIN_NAME]"
click at [797, 336] on span "Import as image" at bounding box center [785, 333] width 77 height 14
click at [1021, 264] on button "button" at bounding box center [1013, 262] width 20 height 20
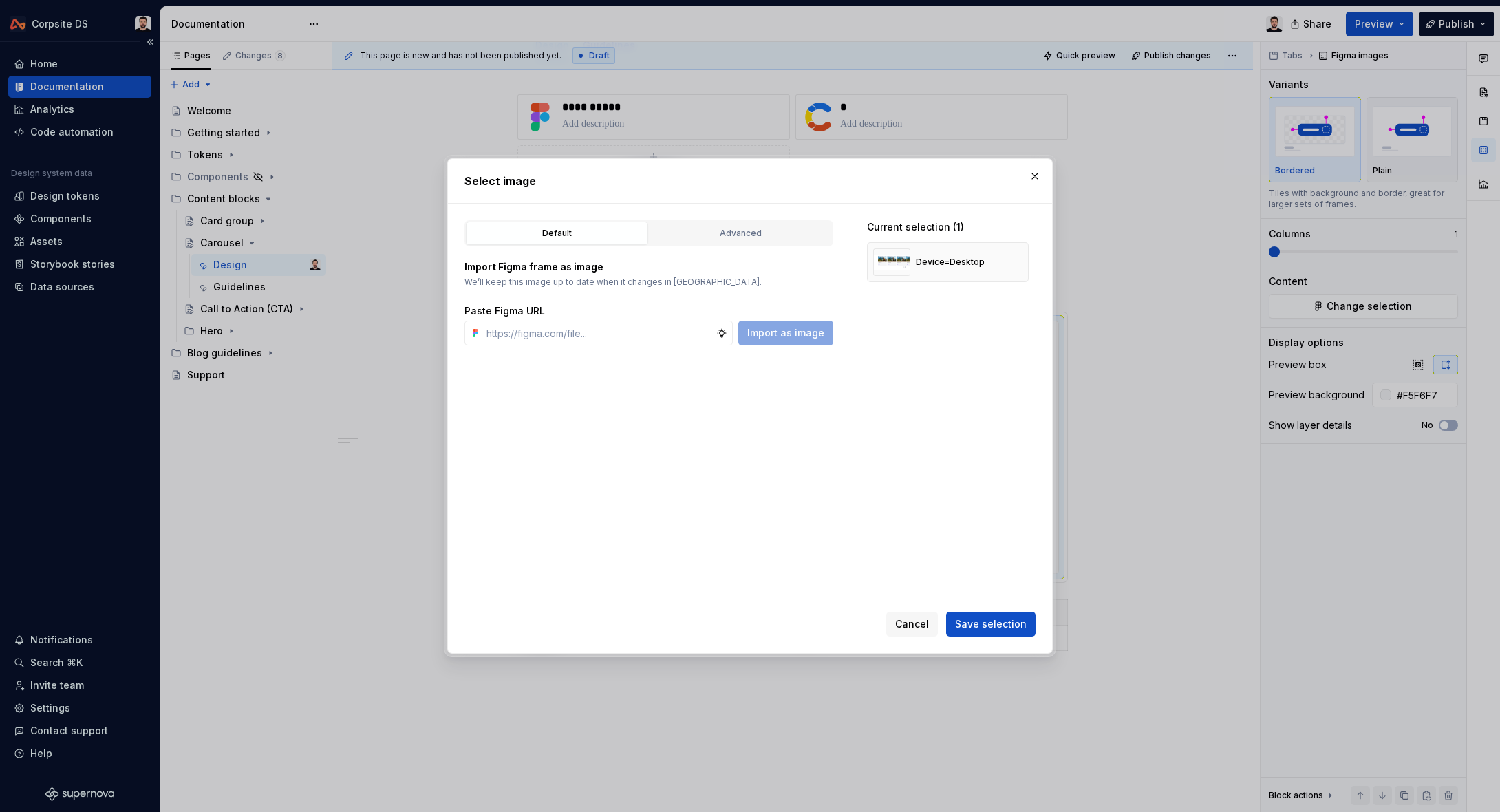
type textarea "*"
click at [980, 629] on span "Save selection" at bounding box center [990, 624] width 72 height 14
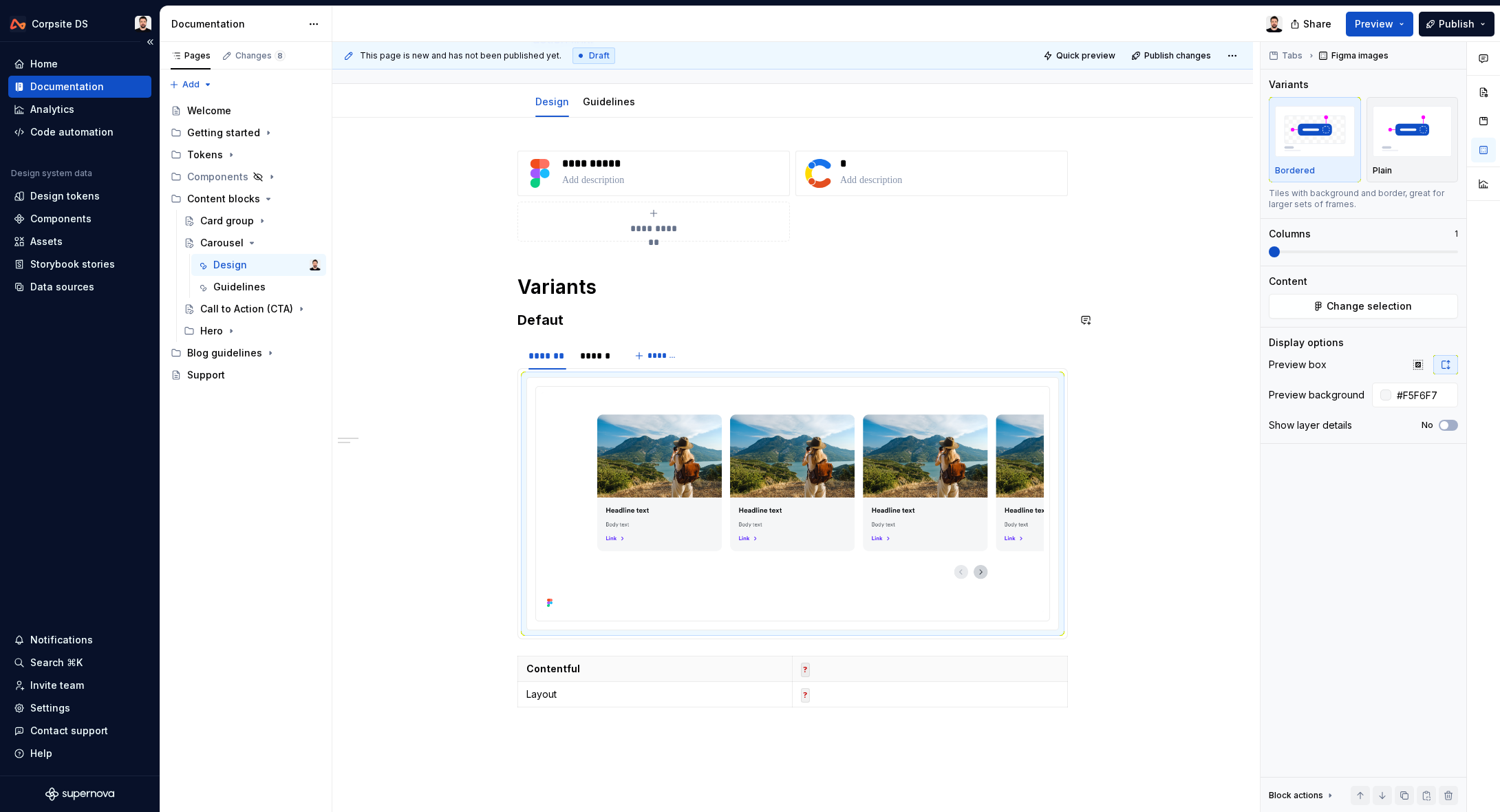
scroll to position [126, 0]
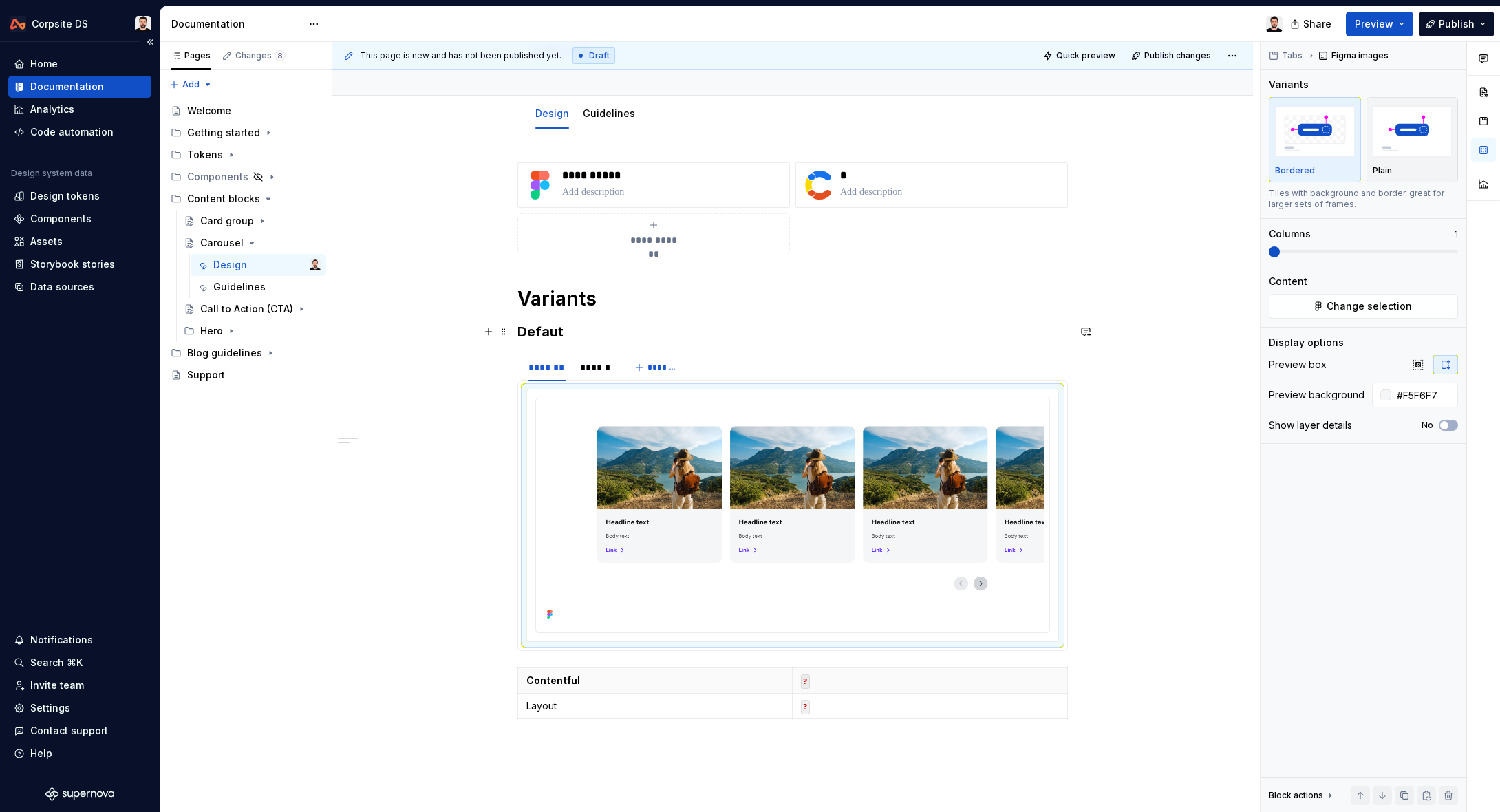
click at [541, 330] on h3 "Defaut" at bounding box center [792, 332] width 551 height 20
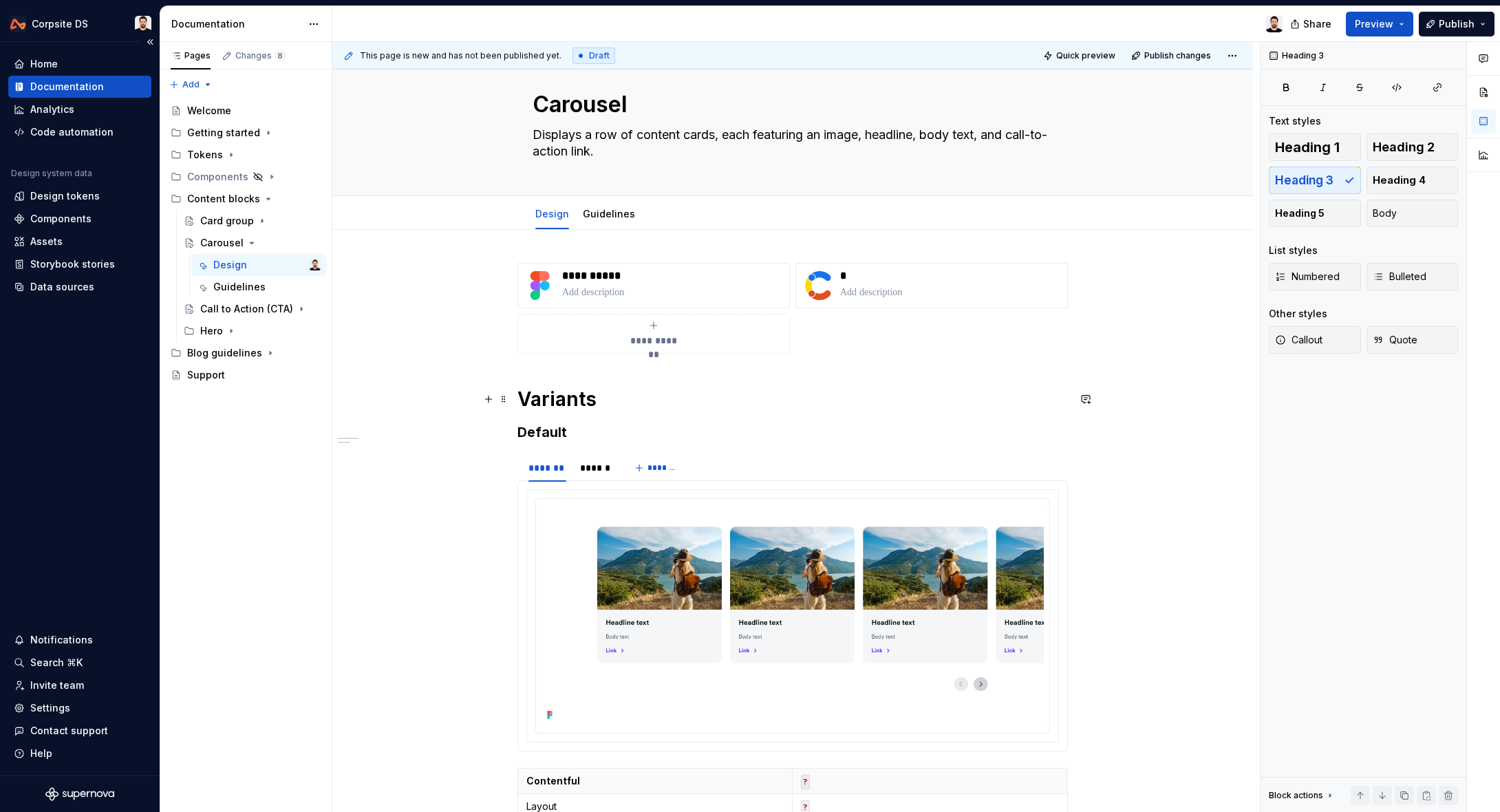
scroll to position [25, 0]
click at [587, 280] on p "**********" at bounding box center [673, 277] width 222 height 14
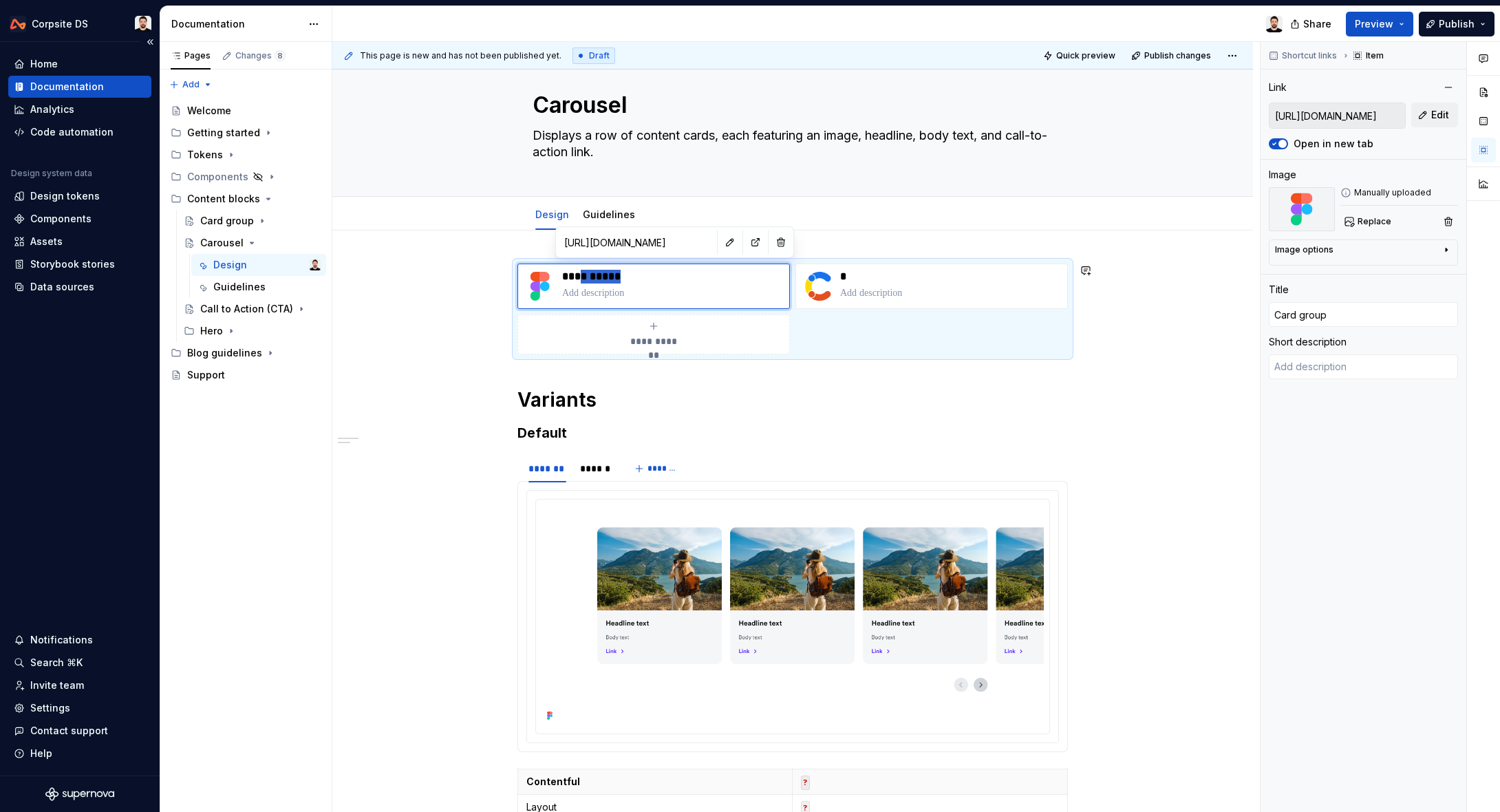
type textarea "*"
type input "[PERSON_NAME]"
type textarea "*"
type input "Car"
type textarea "*"
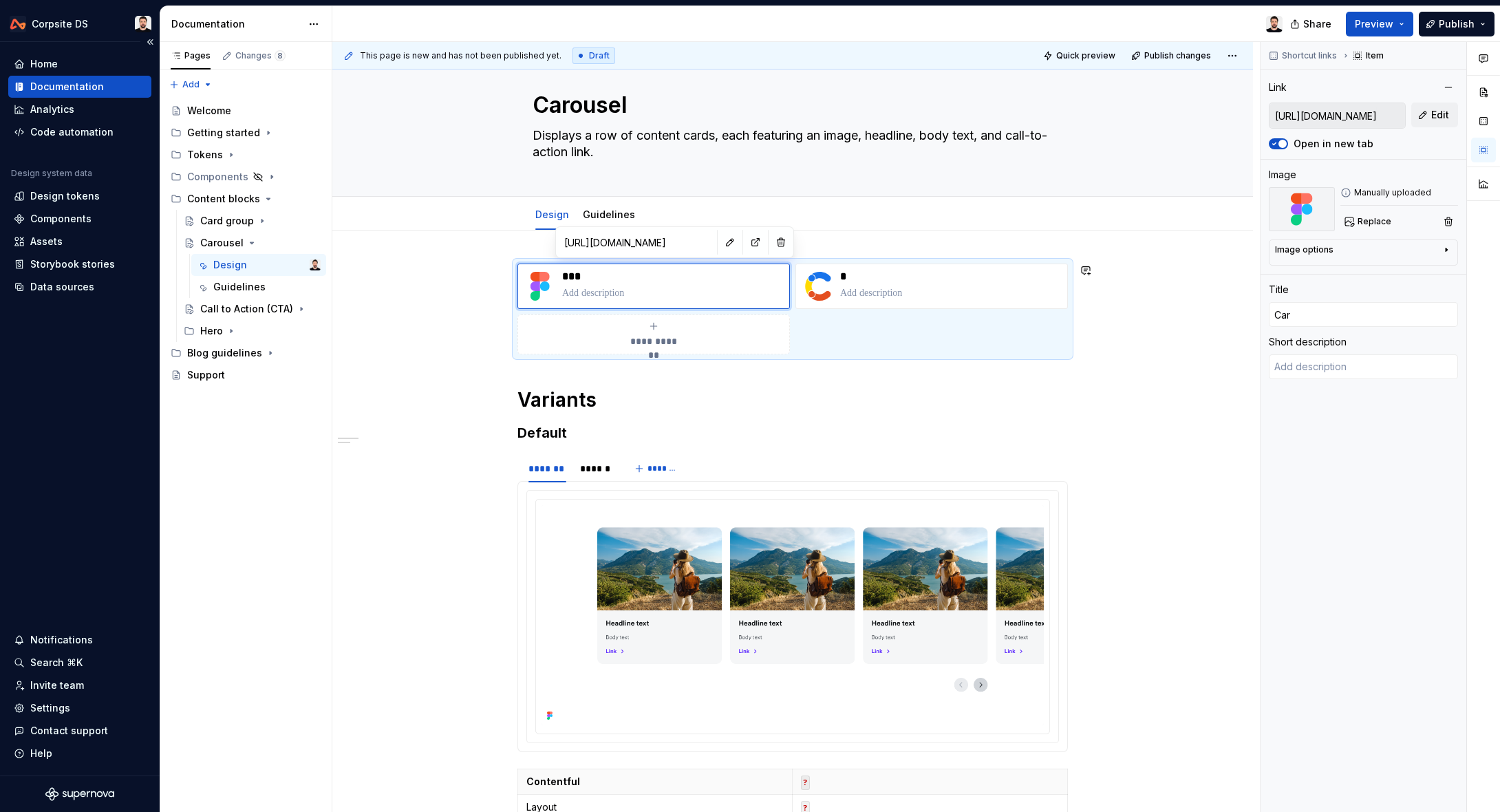
type input "Caro"
type textarea "*"
type input "Carou"
type textarea "*"
type input "Carous"
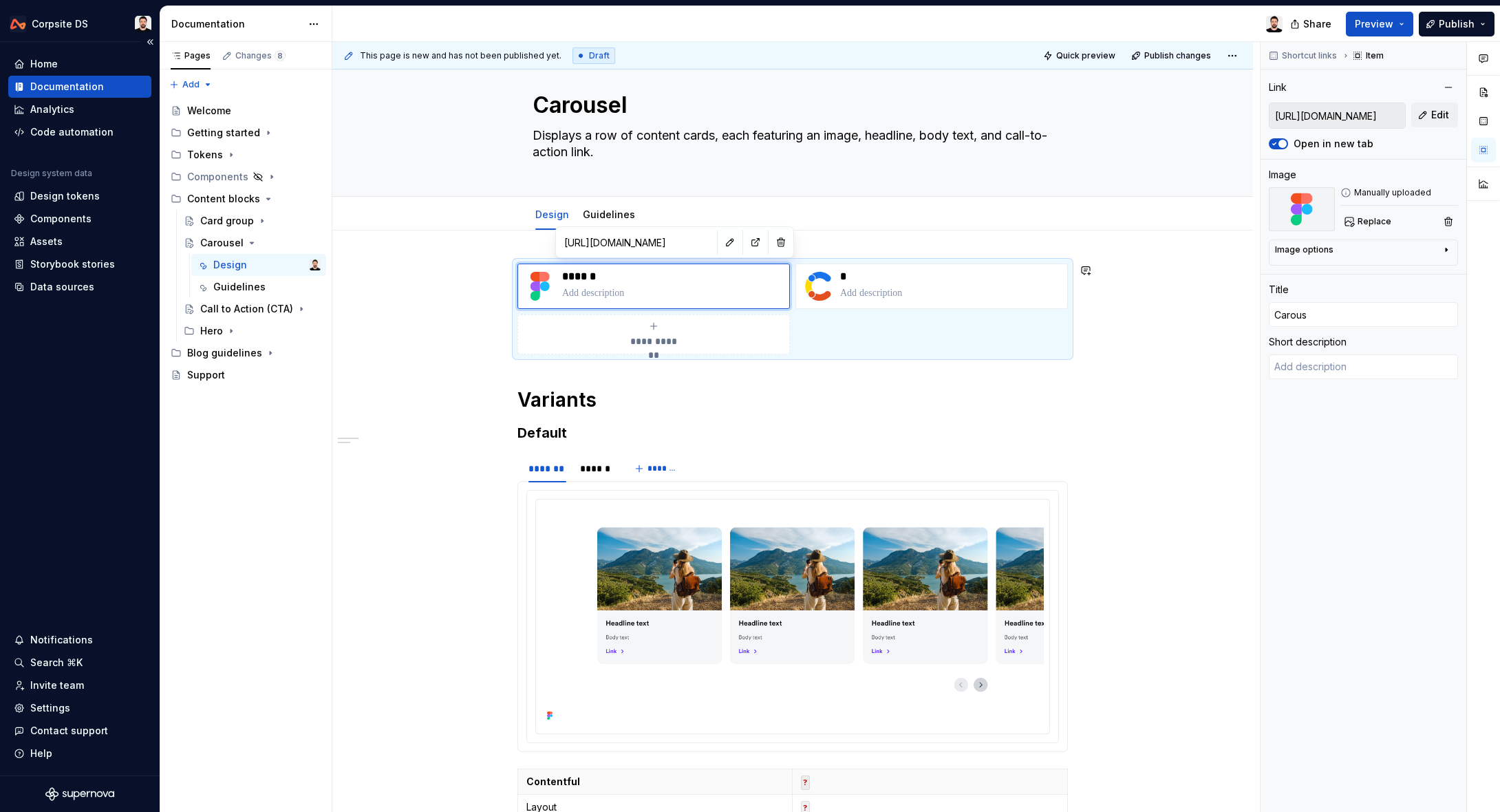
type textarea "*"
type input "Carouse"
type textarea "*"
click at [614, 294] on p at bounding box center [673, 294] width 222 height 14
drag, startPoint x: 644, startPoint y: 294, endPoint x: 685, endPoint y: 267, distance: 49.1
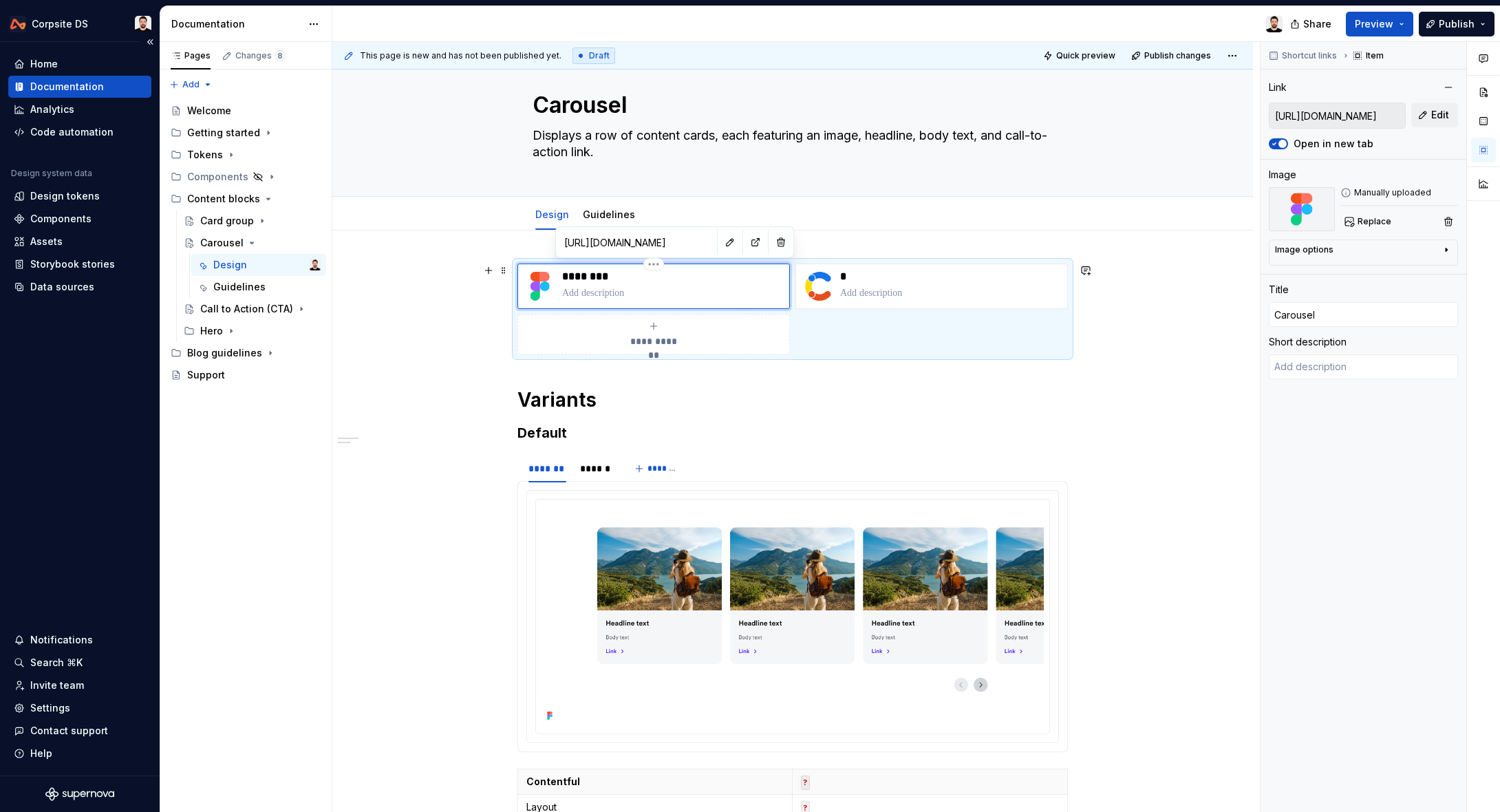
click at [647, 291] on p at bounding box center [673, 294] width 222 height 14
click at [720, 240] on button "button" at bounding box center [730, 242] width 20 height 20
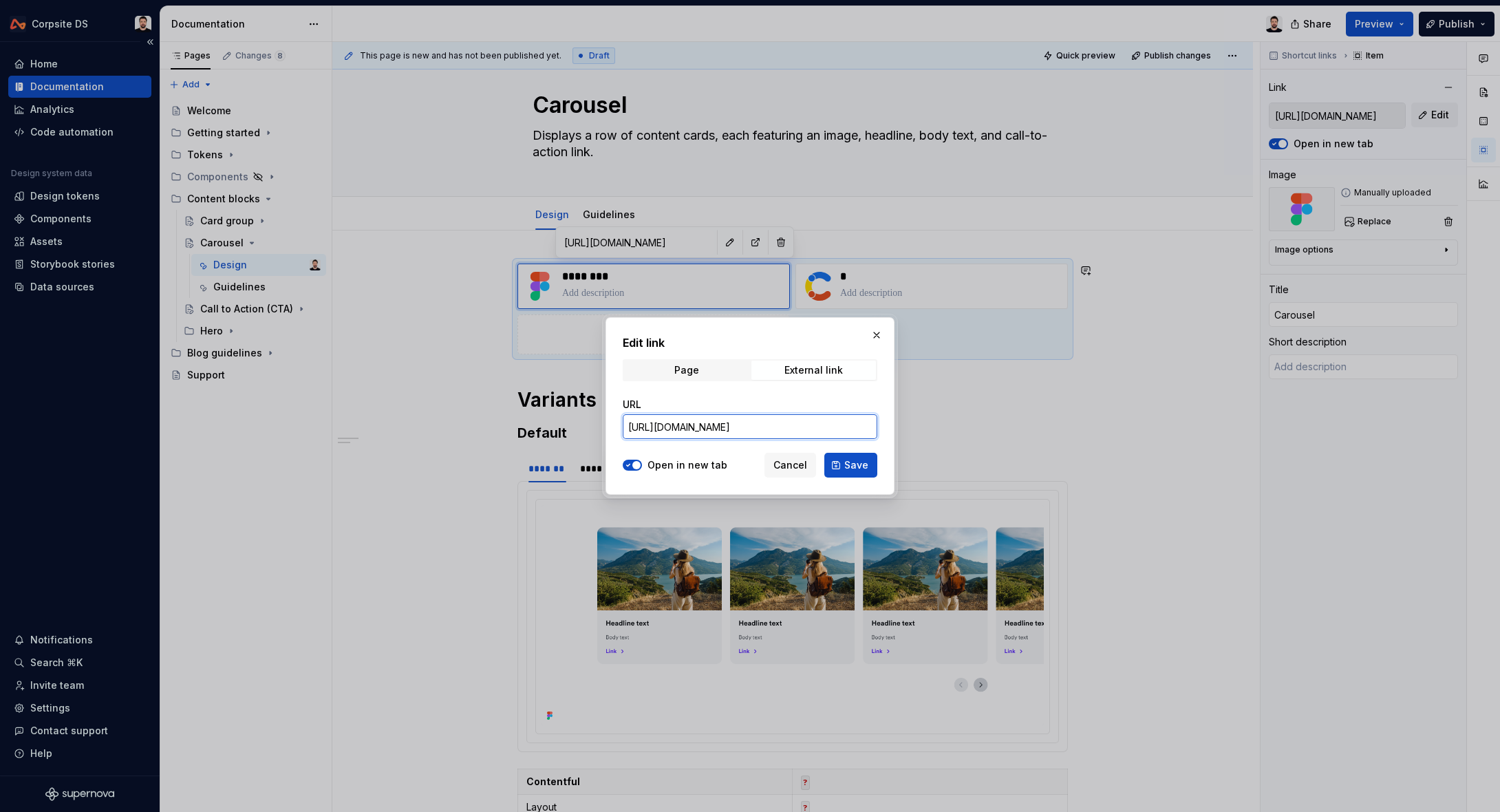
click at [734, 433] on input "[URL][DOMAIN_NAME]" at bounding box center [750, 426] width 254 height 25
paste input "[URL][DOMAIN_NAME]"
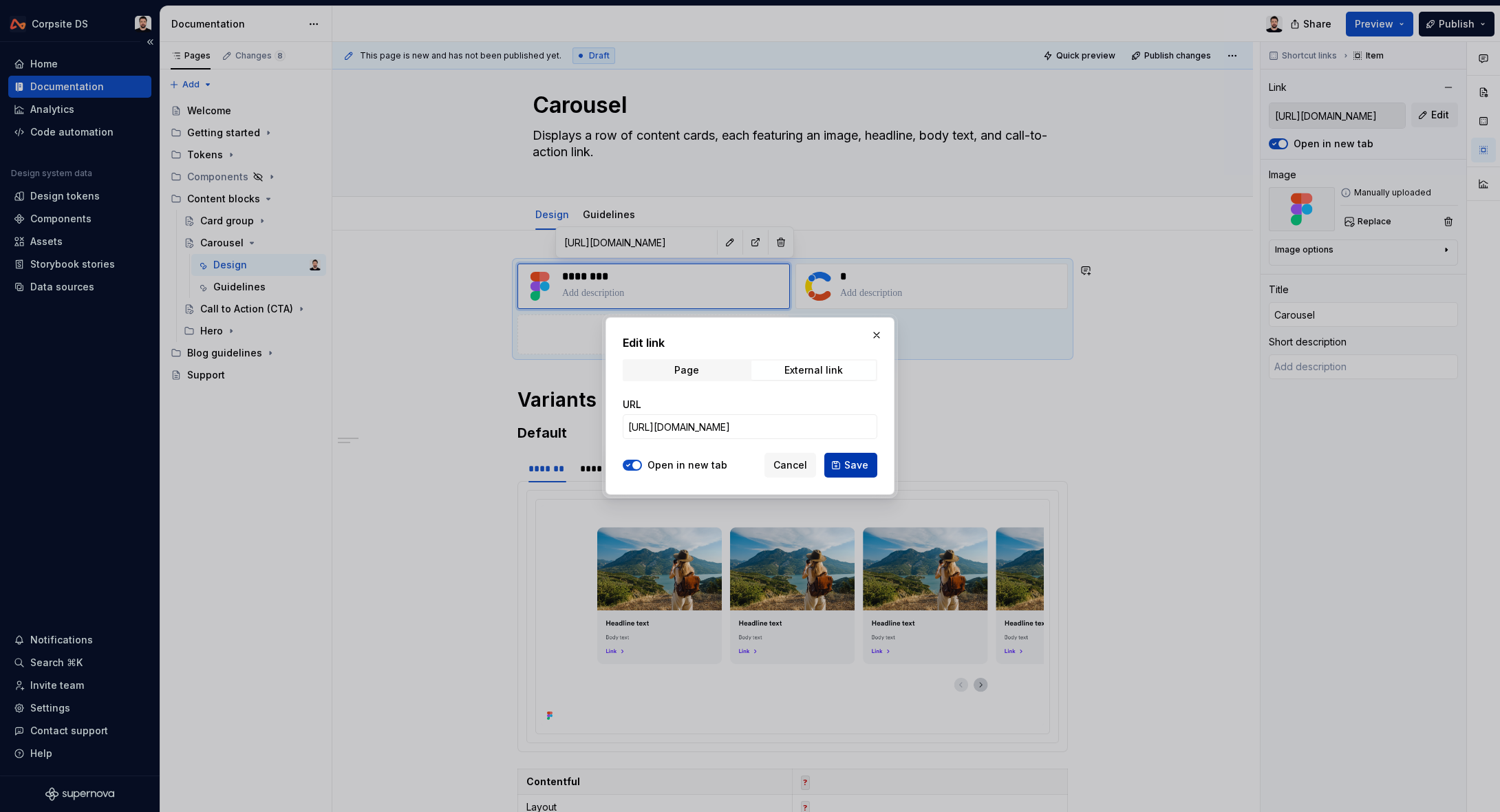
click at [852, 471] on span "Save" at bounding box center [856, 465] width 24 height 14
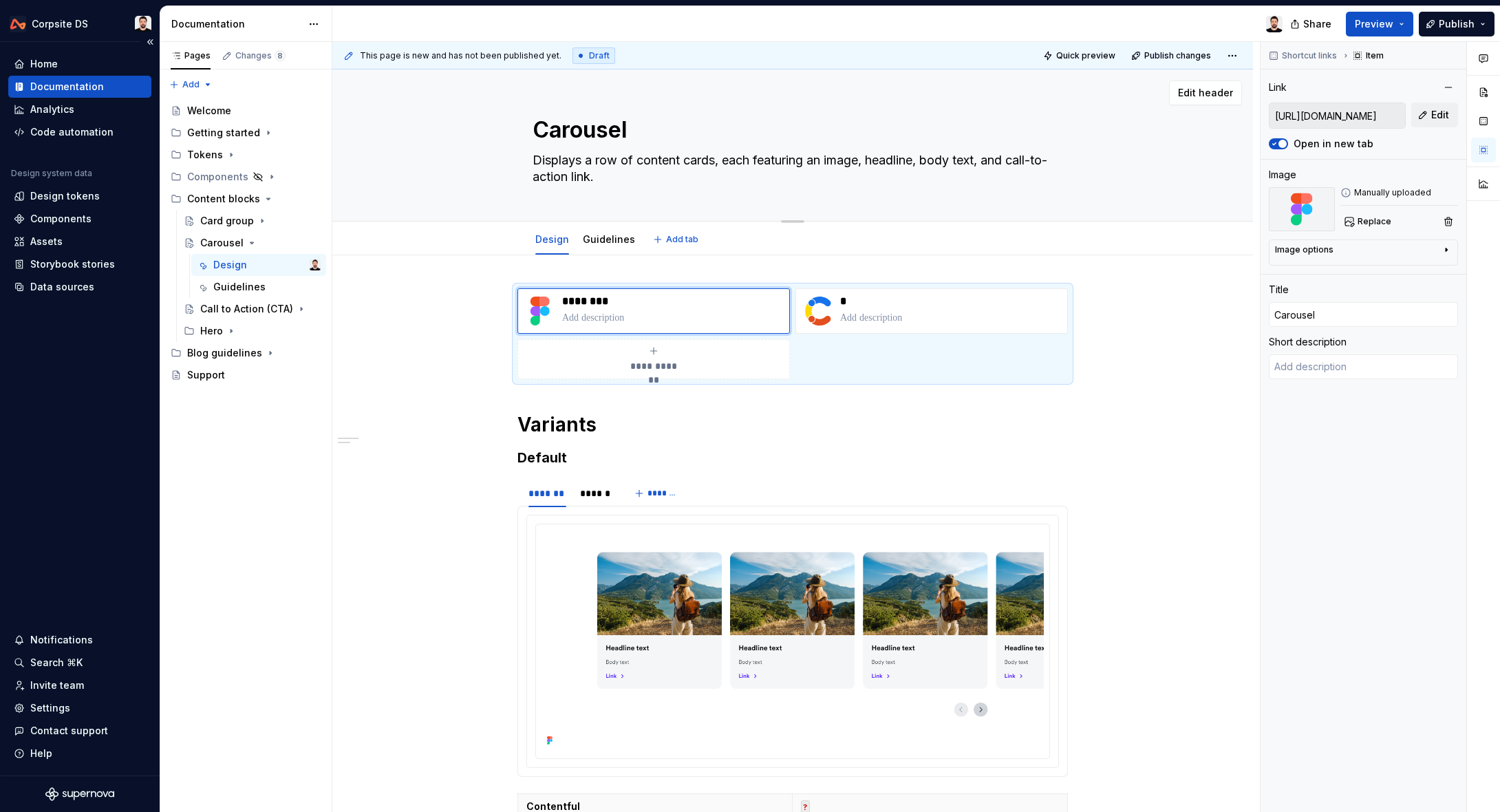
scroll to position [154, 0]
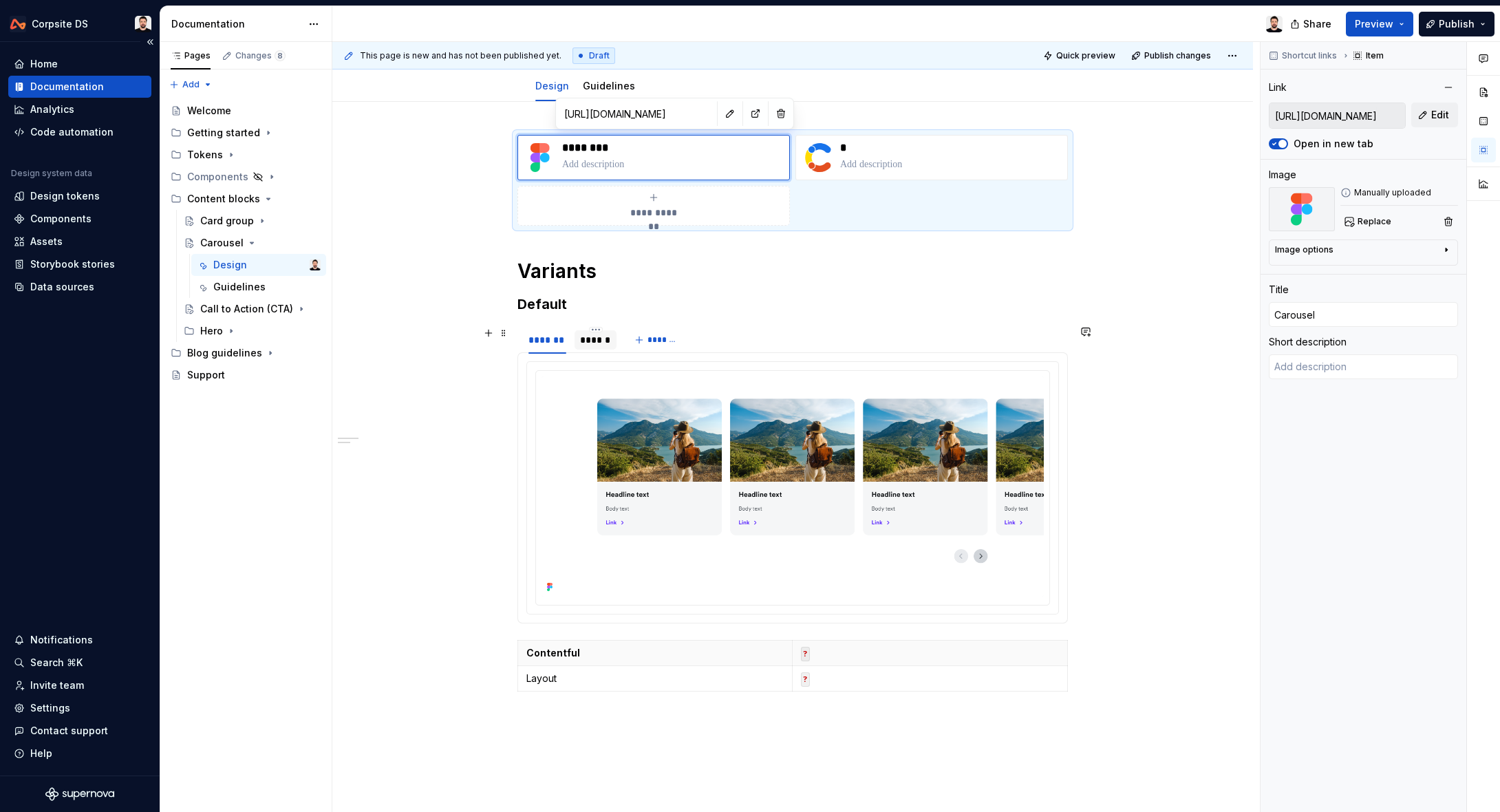
click at [609, 345] on div "******" at bounding box center [595, 340] width 31 height 14
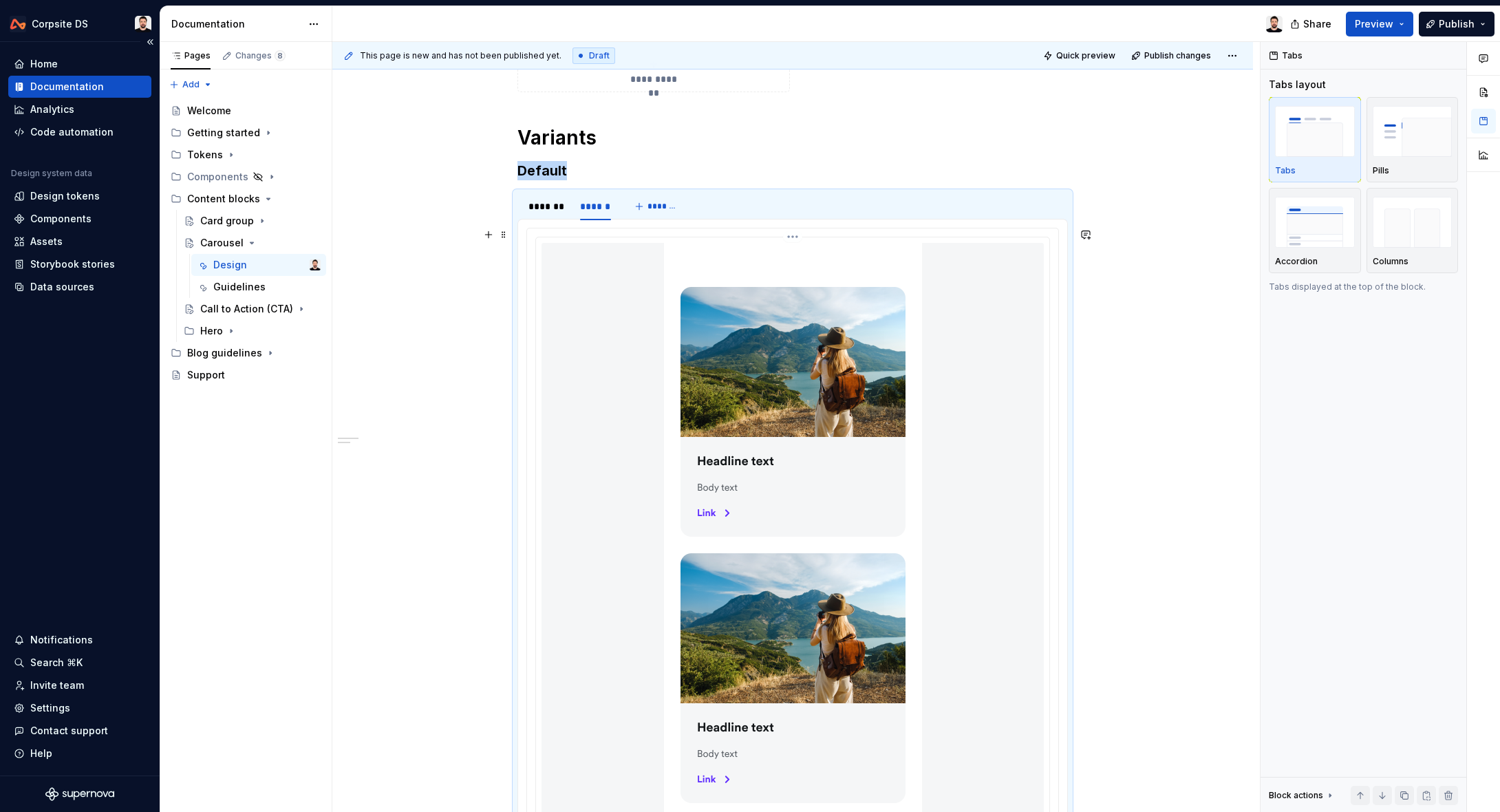
scroll to position [298, 0]
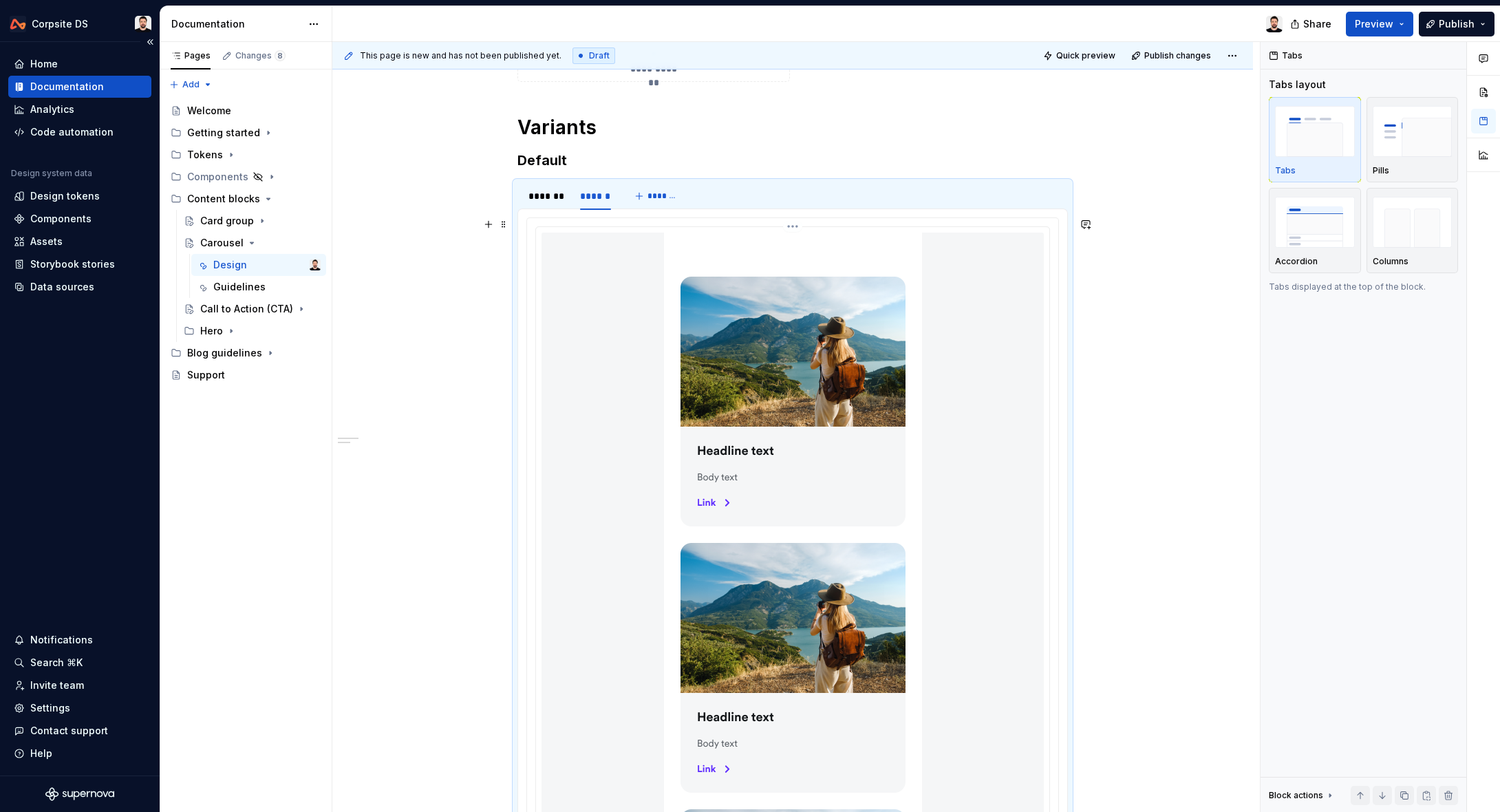
click at [626, 313] on div at bounding box center [793, 707] width 503 height 948
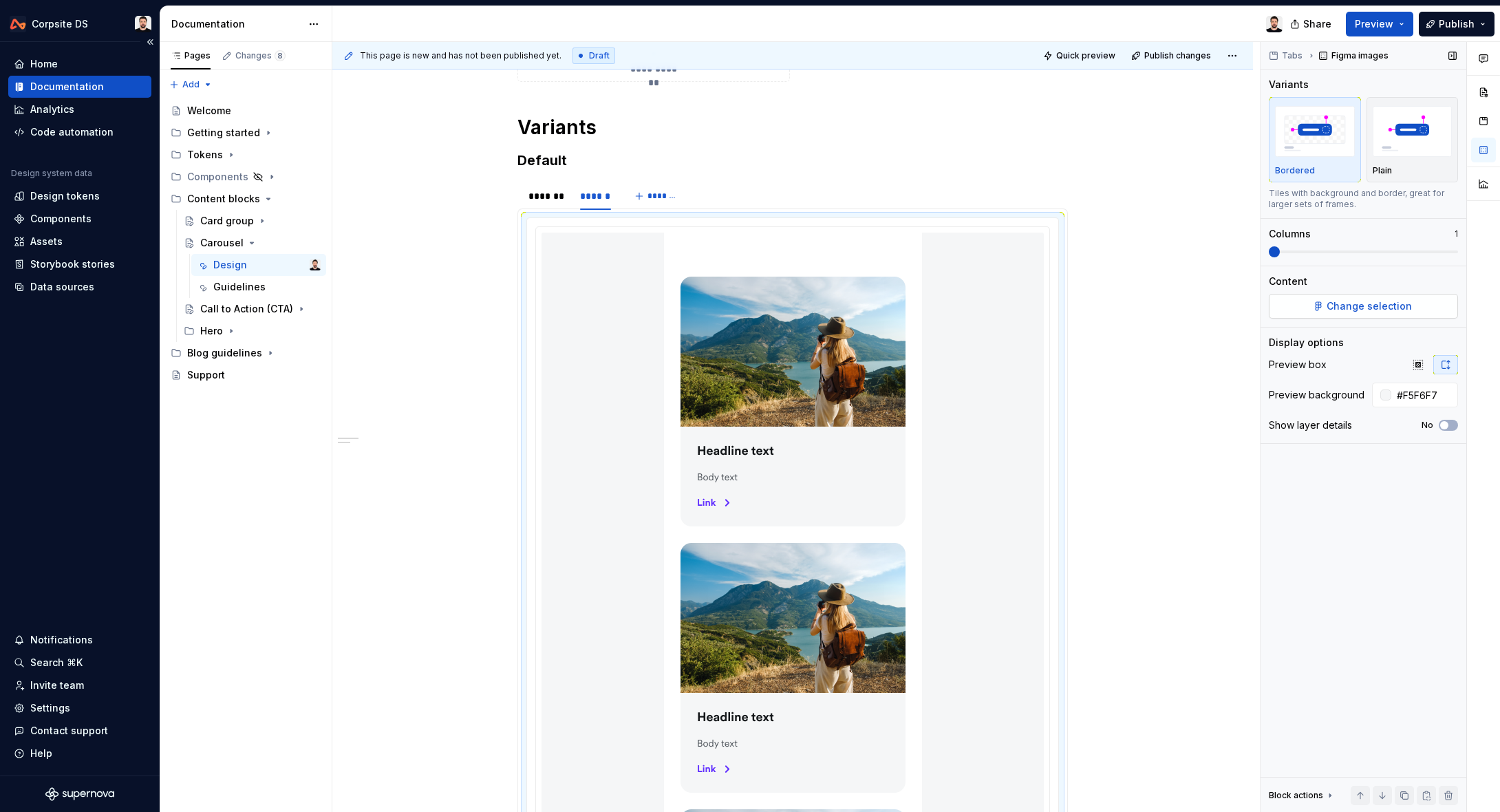
click at [1026, 309] on button "Change selection" at bounding box center [1364, 305] width 189 height 25
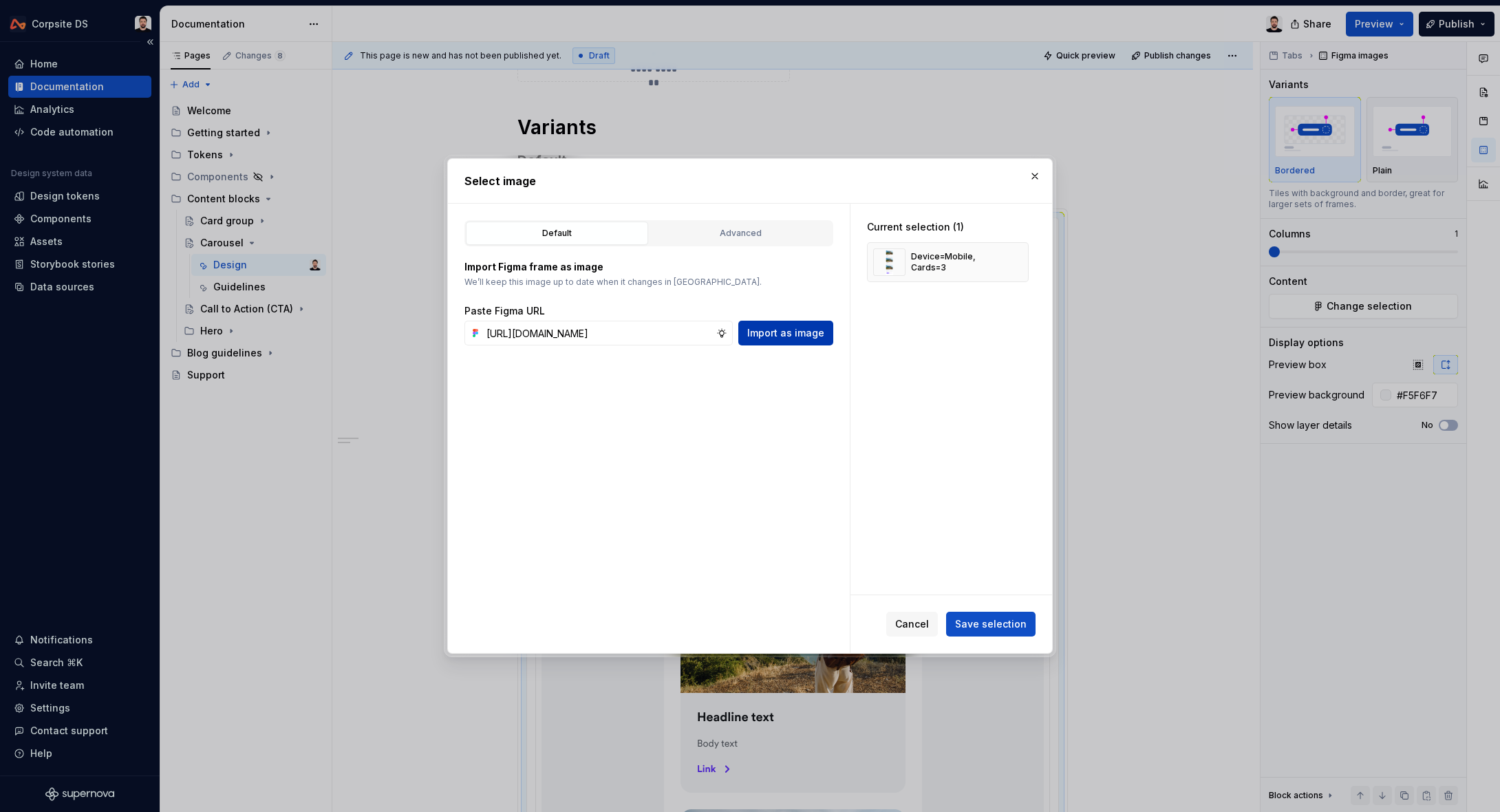
scroll to position [0, 0]
click at [770, 330] on span "Import as image" at bounding box center [785, 333] width 77 height 14
click at [1019, 262] on button "button" at bounding box center [1013, 262] width 20 height 20
click at [987, 627] on span "Save selection" at bounding box center [990, 624] width 72 height 14
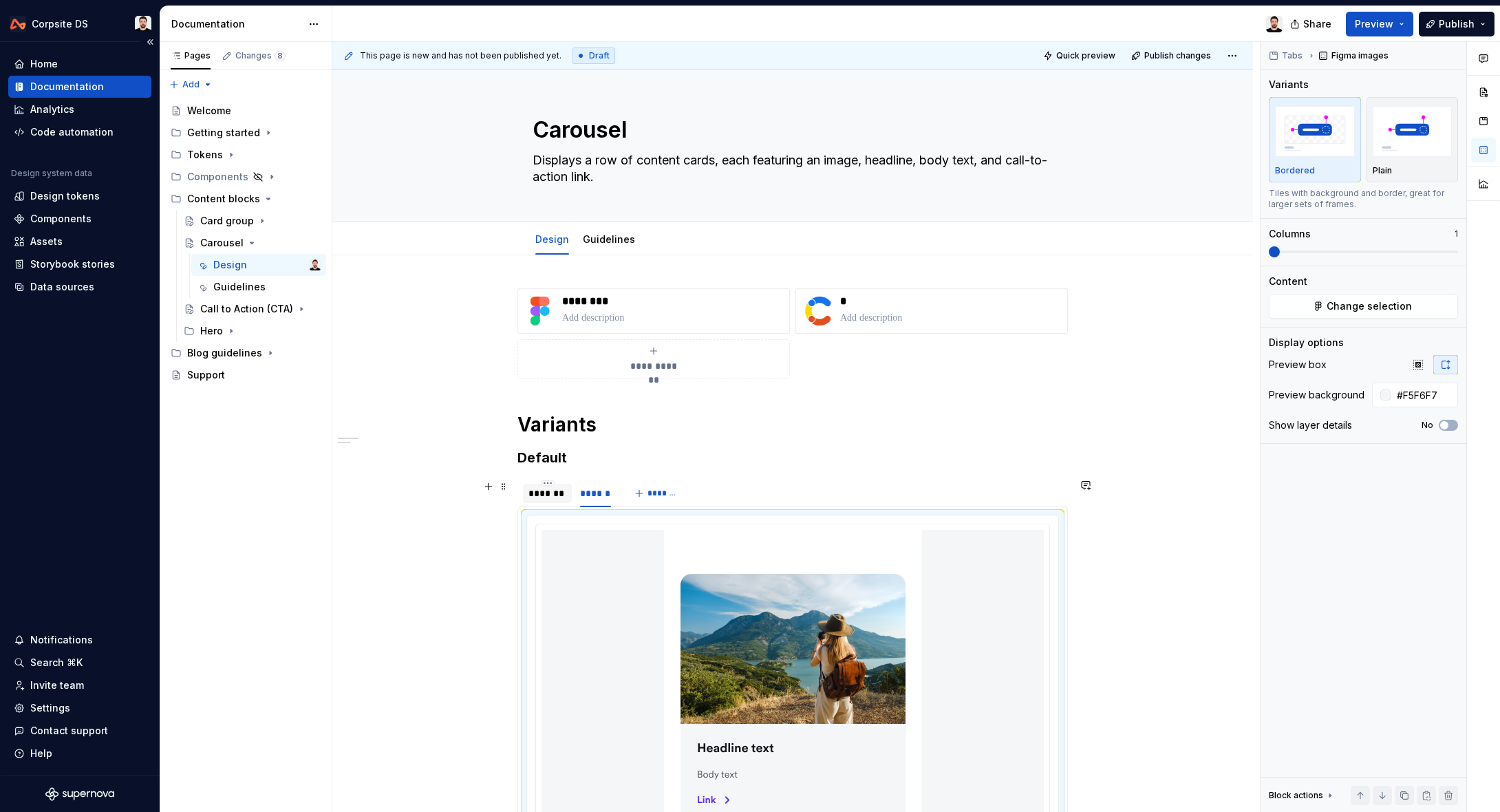
click at [535, 489] on div "*******" at bounding box center [547, 494] width 37 height 14
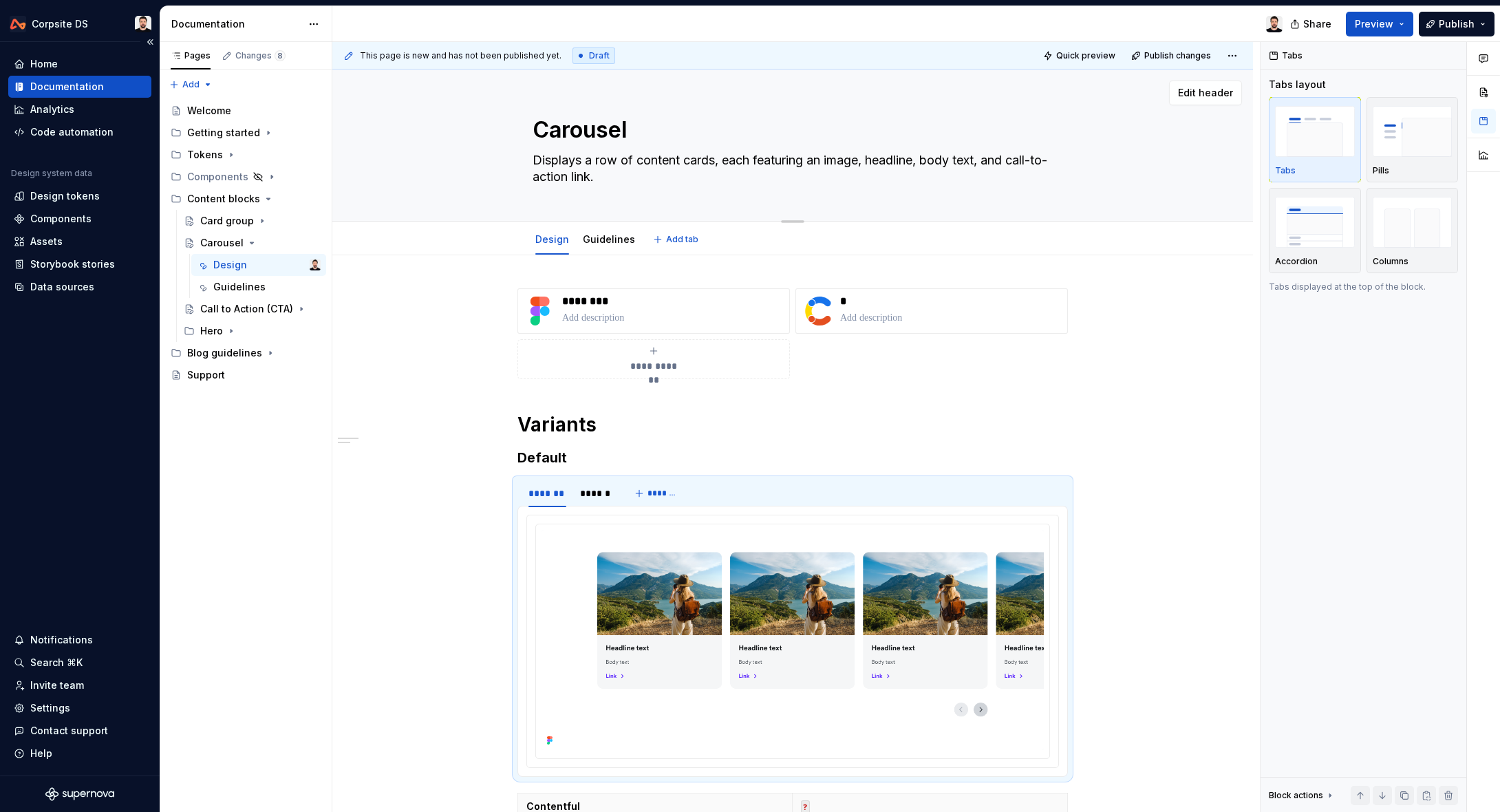
click at [634, 180] on textarea "Displays a row of content cards, each featuring an image, headline, body text, …" at bounding box center [790, 169] width 520 height 38
paste textarea "displays a horizontally scrollable row of content cards with navigation arrows …"
click at [539, 166] on textarea "displays a horizontally scrollable row of content cards with navigation arrows …" at bounding box center [790, 169] width 520 height 38
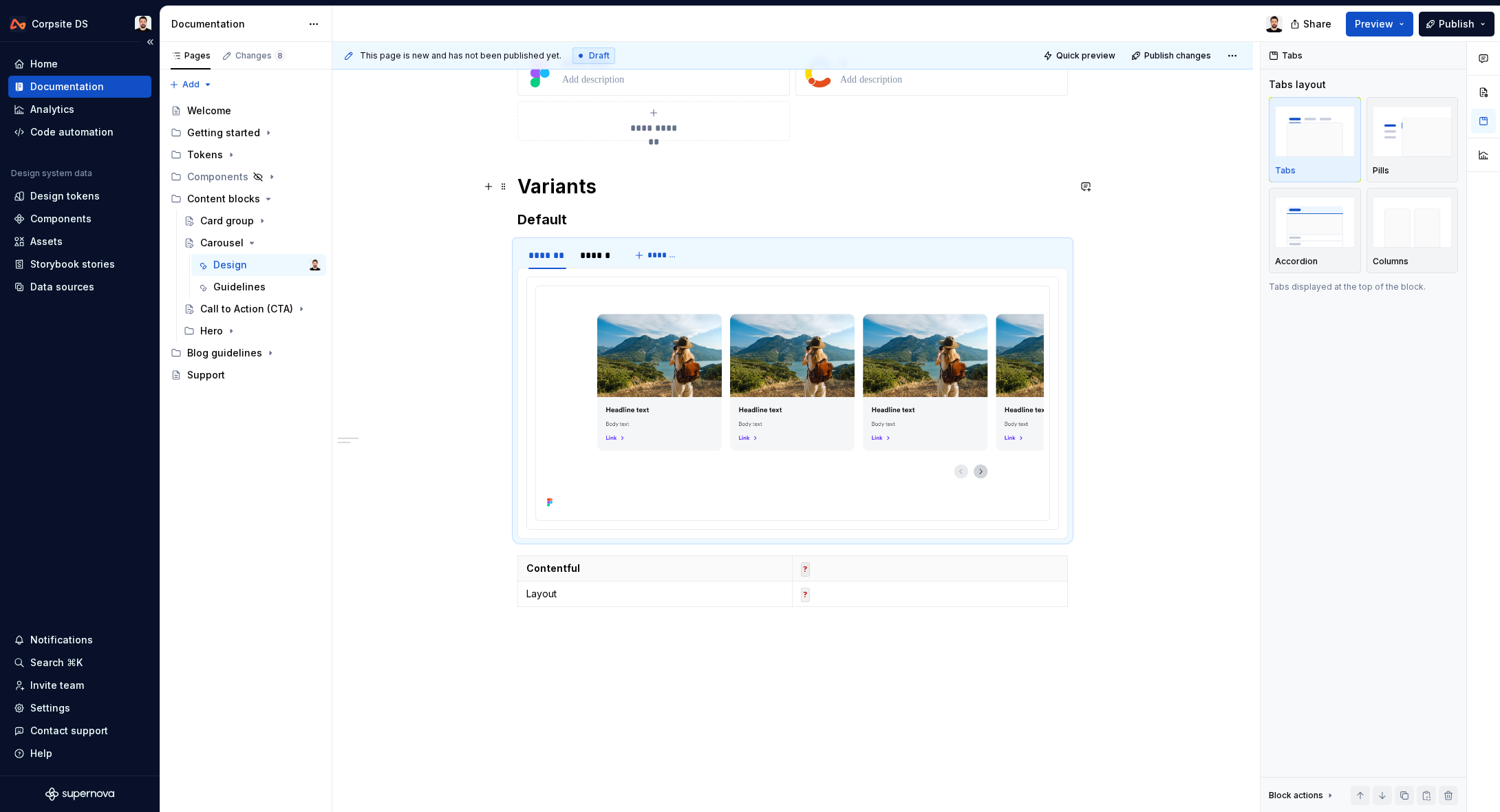
scroll to position [225, 0]
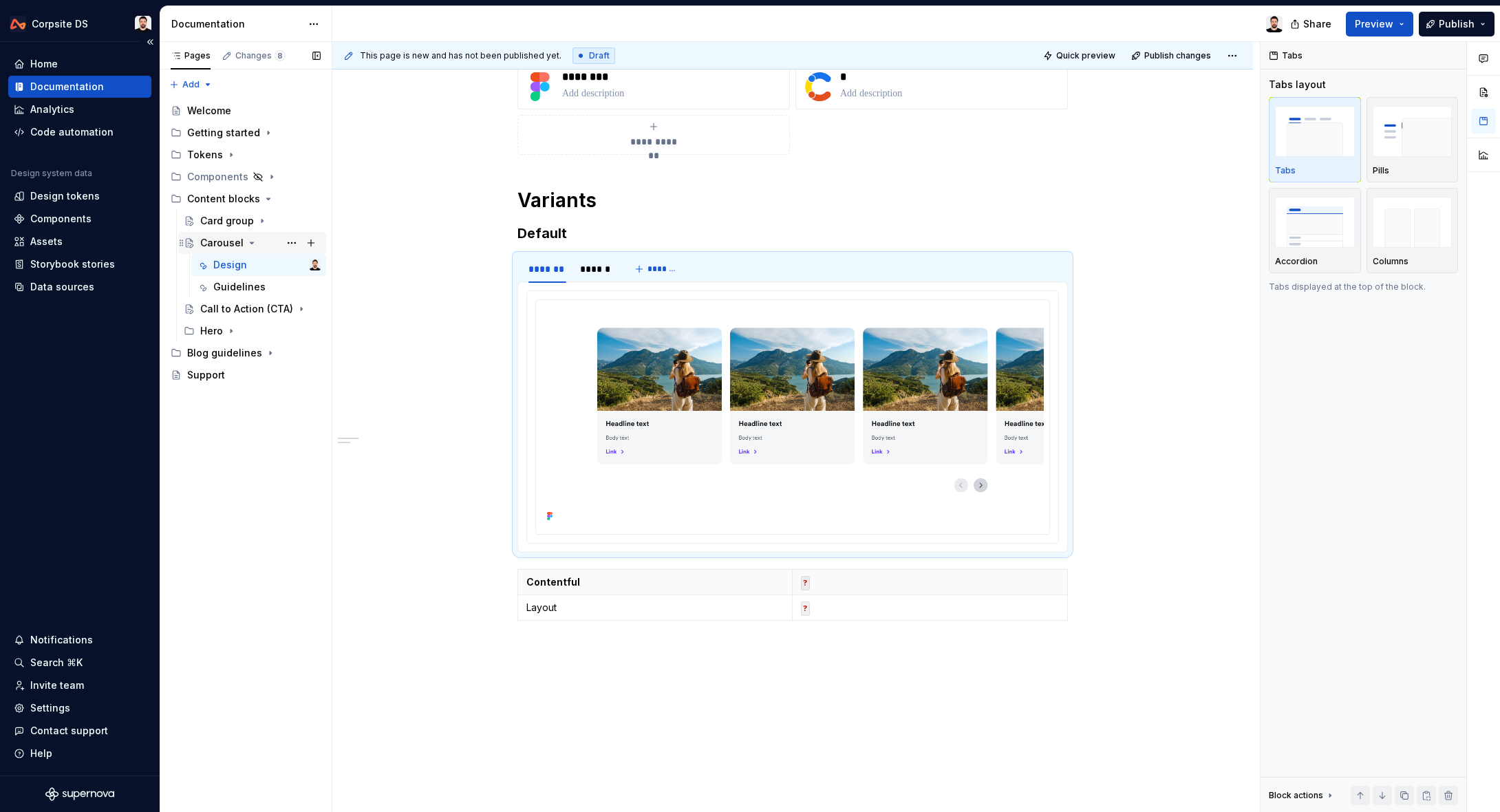
click at [252, 242] on icon "Page tree" at bounding box center [251, 242] width 11 height 11
click at [291, 244] on button "Page tree" at bounding box center [292, 243] width 20 height 20
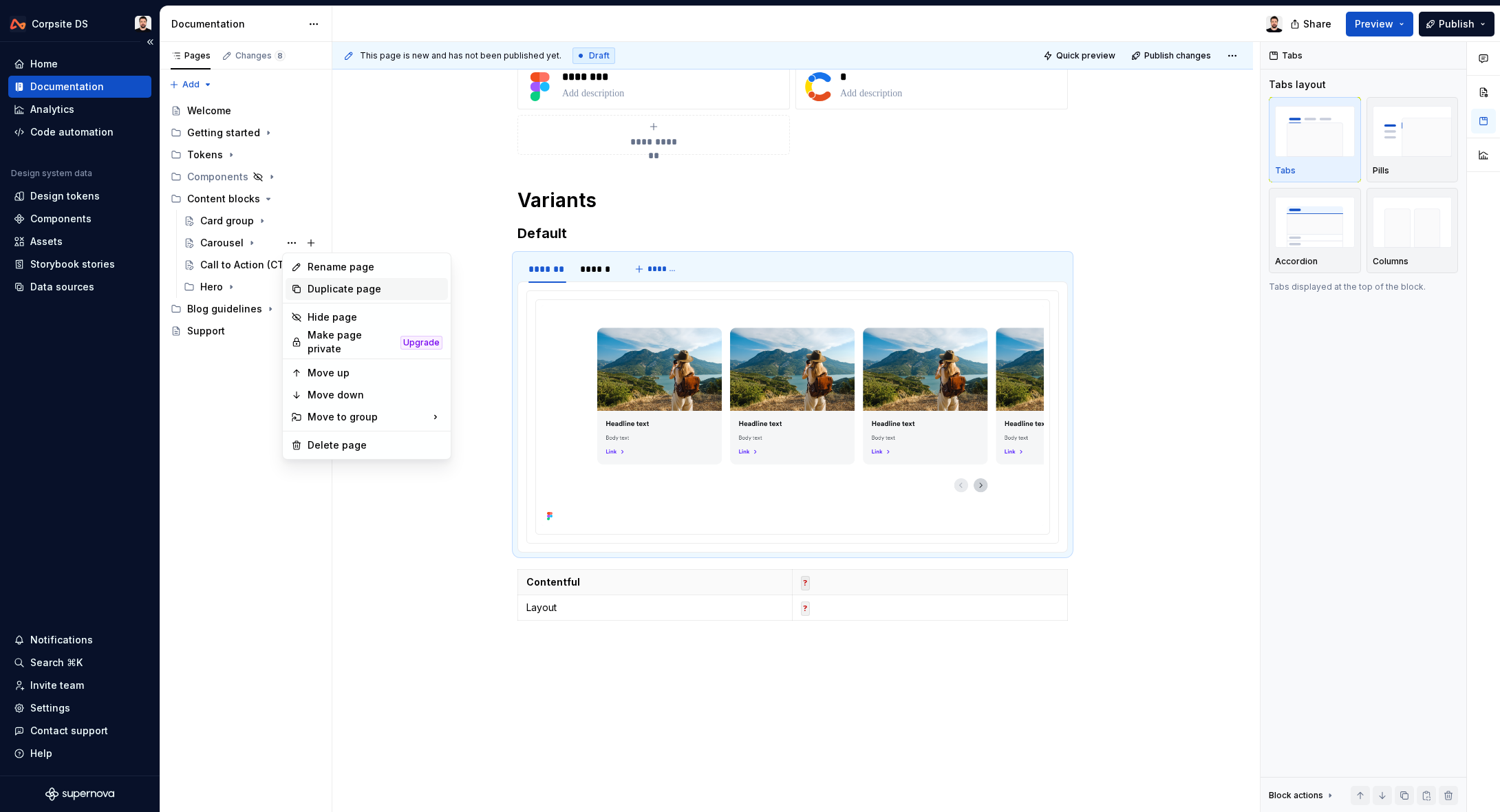
click at [332, 287] on div "Duplicate page" at bounding box center [375, 289] width 135 height 14
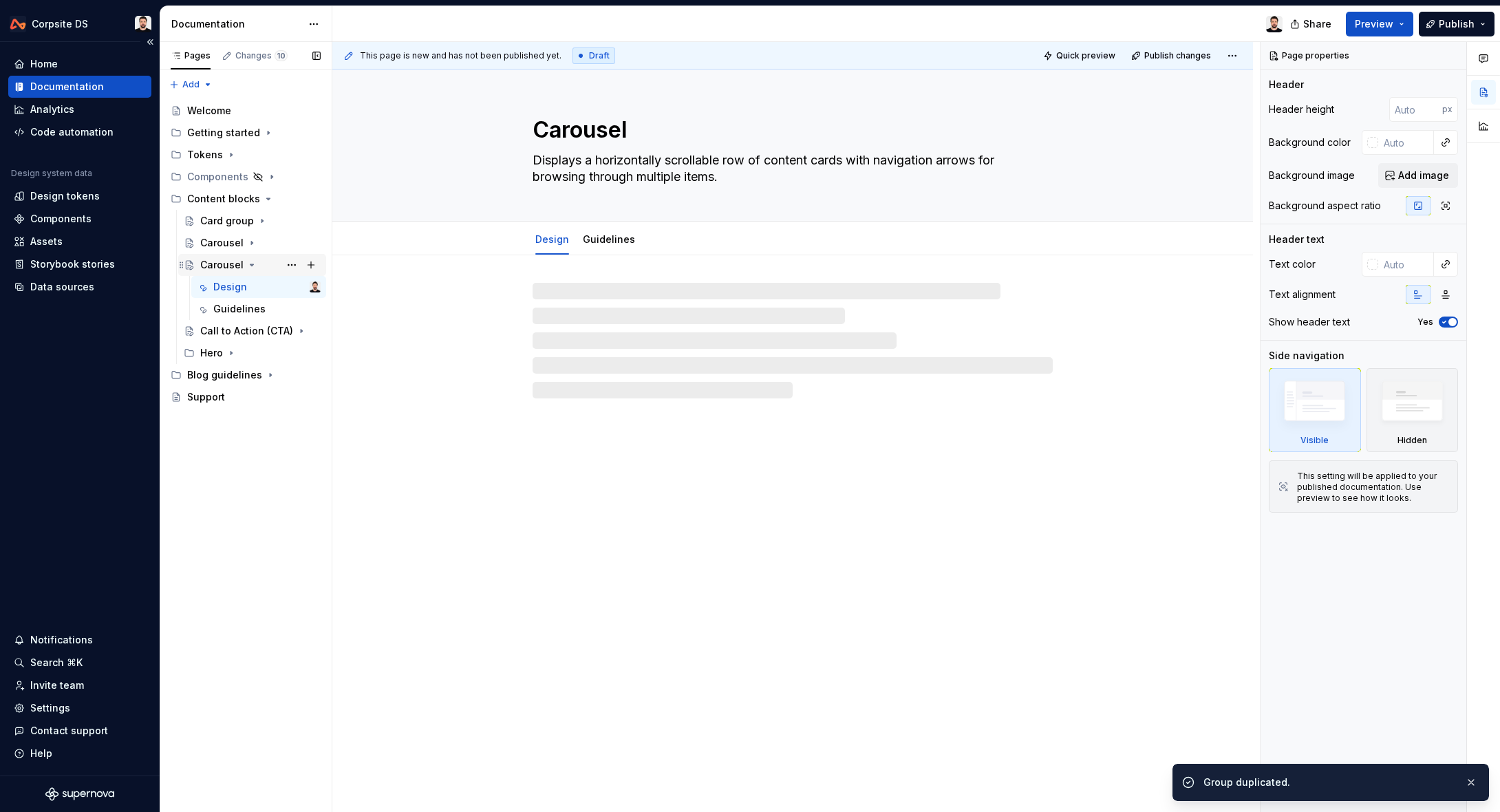
click at [248, 266] on icon "Page tree" at bounding box center [251, 264] width 11 height 11
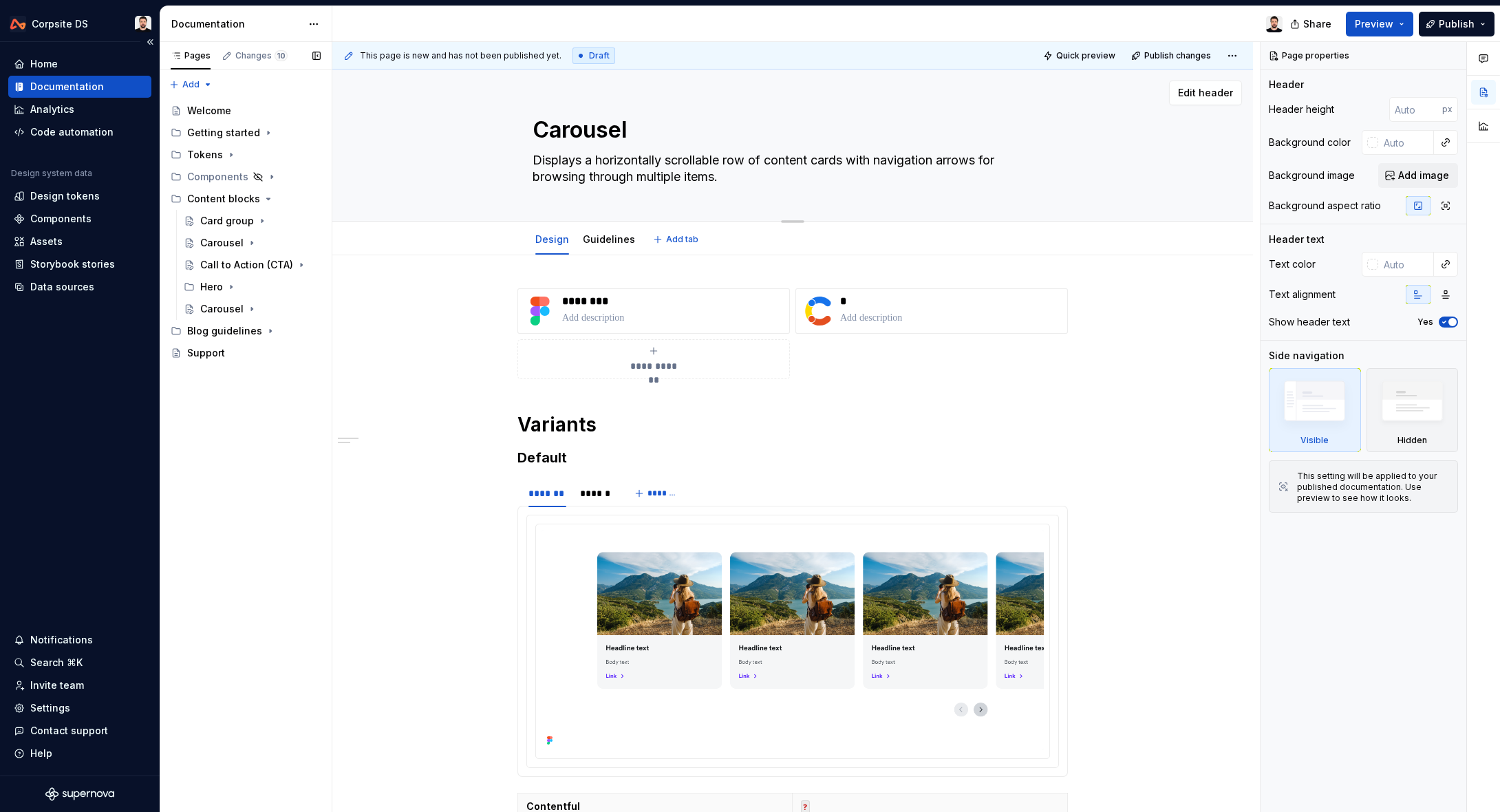
click at [599, 127] on textarea "Carousel" at bounding box center [790, 130] width 520 height 34
paste textarea "Section header"
click at [601, 304] on p "********" at bounding box center [673, 302] width 222 height 14
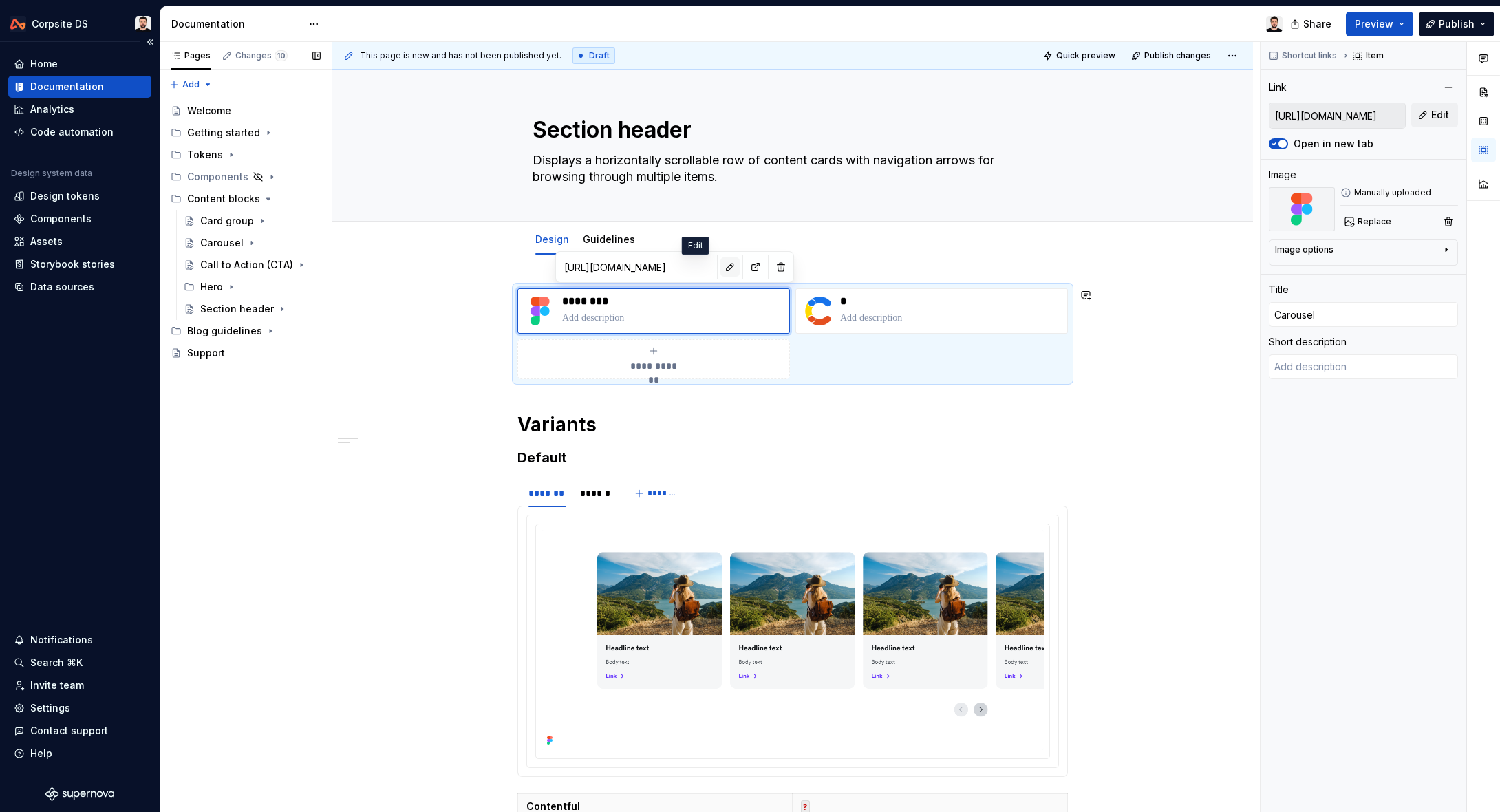
click at [720, 264] on button "button" at bounding box center [730, 267] width 20 height 20
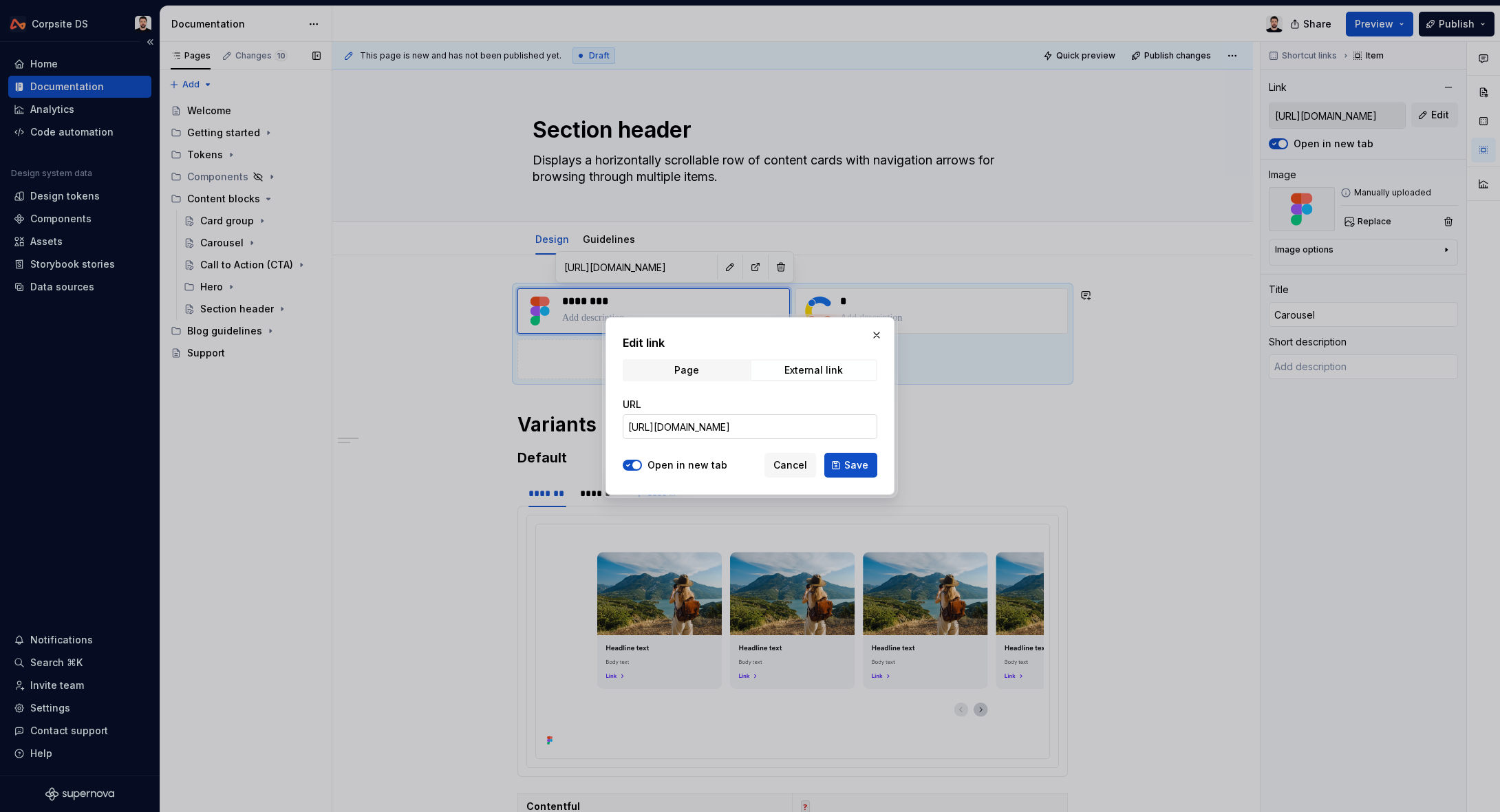
click at [711, 426] on input "[URL][DOMAIN_NAME]" at bounding box center [750, 426] width 254 height 25
click at [707, 426] on input "[URL][DOMAIN_NAME]" at bounding box center [750, 426] width 254 height 25
paste input "[URL][DOMAIN_NAME]"
click at [868, 465] on button "Save" at bounding box center [852, 465] width 53 height 25
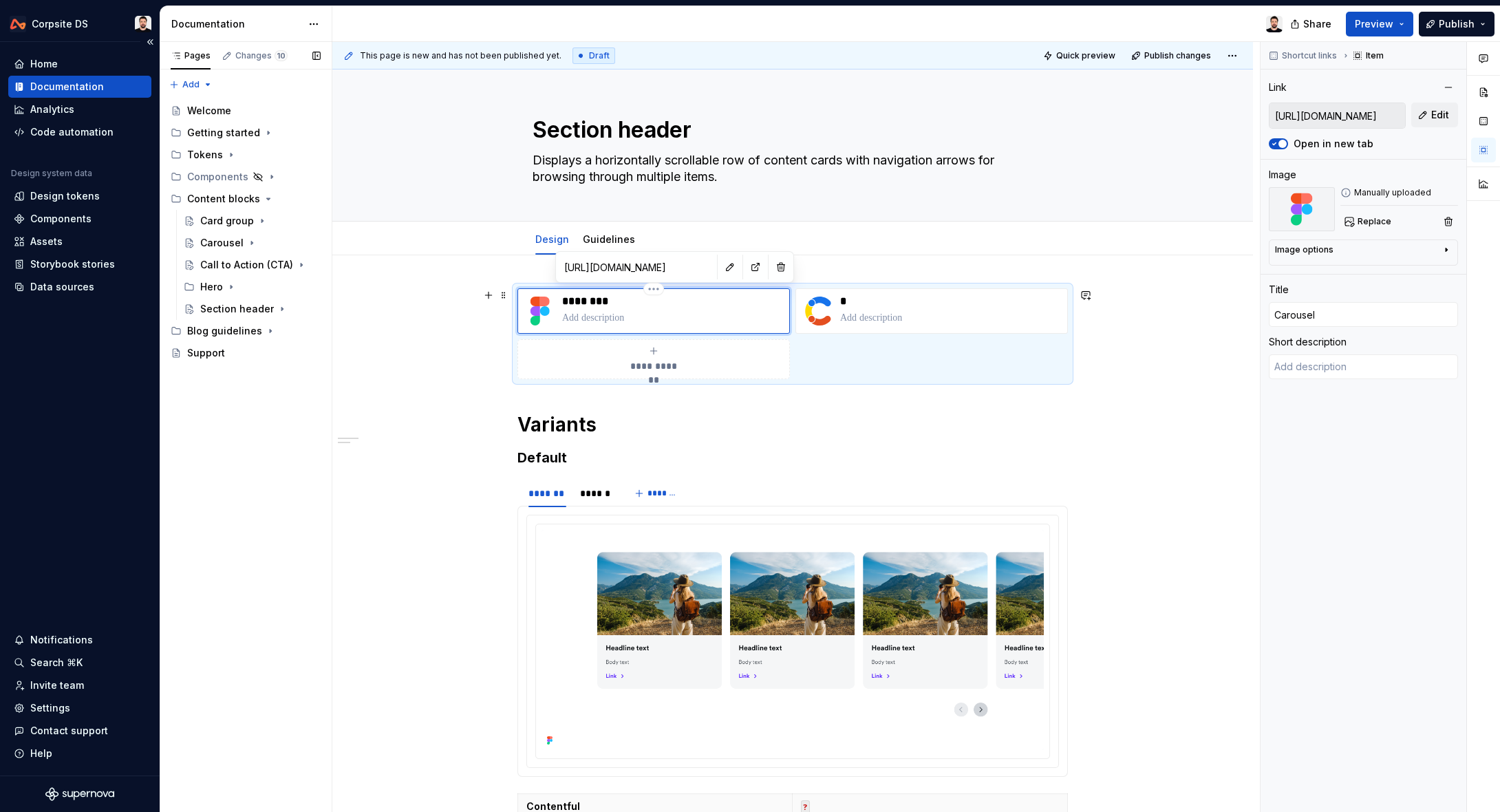
click at [586, 304] on p "********" at bounding box center [673, 302] width 222 height 14
click at [604, 300] on p "********" at bounding box center [673, 302] width 222 height 14
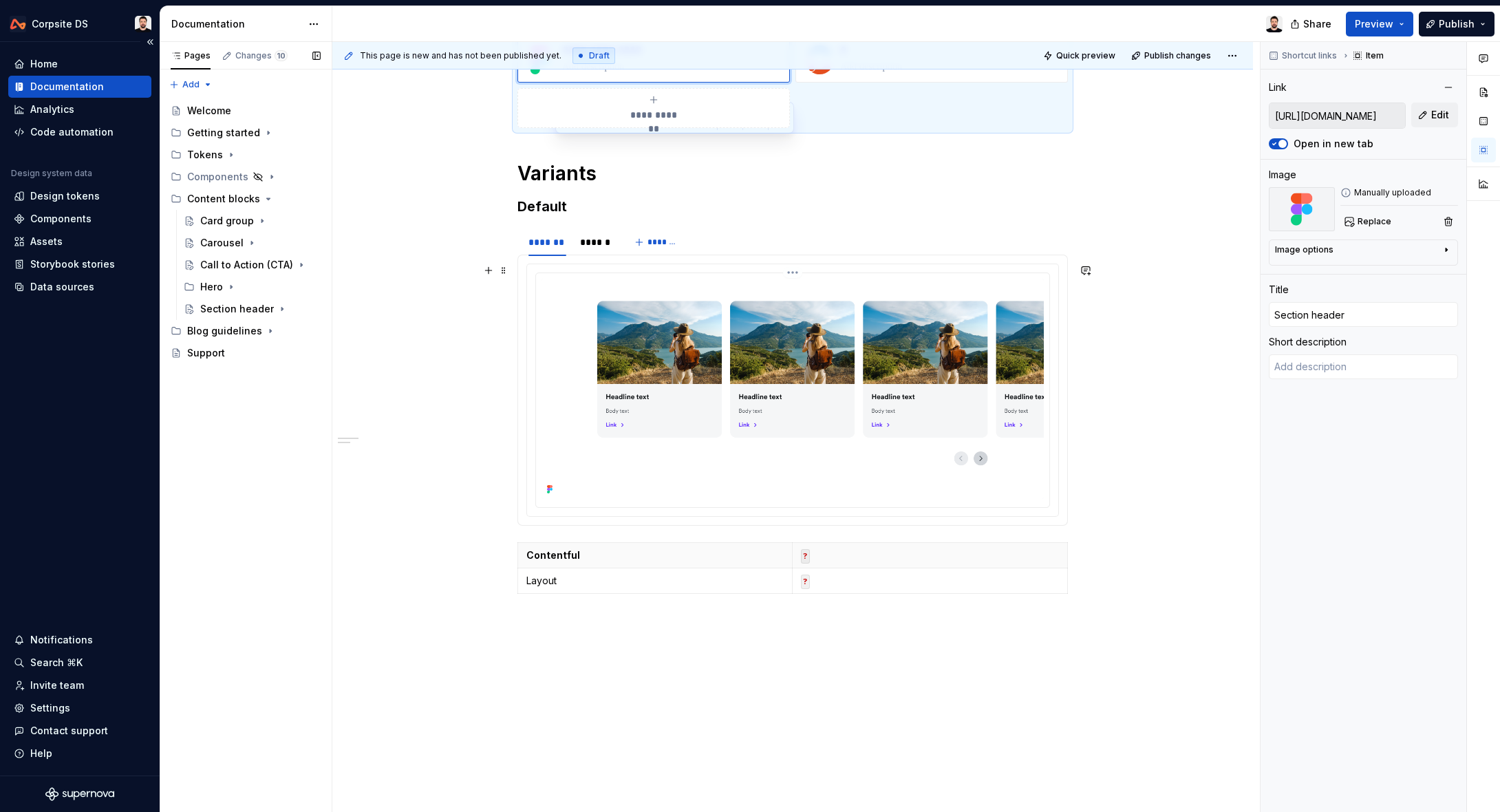
scroll to position [221, 0]
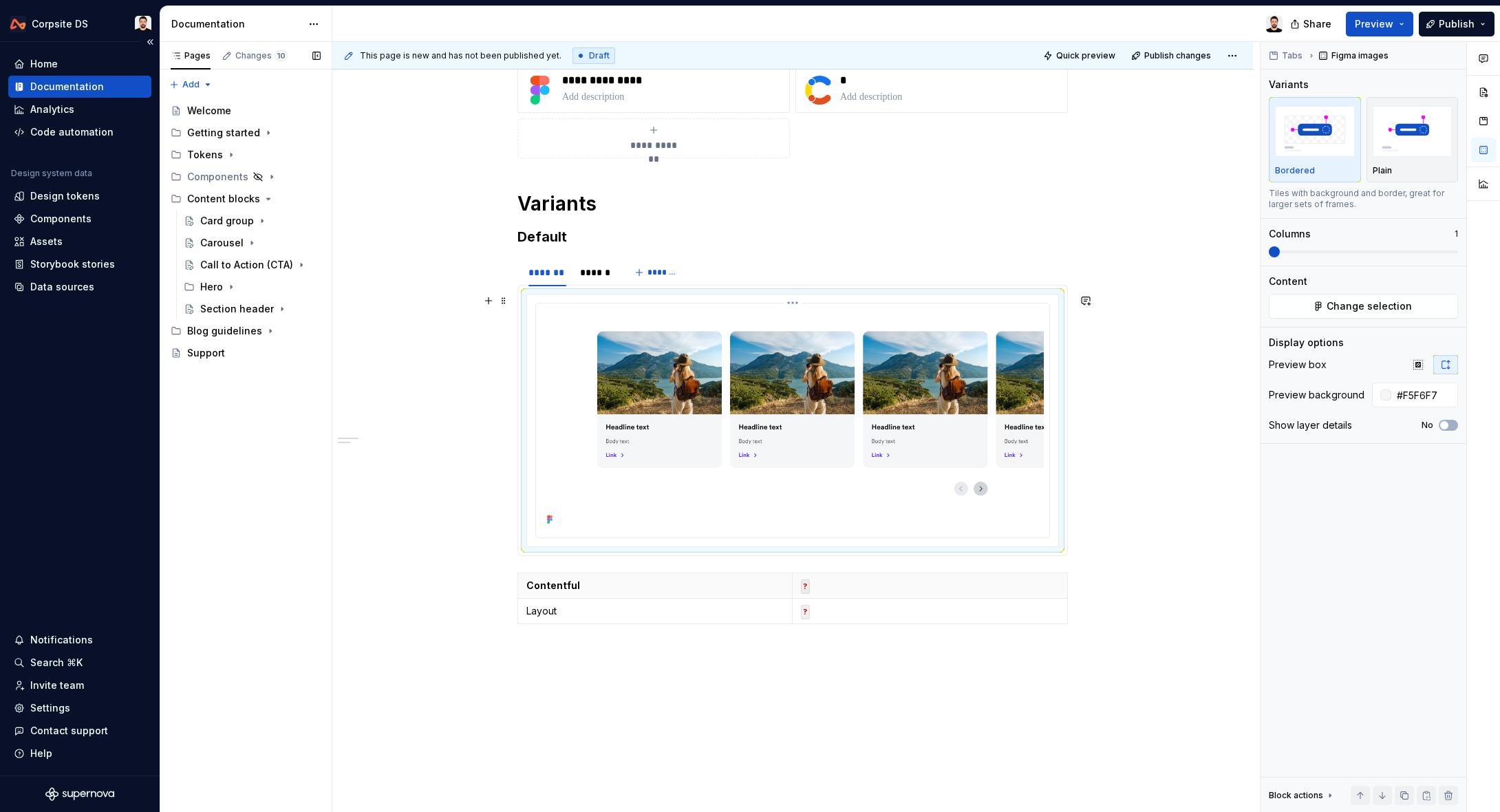
click at [568, 340] on img at bounding box center [793, 419] width 503 height 220
click at [1026, 304] on span "Change selection" at bounding box center [1369, 306] width 86 height 14
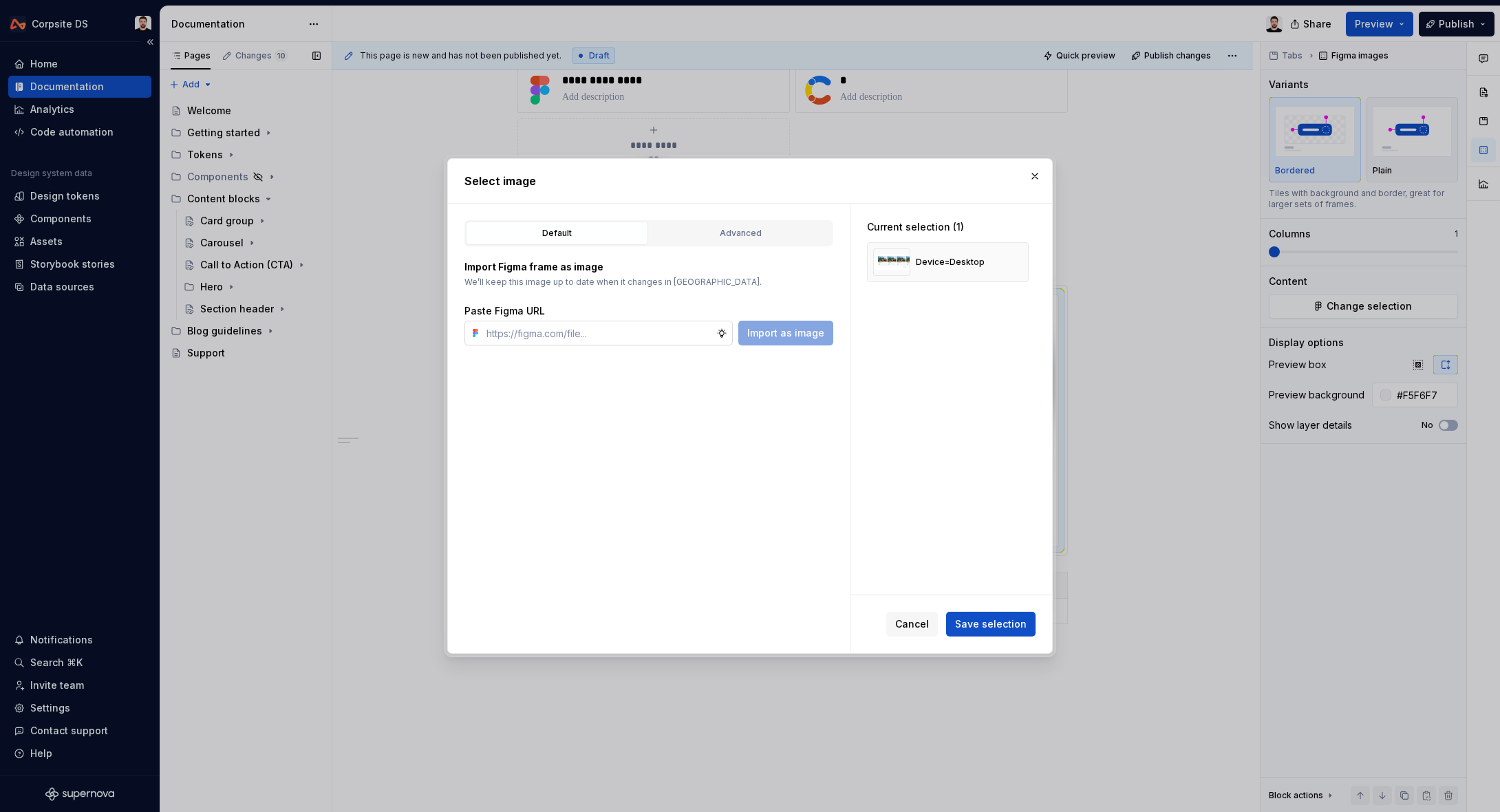
click at [654, 333] on input "text" at bounding box center [598, 332] width 236 height 25
click at [784, 339] on span "Import as image" at bounding box center [785, 333] width 77 height 14
click at [1016, 263] on button "button" at bounding box center [1013, 262] width 20 height 20
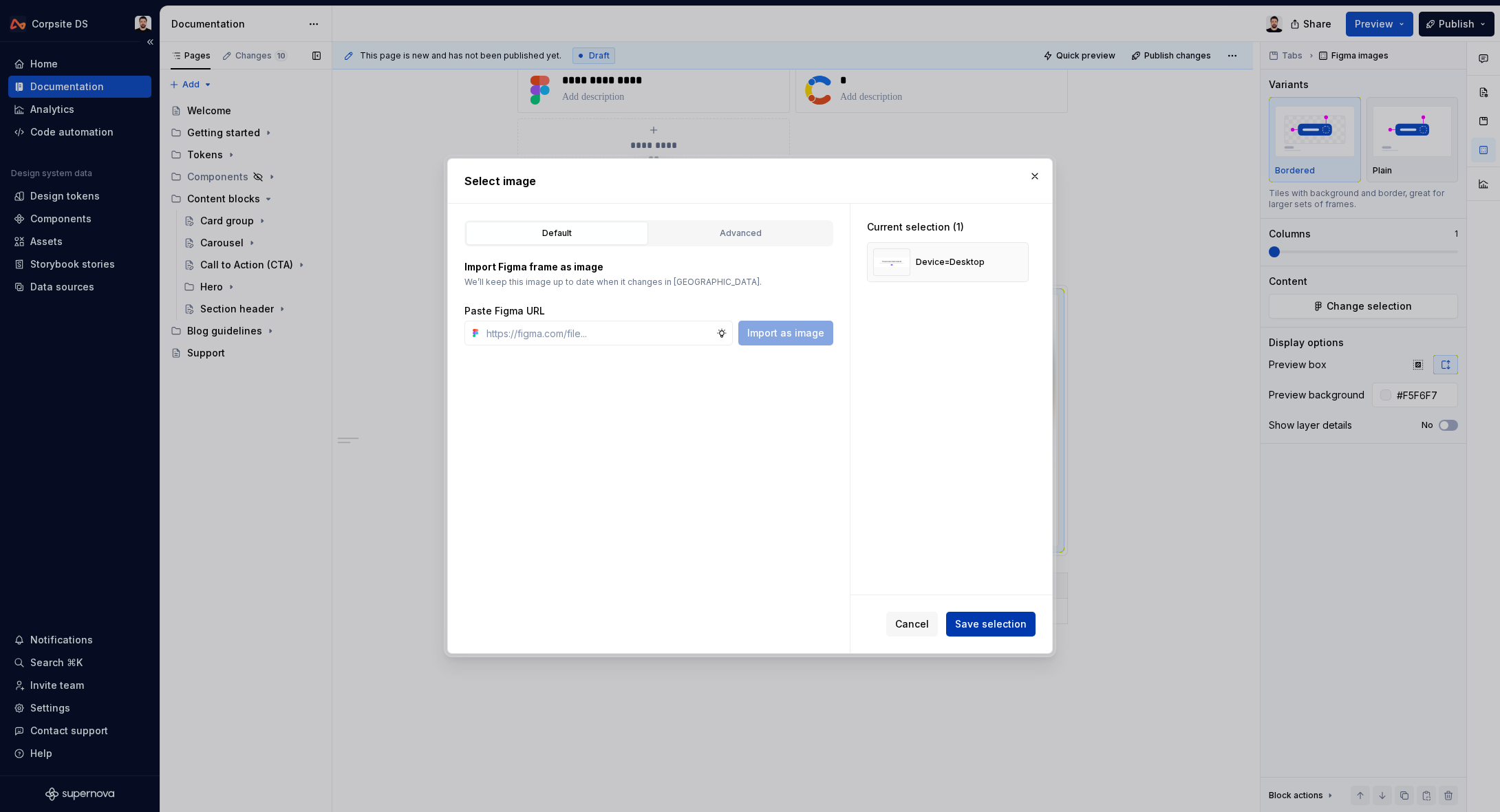
click at [961, 617] on span "Save selection" at bounding box center [990, 624] width 72 height 14
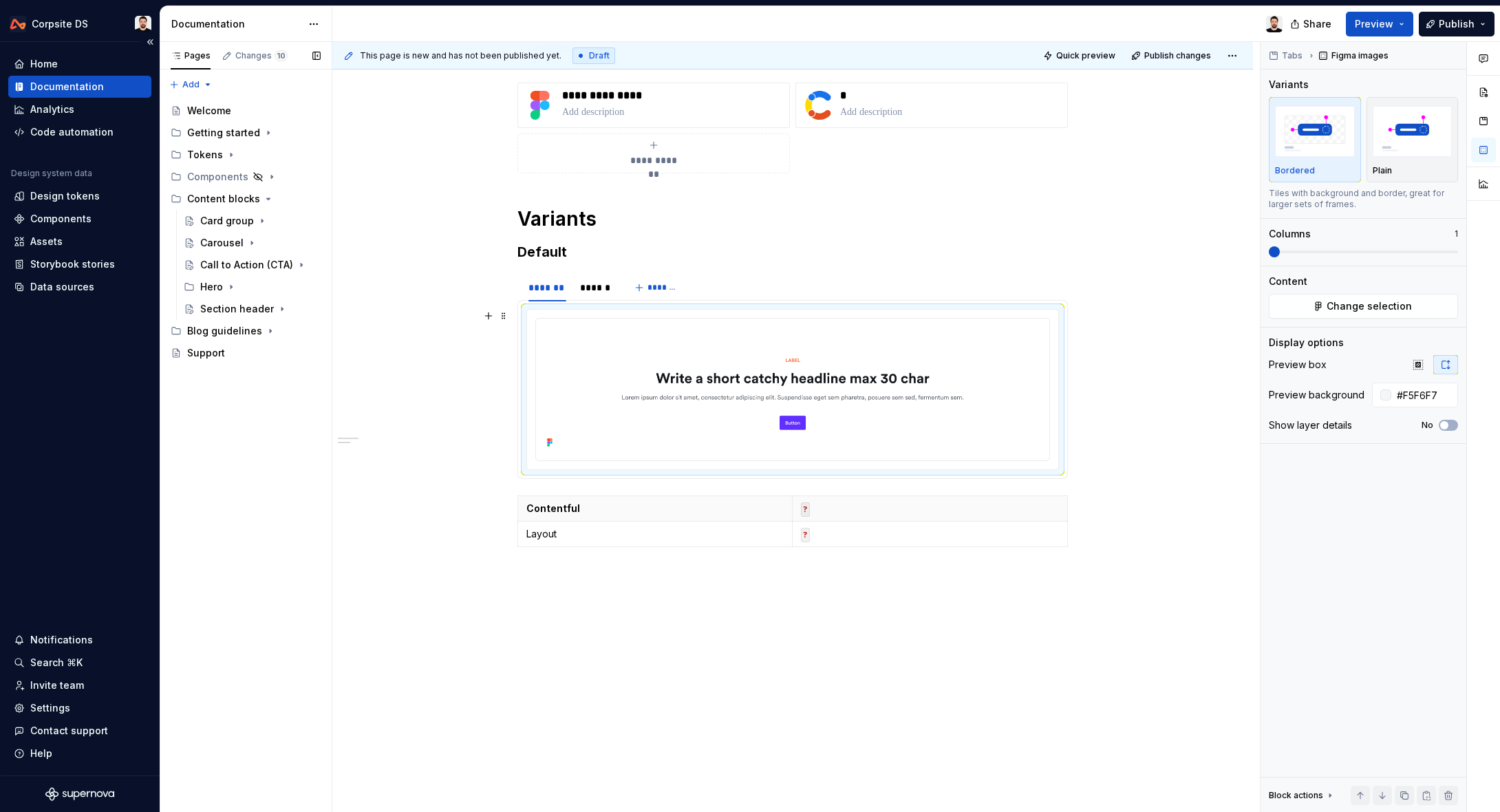
scroll to position [206, 0]
click at [609, 288] on div "******" at bounding box center [595, 288] width 31 height 14
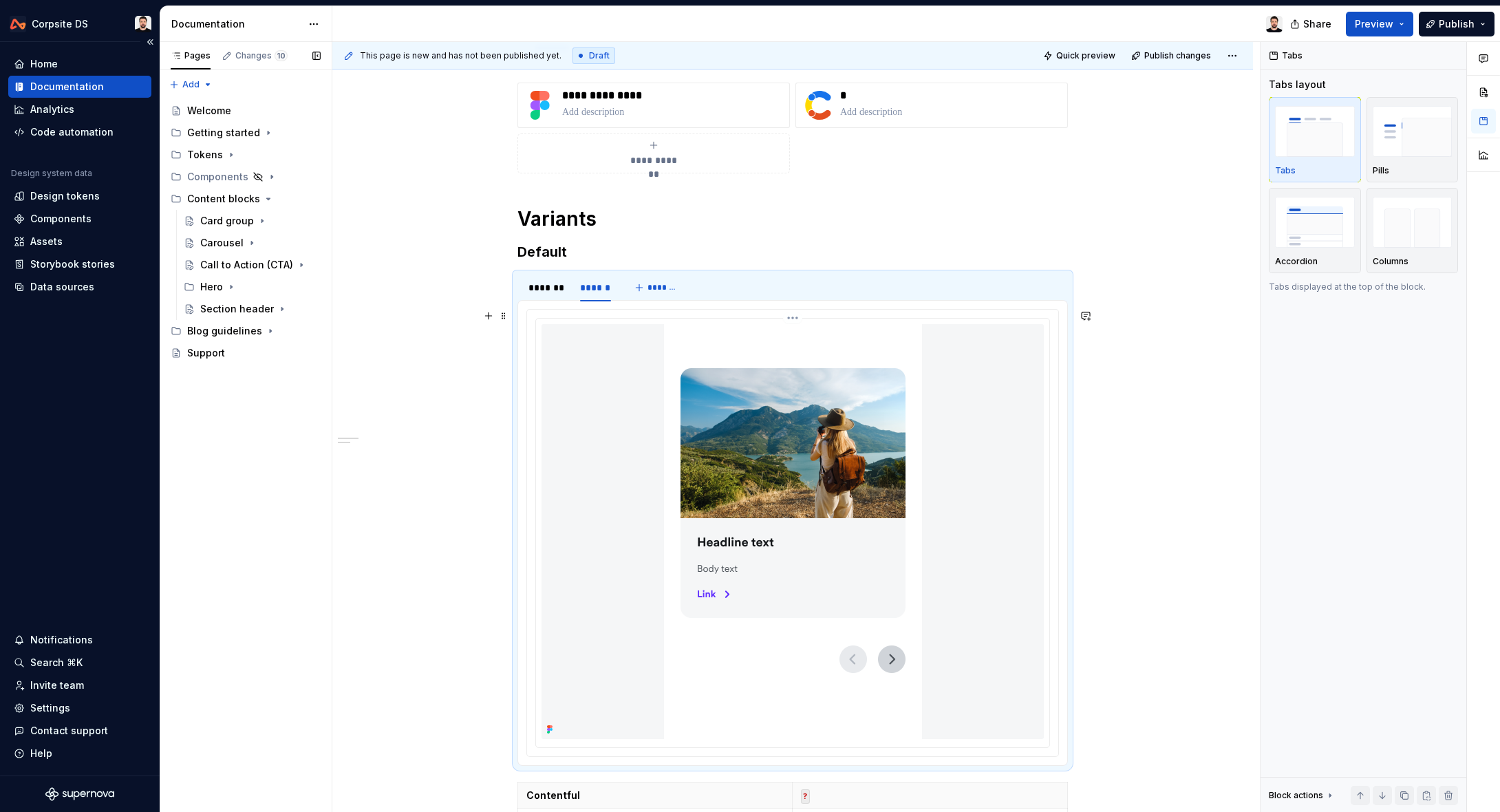
click at [645, 379] on div at bounding box center [793, 531] width 503 height 415
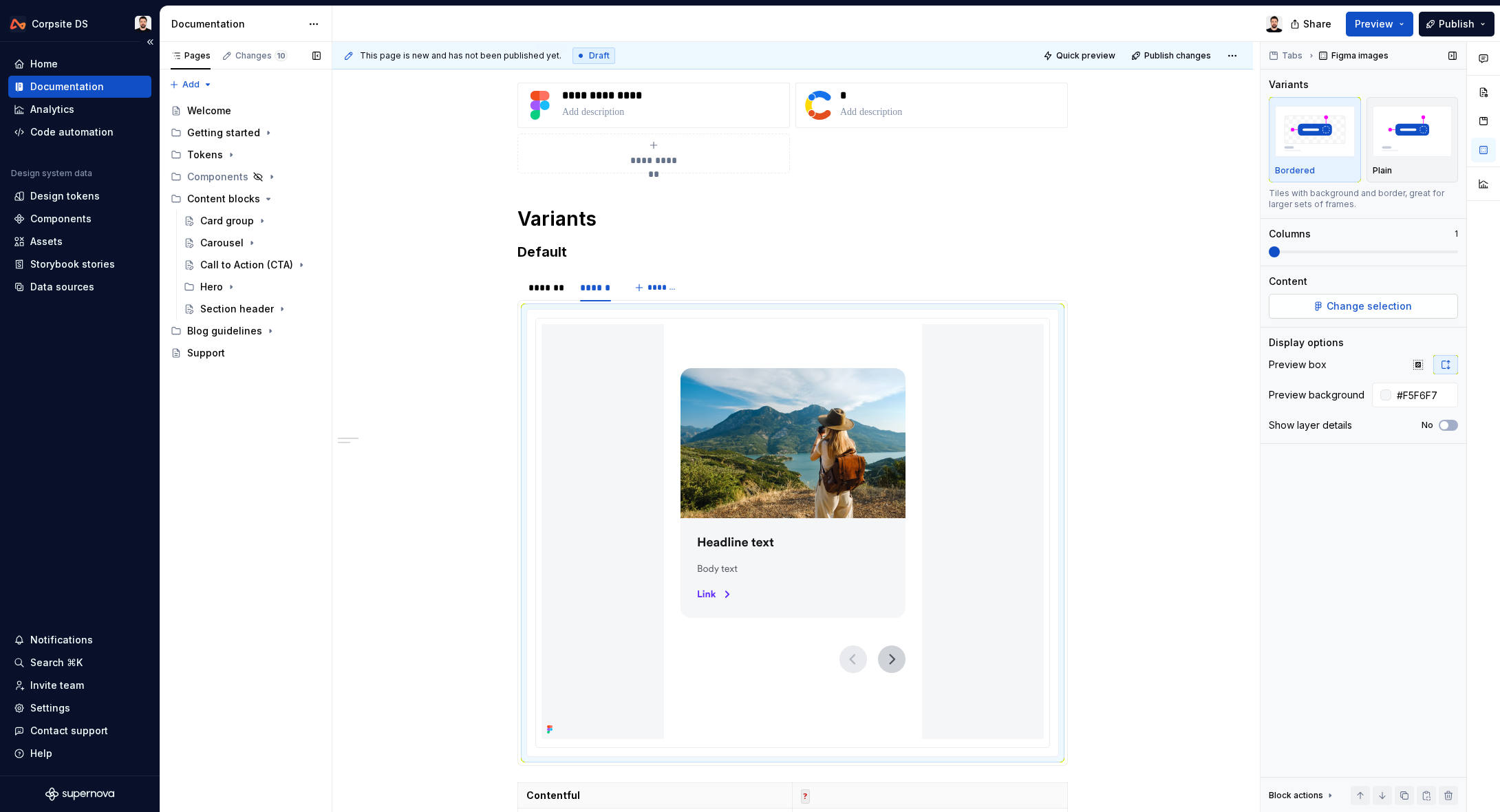
click at [1026, 317] on button "Change selection" at bounding box center [1364, 305] width 189 height 25
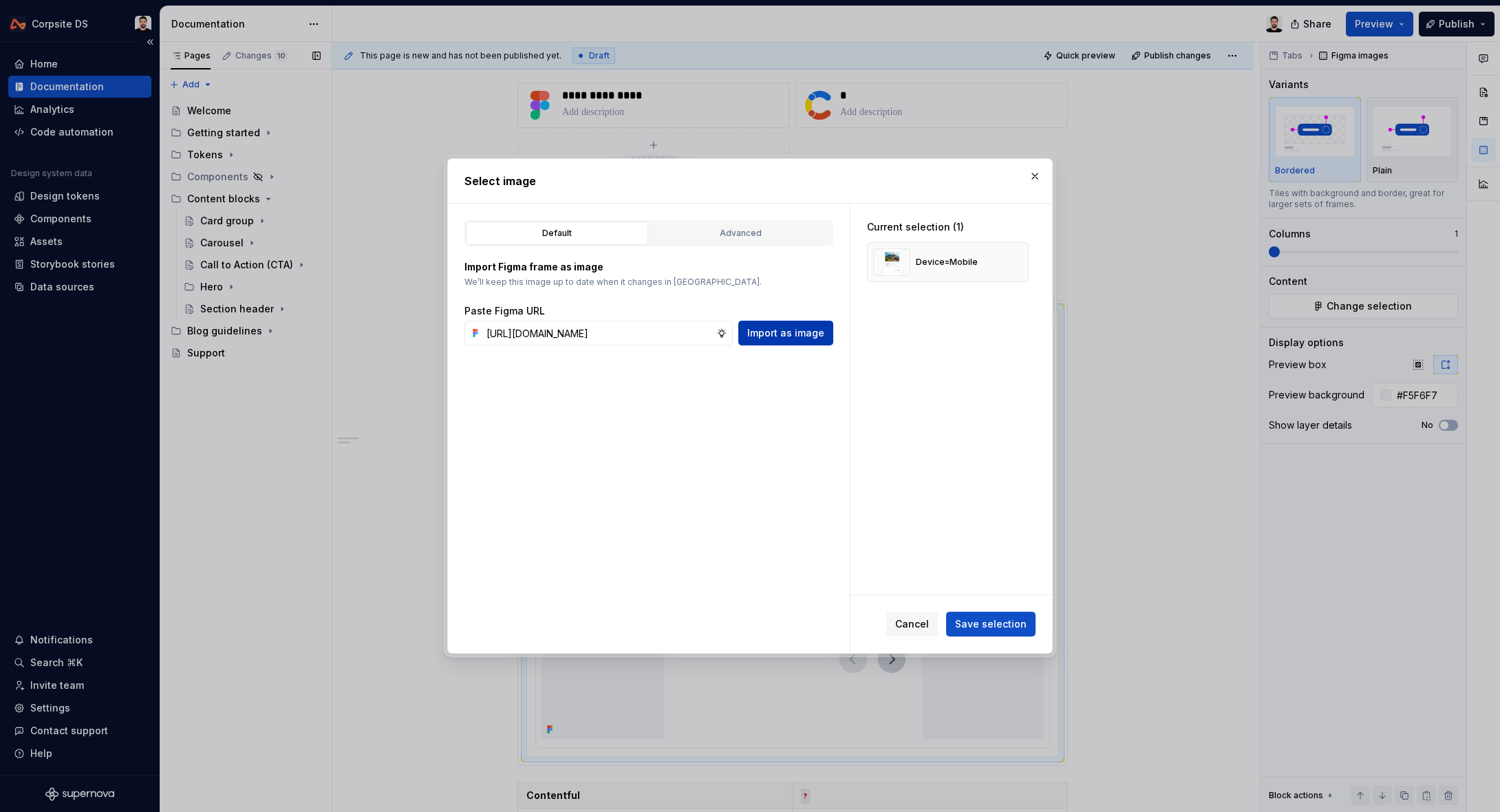
scroll to position [0, 0]
click at [794, 334] on span "Import as image" at bounding box center [785, 333] width 77 height 14
click at [1019, 264] on button "button" at bounding box center [1013, 262] width 20 height 20
click at [988, 630] on span "Save selection" at bounding box center [990, 624] width 72 height 14
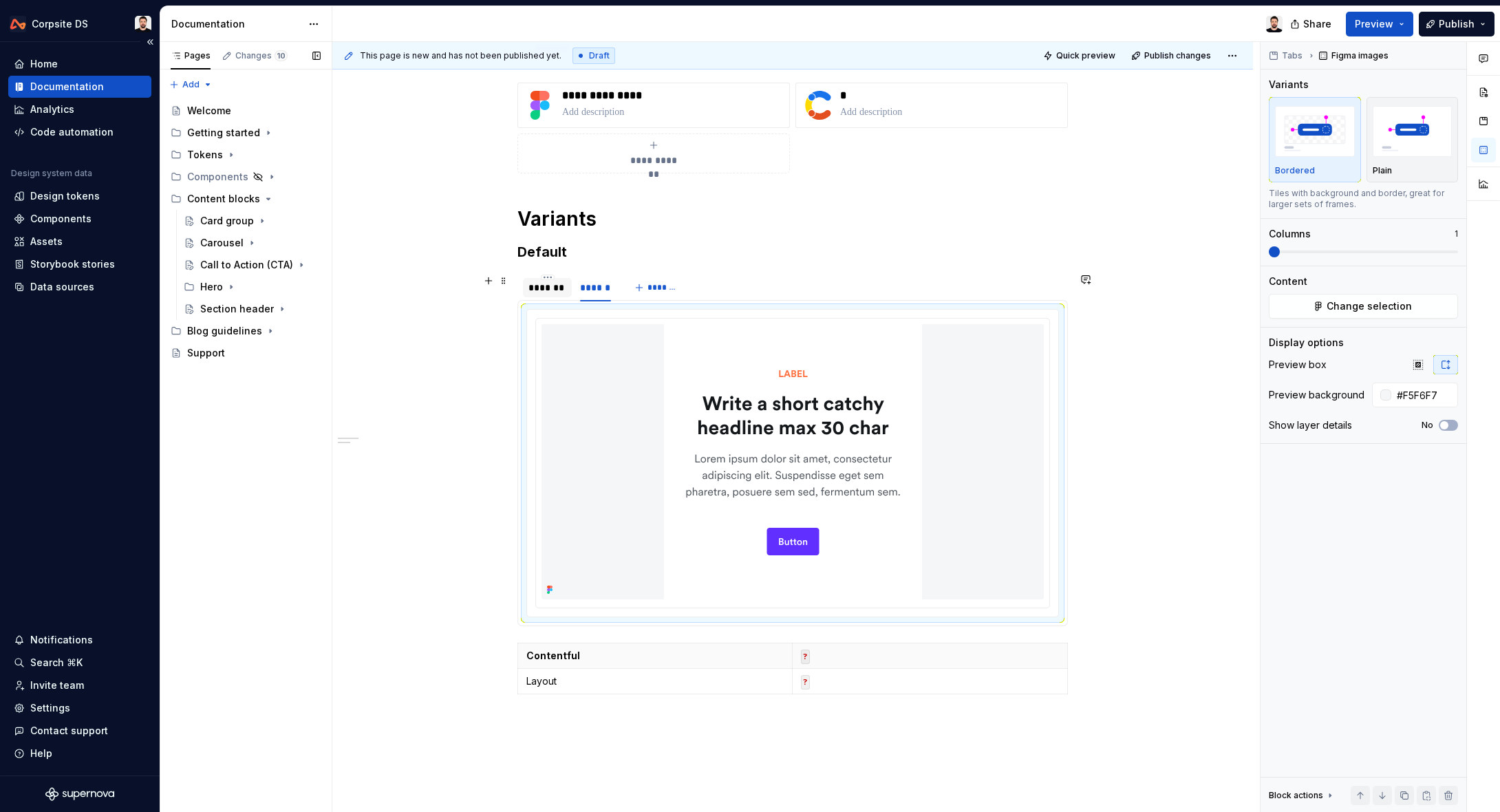
click at [548, 291] on div "*******" at bounding box center [547, 288] width 37 height 14
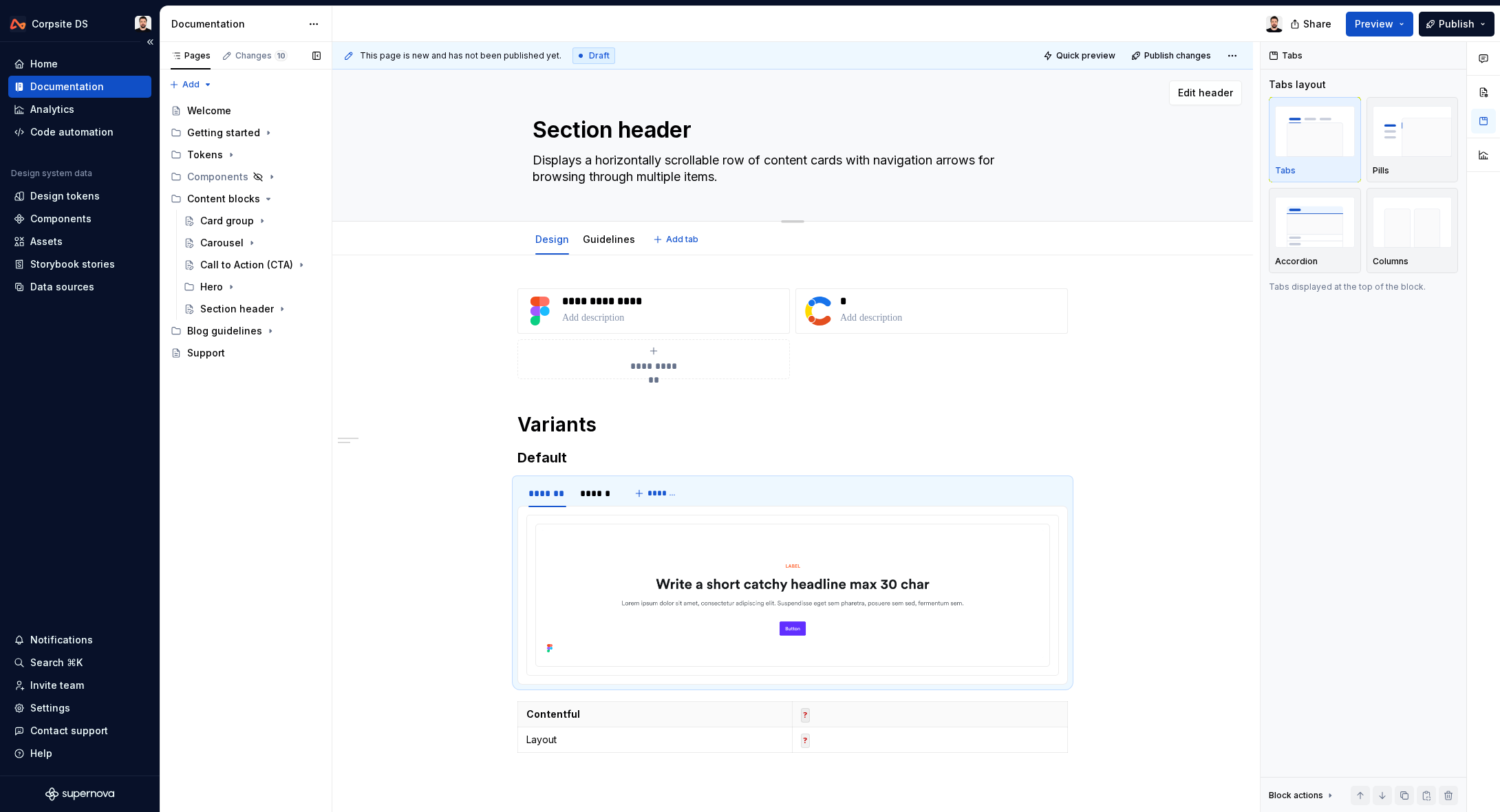
click at [645, 150] on textarea "Displays a horizontally scrollable row of content cards with navigation arrows …" at bounding box center [790, 169] width 520 height 38
paste textarea "features a centered layout with an eyebrow label, main headline, descriptive te…"
click at [545, 164] on textarea "features a centered layout with an eyebrow label, main headline, descriptive te…" at bounding box center [790, 169] width 520 height 38
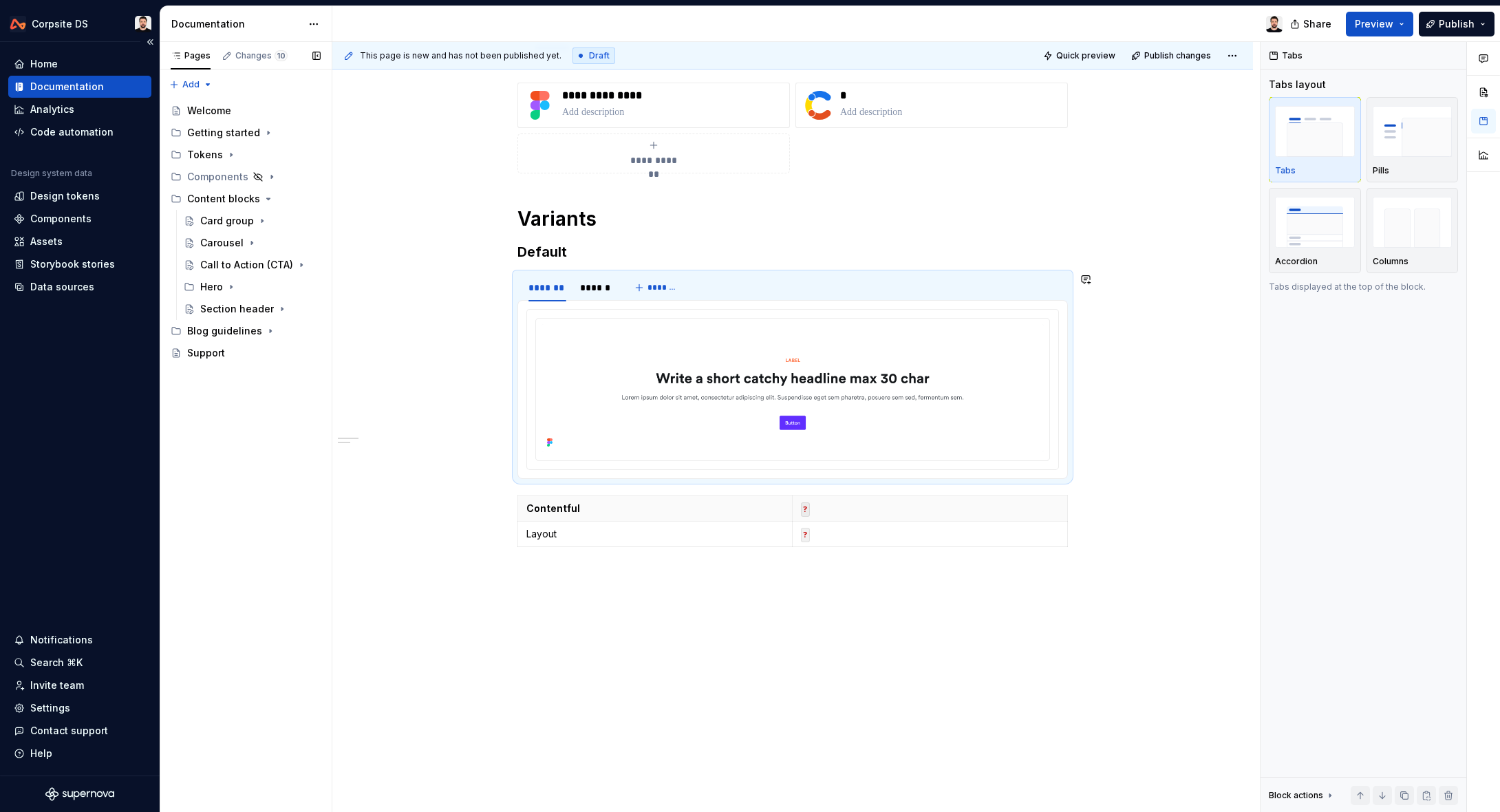
scroll to position [35, 0]
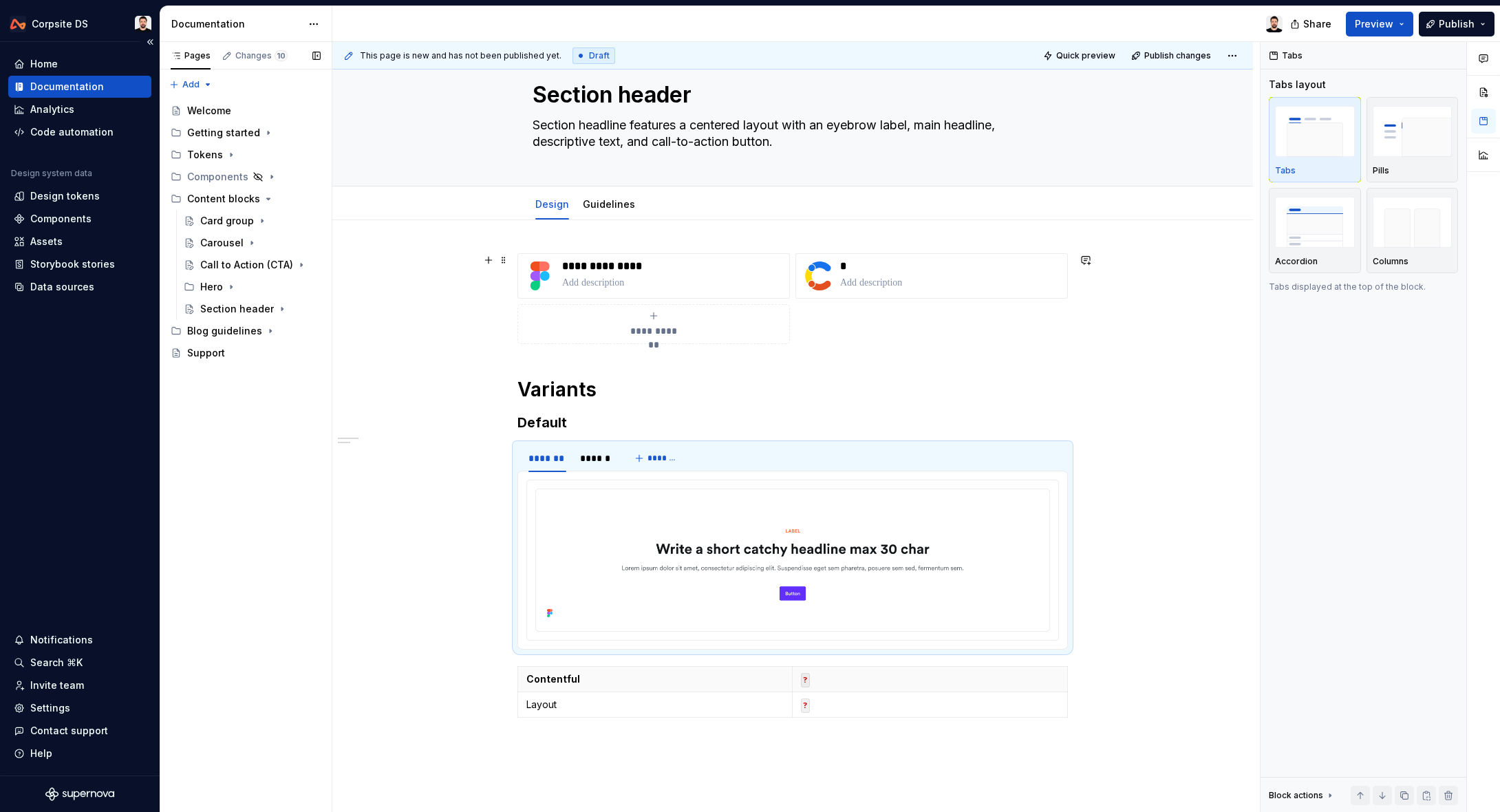
click at [437, 294] on div "**********" at bounding box center [792, 601] width 920 height 763
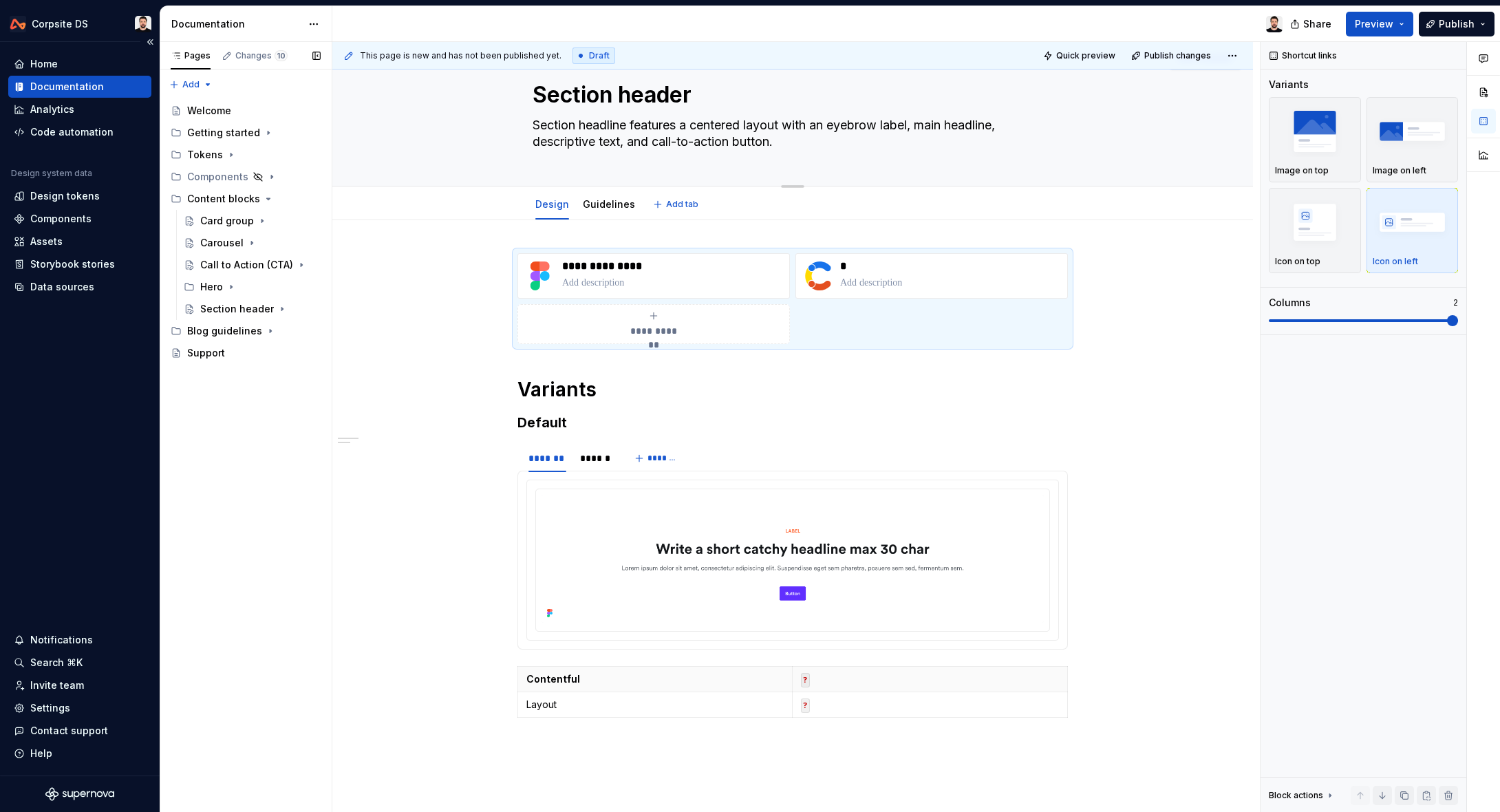
click at [905, 124] on textarea "Section headline features a centered layout with an eyebrow label, main headlin…" at bounding box center [790, 133] width 520 height 38
click at [912, 126] on textarea "Section headline features a centered layout with an eyebrow label, main headlin…" at bounding box center [790, 133] width 520 height 38
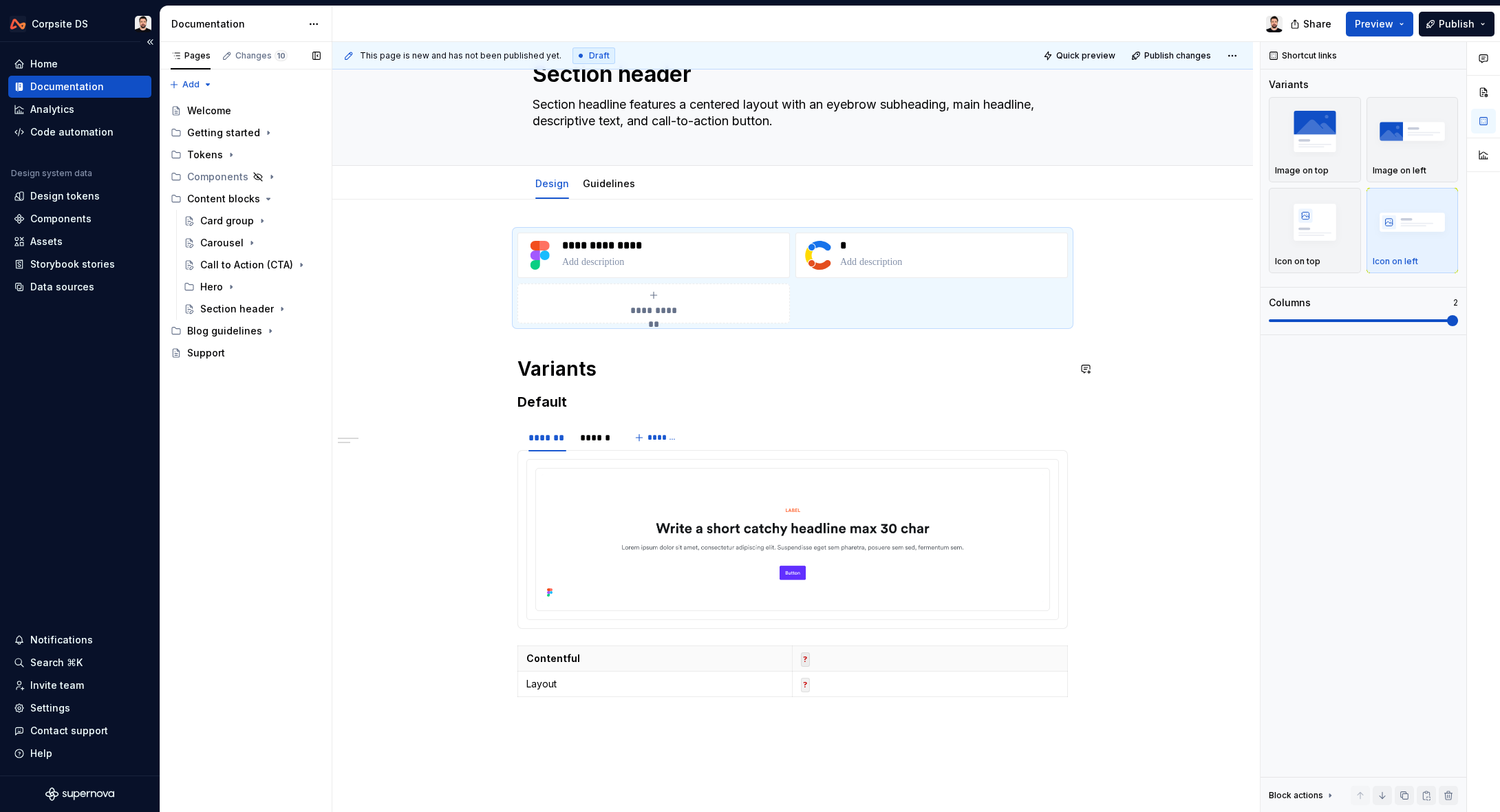
scroll to position [55, 0]
click at [291, 310] on button "Page tree" at bounding box center [292, 309] width 20 height 20
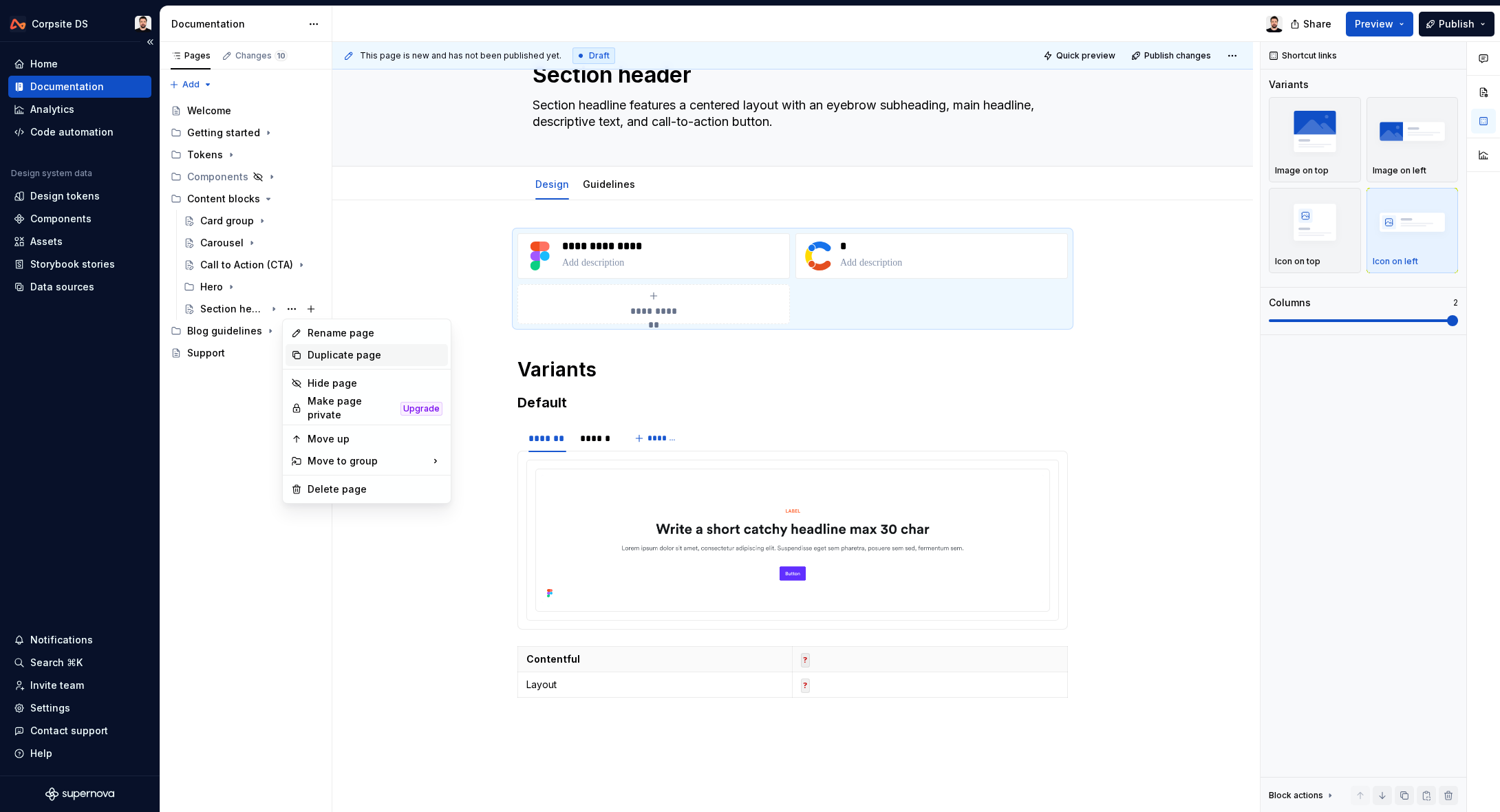
click at [369, 361] on div "Duplicate page" at bounding box center [375, 355] width 135 height 14
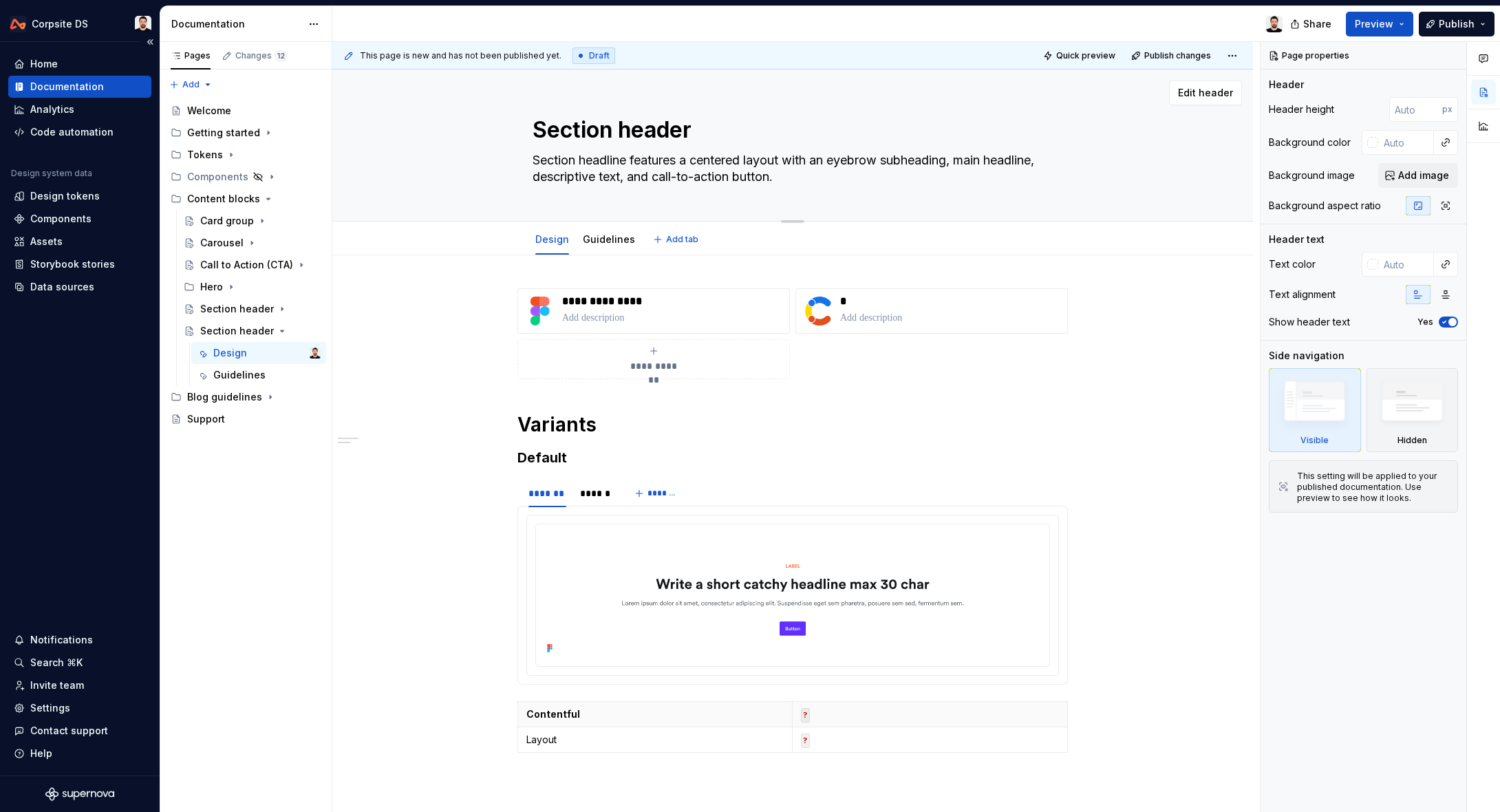
click at [624, 131] on textarea "Section header" at bounding box center [790, 130] width 520 height 34
drag, startPoint x: 624, startPoint y: 130, endPoint x: 743, endPoint y: 124, distance: 119.2
click at [743, 124] on textarea "Section header" at bounding box center [790, 130] width 520 height 34
click at [668, 163] on textarea "Section headline features a centered layout with an eyebrow subheading, main he…" at bounding box center [790, 169] width 520 height 38
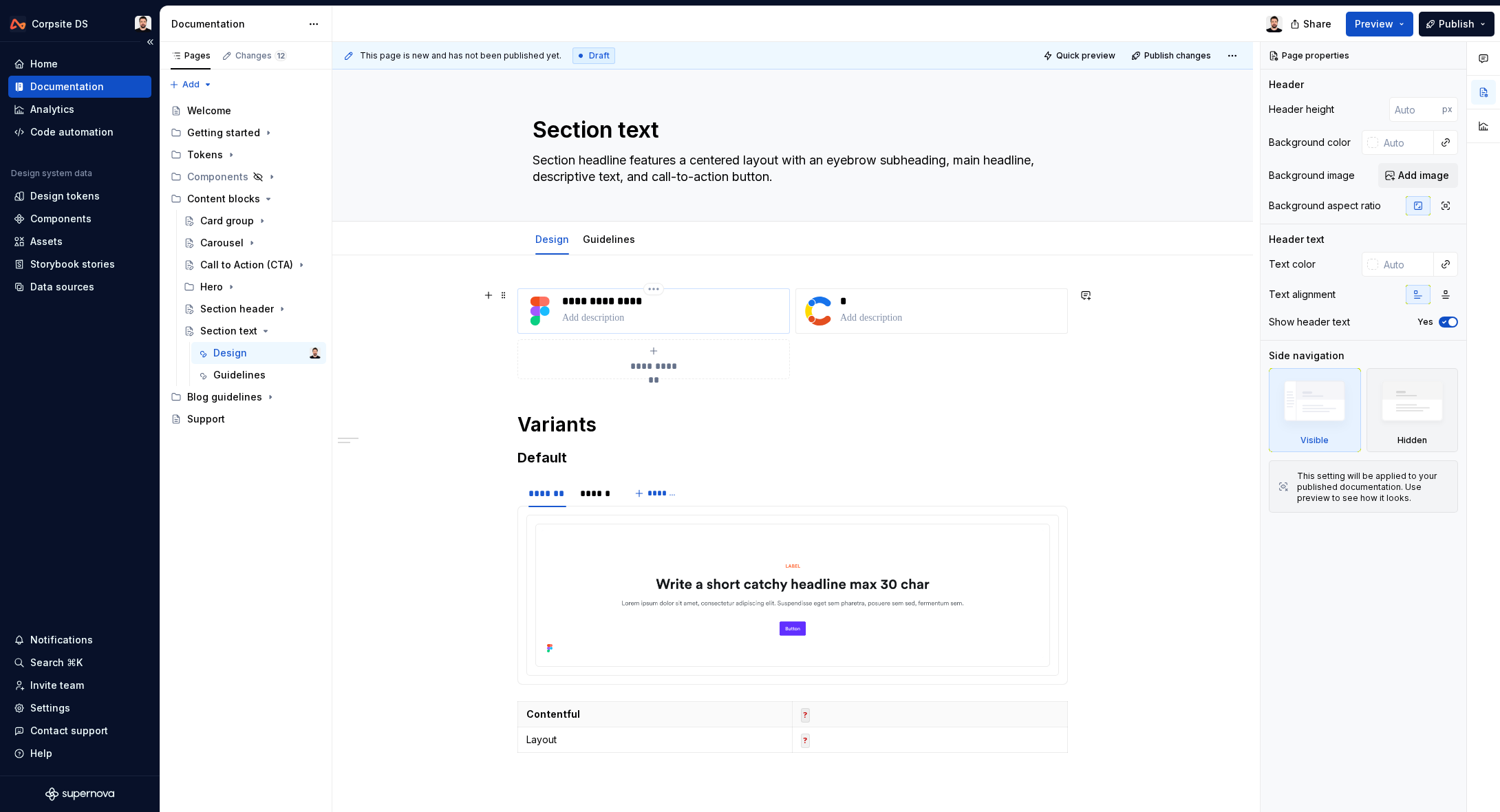
click at [630, 300] on p "**********" at bounding box center [673, 302] width 222 height 14
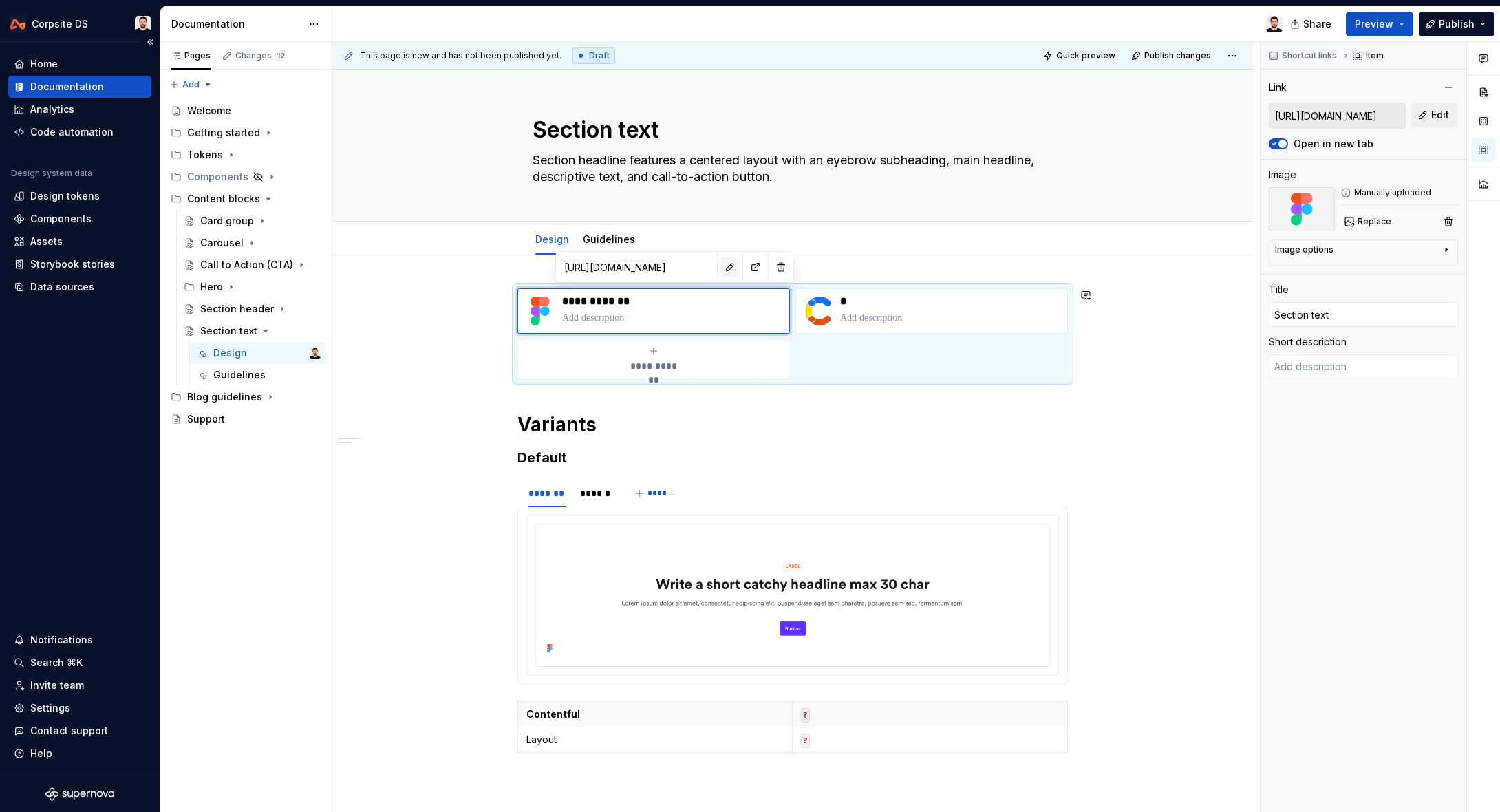
click at [720, 268] on button "button" at bounding box center [730, 267] width 20 height 20
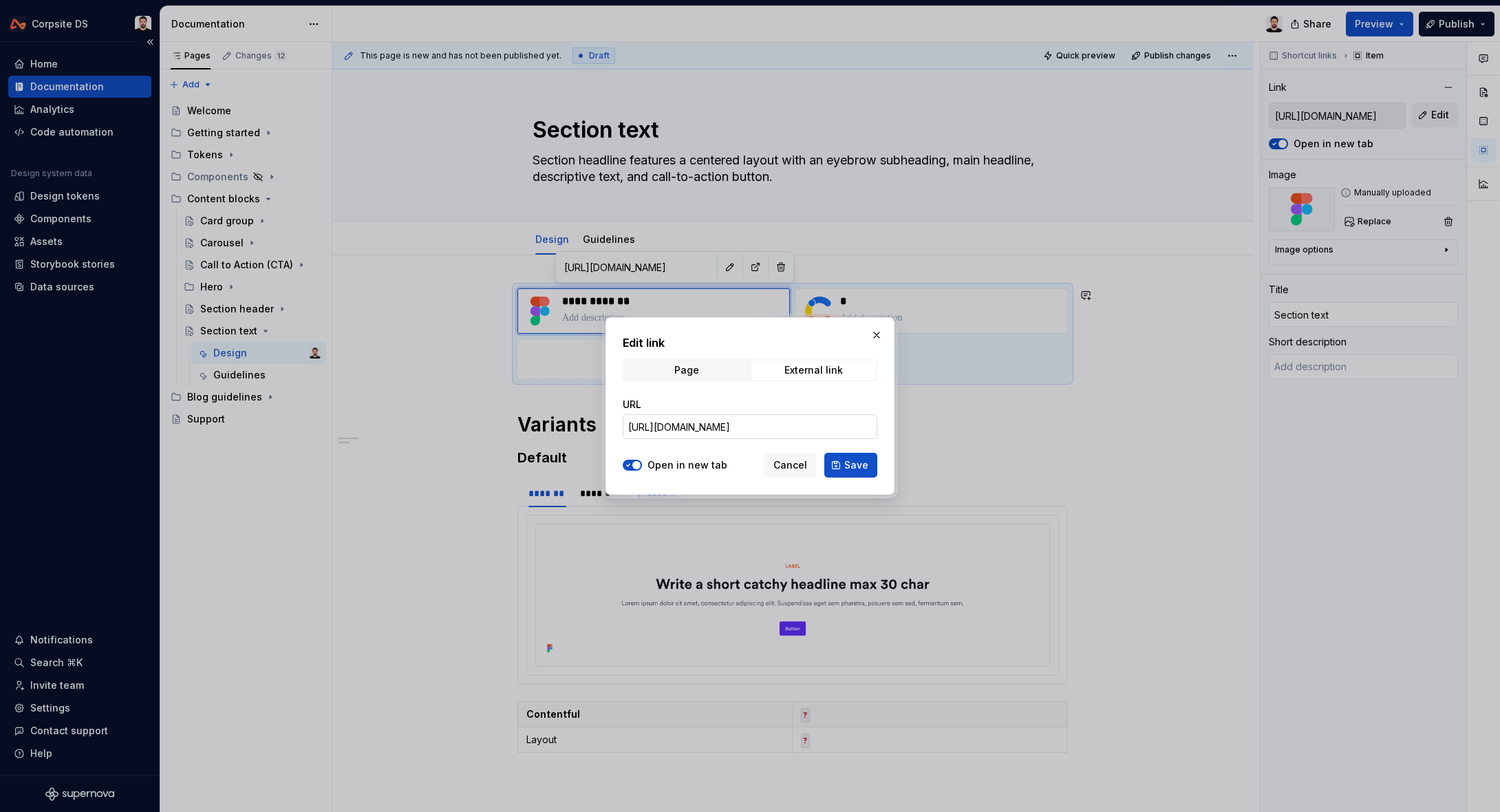
click at [751, 428] on input "[URL][DOMAIN_NAME]" at bounding box center [750, 426] width 254 height 25
click at [750, 427] on input "[URL][DOMAIN_NAME]" at bounding box center [750, 426] width 254 height 25
paste input "[URL][DOMAIN_NAME]"
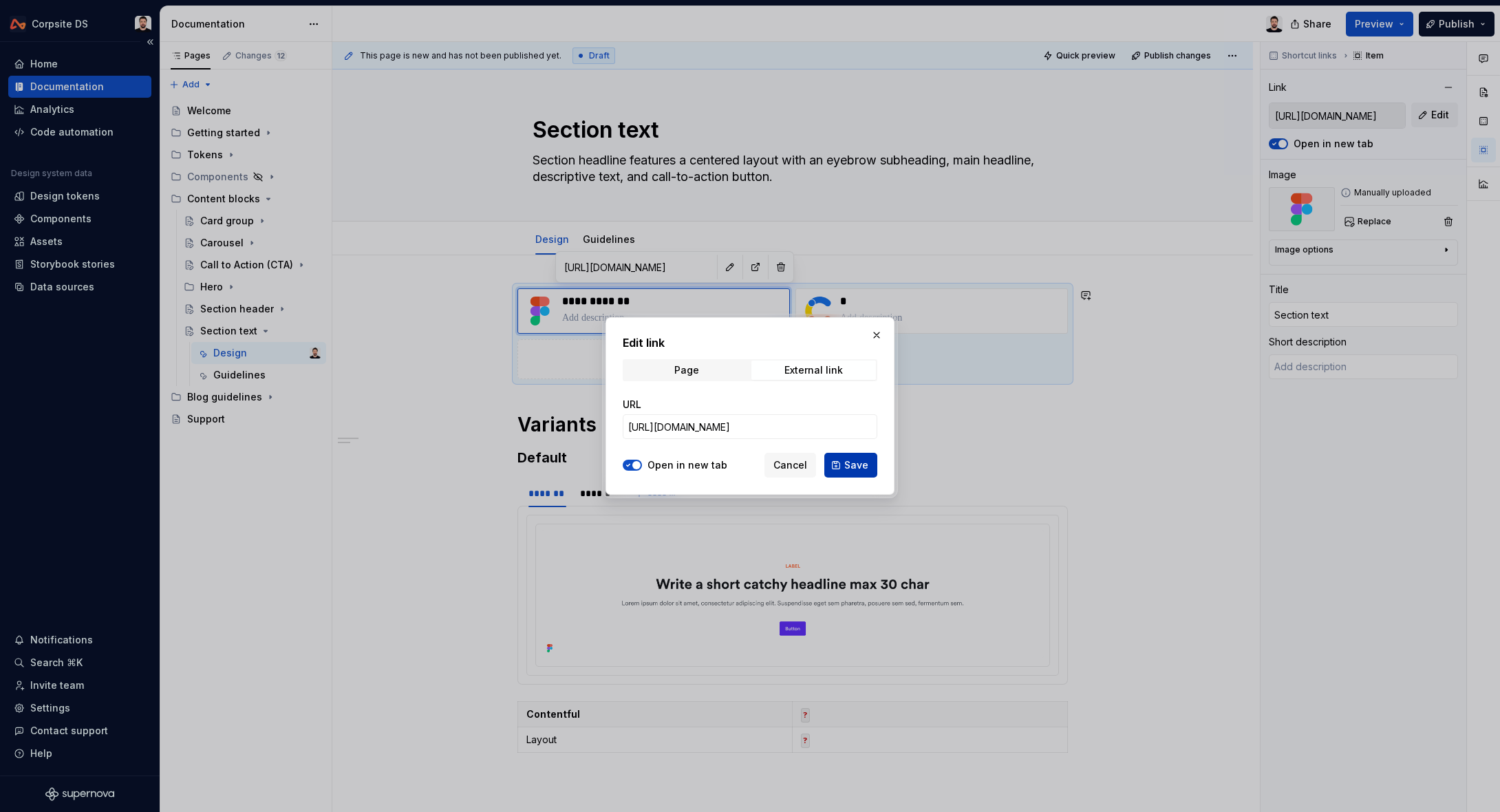
click at [844, 461] on button "Save" at bounding box center [852, 465] width 53 height 25
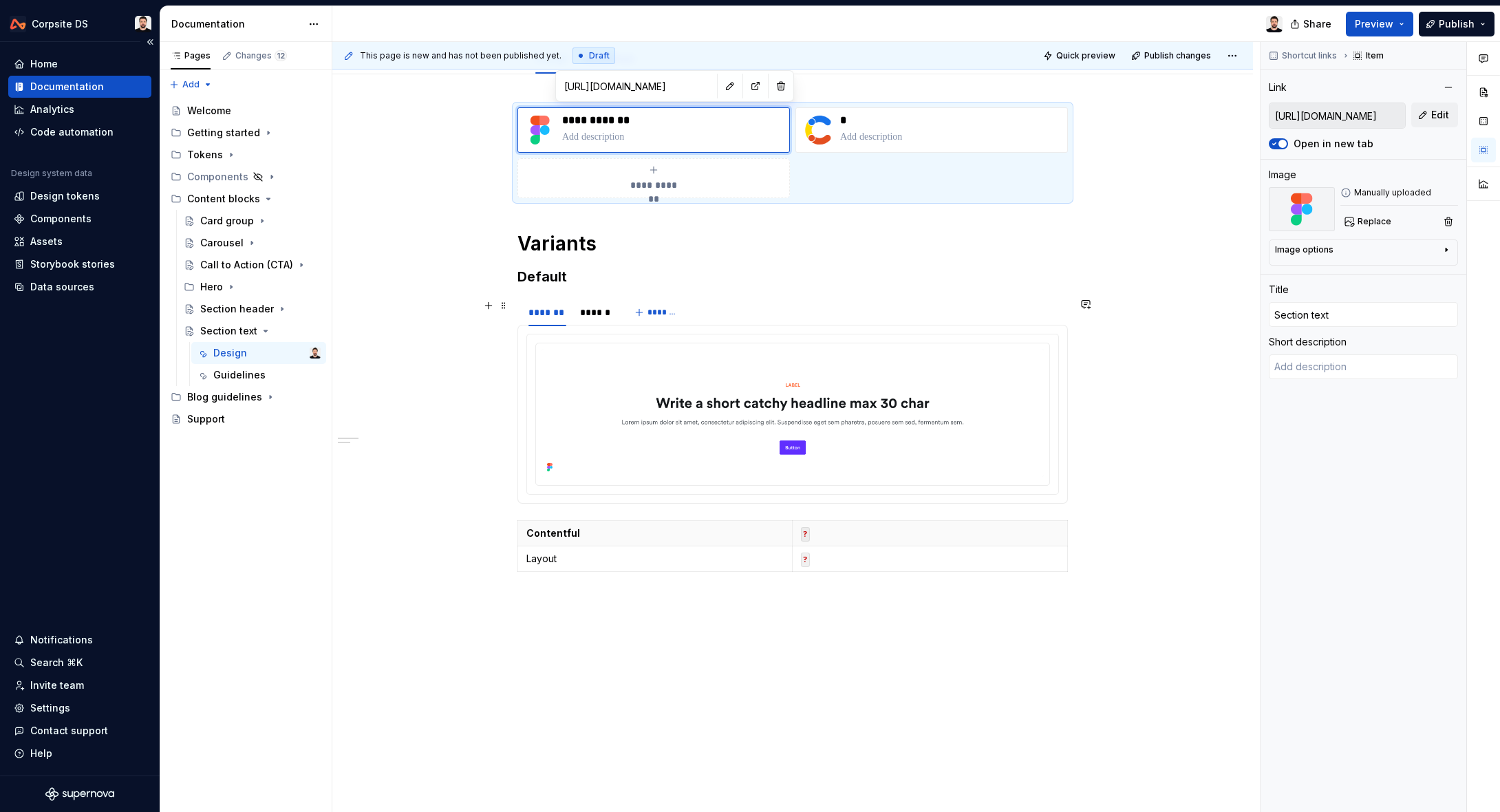
scroll to position [206, 0]
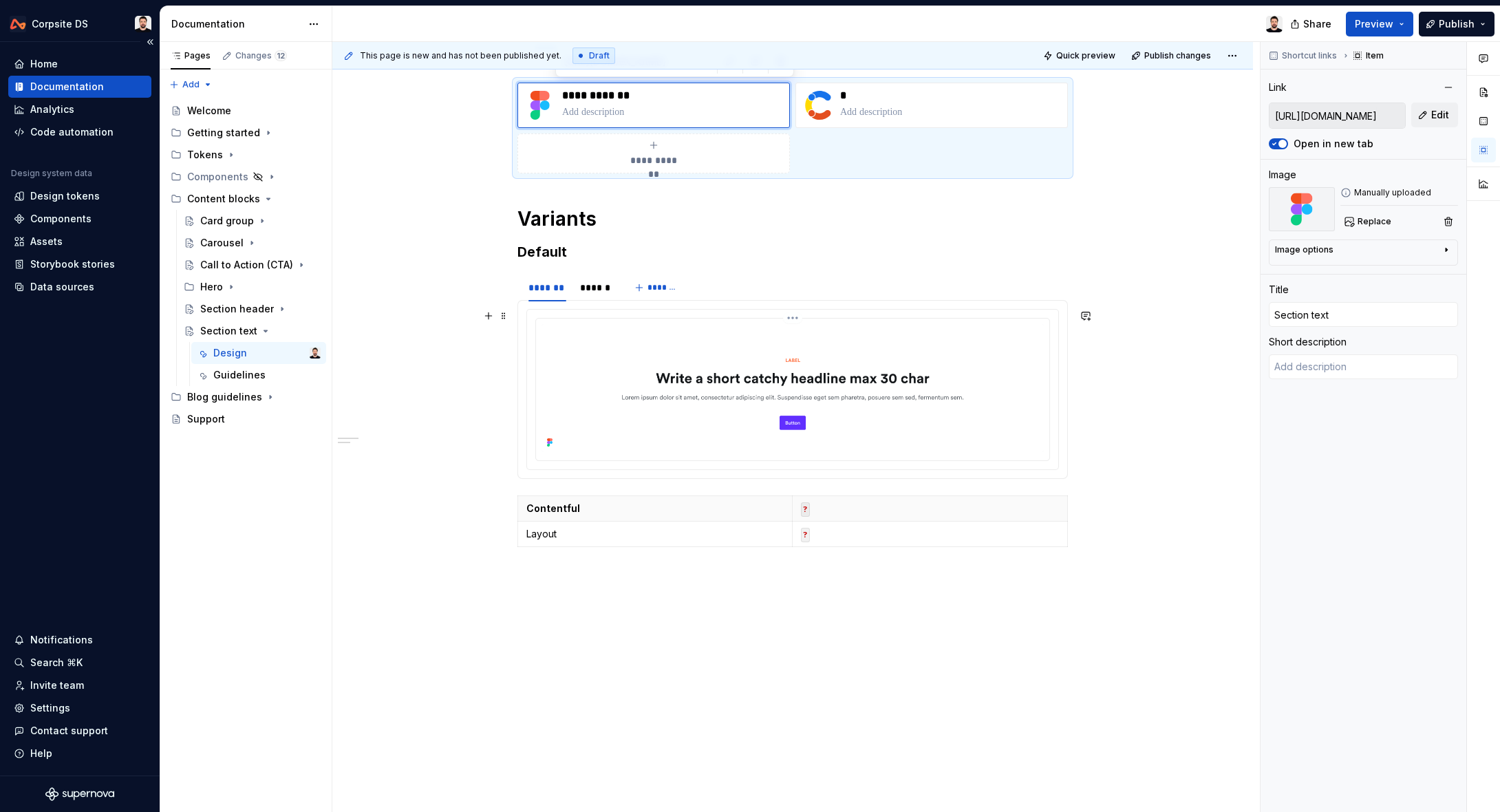
click at [623, 381] on img at bounding box center [793, 388] width 503 height 128
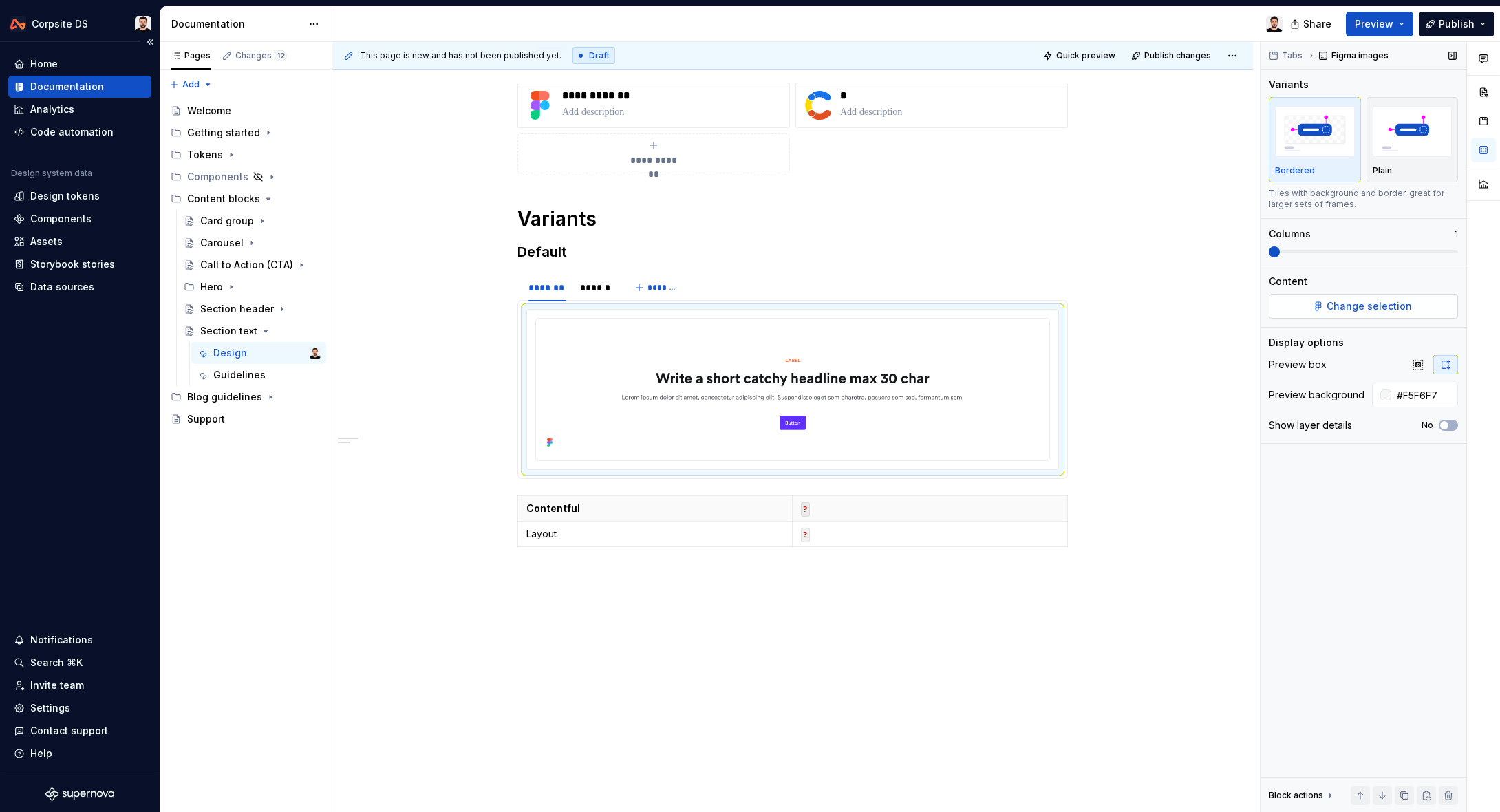
click at [1026, 302] on button "Change selection" at bounding box center [1364, 305] width 189 height 25
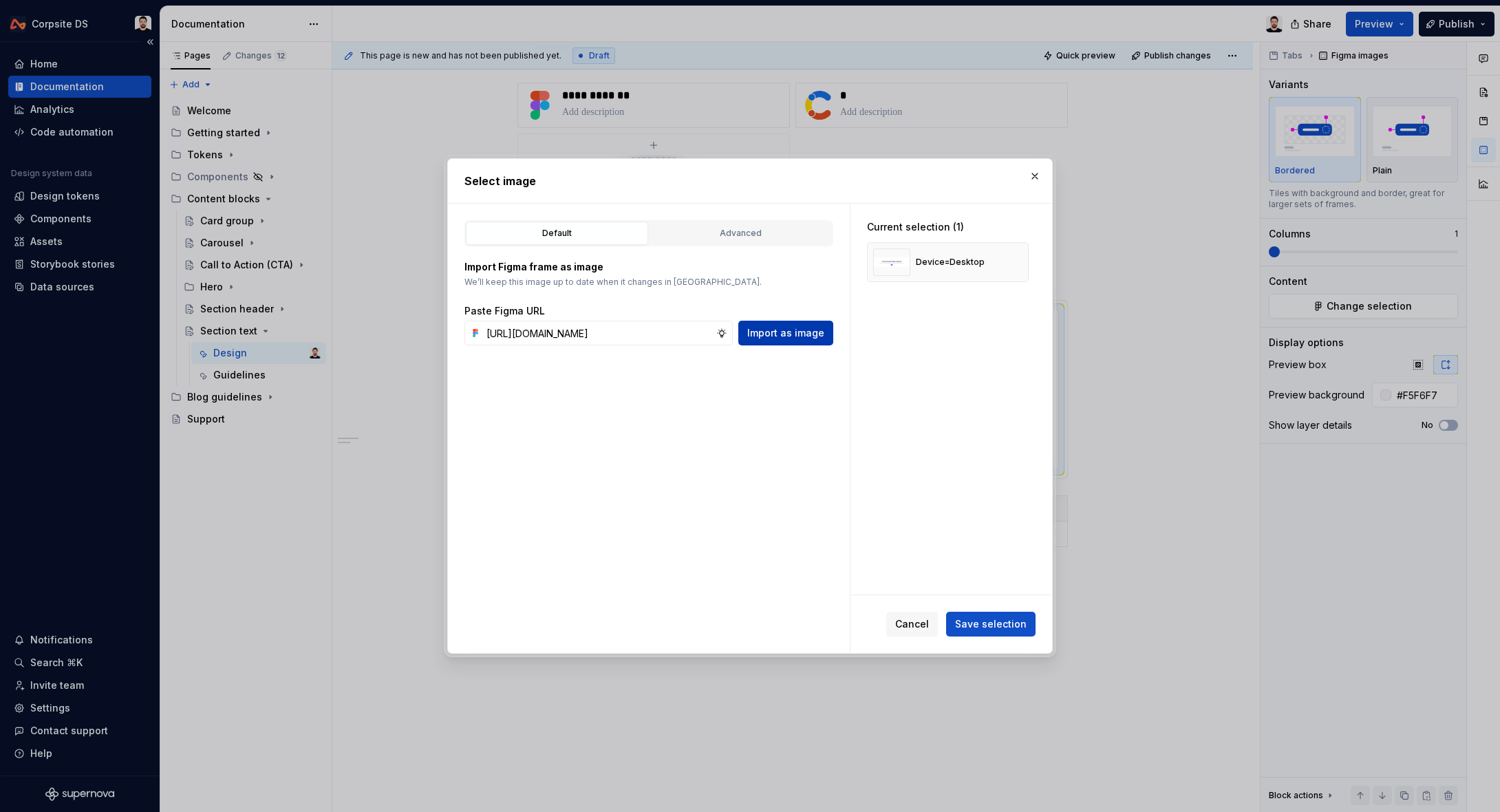
scroll to position [0, 0]
click at [785, 335] on span "Import as image" at bounding box center [785, 333] width 77 height 14
click at [1021, 262] on button "button" at bounding box center [1013, 262] width 20 height 20
click at [1004, 631] on button "Save selection" at bounding box center [990, 624] width 90 height 25
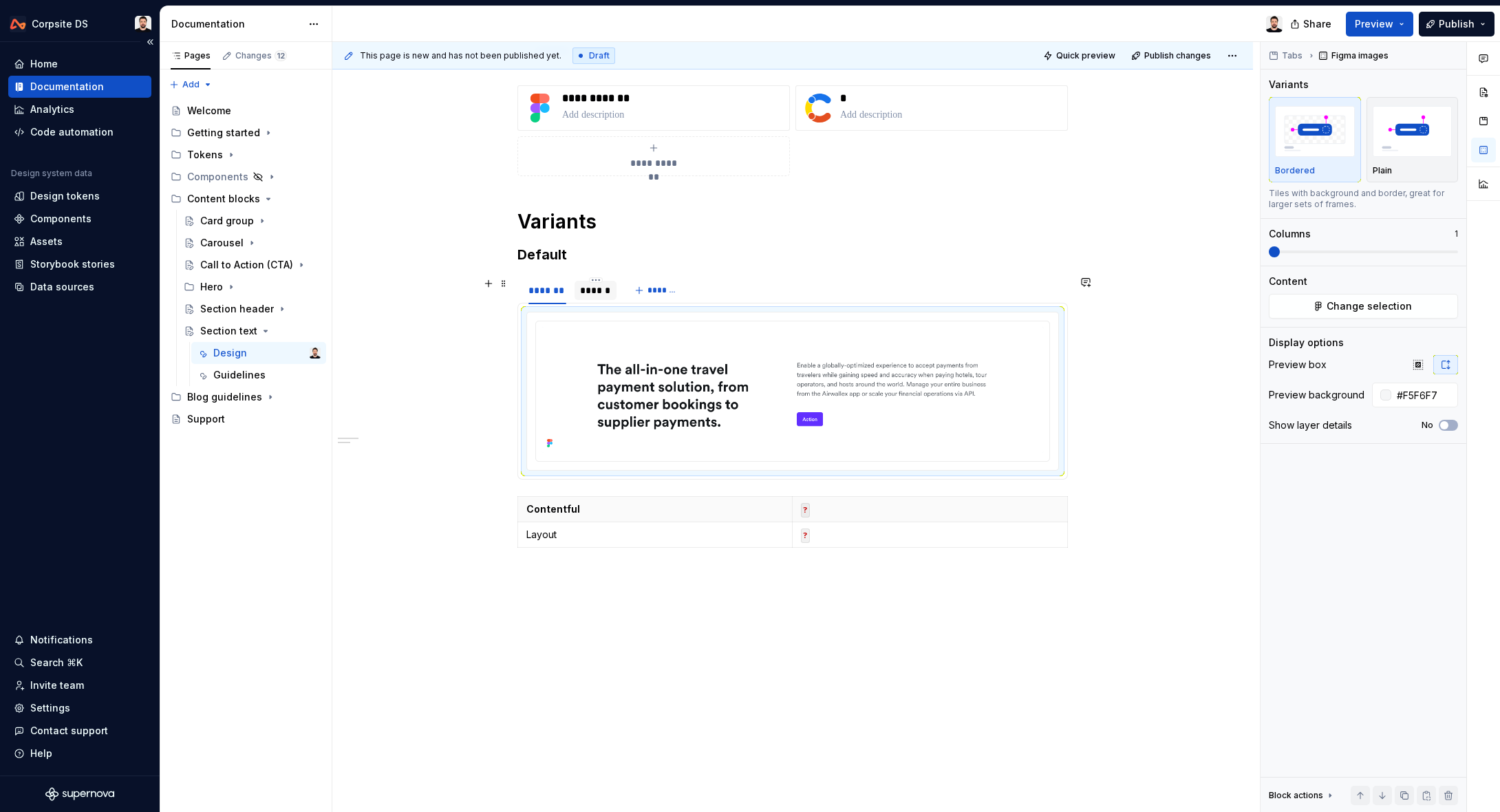
click at [609, 291] on div "******" at bounding box center [595, 291] width 31 height 14
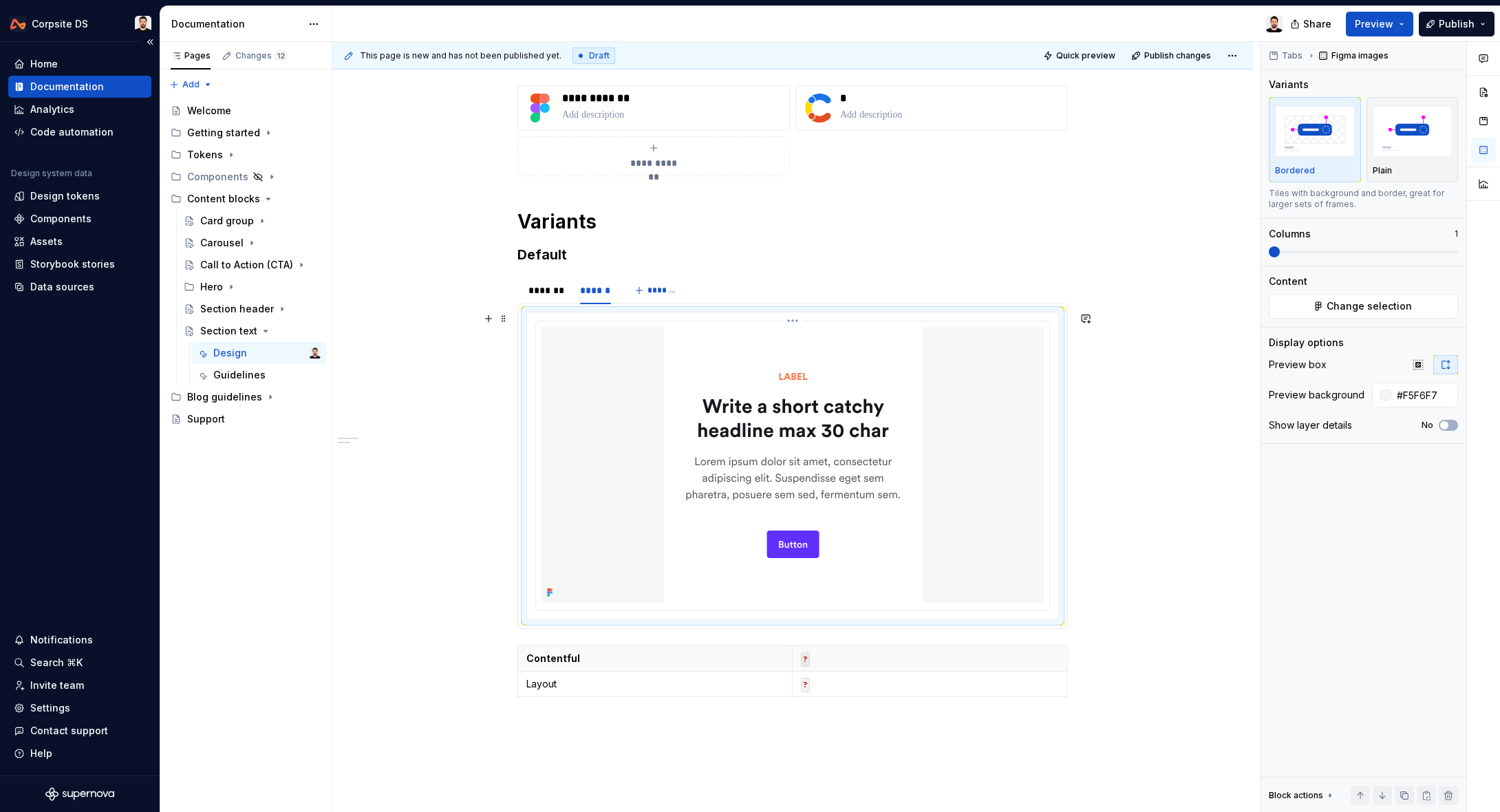
click at [636, 393] on div at bounding box center [793, 464] width 503 height 275
click at [717, 435] on img at bounding box center [793, 464] width 258 height 275
click at [1026, 308] on span "Change selection" at bounding box center [1369, 306] width 86 height 14
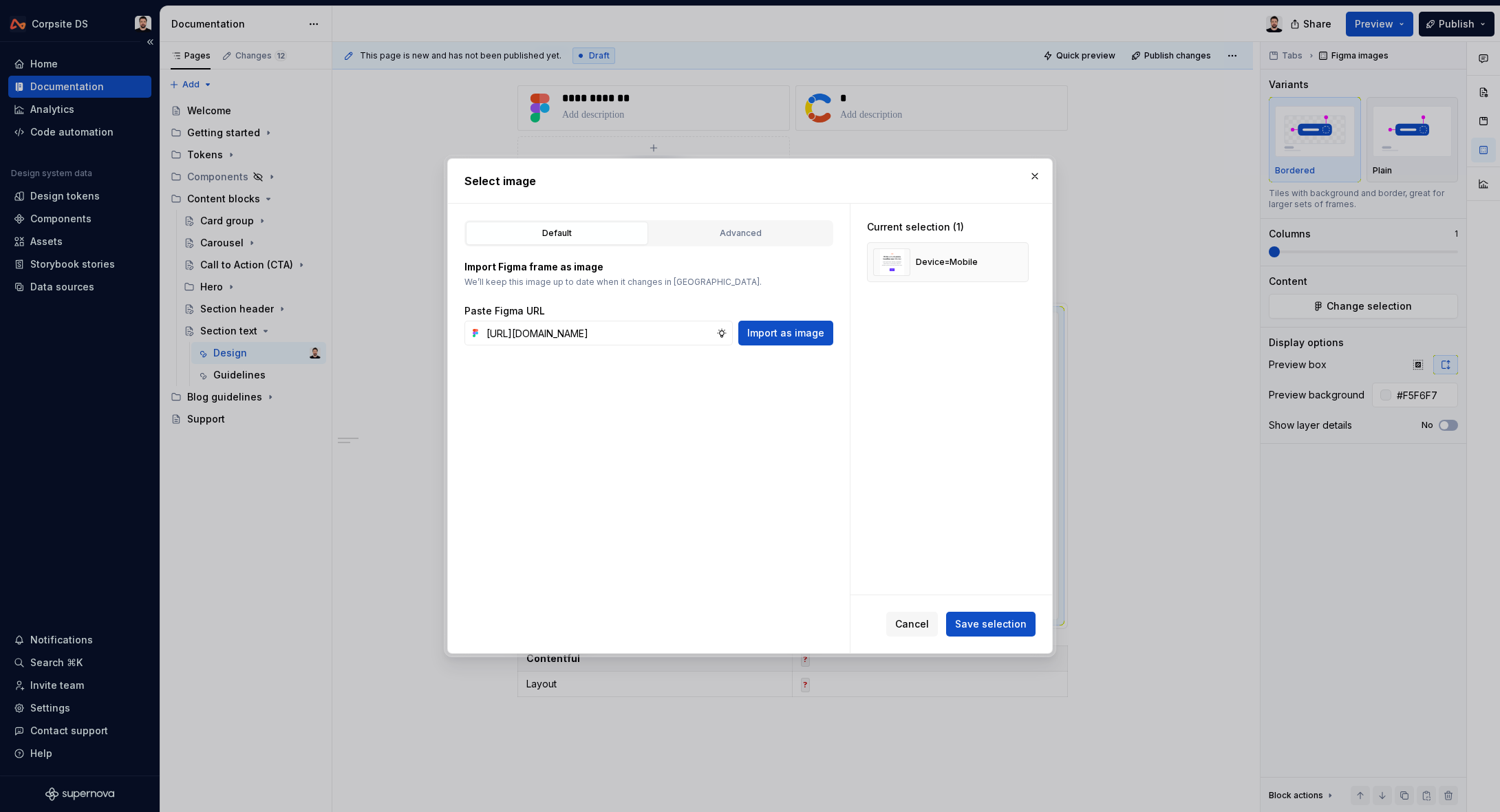
scroll to position [0, 429]
click at [770, 338] on span "Import as image" at bounding box center [785, 333] width 77 height 14
click at [1016, 262] on button "button" at bounding box center [1013, 262] width 20 height 20
click at [987, 622] on span "Save selection" at bounding box center [990, 624] width 72 height 14
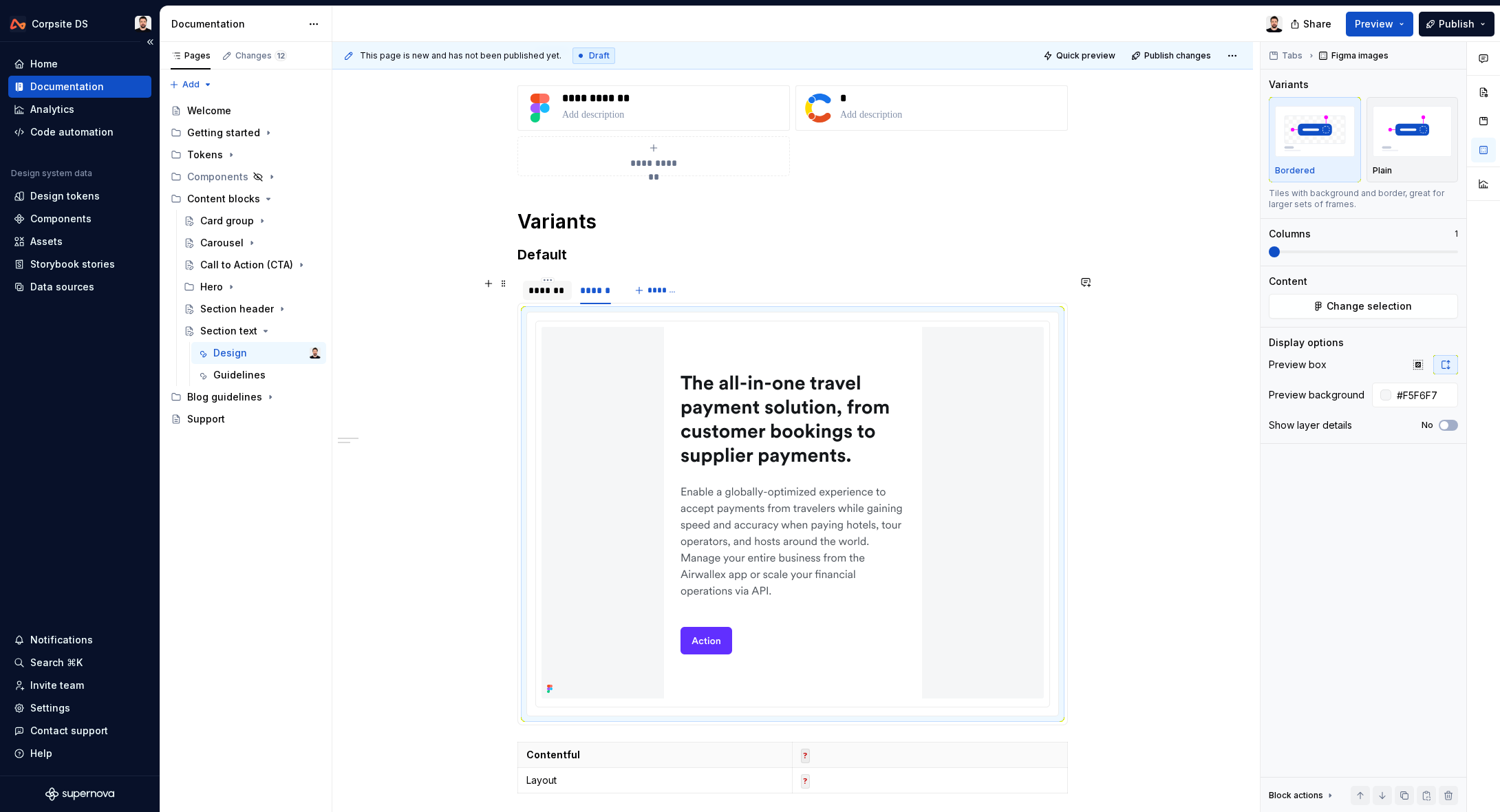
click at [559, 290] on div "*******" at bounding box center [547, 291] width 37 height 14
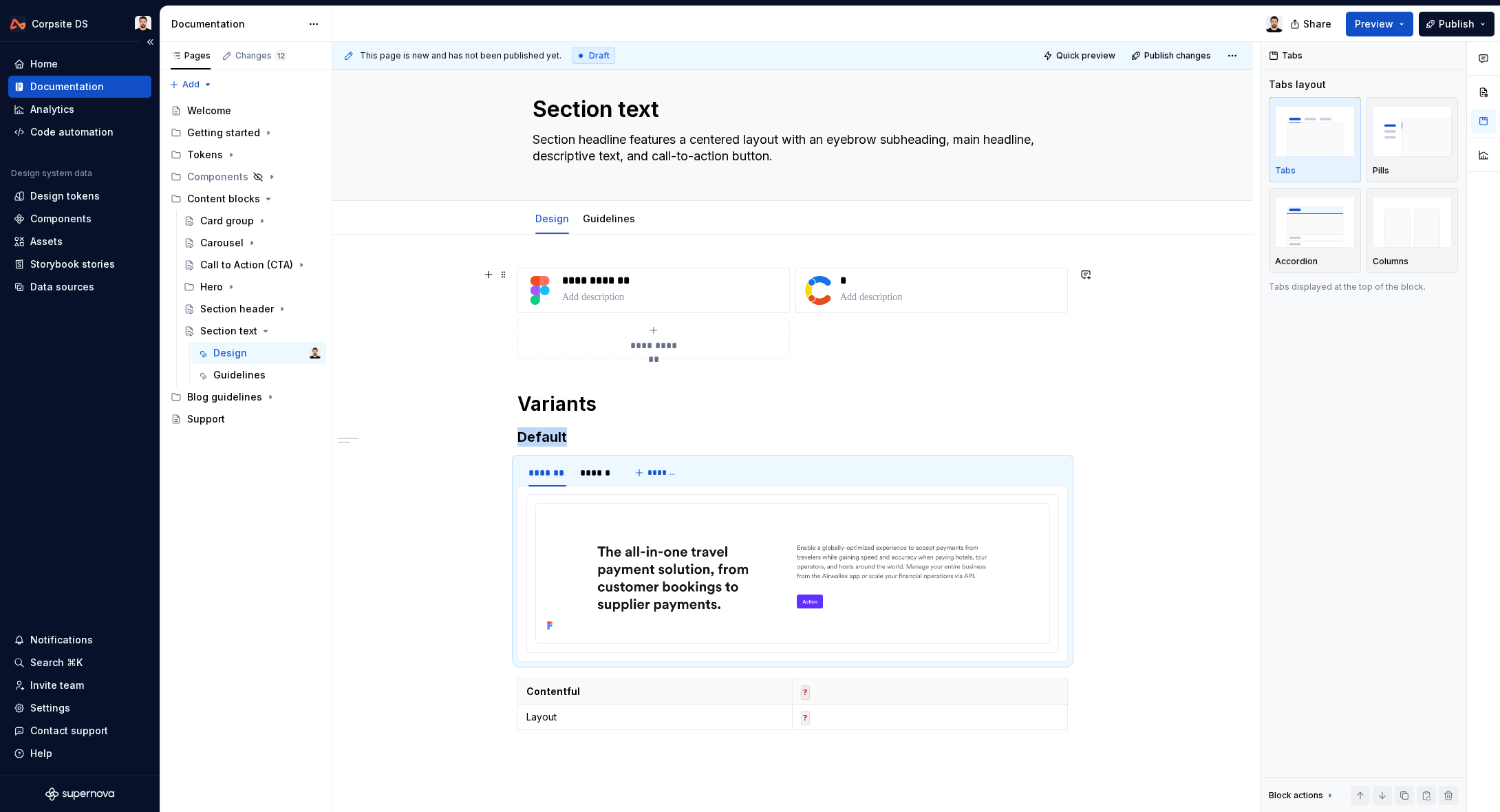
scroll to position [18, 0]
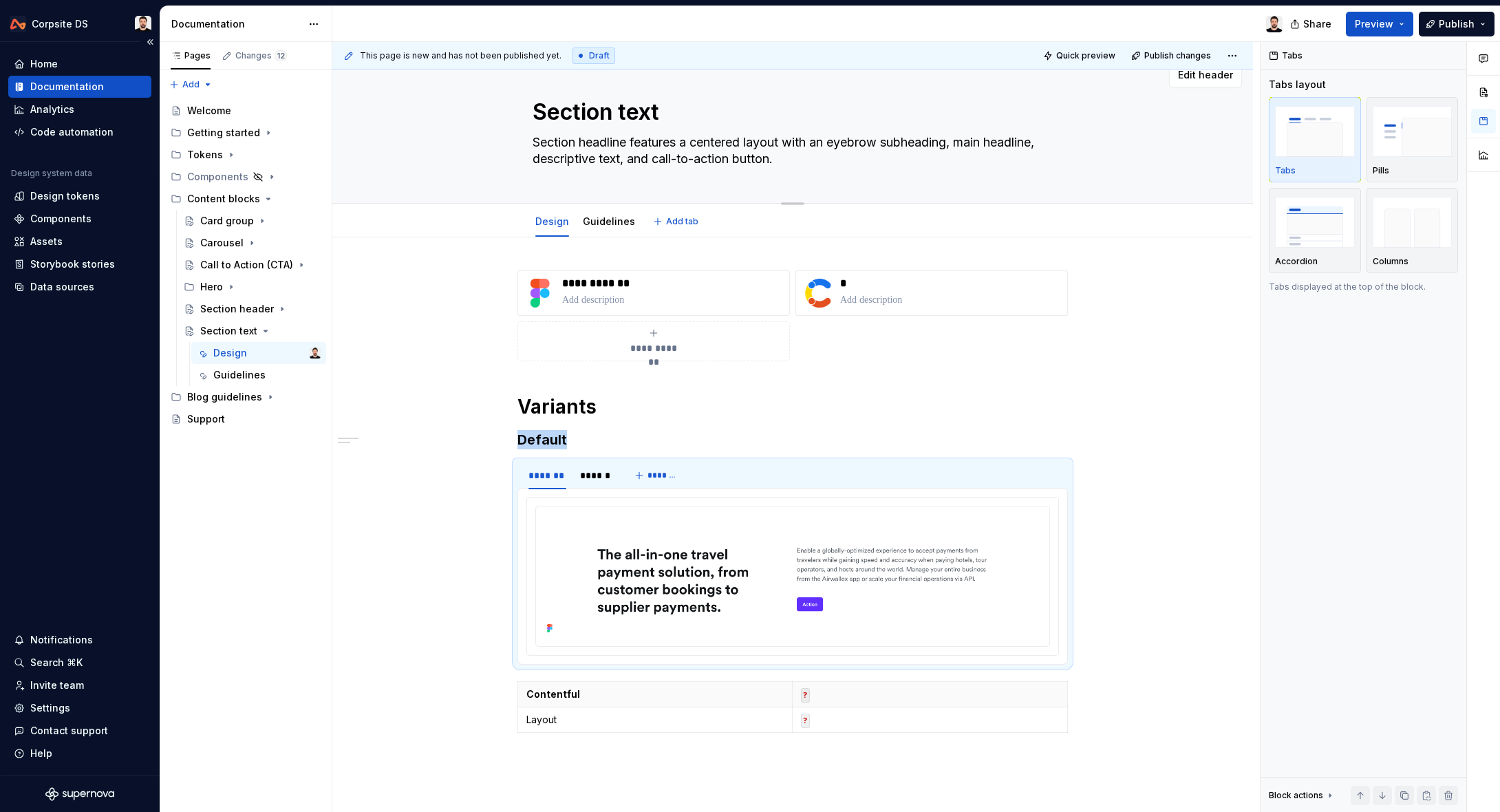
click at [636, 150] on textarea "Section headline features a centered layout with an eyebrow subheading, main he…" at bounding box center [790, 150] width 520 height 38
paste textarea "displays a two-column layout with a large headline on the left and supporting d…"
click at [538, 145] on textarea "displays a two-column layout with a large headline on the left and supporting d…" at bounding box center [790, 150] width 520 height 38
click at [886, 137] on textarea "Displays a two-column layout with a large headline on the left and supporting d…" at bounding box center [790, 150] width 520 height 38
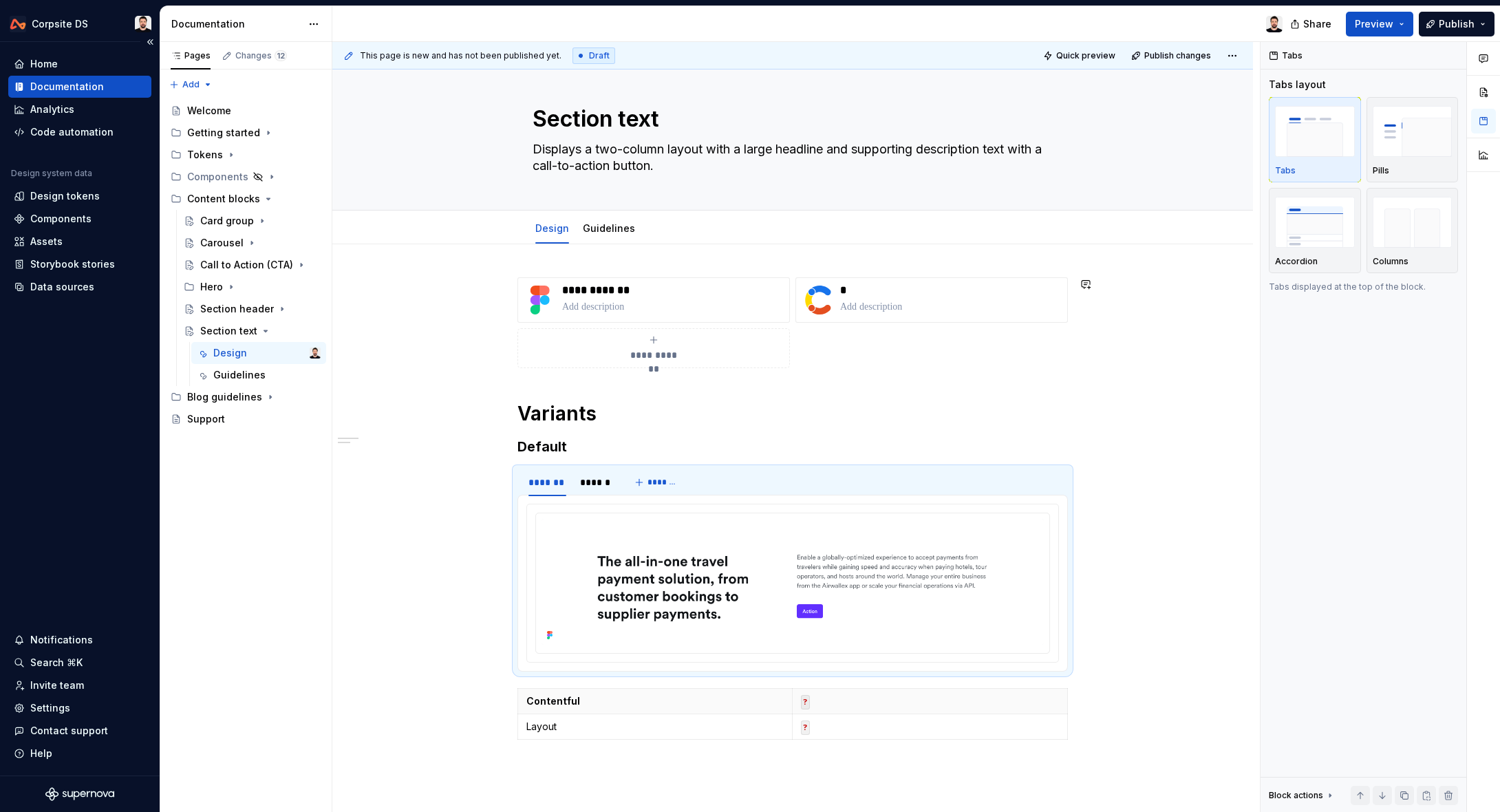
scroll to position [0, 0]
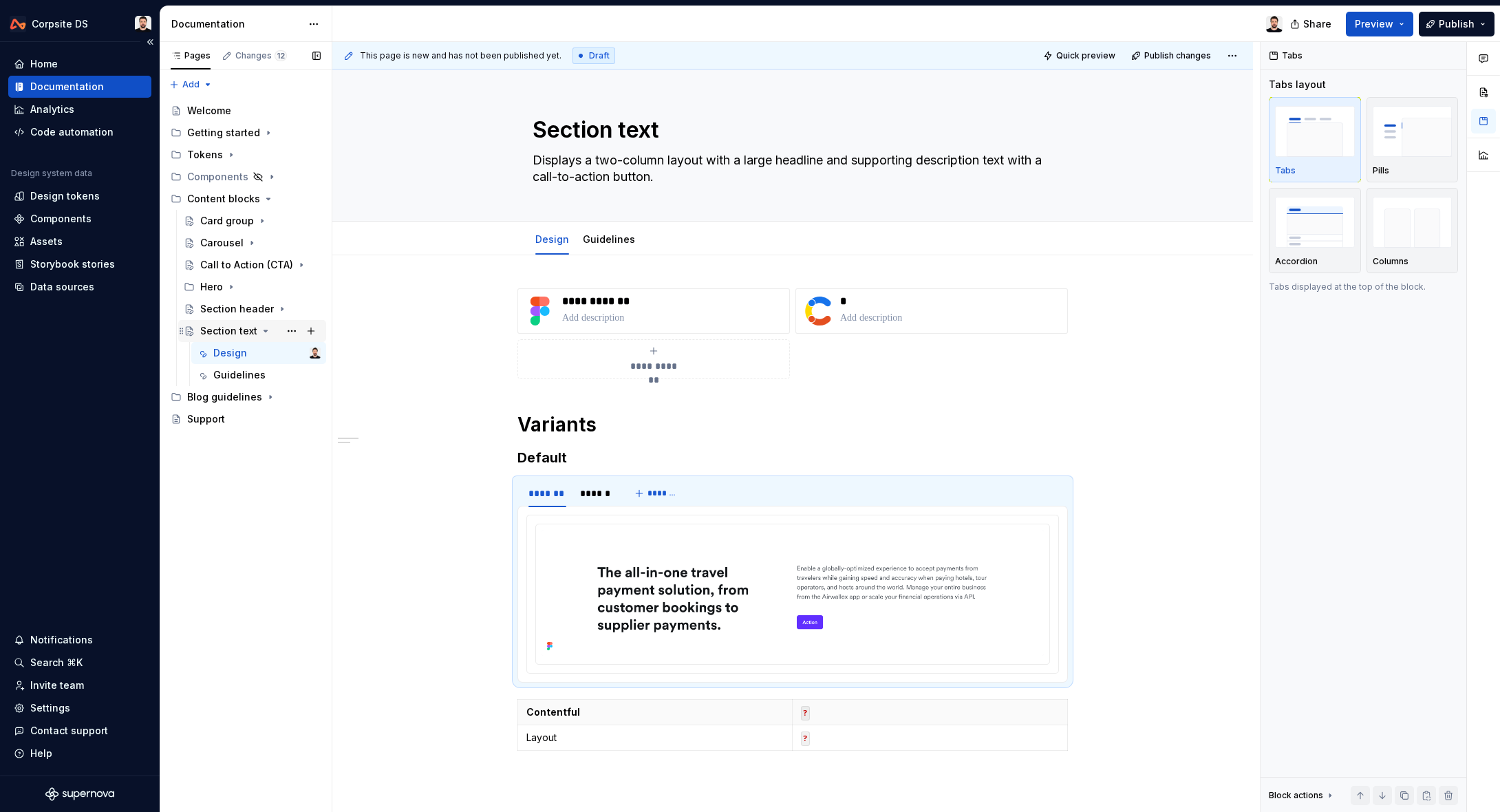
click at [264, 331] on icon "Page tree" at bounding box center [265, 330] width 3 height 1
click at [1026, 29] on span "Publish" at bounding box center [1457, 24] width 35 height 14
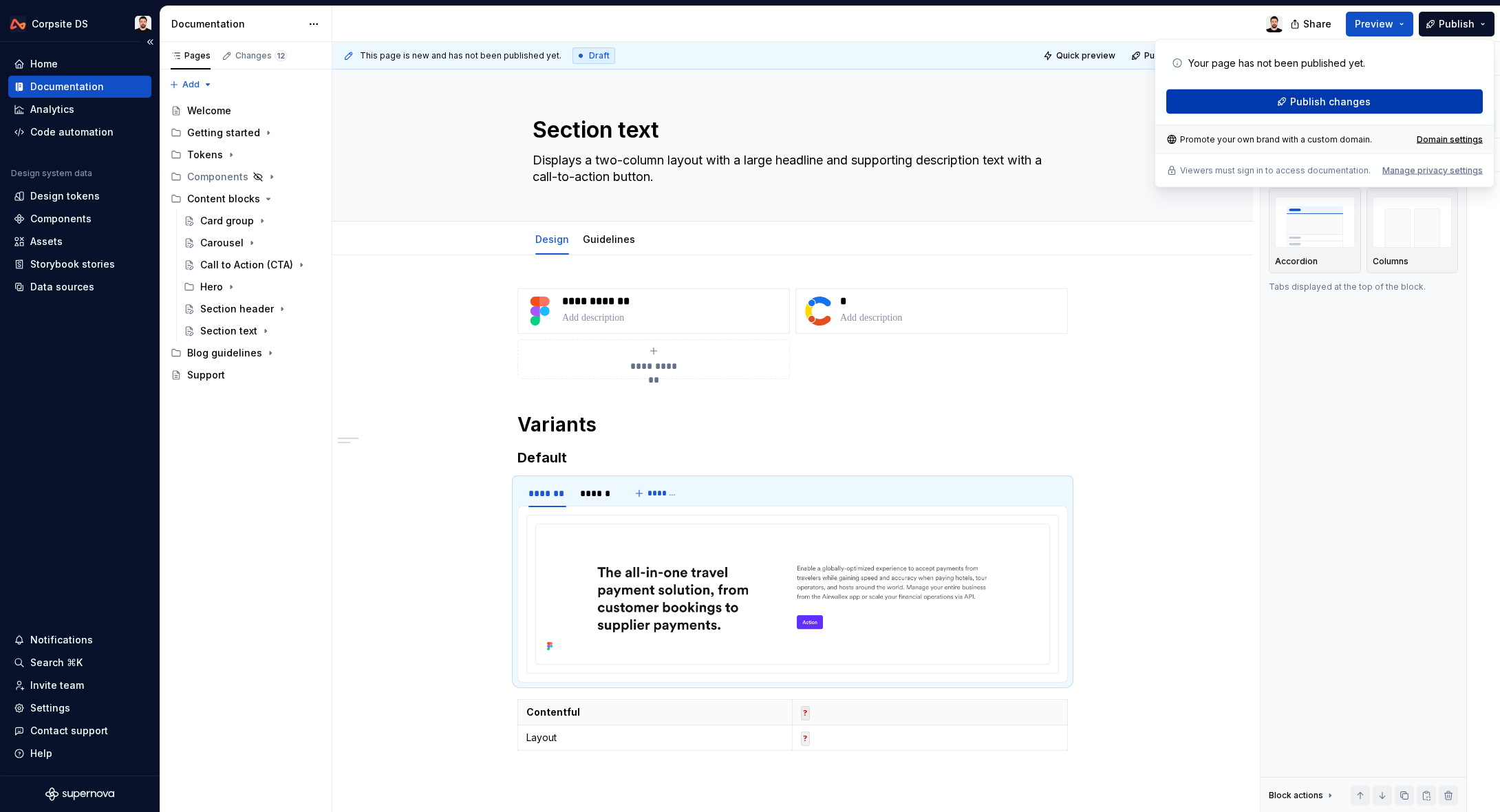
click at [1026, 102] on span "Publish changes" at bounding box center [1330, 102] width 81 height 14
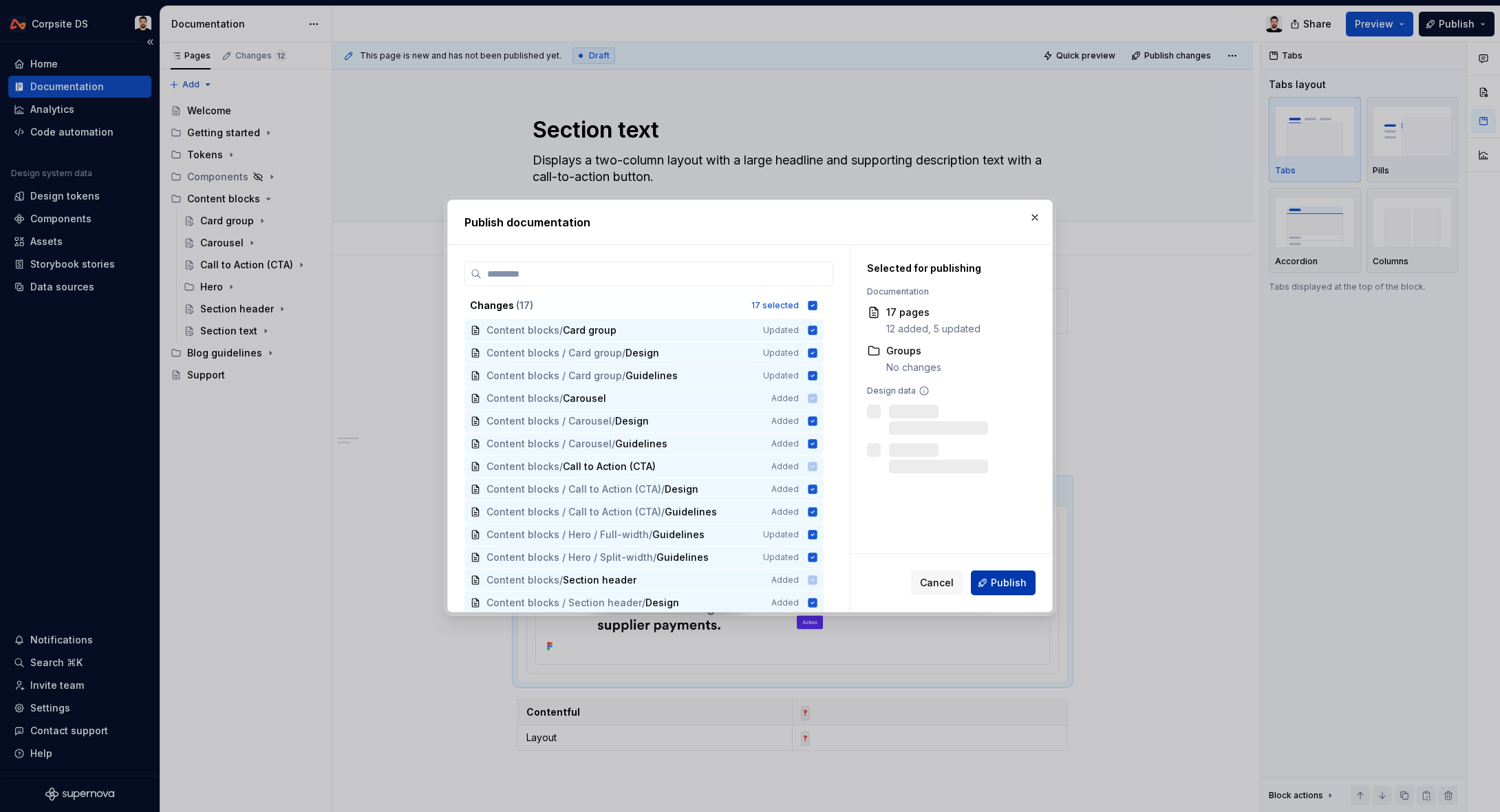
click at [990, 577] on button "Publish" at bounding box center [1003, 582] width 65 height 25
